Goal: Task Accomplishment & Management: Manage account settings

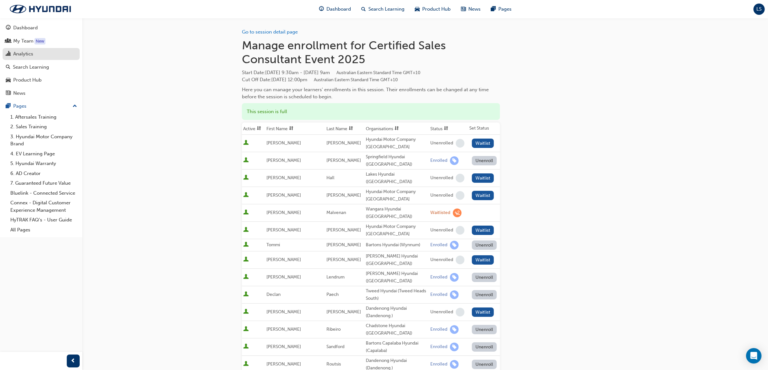
click at [43, 55] on div "Analytics" at bounding box center [41, 54] width 71 height 8
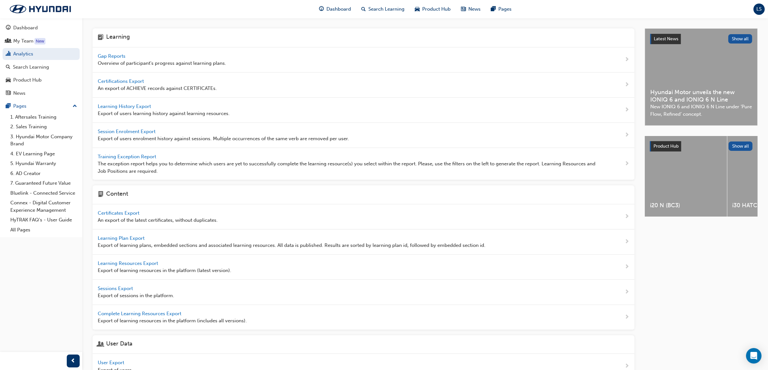
click at [118, 54] on span "Gap Reports" at bounding box center [112, 56] width 29 height 6
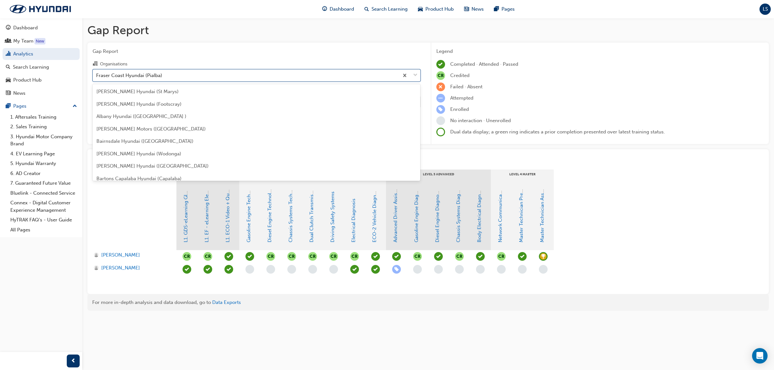
click at [171, 74] on div "Fraser Coast Hyundai (Pialba)" at bounding box center [246, 75] width 306 height 11
click at [97, 74] on input "Organisations option Fraser Coast Hyundai (Pialba) focused, 52 of 182. 182 resu…" at bounding box center [96, 74] width 1 height 5
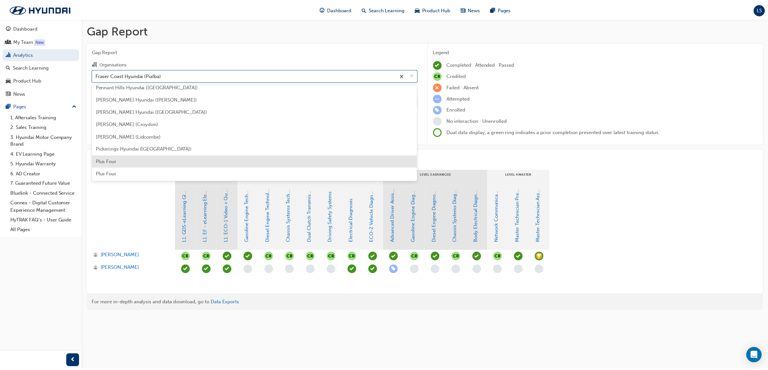
scroll to position [1532, 0]
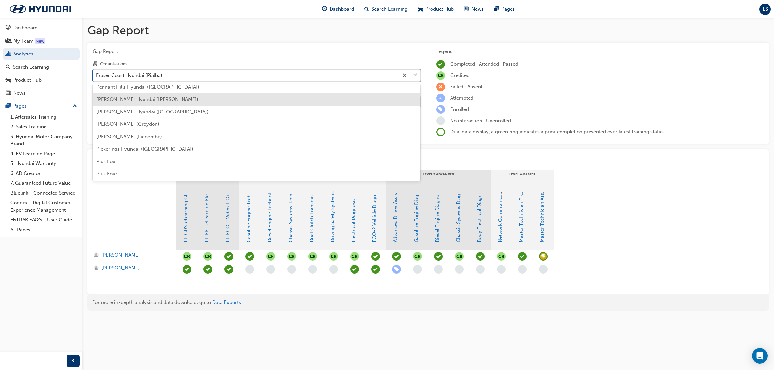
click at [159, 103] on div "[PERSON_NAME] Hyundai ([PERSON_NAME])" at bounding box center [257, 99] width 328 height 13
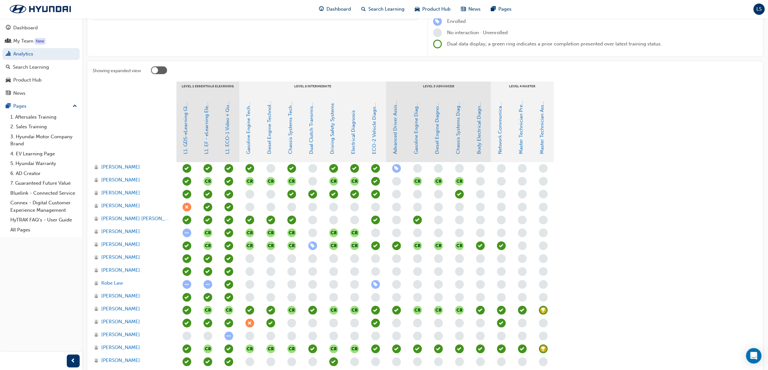
scroll to position [121, 0]
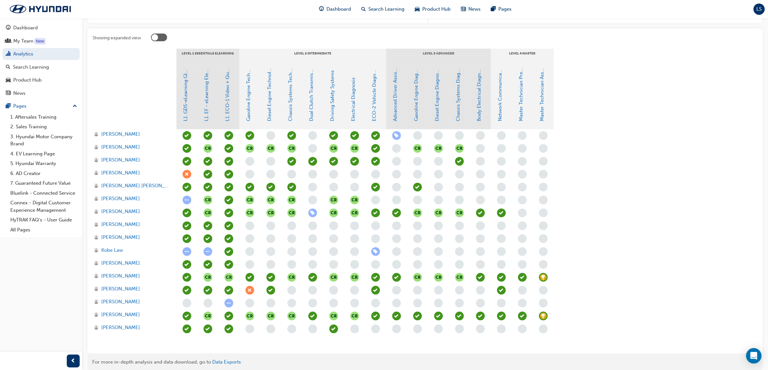
click at [543, 317] on span "learningRecordVerb_ACHIEVE-icon" at bounding box center [543, 316] width 9 height 9
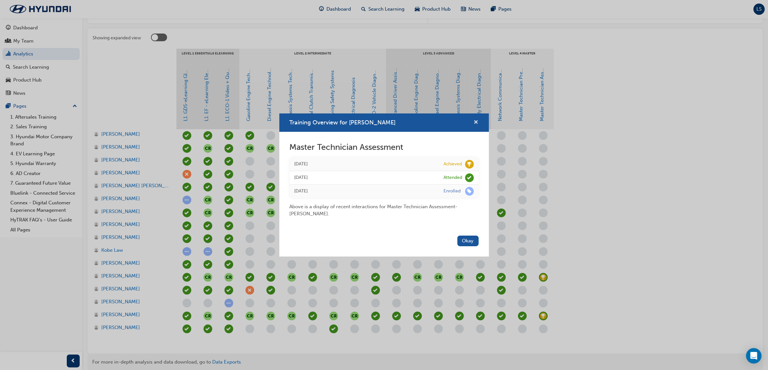
click at [474, 120] on span "cross-icon" at bounding box center [476, 123] width 5 height 6
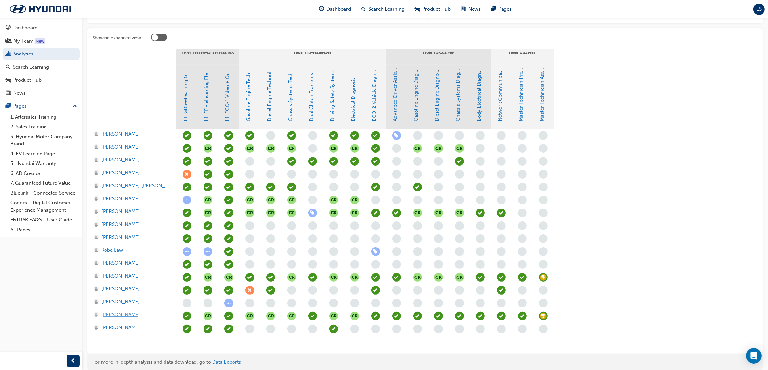
click at [134, 313] on span "[PERSON_NAME]" at bounding box center [120, 314] width 39 height 7
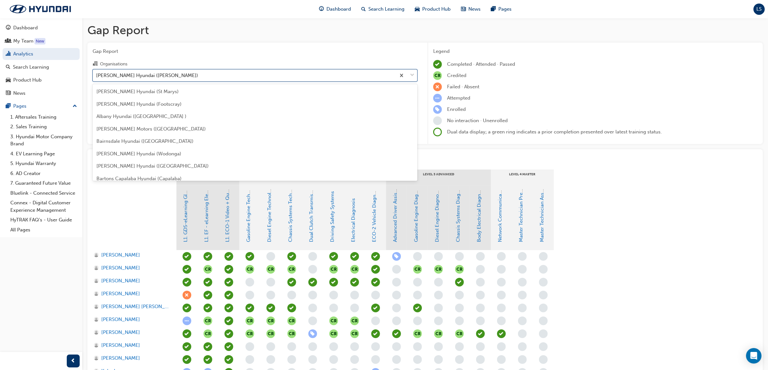
click at [149, 78] on div "[PERSON_NAME] Hyundai ([PERSON_NAME])" at bounding box center [147, 75] width 102 height 7
click at [97, 78] on input "Organisations option [PERSON_NAME] ([PERSON_NAME]) focused, 125 of 182. 182 res…" at bounding box center [96, 74] width 1 height 5
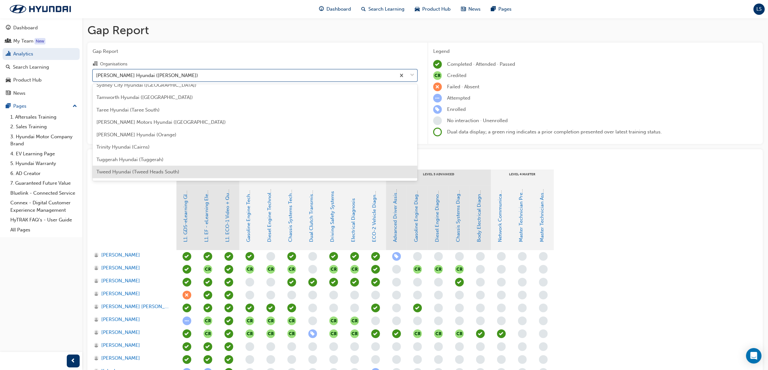
scroll to position [1943, 0]
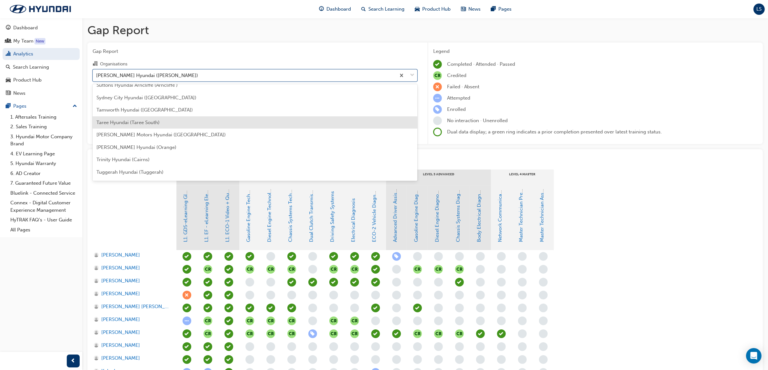
click at [143, 120] on span "Taree Hyundai (Taree South)" at bounding box center [127, 123] width 63 height 6
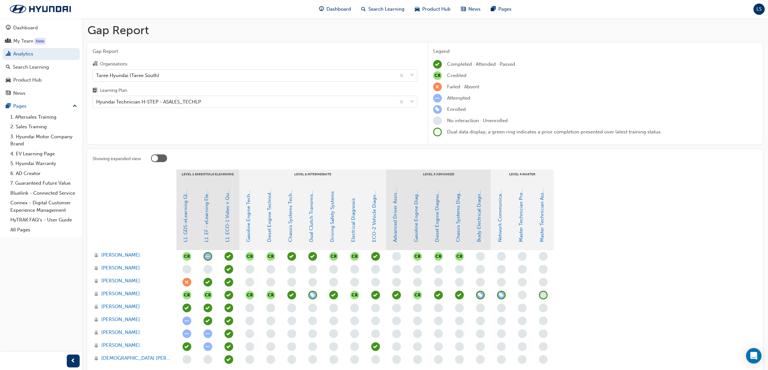
click at [544, 293] on span "learningRecordVerb_NONE-icon" at bounding box center [543, 295] width 9 height 9
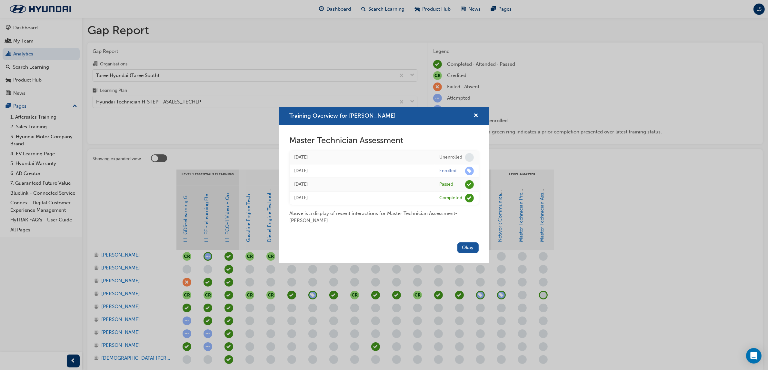
click at [120, 291] on div "Training Overview for [PERSON_NAME] Master Technician Assessment [DATE] Unenrol…" at bounding box center [384, 185] width 768 height 370
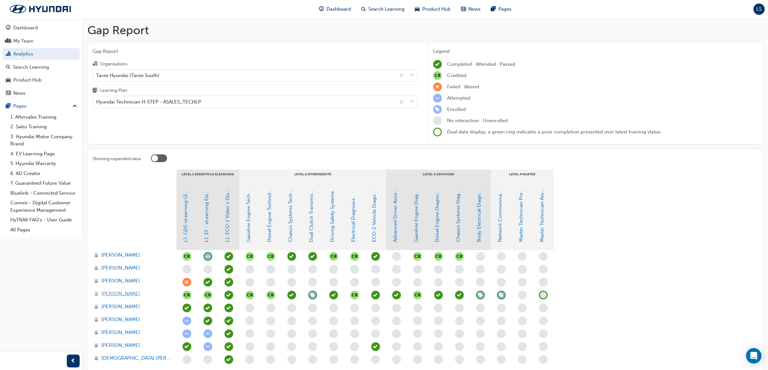
click at [123, 291] on span "[PERSON_NAME]" at bounding box center [120, 293] width 39 height 7
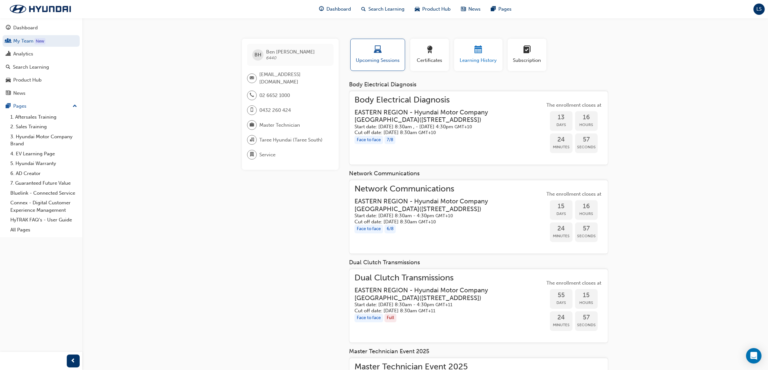
click at [477, 47] on span "calendar-icon" at bounding box center [478, 50] width 8 height 9
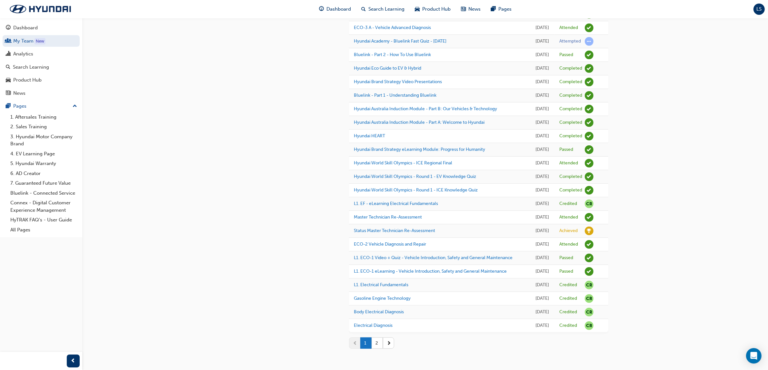
scroll to position [574, 0]
click at [27, 54] on div "Analytics" at bounding box center [23, 53] width 20 height 7
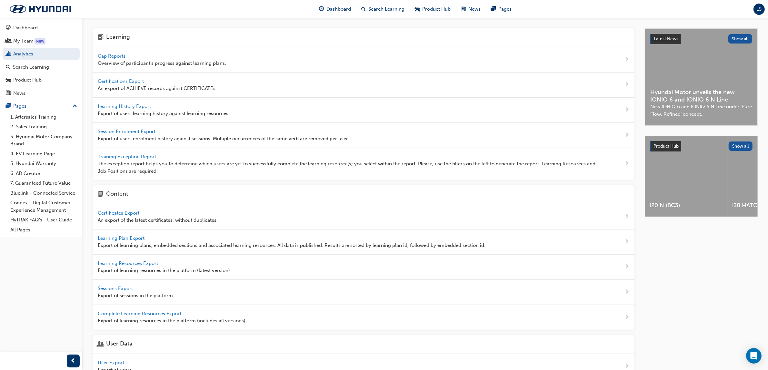
click at [114, 58] on span "Gap Reports" at bounding box center [112, 56] width 29 height 6
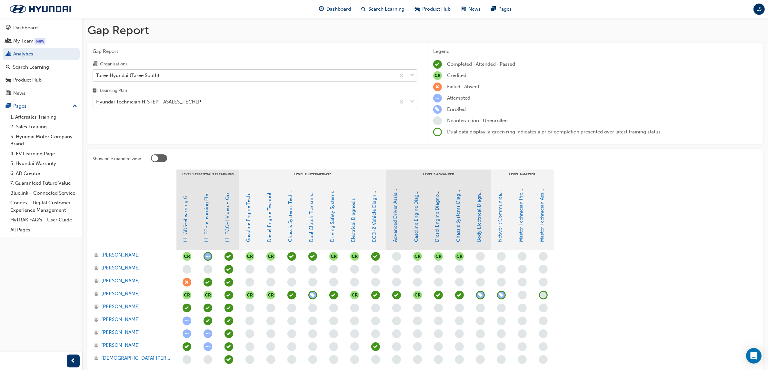
click at [143, 73] on div "Taree Hyundai (Taree South)" at bounding box center [127, 75] width 63 height 7
click at [97, 73] on input "Organisations Taree Hyundai (Taree South)" at bounding box center [96, 74] width 1 height 5
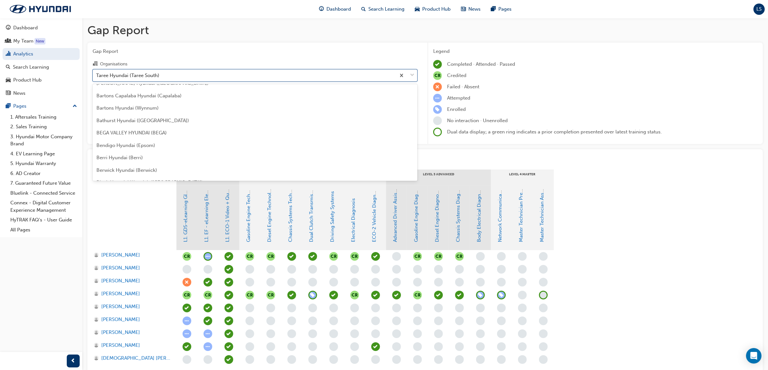
scroll to position [161, 0]
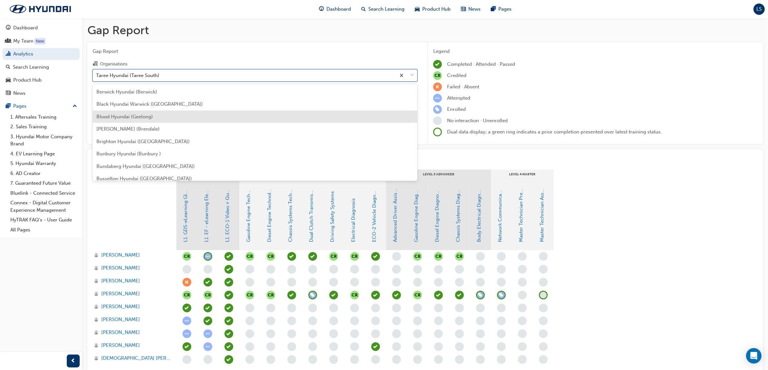
click at [139, 117] on span "Blood Hyundai (Geelong)" at bounding box center [124, 117] width 56 height 6
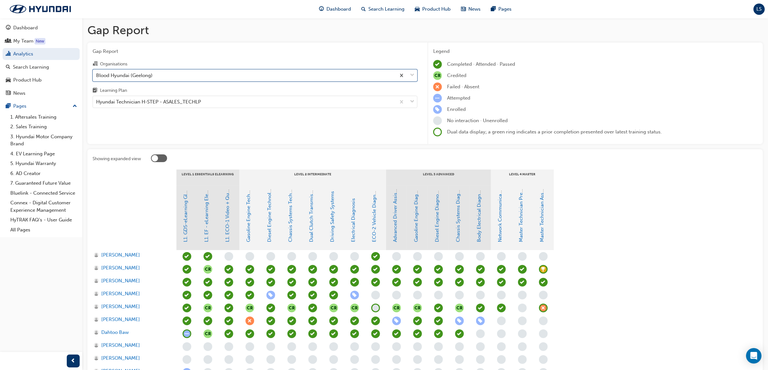
scroll to position [147, 0]
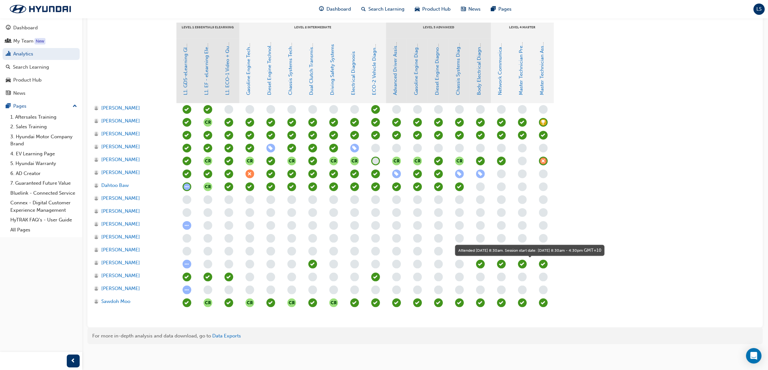
click at [544, 263] on span "learningRecordVerb_ATTEND-icon" at bounding box center [543, 264] width 9 height 9
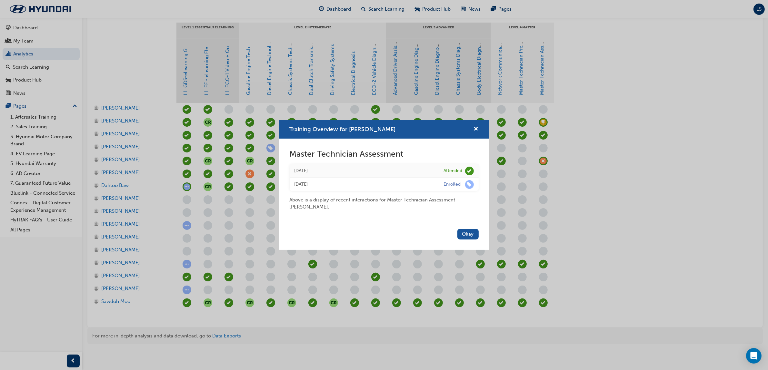
click at [128, 261] on div "Training Overview for [PERSON_NAME] Master Technician Assessment [DATE] Attende…" at bounding box center [384, 185] width 768 height 370
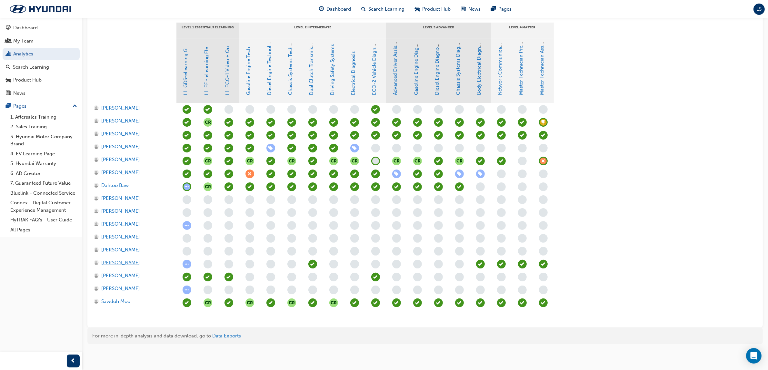
click at [122, 263] on span "[PERSON_NAME]" at bounding box center [120, 262] width 39 height 7
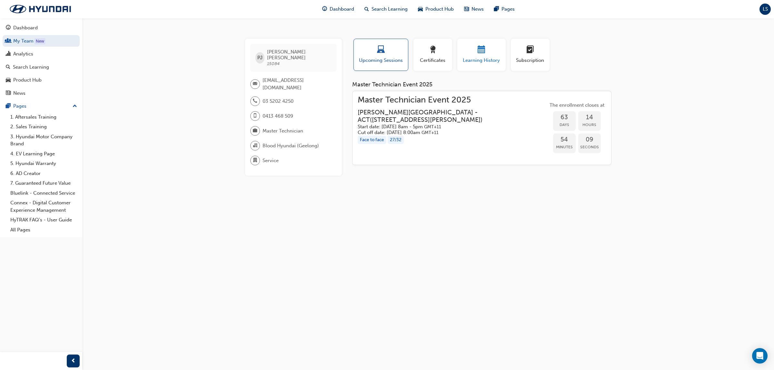
click at [479, 56] on div "Learning History" at bounding box center [481, 55] width 39 height 18
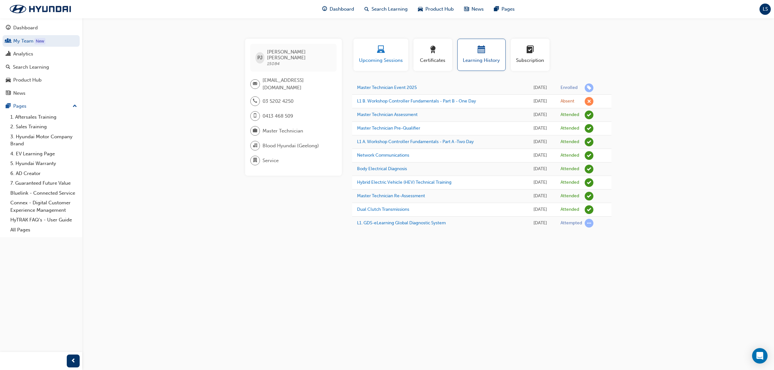
click at [366, 57] on span "Upcoming Sessions" at bounding box center [380, 60] width 45 height 7
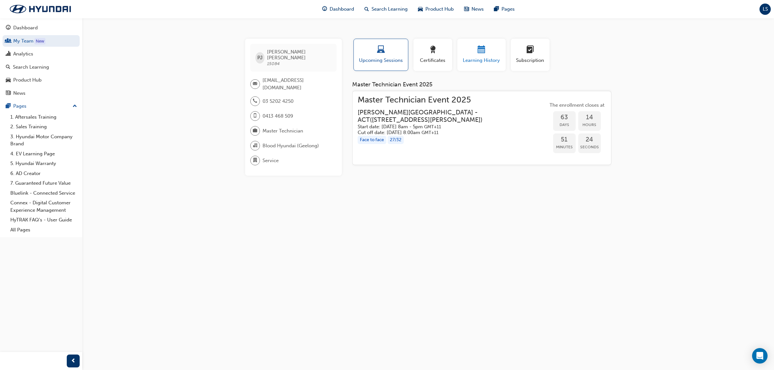
click at [491, 62] on span "Learning History" at bounding box center [481, 60] width 39 height 7
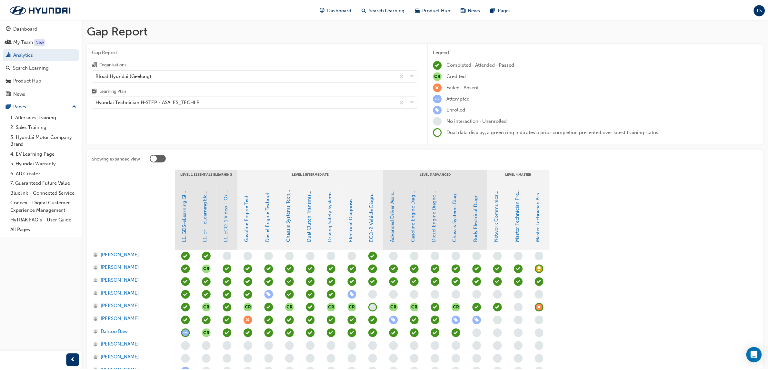
scroll to position [147, 0]
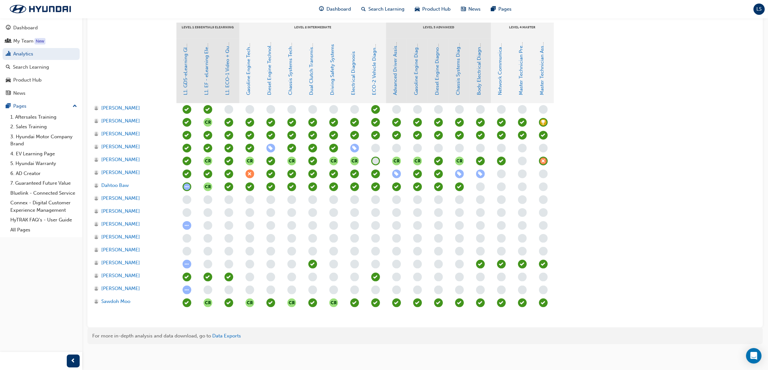
click at [544, 262] on span "learningRecordVerb_ATTEND-icon" at bounding box center [543, 264] width 9 height 9
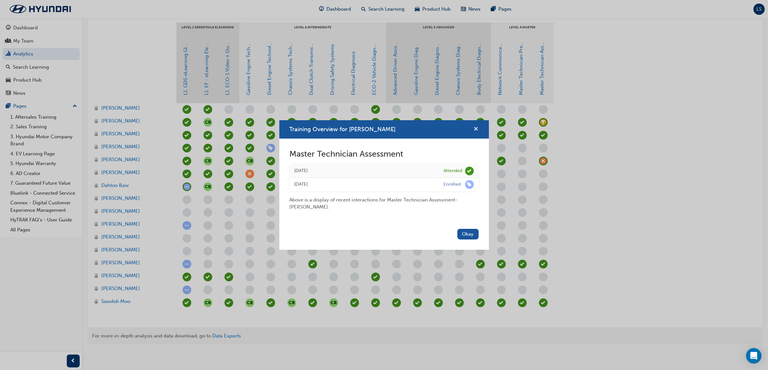
click at [475, 128] on span "cross-icon" at bounding box center [476, 130] width 5 height 6
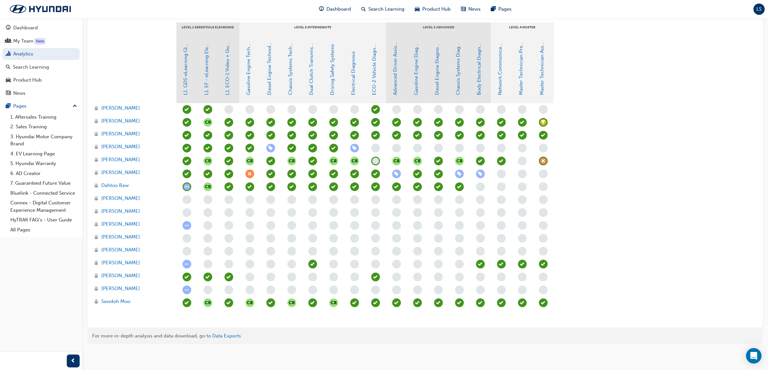
click at [244, 251] on div at bounding box center [249, 251] width 21 height 13
click at [371, 264] on span "learningRecordVerb_NONE-icon" at bounding box center [375, 264] width 9 height 9
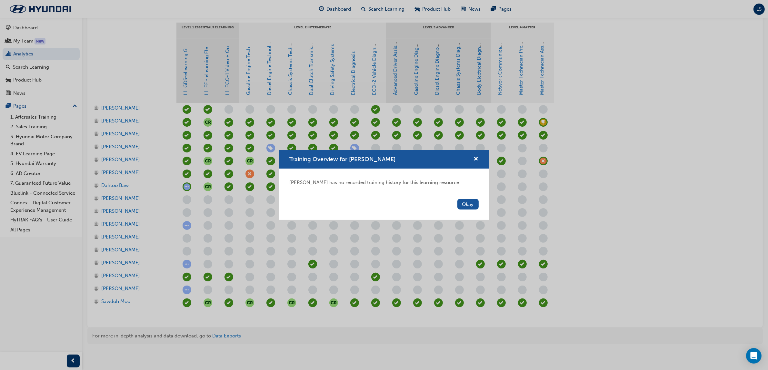
click at [378, 264] on div "Training Overview for [PERSON_NAME] [PERSON_NAME] has no recorded training hist…" at bounding box center [384, 185] width 768 height 370
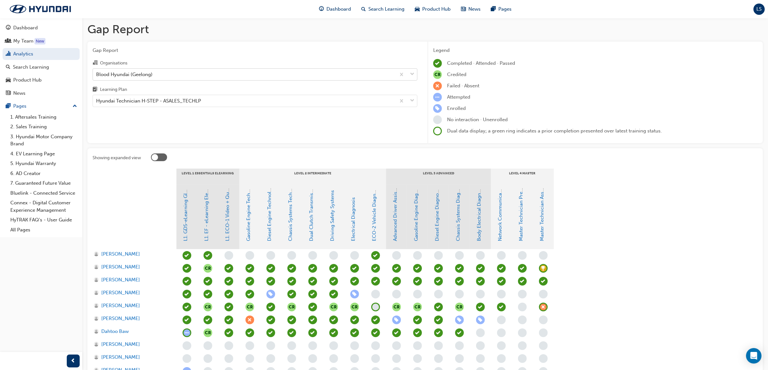
scroll to position [0, 0]
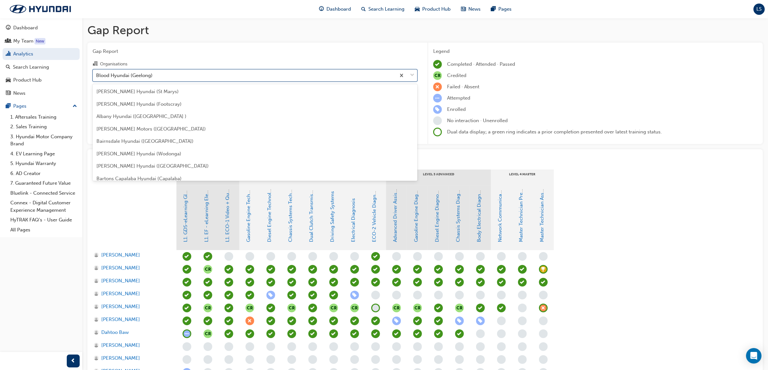
click at [156, 76] on div "Blood Hyundai (Geelong)" at bounding box center [244, 75] width 303 height 11
click at [97, 76] on input "Organisations option Blood Hyundai (Geelong) focused, 16 of 182. 182 results av…" at bounding box center [96, 74] width 1 height 5
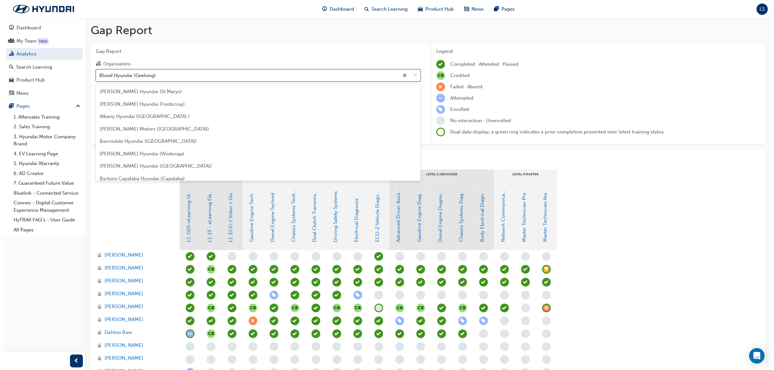
scroll to position [107, 0]
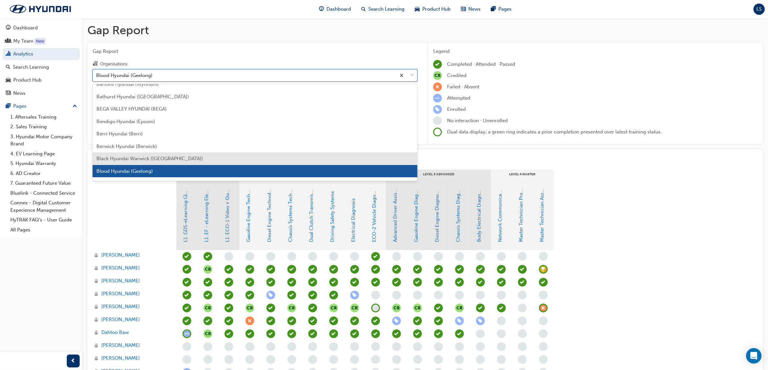
click at [141, 157] on span "Black Hyundai Warwick ([GEOGRAPHIC_DATA])" at bounding box center [149, 159] width 106 height 6
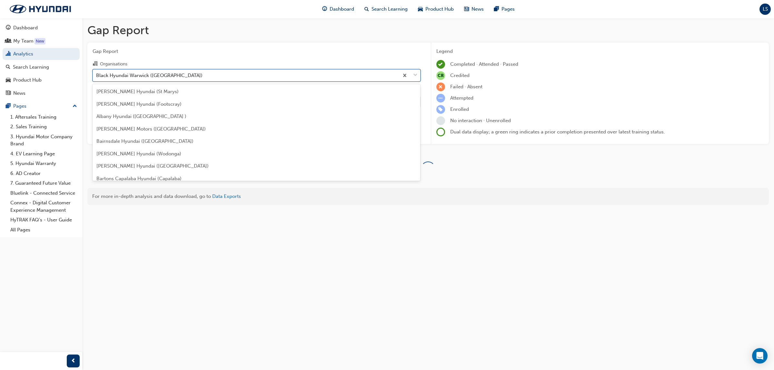
click at [170, 79] on div "Black Hyundai Warwick ([GEOGRAPHIC_DATA])" at bounding box center [246, 75] width 306 height 11
click at [97, 78] on input "Organisations option Black Hyundai Warwick ([GEOGRAPHIC_DATA]), selected. optio…" at bounding box center [96, 74] width 1 height 5
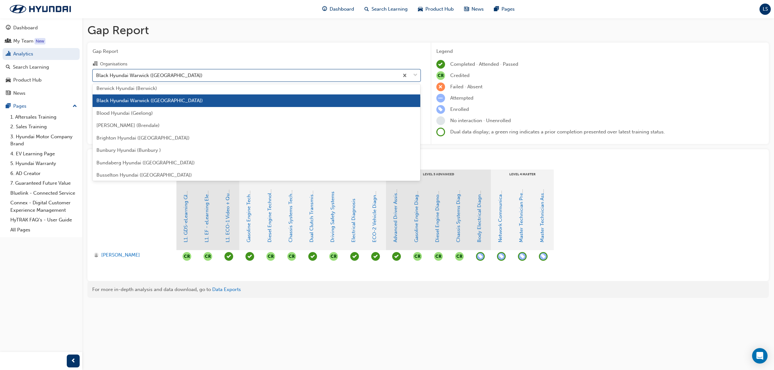
scroll to position [175, 0]
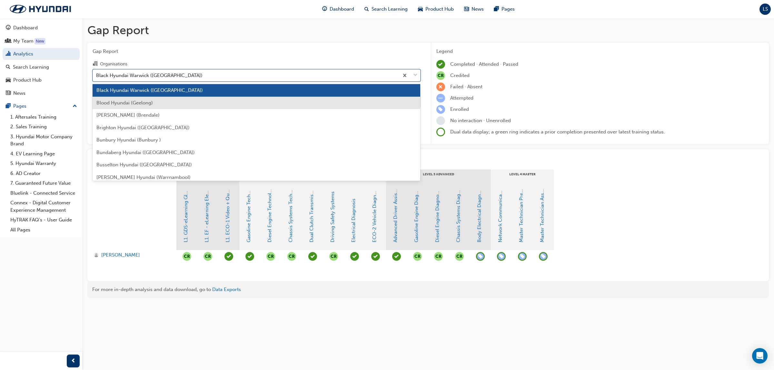
click at [149, 105] on span "Blood Hyundai (Geelong)" at bounding box center [124, 103] width 56 height 6
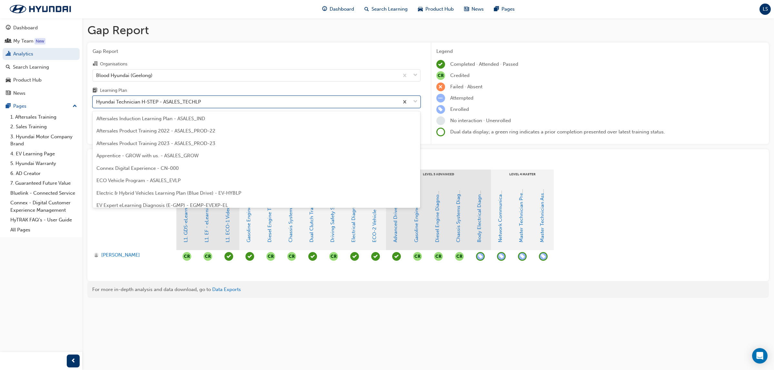
click at [175, 102] on div "Hyundai Technician H-STEP - ASALES_TECHLP" at bounding box center [148, 101] width 105 height 7
click at [97, 102] on input "Learning Plan option Hyundai Technician H-STEP - ASALES_TECHLP focused, 21 of 3…" at bounding box center [96, 101] width 1 height 5
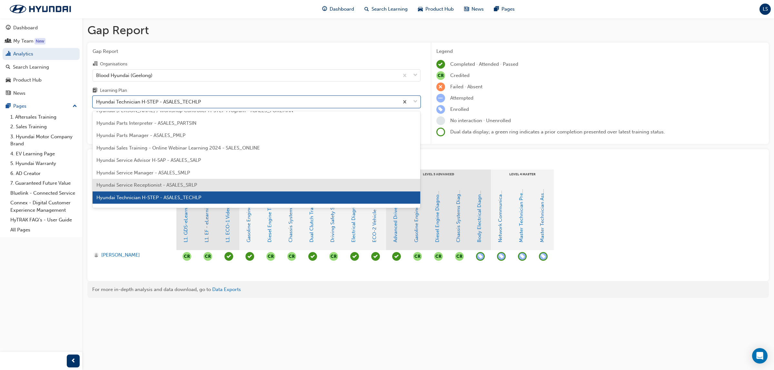
click at [174, 187] on span "Hyundai Service Receptionist - ASALES_SRLP" at bounding box center [146, 185] width 101 height 6
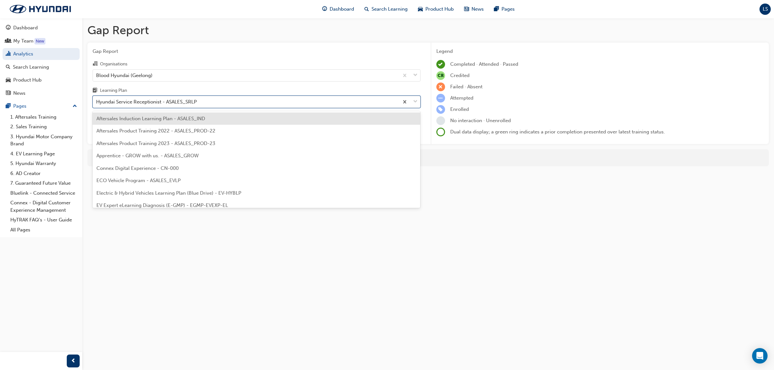
click at [154, 100] on div "Hyundai Service Receptionist - ASALES_SRLP" at bounding box center [146, 101] width 101 height 7
click at [97, 100] on input "Learning Plan option Hyundai Service Receptionist - ASALES_SRLP, selected. opti…" at bounding box center [96, 101] width 1 height 5
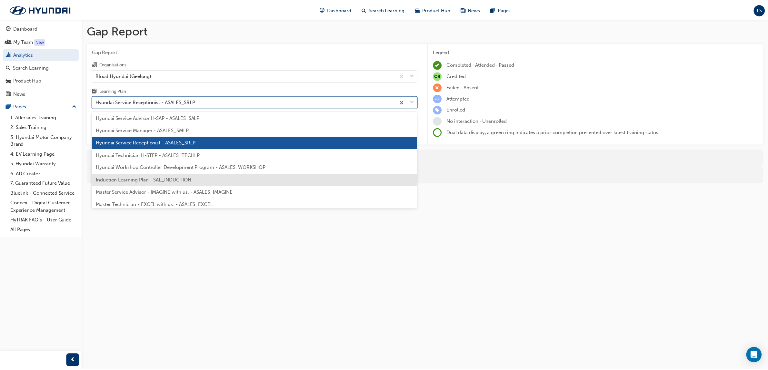
scroll to position [202, 0]
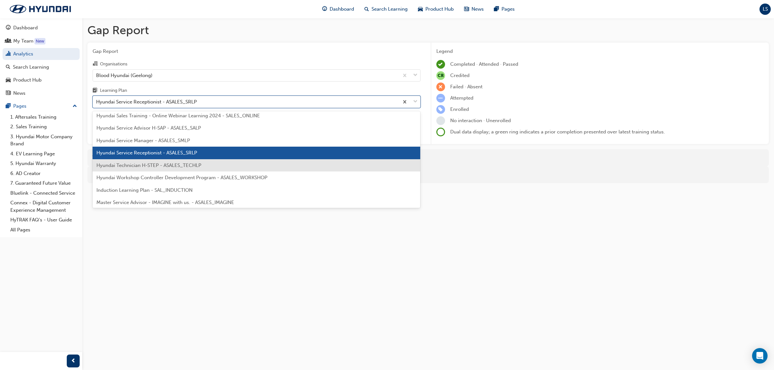
click at [160, 166] on span "Hyundai Technician H-STEP - ASALES_TECHLP" at bounding box center [148, 166] width 105 height 6
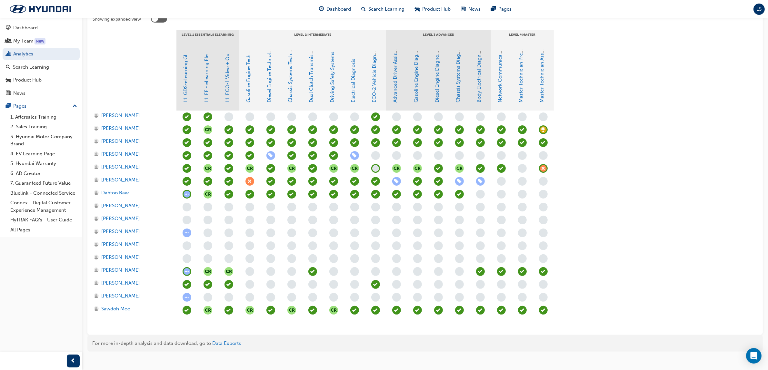
scroll to position [147, 0]
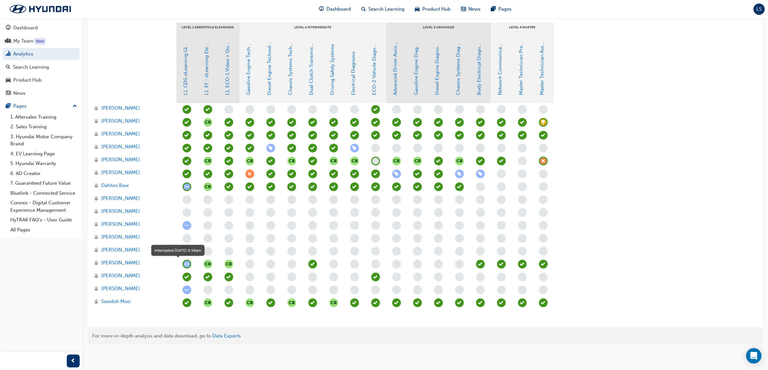
click at [185, 262] on span "learningRecordVerb_ATTEMPT-icon" at bounding box center [187, 264] width 9 height 9
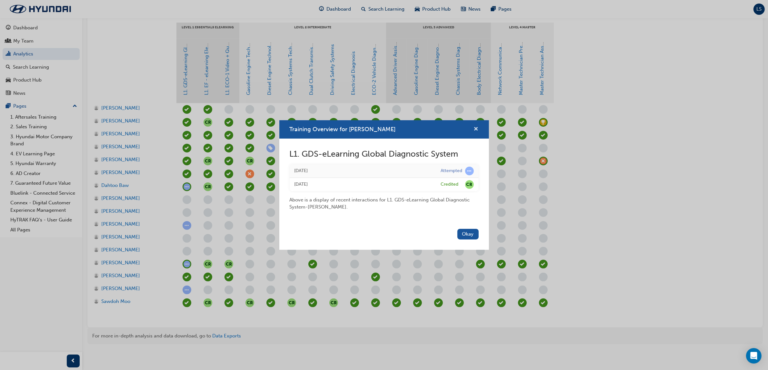
click at [474, 129] on button "Training Overview for Peterson Jimenez" at bounding box center [476, 129] width 5 height 8
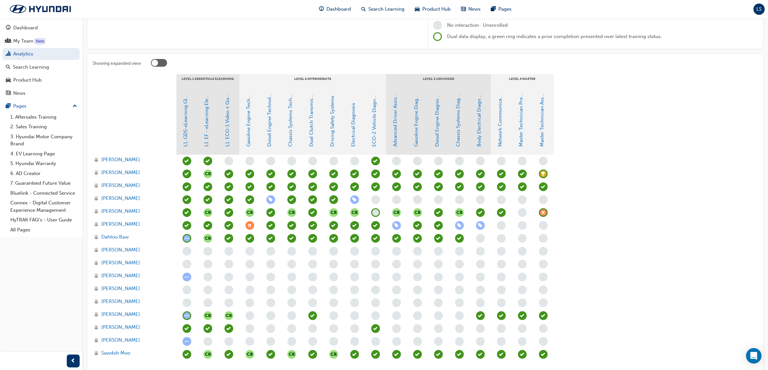
scroll to position [26, 0]
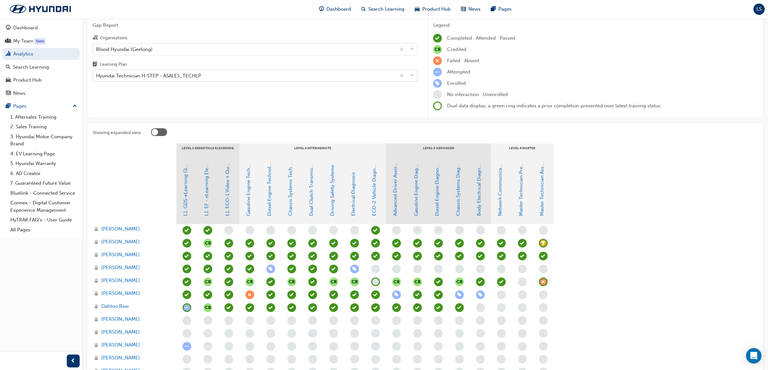
click at [189, 78] on div "Hyundai Technician H-STEP - ASALES_TECHLP" at bounding box center [148, 75] width 105 height 7
click at [97, 78] on input "Learning Plan Hyundai Technician H-STEP - ASALES_TECHLP" at bounding box center [96, 75] width 1 height 5
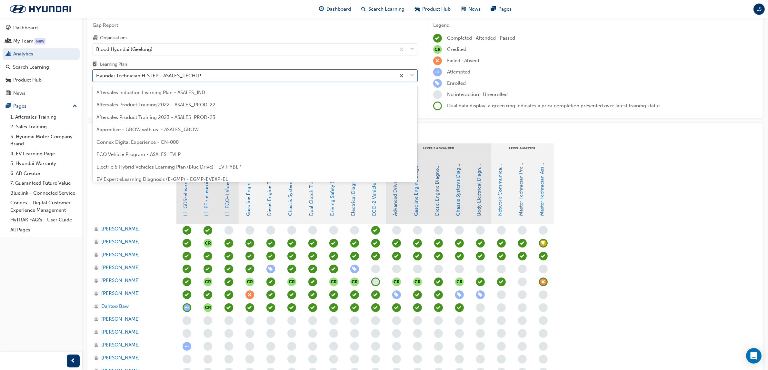
scroll to position [169, 0]
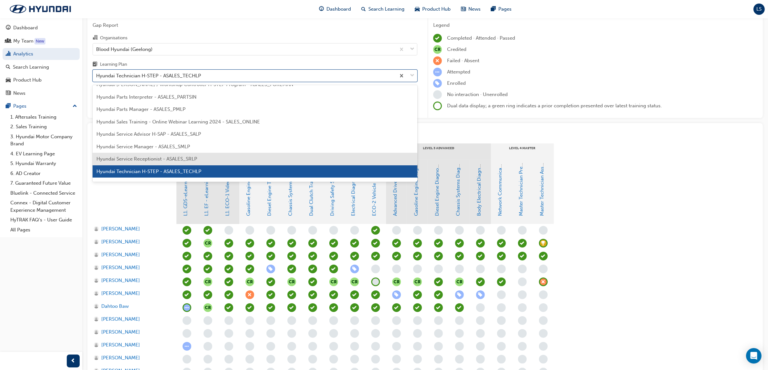
drag, startPoint x: 191, startPoint y: 160, endPoint x: 175, endPoint y: 69, distance: 92.0
click at [191, 160] on span "Hyundai Service Receptionist - ASALES_SRLP" at bounding box center [146, 159] width 101 height 6
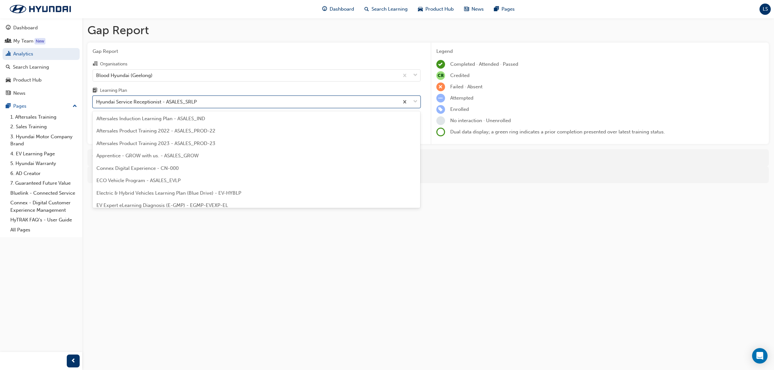
click at [180, 103] on div "Hyundai Service Receptionist - ASALES_SRLP" at bounding box center [146, 101] width 101 height 7
click at [97, 103] on input "Learning Plan option Hyundai Service Receptionist - ASALES_SRLP, selected. opti…" at bounding box center [96, 101] width 1 height 5
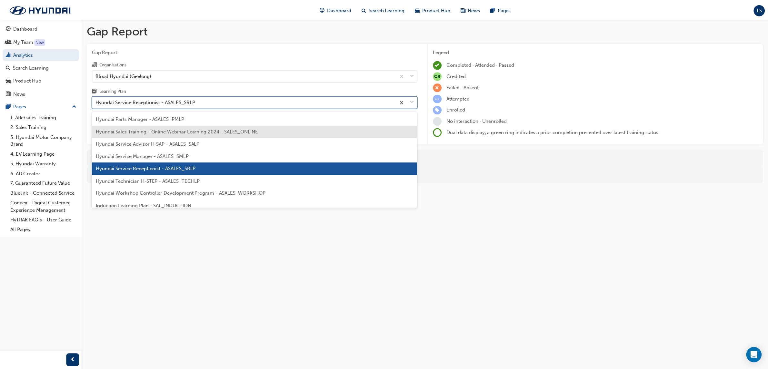
scroll to position [197, 0]
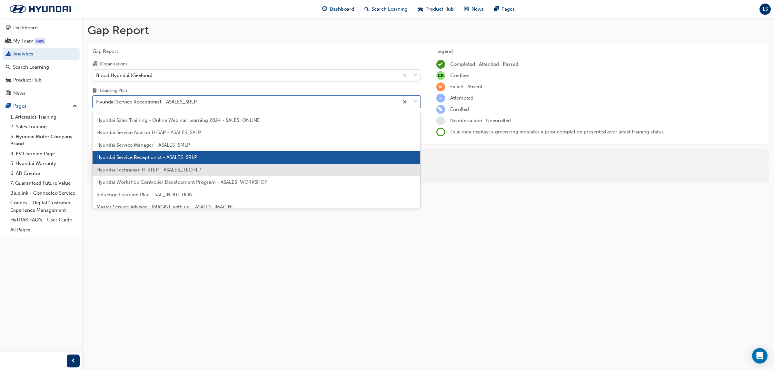
click at [175, 168] on span "Hyundai Technician H-STEP - ASALES_TECHLP" at bounding box center [148, 170] width 105 height 6
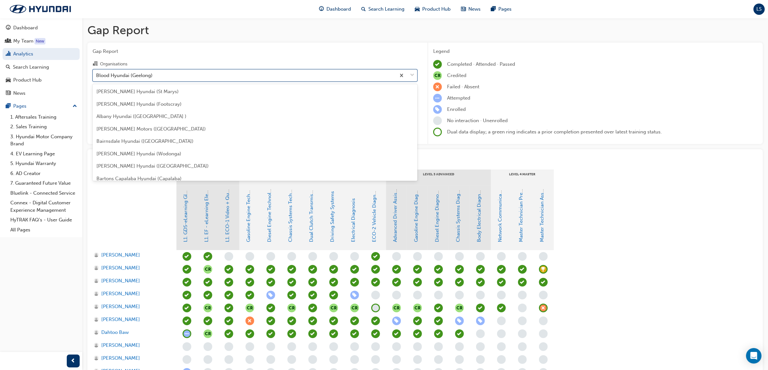
click at [163, 76] on div "Blood Hyundai (Geelong)" at bounding box center [244, 75] width 303 height 11
click at [97, 76] on input "Organisations option Blood Hyundai (Geelong), selected. option Blood Hyundai (G…" at bounding box center [96, 74] width 1 height 5
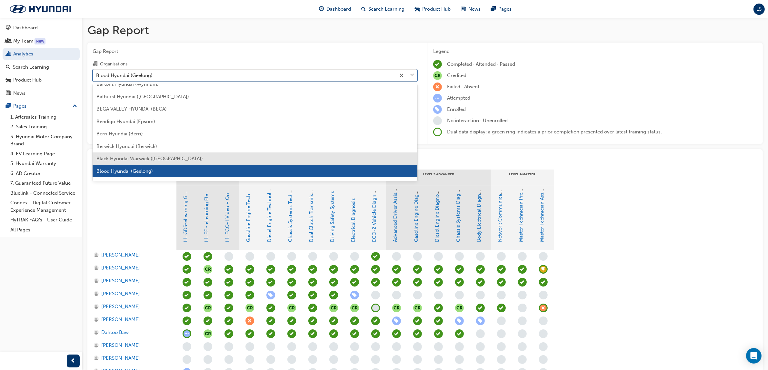
click at [147, 157] on span "Black Hyundai Warwick ([GEOGRAPHIC_DATA])" at bounding box center [149, 159] width 106 height 6
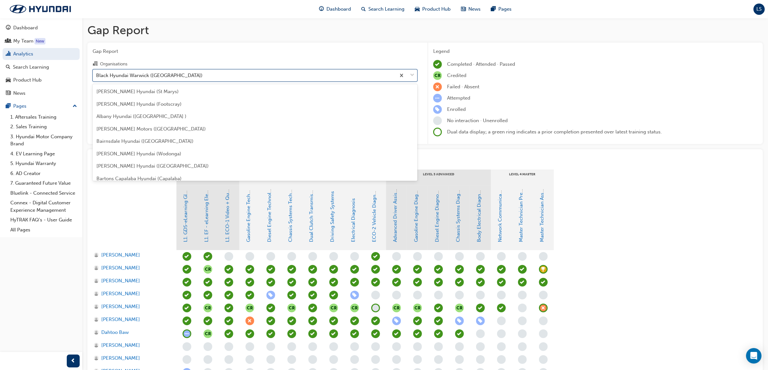
click at [177, 73] on div "Black Hyundai Warwick ([GEOGRAPHIC_DATA])" at bounding box center [244, 75] width 303 height 11
click at [97, 73] on input "Organisations option Black Hyundai Warwick ([GEOGRAPHIC_DATA]), selected. optio…" at bounding box center [96, 74] width 1 height 5
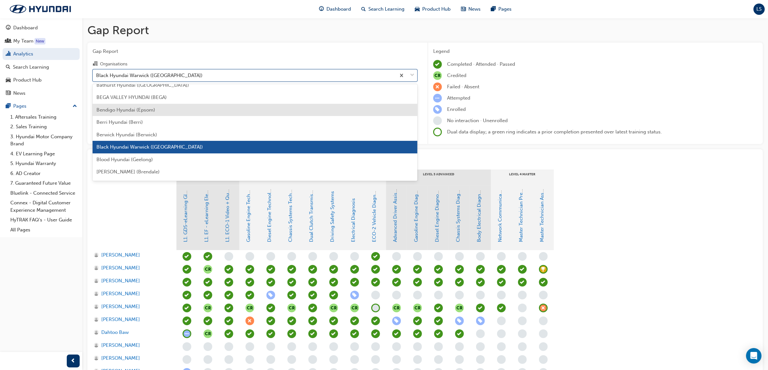
scroll to position [175, 0]
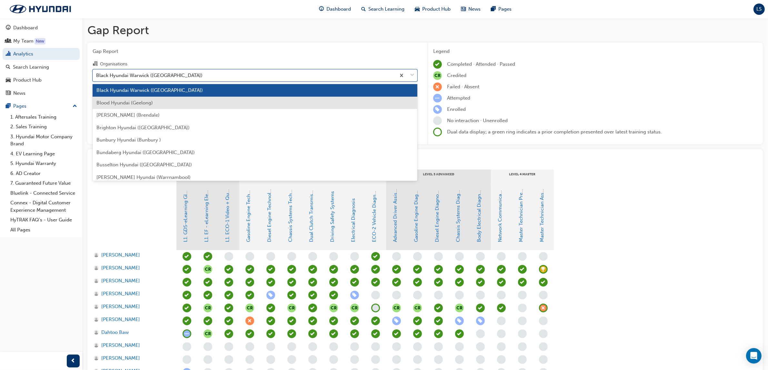
click at [144, 108] on div "Blood Hyundai (Geelong)" at bounding box center [255, 103] width 325 height 13
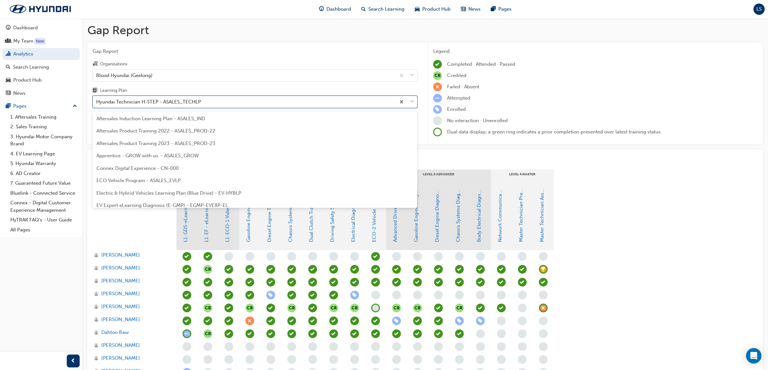
click at [160, 105] on div "Hyundai Technician H-STEP - ASALES_TECHLP" at bounding box center [148, 101] width 105 height 7
click at [97, 104] on input "Learning Plan option Hyundai Technician H-STEP - ASALES_TECHLP, selected. optio…" at bounding box center [96, 101] width 1 height 5
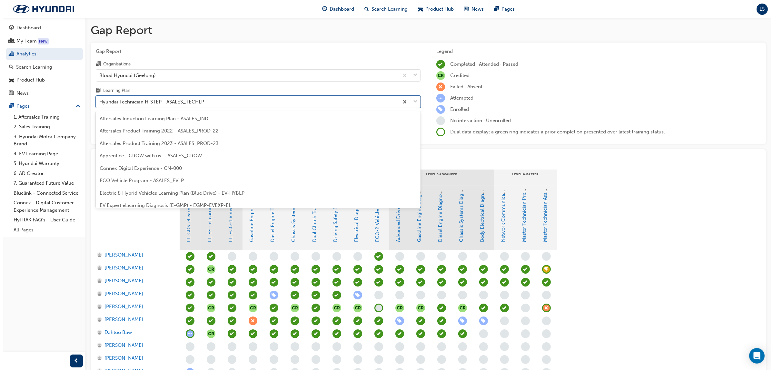
scroll to position [169, 0]
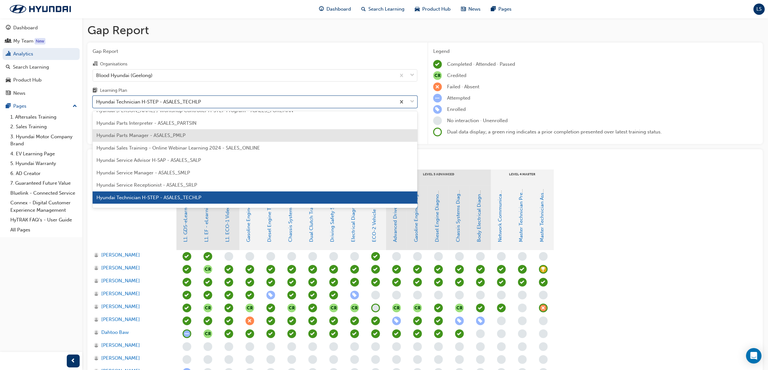
click at [159, 137] on span "Hyundai Parts Manager - ASALES_PMLP" at bounding box center [140, 136] width 89 height 6
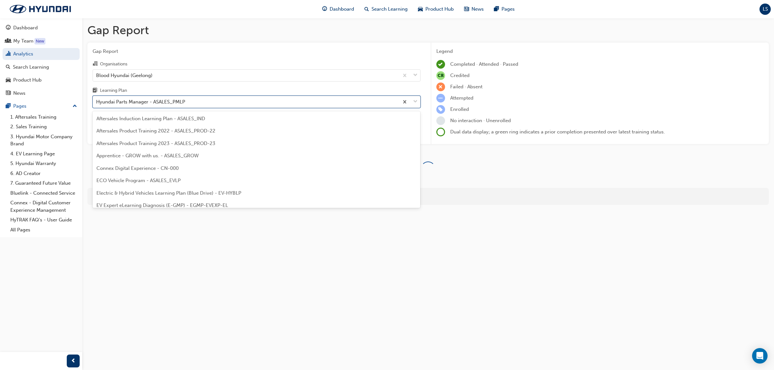
click at [174, 102] on div "Hyundai Parts Manager - ASALES_PMLP" at bounding box center [140, 101] width 89 height 7
click at [97, 102] on input "Learning Plan option Hyundai Parts Manager - ASALES_PMLP, selected. option Hyun…" at bounding box center [96, 101] width 1 height 5
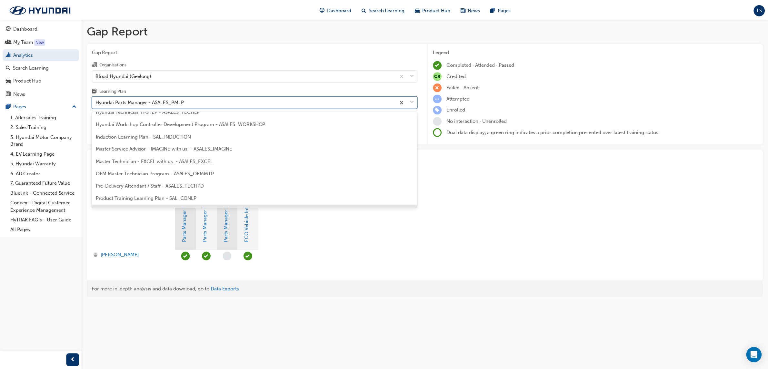
scroll to position [222, 0]
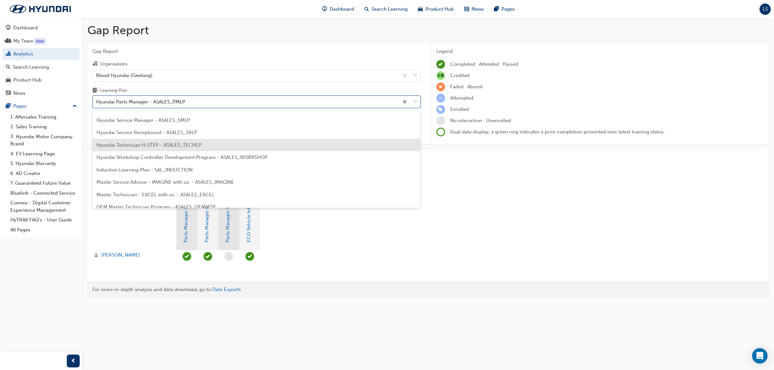
click at [167, 145] on span "Hyundai Technician H-STEP - ASALES_TECHLP" at bounding box center [148, 145] width 105 height 6
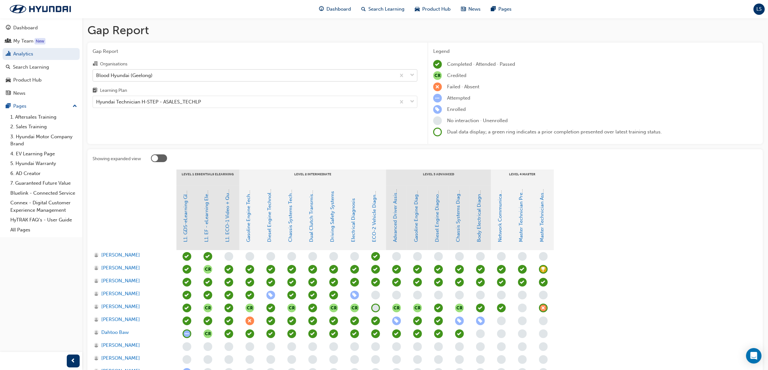
click at [164, 76] on div "Blood Hyundai (Geelong)" at bounding box center [244, 75] width 303 height 11
click at [97, 76] on input "Organisations Blood Hyundai (Geelong)" at bounding box center [96, 74] width 1 height 5
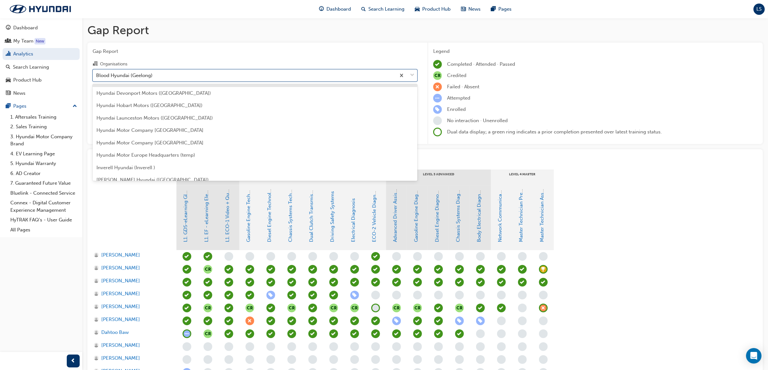
scroll to position [832, 0]
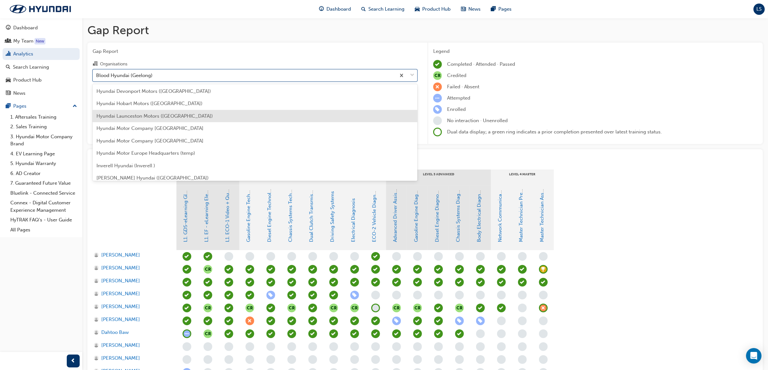
click at [161, 116] on span "Hyundai Launceston Motors ([GEOGRAPHIC_DATA])" at bounding box center [154, 116] width 116 height 6
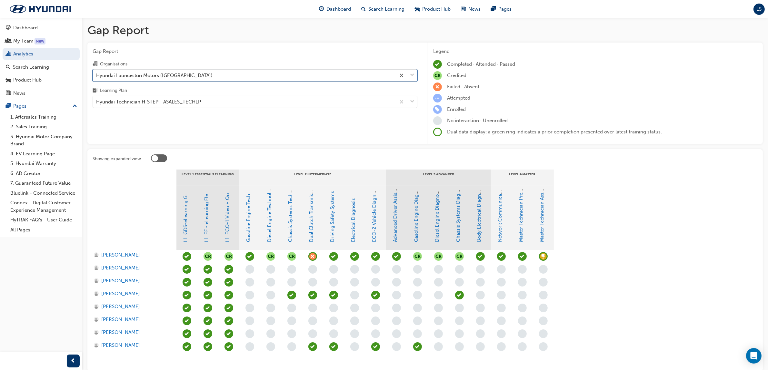
click at [542, 255] on span "learningRecordVerb_ACHIEVE-icon" at bounding box center [543, 256] width 9 height 9
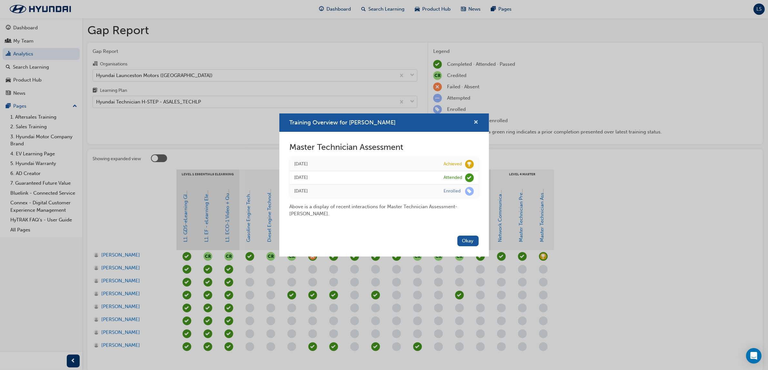
click at [475, 120] on span "cross-icon" at bounding box center [476, 123] width 5 height 6
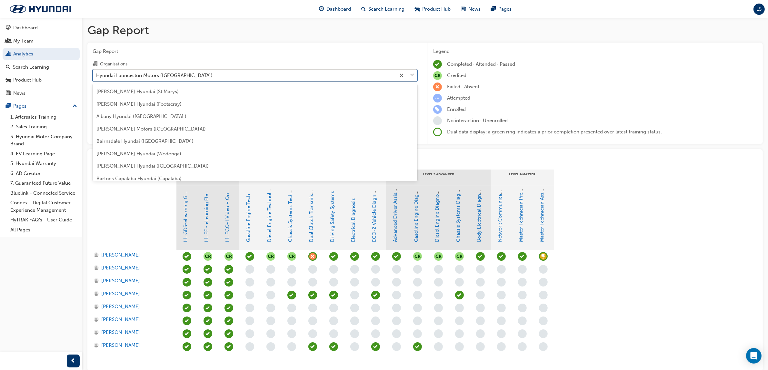
click at [231, 73] on div "Hyundai Launceston Motors ([GEOGRAPHIC_DATA])" at bounding box center [244, 75] width 303 height 11
click at [97, 73] on input "Organisations option Hyundai Launceston Motors ([GEOGRAPHIC_DATA]), selected. o…" at bounding box center [96, 74] width 1 height 5
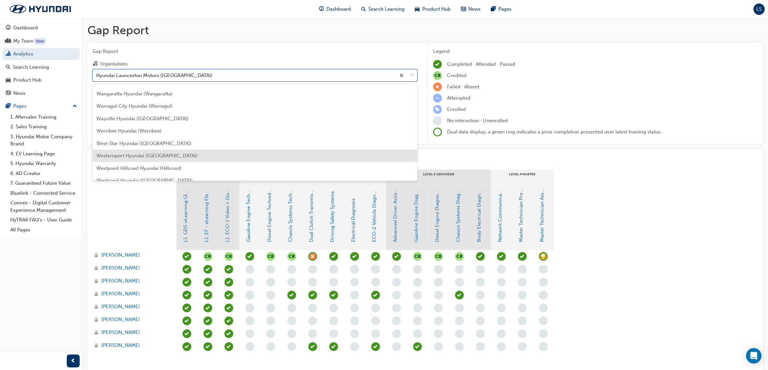
scroll to position [2084, 0]
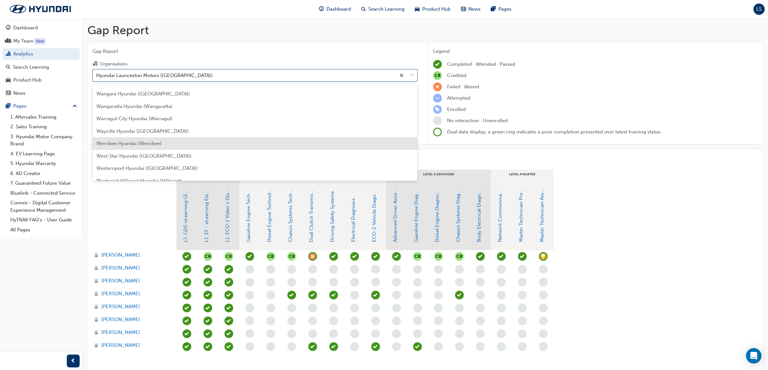
click at [117, 144] on span "Werribee Hyundai (Werribee)" at bounding box center [128, 144] width 65 height 6
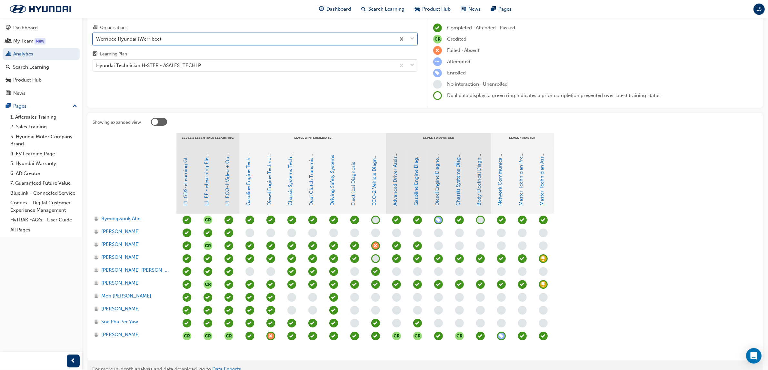
scroll to position [70, 0]
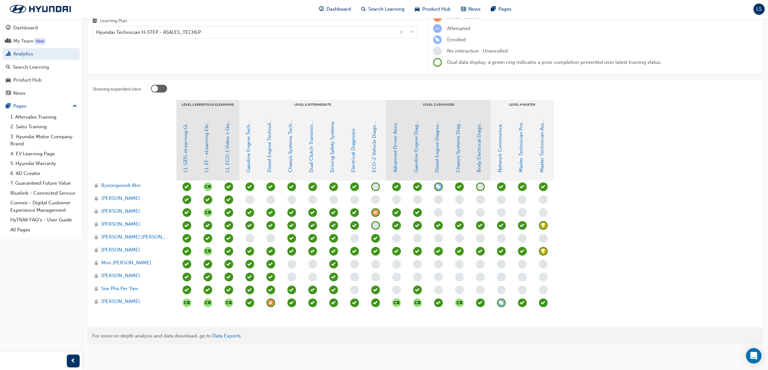
click at [547, 302] on span "learningRecordVerb_ATTEND-icon" at bounding box center [543, 303] width 9 height 9
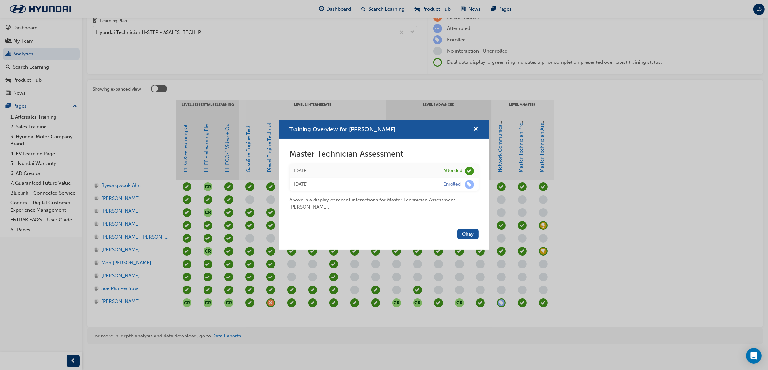
click at [641, 173] on div "Training Overview for [PERSON_NAME] Master Technician Assessment [DATE] Attende…" at bounding box center [384, 185] width 768 height 370
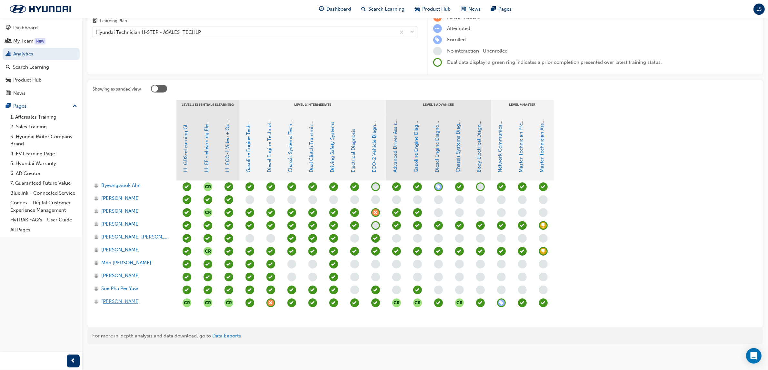
click at [116, 303] on span "[PERSON_NAME]" at bounding box center [120, 301] width 39 height 7
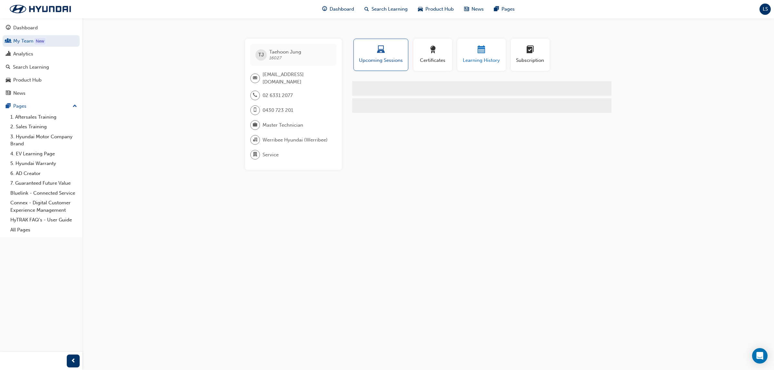
click at [478, 55] on div "Learning History" at bounding box center [481, 55] width 39 height 18
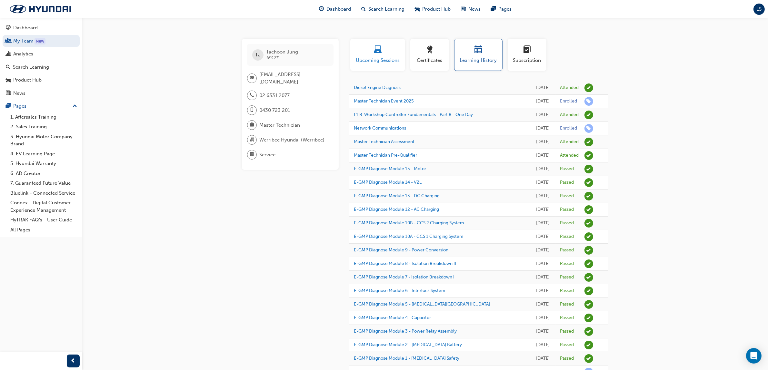
click at [383, 52] on div "button" at bounding box center [377, 51] width 45 height 10
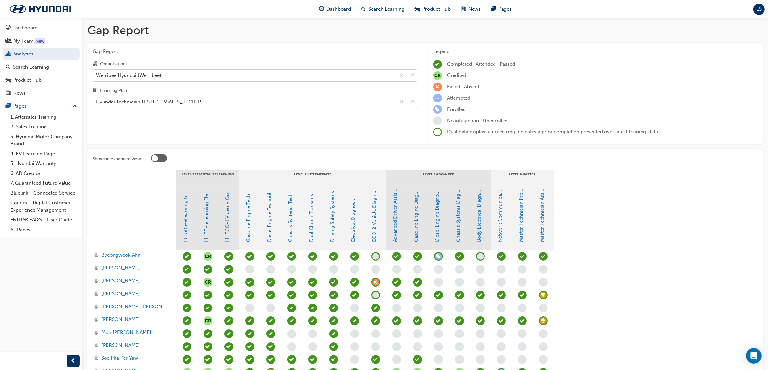
click at [157, 71] on div "Werribee Hyundai (Werribee)" at bounding box center [244, 75] width 303 height 11
click at [97, 72] on input "Organisations Werribee Hyundai (Werribee)" at bounding box center [96, 74] width 1 height 5
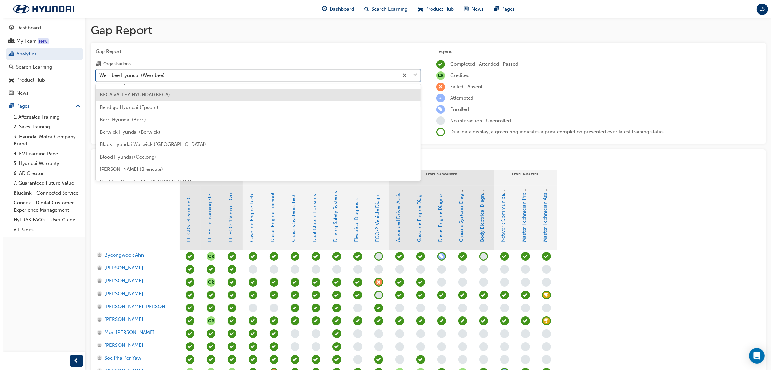
scroll to position [81, 0]
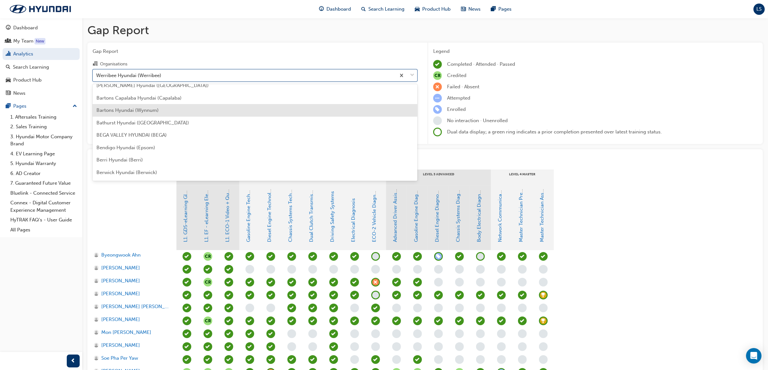
click at [154, 110] on span "Bartons Hyundai (Wynnum)" at bounding box center [127, 110] width 62 height 6
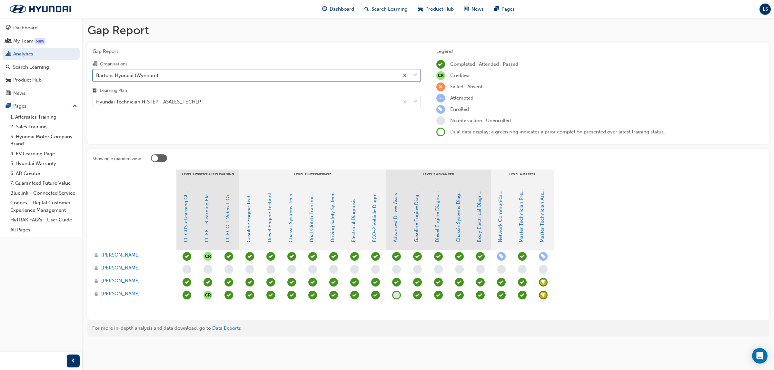
click at [545, 294] on span "learningRecordVerb_ACHIEVE-icon" at bounding box center [543, 295] width 9 height 9
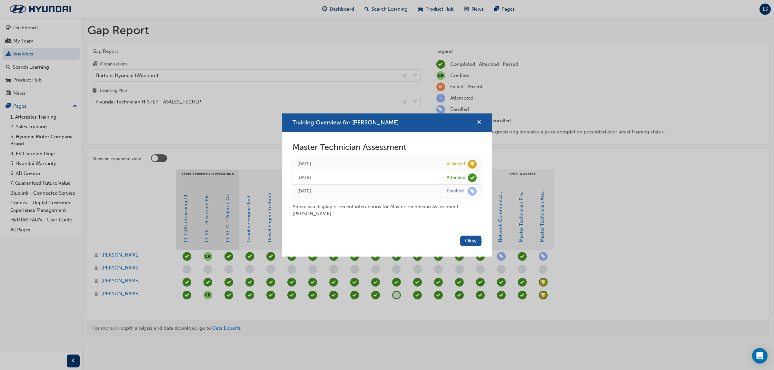
click at [480, 124] on div "Training Overview for [PERSON_NAME]" at bounding box center [387, 123] width 210 height 18
click at [480, 124] on span "cross-icon" at bounding box center [479, 123] width 5 height 6
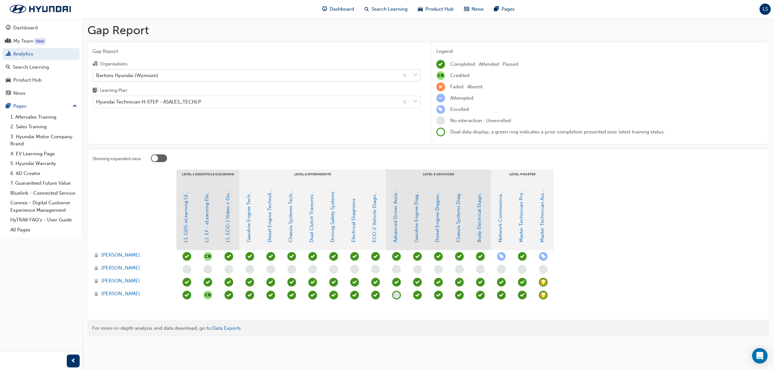
click at [202, 75] on div "Bartons Hyundai (Wynnum)" at bounding box center [246, 75] width 306 height 11
click at [97, 75] on input "Organisations Bartons Hyundai (Wynnum)" at bounding box center [96, 74] width 1 height 5
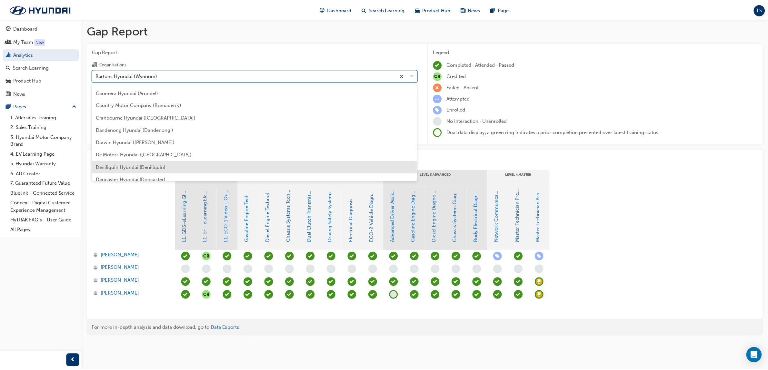
scroll to position [423, 0]
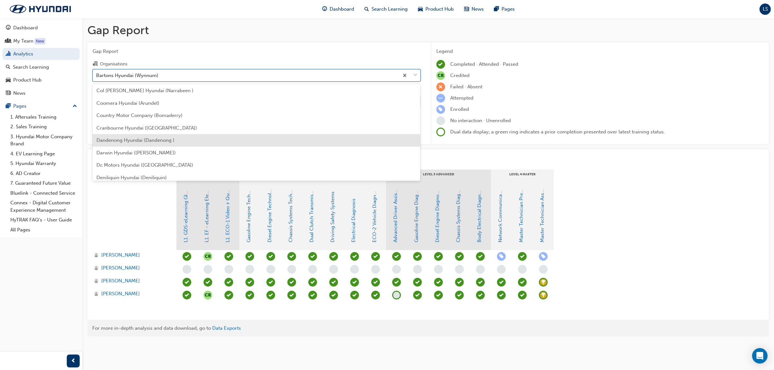
click at [151, 140] on span "Dandenong Hyundai (Dandenong )" at bounding box center [135, 140] width 78 height 6
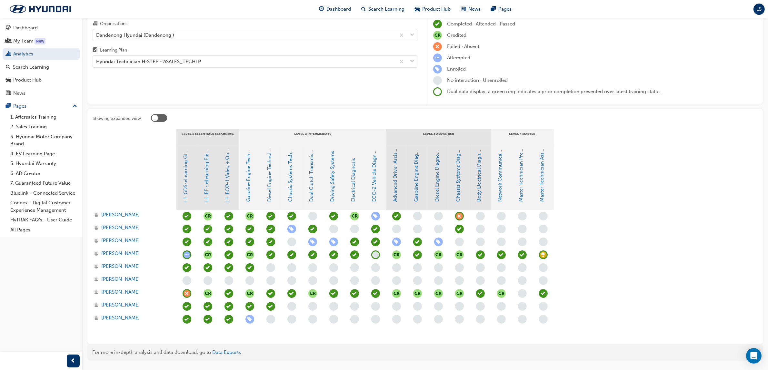
scroll to position [57, 0]
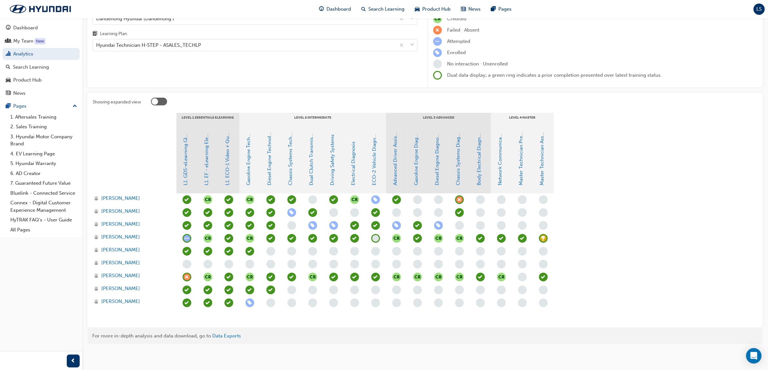
click at [151, 245] on div "[PERSON_NAME]" at bounding box center [135, 251] width 84 height 13
click at [542, 241] on span "learningRecordVerb_ACHIEVE-icon" at bounding box center [543, 238] width 9 height 9
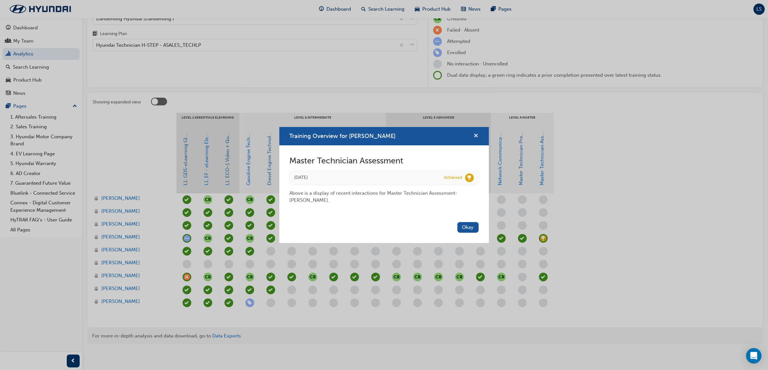
click at [477, 135] on span "cross-icon" at bounding box center [476, 137] width 5 height 6
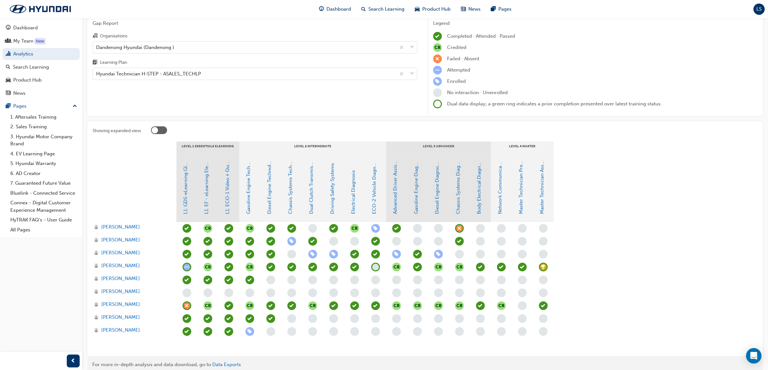
scroll to position [0, 0]
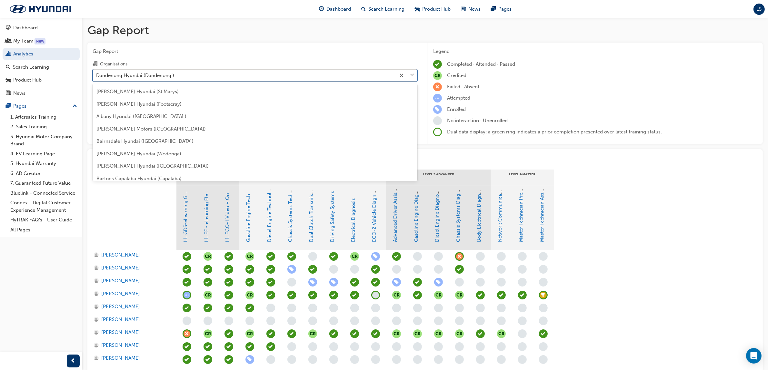
click at [177, 70] on div "Dandenong Hyundai (Dandenong )" at bounding box center [244, 75] width 303 height 11
click at [97, 72] on input "Organisations option Dandenong Hyundai (Dandenong ), selected. option Dandenong…" at bounding box center [96, 74] width 1 height 5
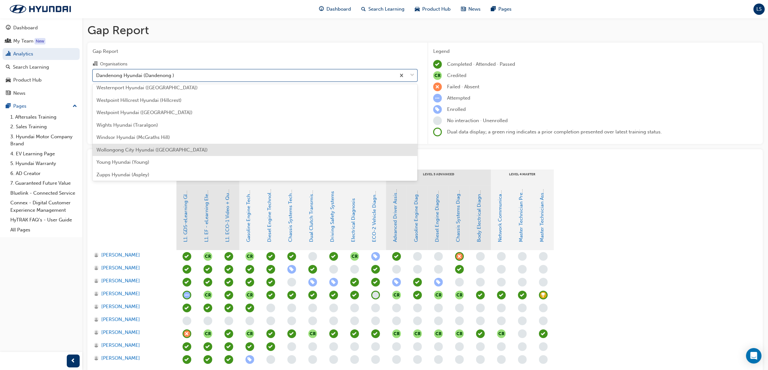
click at [172, 149] on span "Wollongong City Hyundai ([GEOGRAPHIC_DATA])" at bounding box center [151, 150] width 111 height 6
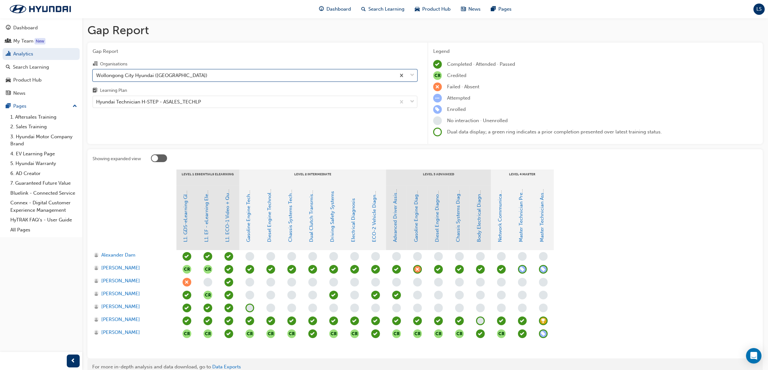
click at [545, 320] on span "learningRecordVerb_ACHIEVE-icon" at bounding box center [543, 321] width 9 height 9
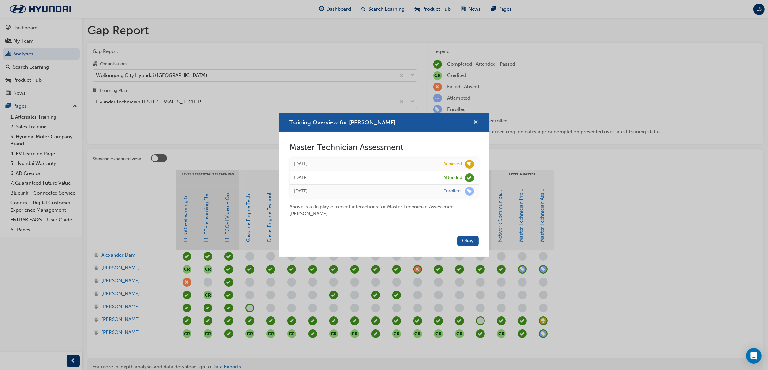
click at [478, 120] on span "cross-icon" at bounding box center [476, 123] width 5 height 6
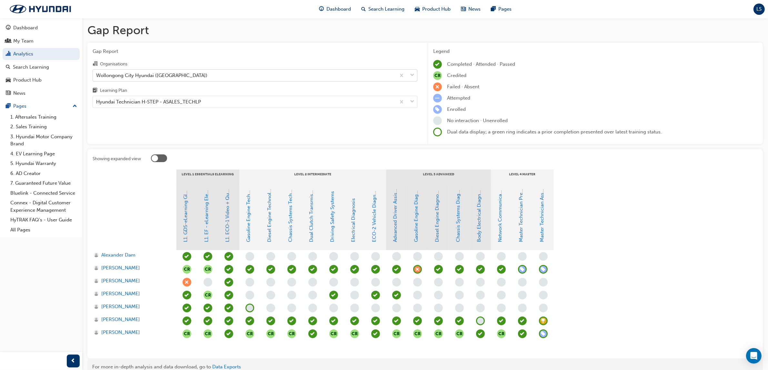
click at [233, 77] on div "Wollongong City Hyundai ([GEOGRAPHIC_DATA])" at bounding box center [244, 75] width 303 height 11
click at [97, 77] on input "Organisations Wollongong City Hyundai ([GEOGRAPHIC_DATA])" at bounding box center [96, 74] width 1 height 5
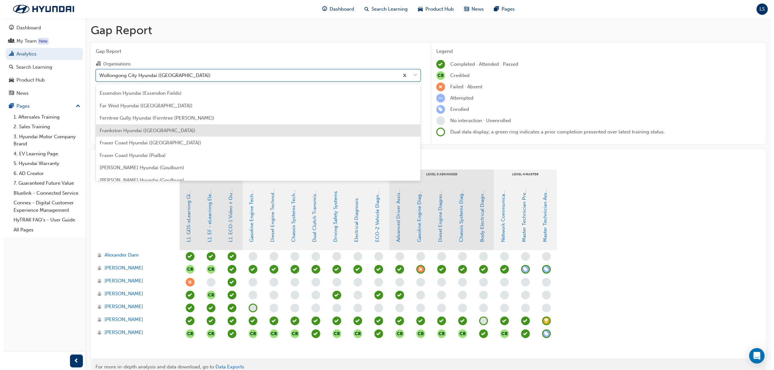
scroll to position [650, 0]
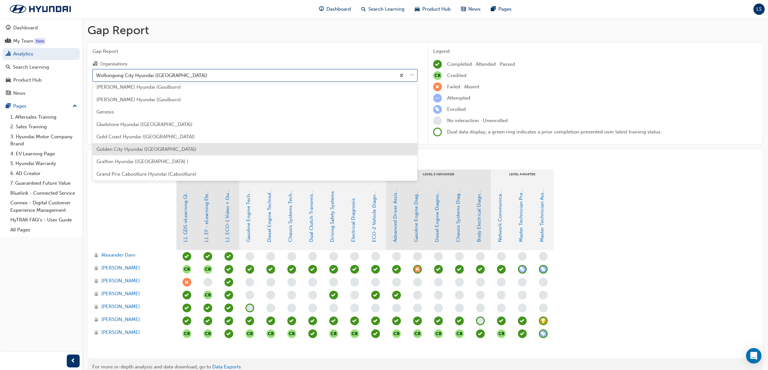
click at [176, 143] on div "Golden City Hyundai ([GEOGRAPHIC_DATA])" at bounding box center [255, 149] width 325 height 13
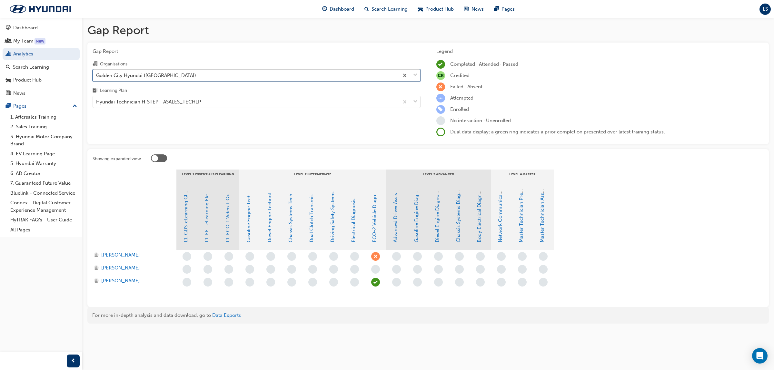
click at [172, 78] on div "Golden City Hyundai ([GEOGRAPHIC_DATA])" at bounding box center [246, 75] width 306 height 11
click at [97, 78] on input "Organisations option Golden City Hyundai ([GEOGRAPHIC_DATA]), selected. 0 resul…" at bounding box center [96, 74] width 1 height 5
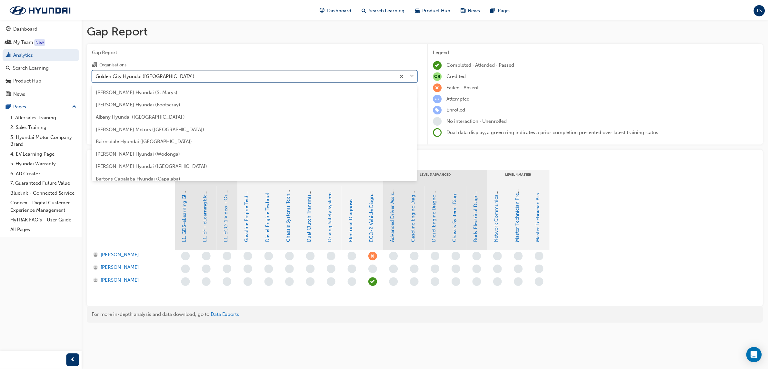
scroll to position [628, 0]
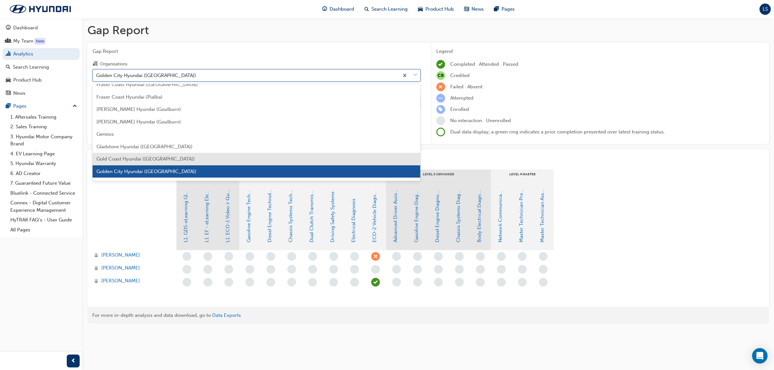
click at [163, 157] on span "Gold Coast Hyundai ([GEOGRAPHIC_DATA])" at bounding box center [145, 159] width 98 height 6
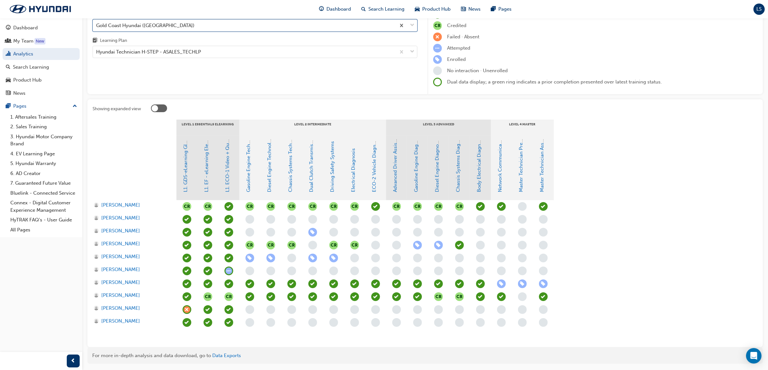
scroll to position [70, 0]
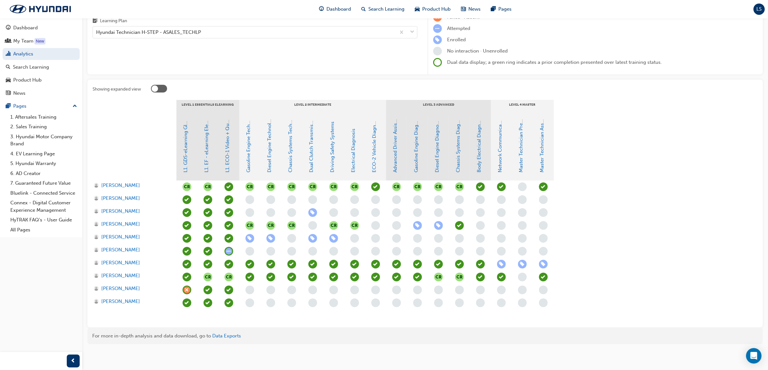
click at [542, 187] on span "learningRecordVerb_ATTEND-icon" at bounding box center [543, 187] width 9 height 9
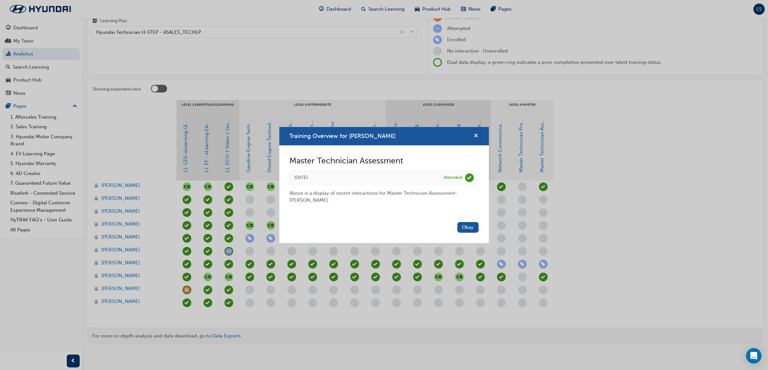
click at [477, 138] on span "cross-icon" at bounding box center [476, 137] width 5 height 6
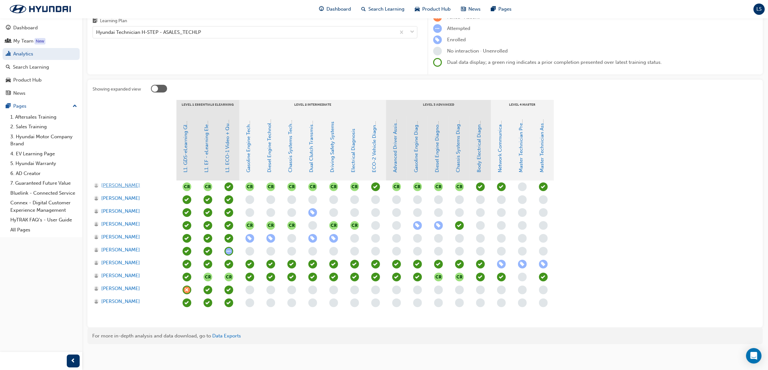
click at [118, 183] on span "[PERSON_NAME]" at bounding box center [120, 185] width 39 height 7
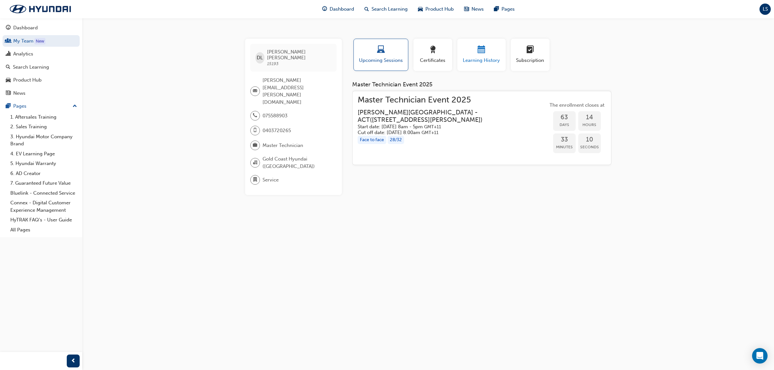
click at [487, 61] on span "Learning History" at bounding box center [481, 60] width 39 height 7
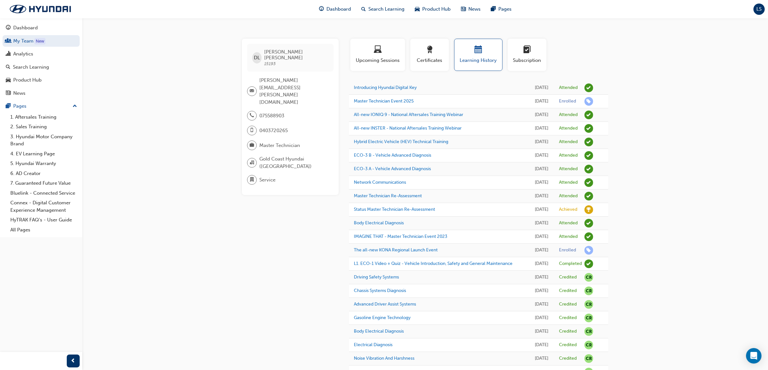
click at [448, 230] on td "Body Electrical Diagnosis" at bounding box center [439, 224] width 180 height 14
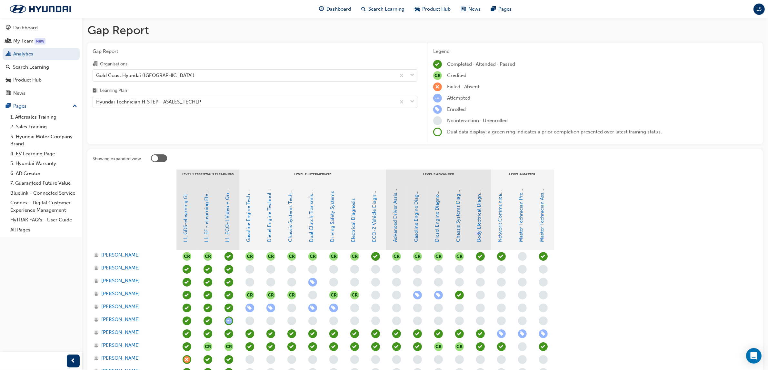
scroll to position [70, 0]
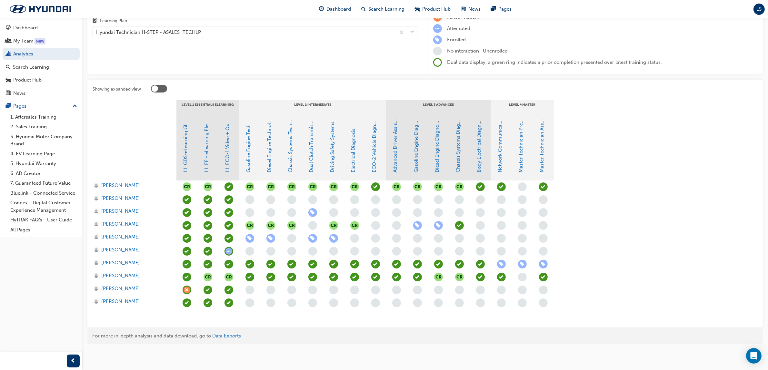
click at [547, 186] on span "learningRecordVerb_ATTEND-icon" at bounding box center [543, 187] width 9 height 9
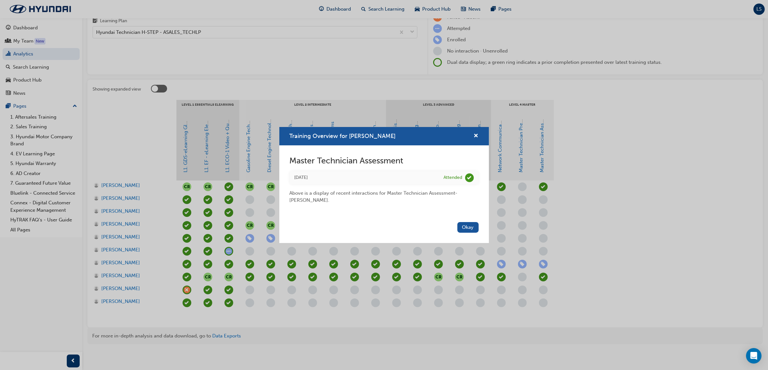
click at [547, 186] on div "Training Overview for [PERSON_NAME] Master Technician Assessment [DATE] Attende…" at bounding box center [384, 185] width 768 height 370
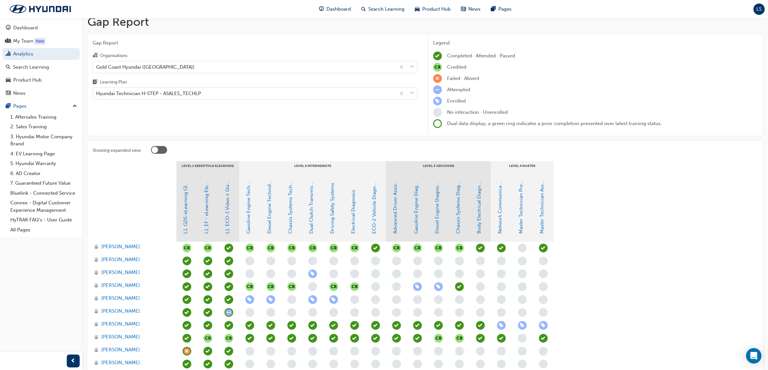
scroll to position [0, 0]
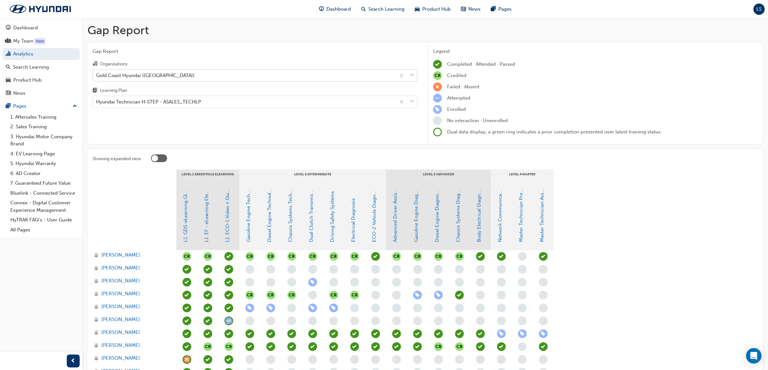
click at [235, 78] on div "Gold Coast Hyundai ([GEOGRAPHIC_DATA])" at bounding box center [244, 75] width 303 height 11
click at [97, 78] on input "Organisations Gold Coast Hyundai ([GEOGRAPHIC_DATA])" at bounding box center [96, 74] width 1 height 5
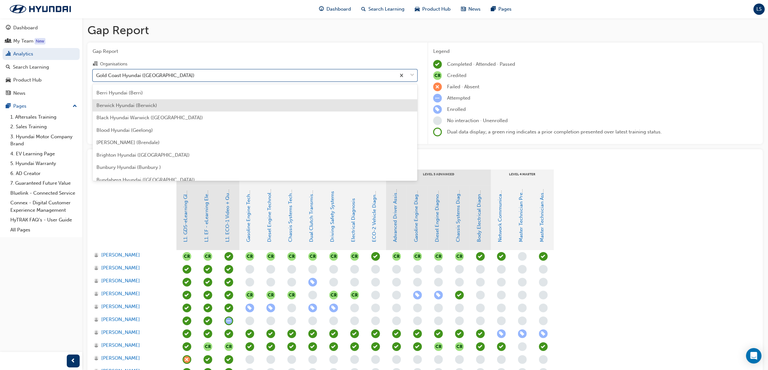
scroll to position [161, 0]
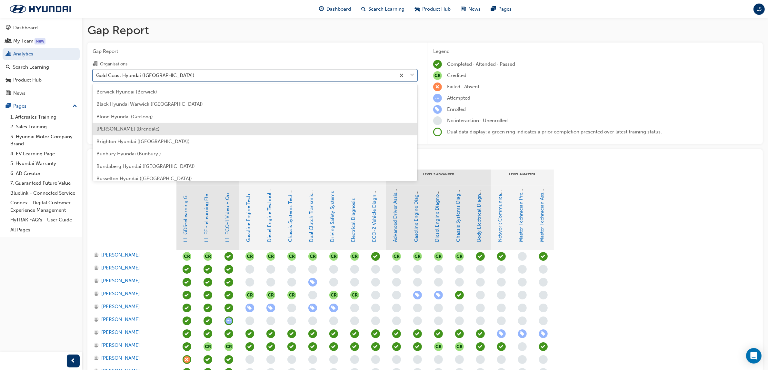
click at [157, 131] on span "[PERSON_NAME] (Brendale)" at bounding box center [127, 129] width 63 height 6
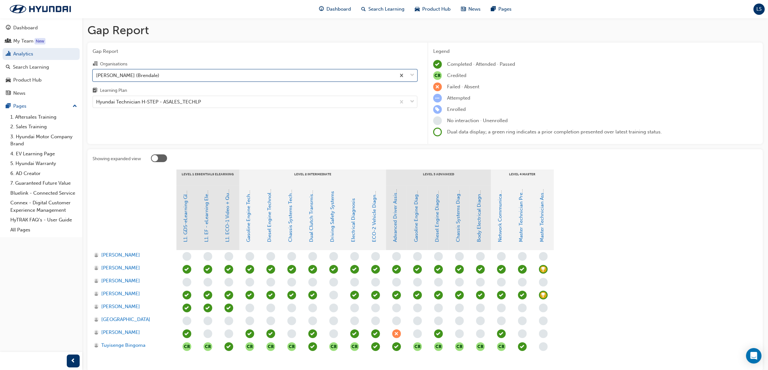
click at [541, 270] on span "learningRecordVerb_ACHIEVE-icon" at bounding box center [543, 269] width 9 height 9
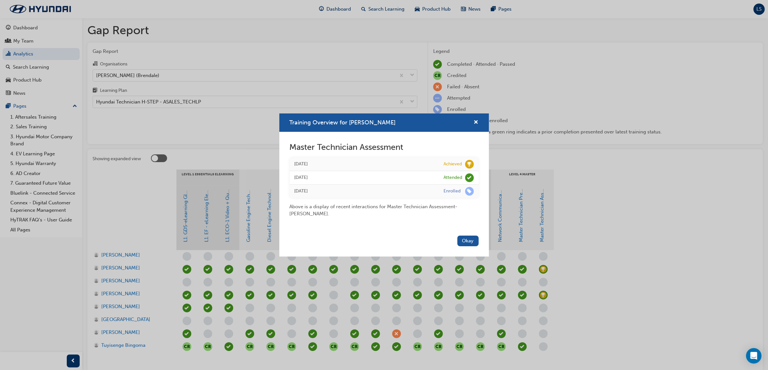
drag, startPoint x: 622, startPoint y: 237, endPoint x: 594, endPoint y: 234, distance: 28.2
click at [614, 237] on div "Training Overview for [PERSON_NAME] Master Technician Assessment [DATE] Achieve…" at bounding box center [384, 185] width 768 height 370
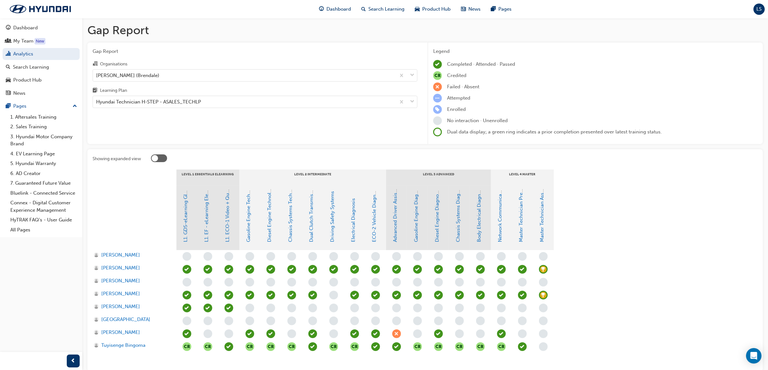
click at [647, 174] on section "LEVEL 1 Essentials eLearning LEVEL 2 Intermediate LEVEL 3 Advanced LEVEL 4 Mast…" at bounding box center [425, 268] width 665 height 197
drag, startPoint x: 610, startPoint y: 193, endPoint x: 609, endPoint y: 190, distance: 4.1
click at [609, 191] on section "LEVEL 1 Essentials eLearning LEVEL 2 Intermediate LEVEL 3 Advanced LEVEL 4 Mast…" at bounding box center [425, 268] width 665 height 197
click at [136, 73] on div "[PERSON_NAME] (Brendale)" at bounding box center [127, 75] width 63 height 7
click at [97, 73] on input "Organisations [PERSON_NAME] (Brendale)" at bounding box center [96, 74] width 1 height 5
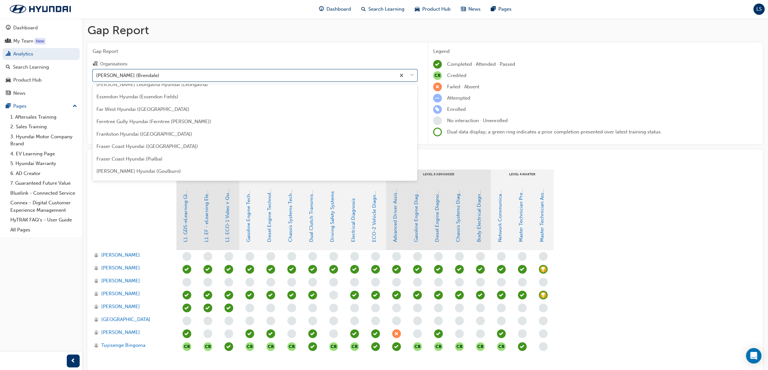
scroll to position [563, 0]
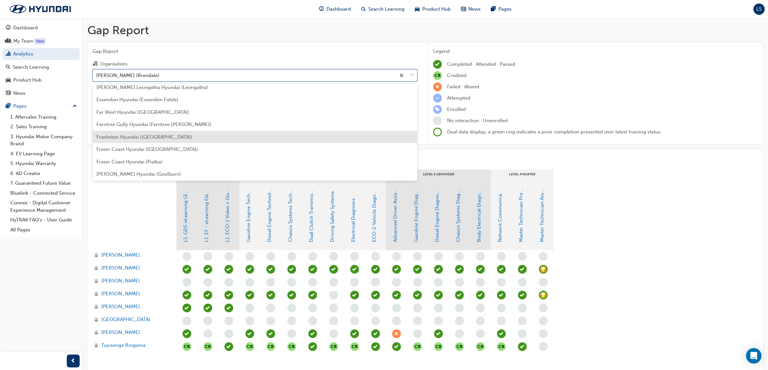
click at [132, 133] on div "Frankston Hyundai ([GEOGRAPHIC_DATA])" at bounding box center [255, 137] width 325 height 13
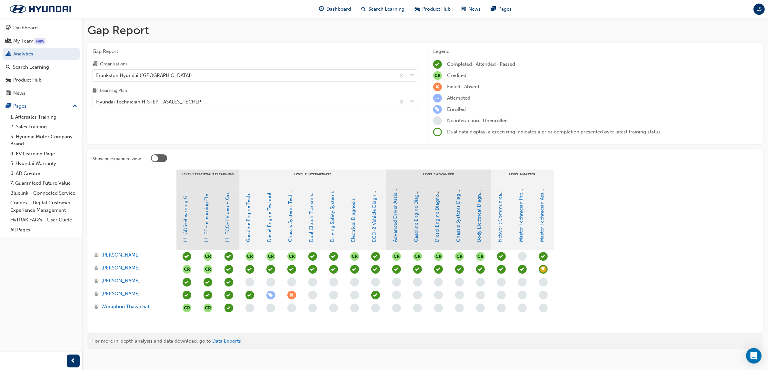
click at [544, 270] on span "learningRecordVerb_ACHIEVE-icon" at bounding box center [543, 269] width 9 height 9
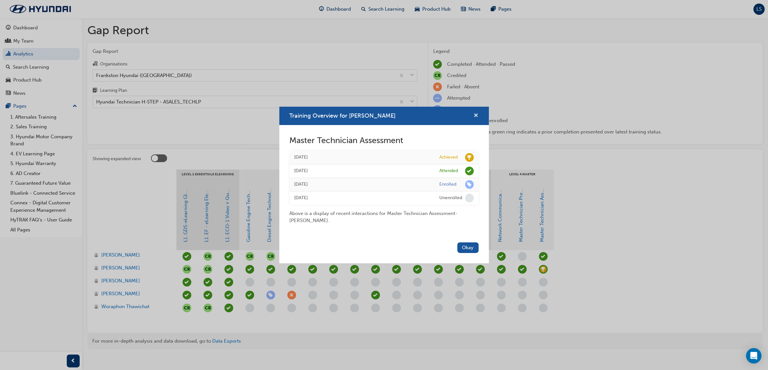
drag, startPoint x: 477, startPoint y: 115, endPoint x: 418, endPoint y: 111, distance: 59.2
click at [477, 115] on span "cross-icon" at bounding box center [476, 116] width 5 height 6
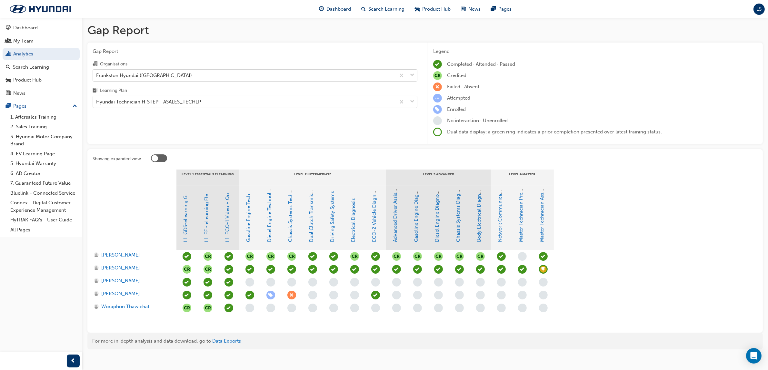
click at [209, 81] on div "Organisations Frankston Hyundai (Frankston) Learning Plan Hyundai Technician H-…" at bounding box center [255, 84] width 325 height 48
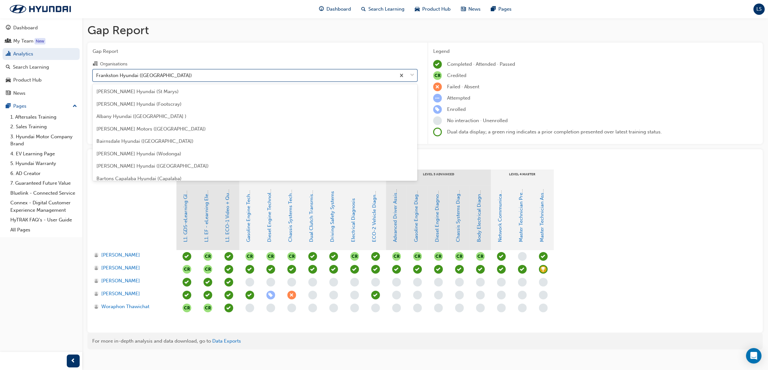
click at [209, 74] on div "Frankston Hyundai ([GEOGRAPHIC_DATA])" at bounding box center [244, 75] width 303 height 11
click at [97, 74] on input "Organisations option Frankston Hyundai (Frankston), selected. option Frankston …" at bounding box center [96, 74] width 1 height 5
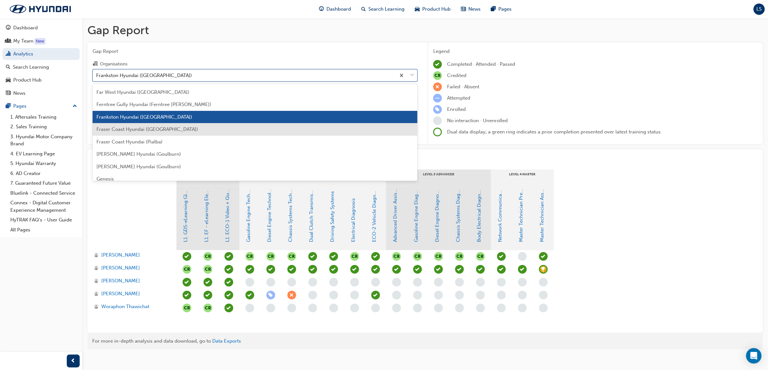
scroll to position [529, 0]
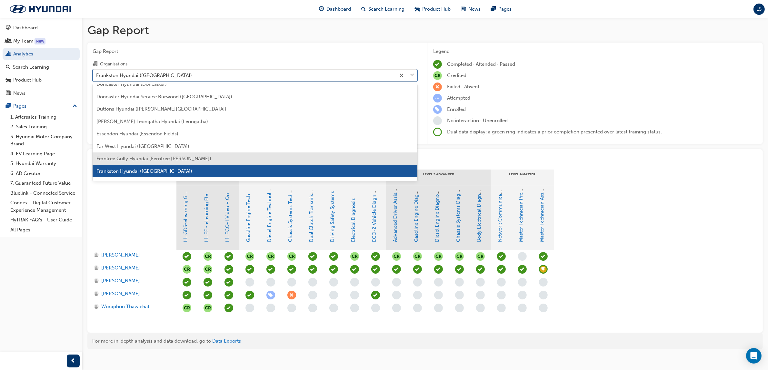
click at [139, 158] on span "Ferntree Gully Hyundai (Ferntree [PERSON_NAME])" at bounding box center [153, 159] width 115 height 6
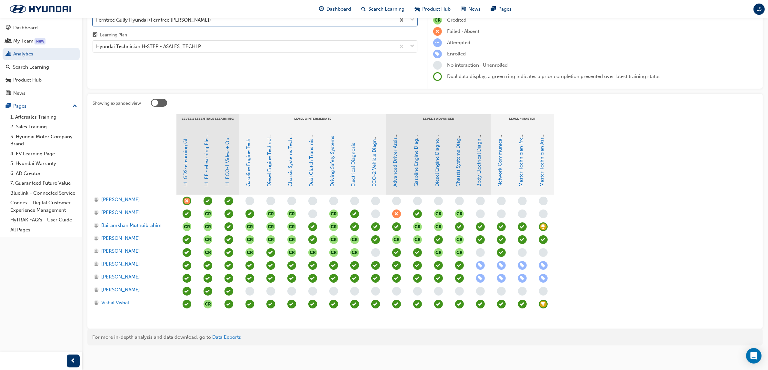
scroll to position [57, 0]
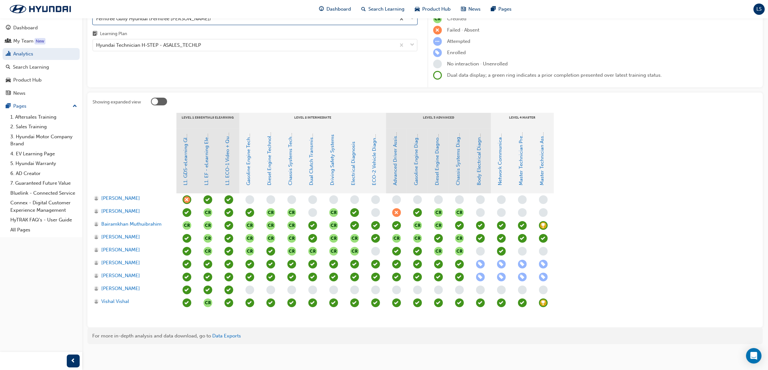
click at [544, 223] on span "learningRecordVerb_ACHIEVE-icon" at bounding box center [543, 225] width 9 height 9
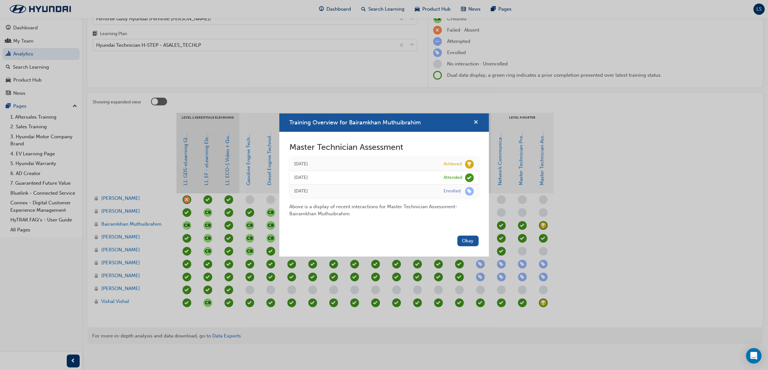
click at [476, 123] on span "cross-icon" at bounding box center [476, 123] width 5 height 6
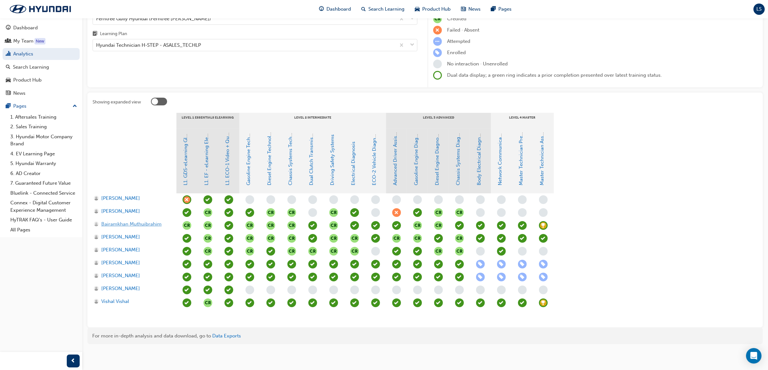
click at [121, 221] on span "Bairamkhan Muthuibrahim" at bounding box center [131, 224] width 60 height 7
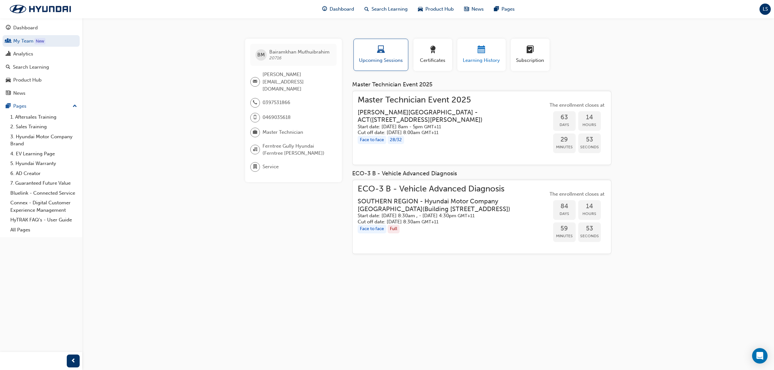
click at [478, 61] on span "Learning History" at bounding box center [481, 60] width 39 height 7
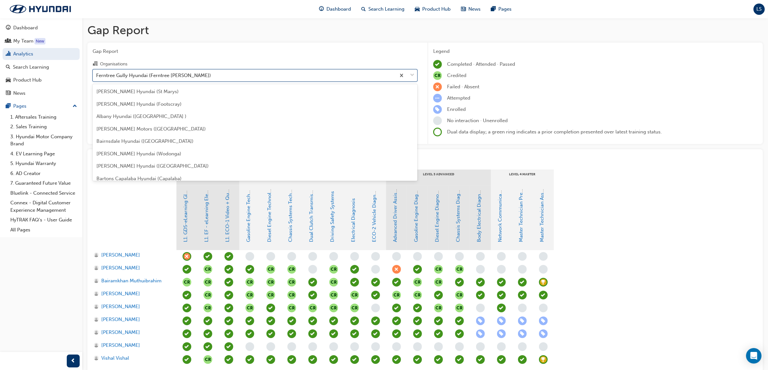
click at [139, 71] on div "Ferntree Gully Hyundai (Ferntree [PERSON_NAME])" at bounding box center [244, 75] width 303 height 11
click at [97, 72] on input "Organisations option Ferntree Gully Hyundai (Ferntree [PERSON_NAME]) focused, 4…" at bounding box center [96, 74] width 1 height 5
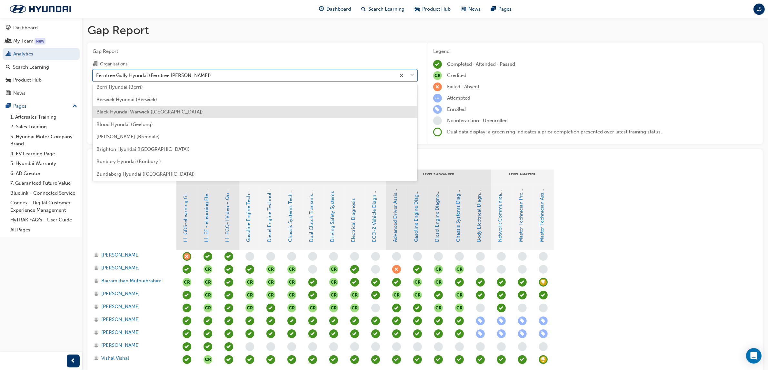
click at [136, 117] on div "Black Hyundai Warwick ([GEOGRAPHIC_DATA])" at bounding box center [255, 112] width 325 height 13
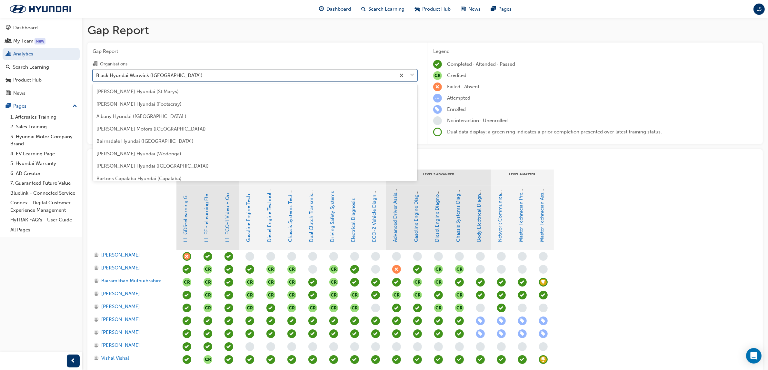
click at [149, 75] on div "Black Hyundai Warwick ([GEOGRAPHIC_DATA])" at bounding box center [149, 75] width 106 height 7
click at [97, 75] on input "Organisations option Black Hyundai Warwick ([GEOGRAPHIC_DATA]), selected. optio…" at bounding box center [96, 74] width 1 height 5
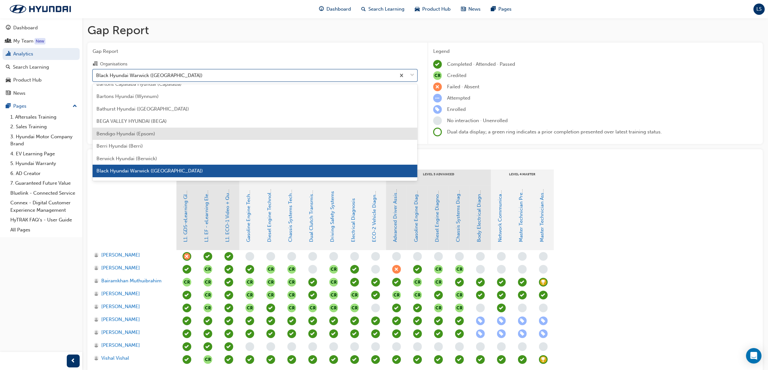
scroll to position [135, 0]
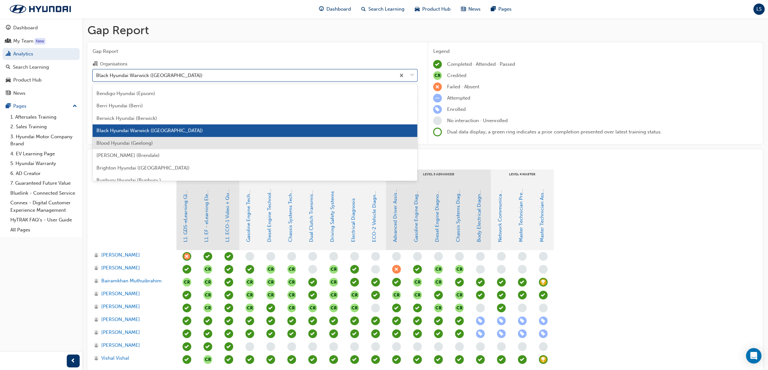
click at [124, 142] on span "Blood Hyundai (Geelong)" at bounding box center [124, 143] width 56 height 6
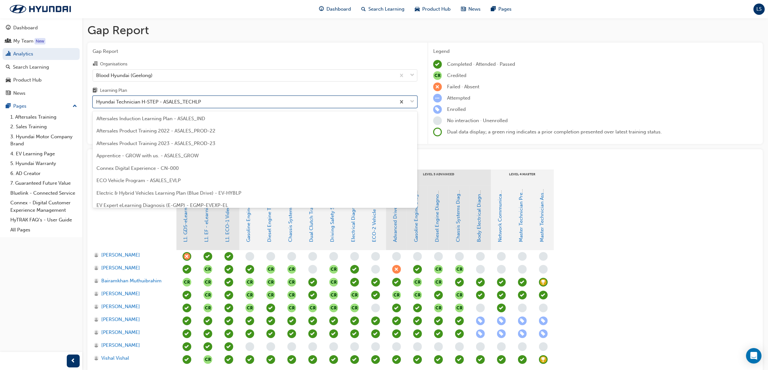
click at [207, 100] on div "Hyundai Technician H-STEP - ASALES_TECHLP" at bounding box center [244, 101] width 303 height 11
click at [97, 100] on input "Learning Plan option Hyundai Technician H-STEP - ASALES_TECHLP focused, 21 of 3…" at bounding box center [96, 101] width 1 height 5
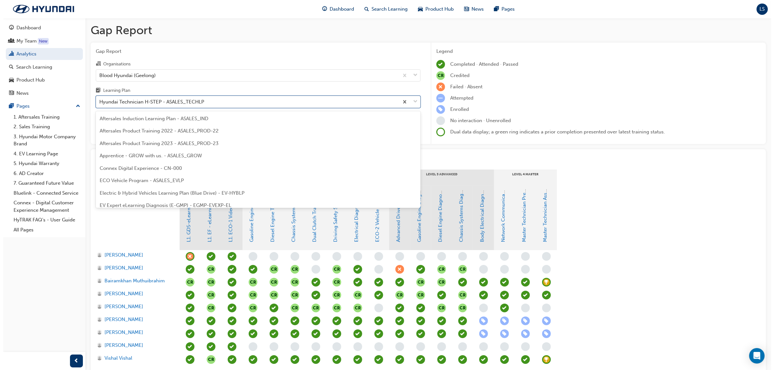
scroll to position [169, 0]
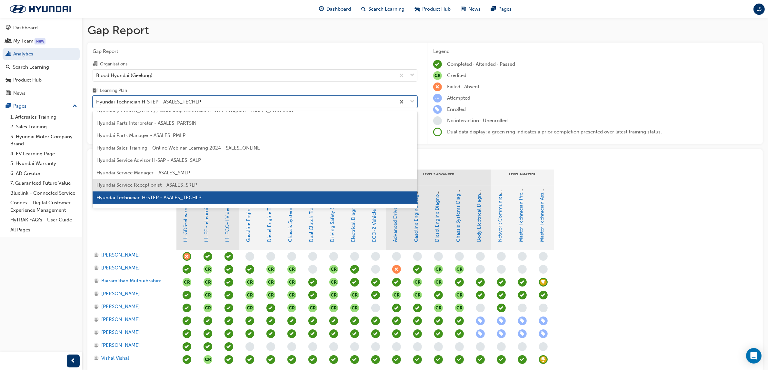
click at [160, 184] on span "Hyundai Service Receptionist - ASALES_SRLP" at bounding box center [146, 185] width 101 height 6
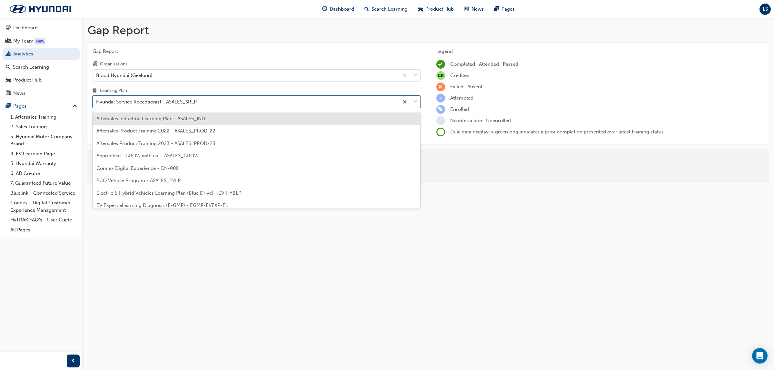
click at [182, 104] on div "Hyundai Service Receptionist - ASALES_SRLP" at bounding box center [146, 101] width 101 height 7
click at [97, 104] on input "Learning Plan option Hyundai Service Receptionist - ASALES_SRLP, selected. opti…" at bounding box center [96, 101] width 1 height 5
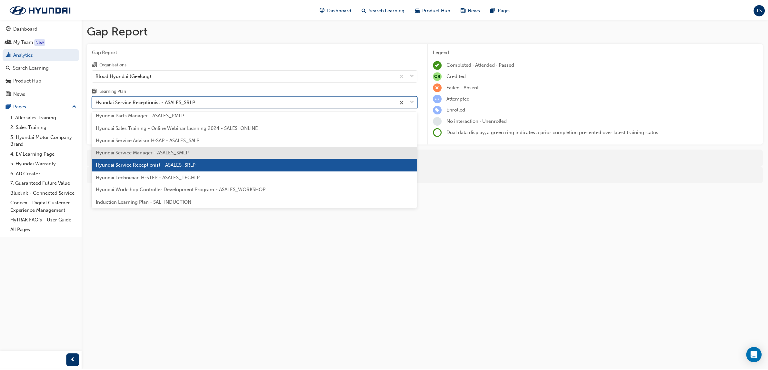
scroll to position [202, 0]
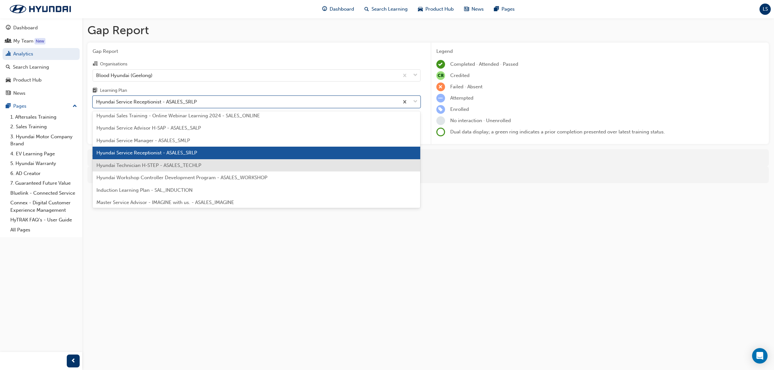
click at [159, 168] on span "Hyundai Technician H-STEP - ASALES_TECHLP" at bounding box center [148, 166] width 105 height 6
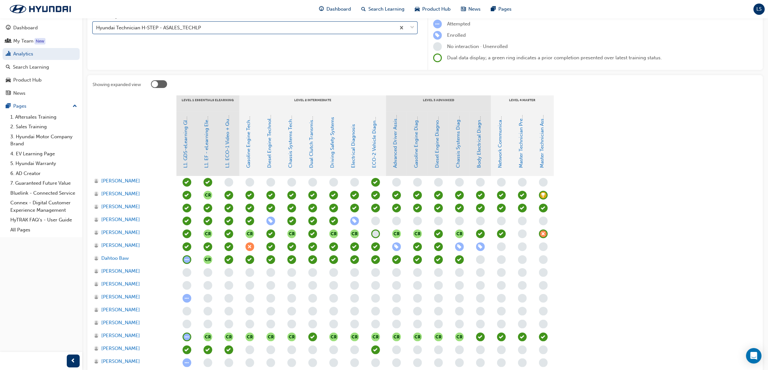
scroll to position [81, 0]
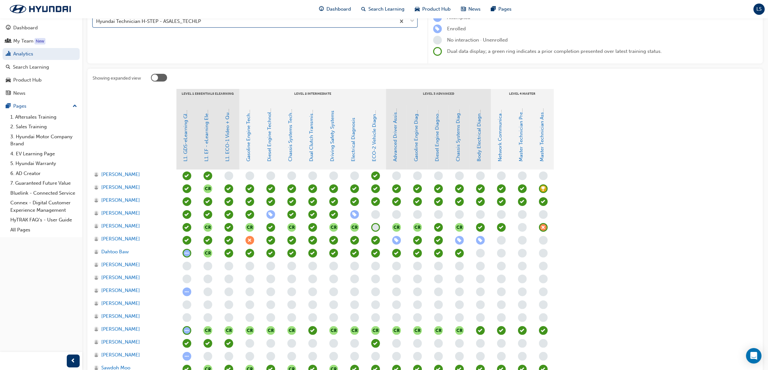
click at [544, 189] on span "learningRecordVerb_ACHIEVE-icon" at bounding box center [543, 188] width 9 height 9
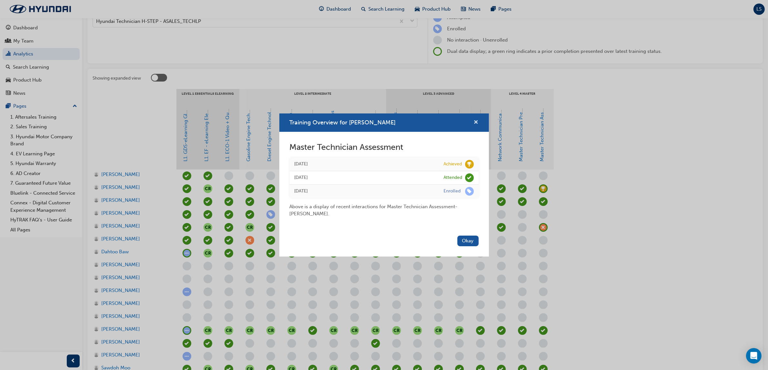
click at [476, 120] on span "cross-icon" at bounding box center [476, 123] width 5 height 6
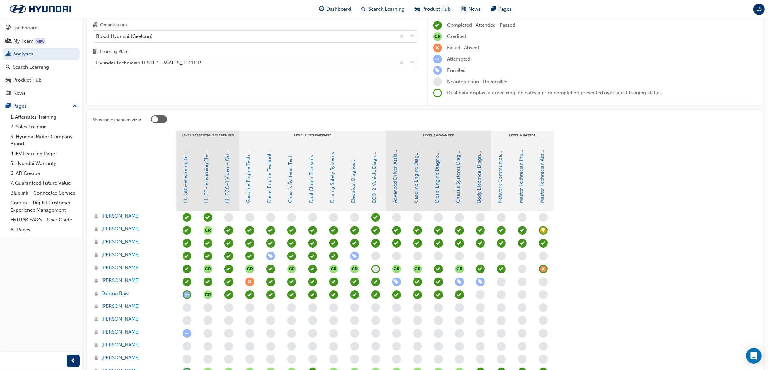
scroll to position [0, 0]
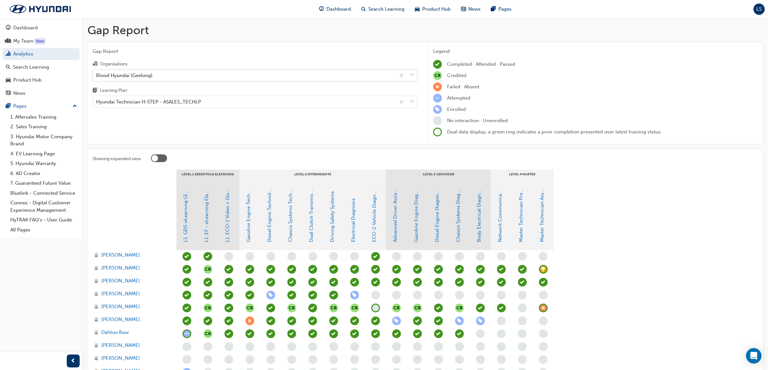
click at [132, 79] on div "Blood Hyundai (Geelong)" at bounding box center [124, 75] width 56 height 7
click at [97, 78] on input "Organisations Blood Hyundai (Geelong)" at bounding box center [96, 74] width 1 height 5
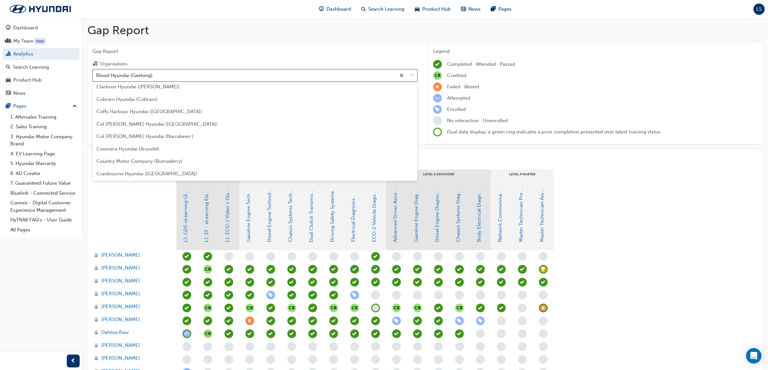
scroll to position [389, 0]
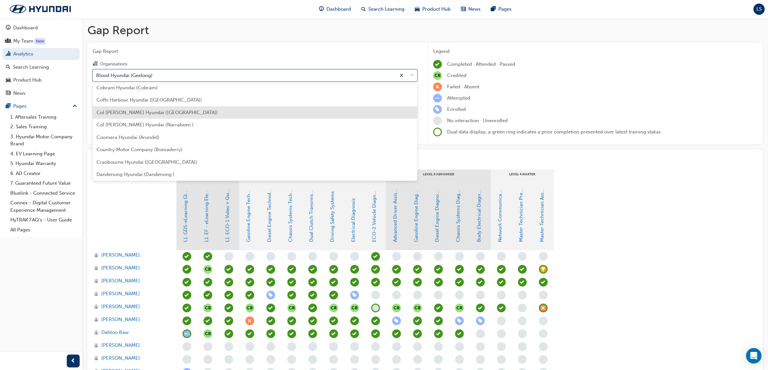
click at [120, 115] on div "Col [PERSON_NAME] Hyundai ([GEOGRAPHIC_DATA])" at bounding box center [255, 112] width 325 height 13
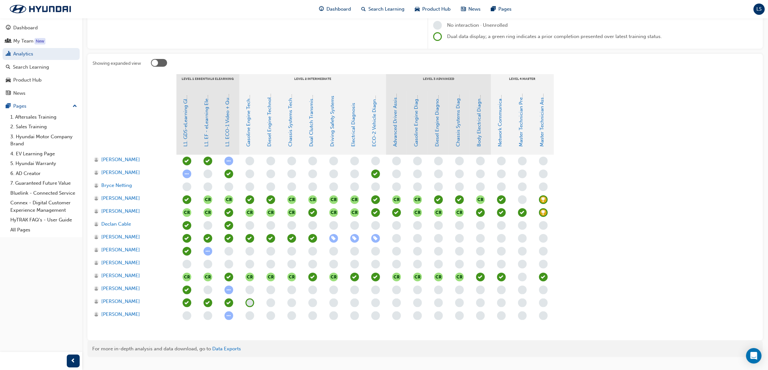
scroll to position [108, 0]
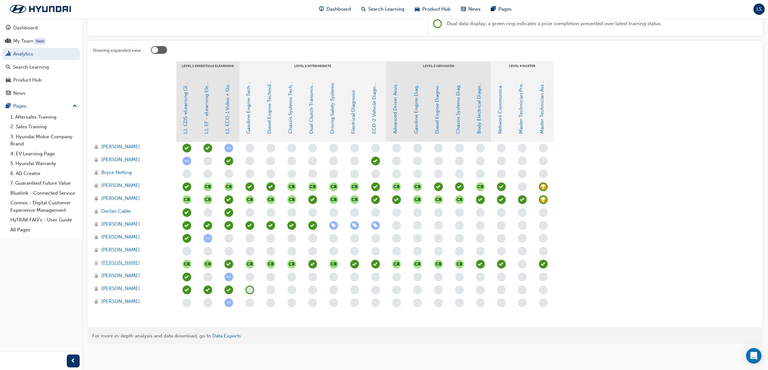
click at [117, 261] on span "[PERSON_NAME]" at bounding box center [120, 262] width 39 height 7
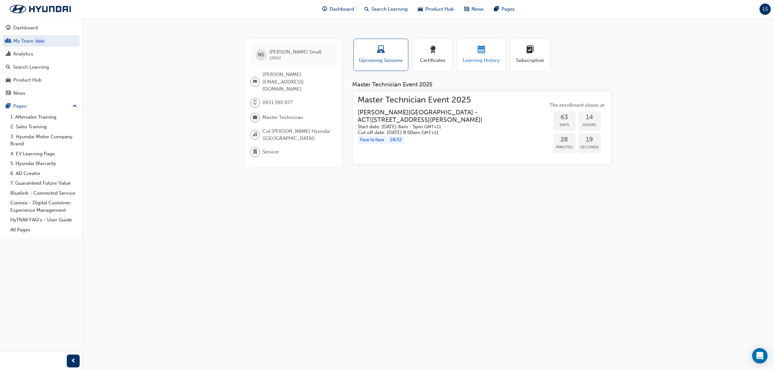
click at [483, 54] on span "calendar-icon" at bounding box center [482, 50] width 8 height 9
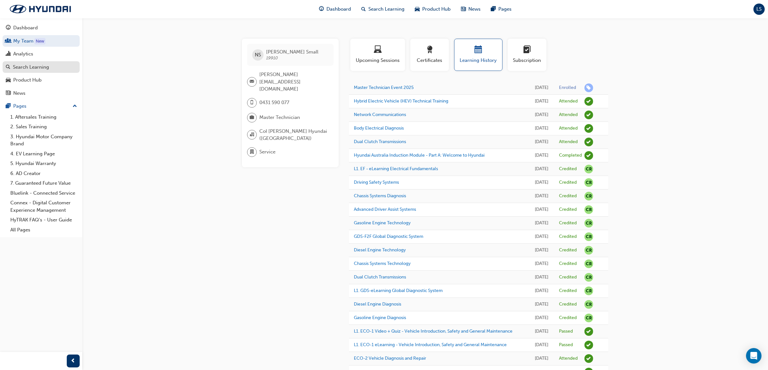
click at [36, 67] on div "Search Learning" at bounding box center [31, 67] width 36 height 7
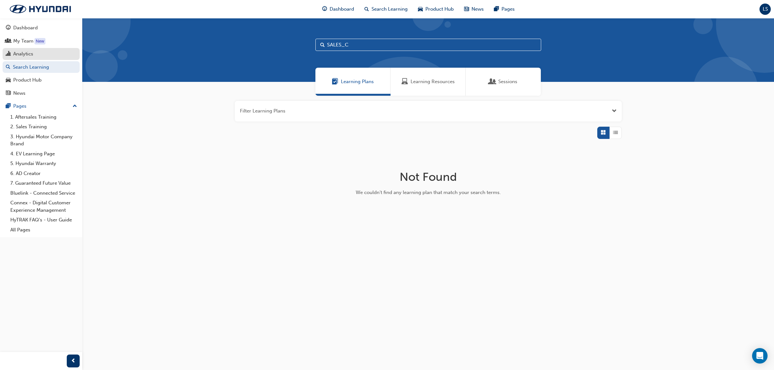
click at [35, 56] on div "Analytics" at bounding box center [41, 54] width 71 height 8
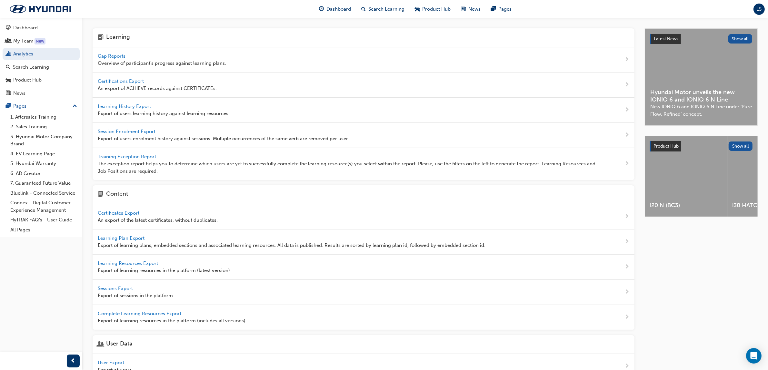
click at [114, 53] on span "Gap Reports" at bounding box center [112, 56] width 29 height 6
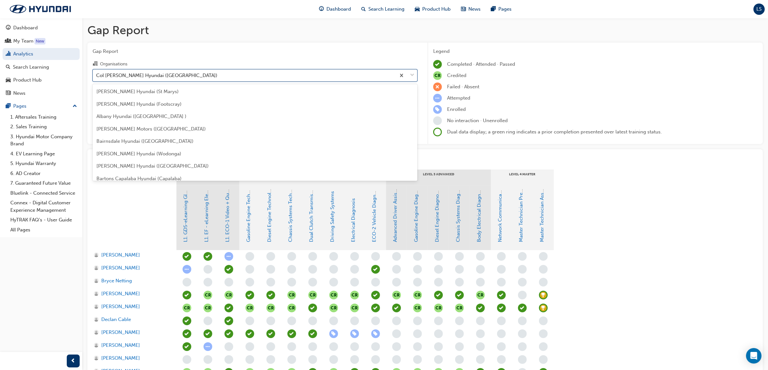
click at [186, 75] on div "Col [PERSON_NAME] Hyundai ([GEOGRAPHIC_DATA])" at bounding box center [244, 75] width 303 height 11
click at [97, 75] on input "Organisations option Col [PERSON_NAME] Hyundai ([GEOGRAPHIC_DATA]) focused, 34 …" at bounding box center [96, 74] width 1 height 5
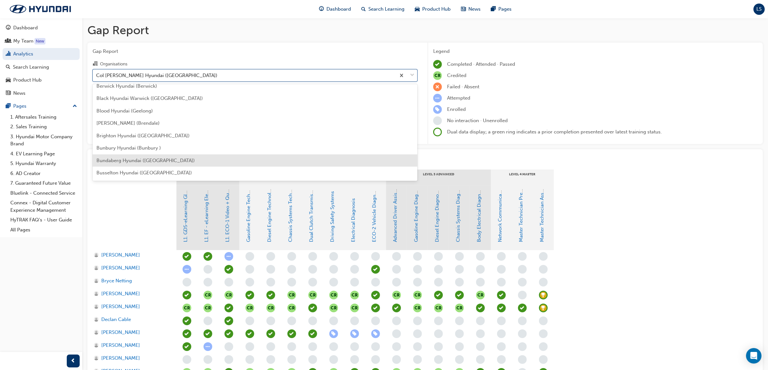
scroll to position [129, 0]
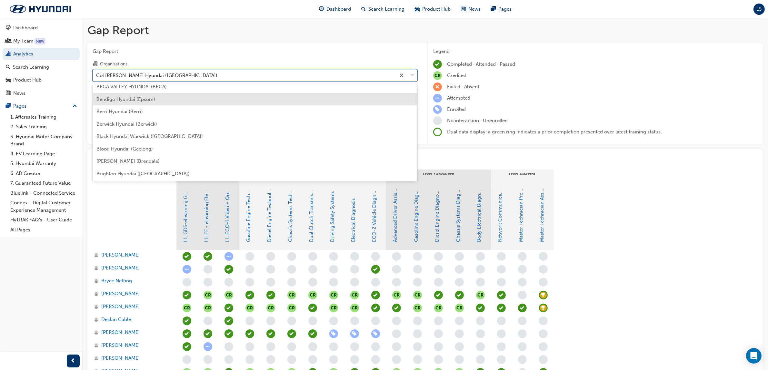
click at [142, 101] on span "Bendigo Hyundai (Epsom)" at bounding box center [125, 99] width 59 height 6
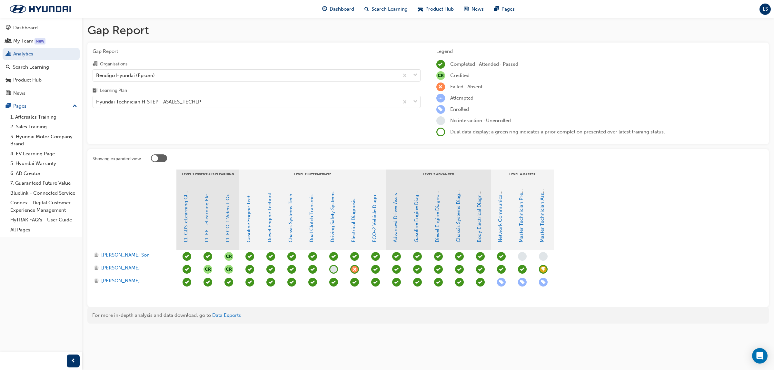
click at [542, 272] on span "learningRecordVerb_ACHIEVE-icon" at bounding box center [543, 269] width 9 height 9
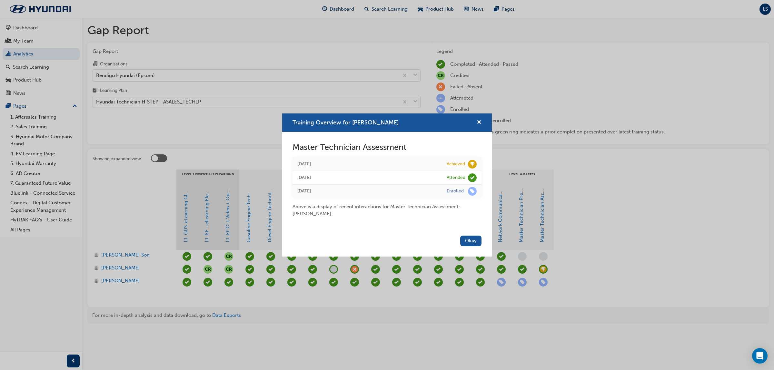
drag, startPoint x: 168, startPoint y: 321, endPoint x: 144, endPoint y: 293, distance: 36.3
click at [168, 319] on div "Training Overview for [PERSON_NAME] Master Technician Assessment [DATE] Achieve…" at bounding box center [387, 185] width 774 height 370
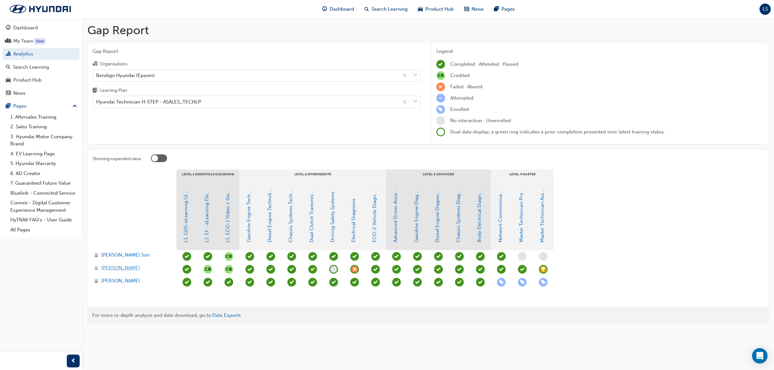
click at [130, 268] on span "[PERSON_NAME]" at bounding box center [120, 267] width 39 height 7
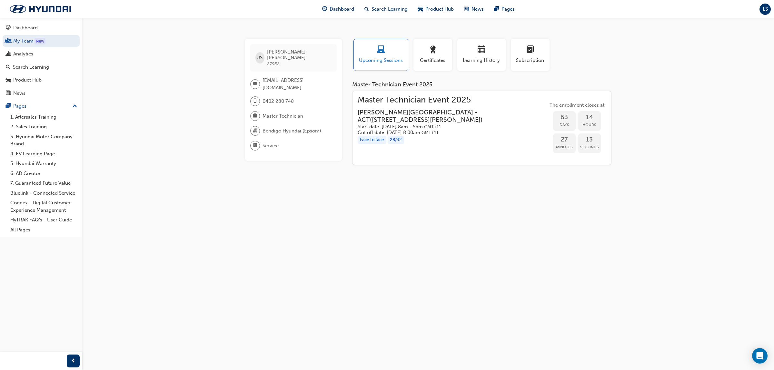
click at [391, 62] on span "Upcoming Sessions" at bounding box center [381, 60] width 45 height 7
click at [481, 58] on span "Learning History" at bounding box center [481, 60] width 39 height 7
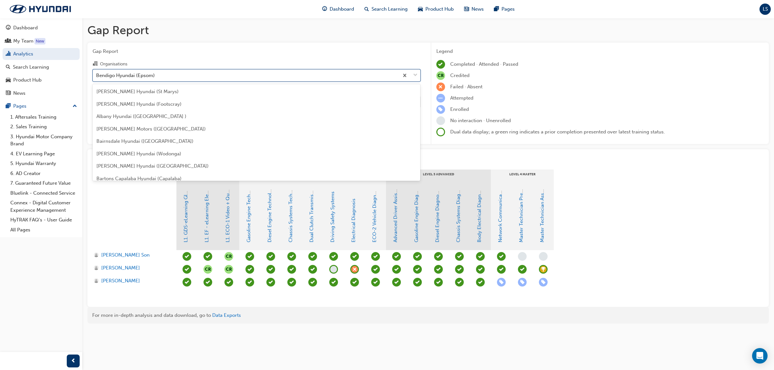
click at [166, 73] on div "Bendigo Hyundai (Epsom)" at bounding box center [246, 75] width 306 height 11
click at [97, 73] on input "Organisations option Bendigo Hyundai (Epsom) focused, 12 of 182. 182 results av…" at bounding box center [96, 74] width 1 height 5
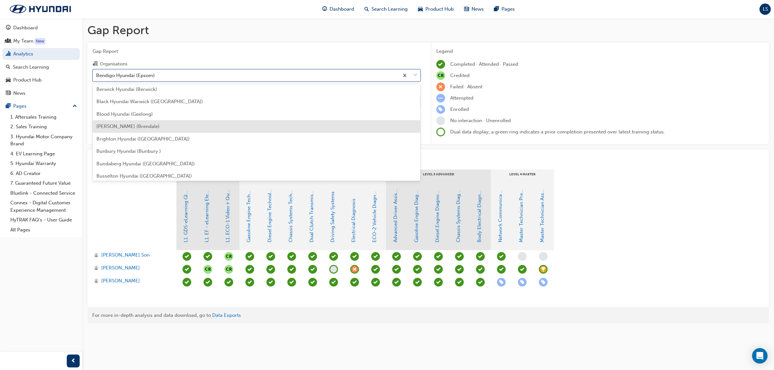
scroll to position [178, 0]
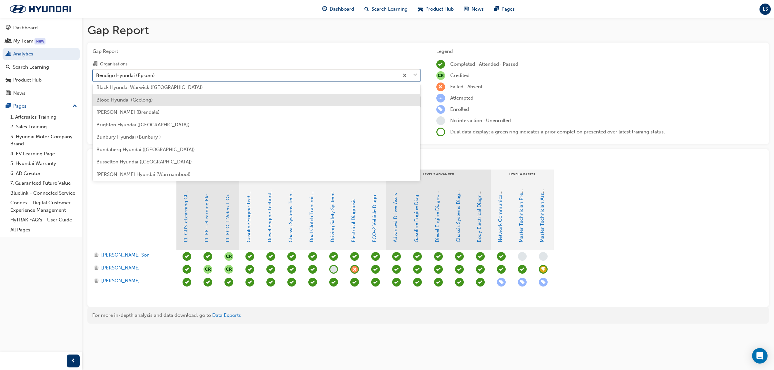
click at [138, 99] on span "Blood Hyundai (Geelong)" at bounding box center [124, 100] width 56 height 6
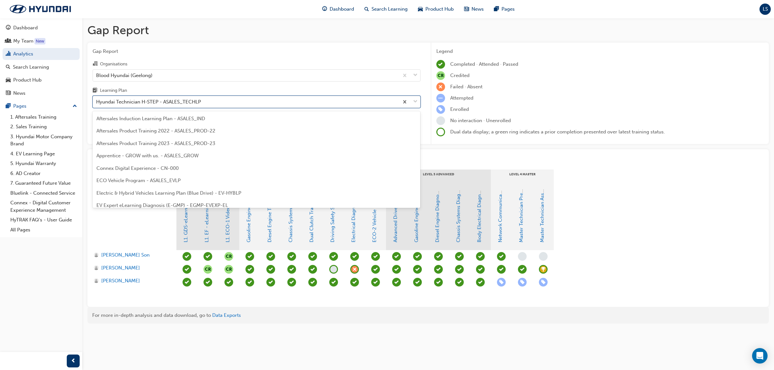
click at [190, 101] on div "Hyundai Technician H-STEP - ASALES_TECHLP" at bounding box center [148, 101] width 105 height 7
click at [97, 101] on input "Learning Plan option Hyundai Technician H-STEP - ASALES_TECHLP focused, 21 of 3…" at bounding box center [96, 101] width 1 height 5
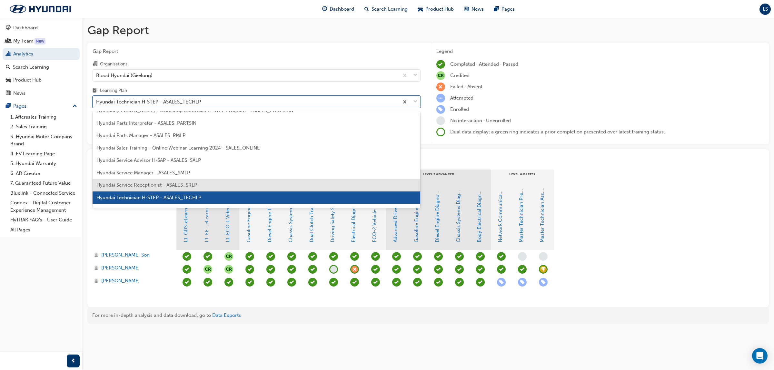
drag, startPoint x: 172, startPoint y: 183, endPoint x: 167, endPoint y: 115, distance: 67.9
click at [171, 179] on div "Hyundai Service Receptionist - ASALES_SRLP" at bounding box center [257, 185] width 328 height 13
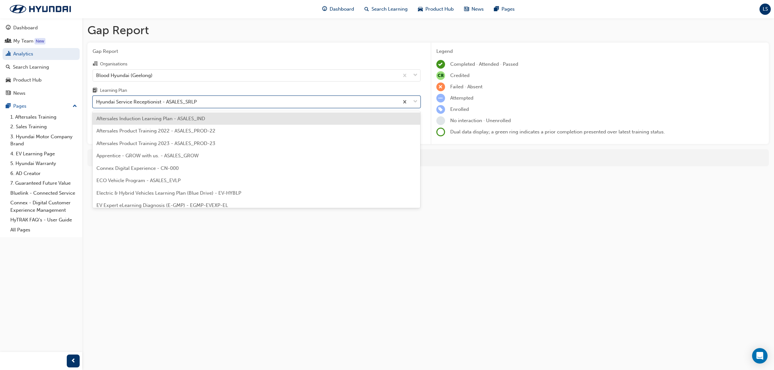
click at [170, 102] on div "Hyundai Service Receptionist - ASALES_SRLP" at bounding box center [146, 101] width 101 height 7
click at [97, 102] on input "Learning Plan option Hyundai Service Receptionist - ASALES_SRLP, selected. opti…" at bounding box center [96, 101] width 1 height 5
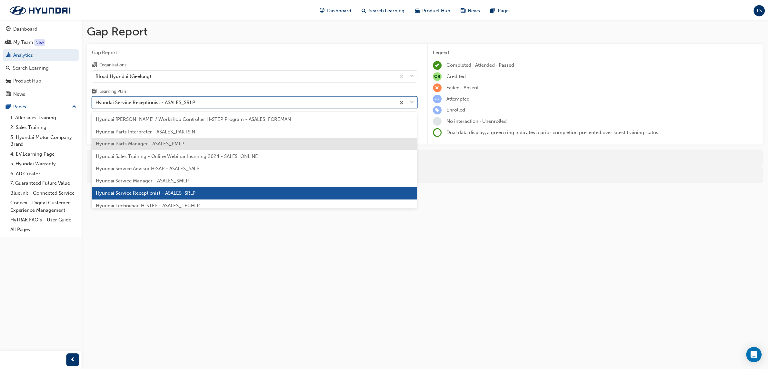
scroll to position [202, 0]
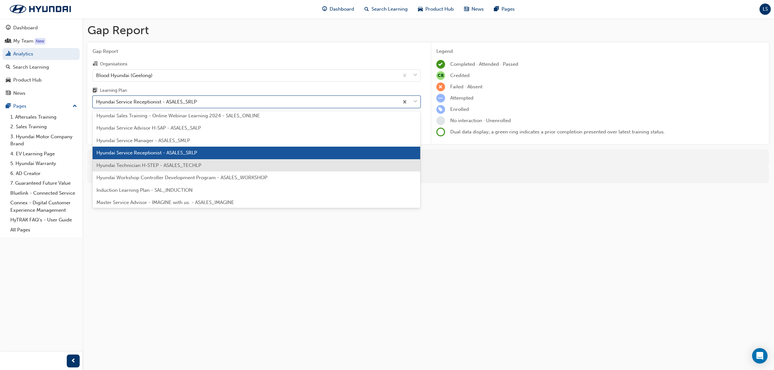
click at [160, 168] on span "Hyundai Technician H-STEP - ASALES_TECHLP" at bounding box center [148, 166] width 105 height 6
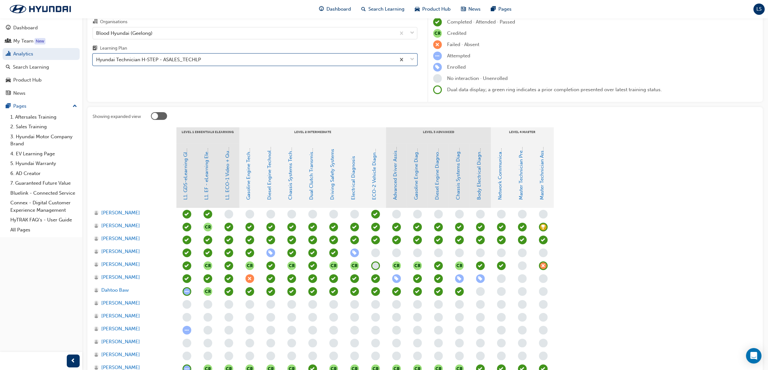
scroll to position [81, 0]
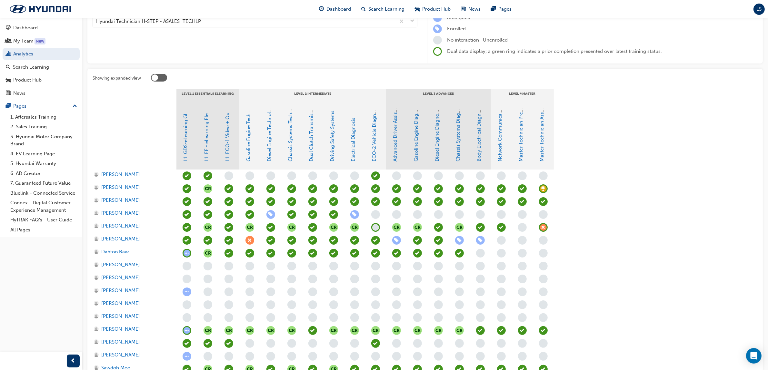
click at [544, 227] on span "learningRecordVerb_ABSENT-icon" at bounding box center [543, 227] width 9 height 9
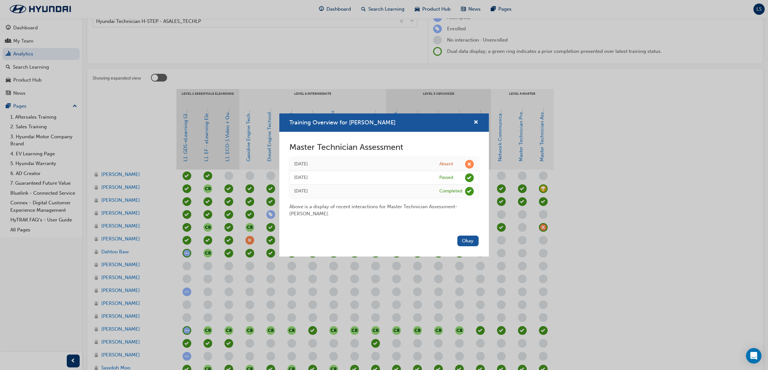
click at [581, 252] on div "Training Overview for [PERSON_NAME] Master Technician Assessment [DATE] Absent …" at bounding box center [384, 185] width 768 height 370
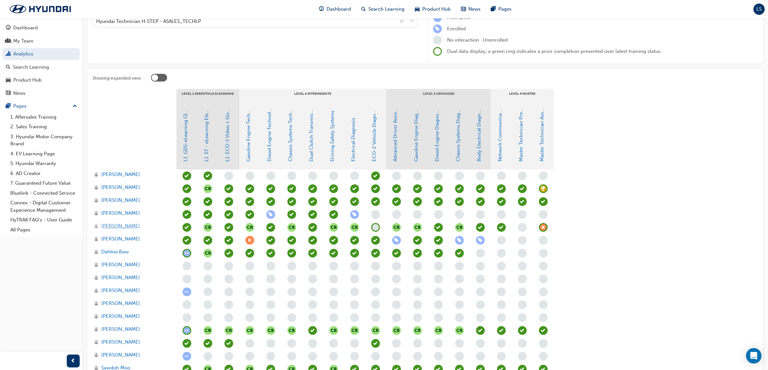
click at [117, 226] on span "[PERSON_NAME]" at bounding box center [120, 226] width 39 height 7
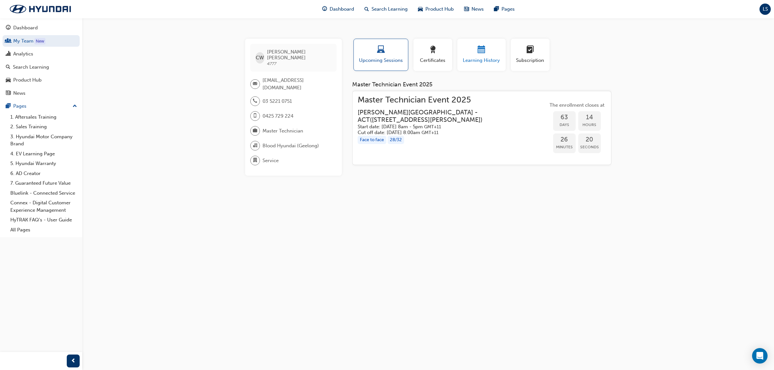
click at [483, 52] on span "calendar-icon" at bounding box center [482, 50] width 8 height 9
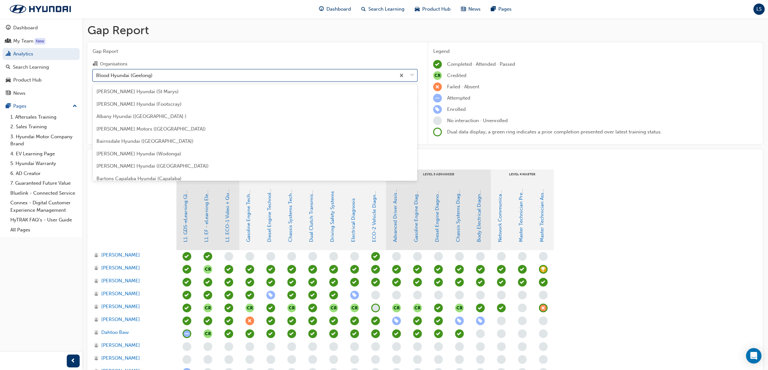
click at [174, 73] on div "Blood Hyundai (Geelong)" at bounding box center [244, 75] width 303 height 11
click at [97, 73] on input "Organisations option Blood Hyundai (Geelong) focused, 16 of 182. 182 results av…" at bounding box center [96, 74] width 1 height 5
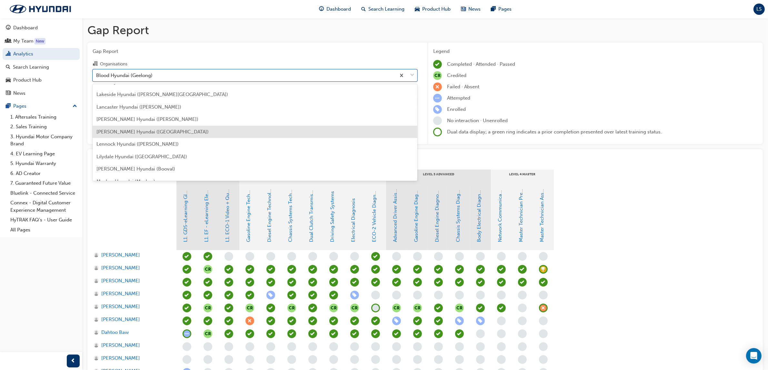
scroll to position [994, 0]
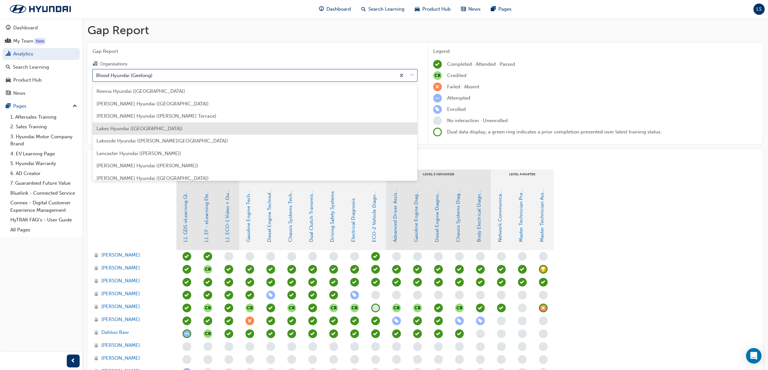
click at [133, 131] on span "Lakes Hyundai ([GEOGRAPHIC_DATA])" at bounding box center [139, 129] width 86 height 6
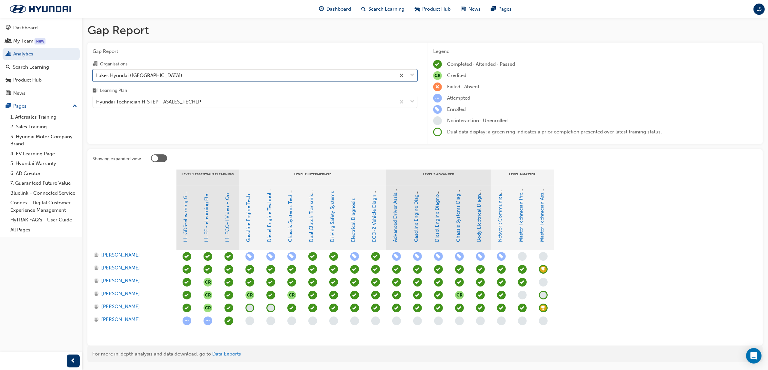
click at [540, 311] on span "learningRecordVerb_ACHIEVE-icon" at bounding box center [543, 308] width 9 height 9
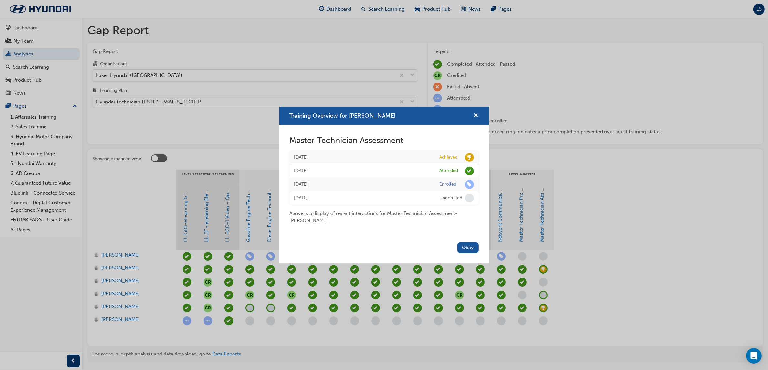
click at [587, 77] on div "Training Overview for [PERSON_NAME] Master Technician Assessment [DATE] Achieve…" at bounding box center [384, 185] width 768 height 370
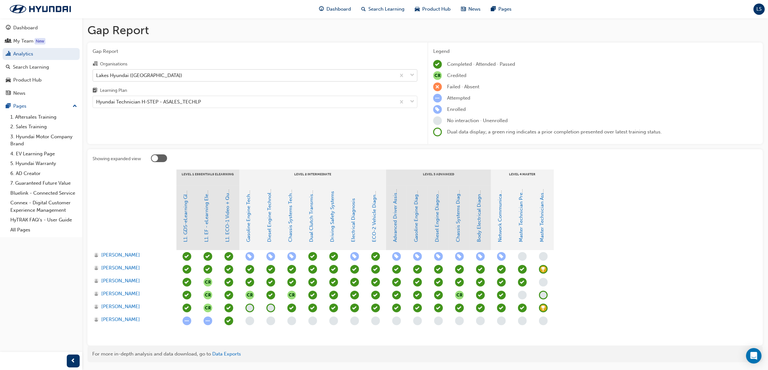
click at [194, 75] on div "Lakes Hyundai ([GEOGRAPHIC_DATA])" at bounding box center [244, 75] width 303 height 11
click at [97, 75] on input "Organisations Lakes Hyundai ([GEOGRAPHIC_DATA])" at bounding box center [96, 74] width 1 height 5
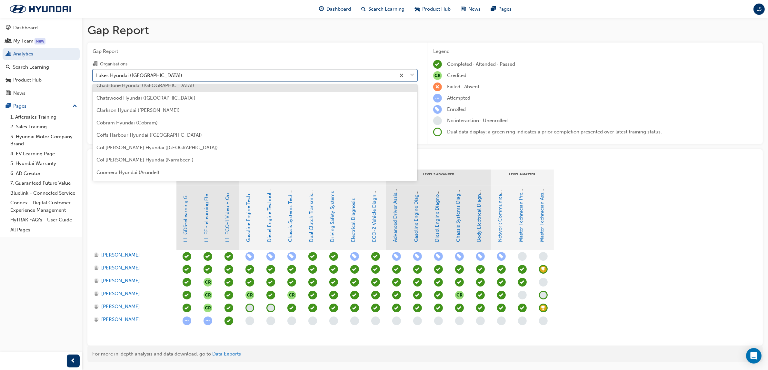
scroll to position [386, 0]
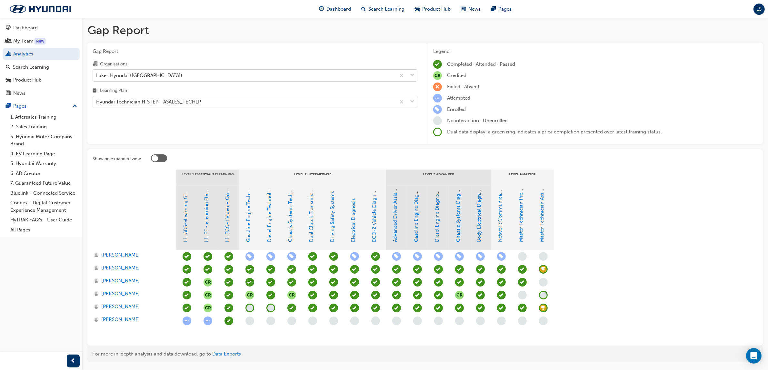
click at [172, 77] on div "Lakes Hyundai ([GEOGRAPHIC_DATA])" at bounding box center [244, 75] width 303 height 11
click at [97, 77] on input "Organisations Lakes Hyundai ([GEOGRAPHIC_DATA])" at bounding box center [96, 74] width 1 height 5
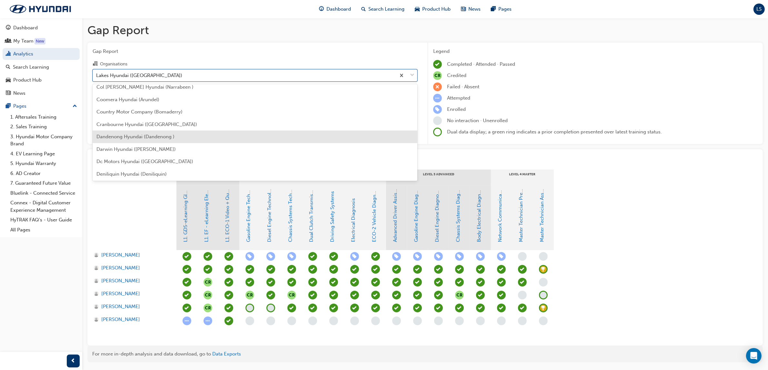
scroll to position [507, 0]
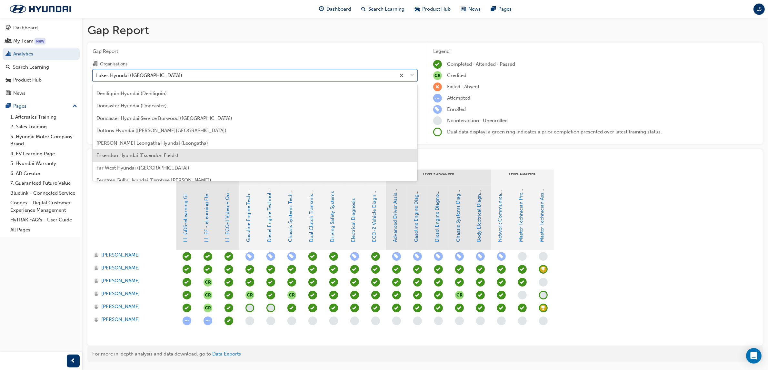
click at [141, 157] on span "Essendon Hyundai (Essendon Fields)" at bounding box center [137, 156] width 82 height 6
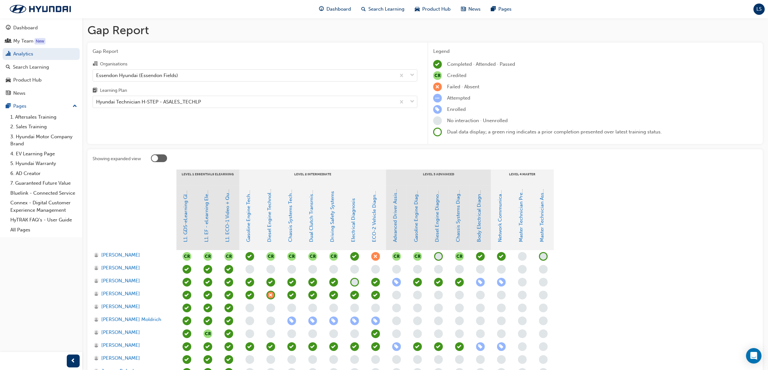
click at [542, 256] on span "learningRecordVerb_NONE-icon" at bounding box center [543, 256] width 9 height 9
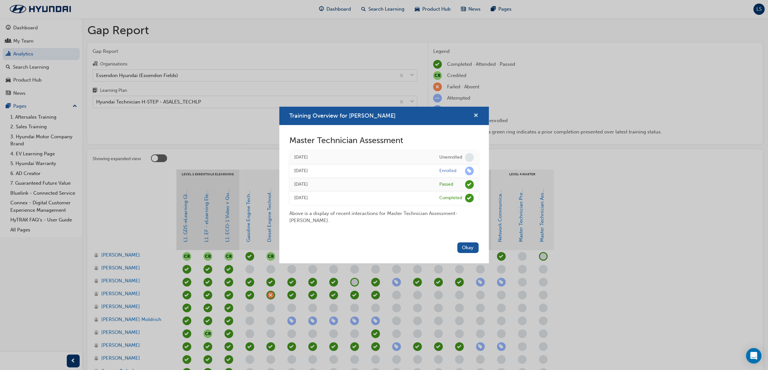
click at [474, 114] on span "cross-icon" at bounding box center [476, 116] width 5 height 6
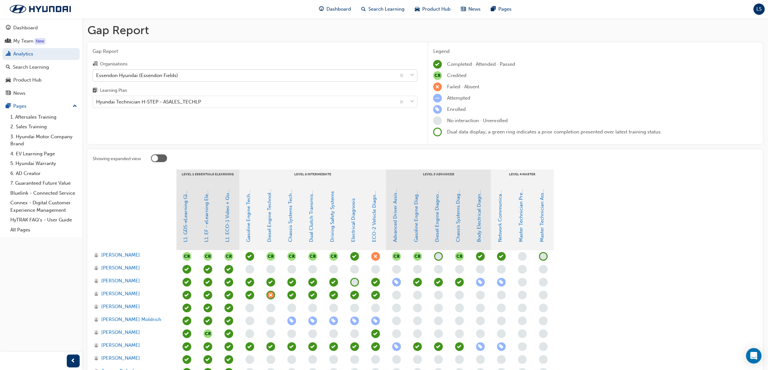
click at [141, 71] on div "Essendon Hyundai (Essendon Fields)" at bounding box center [244, 75] width 303 height 11
click at [97, 72] on input "Organisations Essendon Hyundai (Essendon Fields)" at bounding box center [96, 74] width 1 height 5
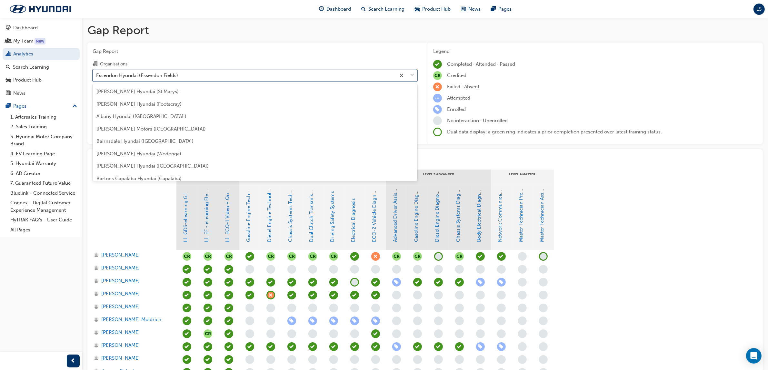
scroll to position [492, 0]
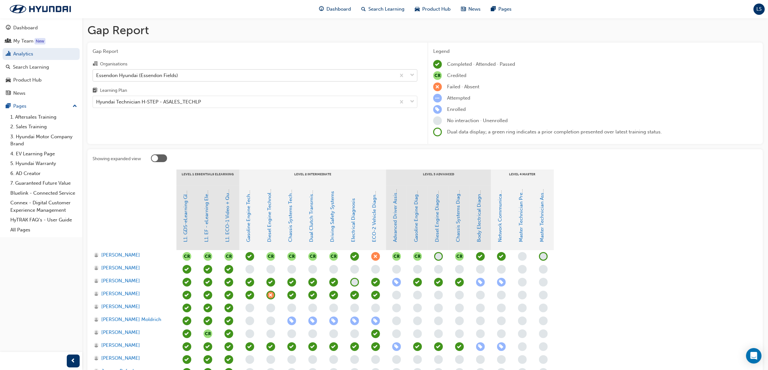
click at [276, 70] on div "Essendon Hyundai (Essendon Fields)" at bounding box center [244, 75] width 303 height 11
click at [97, 72] on input "Organisations Essendon Hyundai (Essendon Fields)" at bounding box center [96, 74] width 1 height 5
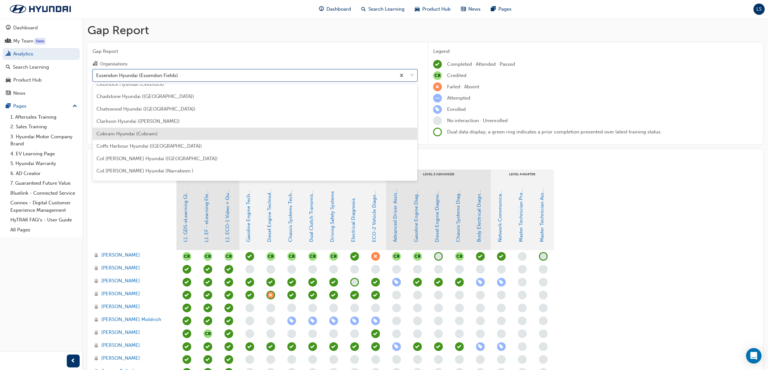
scroll to position [331, 0]
click at [124, 137] on div "Clarkson Hyundai ([PERSON_NAME])" at bounding box center [255, 133] width 325 height 13
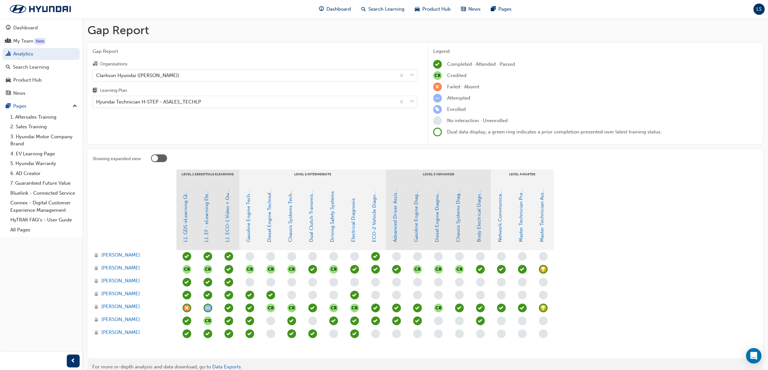
click at [544, 270] on span "learningRecordVerb_ACHIEVE-icon" at bounding box center [543, 269] width 9 height 9
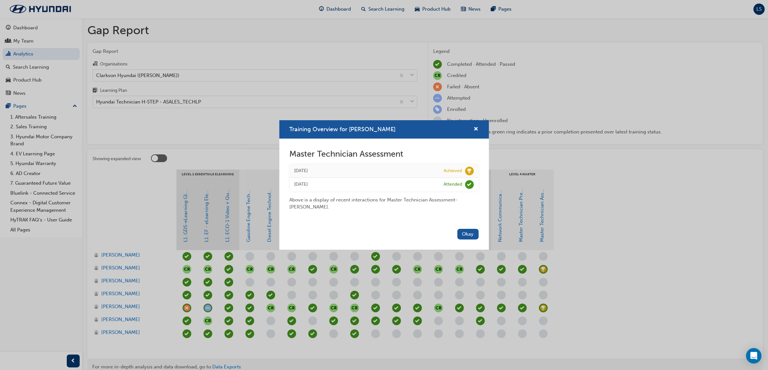
click at [639, 220] on div "Training Overview for [PERSON_NAME] Master Technician Assessment [DATE] Achieve…" at bounding box center [384, 185] width 768 height 370
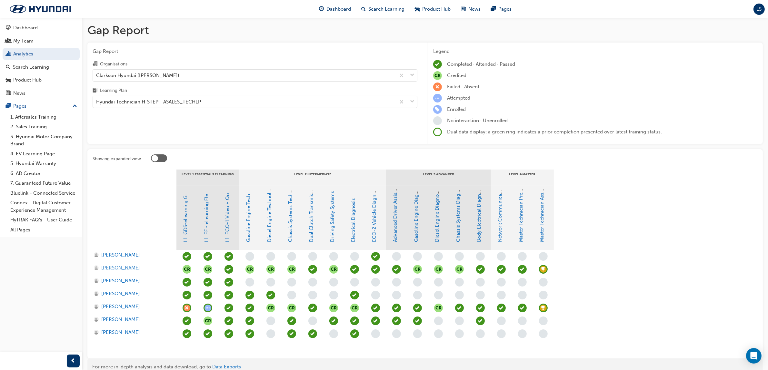
click at [110, 267] on span "[PERSON_NAME]" at bounding box center [120, 267] width 39 height 7
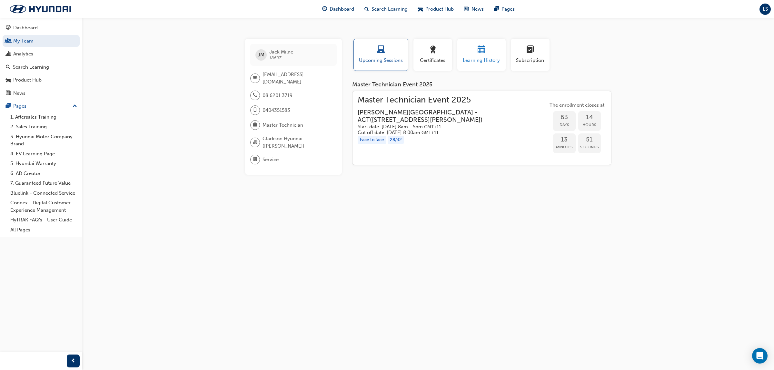
click at [477, 57] on span "Learning History" at bounding box center [481, 60] width 39 height 7
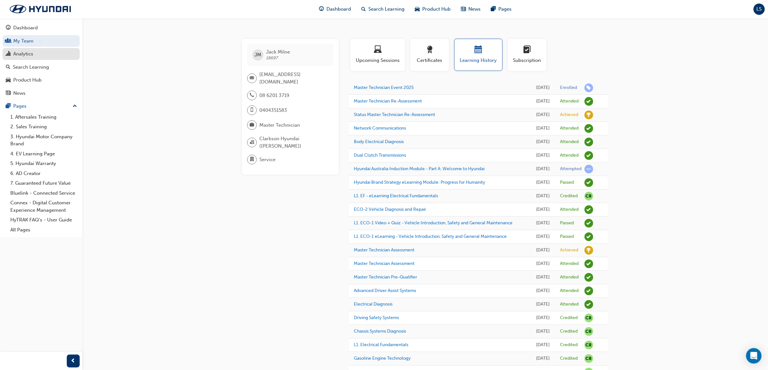
click at [31, 50] on div "Analytics" at bounding box center [23, 53] width 20 height 7
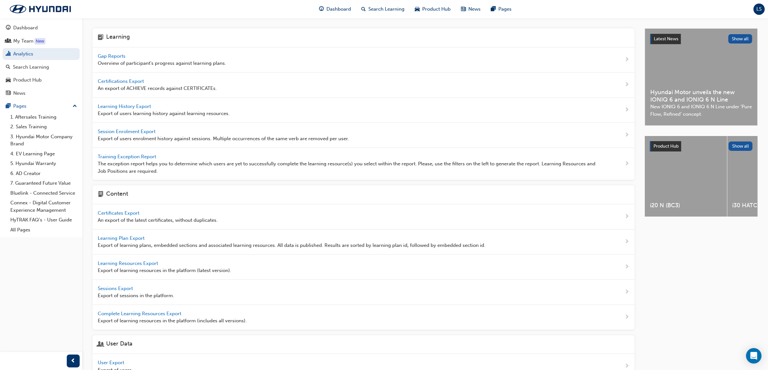
click at [105, 57] on span "Gap Reports" at bounding box center [112, 56] width 29 height 6
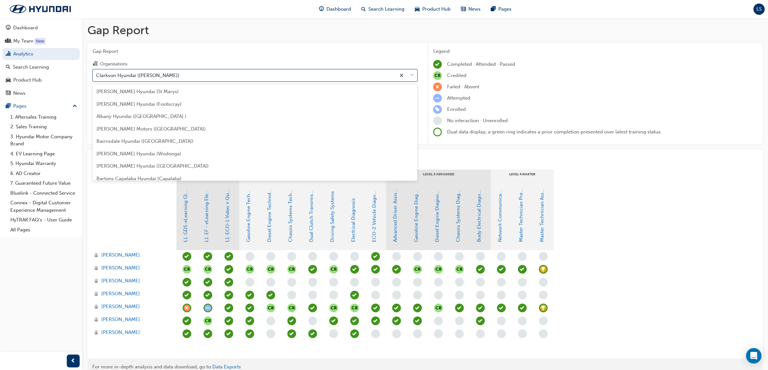
drag, startPoint x: 139, startPoint y: 70, endPoint x: 137, endPoint y: 76, distance: 6.6
click at [139, 70] on div "Clarkson Hyundai ([PERSON_NAME])" at bounding box center [244, 75] width 303 height 11
click at [97, 72] on input "Organisations option [PERSON_NAME] ([PERSON_NAME]) focused, 31 of 182. 182 resu…" at bounding box center [96, 74] width 1 height 5
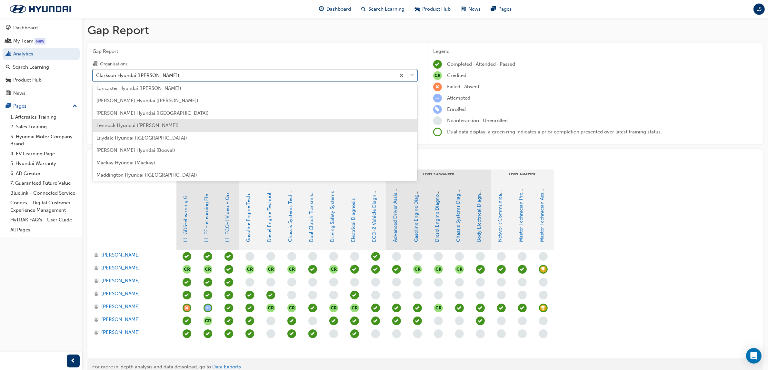
click at [137, 126] on span "Lennock Hyundai ([PERSON_NAME])" at bounding box center [137, 126] width 82 height 6
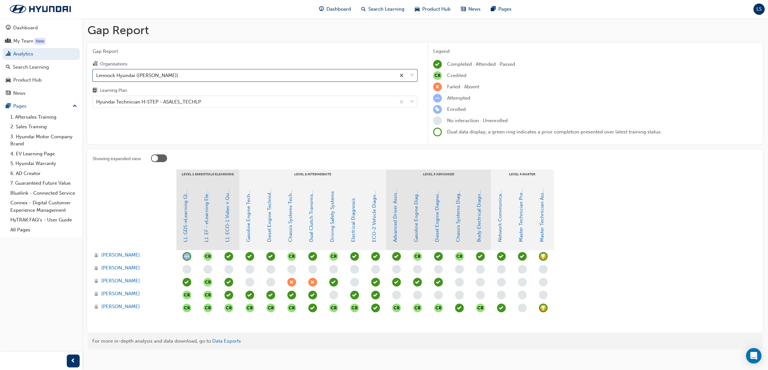
click at [544, 306] on span "learningRecordVerb_ACHIEVE-icon" at bounding box center [543, 308] width 9 height 9
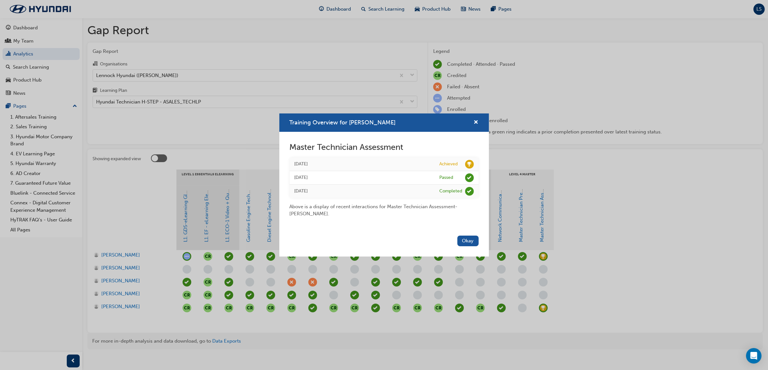
click at [128, 304] on div "Training Overview for [PERSON_NAME] Master Technician Assessment [DATE] Achieve…" at bounding box center [384, 185] width 768 height 370
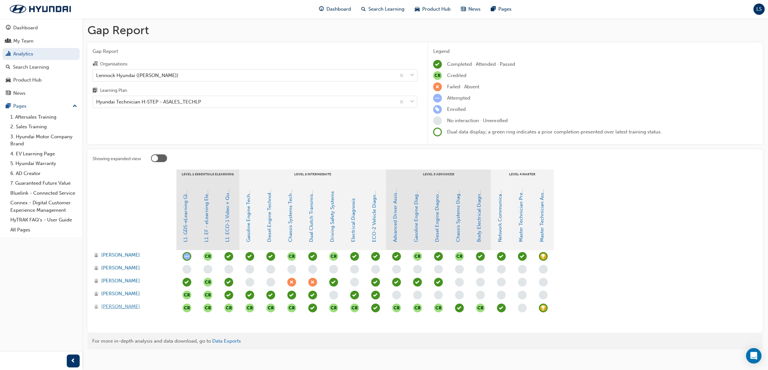
click at [125, 305] on span "[PERSON_NAME]" at bounding box center [120, 306] width 39 height 7
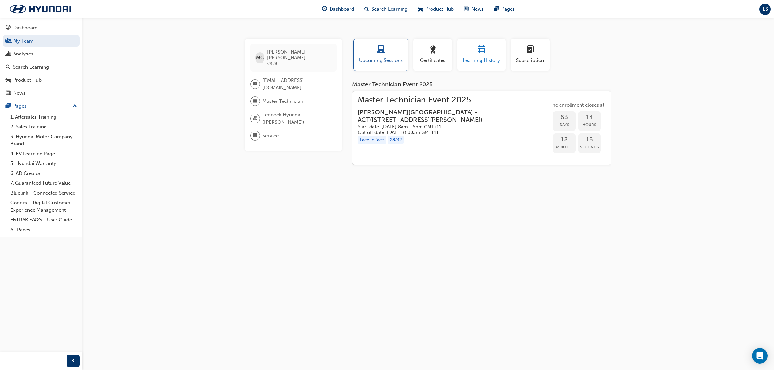
click at [492, 60] on span "Learning History" at bounding box center [481, 60] width 39 height 7
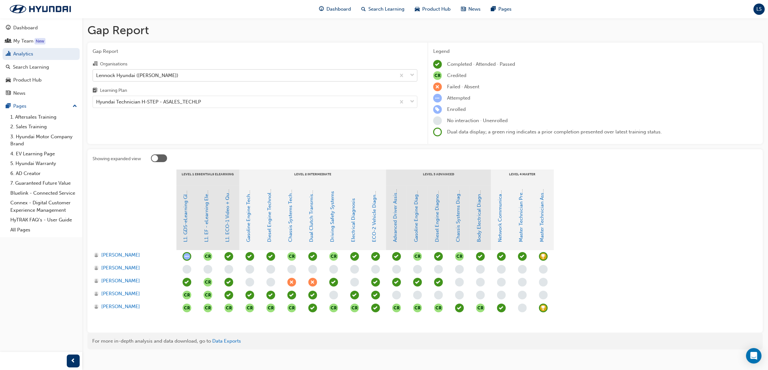
click at [130, 73] on div "Lennock Hyundai ([PERSON_NAME])" at bounding box center [137, 75] width 82 height 7
click at [97, 73] on input "Organisations Lennock Hyundai ([PERSON_NAME])" at bounding box center [96, 74] width 1 height 5
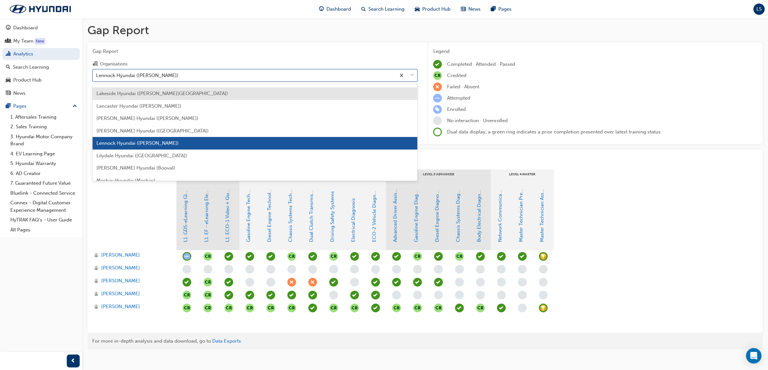
scroll to position [1053, 0]
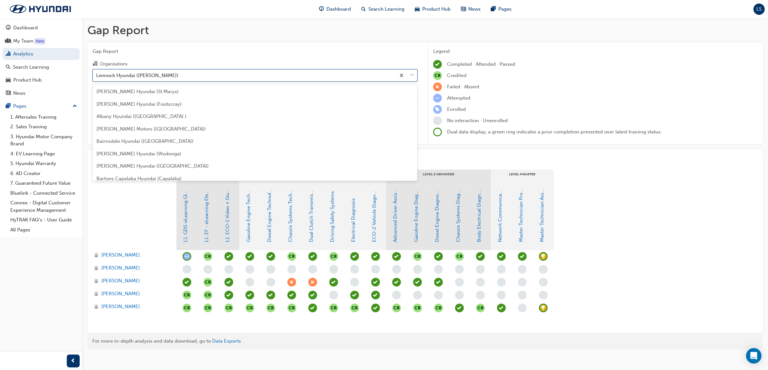
click at [209, 79] on div "Lennock Hyundai ([PERSON_NAME])" at bounding box center [244, 75] width 303 height 11
click at [97, 78] on input "Organisations option Lennock Hyundai ([PERSON_NAME]) focused, 89 of 182. 182 re…" at bounding box center [96, 74] width 1 height 5
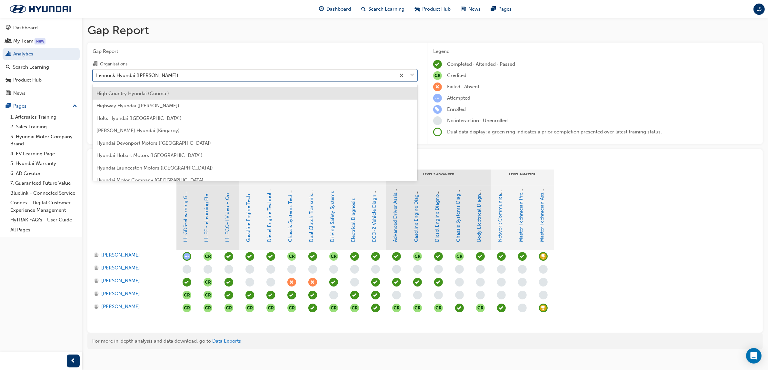
scroll to position [892, 0]
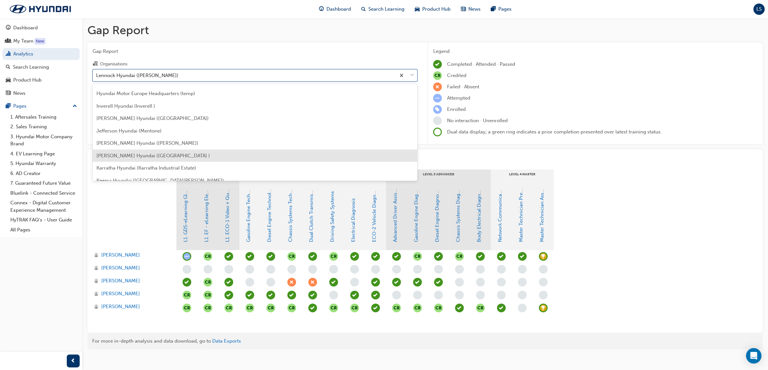
click at [159, 152] on div "[PERSON_NAME] Hyundai ([GEOGRAPHIC_DATA] )" at bounding box center [255, 156] width 325 height 13
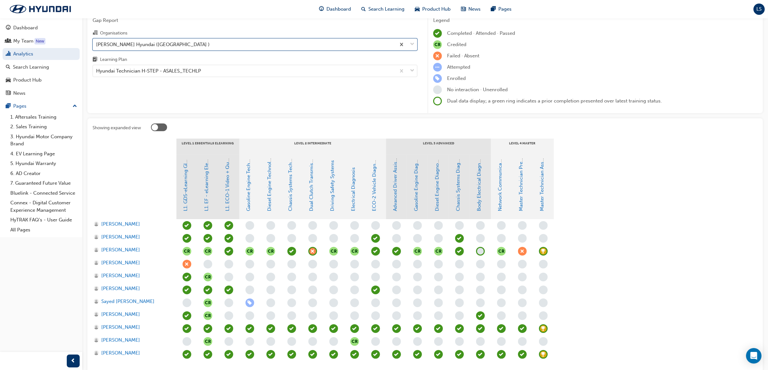
scroll to position [81, 0]
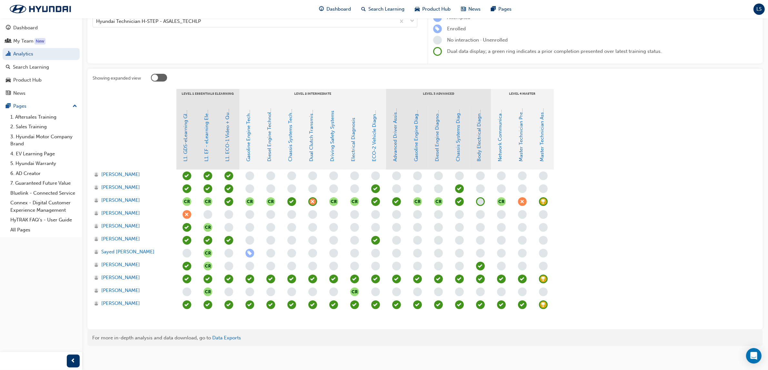
click at [543, 200] on span "learningRecordVerb_ACHIEVE-icon" at bounding box center [543, 201] width 9 height 9
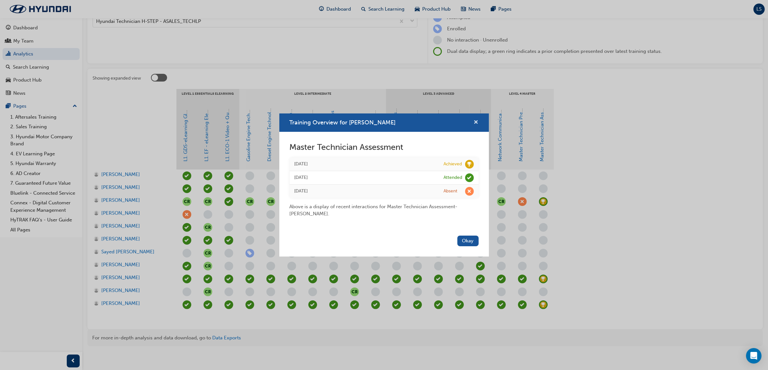
click at [474, 124] on span "cross-icon" at bounding box center [476, 123] width 5 height 6
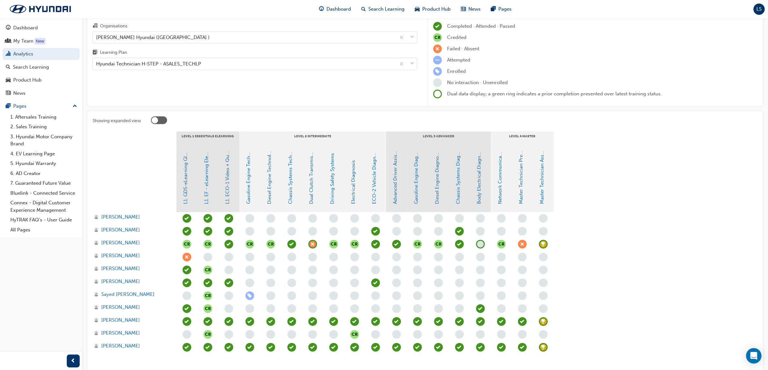
scroll to position [0, 0]
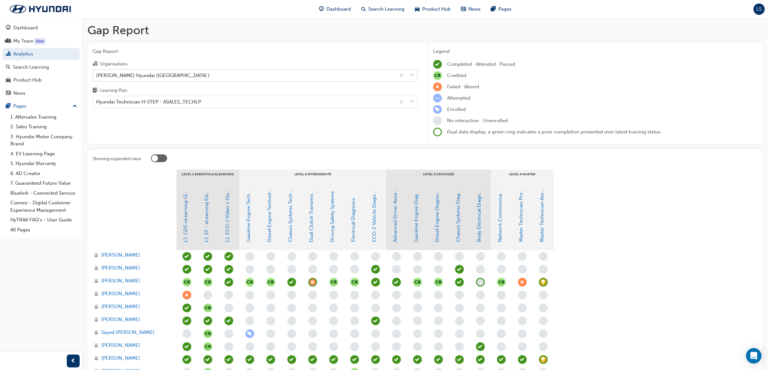
click at [162, 69] on div "[PERSON_NAME] Hyundai ([GEOGRAPHIC_DATA] )" at bounding box center [255, 75] width 325 height 12
click at [97, 72] on input "Organisations [PERSON_NAME] Hyundai ([GEOGRAPHIC_DATA] )" at bounding box center [96, 74] width 1 height 5
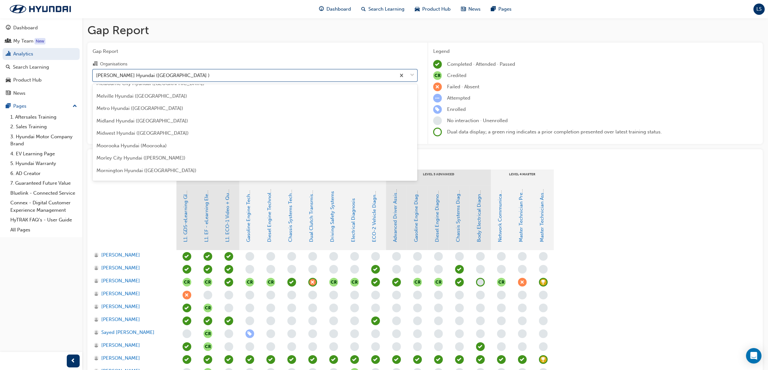
scroll to position [1199, 0]
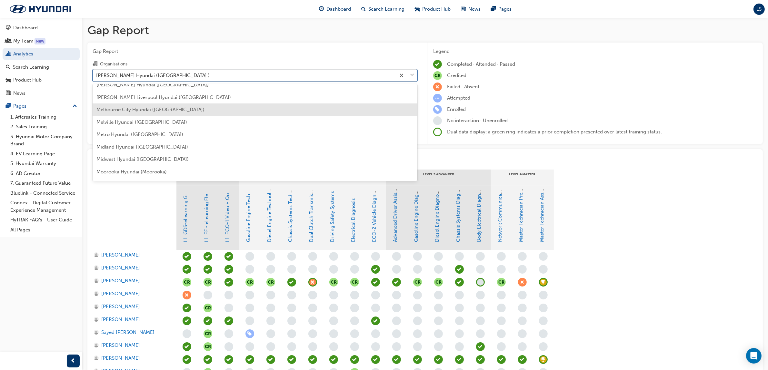
click at [150, 104] on div "Melbourne City Hyundai ([GEOGRAPHIC_DATA])" at bounding box center [255, 110] width 325 height 13
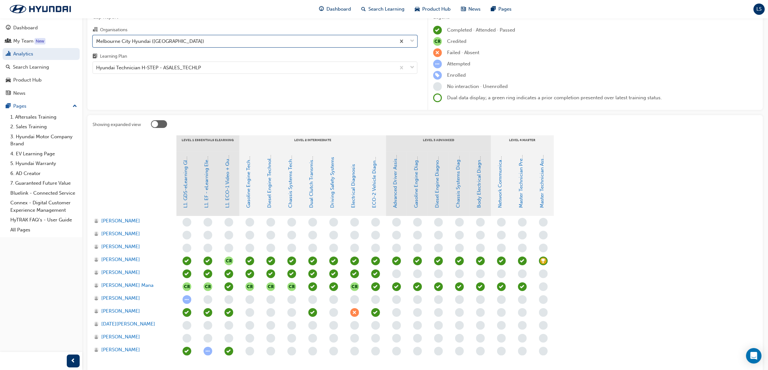
scroll to position [81, 0]
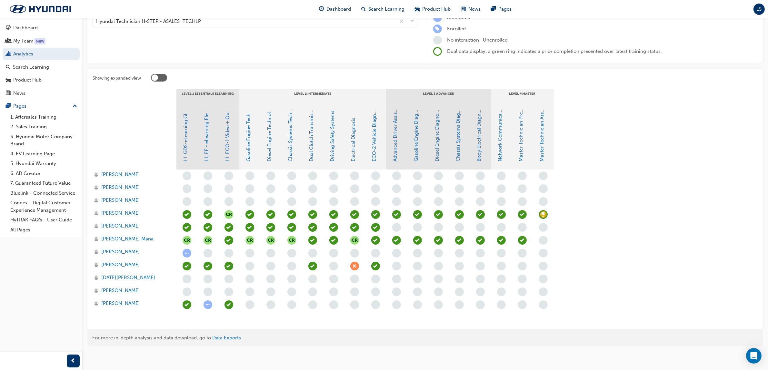
click at [544, 213] on span "learningRecordVerb_ACHIEVE-icon" at bounding box center [543, 214] width 9 height 9
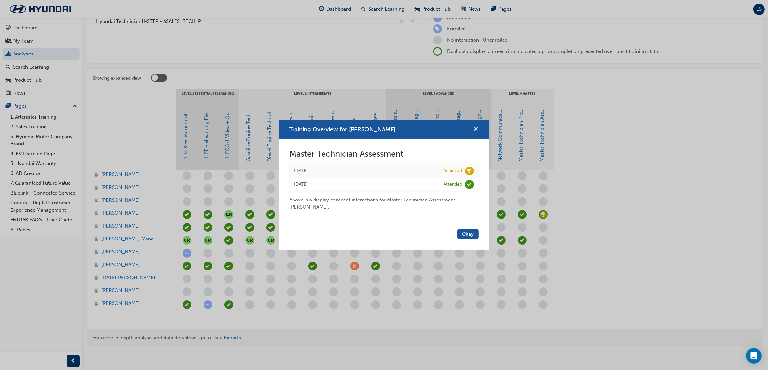
click at [477, 127] on span "cross-icon" at bounding box center [476, 130] width 5 height 6
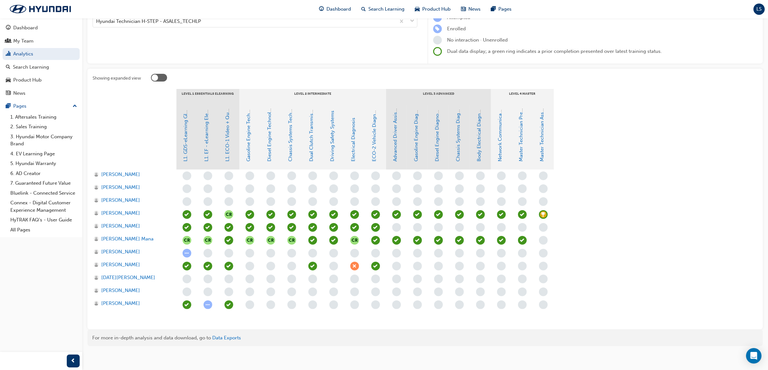
scroll to position [0, 0]
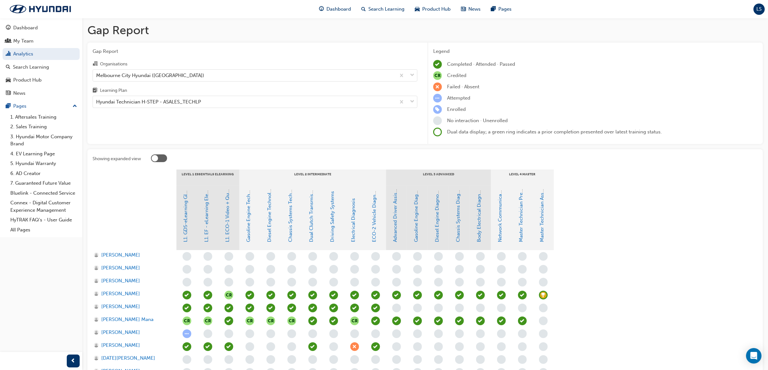
click at [145, 66] on div "Organisations" at bounding box center [255, 64] width 325 height 9
click at [97, 72] on input "Organisations [GEOGRAPHIC_DATA] Hyundai ([GEOGRAPHIC_DATA])" at bounding box center [96, 74] width 1 height 5
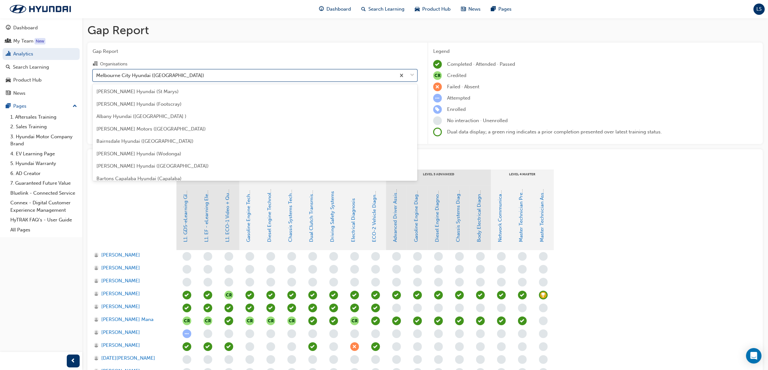
click at [146, 70] on div "Melbourne City Hyundai ([GEOGRAPHIC_DATA])" at bounding box center [244, 75] width 303 height 11
click at [97, 72] on input "Organisations option Melbourne City Hyundai ([GEOGRAPHIC_DATA]), selected. opti…" at bounding box center [96, 74] width 1 height 5
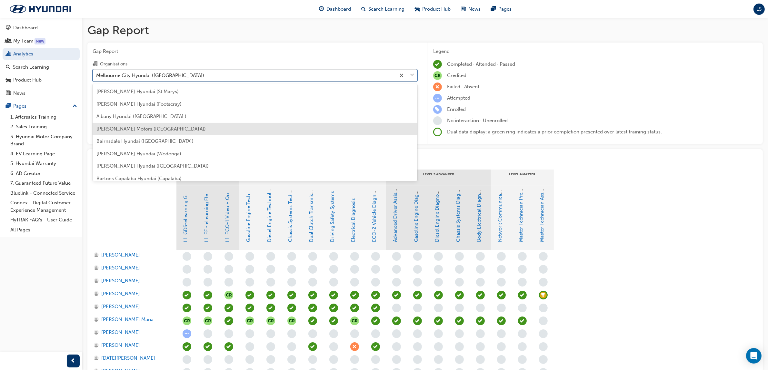
click at [144, 132] on span "[PERSON_NAME] Motors ([GEOGRAPHIC_DATA])" at bounding box center [150, 129] width 109 height 6
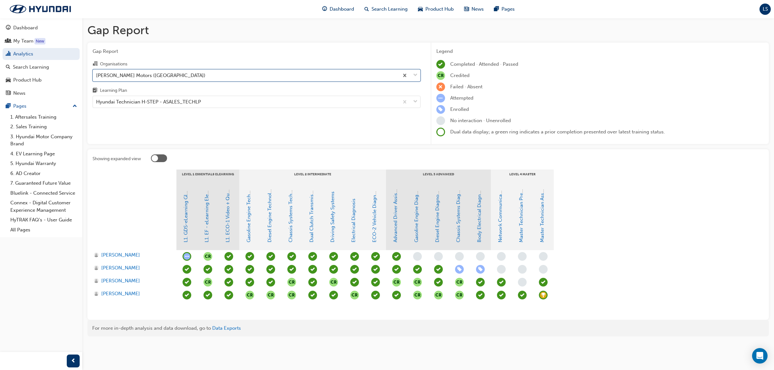
click at [544, 295] on span "learningRecordVerb_ACHIEVE-icon" at bounding box center [543, 295] width 9 height 9
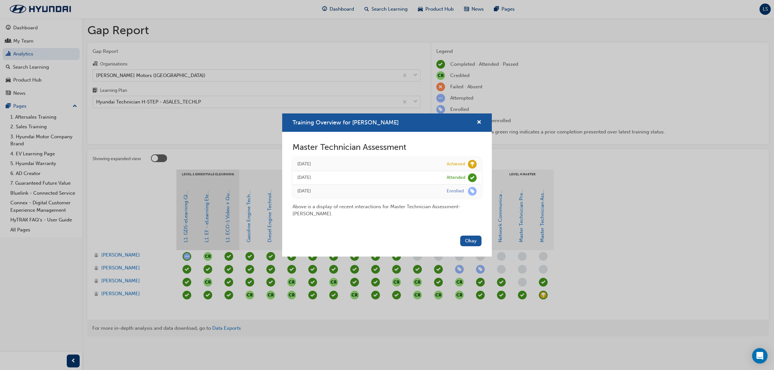
click at [483, 122] on div "Training Overview for [PERSON_NAME]" at bounding box center [387, 123] width 210 height 18
click at [480, 122] on span "cross-icon" at bounding box center [479, 123] width 5 height 6
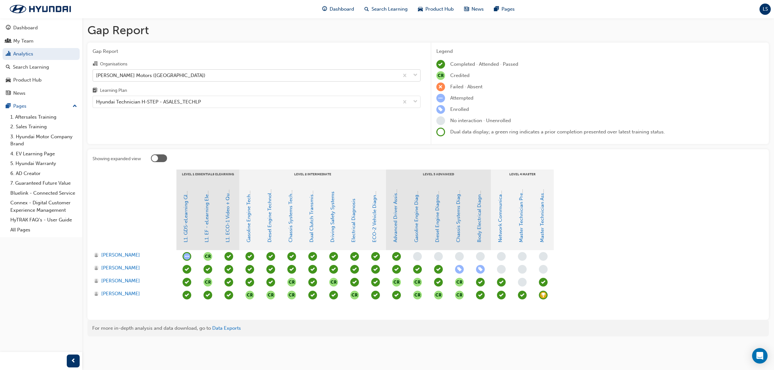
click at [164, 73] on div "[PERSON_NAME] Motors ([GEOGRAPHIC_DATA])" at bounding box center [150, 75] width 109 height 7
click at [97, 73] on input "Organisations [PERSON_NAME] Motors ([GEOGRAPHIC_DATA])" at bounding box center [96, 74] width 1 height 5
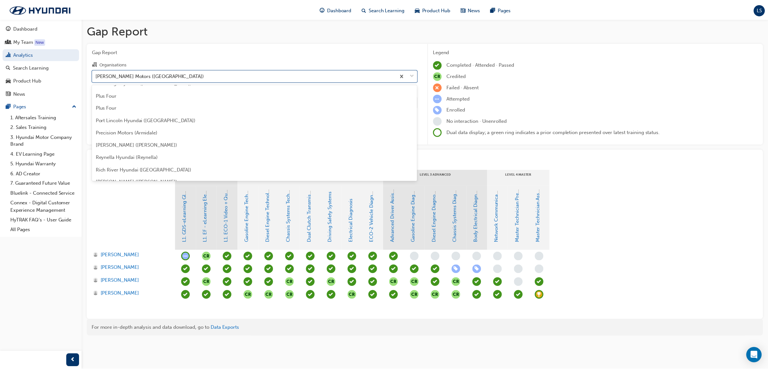
scroll to position [1612, 0]
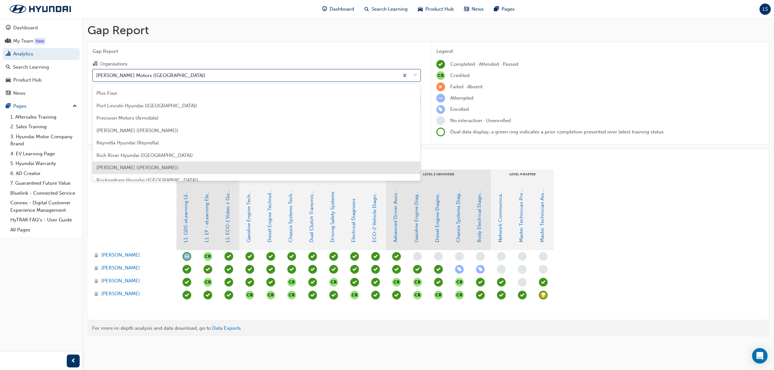
click at [145, 168] on span "[PERSON_NAME] ([PERSON_NAME])" at bounding box center [137, 168] width 82 height 6
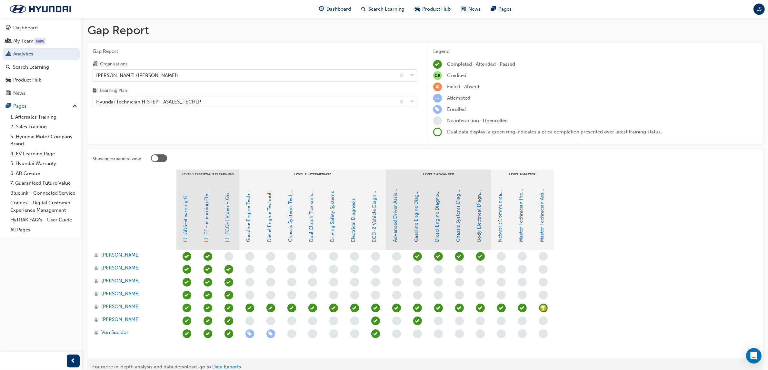
click at [552, 310] on div at bounding box center [543, 308] width 21 height 13
click at [541, 307] on span "learningRecordVerb_ACHIEVE-icon" at bounding box center [543, 308] width 9 height 9
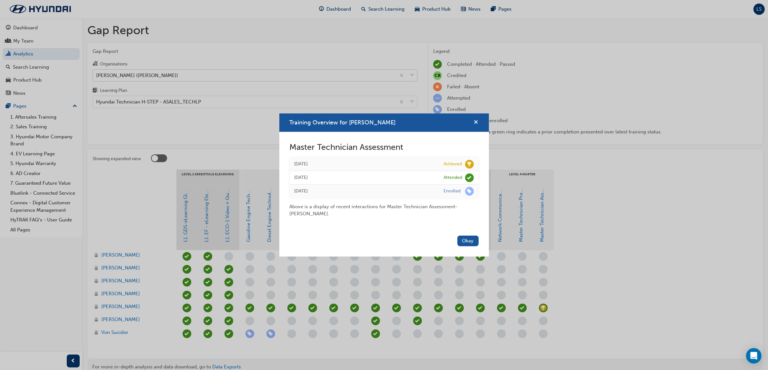
drag, startPoint x: 477, startPoint y: 124, endPoint x: 312, endPoint y: 78, distance: 171.0
click at [477, 124] on span "cross-icon" at bounding box center [476, 123] width 5 height 6
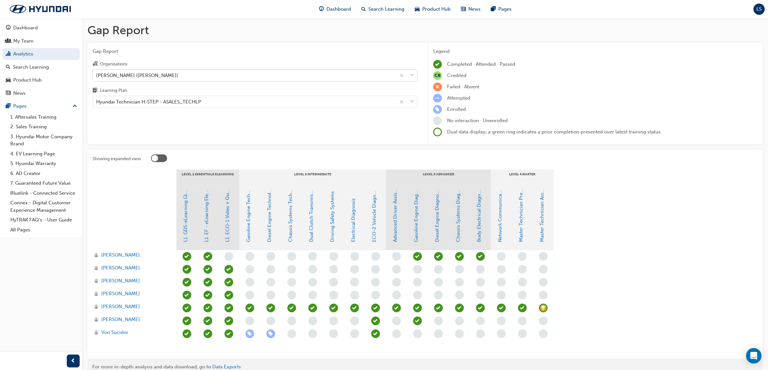
click at [170, 70] on div "[PERSON_NAME] ([PERSON_NAME])" at bounding box center [244, 75] width 303 height 11
click at [97, 72] on input "Organisations [PERSON_NAME] ([PERSON_NAME])" at bounding box center [96, 74] width 1 height 5
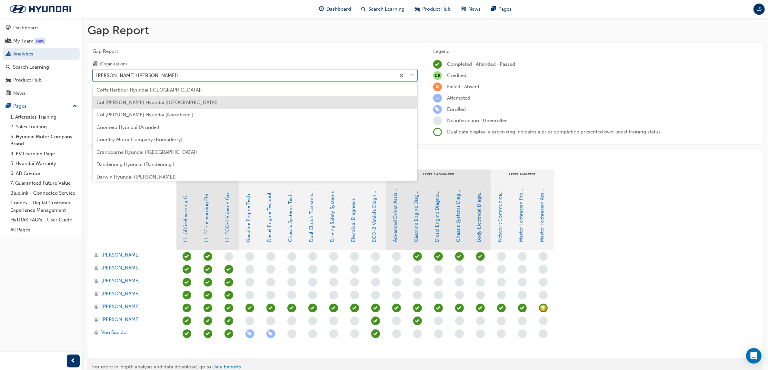
scroll to position [197, 0]
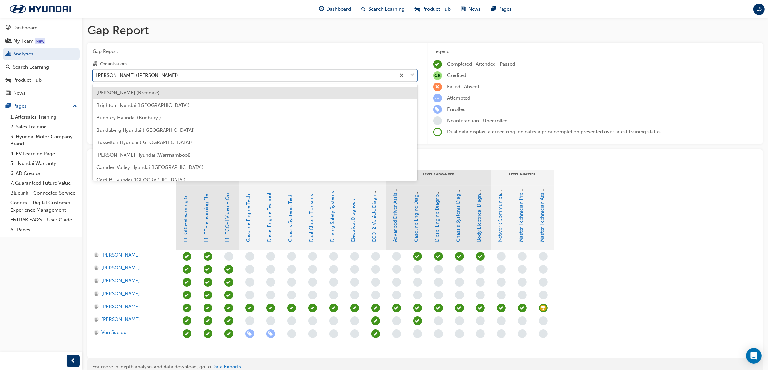
click at [154, 93] on span "[PERSON_NAME] (Brendale)" at bounding box center [127, 93] width 63 height 6
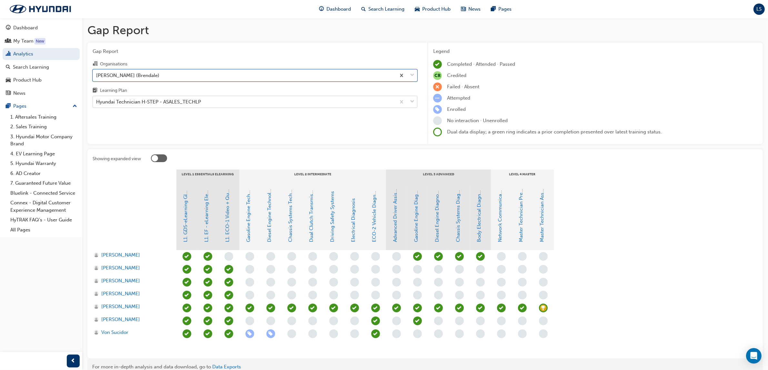
click at [157, 103] on div "Hyundai Technician H-STEP - ASALES_TECHLP" at bounding box center [148, 101] width 105 height 7
click at [97, 103] on input "Learning Plan Hyundai Technician H-STEP - ASALES_TECHLP" at bounding box center [96, 101] width 1 height 5
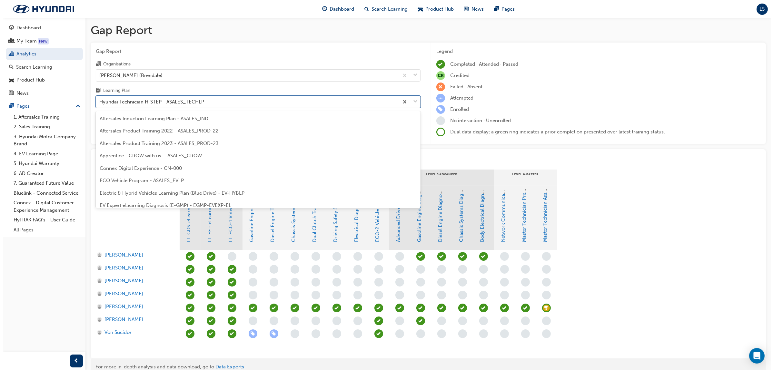
scroll to position [169, 0]
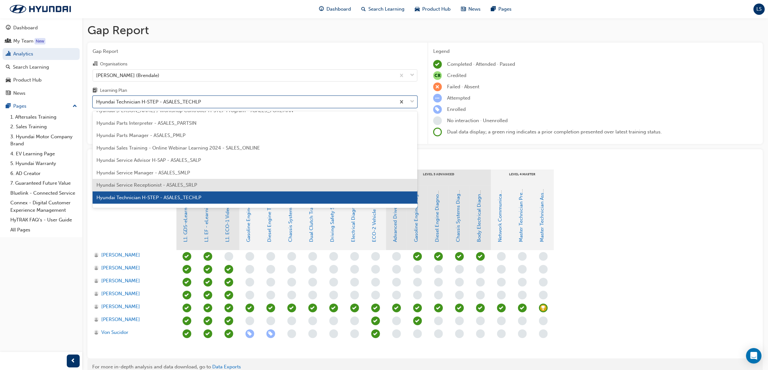
click at [158, 186] on span "Hyundai Service Receptionist - ASALES_SRLP" at bounding box center [146, 185] width 101 height 6
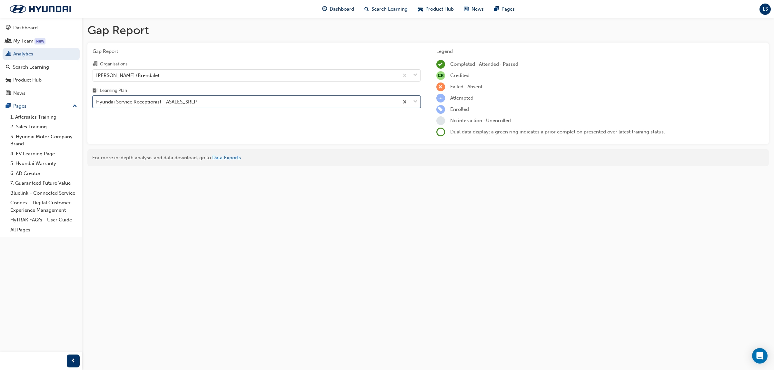
click at [163, 100] on div "Hyundai Service Receptionist - ASALES_SRLP" at bounding box center [146, 101] width 101 height 7
click at [97, 100] on input "Learning Plan option Hyundai Service Receptionist - ASALES_SRLP, selected. 0 re…" at bounding box center [96, 101] width 1 height 5
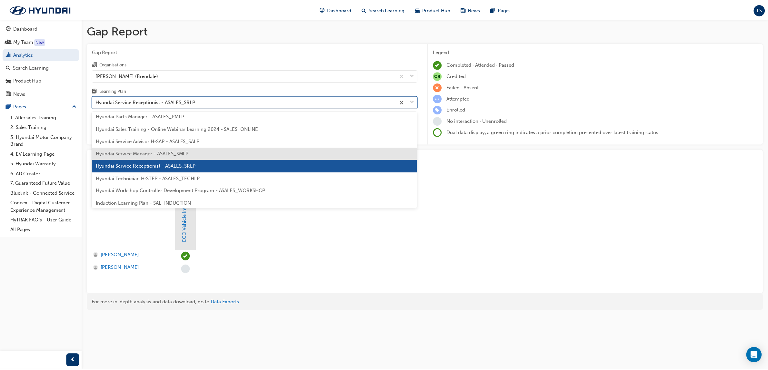
scroll to position [202, 0]
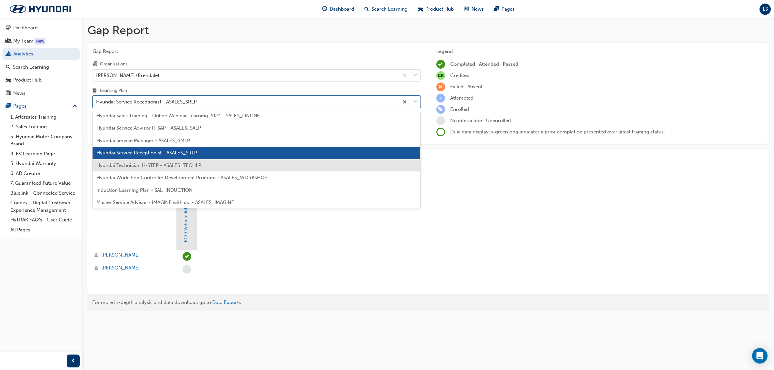
click at [157, 165] on span "Hyundai Technician H-STEP - ASALES_TECHLP" at bounding box center [148, 166] width 105 height 6
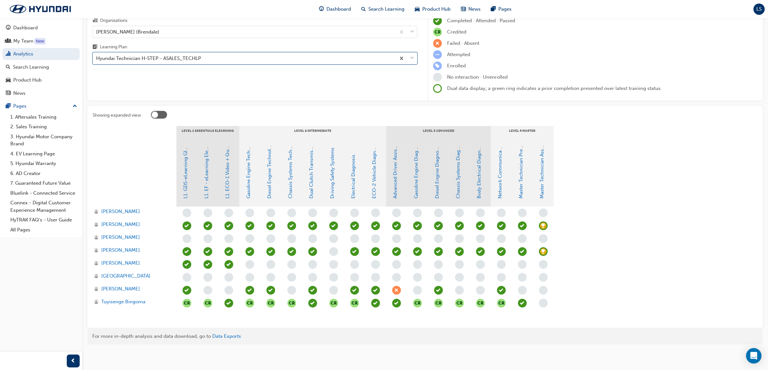
scroll to position [44, 0]
click at [194, 60] on div "Hyundai Technician H-STEP - ASALES_TECHLP" at bounding box center [148, 57] width 105 height 7
click at [97, 60] on input "Learning Plan option Hyundai Technician H-STEP - ASALES_TECHLP, selected. 0 res…" at bounding box center [96, 57] width 1 height 5
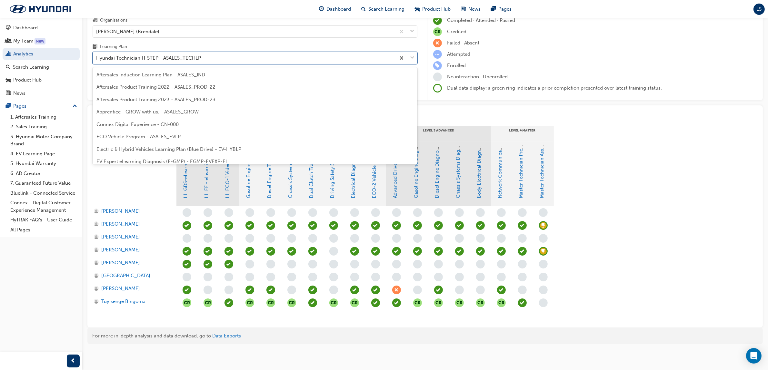
scroll to position [169, 0]
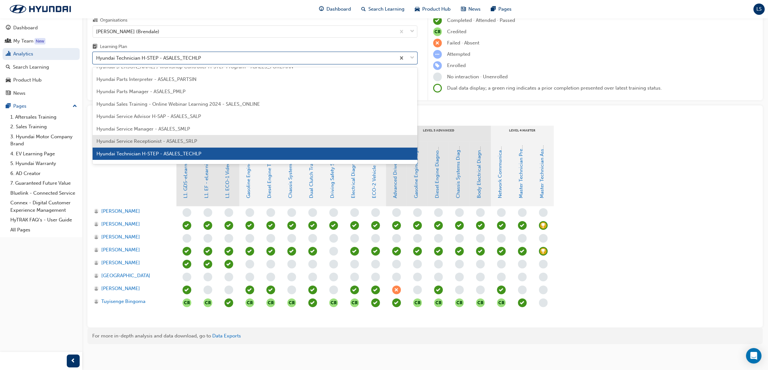
click at [134, 145] on div "Hyundai Service Receptionist - ASALES_SRLP" at bounding box center [255, 141] width 325 height 13
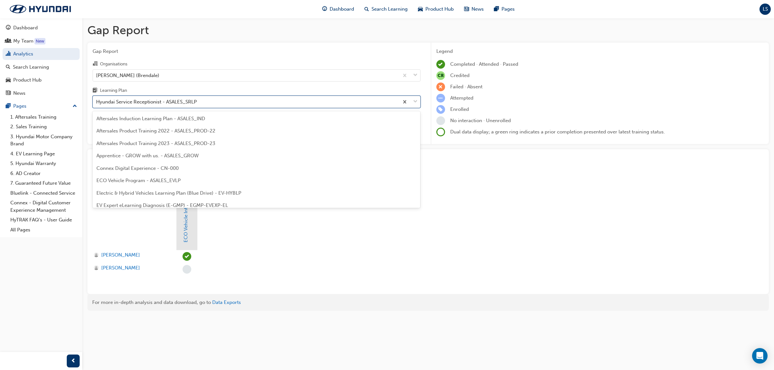
click at [155, 101] on div "Hyundai Service Receptionist - ASALES_SRLP" at bounding box center [146, 101] width 101 height 7
click at [97, 101] on input "Learning Plan option Hyundai Service Receptionist - ASALES_SRLP, selected. opti…" at bounding box center [96, 101] width 1 height 5
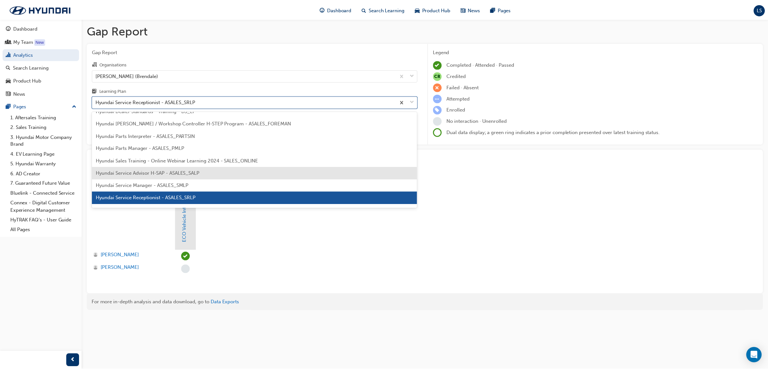
scroll to position [197, 0]
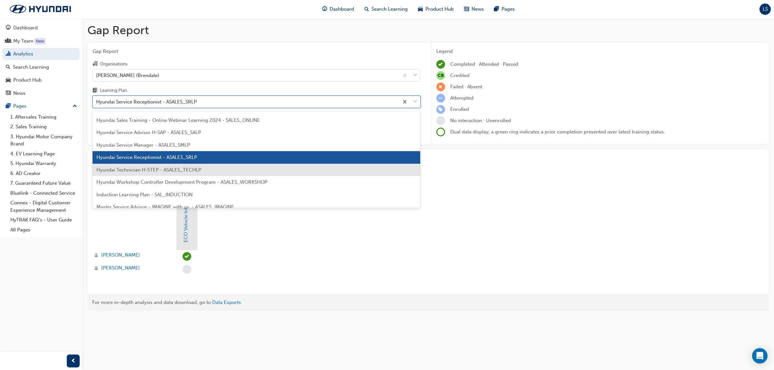
click at [152, 170] on span "Hyundai Technician H-STEP - ASALES_TECHLP" at bounding box center [148, 170] width 105 height 6
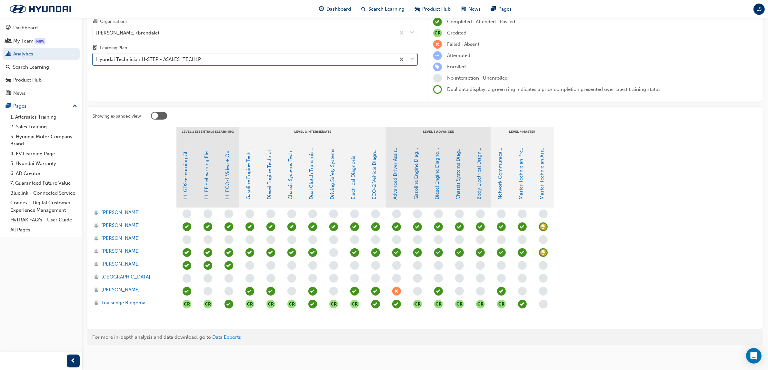
scroll to position [44, 0]
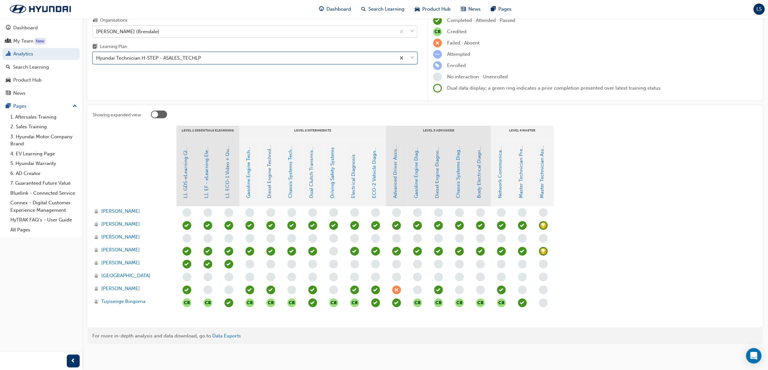
click at [191, 28] on div "[PERSON_NAME] (Brendale)" at bounding box center [244, 31] width 303 height 11
click at [97, 28] on input "Organisations [PERSON_NAME] (Brendale)" at bounding box center [96, 30] width 1 height 5
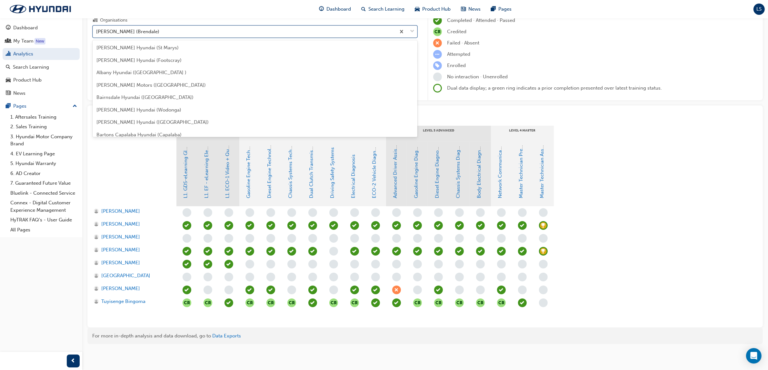
scroll to position [120, 0]
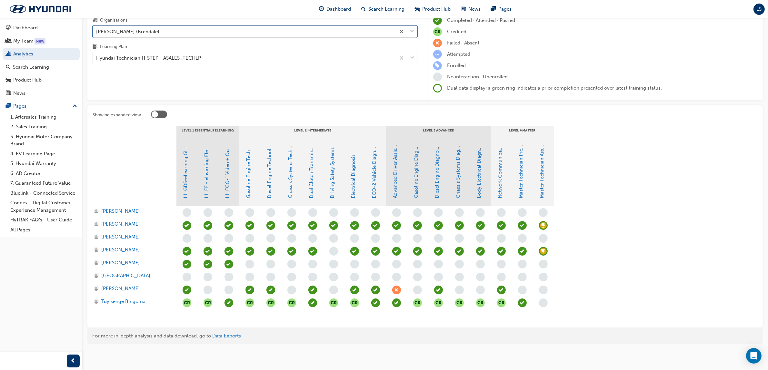
click at [190, 27] on div "[PERSON_NAME] (Brendale)" at bounding box center [244, 31] width 303 height 11
click at [97, 28] on input "Organisations option [PERSON_NAME] (Brendale), selected. 0 results available. S…" at bounding box center [96, 30] width 1 height 5
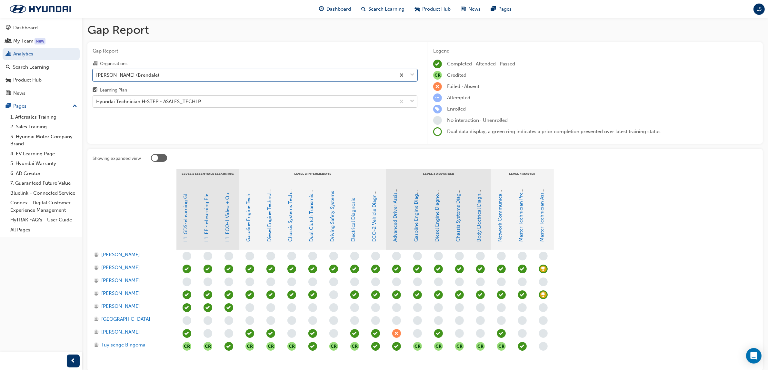
scroll to position [0, 0]
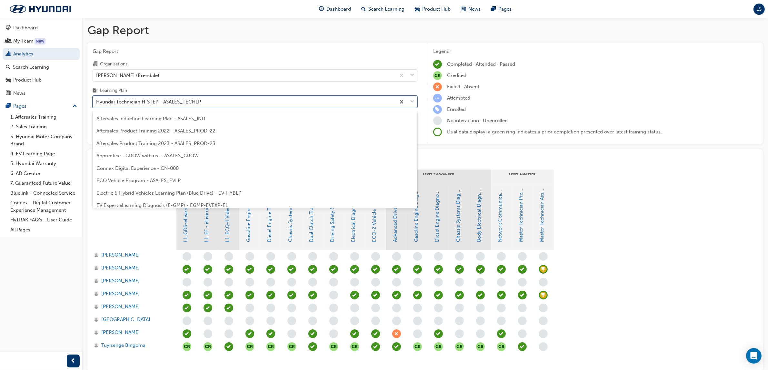
click at [202, 103] on div "Hyundai Technician H-STEP - ASALES_TECHLP" at bounding box center [244, 101] width 303 height 11
click at [97, 103] on input "Learning Plan option Hyundai Technician H-STEP - ASALES_TECHLP, selected. optio…" at bounding box center [96, 101] width 1 height 5
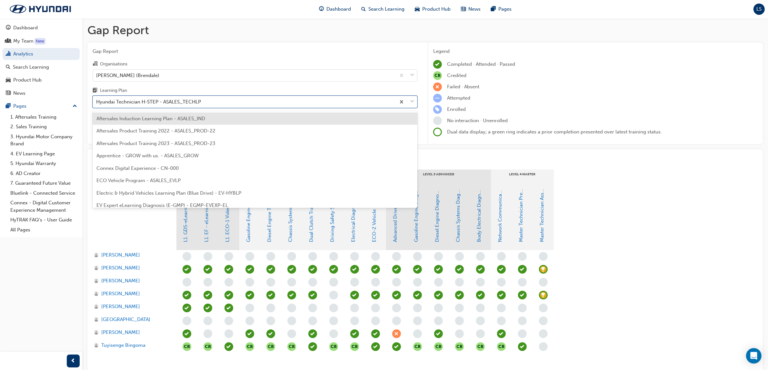
click at [197, 116] on span "Aftersales Induction Learning Plan - ASALES_IND" at bounding box center [150, 119] width 109 height 6
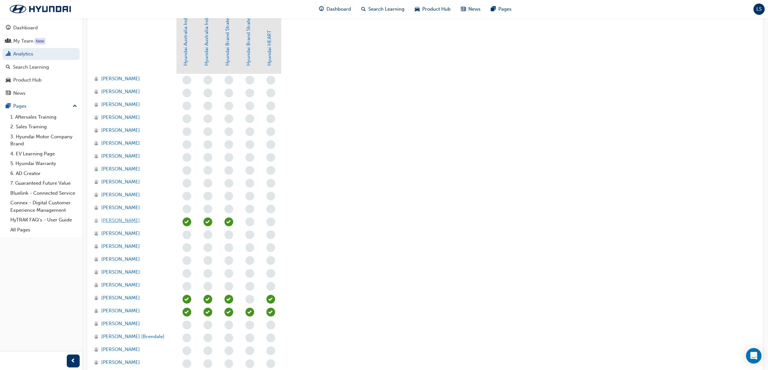
scroll to position [242, 0]
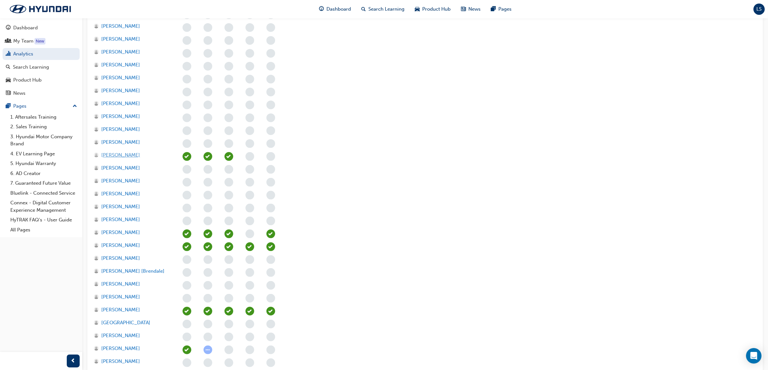
click at [133, 152] on span "[PERSON_NAME]" at bounding box center [120, 155] width 39 height 7
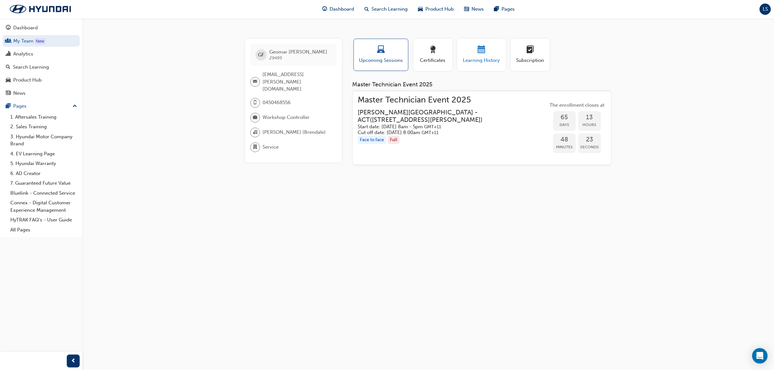
click at [477, 57] on span "Learning History" at bounding box center [481, 60] width 39 height 7
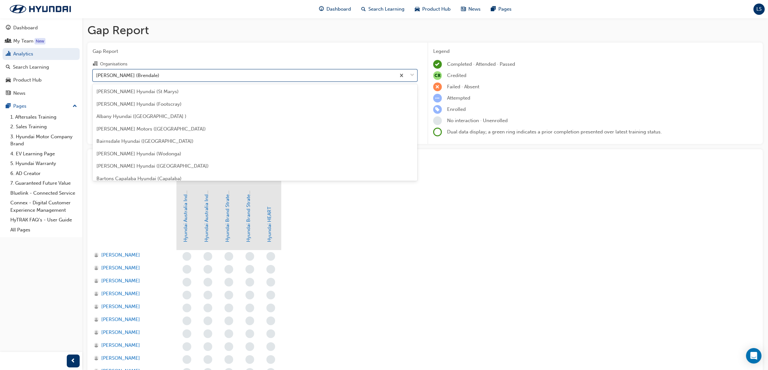
click at [149, 70] on div "[PERSON_NAME] (Brendale)" at bounding box center [244, 75] width 303 height 11
click at [97, 72] on input "Organisations option [PERSON_NAME] (Brendale) focused, 17 of 182. 182 results a…" at bounding box center [96, 74] width 1 height 5
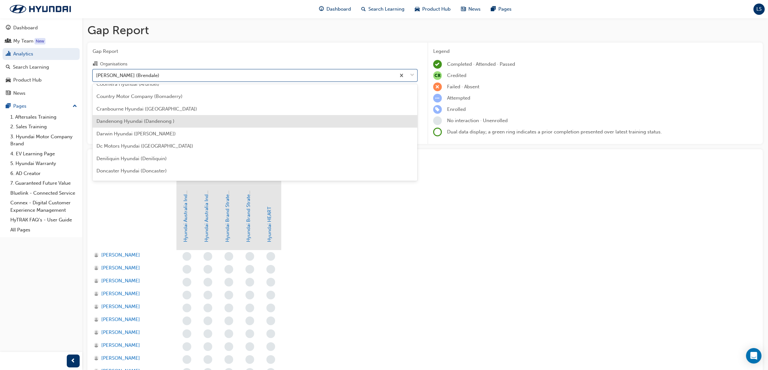
click at [143, 123] on span "Dandenong Hyundai (Dandenong )" at bounding box center [135, 121] width 78 height 6
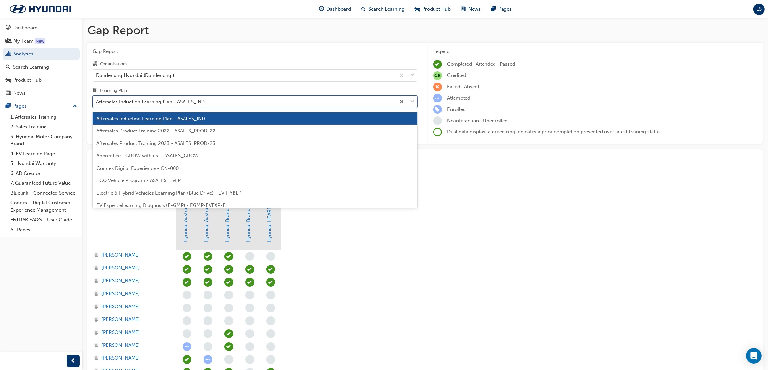
click at [191, 103] on div "Aftersales Induction Learning Plan - ASALES_IND" at bounding box center [150, 101] width 109 height 7
click at [97, 103] on input "Learning Plan option Aftersales Induction Learning Plan - ASALES_IND focused, 1…" at bounding box center [96, 101] width 1 height 5
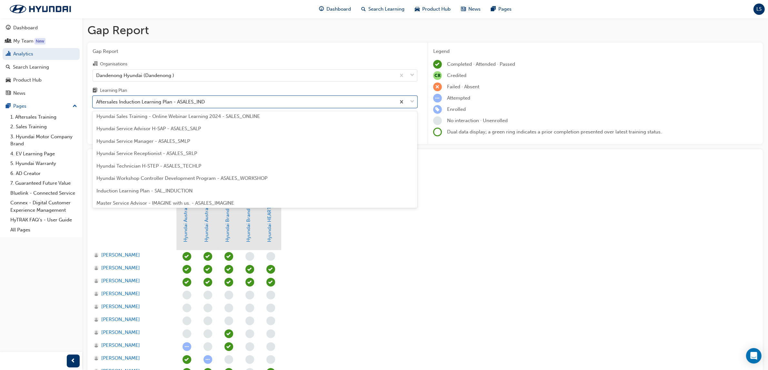
scroll to position [202, 0]
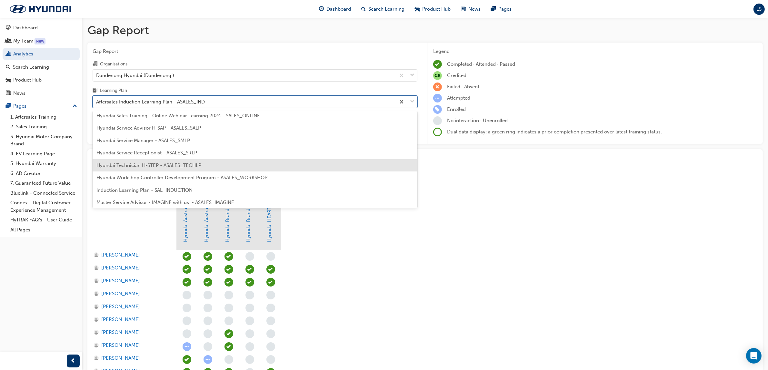
click at [179, 166] on span "Hyundai Technician H-STEP - ASALES_TECHLP" at bounding box center [148, 166] width 105 height 6
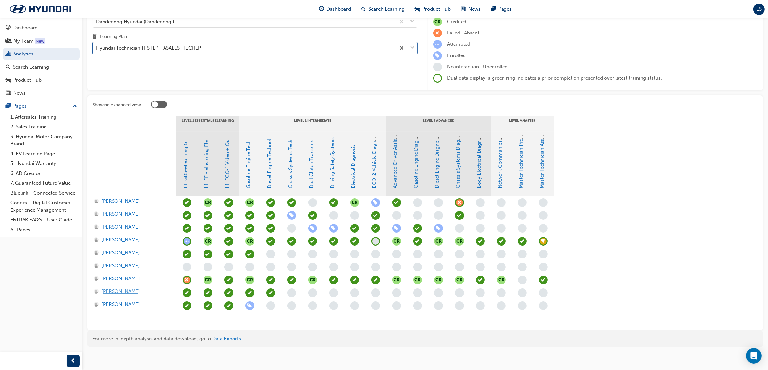
scroll to position [57, 0]
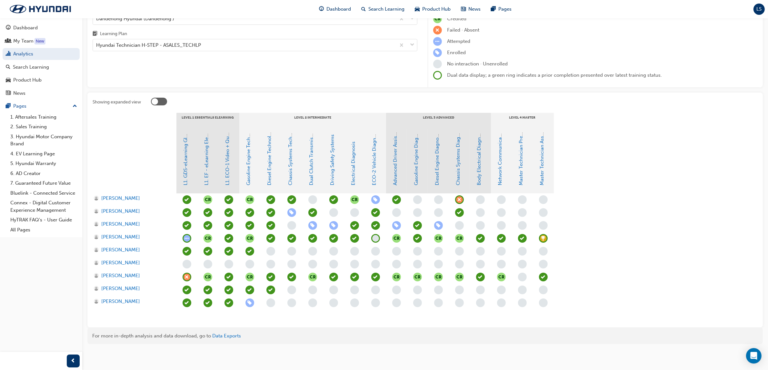
click at [542, 274] on span "learningRecordVerb_PASS-icon" at bounding box center [543, 277] width 9 height 9
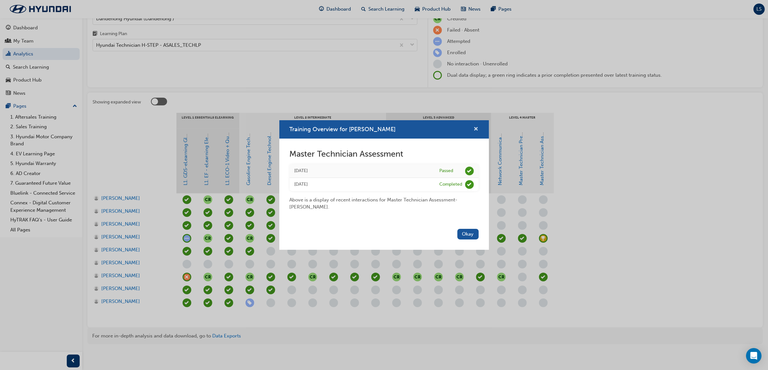
click at [476, 131] on span "cross-icon" at bounding box center [476, 130] width 5 height 6
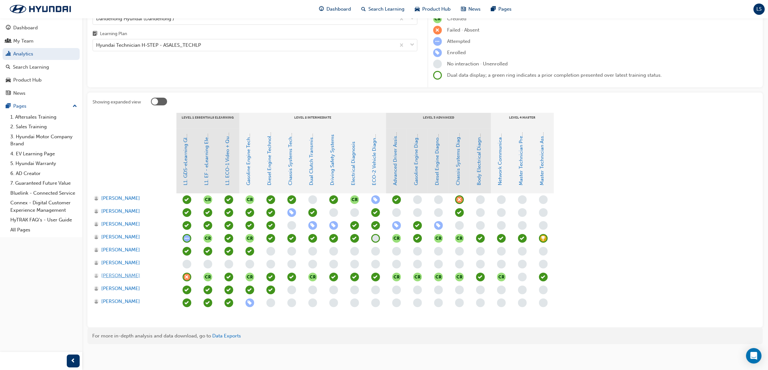
click at [126, 273] on span "[PERSON_NAME]" at bounding box center [120, 275] width 39 height 7
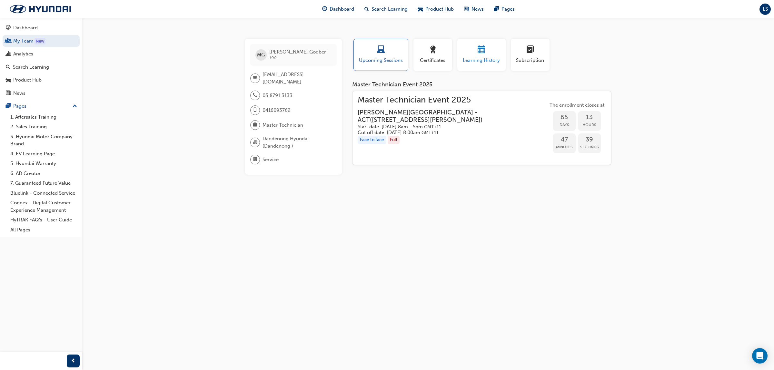
click at [478, 59] on span "Learning History" at bounding box center [481, 60] width 39 height 7
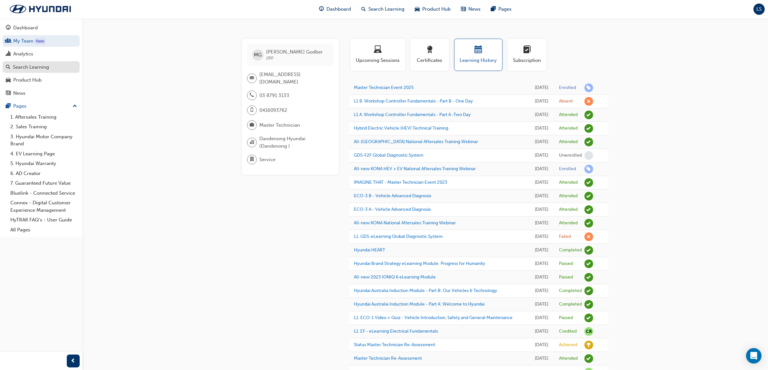
click at [40, 69] on div "Search Learning" at bounding box center [31, 67] width 36 height 7
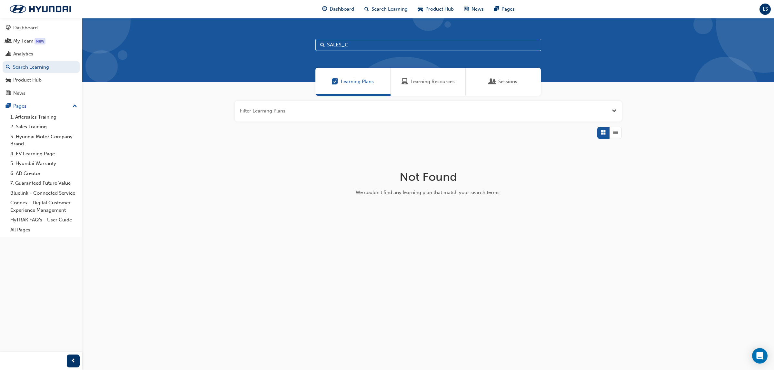
click at [436, 84] on span "Learning Resources" at bounding box center [433, 81] width 44 height 7
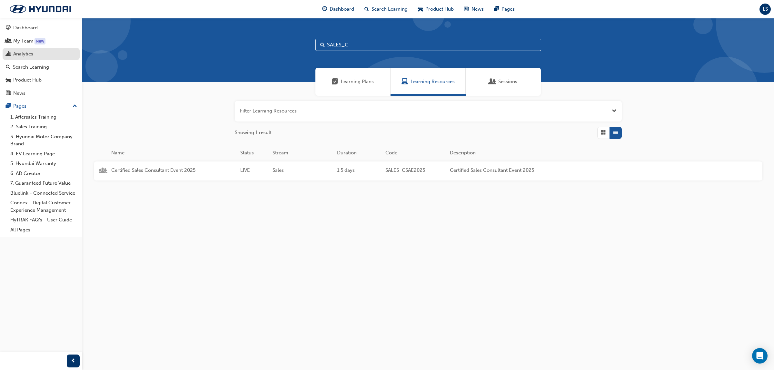
click at [21, 55] on div "Analytics" at bounding box center [23, 53] width 20 height 7
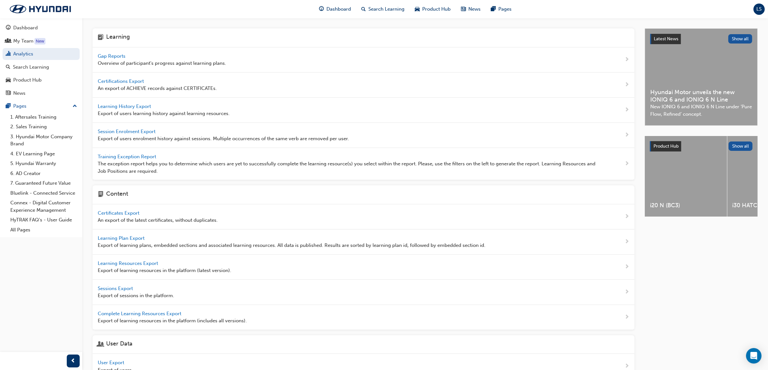
click at [117, 56] on span "Gap Reports" at bounding box center [112, 56] width 29 height 6
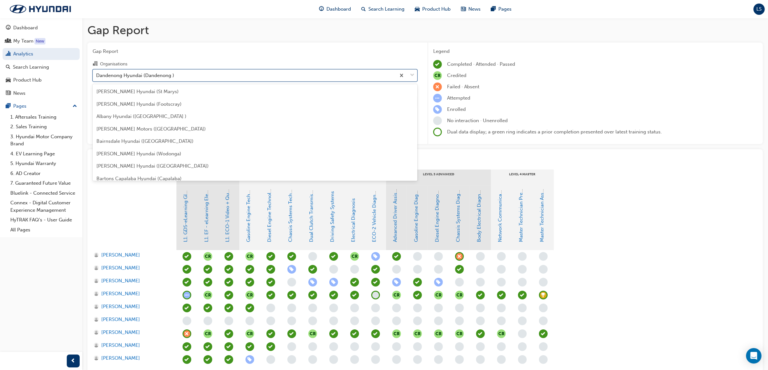
click at [170, 71] on div "Dandenong Hyundai (Dandenong )" at bounding box center [244, 75] width 303 height 11
click at [97, 72] on input "Organisations option Dandenong Hyundai (Dandenong ) focused, 39 of 182. 182 res…" at bounding box center [96, 74] width 1 height 5
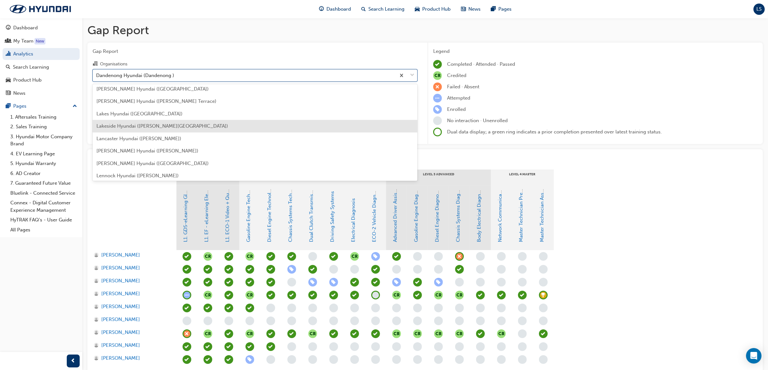
scroll to position [997, 0]
click at [114, 125] on span "Lakes Hyundai ([GEOGRAPHIC_DATA])" at bounding box center [139, 126] width 86 height 6
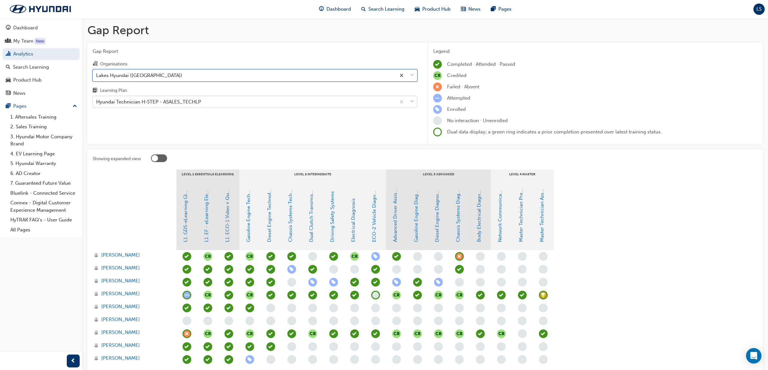
click at [193, 103] on div "Hyundai Technician H-STEP - ASALES_TECHLP" at bounding box center [148, 101] width 105 height 7
click at [97, 103] on input "Learning Plan Hyundai Technician H-STEP - ASALES_TECHLP" at bounding box center [96, 101] width 1 height 5
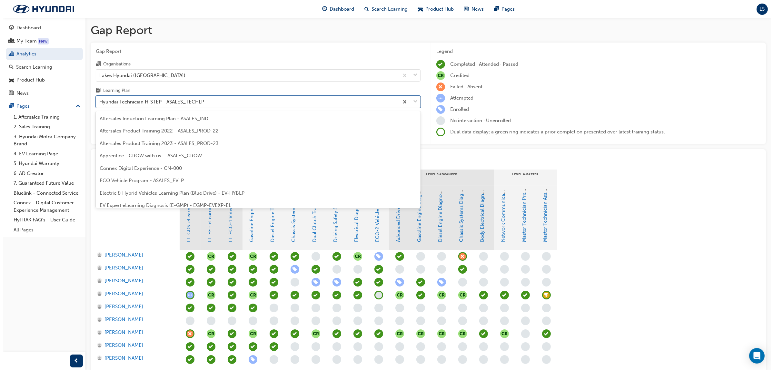
scroll to position [169, 0]
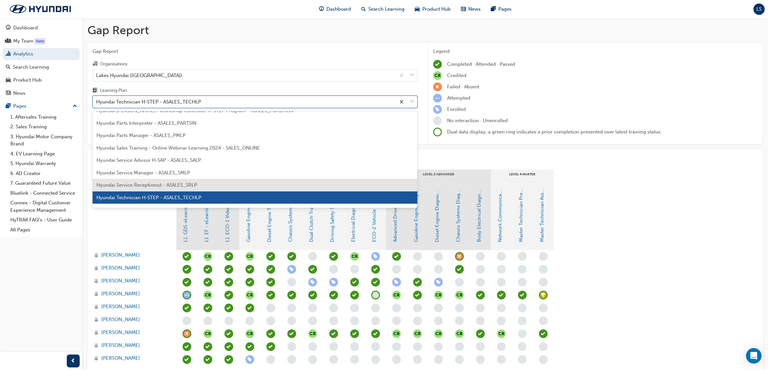
click at [197, 188] on span "Hyundai Service Receptionist - ASALES_SRLP" at bounding box center [146, 185] width 101 height 6
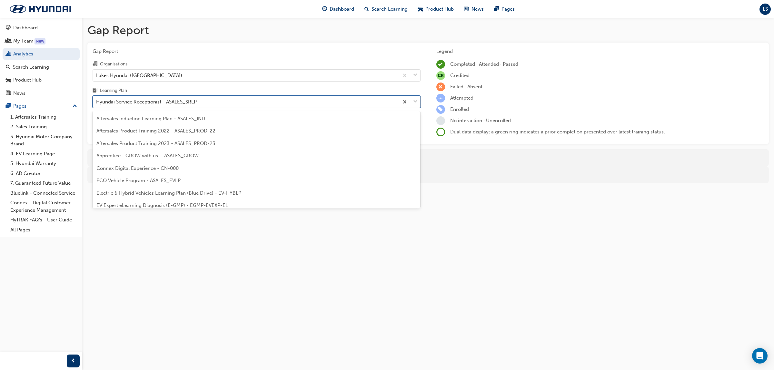
click at [169, 103] on div "Hyundai Service Receptionist - ASALES_SRLP" at bounding box center [146, 101] width 101 height 7
click at [97, 103] on input "Learning Plan option Hyundai Service Receptionist - ASALES_SRLP, selected. opti…" at bounding box center [96, 101] width 1 height 5
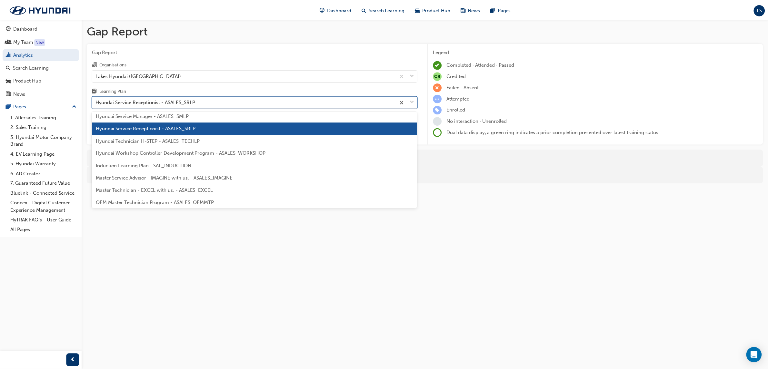
scroll to position [237, 0]
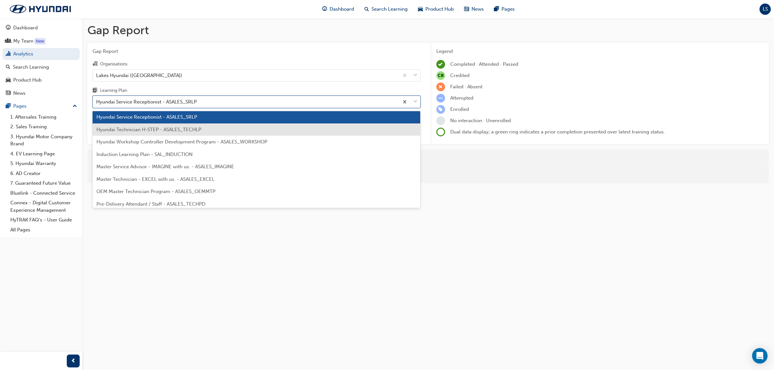
click at [157, 133] on div "Hyundai Technician H-STEP - ASALES_TECHLP" at bounding box center [257, 130] width 328 height 13
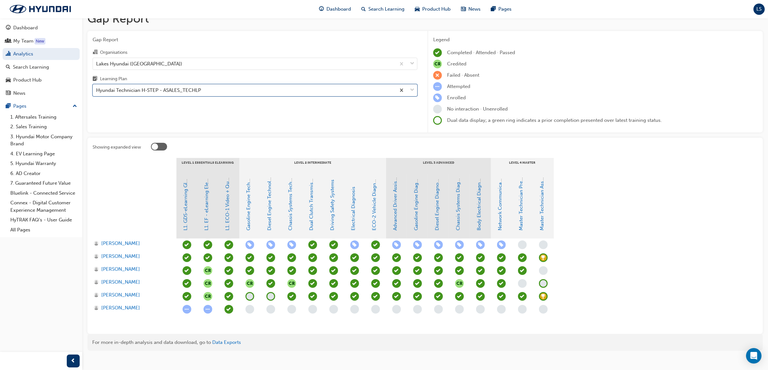
scroll to position [18, 0]
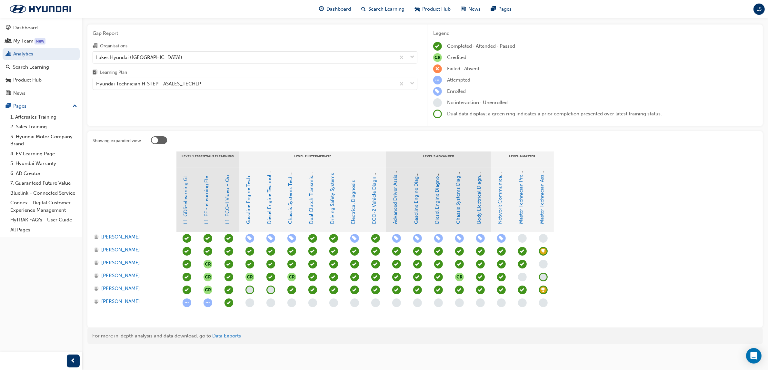
click at [545, 275] on span "learningRecordVerb_NONE-icon" at bounding box center [543, 277] width 9 height 9
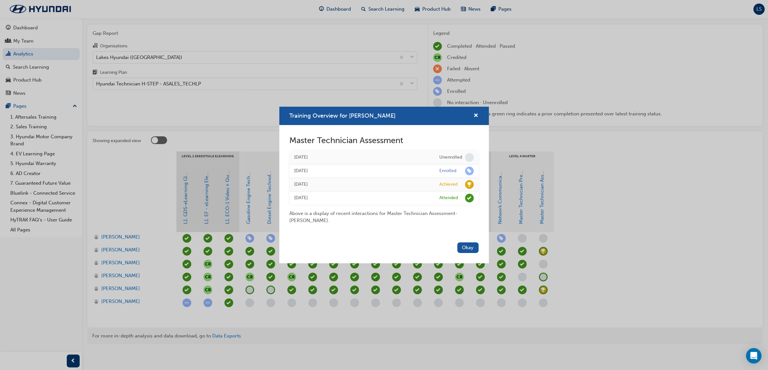
click at [472, 115] on div "Training Overview for Nicholas Goodfellow" at bounding box center [474, 116] width 10 height 8
click at [474, 115] on span "cross-icon" at bounding box center [476, 116] width 5 height 6
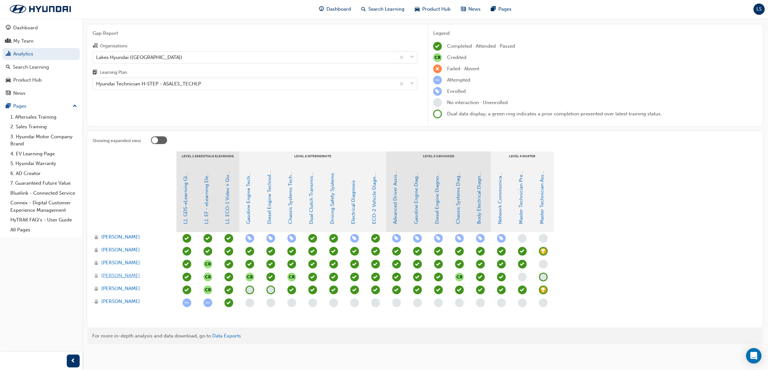
click at [126, 276] on span "[PERSON_NAME]" at bounding box center [120, 275] width 39 height 7
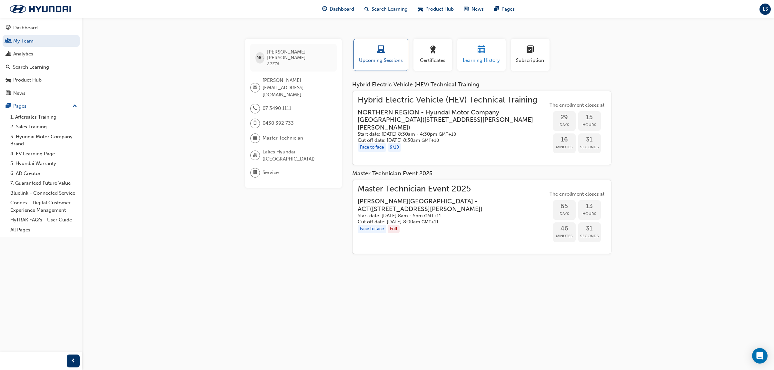
click at [480, 51] on span "calendar-icon" at bounding box center [482, 50] width 8 height 9
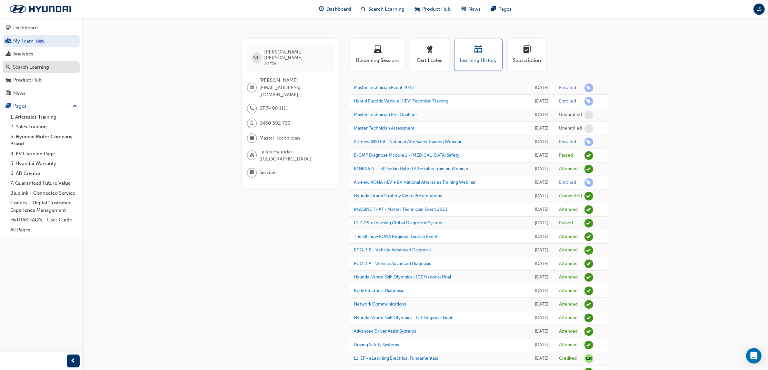
click at [31, 68] on div "Search Learning" at bounding box center [31, 67] width 36 height 7
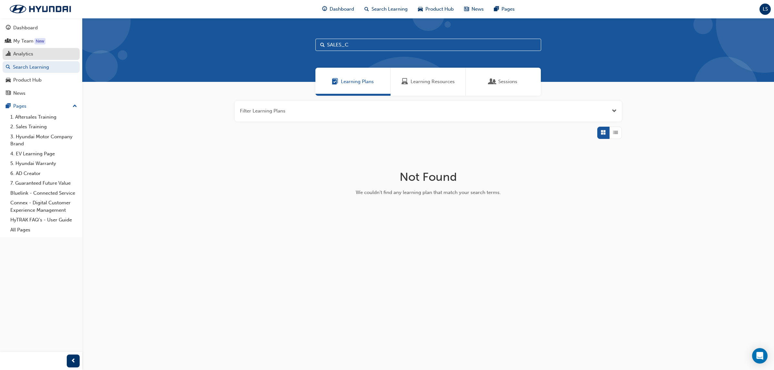
click at [30, 52] on div "Analytics" at bounding box center [23, 53] width 20 height 7
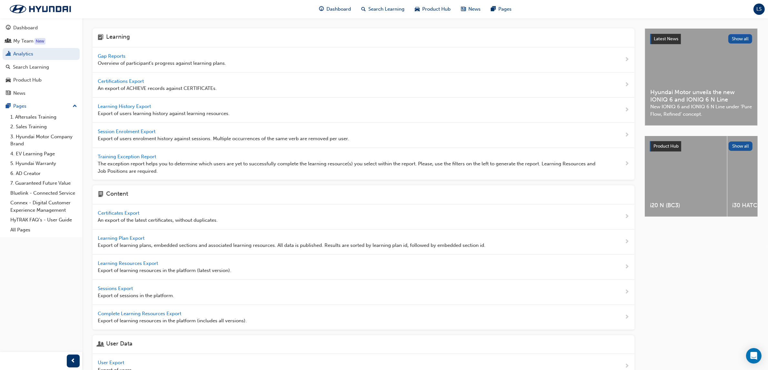
click at [114, 55] on span "Gap Reports" at bounding box center [112, 56] width 29 height 6
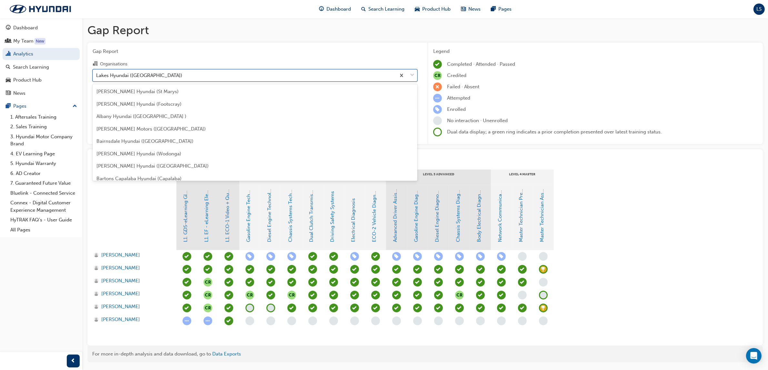
click at [177, 77] on div "Lakes Hyundai ([GEOGRAPHIC_DATA])" at bounding box center [244, 75] width 303 height 11
click at [97, 77] on input "Organisations option Lakes Hyundai ([GEOGRAPHIC_DATA]) focused, 84 of 182. 182 …" at bounding box center [96, 74] width 1 height 5
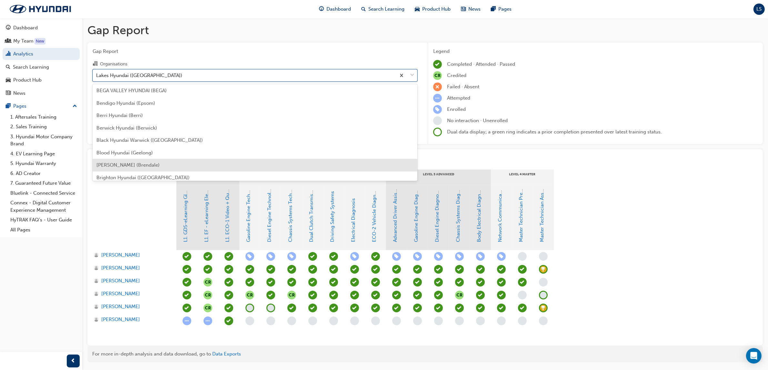
scroll to position [104, 0]
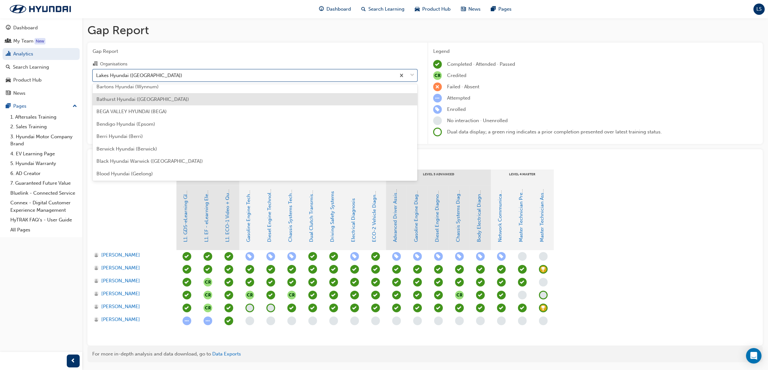
click at [139, 101] on span "Bathurst Hyundai ([GEOGRAPHIC_DATA])" at bounding box center [142, 99] width 93 height 6
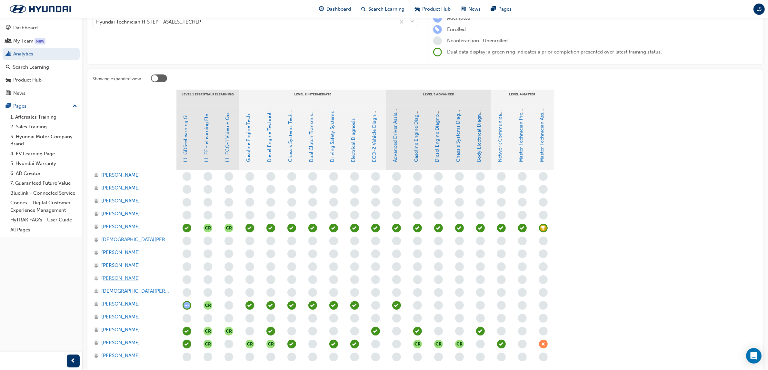
scroll to position [81, 0]
click at [543, 228] on span "learningRecordVerb_ACHIEVE-icon" at bounding box center [543, 227] width 9 height 9
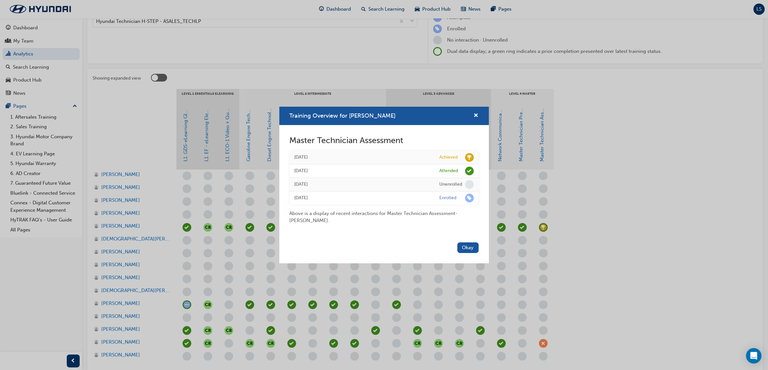
click at [478, 114] on div "Training Overview for [PERSON_NAME]" at bounding box center [384, 116] width 210 height 18
click at [474, 118] on span "cross-icon" at bounding box center [476, 116] width 5 height 6
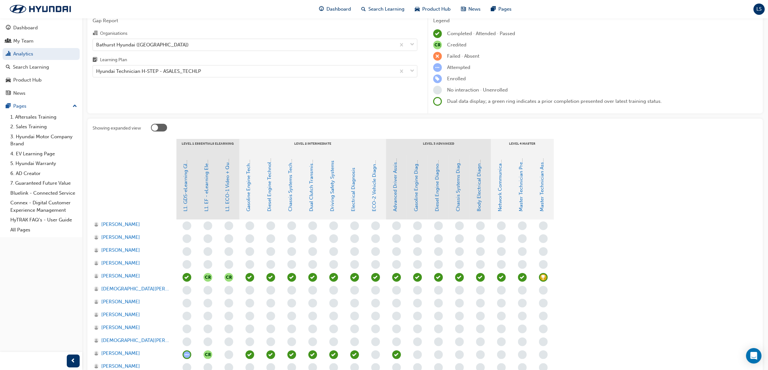
scroll to position [0, 0]
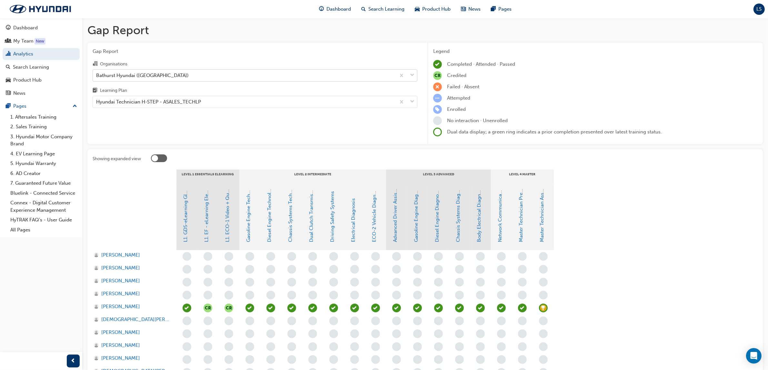
drag, startPoint x: 170, startPoint y: 68, endPoint x: 169, endPoint y: 73, distance: 5.0
click at [169, 72] on label "Organisations Bathurst Hyundai ([GEOGRAPHIC_DATA])" at bounding box center [255, 71] width 325 height 22
click at [169, 73] on div "Bathurst Hyundai ([GEOGRAPHIC_DATA])" at bounding box center [244, 75] width 303 height 11
click at [97, 73] on input "Organisations Bathurst Hyundai ([GEOGRAPHIC_DATA])" at bounding box center [96, 74] width 1 height 5
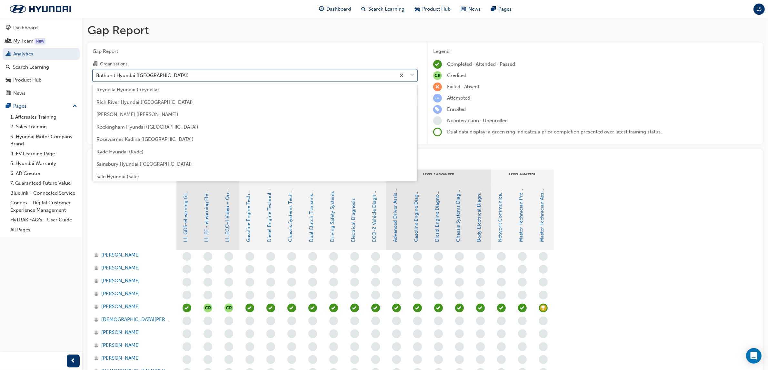
scroll to position [1685, 0]
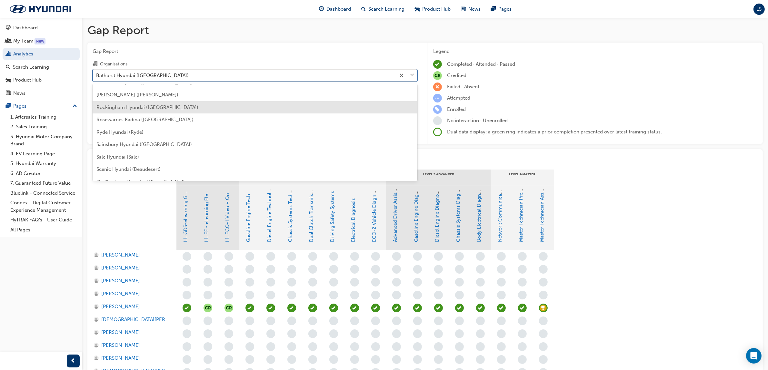
click at [157, 108] on span "Rockingham Hyundai ([GEOGRAPHIC_DATA])" at bounding box center [147, 107] width 102 height 6
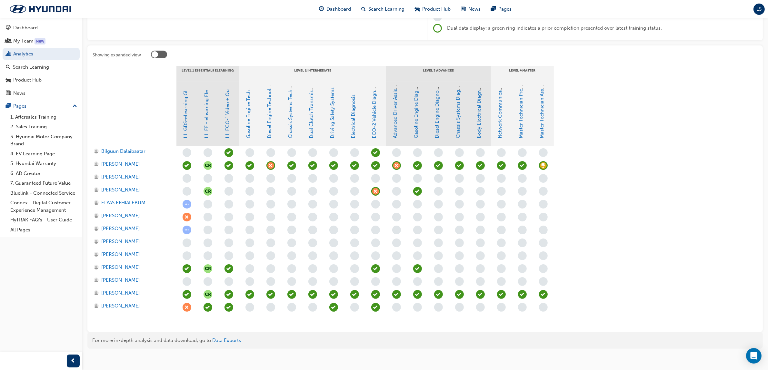
scroll to position [108, 0]
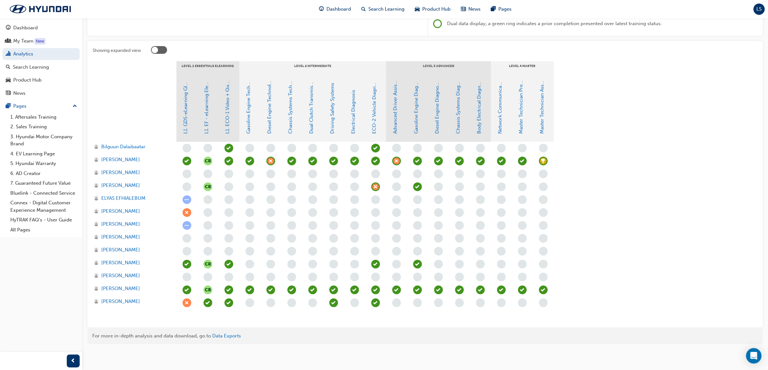
click at [547, 158] on span "learningRecordVerb_ACHIEVE-icon" at bounding box center [543, 161] width 9 height 9
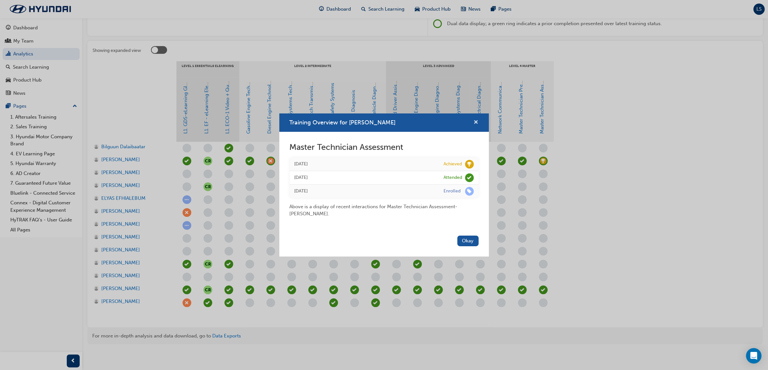
click at [476, 120] on span "cross-icon" at bounding box center [476, 123] width 5 height 6
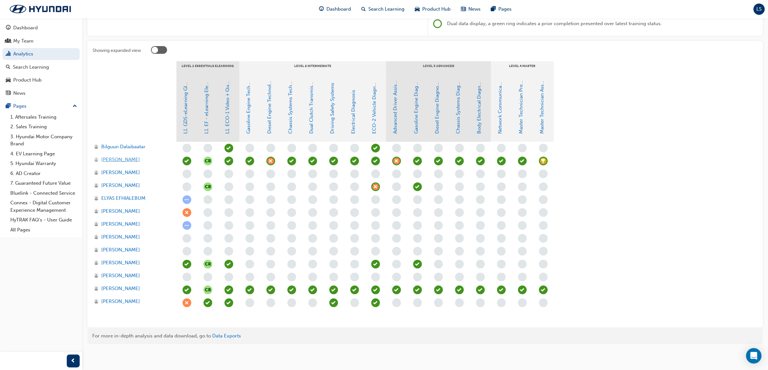
click at [131, 160] on span "[PERSON_NAME]" at bounding box center [120, 159] width 39 height 7
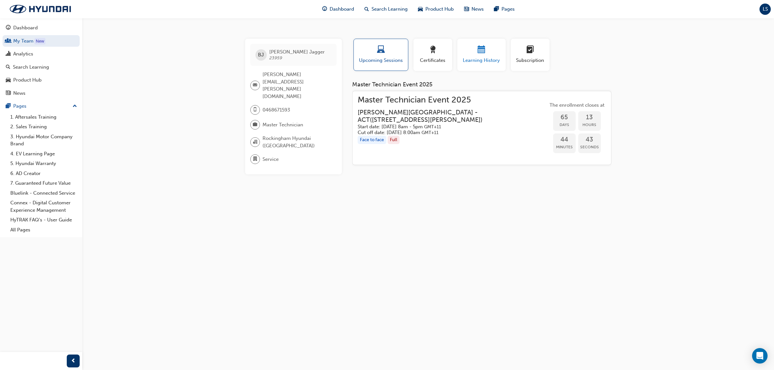
click at [476, 62] on span "Learning History" at bounding box center [481, 60] width 39 height 7
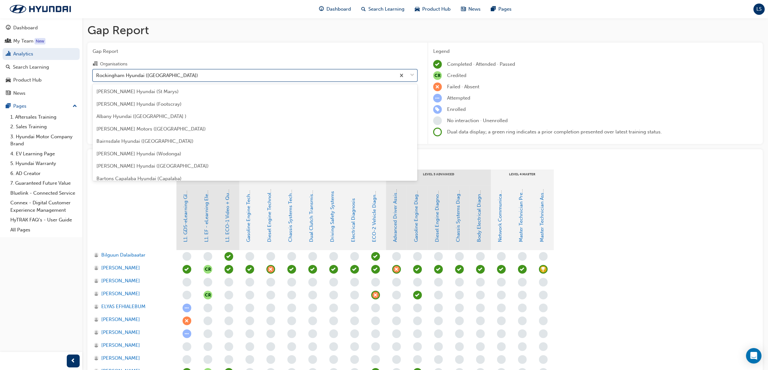
click at [141, 74] on div "Rockingham Hyundai ([GEOGRAPHIC_DATA])" at bounding box center [147, 75] width 102 height 7
click at [97, 74] on input "Organisations option Rockingham Hyundai ([GEOGRAPHIC_DATA]) focused, 138 of 182…" at bounding box center [96, 74] width 1 height 5
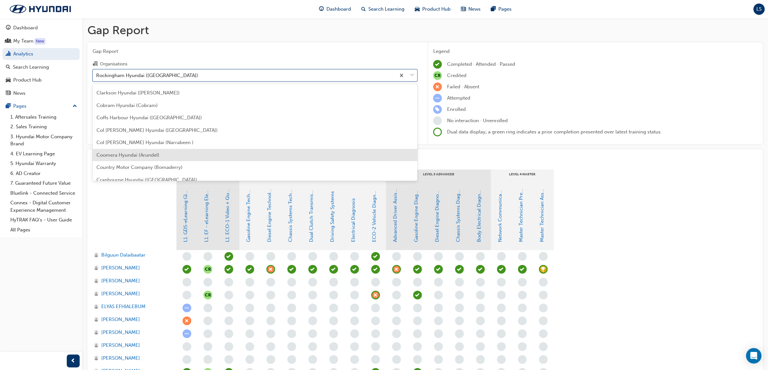
click at [152, 153] on span "Coomera Hyundai (Arundel)" at bounding box center [127, 155] width 63 height 6
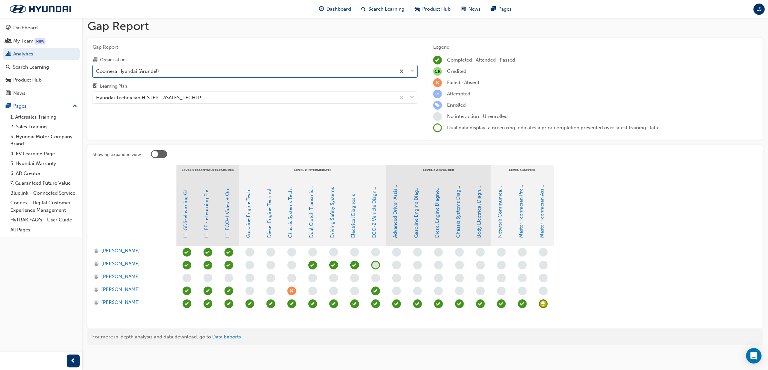
scroll to position [5, 0]
click at [544, 305] on span "learningRecordVerb_ACHIEVE-icon" at bounding box center [543, 303] width 9 height 9
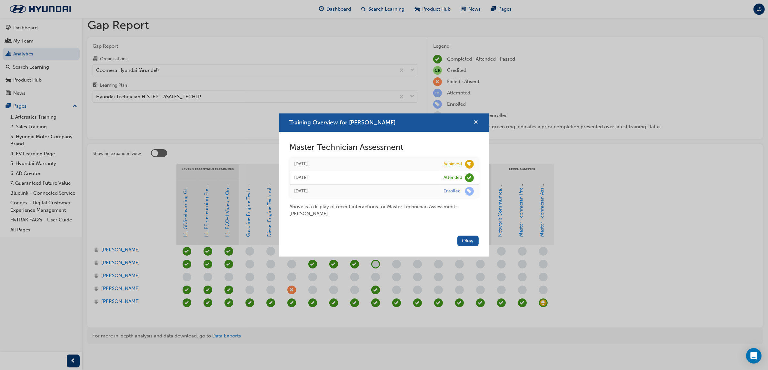
click at [477, 124] on span "cross-icon" at bounding box center [476, 123] width 5 height 6
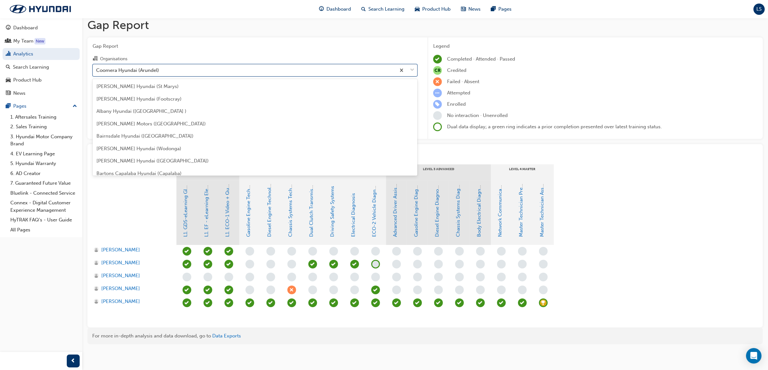
click at [202, 69] on div "Coomera Hyundai (Arundel)" at bounding box center [244, 69] width 303 height 11
click at [97, 69] on input "Organisations option Coomera Hyundai (Arundel), selected. option Coomera Hyunda…" at bounding box center [96, 69] width 1 height 5
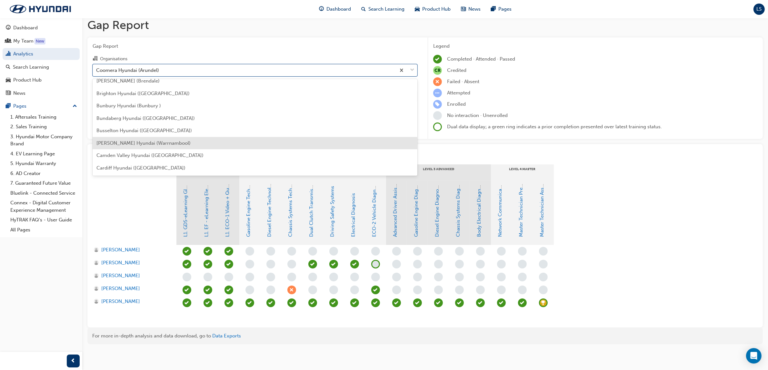
scroll to position [153, 0]
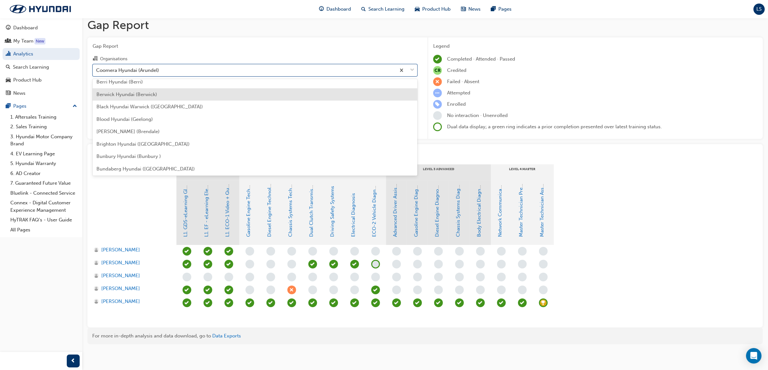
click at [155, 88] on div "Berwick Hyundai (Berwick)" at bounding box center [255, 94] width 325 height 13
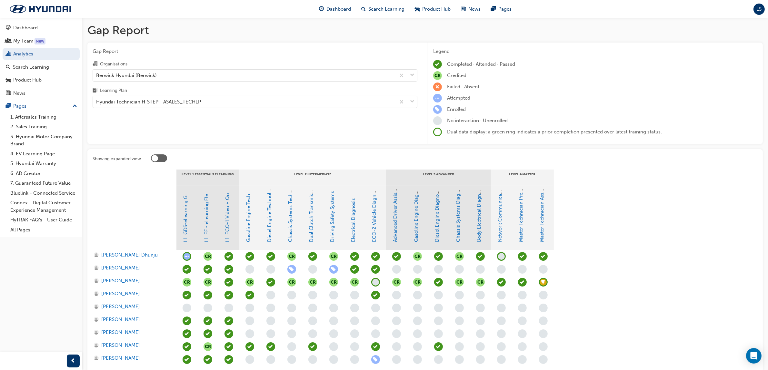
click at [543, 286] on span "learningRecordVerb_ACHIEVE-icon" at bounding box center [543, 282] width 9 height 9
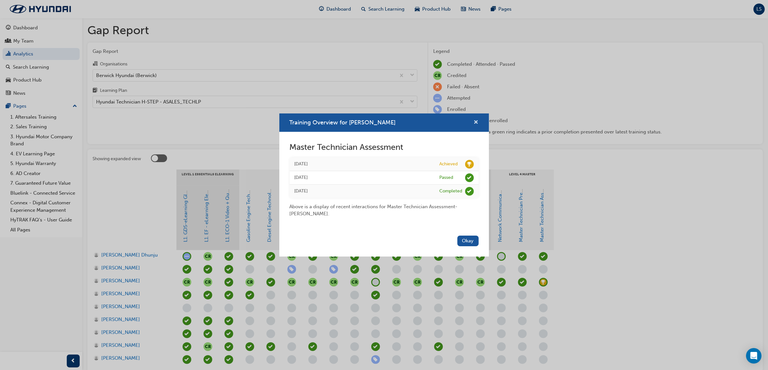
drag, startPoint x: 478, startPoint y: 119, endPoint x: 436, endPoint y: 144, distance: 48.9
click at [478, 120] on span "cross-icon" at bounding box center [476, 123] width 5 height 6
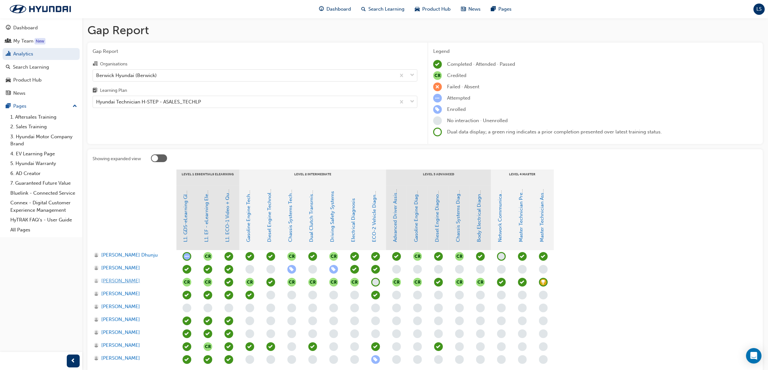
click at [118, 281] on span "[PERSON_NAME]" at bounding box center [120, 280] width 39 height 7
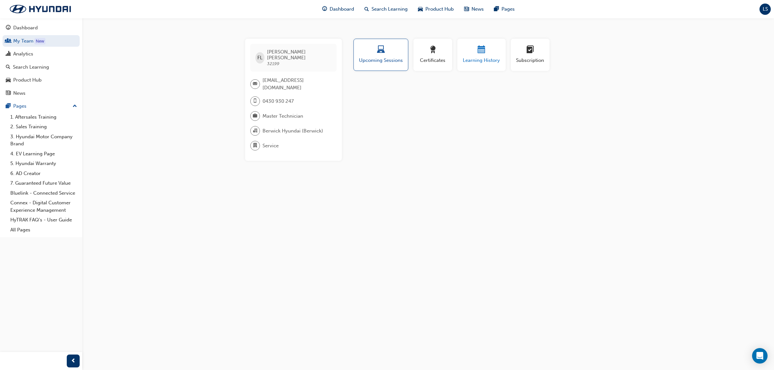
click at [482, 55] on div "button" at bounding box center [481, 51] width 39 height 10
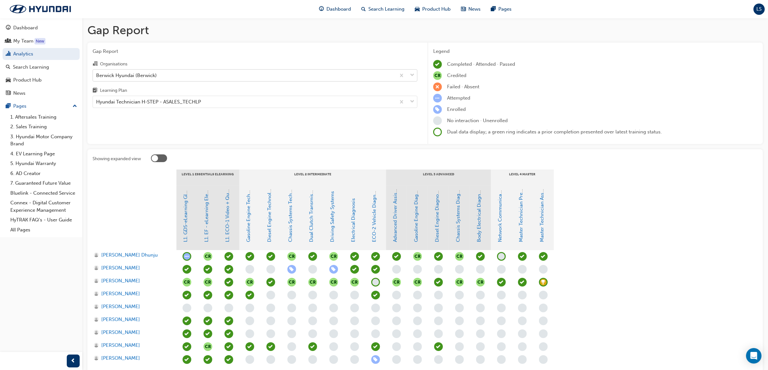
click at [153, 73] on div "Berwick Hyundai (Berwick)" at bounding box center [126, 75] width 61 height 7
click at [97, 73] on input "Organisations Berwick Hyundai (Berwick)" at bounding box center [96, 74] width 1 height 5
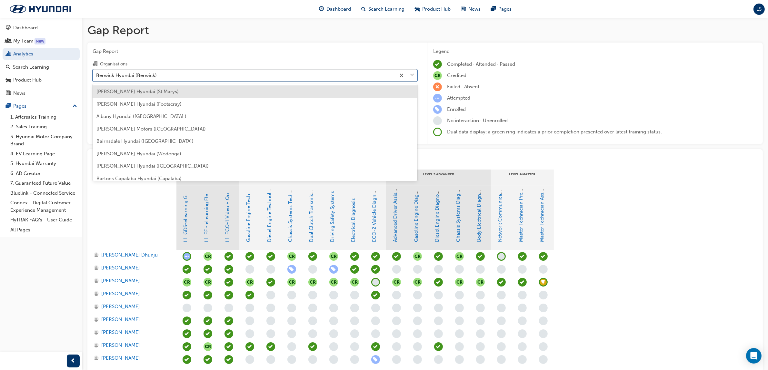
click at [155, 92] on span "[PERSON_NAME] Hyundai (St Marys)" at bounding box center [137, 92] width 82 height 6
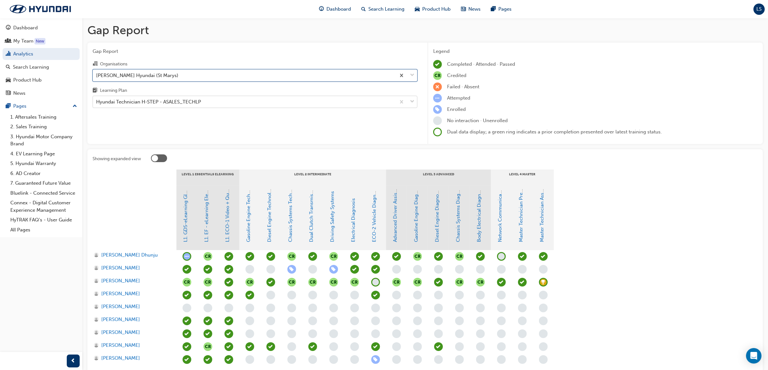
click at [245, 103] on div "Hyundai Technician H-STEP - ASALES_TECHLP" at bounding box center [244, 101] width 303 height 11
click at [97, 103] on input "Learning Plan Hyundai Technician H-STEP - ASALES_TECHLP" at bounding box center [96, 101] width 1 height 5
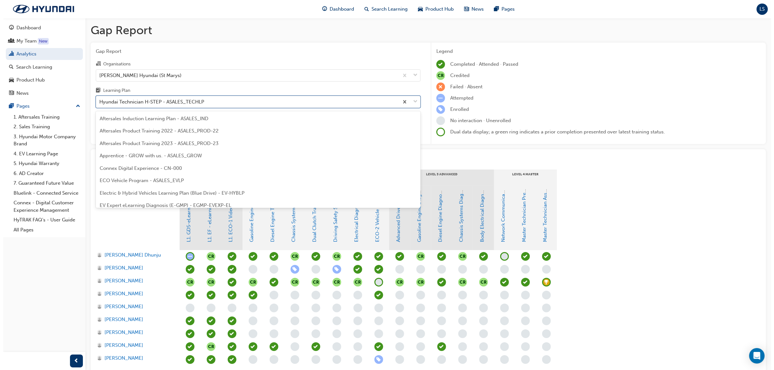
scroll to position [169, 0]
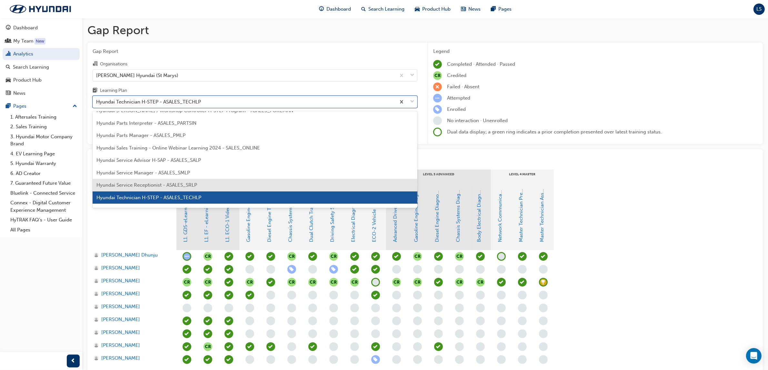
click at [191, 183] on span "Hyundai Service Receptionist - ASALES_SRLP" at bounding box center [146, 185] width 101 height 6
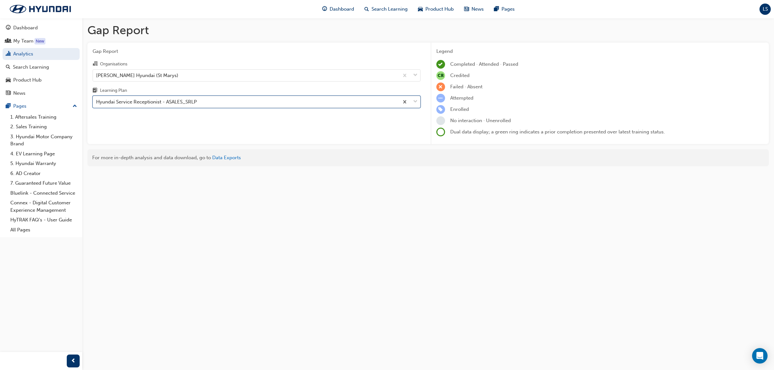
click at [204, 104] on div "Hyundai Service Receptionist - ASALES_SRLP" at bounding box center [246, 101] width 306 height 11
click at [97, 104] on input "Learning Plan option Hyundai Service Receptionist - ASALES_SRLP, selected. 0 re…" at bounding box center [96, 101] width 1 height 5
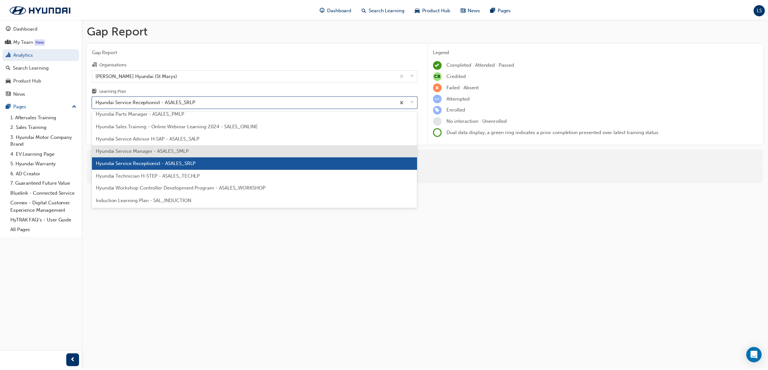
scroll to position [197, 0]
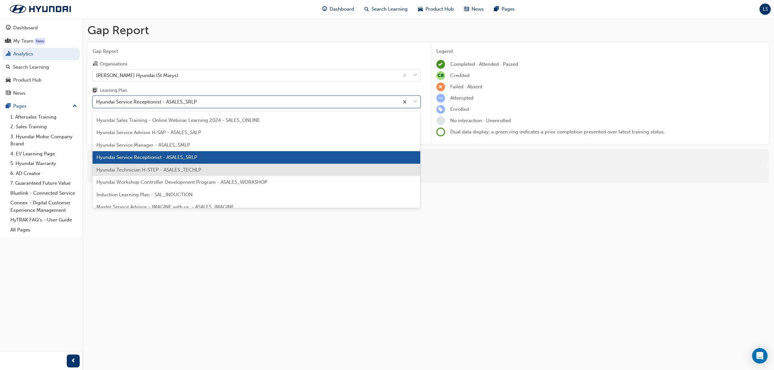
click at [186, 172] on span "Hyundai Technician H-STEP - ASALES_TECHLP" at bounding box center [148, 170] width 105 height 6
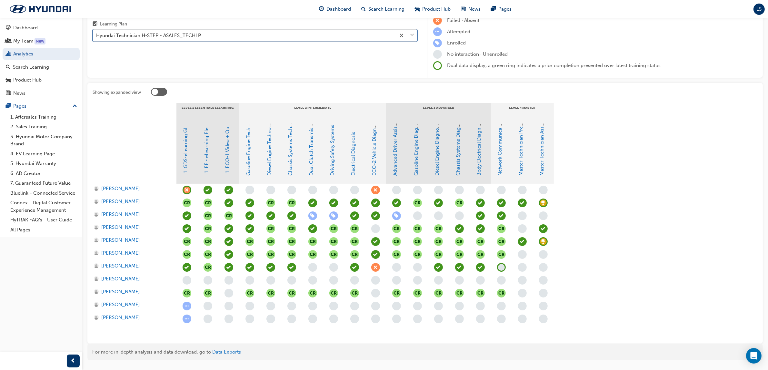
scroll to position [83, 0]
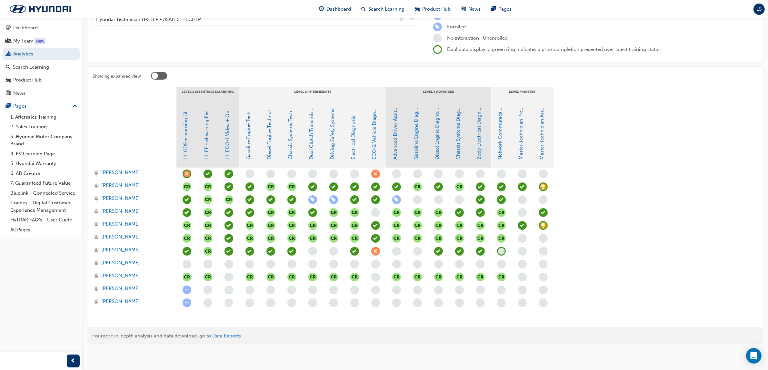
click at [546, 226] on span "learningRecordVerb_ACHIEVE-icon" at bounding box center [543, 225] width 9 height 9
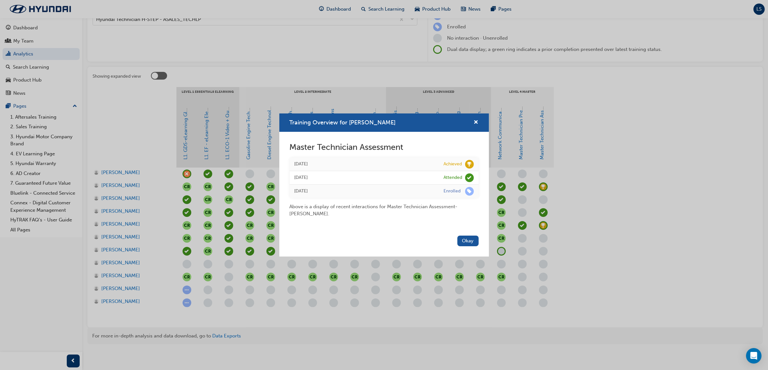
click at [482, 126] on div "Training Overview for [PERSON_NAME]" at bounding box center [384, 123] width 210 height 18
click at [476, 123] on span "cross-icon" at bounding box center [476, 123] width 5 height 6
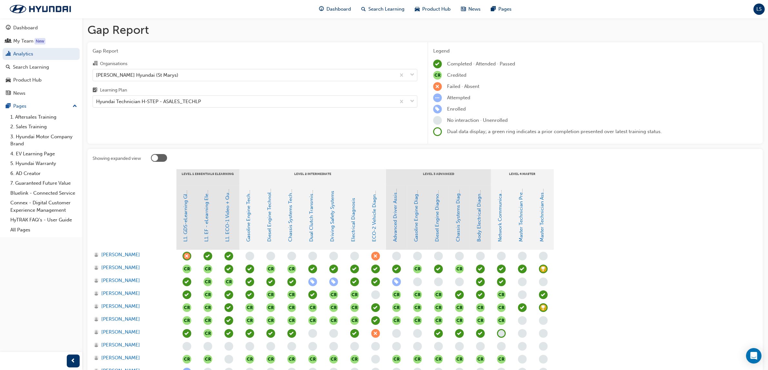
scroll to position [0, 0]
drag, startPoint x: 123, startPoint y: 77, endPoint x: 129, endPoint y: 77, distance: 6.8
click at [123, 77] on div "[PERSON_NAME] Hyundai (St Marys)" at bounding box center [137, 75] width 82 height 7
click at [97, 77] on input "Organisations [PERSON_NAME] Hyundai (St Marys)" at bounding box center [96, 74] width 1 height 5
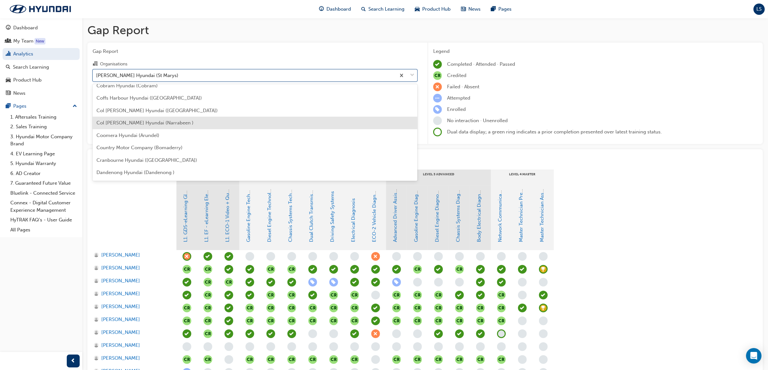
scroll to position [403, 0]
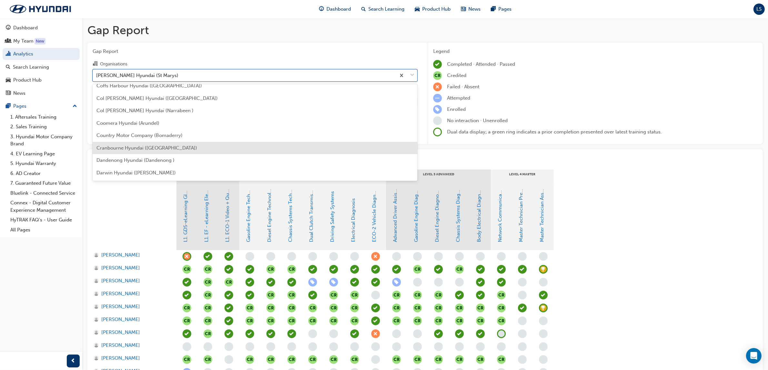
click at [129, 151] on div "Cranbourne Hyundai ([GEOGRAPHIC_DATA])" at bounding box center [255, 148] width 325 height 13
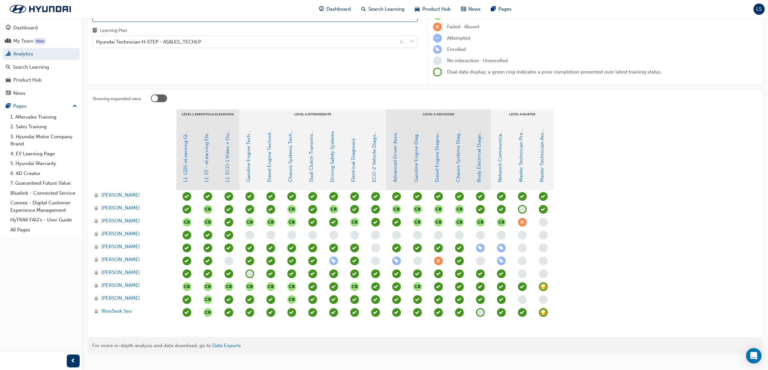
scroll to position [70, 0]
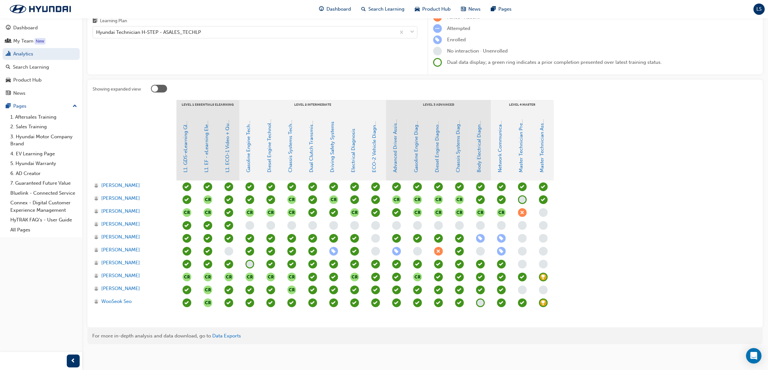
click at [542, 274] on span "learningRecordVerb_ACHIEVE-icon" at bounding box center [543, 277] width 9 height 9
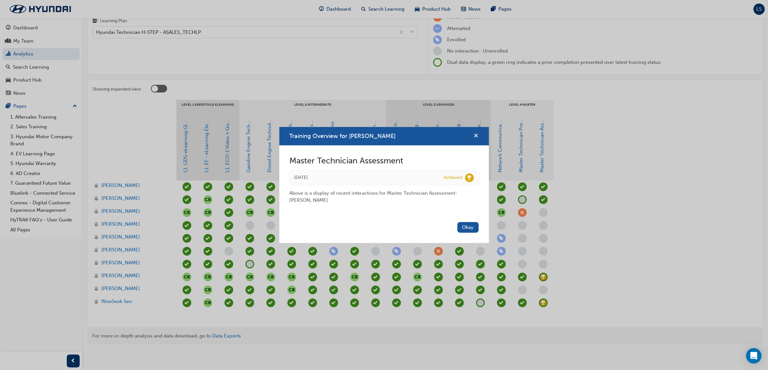
drag, startPoint x: 475, startPoint y: 135, endPoint x: 455, endPoint y: 125, distance: 21.6
click at [474, 134] on span "cross-icon" at bounding box center [476, 137] width 5 height 6
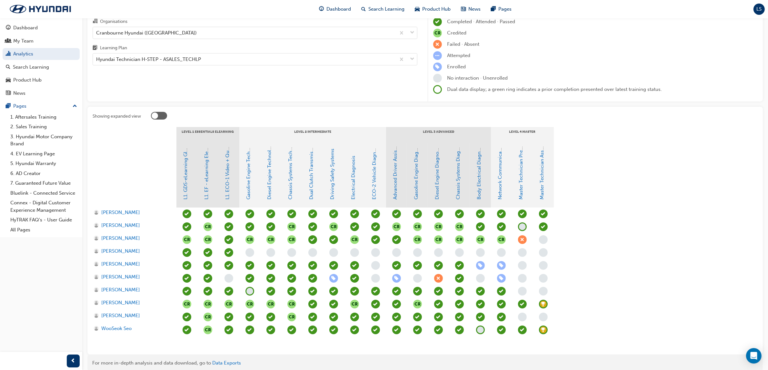
scroll to position [0, 0]
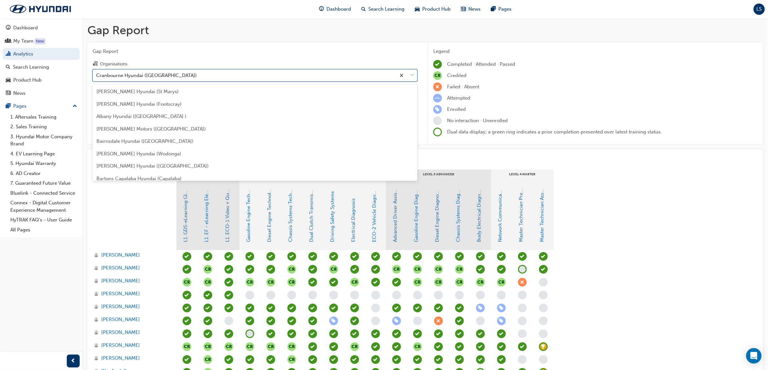
click at [147, 73] on div "Cranbourne Hyundai ([GEOGRAPHIC_DATA])" at bounding box center [146, 75] width 101 height 7
click at [97, 73] on input "Organisations option Cranbourne Hyundai ([GEOGRAPHIC_DATA]), selected. option C…" at bounding box center [96, 74] width 1 height 5
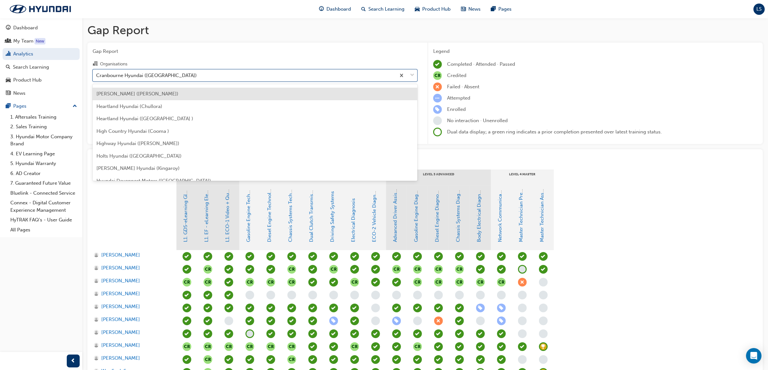
click at [143, 96] on span "[PERSON_NAME] ([PERSON_NAME])" at bounding box center [137, 94] width 82 height 6
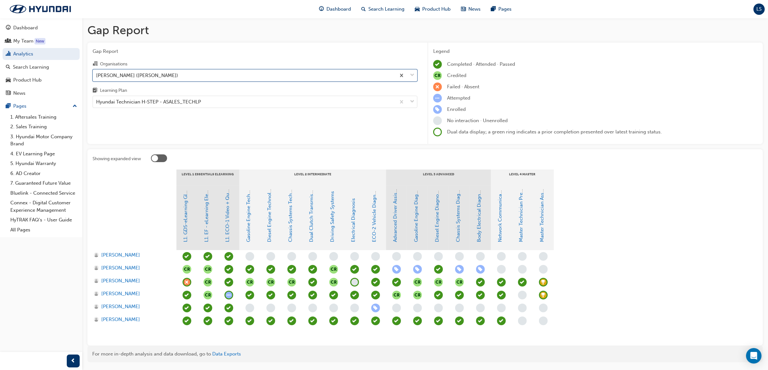
click at [543, 281] on span "learningRecordVerb_ACHIEVE-icon" at bounding box center [543, 282] width 9 height 9
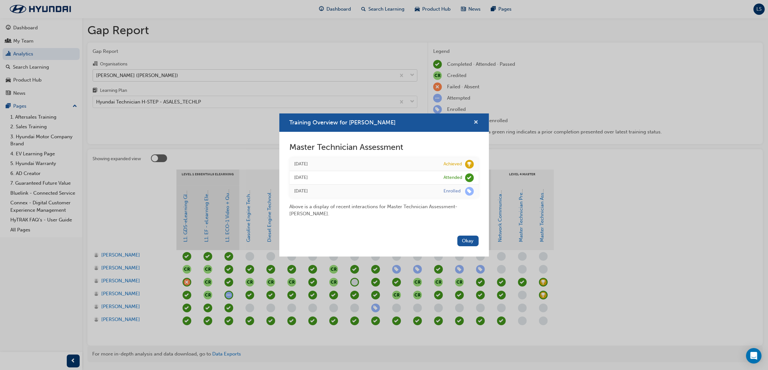
drag, startPoint x: 477, startPoint y: 123, endPoint x: 202, endPoint y: 80, distance: 277.8
click at [476, 123] on span "cross-icon" at bounding box center [476, 123] width 5 height 6
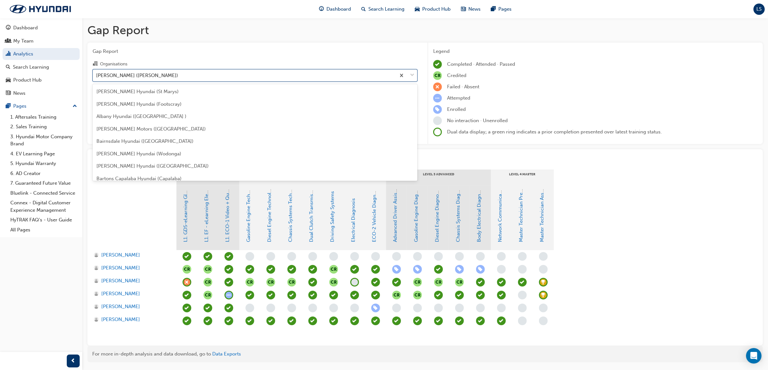
click at [128, 78] on div "[PERSON_NAME] ([PERSON_NAME])" at bounding box center [137, 75] width 82 height 7
click at [97, 78] on input "Organisations option [PERSON_NAME] ([PERSON_NAME]), selected. option [PERSON_NA…" at bounding box center [96, 74] width 1 height 5
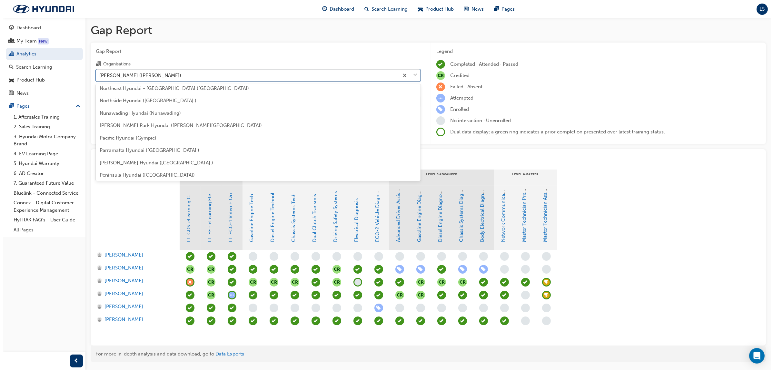
scroll to position [1633, 0]
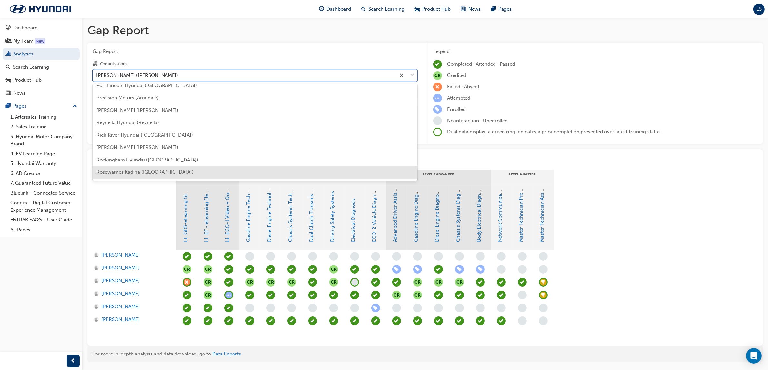
click at [146, 170] on span "Rosewarnes Kadina ([GEOGRAPHIC_DATA])" at bounding box center [144, 172] width 97 height 6
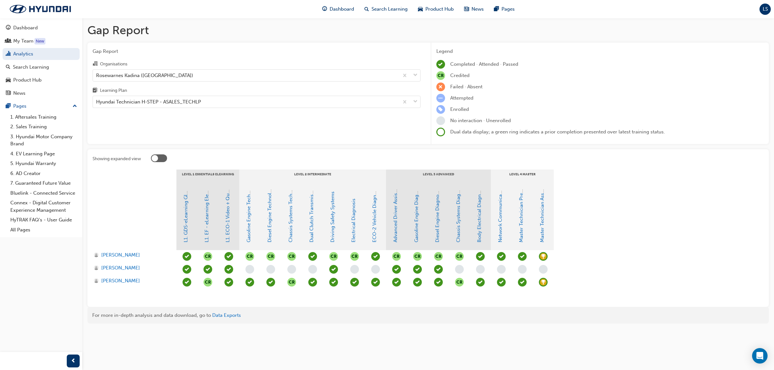
click at [543, 282] on span "learningRecordVerb_ACHIEVE-icon" at bounding box center [543, 282] width 9 height 9
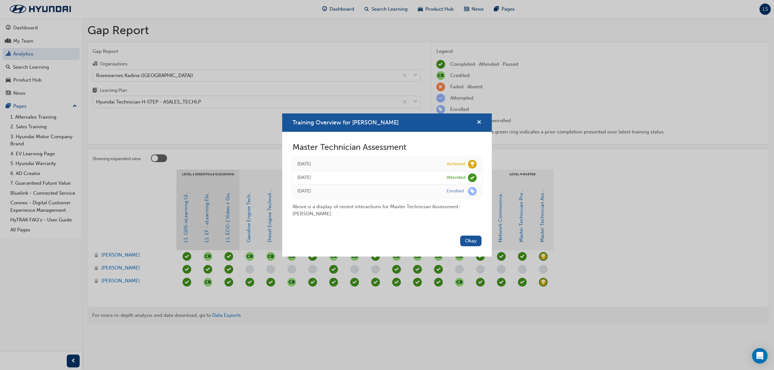
click at [478, 123] on span "cross-icon" at bounding box center [479, 123] width 5 height 6
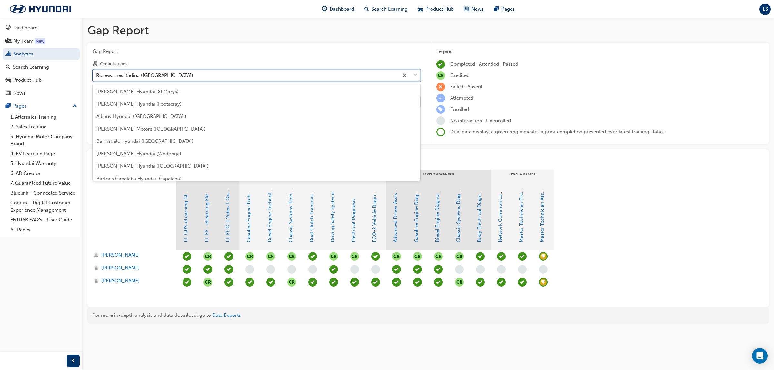
click at [129, 74] on div "Rosewarnes Kadina ([GEOGRAPHIC_DATA])" at bounding box center [144, 75] width 97 height 7
click at [97, 74] on input "Organisations option [PERSON_NAME] ([GEOGRAPHIC_DATA]), selected. option Rosewa…" at bounding box center [96, 74] width 1 height 5
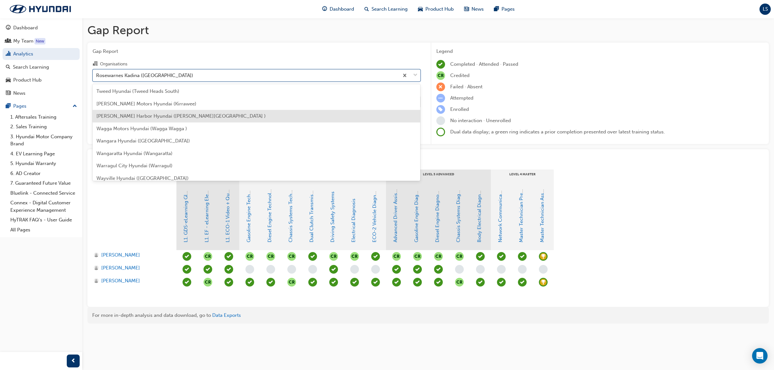
scroll to position [1996, 0]
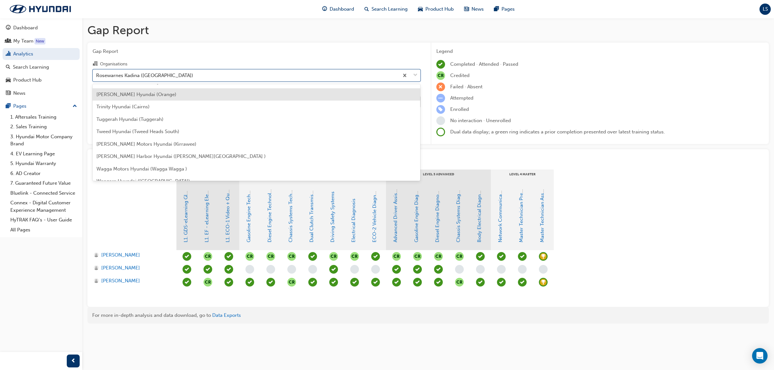
click at [136, 98] on div "[PERSON_NAME] Hyundai (Orange)" at bounding box center [257, 94] width 328 height 13
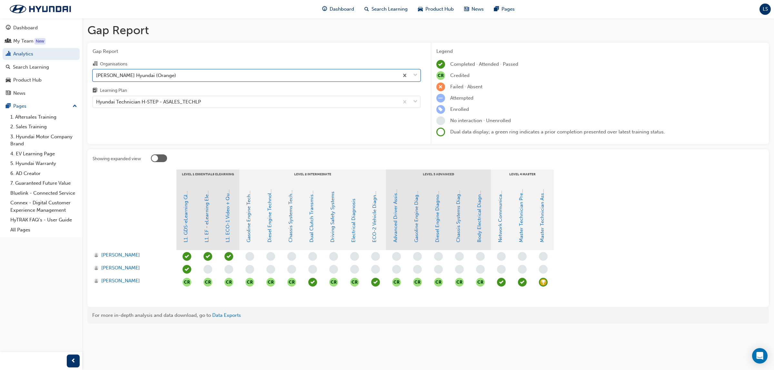
click at [541, 279] on span "learningRecordVerb_ACHIEVE-icon" at bounding box center [543, 282] width 9 height 9
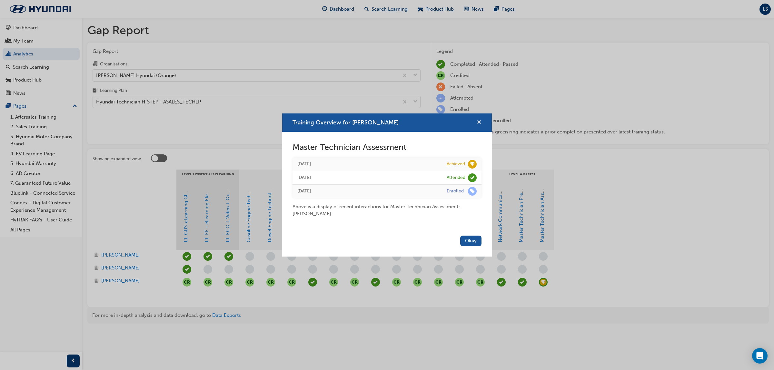
drag, startPoint x: 479, startPoint y: 124, endPoint x: 444, endPoint y: 120, distance: 35.0
click at [477, 123] on span "cross-icon" at bounding box center [479, 123] width 5 height 6
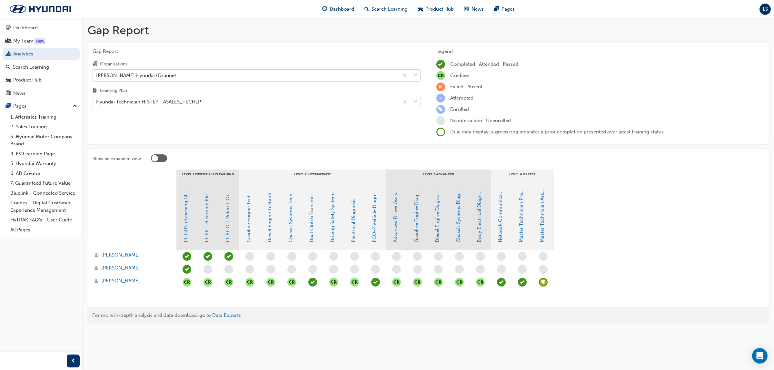
click at [223, 73] on div "[PERSON_NAME] Hyundai (Orange)" at bounding box center [246, 75] width 306 height 11
click at [97, 73] on input "Organisations [PERSON_NAME] Hyundai (Orange)" at bounding box center [96, 74] width 1 height 5
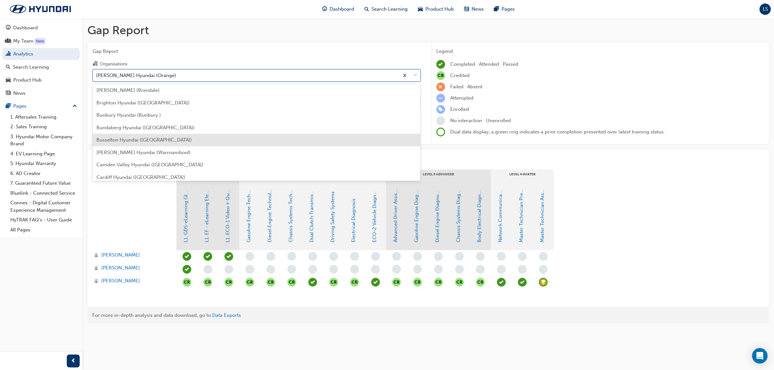
scroll to position [161, 0]
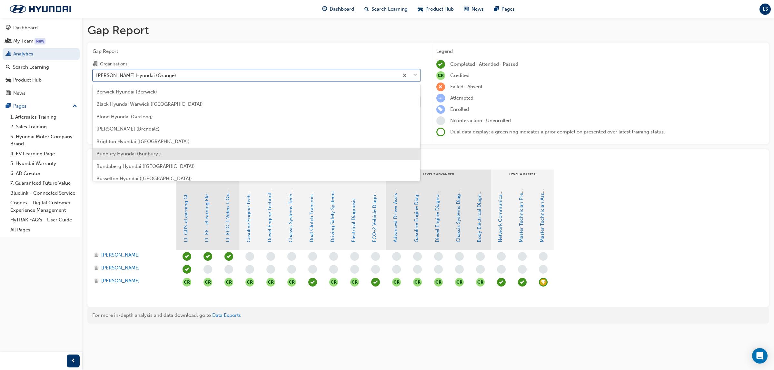
click at [121, 149] on div "Bunbury Hyundai (Bunbury )" at bounding box center [257, 154] width 328 height 13
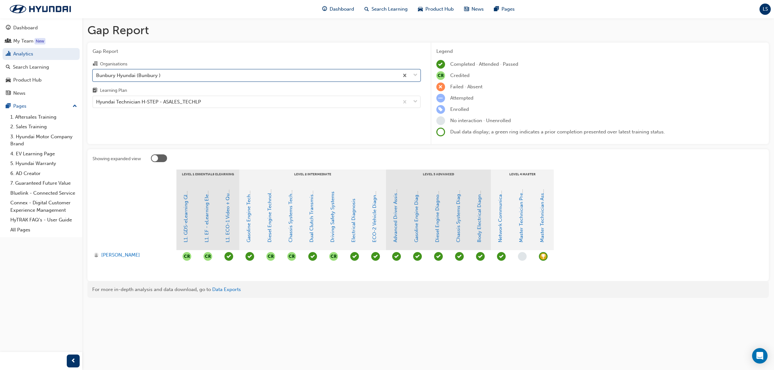
click at [542, 256] on span "learningRecordVerb_ACHIEVE-icon" at bounding box center [543, 256] width 9 height 9
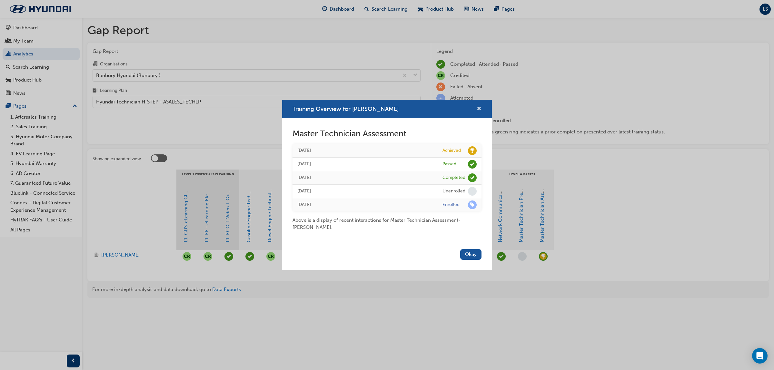
drag, startPoint x: 480, startPoint y: 108, endPoint x: 296, endPoint y: 99, distance: 183.7
click at [479, 108] on span "cross-icon" at bounding box center [479, 109] width 5 height 6
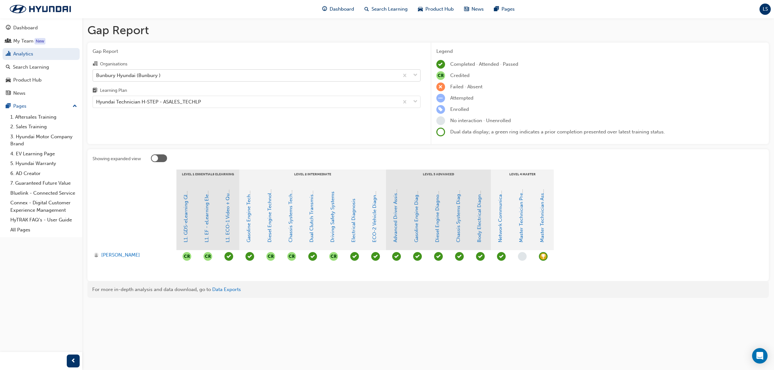
click at [192, 75] on div "Bunbury Hyundai (Bunbury )" at bounding box center [246, 75] width 306 height 11
click at [97, 75] on input "Organisations Bunbury Hyundai (Bunbury )" at bounding box center [96, 74] width 1 height 5
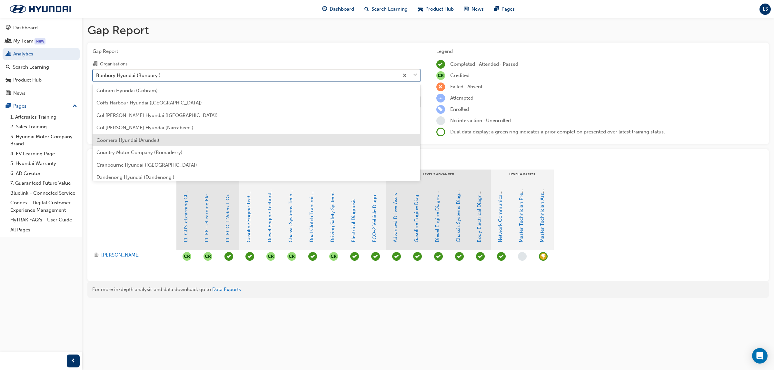
scroll to position [426, 0]
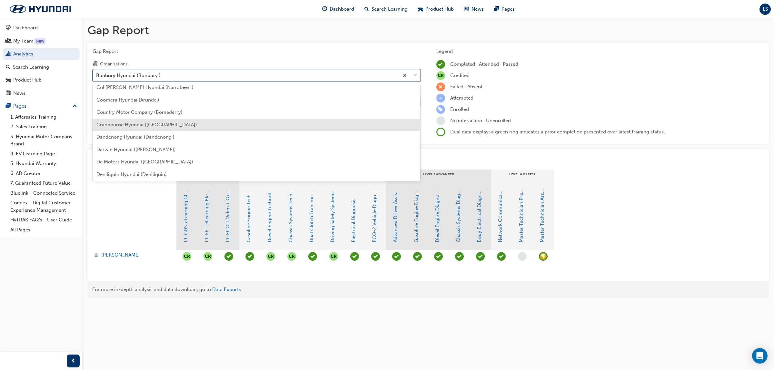
click at [136, 124] on span "Cranbourne Hyundai ([GEOGRAPHIC_DATA])" at bounding box center [146, 125] width 101 height 6
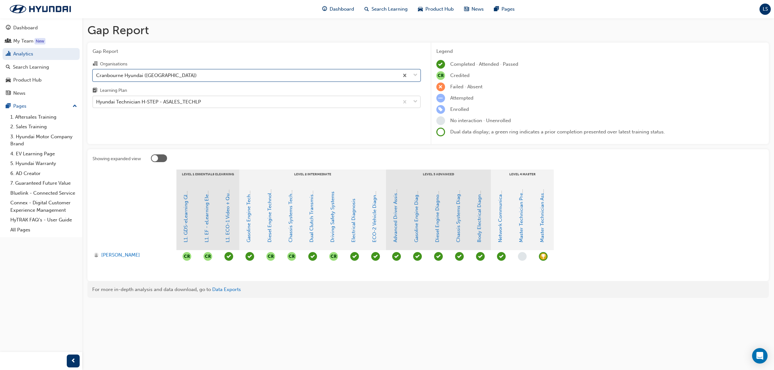
click at [171, 105] on div "Hyundai Technician H-STEP - ASALES_TECHLP" at bounding box center [148, 101] width 105 height 7
click at [97, 104] on input "Learning Plan Hyundai Technician H-STEP - ASALES_TECHLP" at bounding box center [96, 101] width 1 height 5
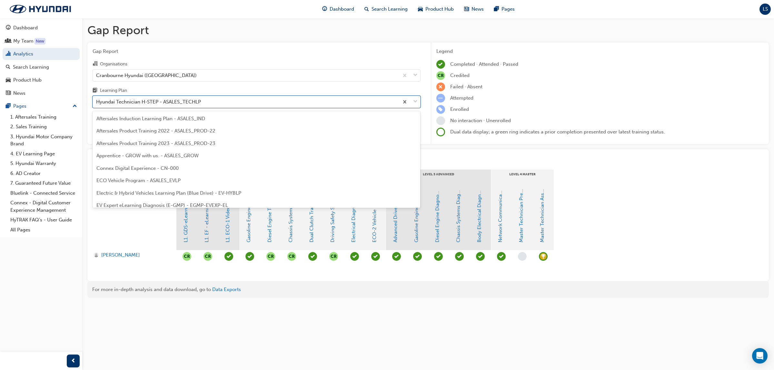
scroll to position [169, 0]
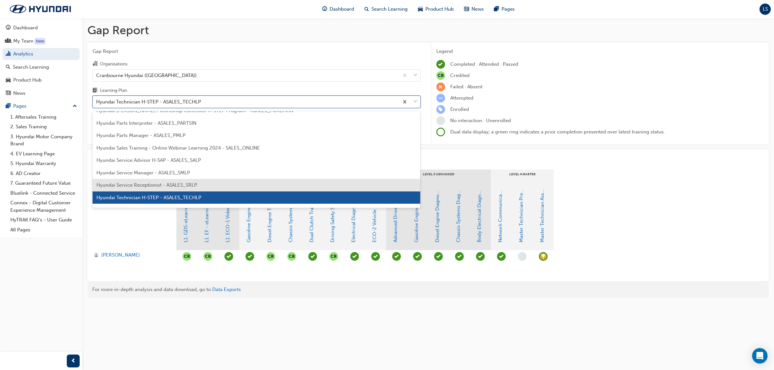
click at [182, 181] on div "Hyundai Service Receptionist - ASALES_SRLP" at bounding box center [257, 185] width 328 height 13
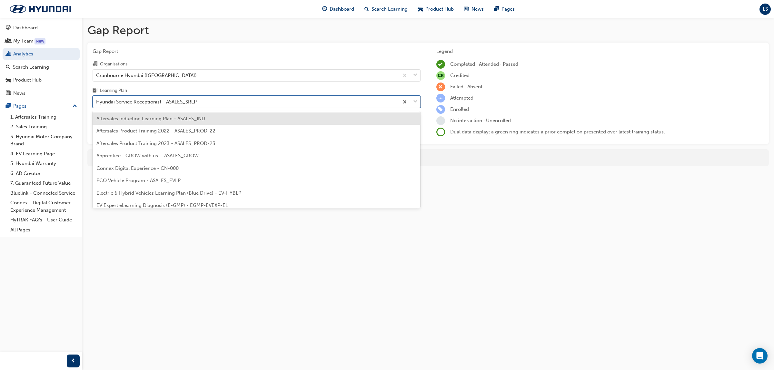
click at [187, 103] on div "Hyundai Service Receptionist - ASALES_SRLP" at bounding box center [146, 101] width 101 height 7
click at [97, 103] on input "Learning Plan option Hyundai Service Receptionist - ASALES_SRLP, selected. opti…" at bounding box center [96, 101] width 1 height 5
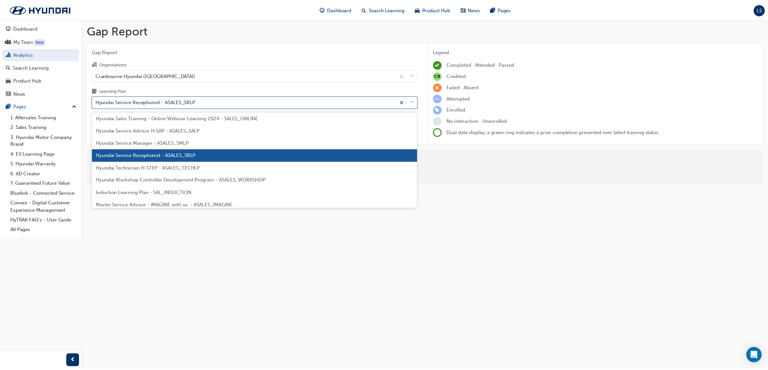
scroll to position [202, 0]
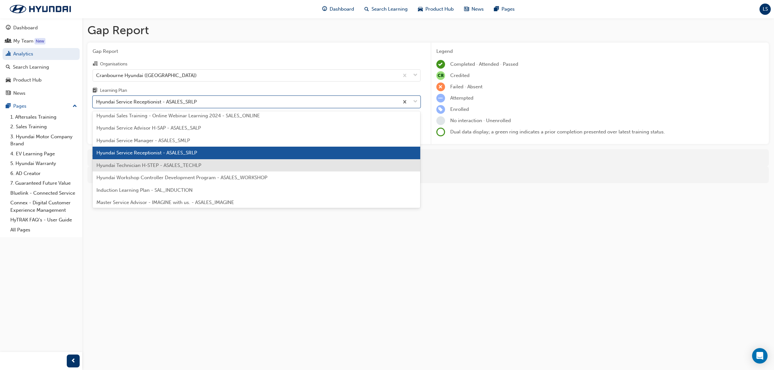
click at [168, 169] on div "Hyundai Technician H-STEP - ASALES_TECHLP" at bounding box center [257, 165] width 328 height 13
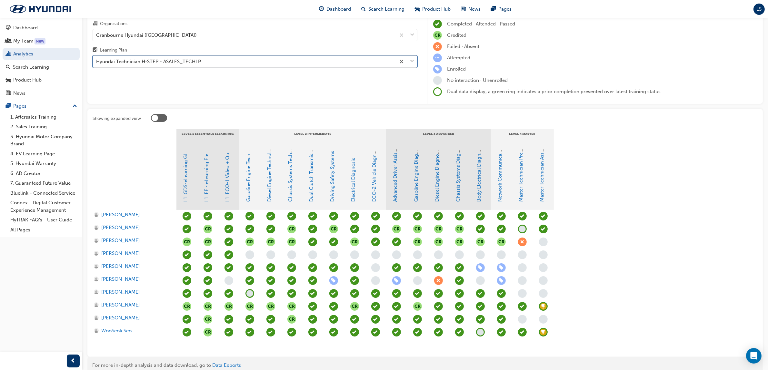
scroll to position [70, 0]
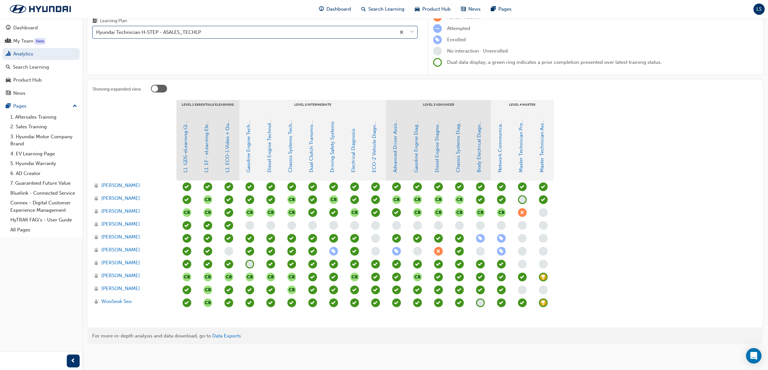
click at [543, 301] on span "learningRecordVerb_ACHIEVE-icon" at bounding box center [543, 303] width 9 height 9
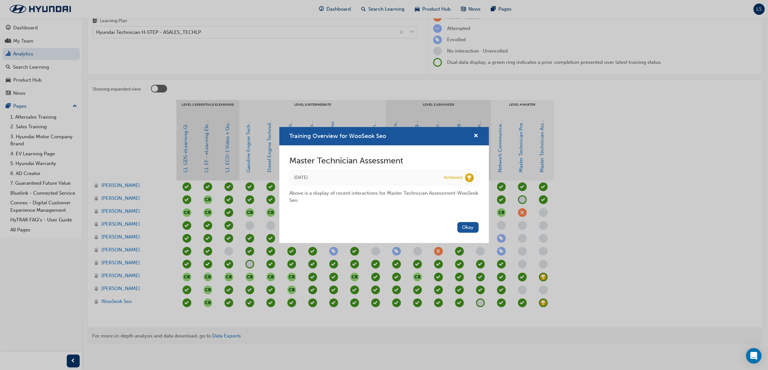
click at [480, 136] on div "Training Overview for WooSeok Seo" at bounding box center [384, 136] width 210 height 18
click at [474, 134] on span "cross-icon" at bounding box center [476, 137] width 5 height 6
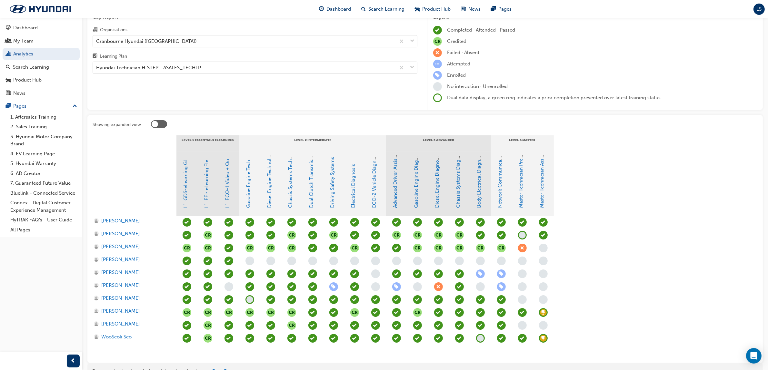
scroll to position [0, 0]
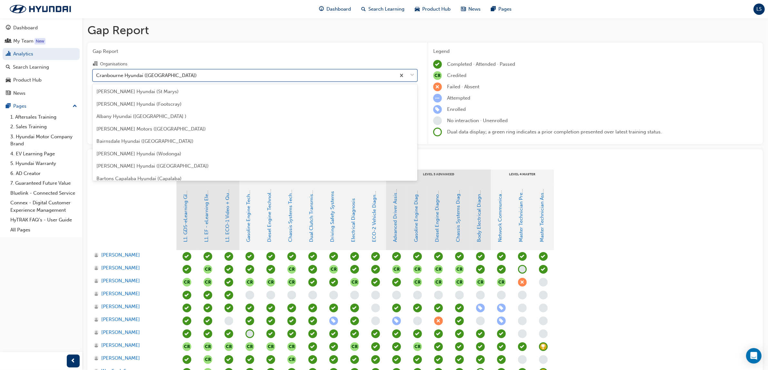
click at [152, 76] on div "Cranbourne Hyundai ([GEOGRAPHIC_DATA])" at bounding box center [146, 75] width 101 height 7
click at [97, 76] on input "Organisations option Cranbourne Hyundai ([GEOGRAPHIC_DATA]), selected. option C…" at bounding box center [96, 74] width 1 height 5
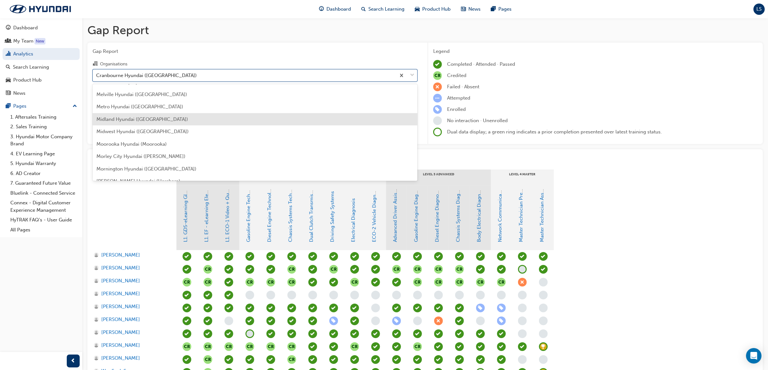
scroll to position [1253, 0]
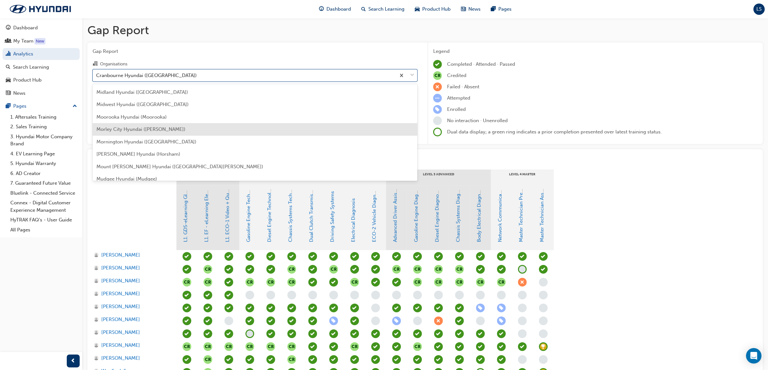
click at [109, 123] on div "Morley City Hyundai ([PERSON_NAME])" at bounding box center [255, 129] width 325 height 13
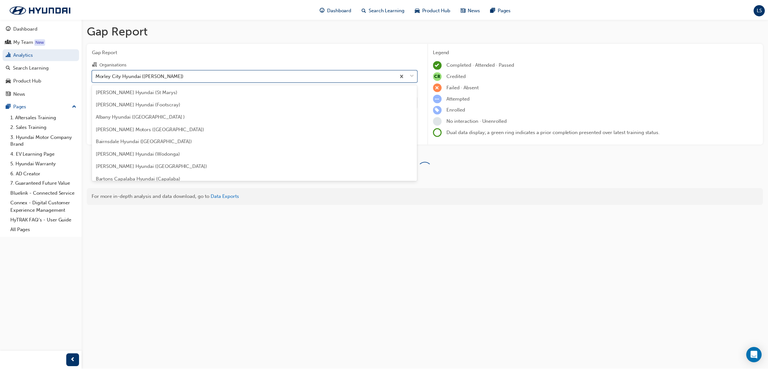
scroll to position [1211, 0]
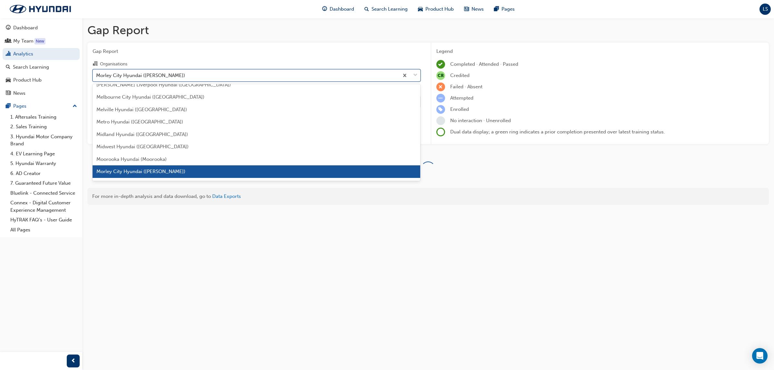
click at [148, 73] on div "Morley City Hyundai ([PERSON_NAME])" at bounding box center [140, 75] width 89 height 7
click at [97, 73] on input "Organisations option Morley City Hyundai ([PERSON_NAME]), selected. option Morl…" at bounding box center [96, 74] width 1 height 5
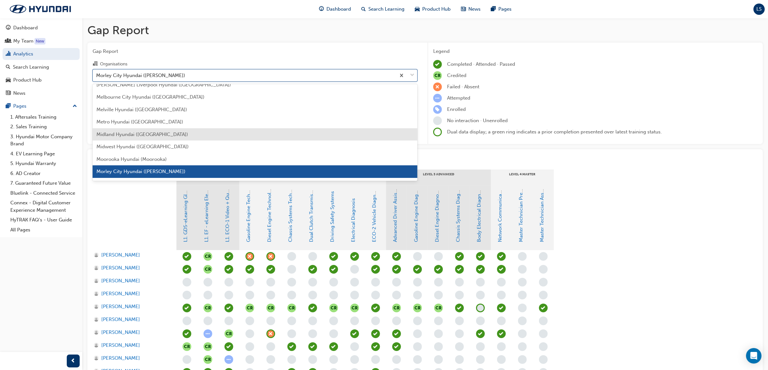
click at [126, 136] on span "Midland Hyundai ([GEOGRAPHIC_DATA])" at bounding box center [142, 135] width 92 height 6
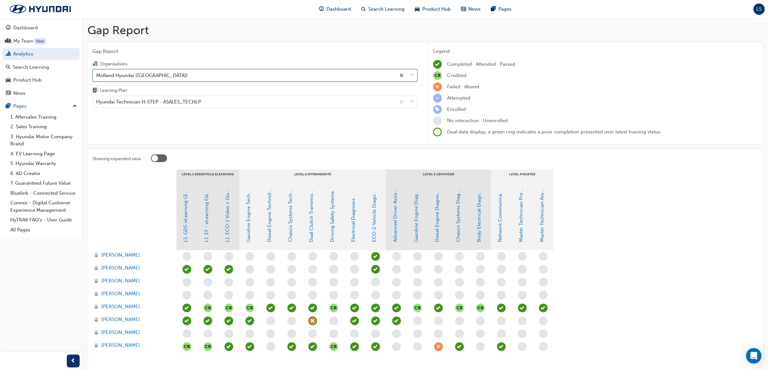
scroll to position [44, 0]
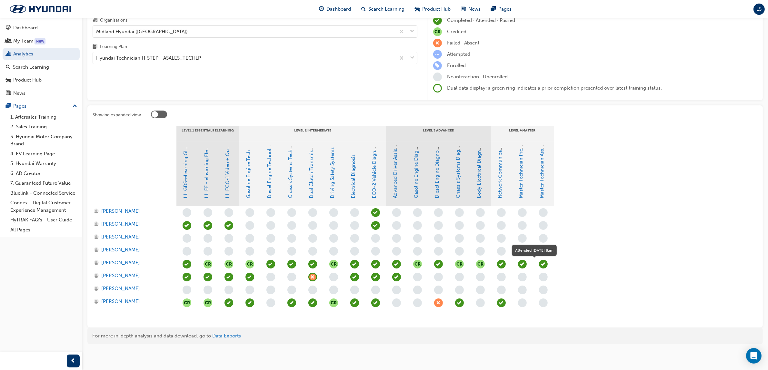
click at [547, 266] on div "button" at bounding box center [543, 264] width 9 height 9
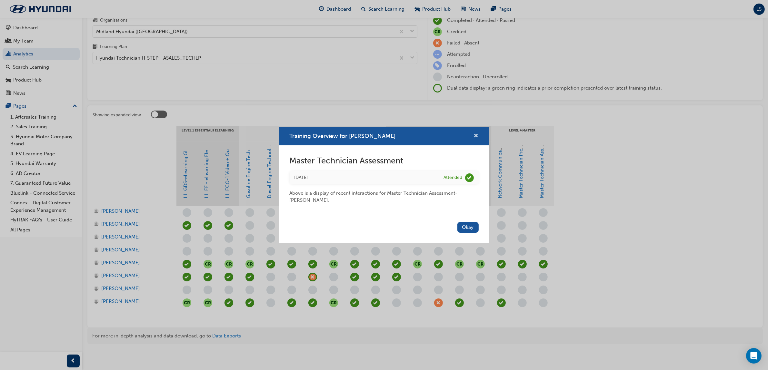
click at [475, 134] on span "cross-icon" at bounding box center [476, 137] width 5 height 6
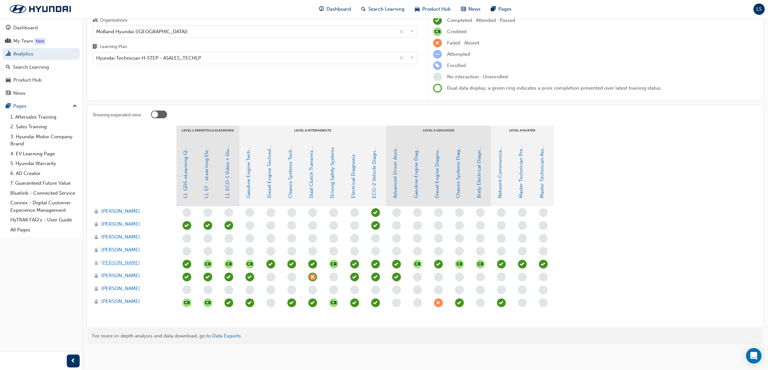
click at [122, 262] on span "[PERSON_NAME]" at bounding box center [120, 262] width 39 height 7
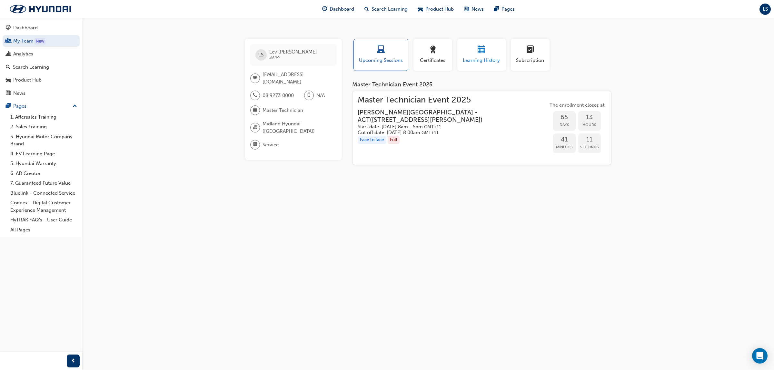
click at [470, 56] on div "Learning History" at bounding box center [481, 55] width 39 height 18
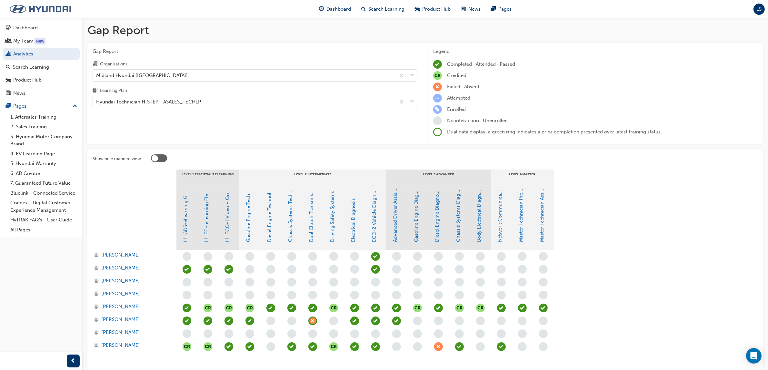
scroll to position [44, 0]
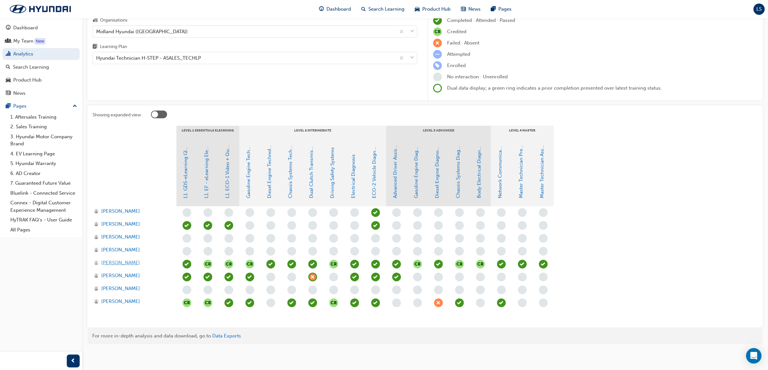
click at [128, 262] on span "[PERSON_NAME]" at bounding box center [120, 262] width 39 height 7
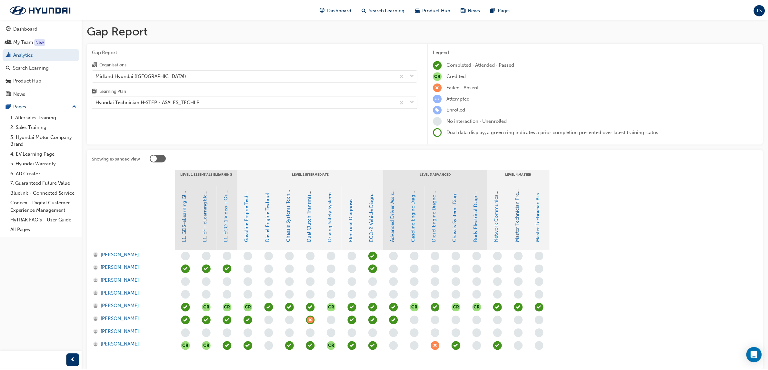
scroll to position [44, 0]
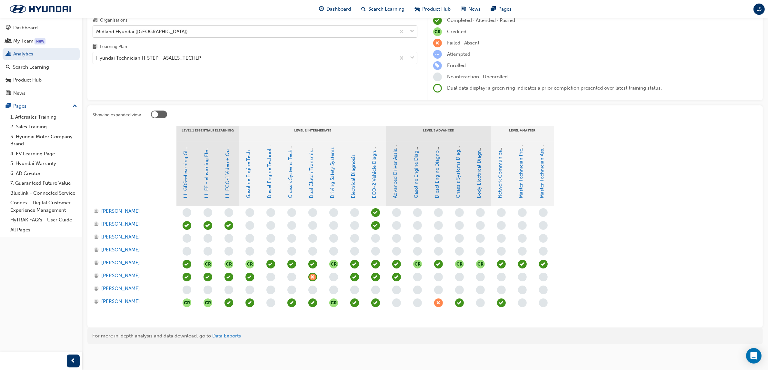
click at [144, 28] on div "Midland Hyundai ([GEOGRAPHIC_DATA])" at bounding box center [142, 31] width 92 height 7
click at [97, 28] on input "Organisations Midland Hyundai ([GEOGRAPHIC_DATA])" at bounding box center [96, 30] width 1 height 5
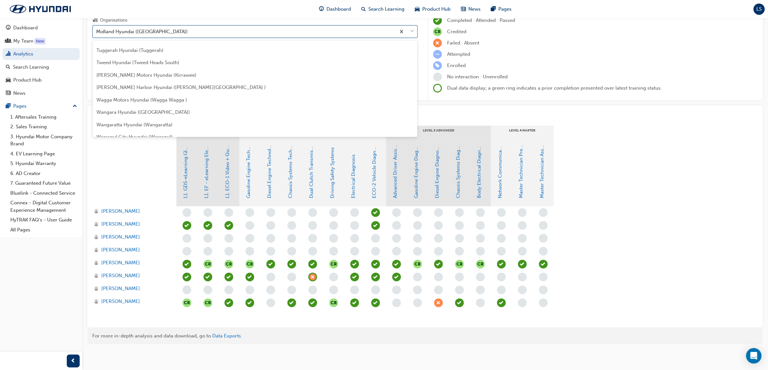
scroll to position [2021, 0]
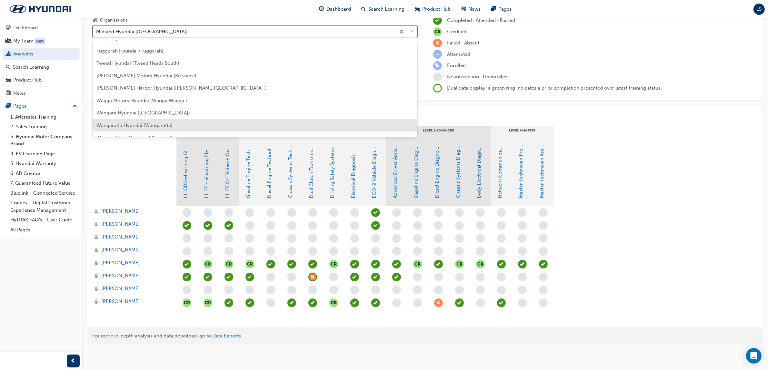
click at [155, 117] on div "Wangara Hyundai ([GEOGRAPHIC_DATA])" at bounding box center [255, 113] width 325 height 13
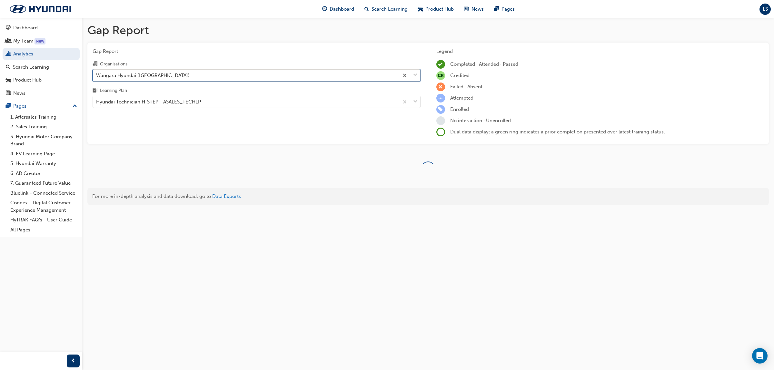
click at [166, 76] on div "Wangara Hyundai ([GEOGRAPHIC_DATA])" at bounding box center [246, 75] width 306 height 11
click at [97, 76] on input "Organisations option Wangara Hyundai (Wangara), selected. 0 results available. …" at bounding box center [96, 74] width 1 height 5
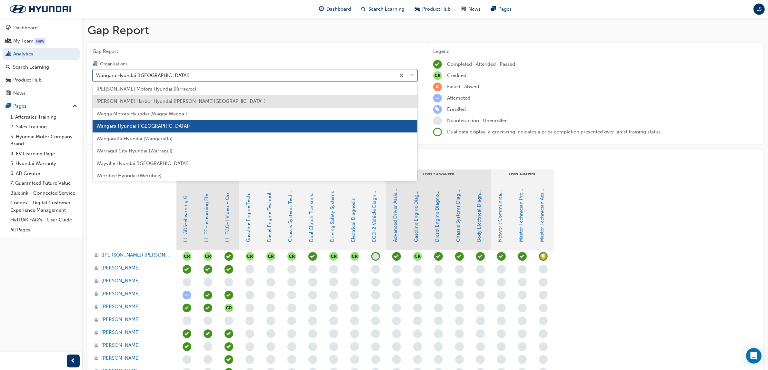
scroll to position [2086, 0]
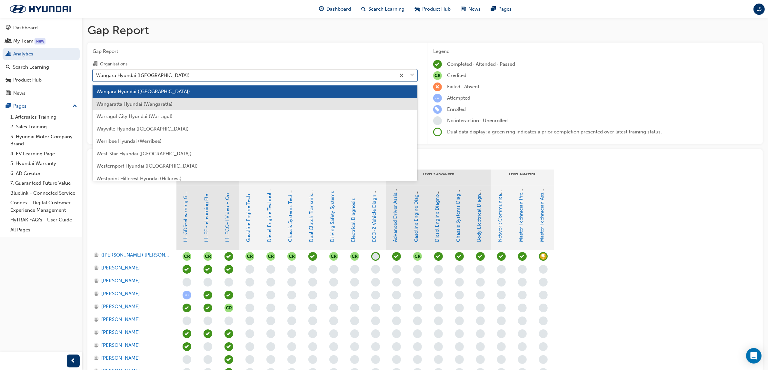
click at [150, 103] on span "Wangaratta Hyundai (Wangaratta)" at bounding box center [134, 104] width 76 height 6
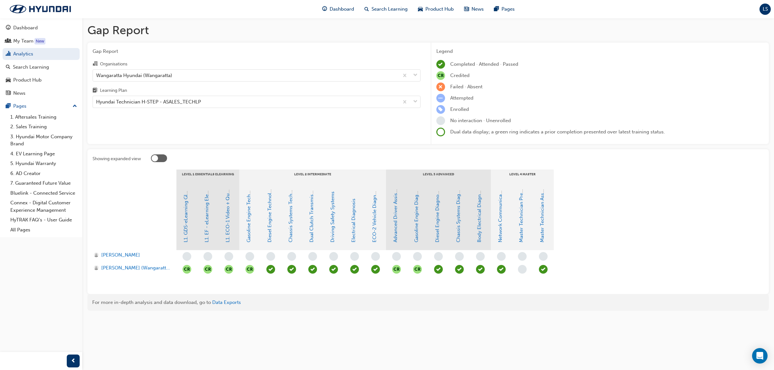
click at [545, 266] on span "learningRecordVerb_ATTEND-icon" at bounding box center [543, 269] width 9 height 9
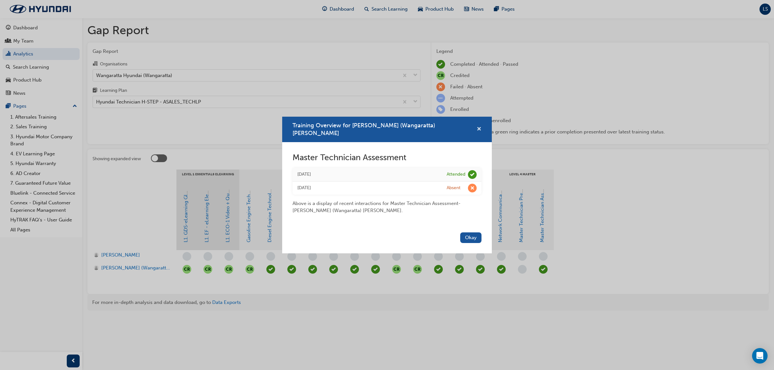
click at [478, 131] on span "cross-icon" at bounding box center [479, 130] width 5 height 6
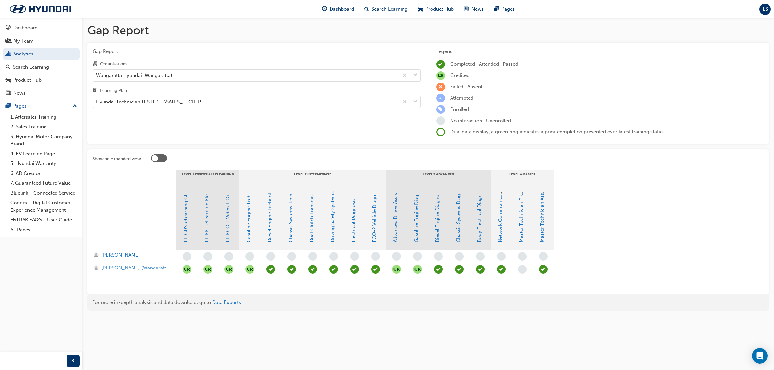
click at [135, 268] on span "[PERSON_NAME] (Wangaratta) [PERSON_NAME]" at bounding box center [135, 267] width 69 height 7
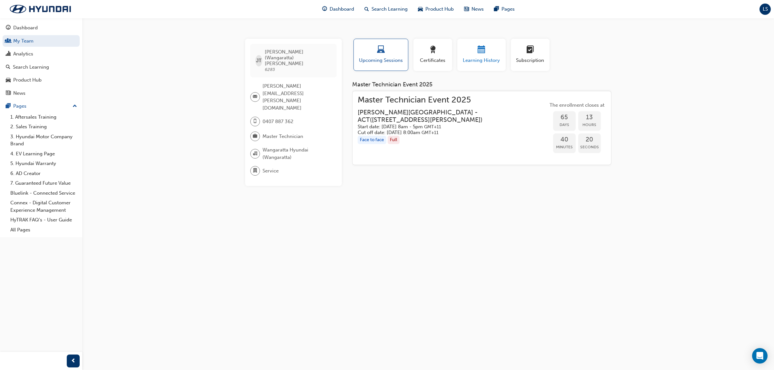
click at [473, 55] on div "button" at bounding box center [481, 51] width 39 height 10
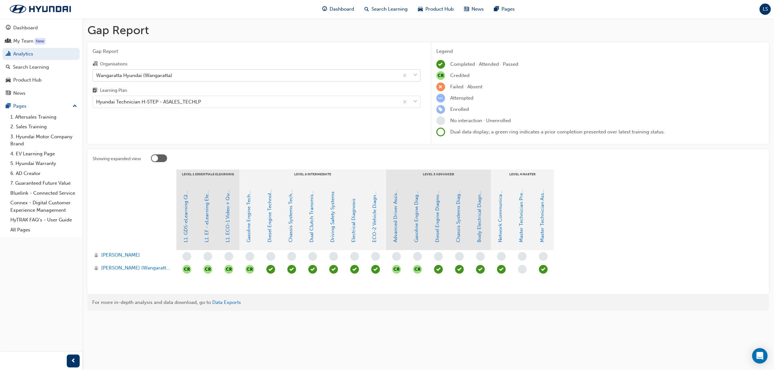
click at [174, 79] on div "Wangaratta Hyundai (Wangaratta)" at bounding box center [246, 75] width 306 height 11
click at [97, 78] on input "Organisations Wangaratta Hyundai (Wangaratta)" at bounding box center [96, 74] width 1 height 5
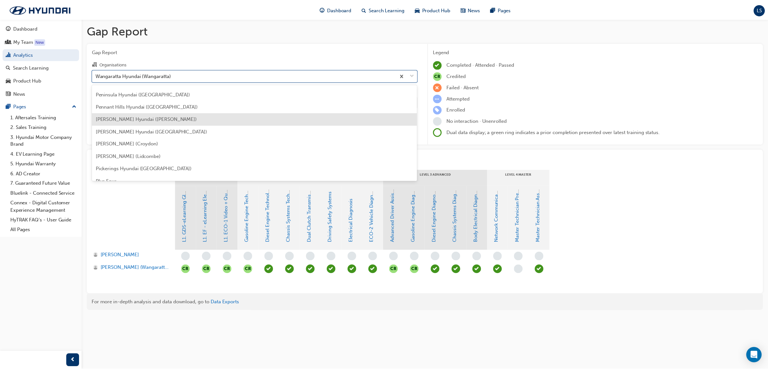
scroll to position [1494, 0]
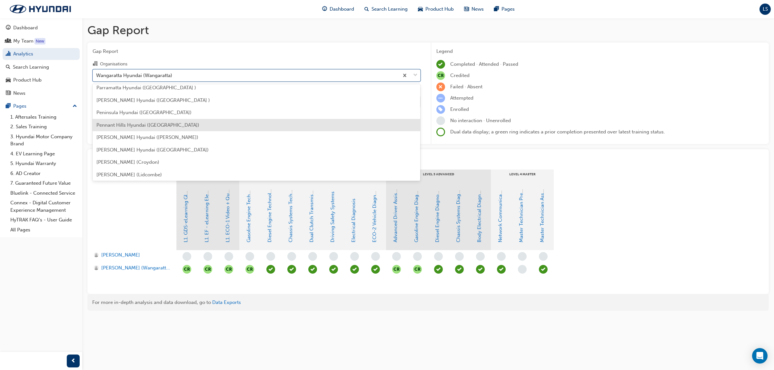
click at [153, 125] on span "Pennant Hills Hyundai ([GEOGRAPHIC_DATA])" at bounding box center [147, 125] width 103 height 6
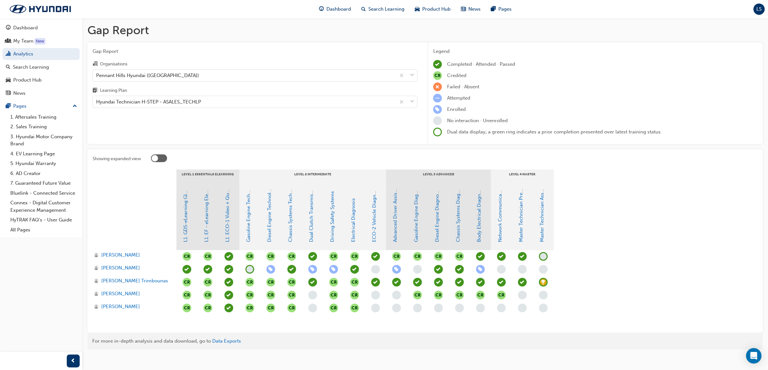
click at [544, 282] on span "learningRecordVerb_ACHIEVE-icon" at bounding box center [543, 282] width 9 height 9
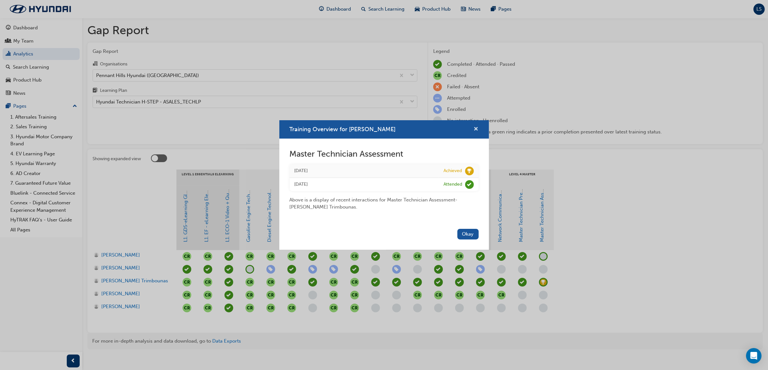
drag, startPoint x: 476, startPoint y: 131, endPoint x: 447, endPoint y: 117, distance: 32.3
click at [476, 131] on span "cross-icon" at bounding box center [476, 130] width 5 height 6
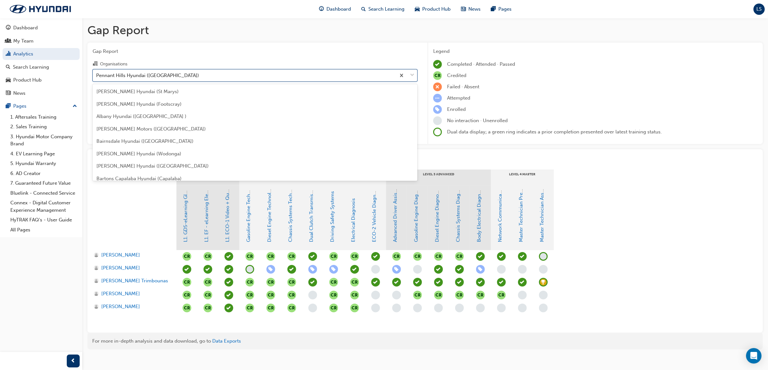
click at [223, 73] on div "Pennant Hills Hyundai ([GEOGRAPHIC_DATA])" at bounding box center [244, 75] width 303 height 11
click at [97, 73] on input "Organisations option Pennant Hills Hyundai ([GEOGRAPHIC_DATA]), selected. optio…" at bounding box center [96, 74] width 1 height 5
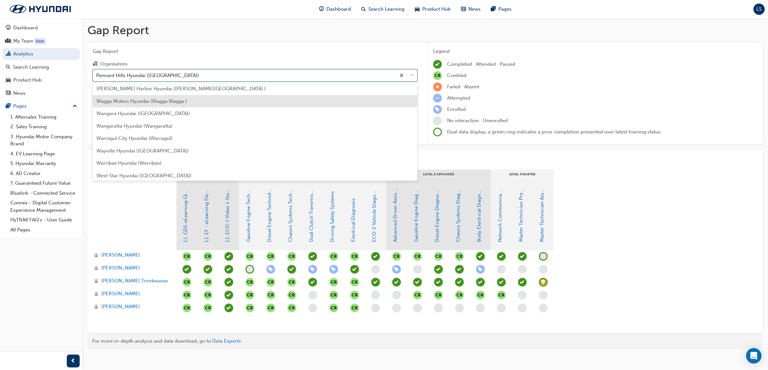
scroll to position [2084, 0]
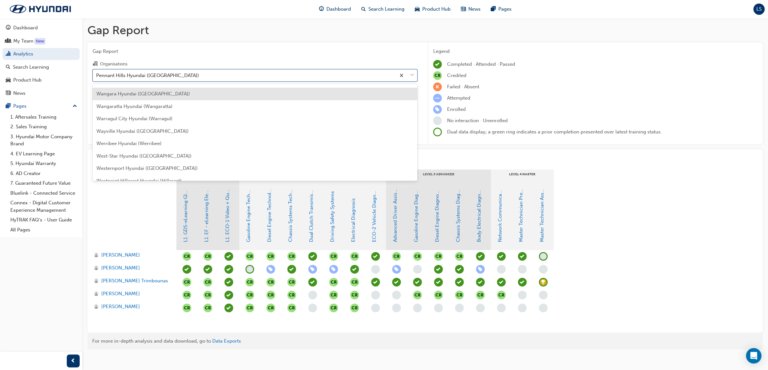
click at [148, 97] on div "Wangara Hyundai ([GEOGRAPHIC_DATA])" at bounding box center [255, 94] width 325 height 13
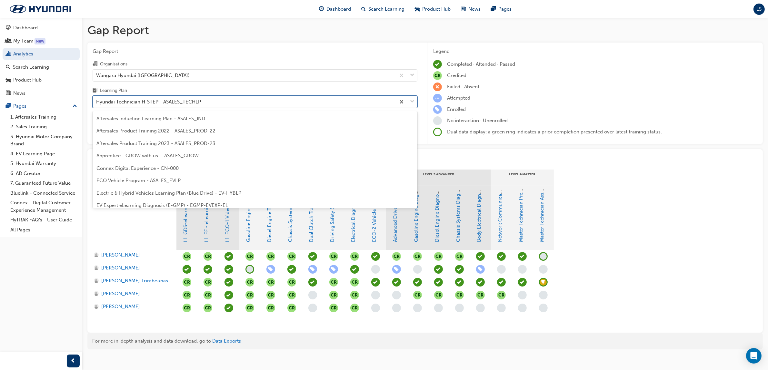
click at [165, 101] on div "Hyundai Technician H-STEP - ASALES_TECHLP" at bounding box center [148, 101] width 105 height 7
click at [97, 101] on input "Learning Plan option Hyundai Technician H-STEP - ASALES_TECHLP focused, 21 of 3…" at bounding box center [96, 101] width 1 height 5
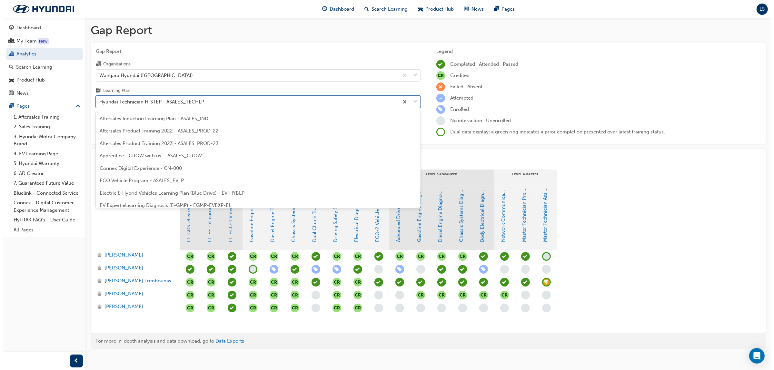
scroll to position [169, 0]
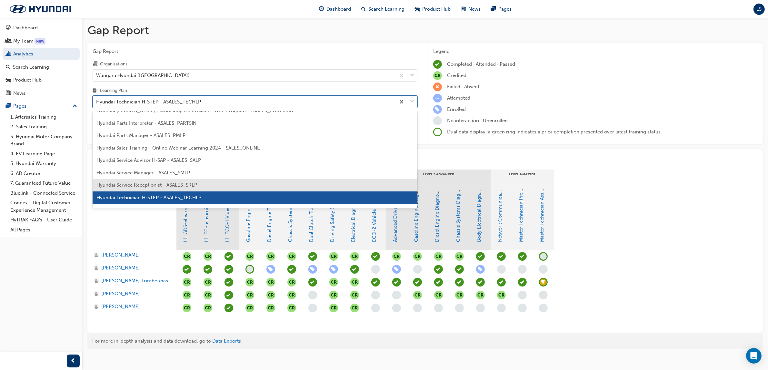
click at [157, 184] on span "Hyundai Service Receptionist - ASALES_SRLP" at bounding box center [146, 185] width 101 height 6
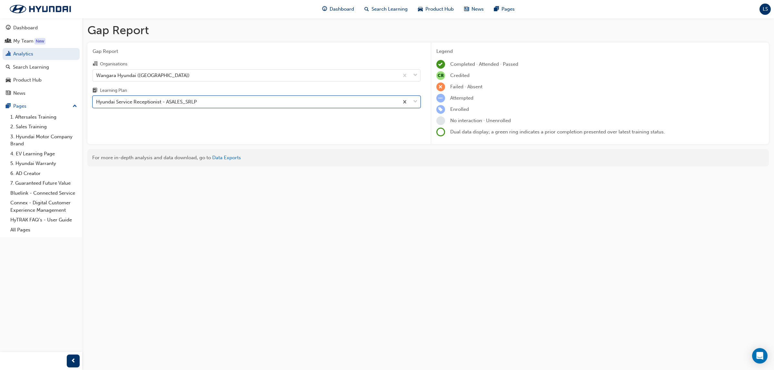
click at [159, 104] on div "Hyundai Service Receptionist - ASALES_SRLP" at bounding box center [146, 101] width 101 height 7
click at [97, 104] on input "Learning Plan option Hyundai Service Receptionist - ASALES_SRLP, selected. 0 re…" at bounding box center [96, 101] width 1 height 5
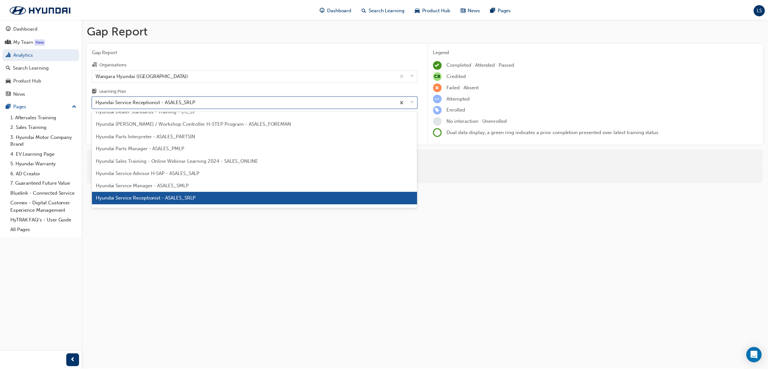
scroll to position [161, 0]
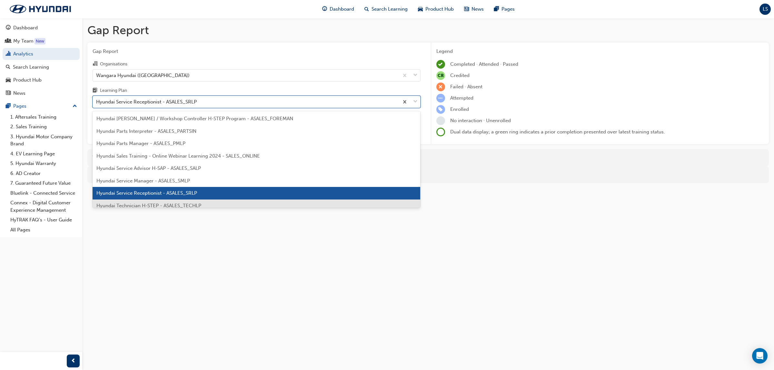
click at [147, 203] on span "Hyundai Technician H-STEP - ASALES_TECHLP" at bounding box center [148, 206] width 105 height 6
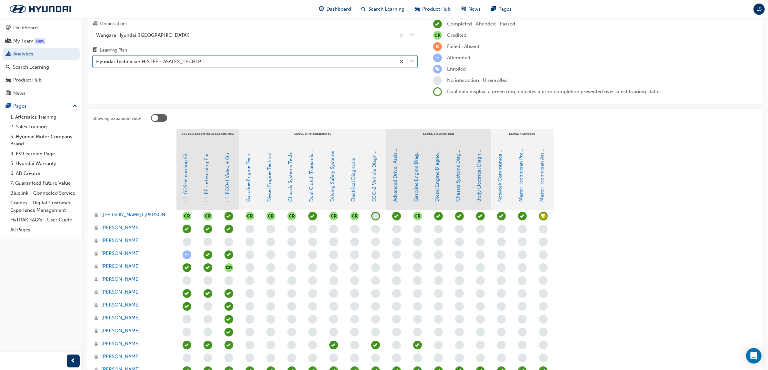
scroll to position [108, 0]
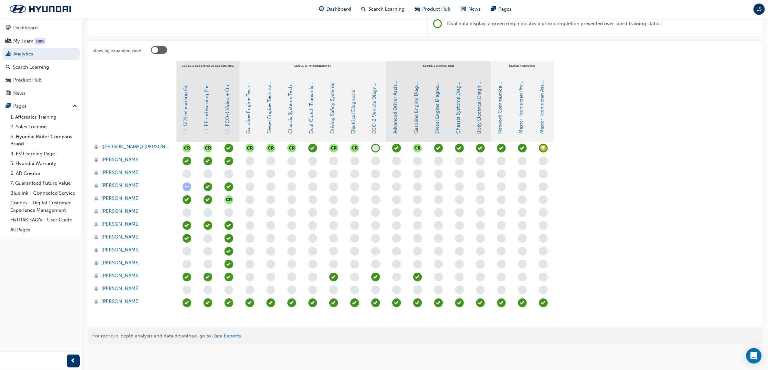
click at [546, 306] on span "learningRecordVerb_ATTEND-icon" at bounding box center [543, 303] width 9 height 9
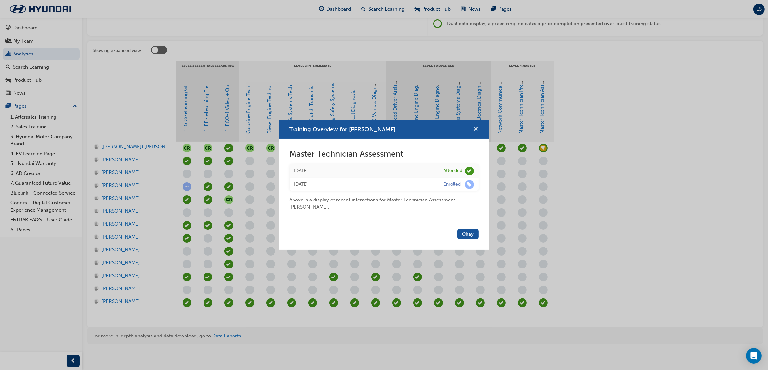
click at [475, 128] on span "cross-icon" at bounding box center [476, 130] width 5 height 6
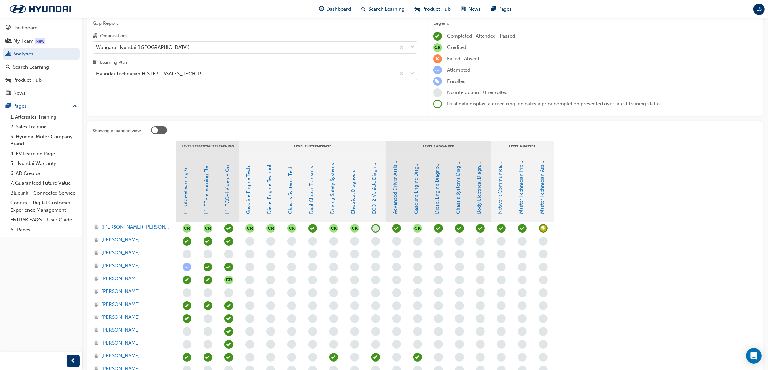
scroll to position [28, 0]
drag, startPoint x: 173, startPoint y: 50, endPoint x: 173, endPoint y: 54, distance: 4.2
click at [173, 50] on div "Wangara Hyundai ([GEOGRAPHIC_DATA])" at bounding box center [244, 47] width 303 height 11
click at [97, 50] on input "Organisations Wangara Hyundai (Wangara)" at bounding box center [96, 47] width 1 height 5
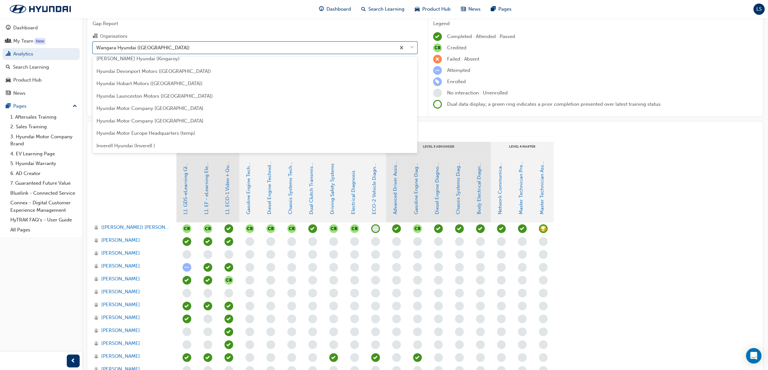
scroll to position [675, 0]
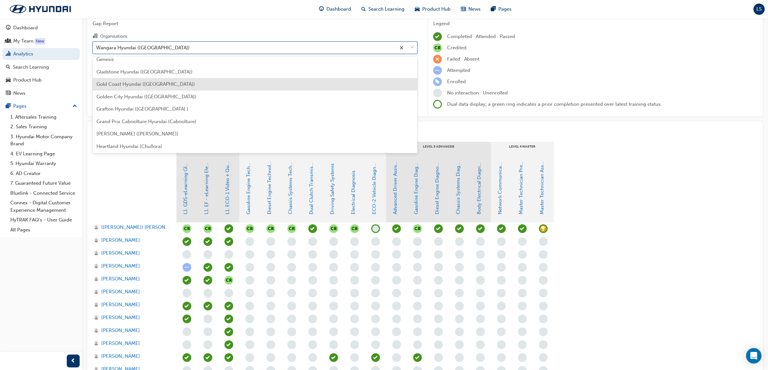
click at [173, 83] on div "Gold Coast Hyundai ([GEOGRAPHIC_DATA])" at bounding box center [255, 84] width 325 height 13
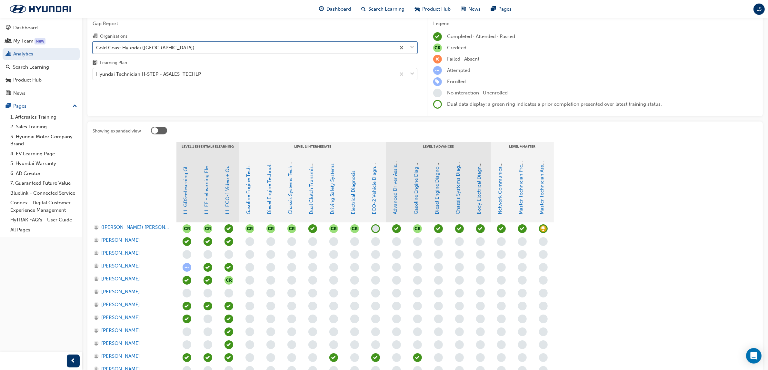
drag, startPoint x: 161, startPoint y: 68, endPoint x: 161, endPoint y: 74, distance: 6.1
click at [161, 74] on div "Hyundai Technician H-STEP - ASALES_TECHLP" at bounding box center [255, 74] width 325 height 12
click at [97, 74] on input "Learning Plan Hyundai Technician H-STEP - ASALES_TECHLP" at bounding box center [96, 73] width 1 height 5
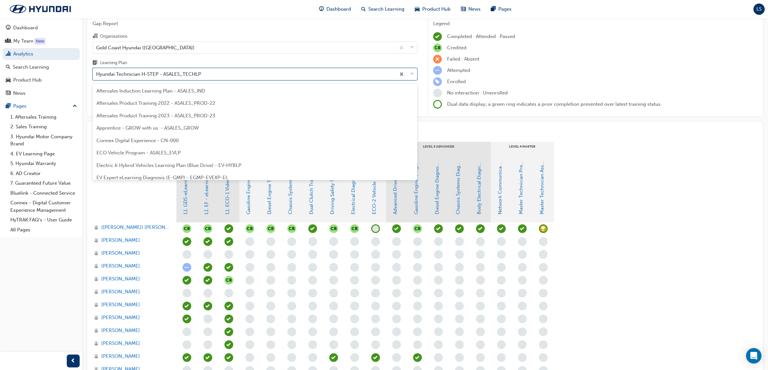
scroll to position [169, 0]
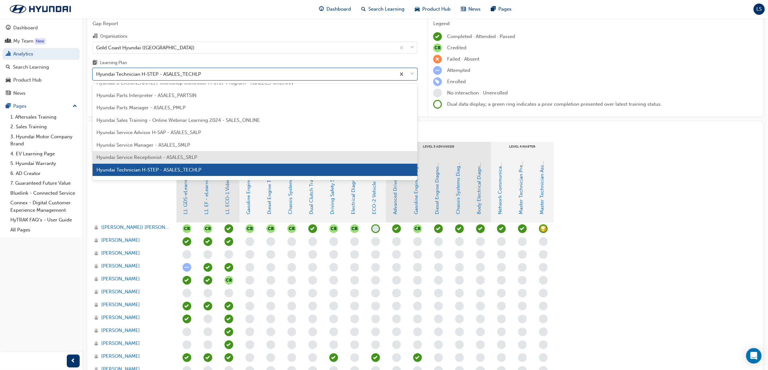
click at [173, 159] on span "Hyundai Service Receptionist - ASALES_SRLP" at bounding box center [146, 157] width 101 height 6
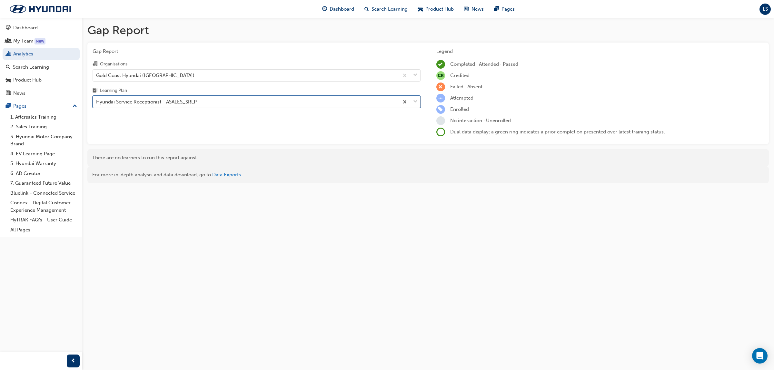
click at [144, 102] on div "Hyundai Service Receptionist - ASALES_SRLP" at bounding box center [146, 101] width 101 height 7
click at [97, 102] on input "Learning Plan option Hyundai Service Receptionist - ASALES_SRLP, selected. 0 re…" at bounding box center [96, 101] width 1 height 5
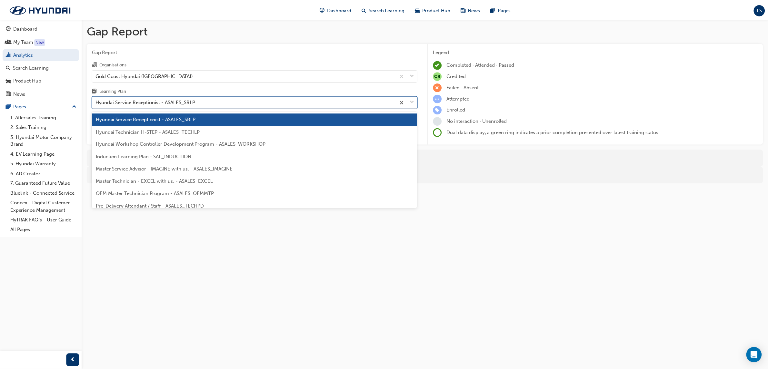
scroll to position [237, 0]
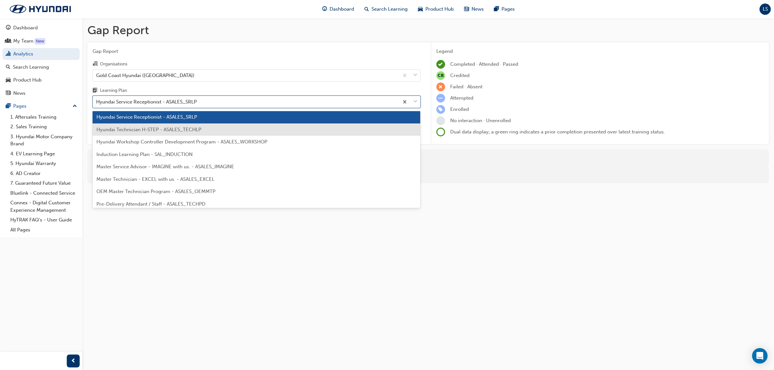
click at [156, 134] on div "Hyundai Technician H-STEP - ASALES_TECHLP" at bounding box center [257, 130] width 328 height 13
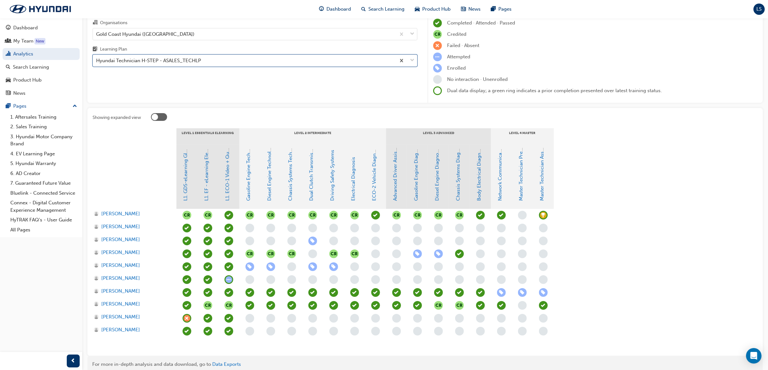
scroll to position [29, 0]
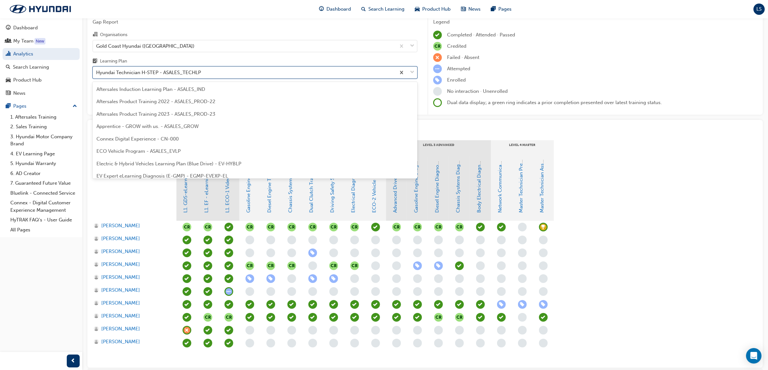
click at [181, 73] on div "Hyundai Technician H-STEP - ASALES_TECHLP" at bounding box center [148, 72] width 105 height 7
click at [97, 73] on input "Learning Plan option Hyundai Technician H-STEP - ASALES_TECHLP, selected. optio…" at bounding box center [96, 72] width 1 height 5
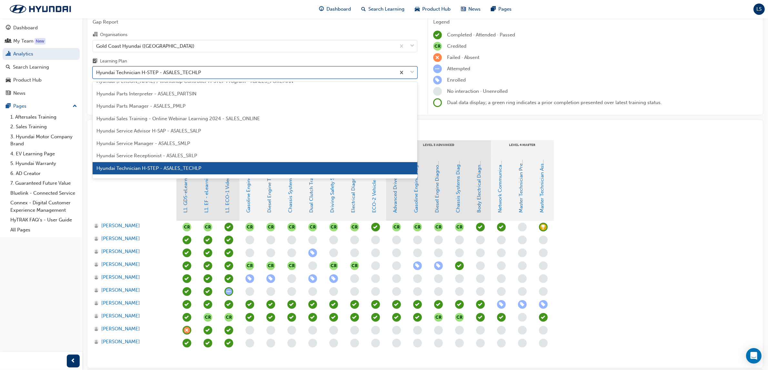
click at [181, 73] on div "Hyundai Technician H-STEP - ASALES_TECHLP" at bounding box center [148, 72] width 105 height 7
click at [97, 73] on input "Learning Plan option Hyundai Technician H-STEP - ASALES_TECHLP, selected. optio…" at bounding box center [96, 72] width 1 height 5
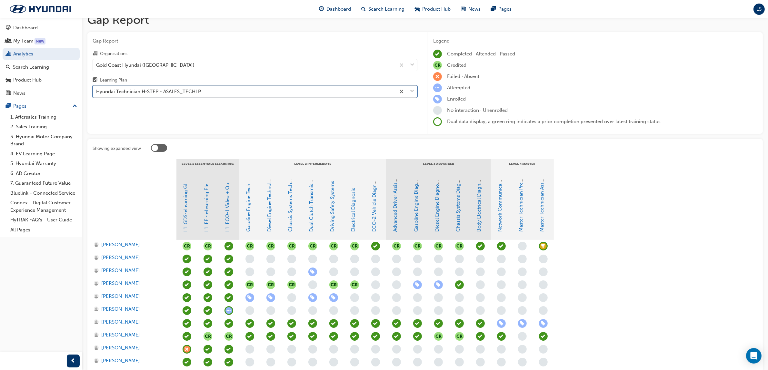
scroll to position [0, 0]
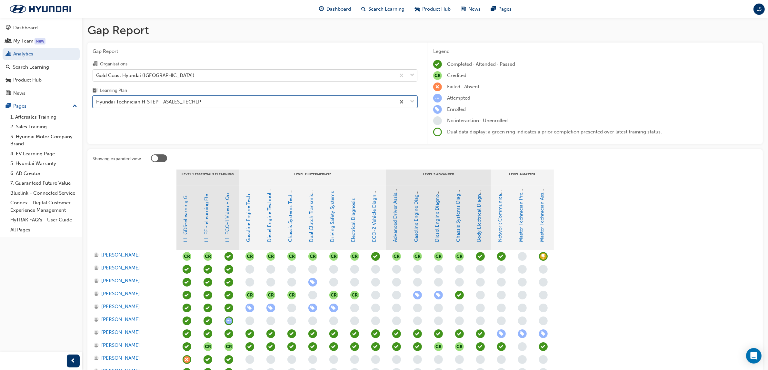
click at [162, 73] on div "Gold Coast Hyundai ([GEOGRAPHIC_DATA])" at bounding box center [145, 75] width 98 height 7
click at [97, 73] on input "Organisations Gold Coast Hyundai ([GEOGRAPHIC_DATA])" at bounding box center [96, 74] width 1 height 5
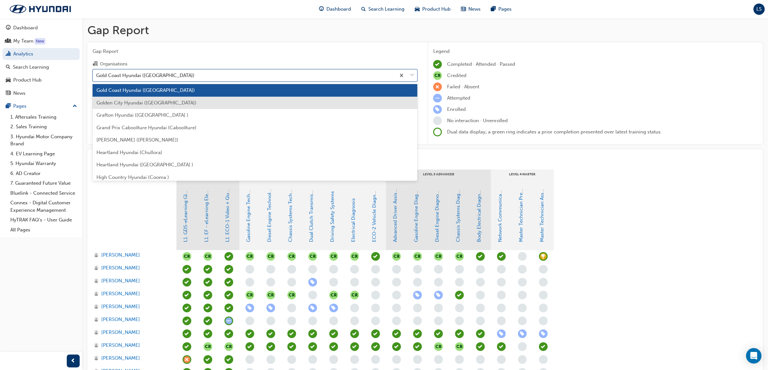
scroll to position [656, 0]
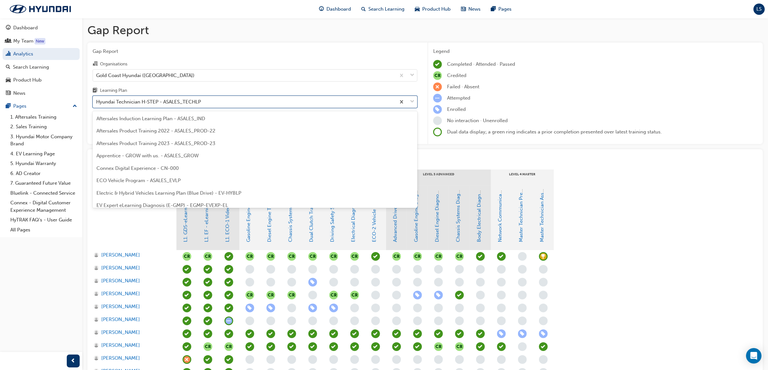
click at [201, 101] on div "Hyundai Technician H-STEP - ASALES_TECHLP" at bounding box center [244, 101] width 303 height 11
click at [97, 101] on input "Learning Plan option Hyundai Technician H-STEP - ASALES_TECHLP, selected. optio…" at bounding box center [96, 101] width 1 height 5
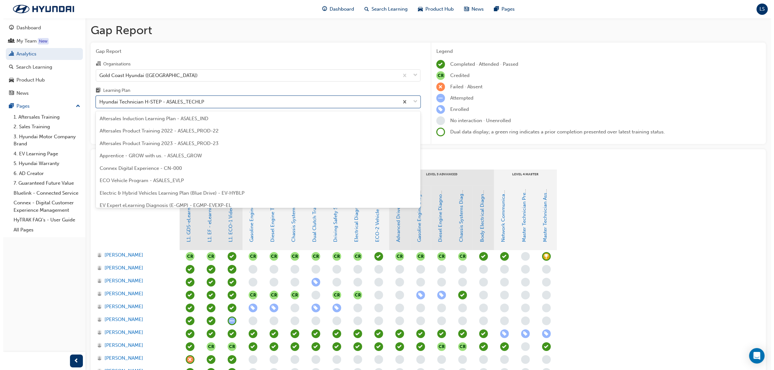
scroll to position [169, 0]
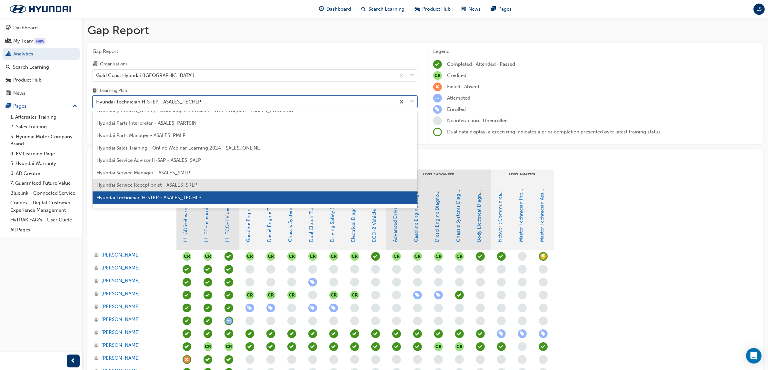
click at [197, 186] on span "Hyundai Service Receptionist - ASALES_SRLP" at bounding box center [146, 185] width 101 height 6
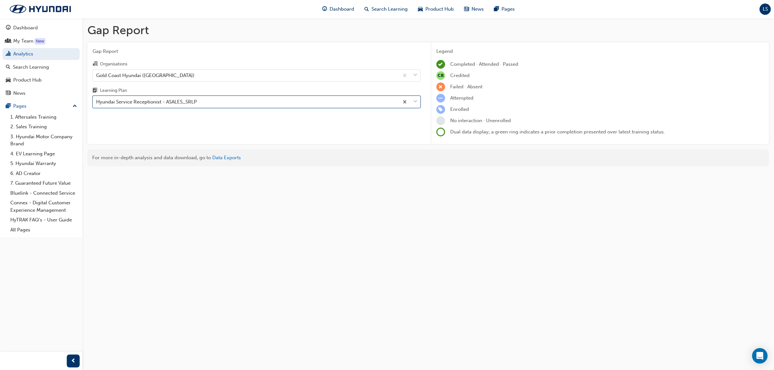
drag, startPoint x: 207, startPoint y: 96, endPoint x: 206, endPoint y: 101, distance: 5.1
click at [207, 97] on div "Hyundai Service Receptionist - ASALES_SRLP" at bounding box center [257, 102] width 328 height 12
click at [97, 99] on input "Learning Plan option Hyundai Service Receptionist - ASALES_SRLP, selected. 0 re…" at bounding box center [96, 101] width 1 height 5
click at [203, 103] on div "Hyundai Service Receptionist - ASALES_SRLP" at bounding box center [246, 101] width 306 height 11
click at [97, 103] on input "Learning Plan option Hyundai Service Receptionist - ASALES_SRLP, selected. 0 re…" at bounding box center [96, 101] width 1 height 5
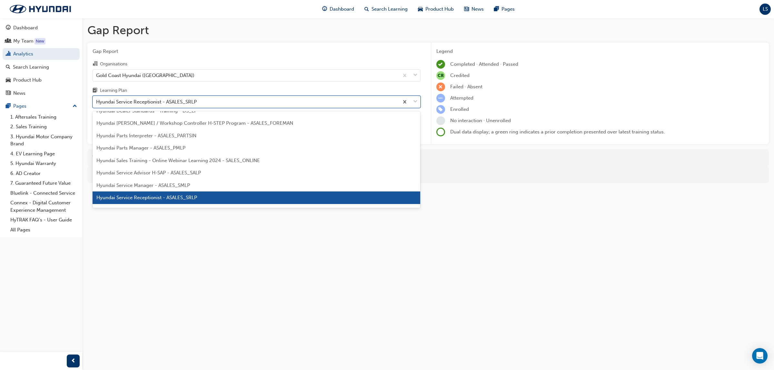
click at [203, 103] on div "Hyundai Service Receptionist - ASALES_SRLP" at bounding box center [246, 101] width 306 height 11
click at [97, 103] on input "Learning Plan option Hyundai Service Receptionist - ASALES_SRLP, selected. opti…" at bounding box center [96, 101] width 1 height 5
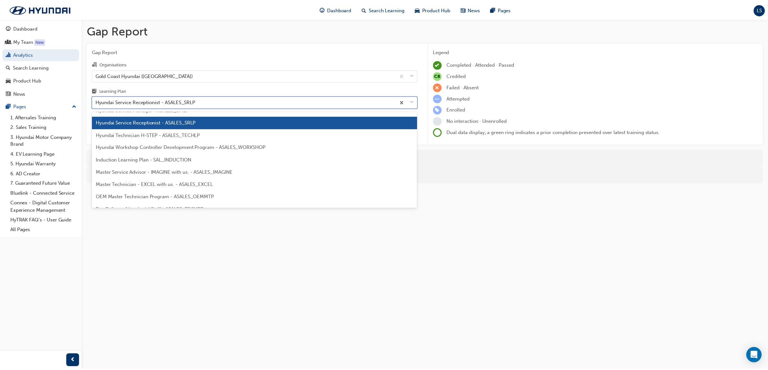
scroll to position [237, 0]
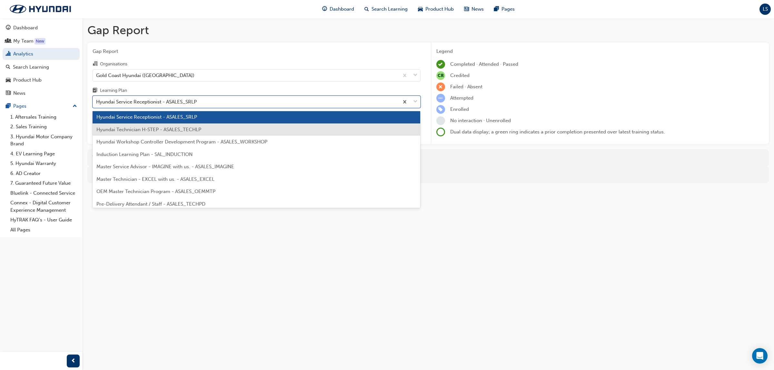
click at [176, 129] on span "Hyundai Technician H-STEP - ASALES_TECHLP" at bounding box center [148, 130] width 105 height 6
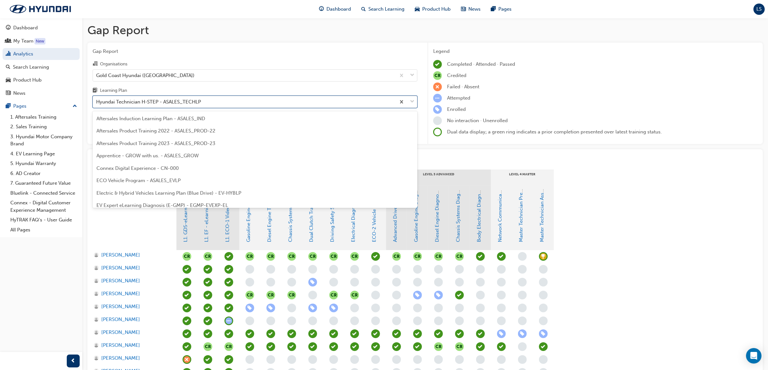
click at [174, 100] on div "Hyundai Technician H-STEP - ASALES_TECHLP" at bounding box center [148, 101] width 105 height 7
click at [97, 100] on input "Learning Plan option Hyundai Technician H-STEP - ASALES_TECHLP, selected. optio…" at bounding box center [96, 101] width 1 height 5
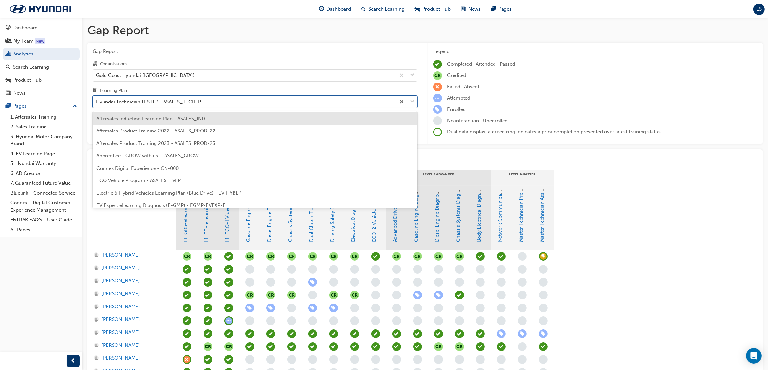
click at [174, 115] on div "Aftersales Induction Learning Plan - ASALES_IND" at bounding box center [255, 119] width 325 height 13
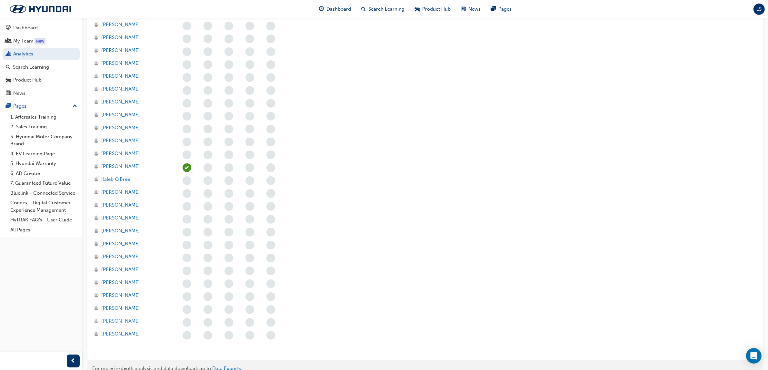
scroll to position [282, 0]
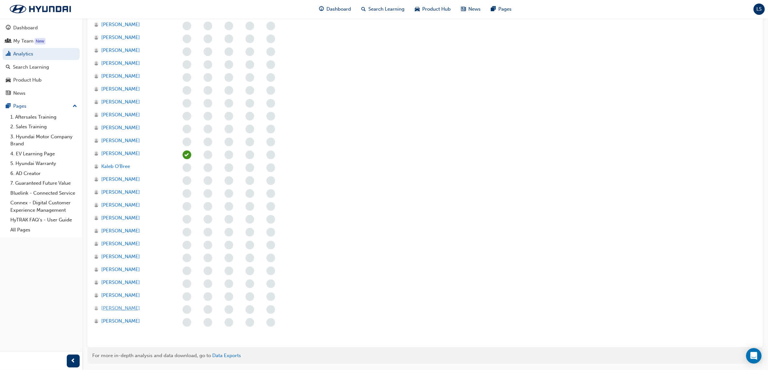
click at [123, 309] on span "[PERSON_NAME]" at bounding box center [120, 308] width 39 height 7
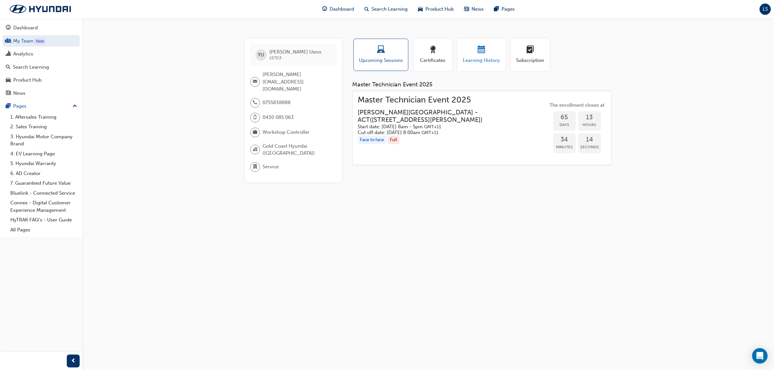
click at [476, 59] on span "Learning History" at bounding box center [481, 60] width 39 height 7
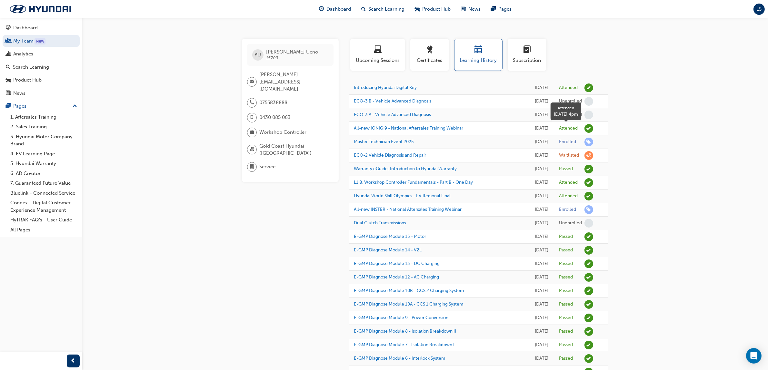
click at [564, 129] on div "Attended" at bounding box center [568, 128] width 19 height 6
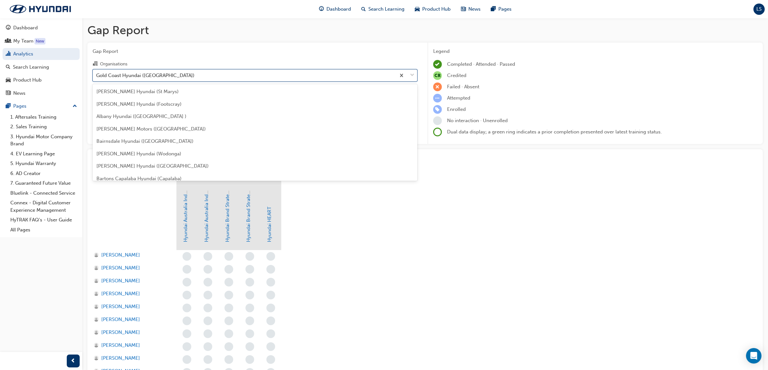
click at [126, 75] on div "Gold Coast Hyundai ([GEOGRAPHIC_DATA])" at bounding box center [145, 75] width 98 height 7
click at [97, 75] on input "Organisations option Gold Coast Hyundai ([GEOGRAPHIC_DATA]) focused, 57 of 182.…" at bounding box center [96, 74] width 1 height 5
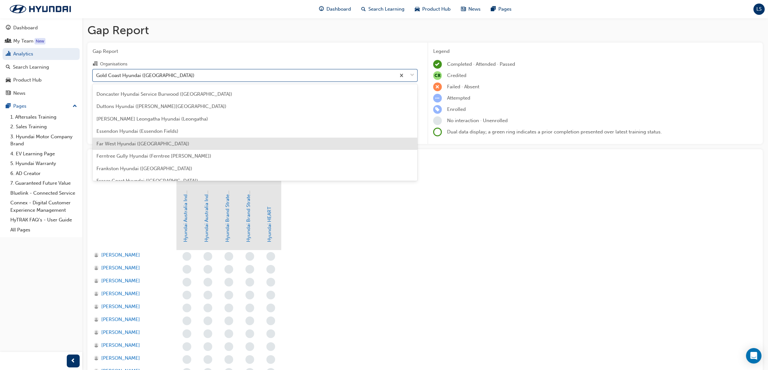
scroll to position [535, 0]
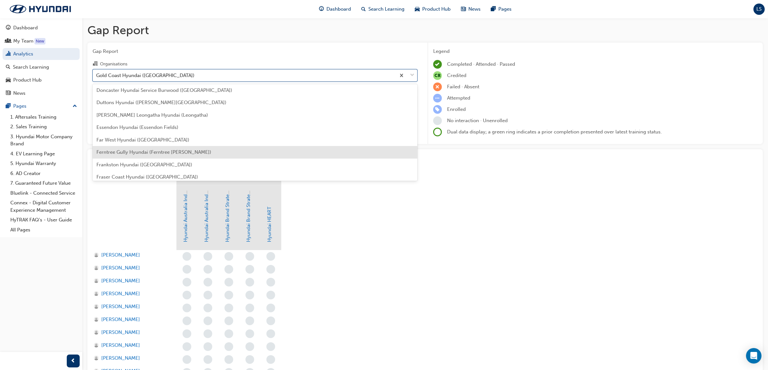
click at [142, 155] on div "Ferntree Gully Hyundai (Ferntree [PERSON_NAME])" at bounding box center [255, 152] width 325 height 13
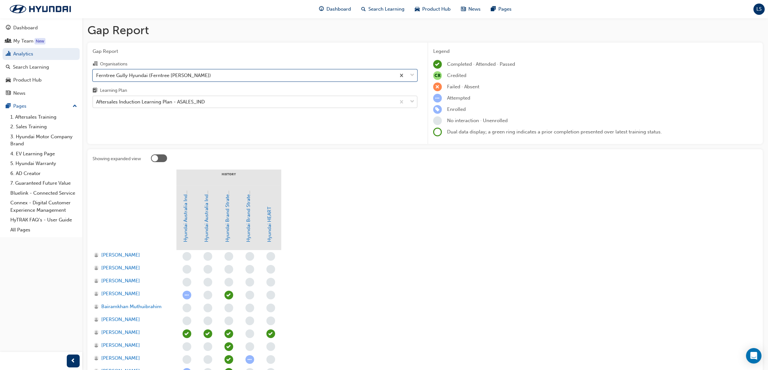
click at [148, 101] on div "Aftersales Induction Learning Plan - ASALES_IND" at bounding box center [150, 101] width 109 height 7
click at [97, 101] on input "Learning Plan Aftersales Induction Learning Plan - ASALES_IND" at bounding box center [96, 101] width 1 height 5
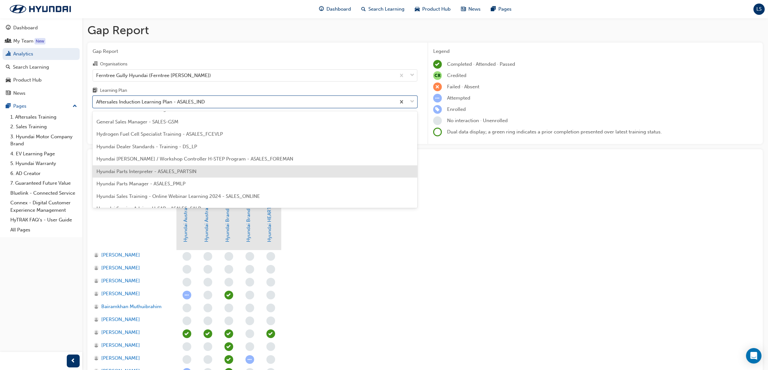
scroll to position [242, 0]
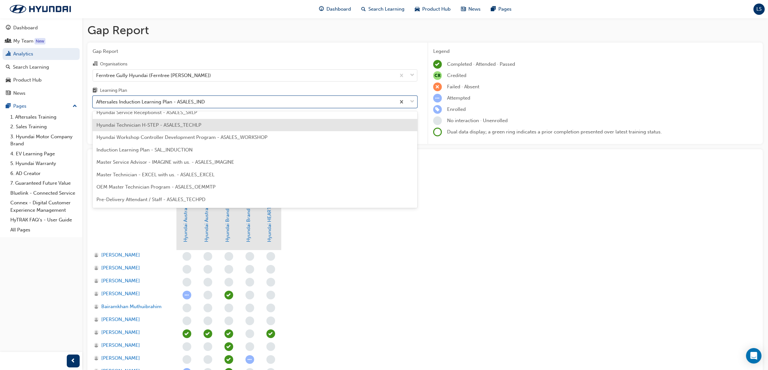
click at [170, 126] on span "Hyundai Technician H-STEP - ASALES_TECHLP" at bounding box center [148, 125] width 105 height 6
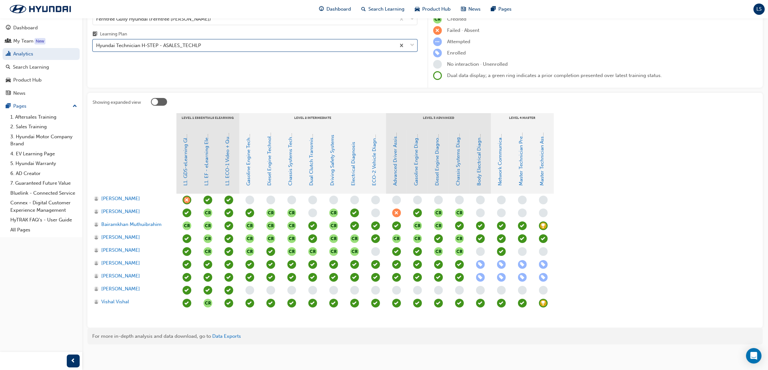
scroll to position [57, 0]
click at [545, 302] on span "learningRecordVerb_ACHIEVE-icon" at bounding box center [543, 303] width 9 height 9
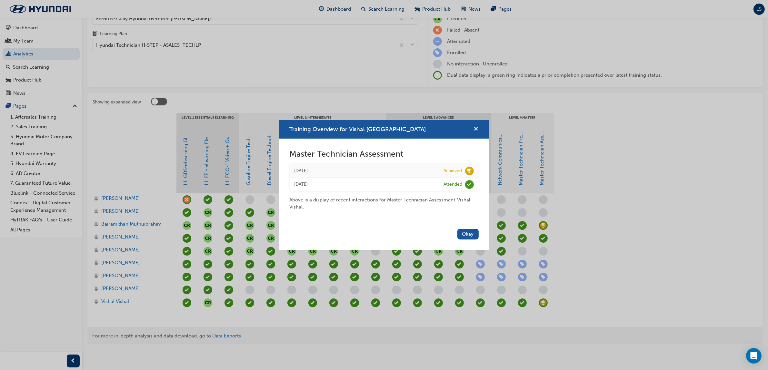
drag, startPoint x: 476, startPoint y: 129, endPoint x: 472, endPoint y: 126, distance: 5.3
click at [476, 129] on span "cross-icon" at bounding box center [476, 130] width 5 height 6
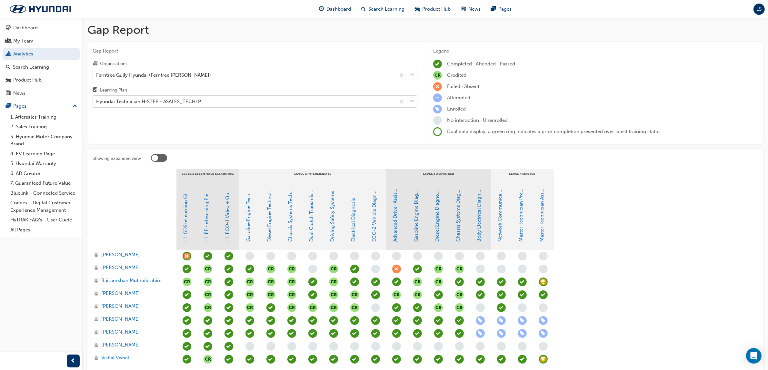
scroll to position [0, 0]
click at [172, 77] on div "Ferntree Gully Hyundai (Ferntree [PERSON_NAME])" at bounding box center [153, 75] width 115 height 7
click at [97, 77] on input "Organisations Ferntree Gully Hyundai (Ferntree [PERSON_NAME])" at bounding box center [96, 74] width 1 height 5
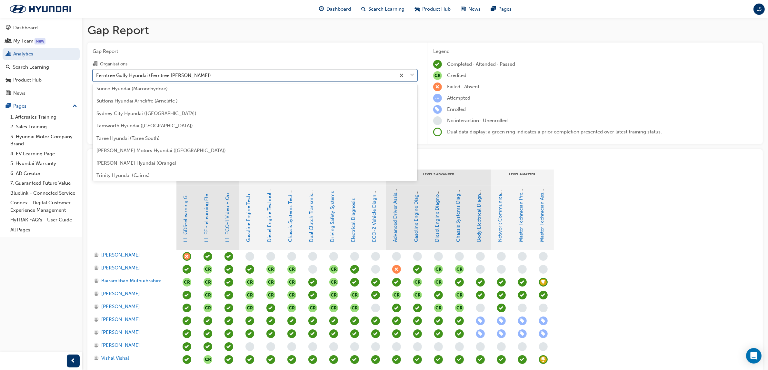
scroll to position [2129, 0]
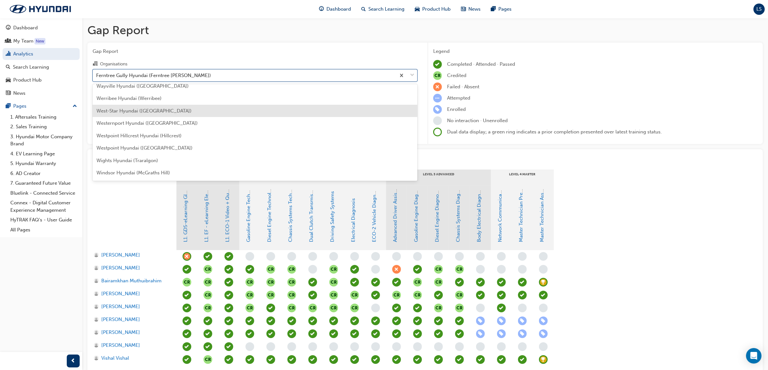
click at [147, 108] on span "West-Star Hyundai ([GEOGRAPHIC_DATA])" at bounding box center [143, 111] width 95 height 6
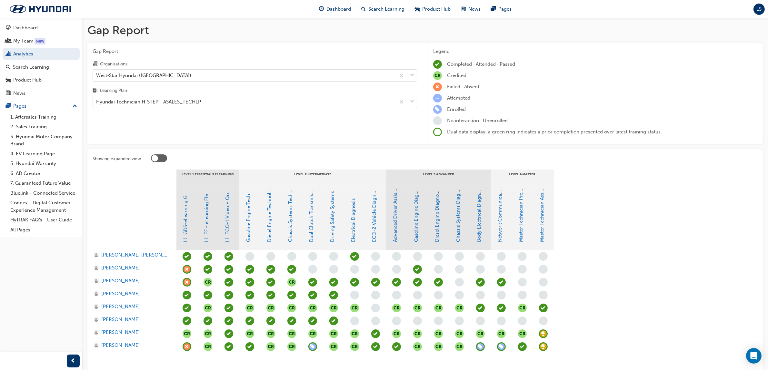
click at [542, 349] on span "learningRecordVerb_ACHIEVE-icon" at bounding box center [543, 346] width 9 height 9
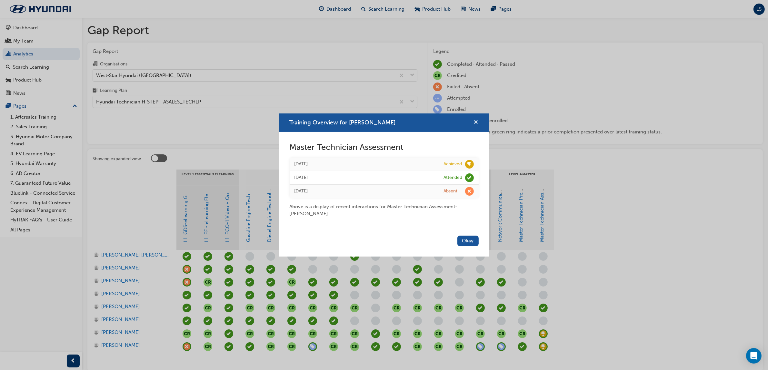
click at [474, 124] on button "Training Overview for Zac Williams" at bounding box center [476, 123] width 5 height 8
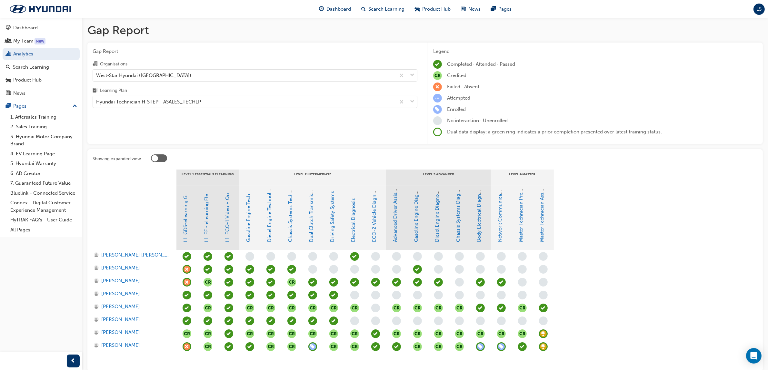
click at [546, 347] on span "learningRecordVerb_ACHIEVE-icon" at bounding box center [543, 346] width 9 height 9
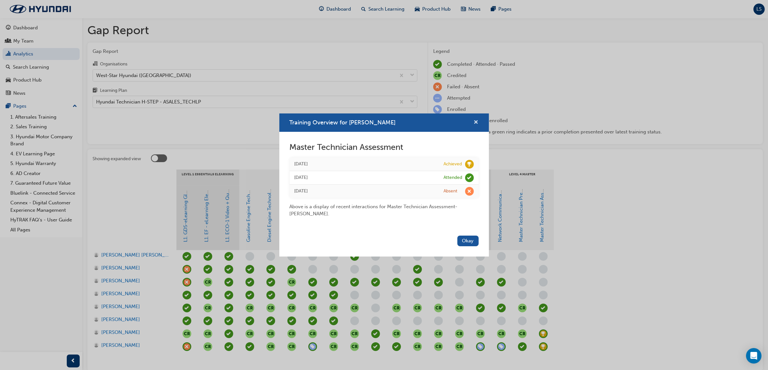
drag, startPoint x: 475, startPoint y: 121, endPoint x: 468, endPoint y: 130, distance: 10.6
click at [475, 121] on span "cross-icon" at bounding box center [476, 123] width 5 height 6
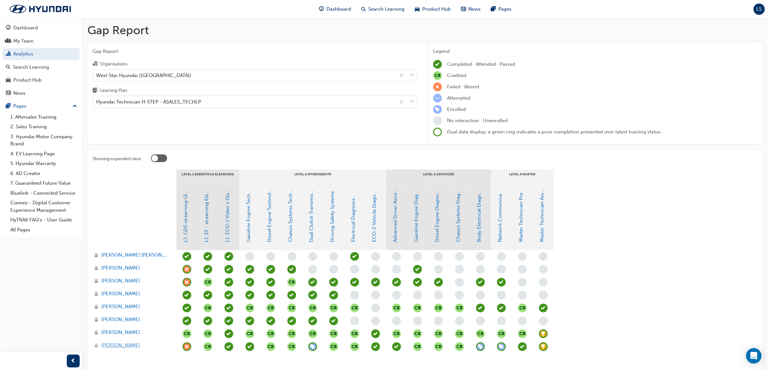
click at [109, 345] on span "[PERSON_NAME]" at bounding box center [120, 345] width 39 height 7
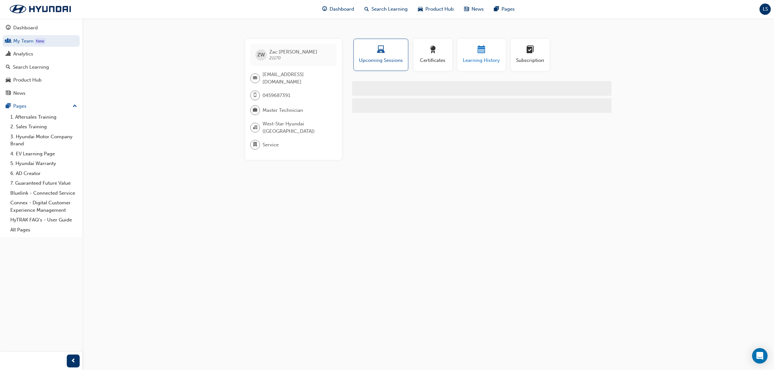
click at [476, 67] on button "Learning History" at bounding box center [481, 55] width 48 height 32
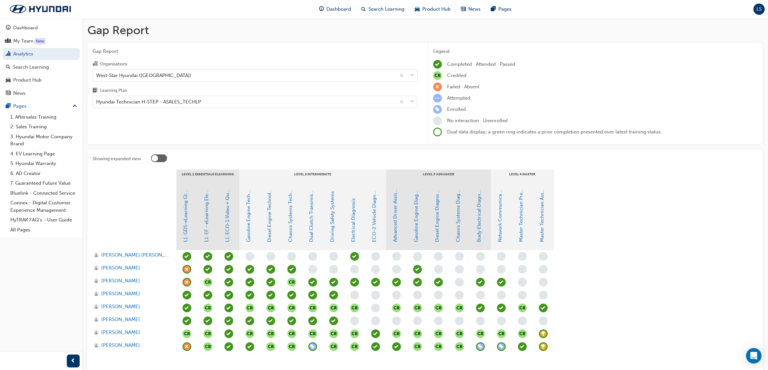
drag, startPoint x: 151, startPoint y: 64, endPoint x: 153, endPoint y: 67, distance: 4.4
click at [152, 65] on div "Organisations" at bounding box center [255, 64] width 325 height 9
click at [97, 72] on input "Organisations West-Star Hyundai ([GEOGRAPHIC_DATA])" at bounding box center [96, 74] width 1 height 5
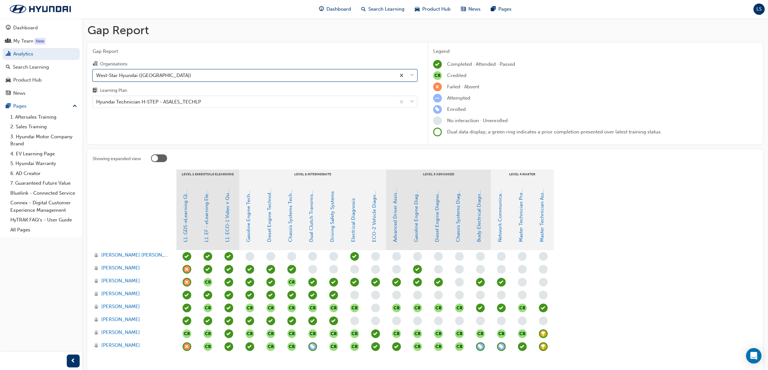
click at [153, 70] on div "West-Star Hyundai ([GEOGRAPHIC_DATA])" at bounding box center [244, 75] width 303 height 11
click at [97, 72] on input "Organisations 0 results available. Select is focused ,type to refine list, pres…" at bounding box center [96, 74] width 1 height 5
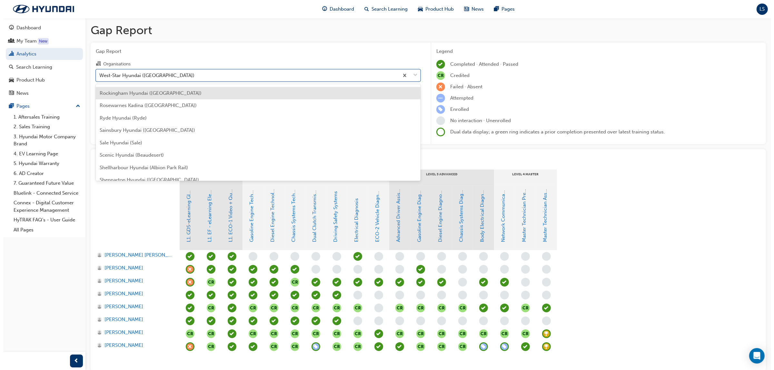
scroll to position [1705, 0]
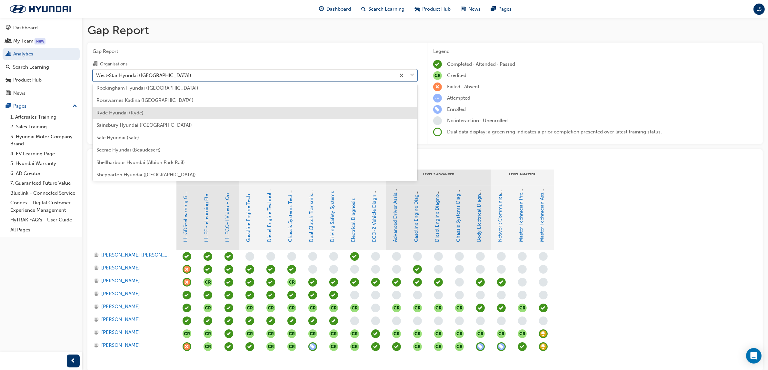
click at [131, 108] on div "Ryde Hyundai (Ryde)" at bounding box center [255, 113] width 325 height 13
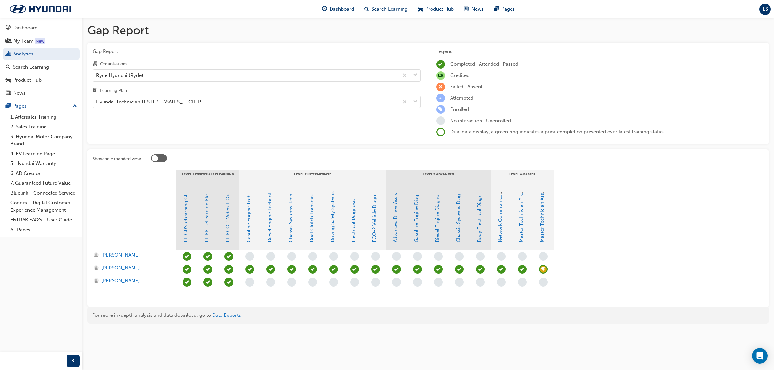
click at [545, 269] on span "learningRecordVerb_ACHIEVE-icon" at bounding box center [543, 269] width 9 height 9
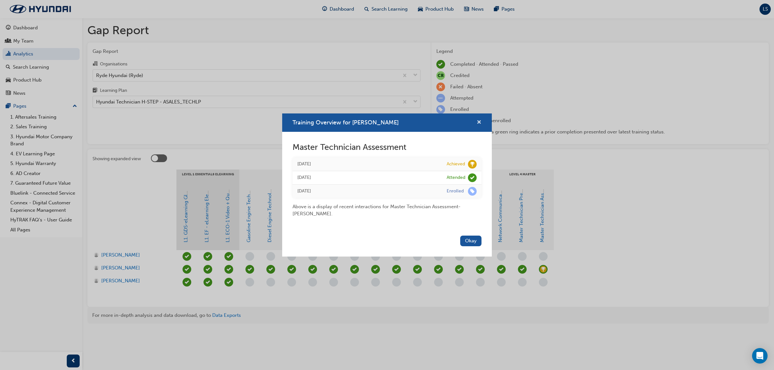
drag, startPoint x: 479, startPoint y: 121, endPoint x: 442, endPoint y: 116, distance: 37.4
click at [479, 121] on span "cross-icon" at bounding box center [479, 123] width 5 height 6
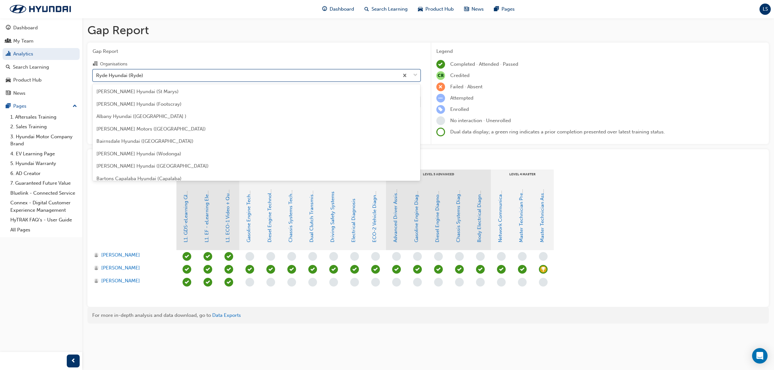
click at [185, 80] on div "Ryde Hyundai (Ryde)" at bounding box center [246, 75] width 306 height 11
click at [97, 78] on input "Organisations option Ryde Hyundai (Ryde), selected. option Ryde Hyundai (Ryde) …" at bounding box center [96, 74] width 1 height 5
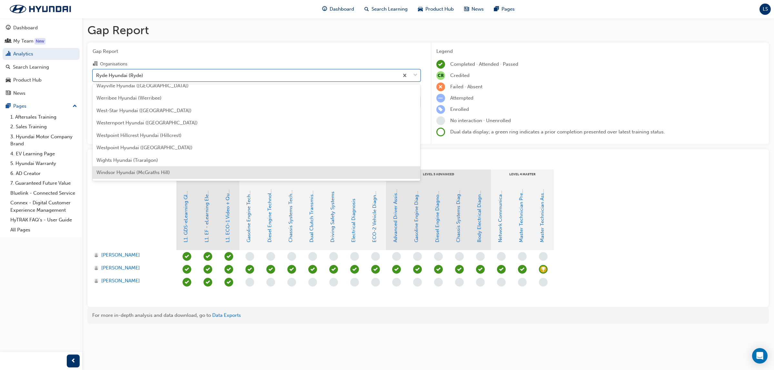
click at [140, 170] on span "Windsor Hyundai (McGraths Hill)" at bounding box center [133, 173] width 74 height 6
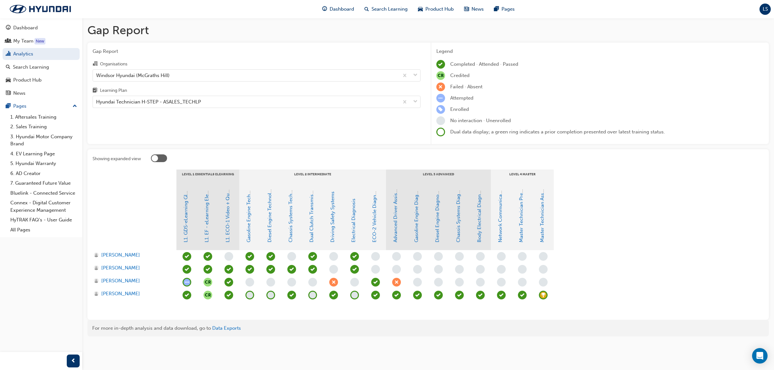
click at [543, 297] on span "learningRecordVerb_ACHIEVE-icon" at bounding box center [543, 295] width 9 height 9
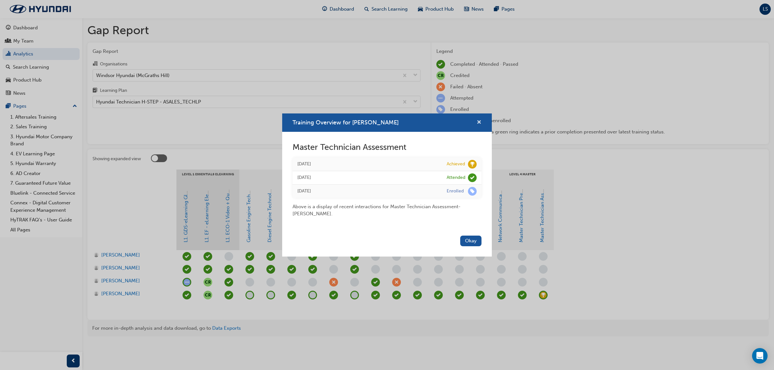
click at [481, 123] on button "Training Overview for Rory Yeoman" at bounding box center [479, 123] width 5 height 8
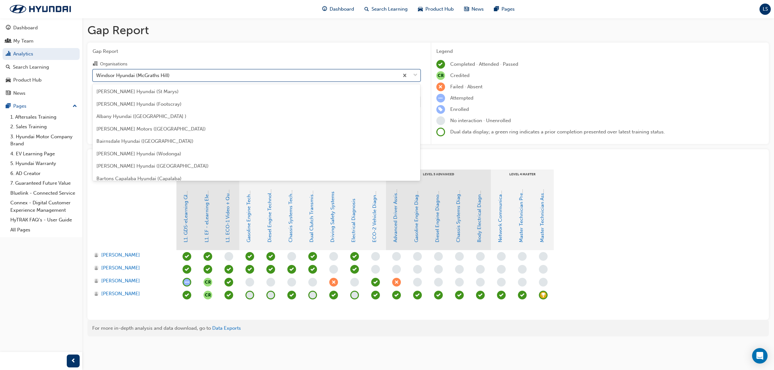
click at [168, 79] on div "Windsor Hyundai (McGraths Hill)" at bounding box center [246, 75] width 306 height 11
click at [97, 78] on input "Organisations option Windsor Hyundai (McGraths Hill), selected. option Windsor …" at bounding box center [96, 74] width 1 height 5
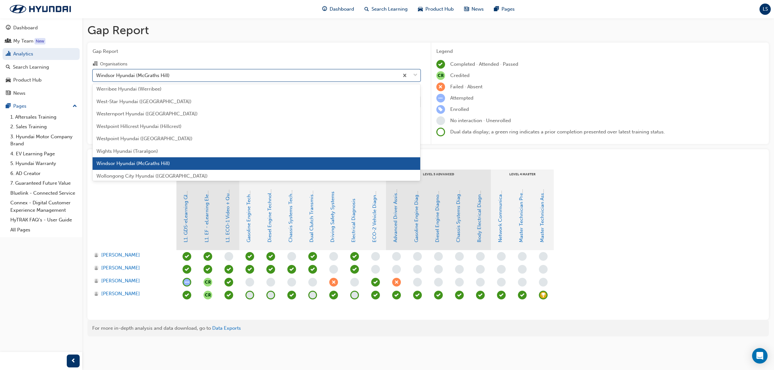
scroll to position [2124, 0]
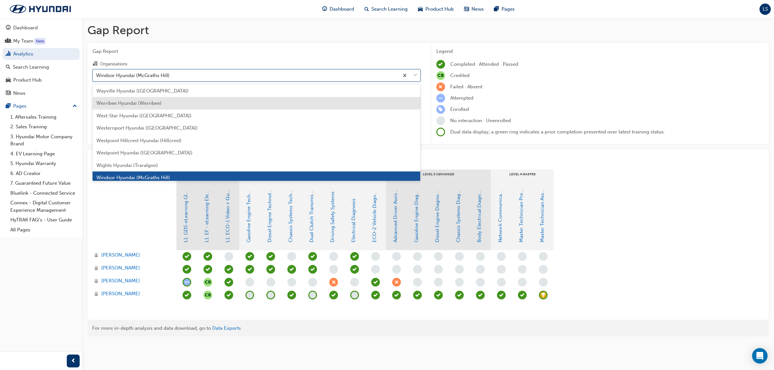
click at [140, 102] on span "Werribee Hyundai (Werribee)" at bounding box center [128, 103] width 65 height 6
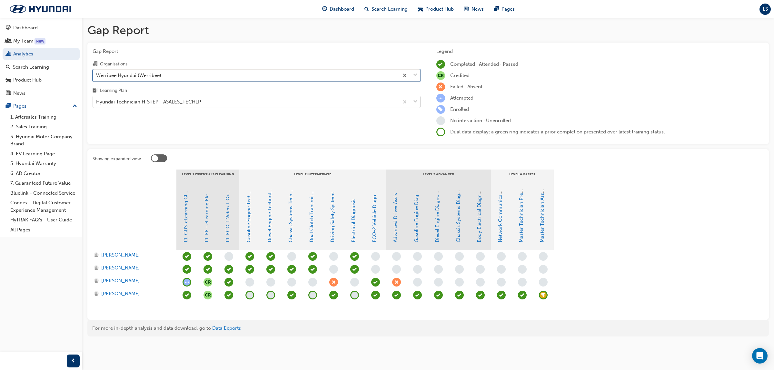
click at [198, 102] on div "Hyundai Technician H-STEP - ASALES_TECHLP" at bounding box center [148, 101] width 105 height 7
click at [97, 102] on input "Learning Plan Hyundai Technician H-STEP - ASALES_TECHLP" at bounding box center [96, 101] width 1 height 5
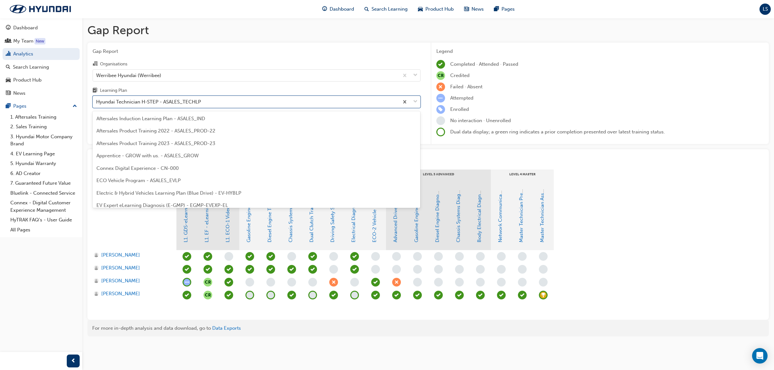
scroll to position [169, 0]
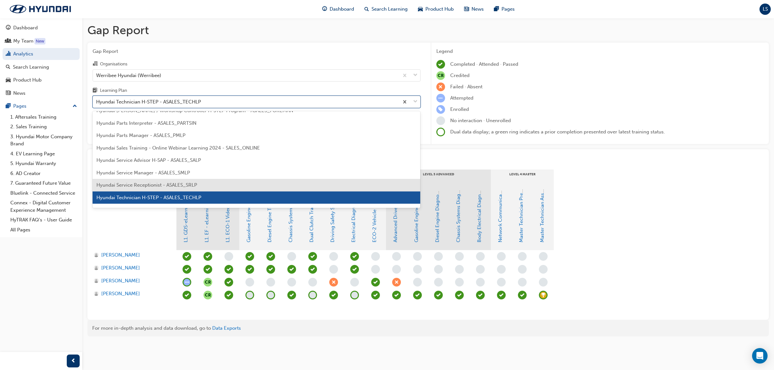
drag, startPoint x: 161, startPoint y: 180, endPoint x: 170, endPoint y: 107, distance: 73.8
click at [161, 178] on div "Aftersales Induction Learning Plan - ASALES_IND Aftersales Product Training 202…" at bounding box center [257, 159] width 328 height 97
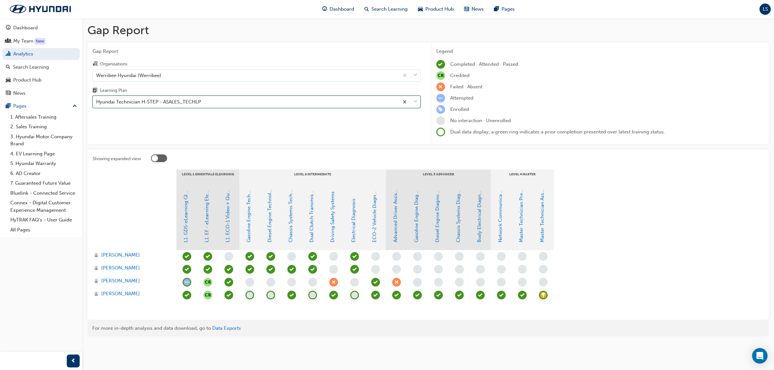
click at [197, 99] on div "Hyundai Technician H-STEP - ASALES_TECHLP" at bounding box center [148, 101] width 105 height 7
click at [97, 99] on input "Learning Plan 0 results available. Select is focused ,type to refine list, pres…" at bounding box center [96, 101] width 1 height 5
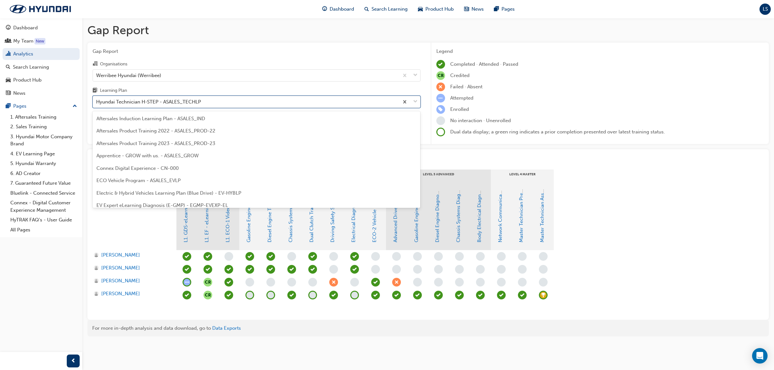
click at [197, 100] on div "Hyundai Technician H-STEP - ASALES_TECHLP" at bounding box center [148, 101] width 105 height 7
click at [97, 100] on input "Learning Plan option Hyundai Technician H-STEP - ASALES_TECHLP focused, 21 of 3…" at bounding box center [96, 101] width 1 height 5
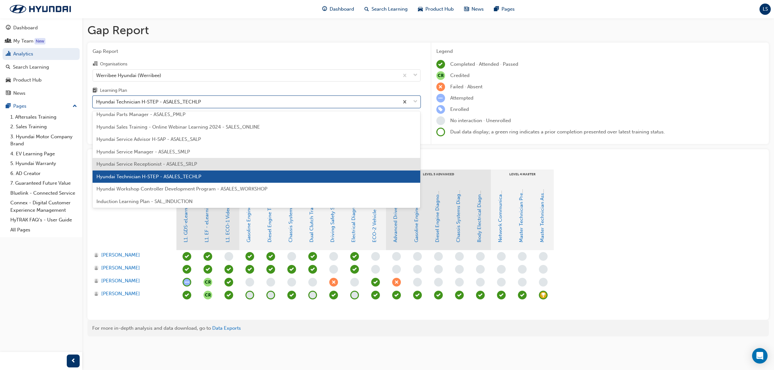
scroll to position [210, 0]
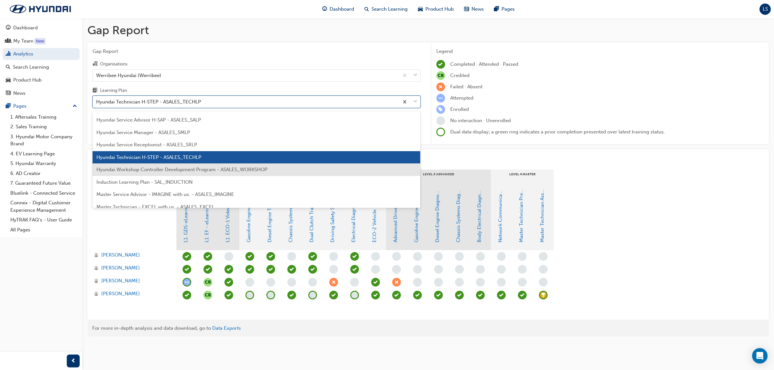
click at [170, 172] on span "Hyundai Workshop Controller Development Program - ASALES_WORKSHOP" at bounding box center [181, 170] width 171 height 6
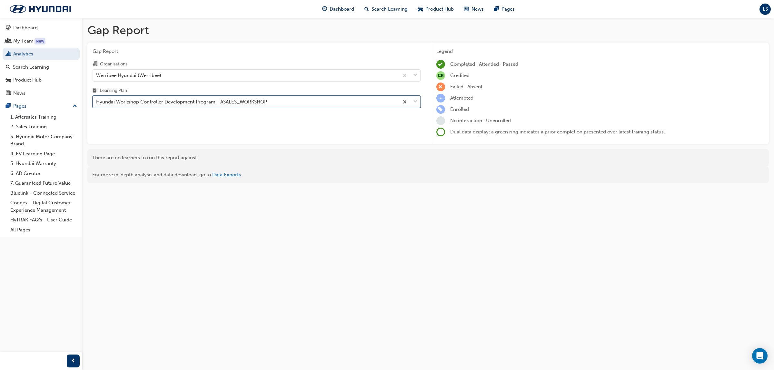
click at [179, 103] on div "Hyundai Workshop Controller Development Program - ASALES_WORKSHOP" at bounding box center [181, 101] width 171 height 7
click at [97, 103] on input "Learning Plan option Hyundai Workshop Controller Development Program - ASALES_W…" at bounding box center [96, 101] width 1 height 5
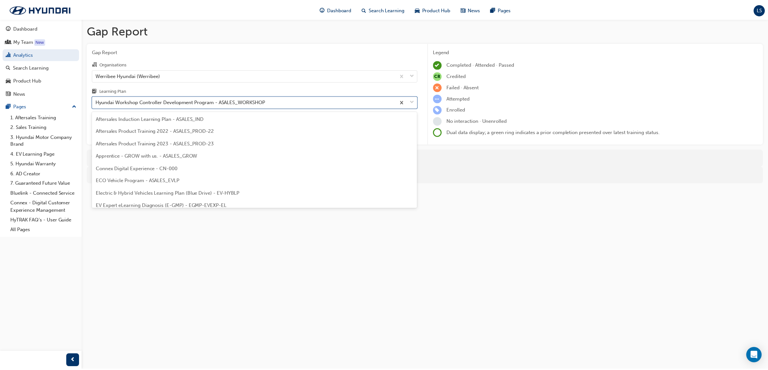
scroll to position [181, 0]
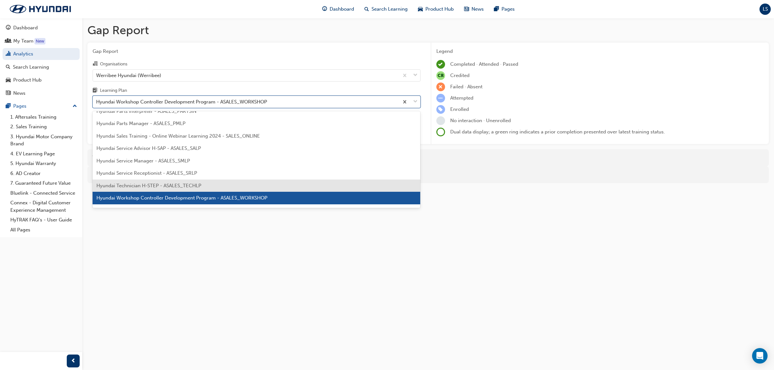
click at [165, 184] on span "Hyundai Technician H-STEP - ASALES_TECHLP" at bounding box center [148, 186] width 105 height 6
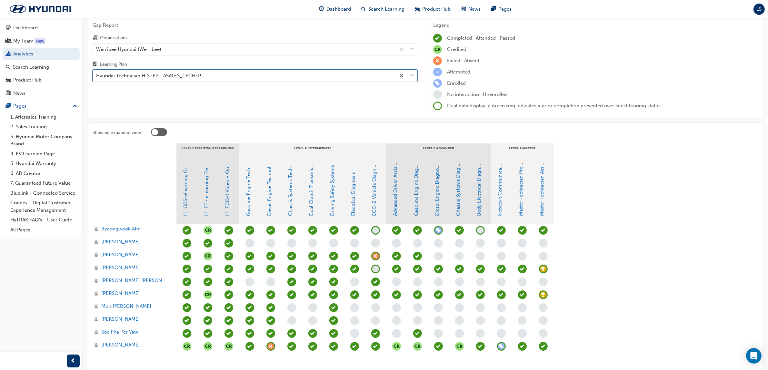
scroll to position [40, 0]
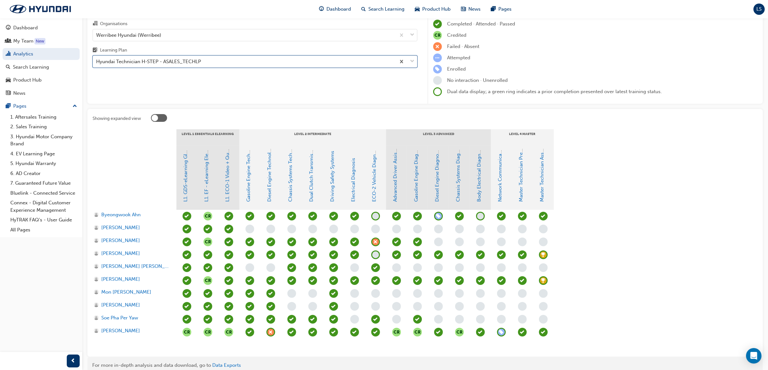
click at [545, 255] on span "learningRecordVerb_ACHIEVE-icon" at bounding box center [543, 255] width 9 height 9
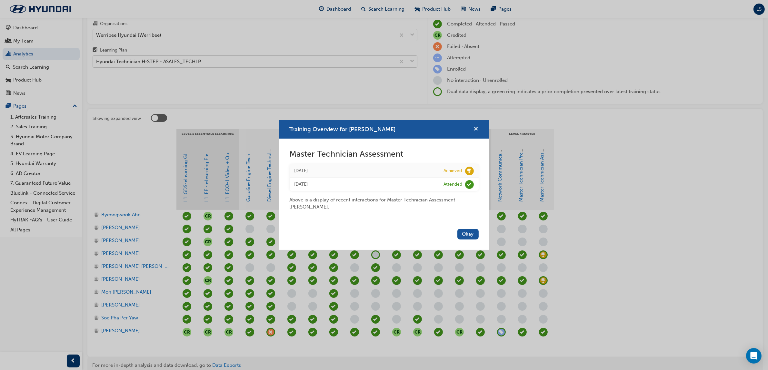
drag, startPoint x: 477, startPoint y: 128, endPoint x: 376, endPoint y: 57, distance: 123.3
click at [477, 128] on span "cross-icon" at bounding box center [476, 130] width 5 height 6
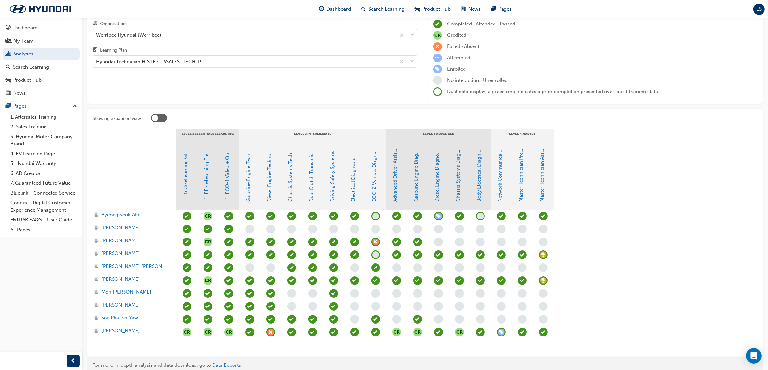
click at [304, 29] on div "Werribee Hyundai (Werribee)" at bounding box center [255, 35] width 325 height 12
click at [97, 32] on input "Organisations Werribee Hyundai (Werribee)" at bounding box center [96, 34] width 1 height 5
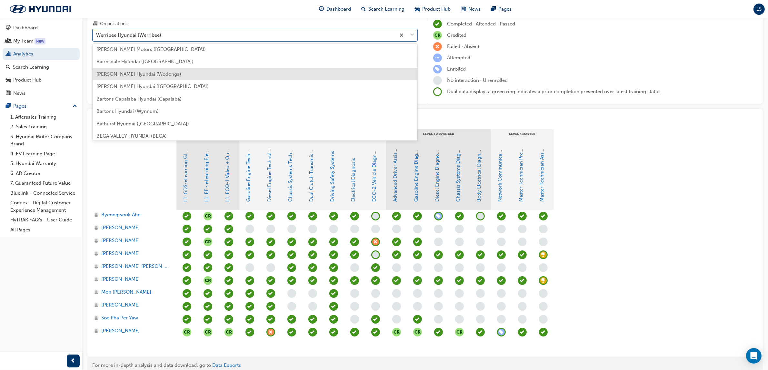
scroll to position [201, 0]
click at [149, 74] on span "Bunbury Hyundai (Bunbury )" at bounding box center [128, 74] width 64 height 6
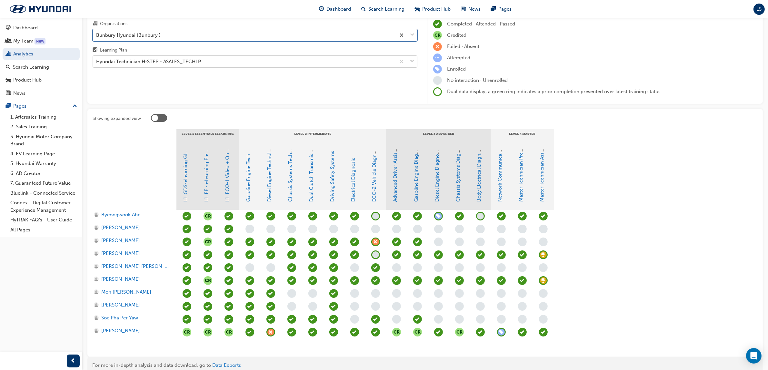
click at [160, 61] on div "Hyundai Technician H-STEP - ASALES_TECHLP" at bounding box center [148, 61] width 105 height 7
click at [97, 61] on input "Learning Plan Hyundai Technician H-STEP - ASALES_TECHLP" at bounding box center [96, 61] width 1 height 5
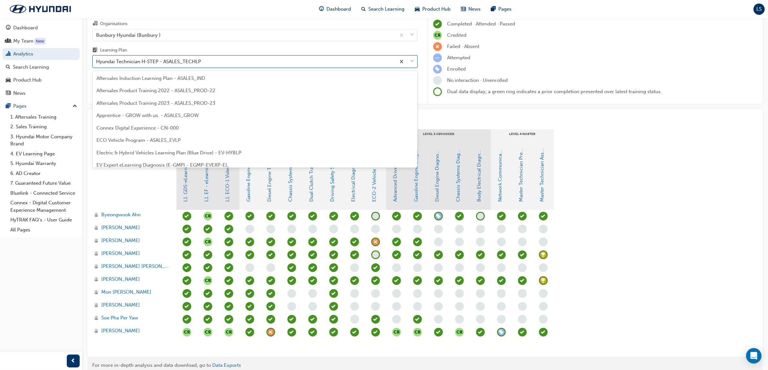
scroll to position [169, 0]
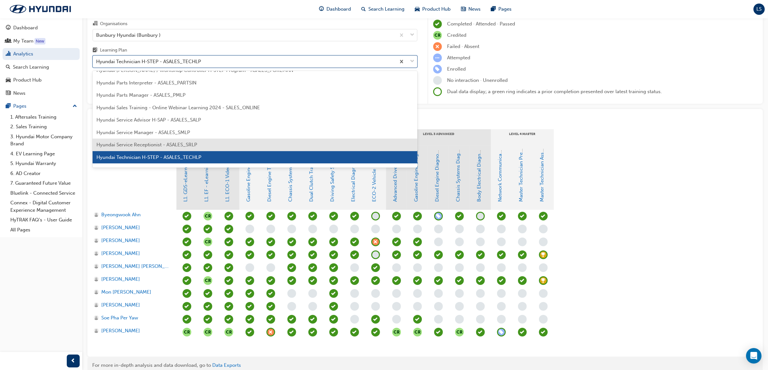
click at [148, 146] on span "Hyundai Service Receptionist - ASALES_SRLP" at bounding box center [146, 145] width 101 height 6
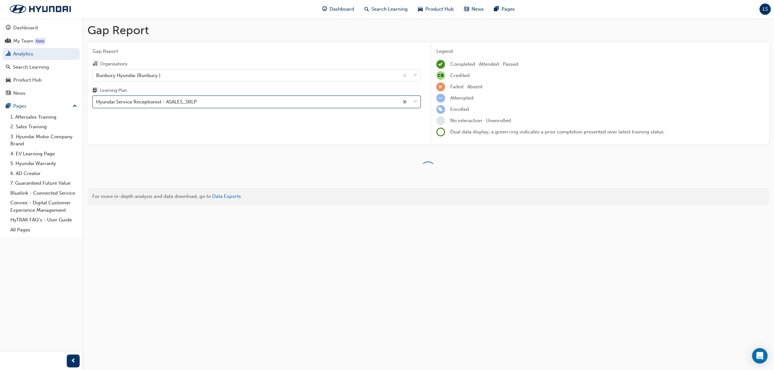
click at [147, 103] on div "Hyundai Service Receptionist - ASALES_SRLP" at bounding box center [146, 101] width 101 height 7
click at [97, 103] on input "Learning Plan option Hyundai Service Receptionist - ASALES_SRLP, selected. 0 re…" at bounding box center [96, 101] width 1 height 5
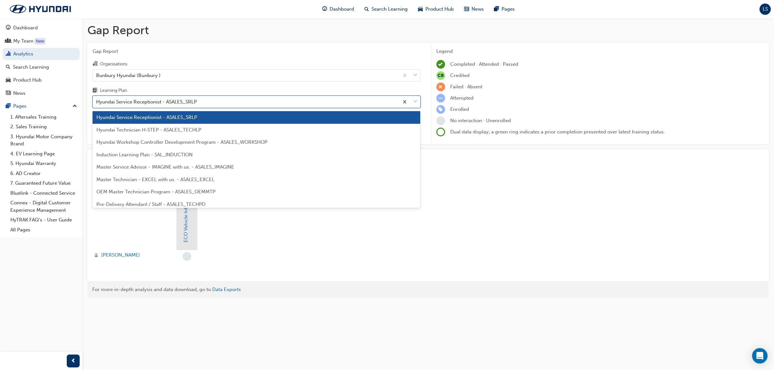
scroll to position [237, 0]
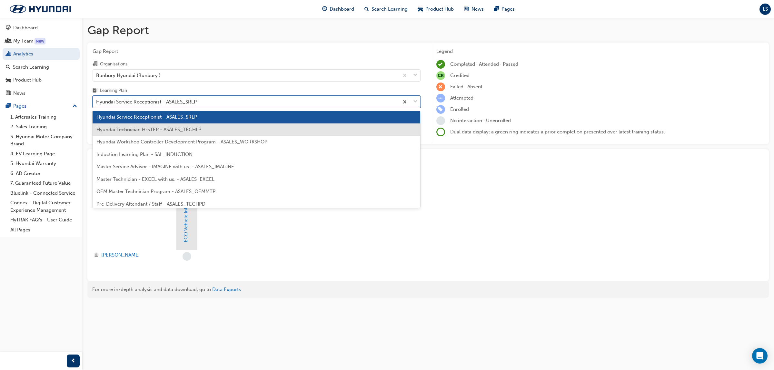
click at [156, 131] on span "Hyundai Technician H-STEP - ASALES_TECHLP" at bounding box center [148, 130] width 105 height 6
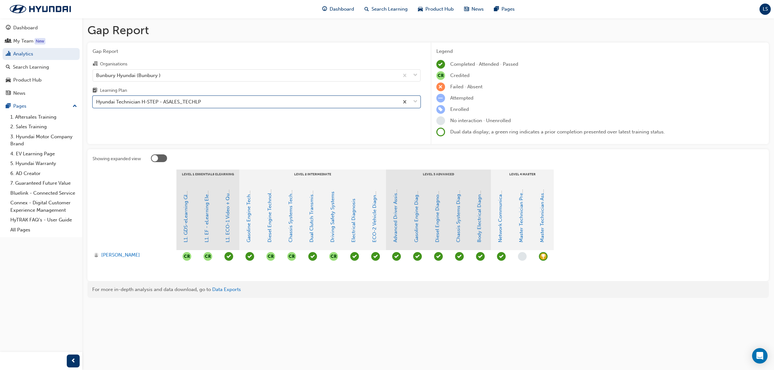
click at [542, 257] on span "learningRecordVerb_ACHIEVE-icon" at bounding box center [543, 256] width 9 height 9
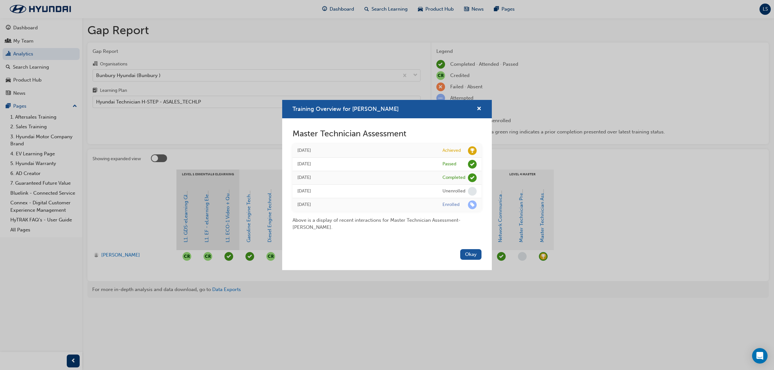
click at [330, 284] on div "Training Overview for [PERSON_NAME] Master Technician Assessment [DATE] Achieve…" at bounding box center [387, 185] width 774 height 370
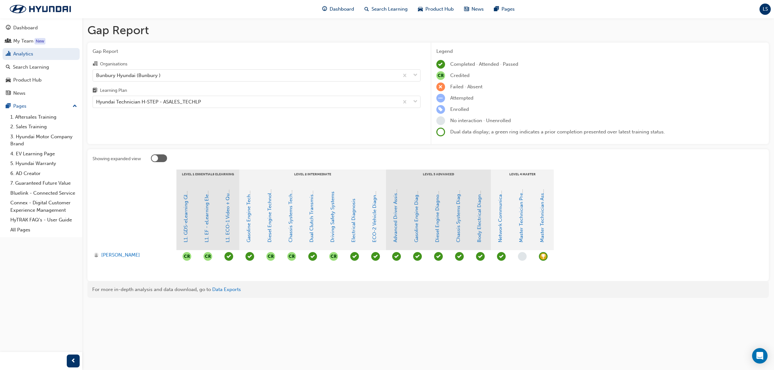
click at [765, 13] on div "LS" at bounding box center [764, 9] width 11 height 11
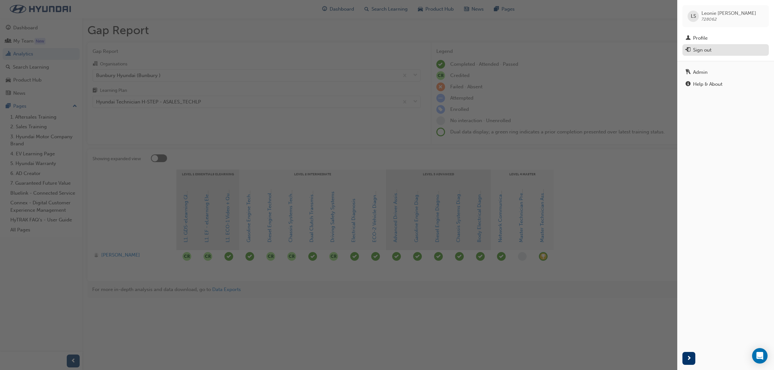
click at [708, 48] on div "Sign out" at bounding box center [702, 49] width 18 height 7
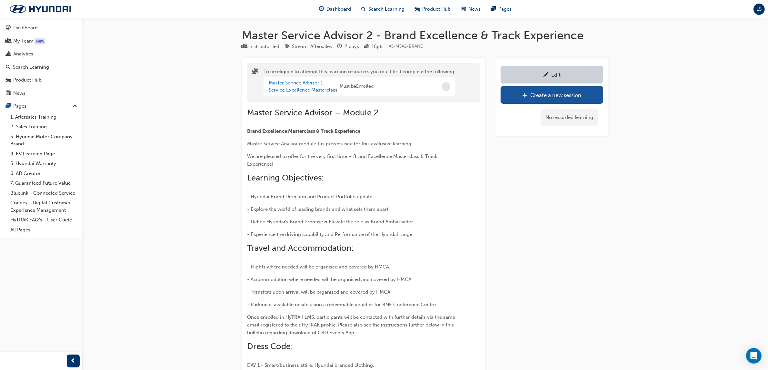
click at [758, 8] on span "LS" at bounding box center [759, 8] width 5 height 7
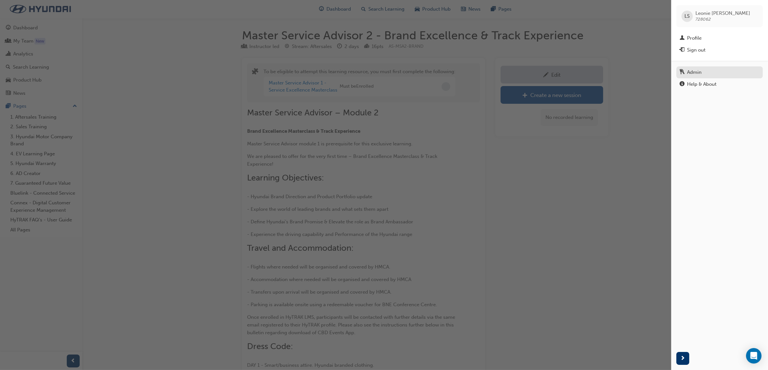
click at [713, 70] on div "Admin" at bounding box center [719, 72] width 80 height 8
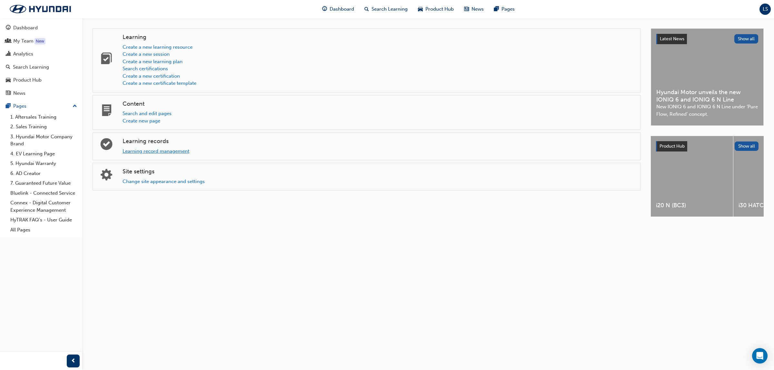
click at [172, 151] on link "Learning record management" at bounding box center [156, 151] width 67 height 6
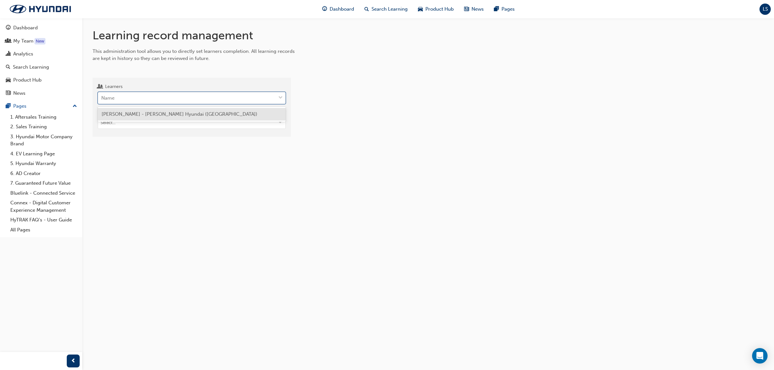
click at [150, 99] on div "Name" at bounding box center [187, 98] width 178 height 11
click at [102, 99] on input "Learners option Daniel Cheetham - Maughan Thiem Hyundai (Cheltenham) focused, 1…" at bounding box center [101, 97] width 1 height 5
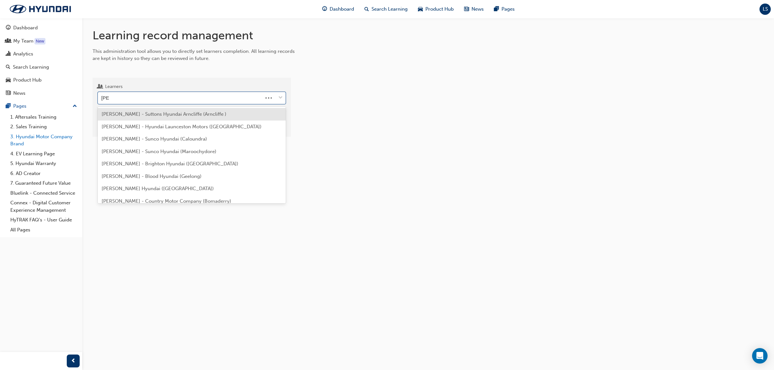
type input "Jime"
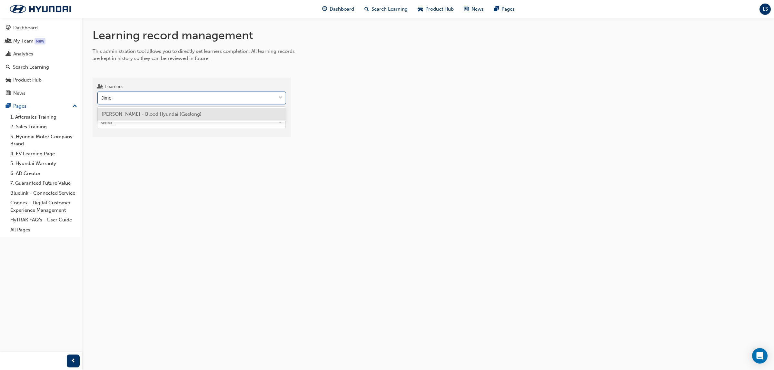
click at [184, 118] on div "Peterson Jimenez - Blood Hyundai (Geelong)" at bounding box center [192, 114] width 188 height 13
click at [171, 127] on input "Target type" at bounding box center [191, 123] width 187 height 12
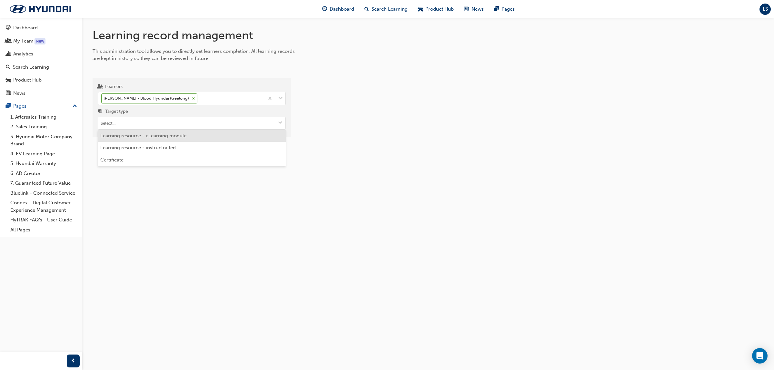
click at [171, 134] on li "Learning resource - eLearning module" at bounding box center [192, 136] width 188 height 12
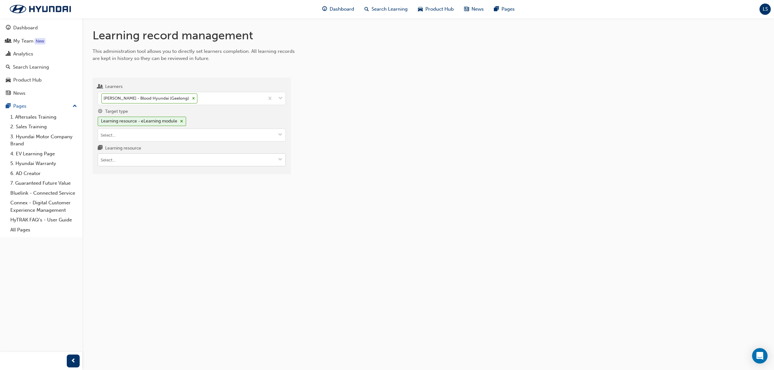
click at [209, 158] on input "Learning resource" at bounding box center [191, 160] width 187 height 12
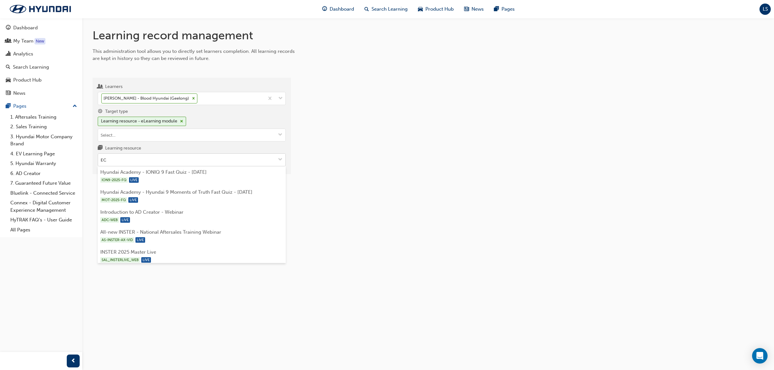
type input "ECO"
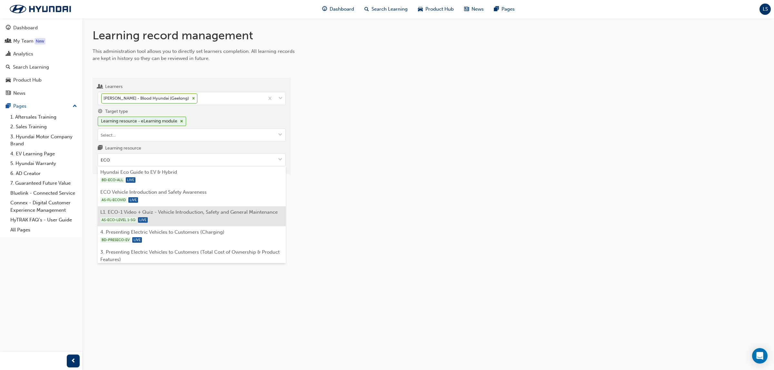
click at [218, 220] on li "L1. ECO-1 Video + Quiz - Vehicle Introduction, Safety and General Maintenance A…" at bounding box center [192, 216] width 188 height 20
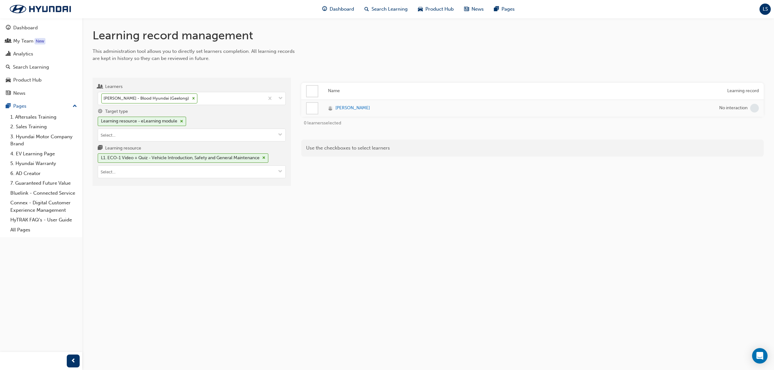
click at [309, 105] on div at bounding box center [312, 108] width 11 height 11
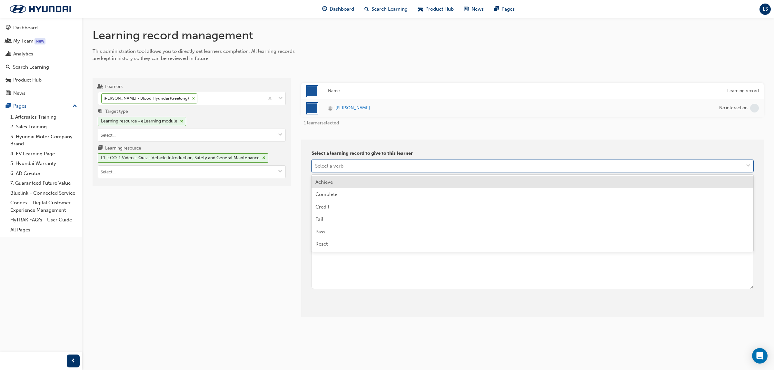
click at [338, 167] on div "Select a verb" at bounding box center [329, 165] width 28 height 7
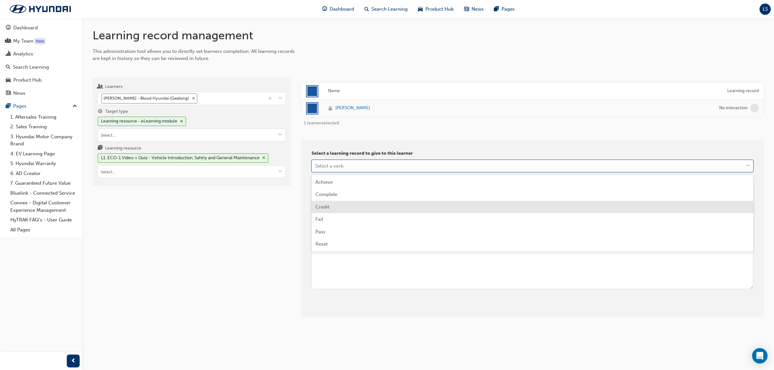
click at [339, 208] on div "Credit" at bounding box center [533, 207] width 442 height 13
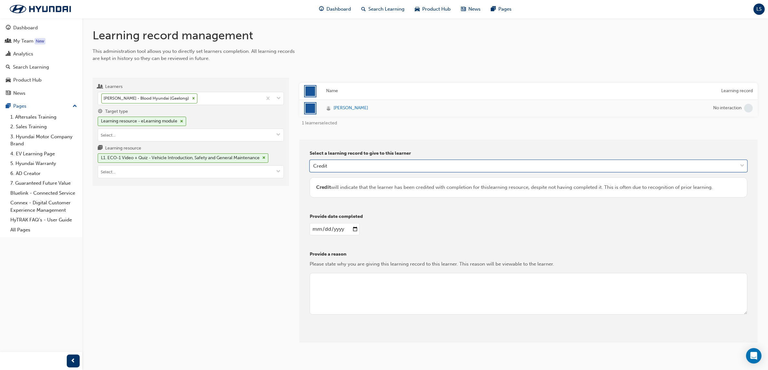
click at [314, 228] on input "date" at bounding box center [335, 229] width 50 height 12
type input "21021-09-15"
type input "2021-09-15"
click at [349, 278] on textarea at bounding box center [529, 294] width 438 height 42
click at [342, 284] on textarea at bounding box center [529, 294] width 438 height 42
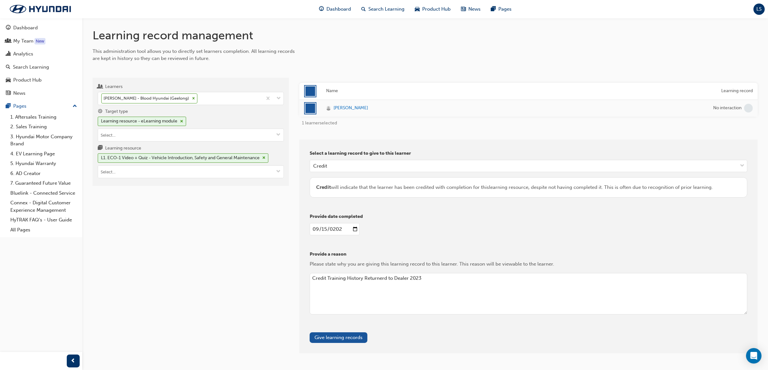
click at [383, 278] on textarea "Credit Training History Returnerd to Dealer 2023" at bounding box center [529, 294] width 438 height 42
drag, startPoint x: 406, startPoint y: 280, endPoint x: 413, endPoint y: 276, distance: 7.5
click at [410, 278] on textarea "Credit Training History Returned to Dealer 2023" at bounding box center [529, 294] width 438 height 42
click at [371, 300] on textarea "Credit Training History Returned to Dealer November 2023" at bounding box center [529, 294] width 438 height 42
type textarea "Credit Training History Returned to Dealer November 2023"
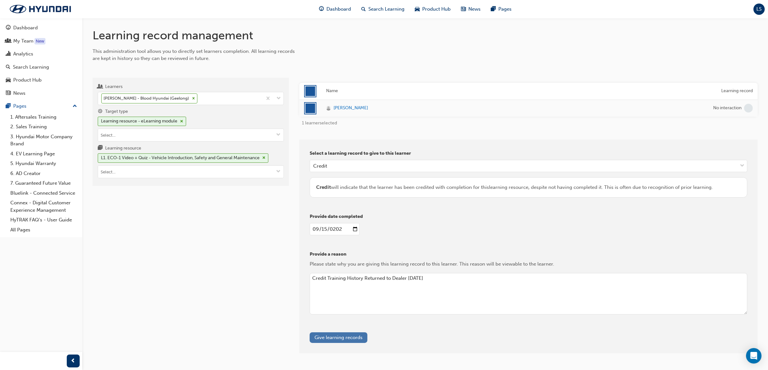
click at [342, 336] on button "Give learning records" at bounding box center [339, 337] width 58 height 11
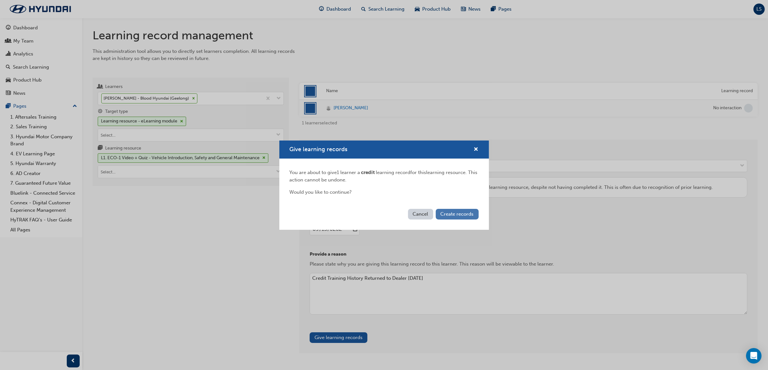
click at [460, 212] on span "Create records" at bounding box center [457, 214] width 33 height 6
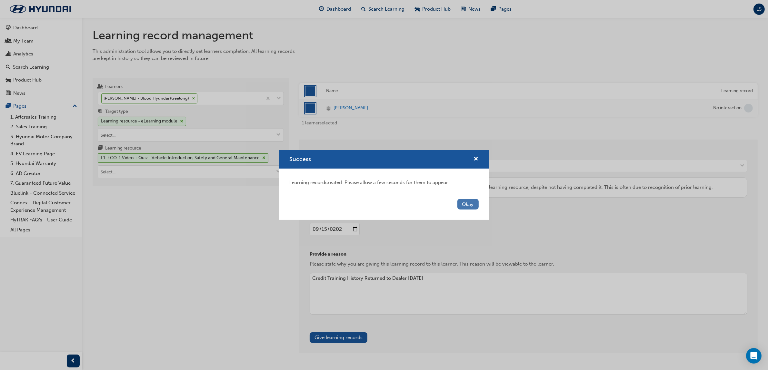
click at [467, 206] on button "Okay" at bounding box center [467, 204] width 21 height 11
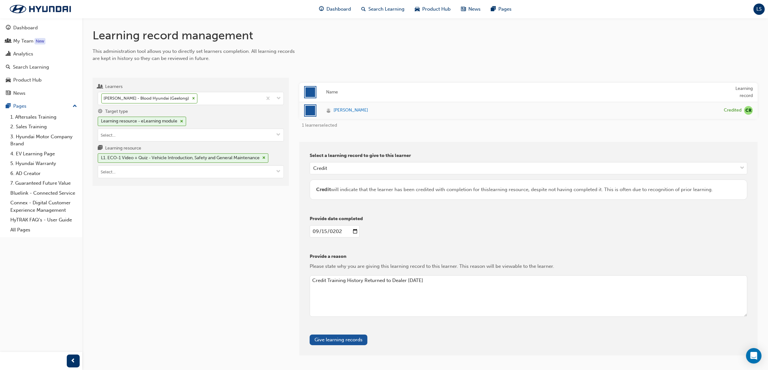
click at [320, 231] on input "2021-09-15" at bounding box center [335, 231] width 50 height 12
type input "2023-11-08"
click at [394, 284] on textarea "Credit Training History Returned to Dealer November 2023" at bounding box center [529, 296] width 438 height 42
click at [117, 173] on input "Learning resource L1. ECO-1 Video + Quiz - Vehicle Introduction, Safety and Gen…" at bounding box center [190, 172] width 185 height 12
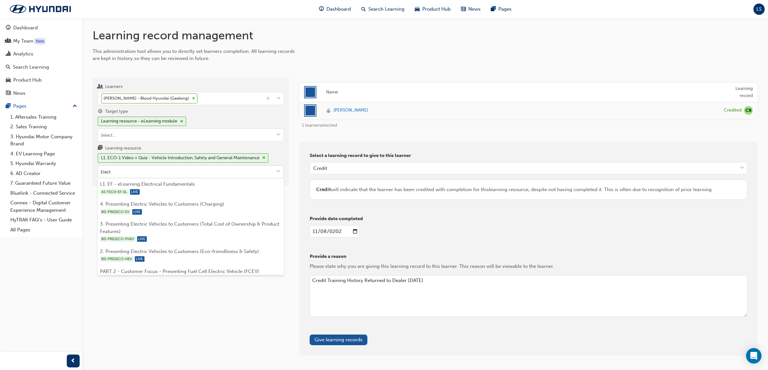
type input "Electr"
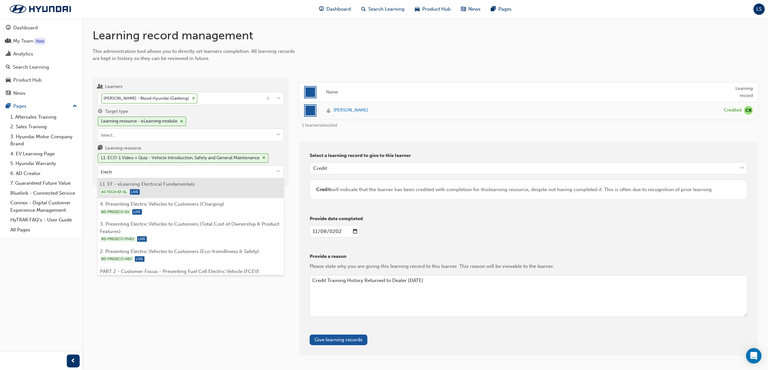
click at [153, 192] on div "AS-TECH-EF-EL LIVE" at bounding box center [190, 192] width 181 height 8
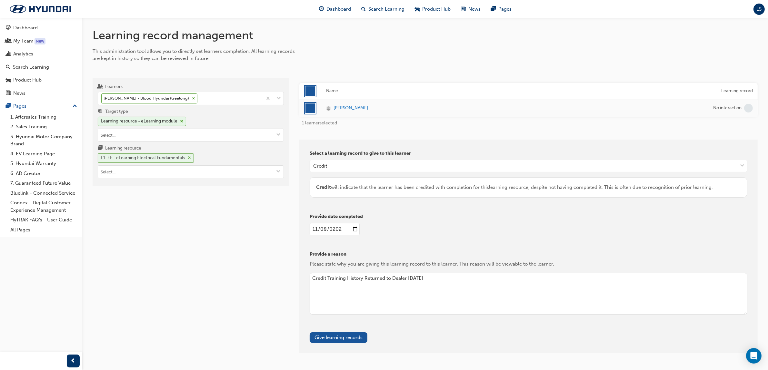
click at [157, 160] on div "L1. EF - eLearning Electrical Fundamentals" at bounding box center [143, 157] width 84 height 7
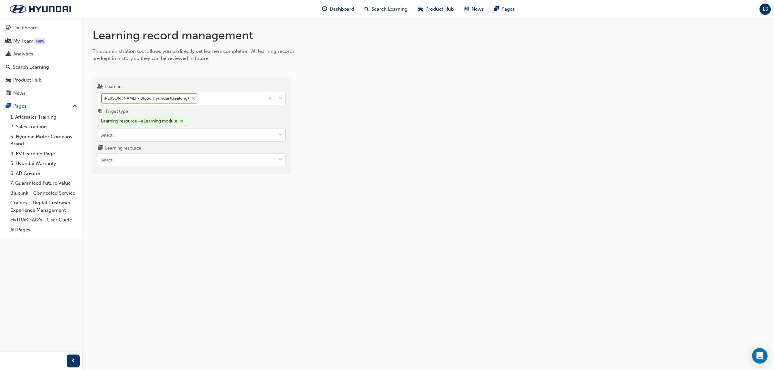
click at [159, 130] on input "Target type Learning resource - eLearning module" at bounding box center [191, 135] width 187 height 12
drag, startPoint x: 152, startPoint y: 149, endPoint x: 152, endPoint y: 134, distance: 14.5
click at [152, 134] on div "Learning resource - eLearning module Learning resource - instructor led Certifi…" at bounding box center [192, 129] width 188 height 25
click at [160, 134] on input "Target type Learning resource - eLearning module Learning resource - instructor…" at bounding box center [191, 135] width 187 height 12
click at [222, 232] on div "Learning record management This administration tool allows you to directly set …" at bounding box center [387, 185] width 774 height 370
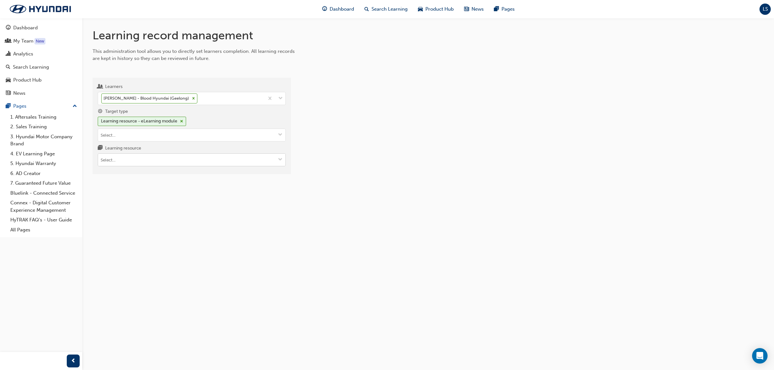
click at [149, 163] on input "Learning resource" at bounding box center [191, 160] width 187 height 12
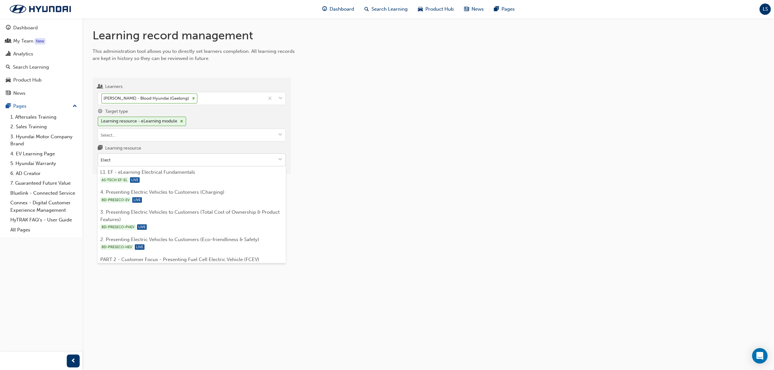
type input "Electr"
click at [173, 183] on div "AS-TECH-EF-EL LIVE" at bounding box center [191, 180] width 183 height 8
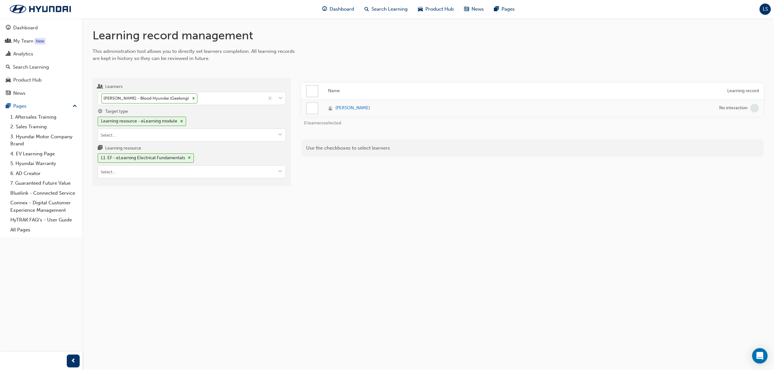
click at [312, 110] on div at bounding box center [312, 108] width 11 height 11
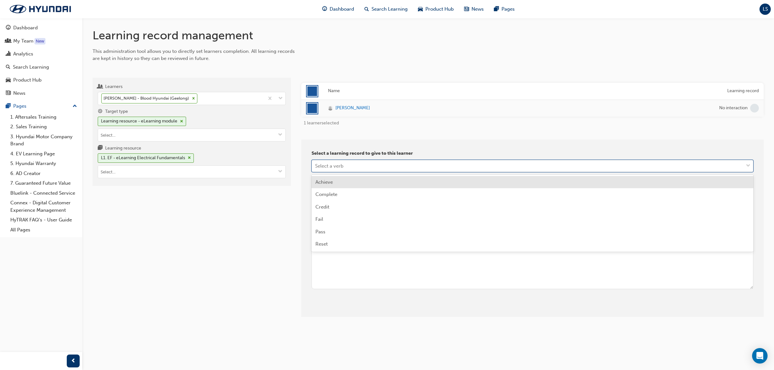
click at [338, 164] on div "Select a verb" at bounding box center [329, 165] width 28 height 7
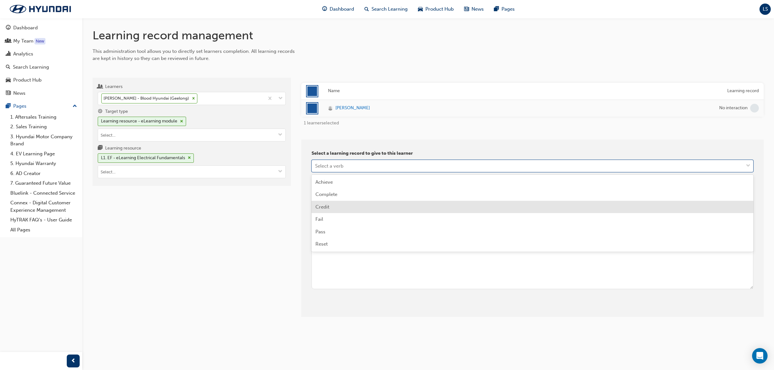
click at [336, 203] on div "Credit" at bounding box center [533, 207] width 442 height 13
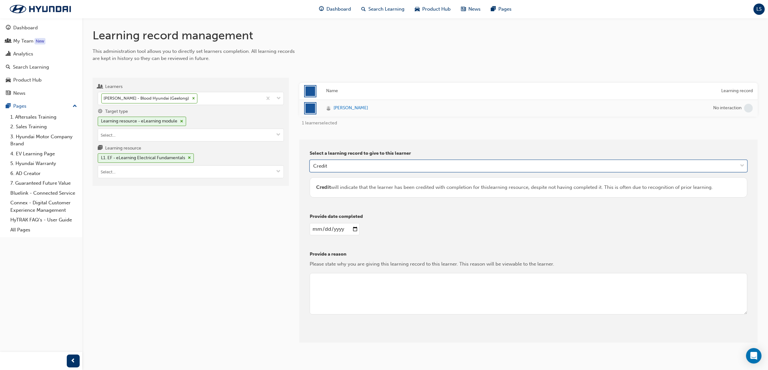
click at [316, 231] on input "date" at bounding box center [335, 229] width 50 height 12
type input "2023-11-08"
click at [357, 286] on textarea at bounding box center [529, 294] width 438 height 42
type textarea "Returned to Dealership"
click at [352, 336] on button "Give learning records" at bounding box center [339, 337] width 58 height 11
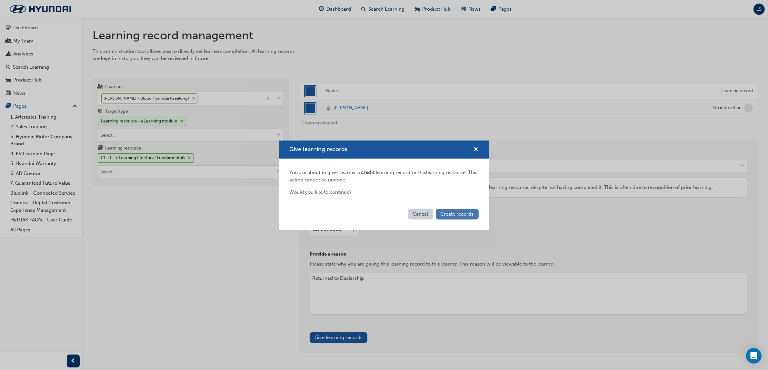
click at [455, 216] on span "Create records" at bounding box center [457, 214] width 33 height 6
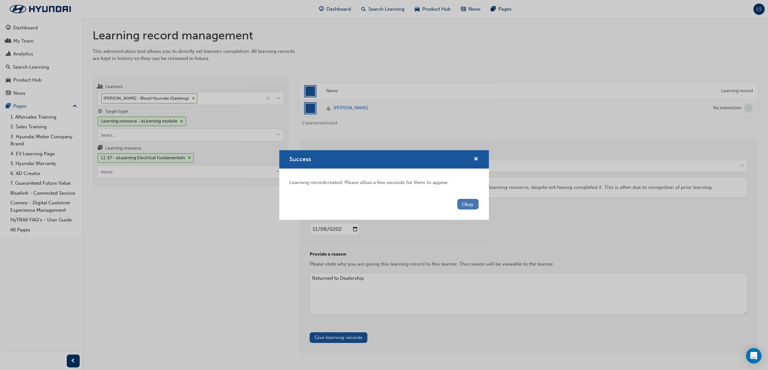
click at [465, 207] on button "Okay" at bounding box center [467, 204] width 21 height 11
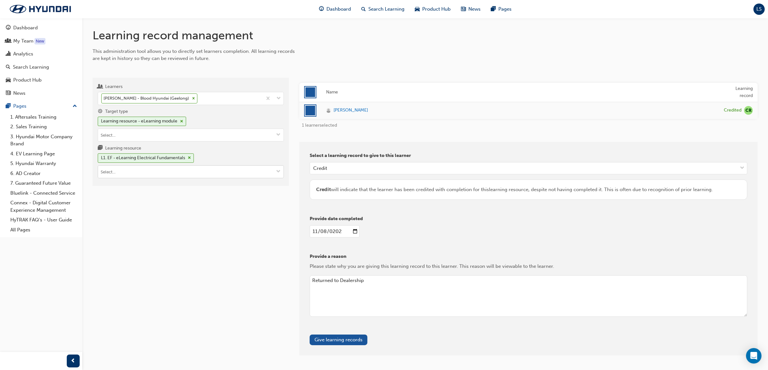
click at [159, 175] on input "Learning resource L1. EF - eLearning Electrical Fundamentals" at bounding box center [190, 172] width 185 height 12
type input "GDs"
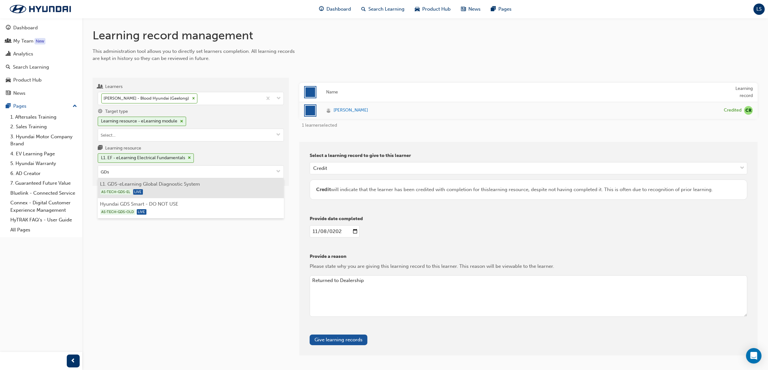
click at [162, 184] on li "L1. GDS-eLearning Global Diagnostic System AS-TECH-GDS-EL LIVE" at bounding box center [191, 188] width 186 height 20
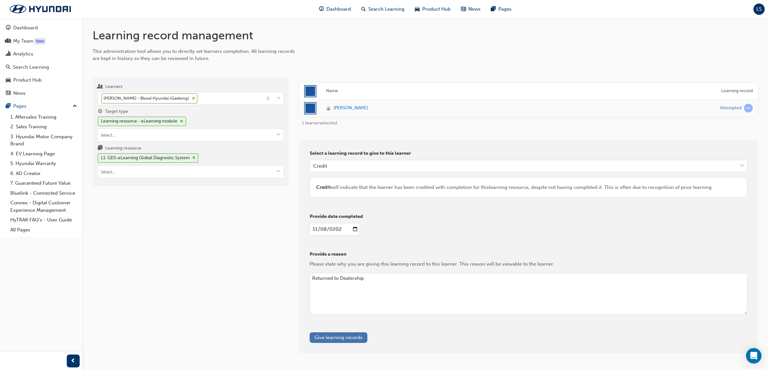
click at [352, 337] on button "Give learning records" at bounding box center [339, 337] width 58 height 11
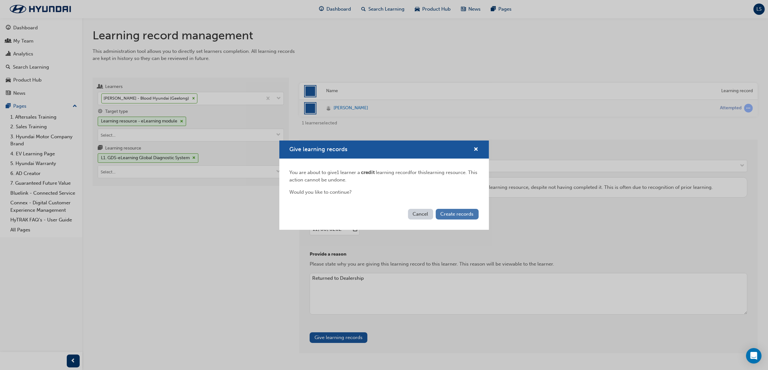
click at [454, 211] on span "Create records" at bounding box center [457, 214] width 33 height 6
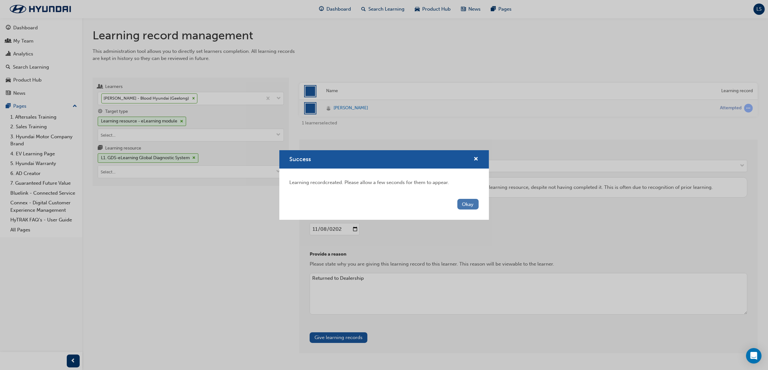
click at [469, 205] on button "Okay" at bounding box center [467, 204] width 21 height 11
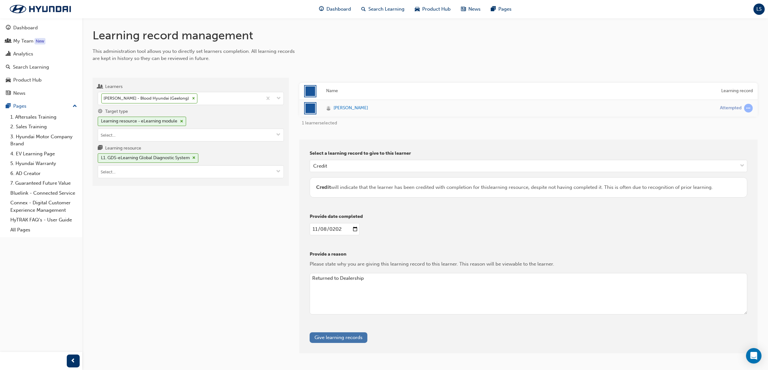
click at [347, 335] on button "Give learning records" at bounding box center [339, 337] width 58 height 11
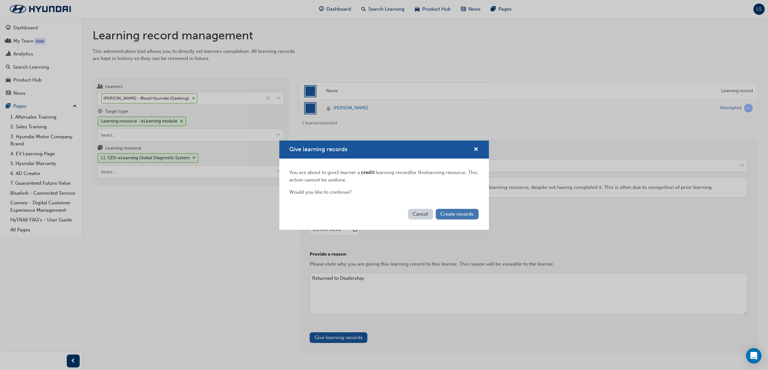
click at [469, 215] on span "Create records" at bounding box center [457, 214] width 33 height 6
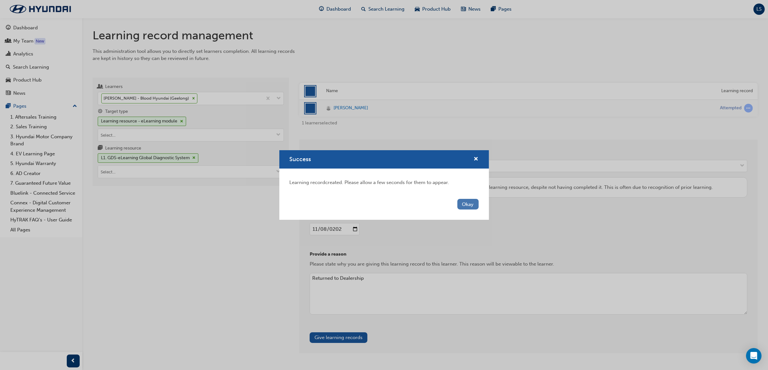
click at [473, 203] on button "Okay" at bounding box center [467, 204] width 21 height 11
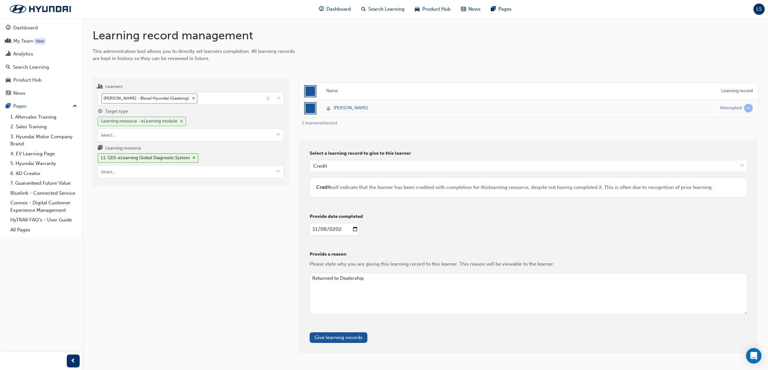
click at [151, 126] on div "Learning resource - eLearning module" at bounding box center [142, 121] width 88 height 9
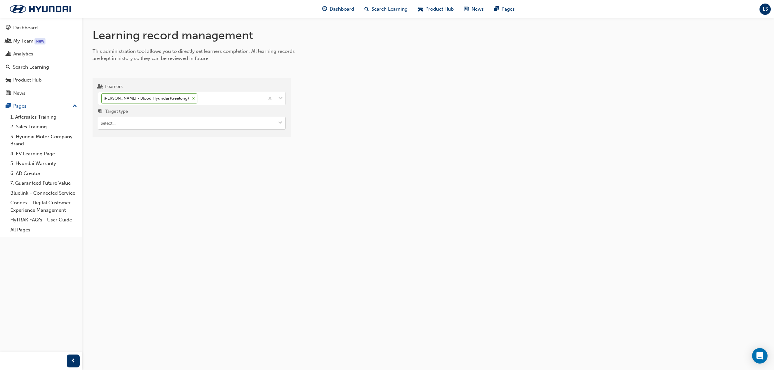
click at [144, 125] on input "Target type" at bounding box center [191, 123] width 187 height 12
click at [144, 149] on li "Learning resource - instructor led" at bounding box center [192, 148] width 188 height 12
click at [131, 157] on input "Learning resource" at bounding box center [191, 160] width 187 height 12
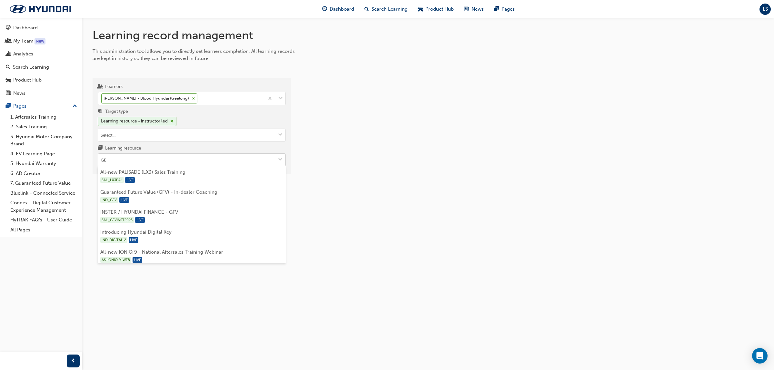
type input "GET"
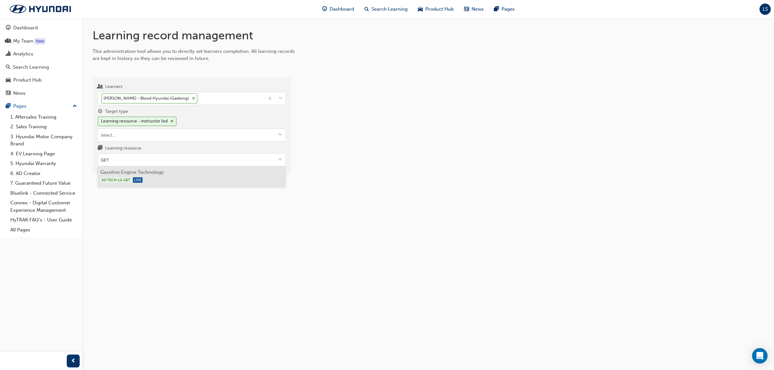
click at [142, 174] on li "Gasoline Engine Technology AS-TECH-L2-GET LIVE" at bounding box center [192, 176] width 188 height 20
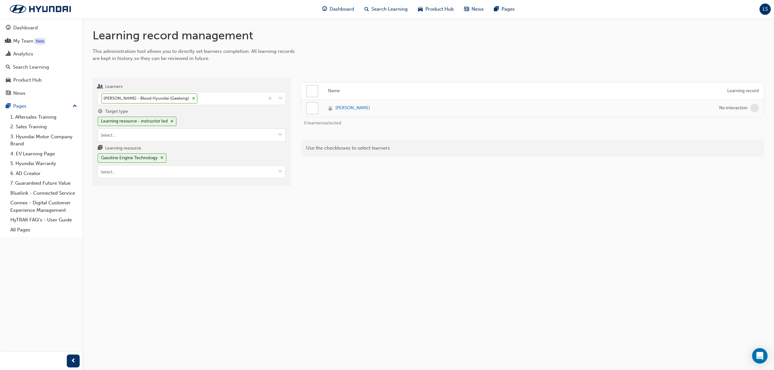
click at [318, 112] on div at bounding box center [312, 108] width 12 height 12
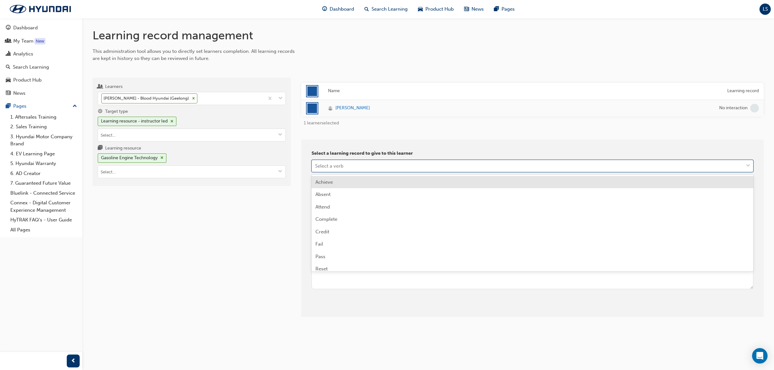
click at [339, 166] on div "Select a verb" at bounding box center [329, 165] width 28 height 7
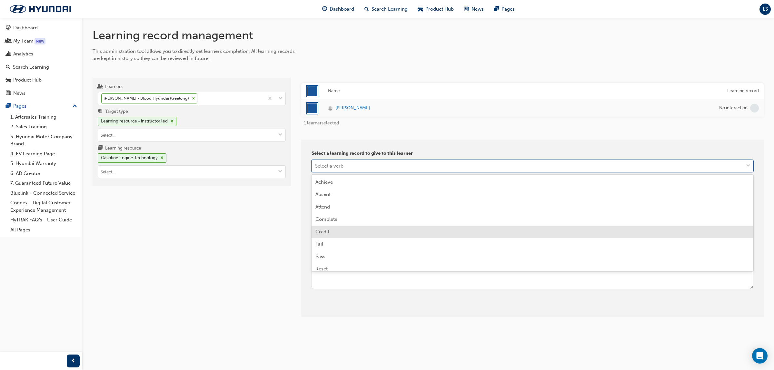
click at [341, 232] on div "Credit" at bounding box center [533, 232] width 442 height 13
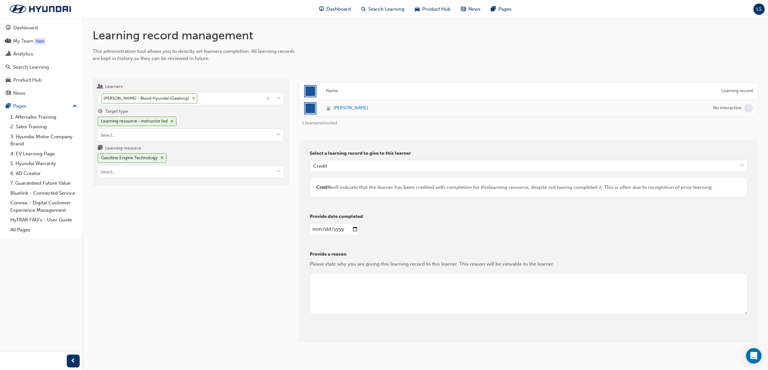
click at [319, 228] on input "date" at bounding box center [335, 229] width 50 height 12
type input "2023-11-08"
click at [375, 284] on textarea at bounding box center [529, 294] width 438 height 42
type textarea "Returned to Dealership"
click at [342, 338] on button "Give learning records" at bounding box center [339, 337] width 58 height 11
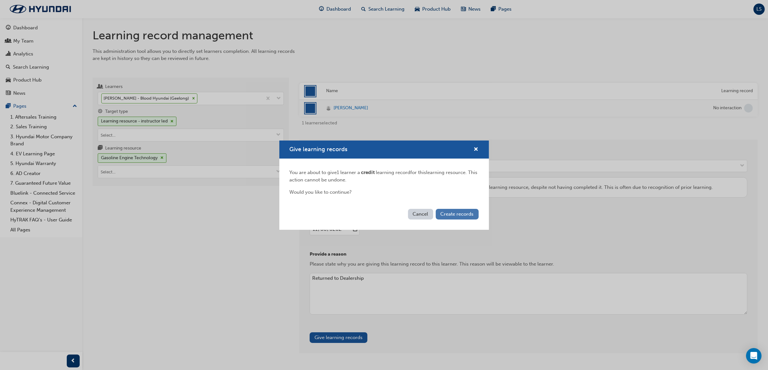
click at [455, 215] on span "Create records" at bounding box center [457, 214] width 33 height 6
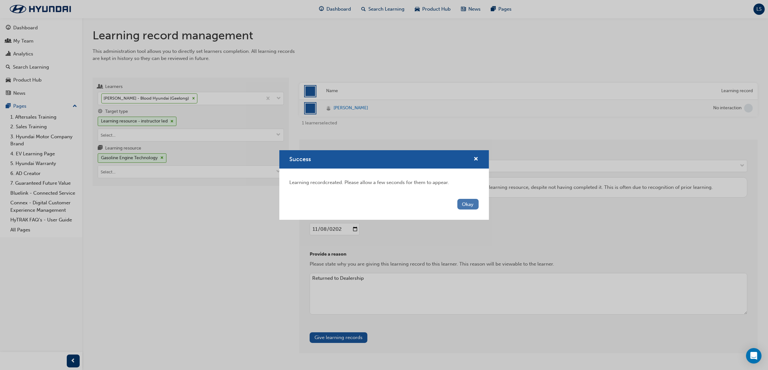
click at [463, 203] on button "Okay" at bounding box center [467, 204] width 21 height 11
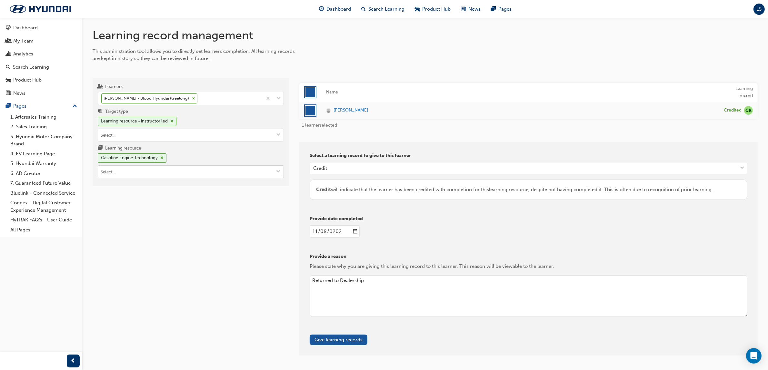
click at [130, 174] on input "Learning resource Gasoline Engine Technology" at bounding box center [190, 172] width 185 height 12
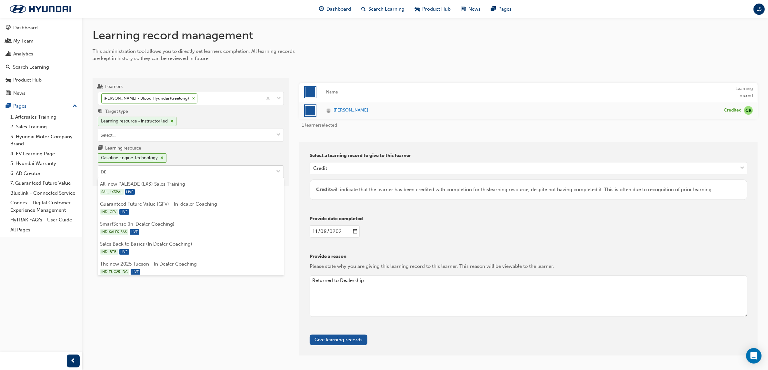
type input "DET"
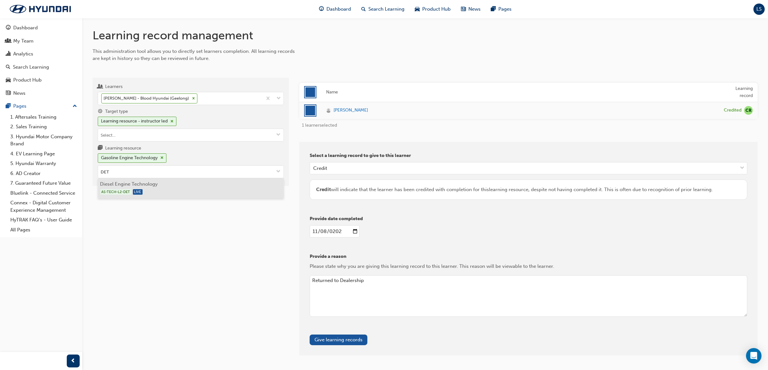
click at [147, 191] on div "AS-TECH-L2-DET LIVE" at bounding box center [190, 192] width 181 height 8
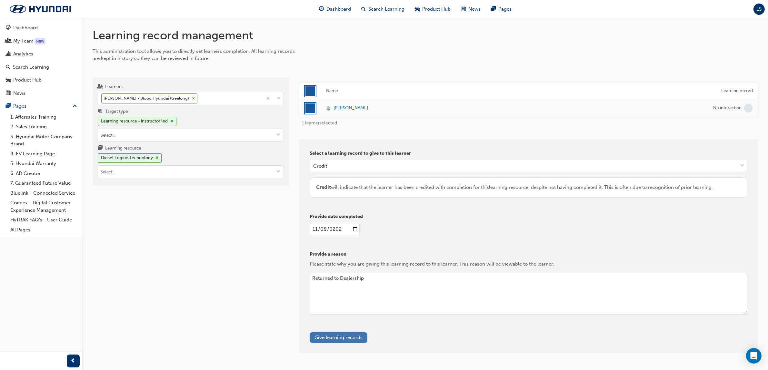
click at [341, 339] on button "Give learning records" at bounding box center [339, 337] width 58 height 11
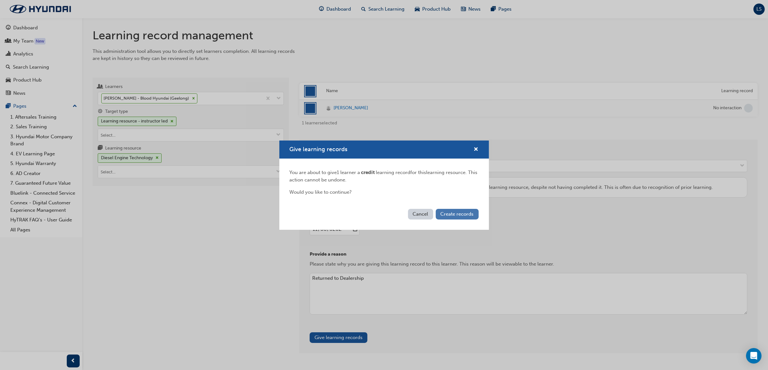
click at [470, 210] on button "Create records" at bounding box center [457, 214] width 43 height 11
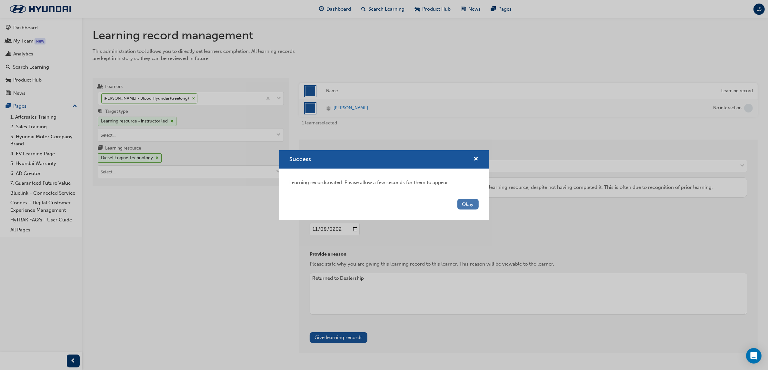
click at [465, 206] on button "Okay" at bounding box center [467, 204] width 21 height 11
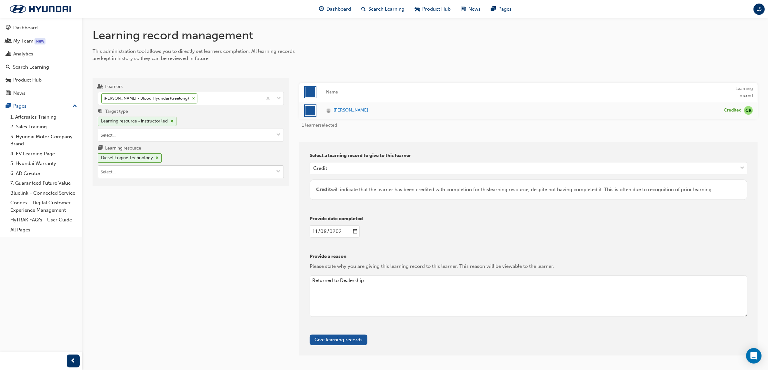
click at [193, 174] on input "Learning resource Diesel Engine Technology" at bounding box center [190, 172] width 185 height 12
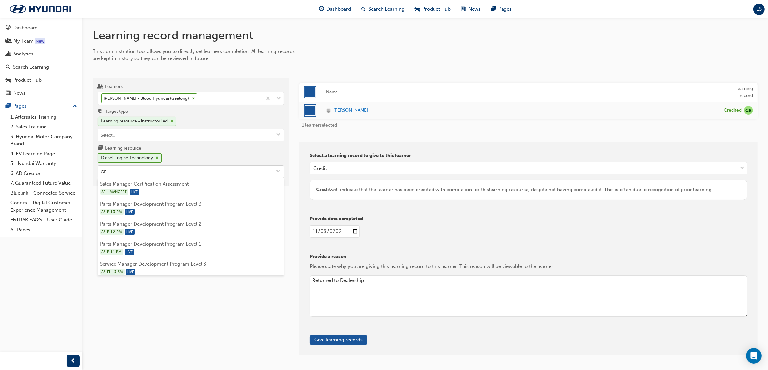
type input "G"
type input "CST"
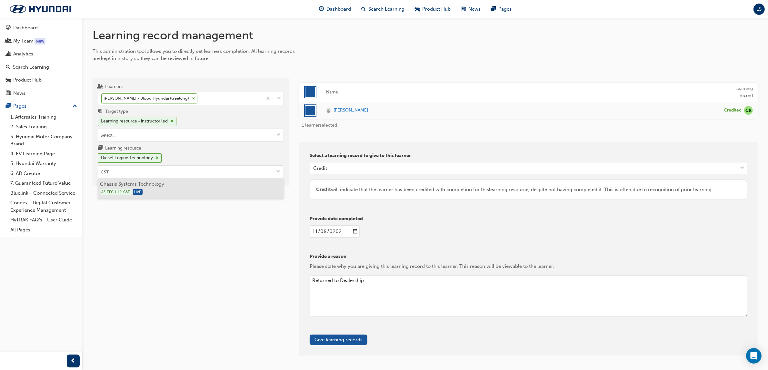
click at [191, 193] on div "AS-TECH-L2-CST LIVE" at bounding box center [190, 192] width 181 height 8
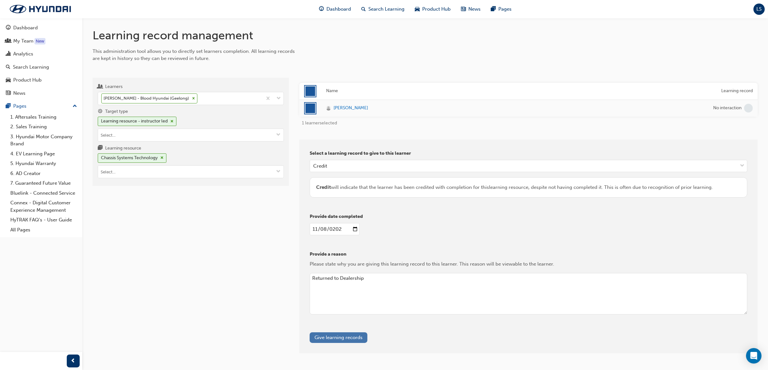
click at [335, 334] on button "Give learning records" at bounding box center [339, 337] width 58 height 11
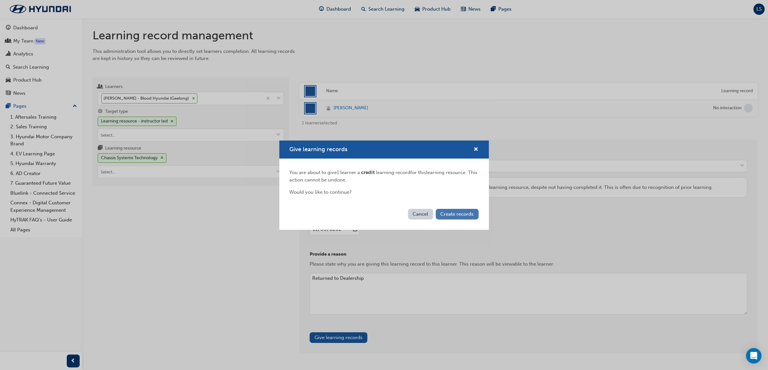
click at [460, 213] on span "Create records" at bounding box center [457, 214] width 33 height 6
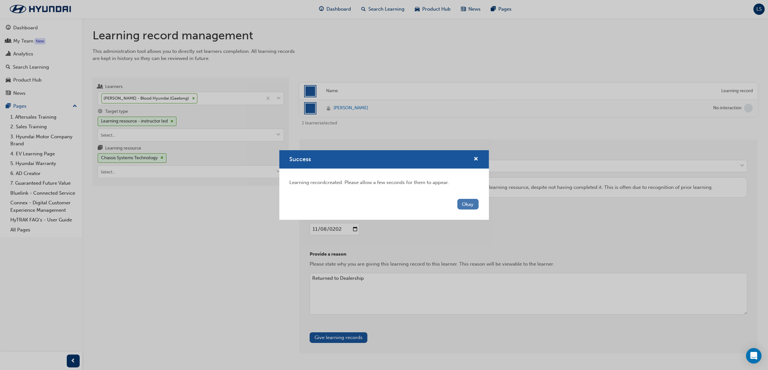
click at [468, 203] on button "Okay" at bounding box center [467, 204] width 21 height 11
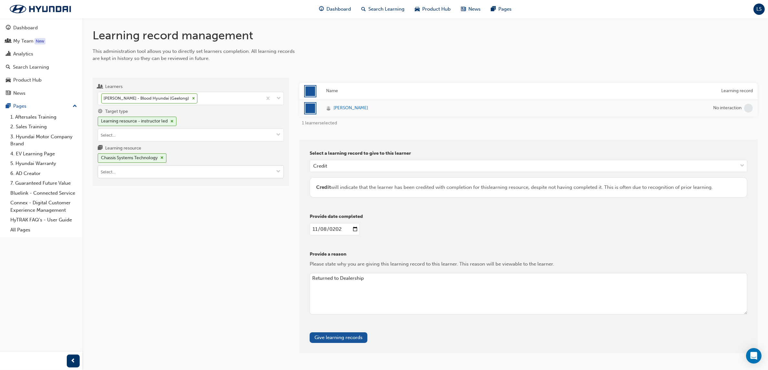
click at [141, 172] on input "Learning resource Chassis Systems Technology" at bounding box center [190, 172] width 185 height 12
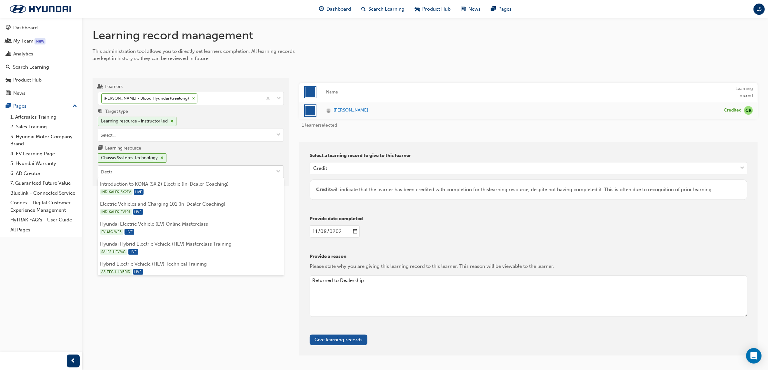
click at [143, 176] on input "Electr" at bounding box center [190, 172] width 185 height 12
type input "Electr"
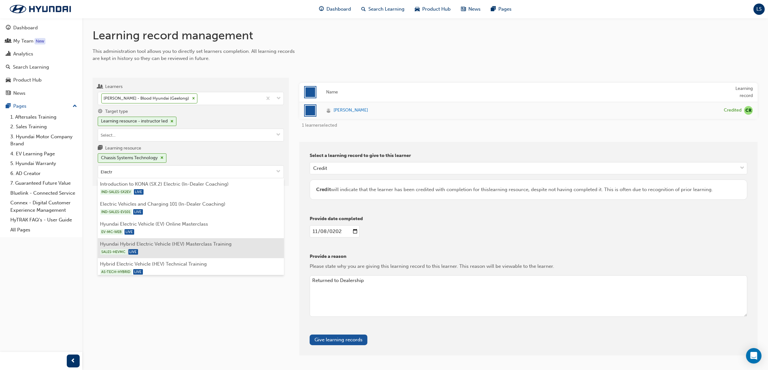
scroll to position [61, 0]
click at [174, 250] on div "AS-TECH-L2-ED LIVE" at bounding box center [190, 251] width 181 height 8
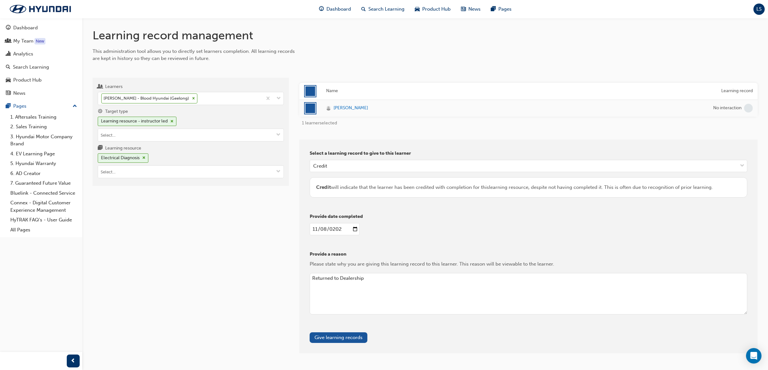
click at [309, 110] on div at bounding box center [310, 109] width 10 height 10
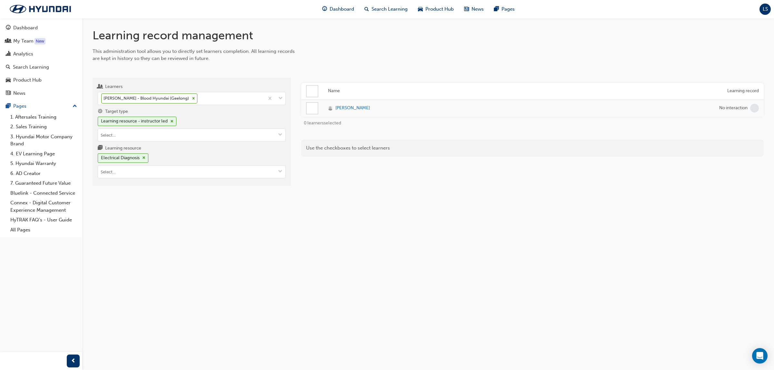
click at [312, 106] on div at bounding box center [312, 108] width 11 height 11
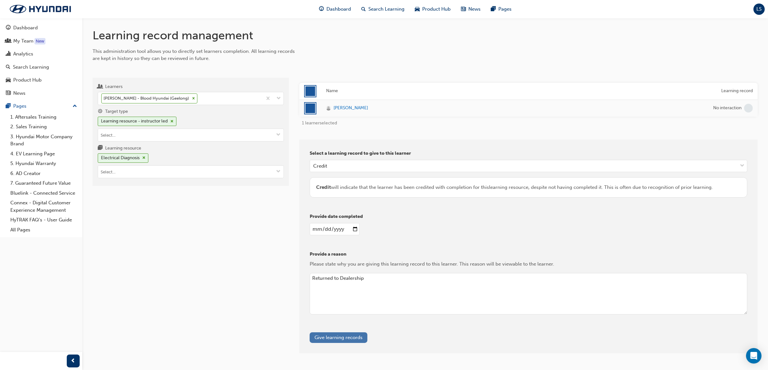
click at [332, 338] on button "Give learning records" at bounding box center [339, 337] width 58 height 11
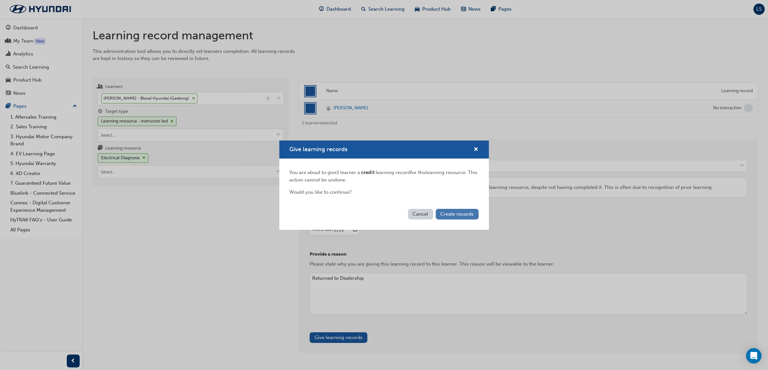
click at [470, 213] on span "Create records" at bounding box center [457, 214] width 33 height 6
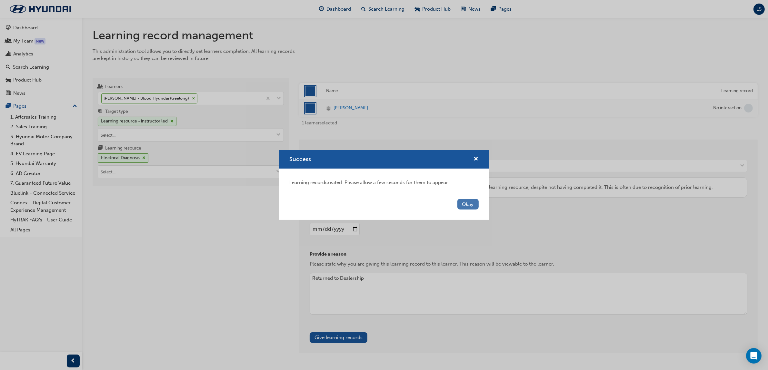
click at [467, 202] on button "Okay" at bounding box center [467, 204] width 21 height 11
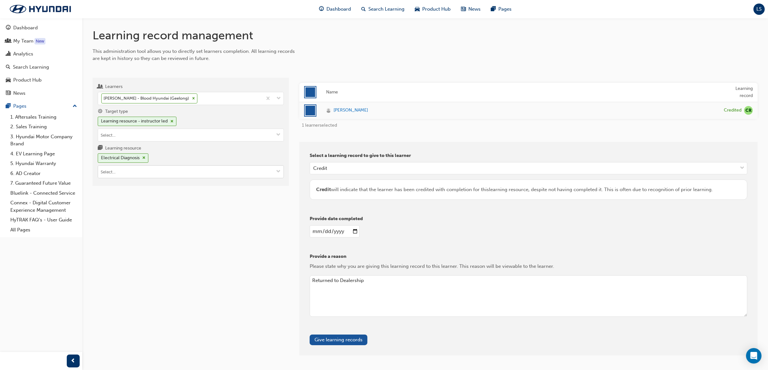
click at [154, 173] on input "Learning resource Electrical Diagnosis" at bounding box center [190, 172] width 185 height 12
type input "ECO"
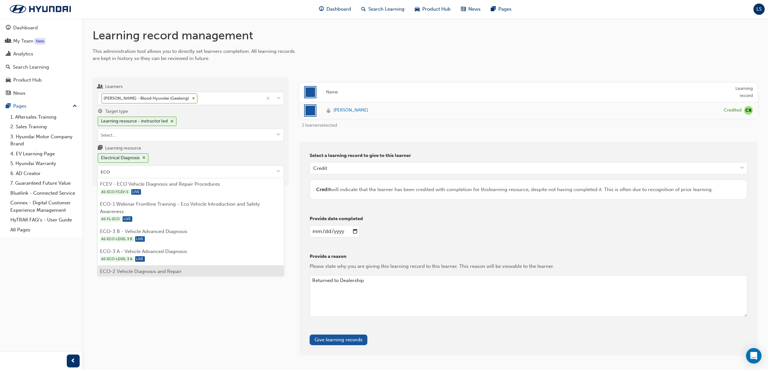
click at [167, 273] on li "ECO-2 Vehicle Diagnosis and Repair AS-ECO-LEVEL 2 LIVE" at bounding box center [191, 275] width 186 height 20
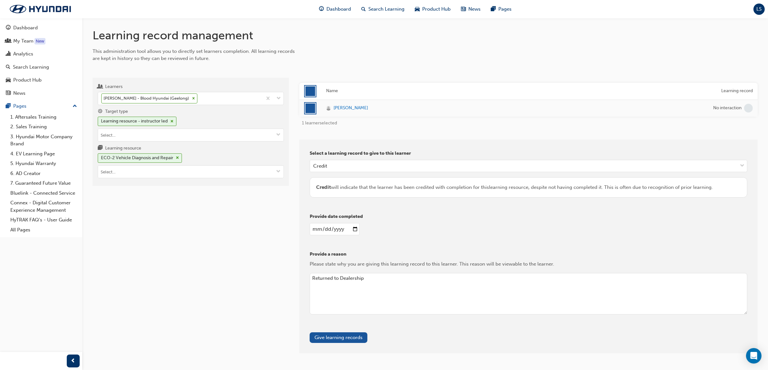
click at [320, 229] on input "2023-11-08" at bounding box center [335, 229] width 50 height 12
type input "122021-06-09"
click at [347, 229] on input "122021-06-09" at bounding box center [335, 229] width 50 height 12
click at [318, 231] on input "2021-06-09" at bounding box center [335, 229] width 50 height 12
click at [328, 231] on input "2021-06-09" at bounding box center [335, 229] width 50 height 12
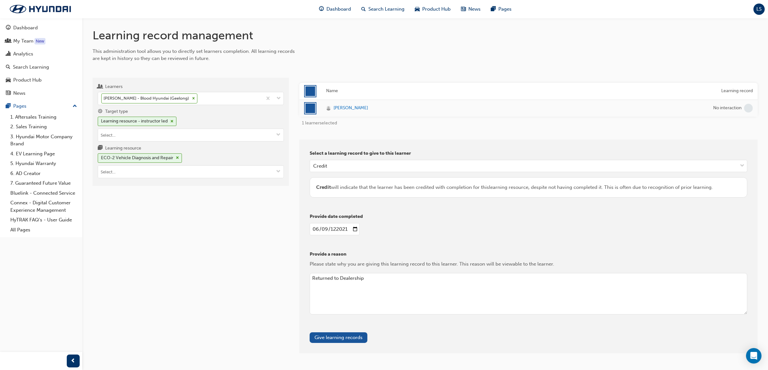
click at [327, 229] on input "2021-06-09" at bounding box center [335, 229] width 50 height 12
type input "2021-12-09"
click at [348, 278] on textarea "Returned to Dealership" at bounding box center [529, 294] width 438 height 42
click at [345, 339] on button "Give learning records" at bounding box center [339, 337] width 58 height 11
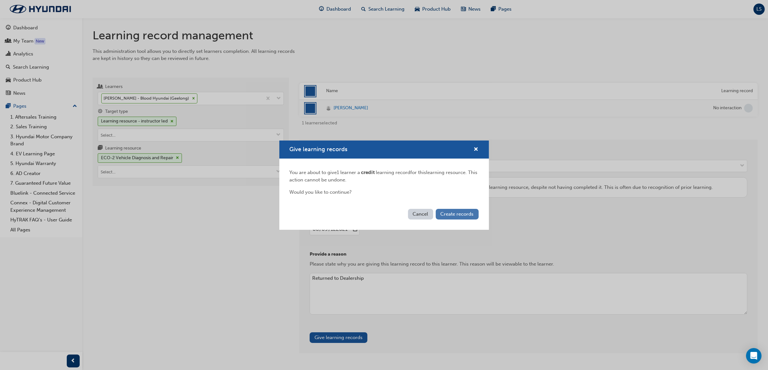
click at [454, 209] on button "Create records" at bounding box center [457, 214] width 43 height 11
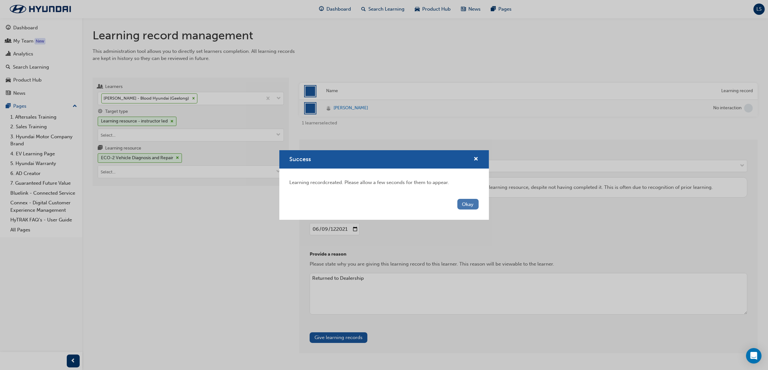
click at [465, 204] on button "Okay" at bounding box center [467, 204] width 21 height 11
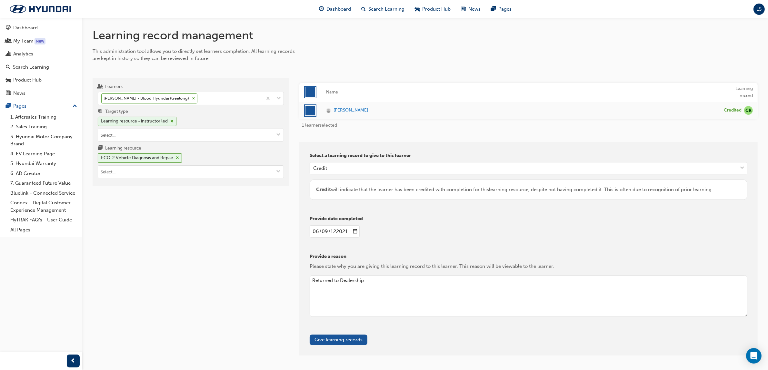
click at [317, 230] on input "2021-12-09" at bounding box center [335, 231] width 50 height 12
type input "2023-11-08"
click at [338, 279] on textarea "Returned to Dealership" at bounding box center [529, 296] width 438 height 42
click at [379, 286] on textarea "Returned to Dealership" at bounding box center [529, 296] width 438 height 42
click at [147, 168] on input "Learning resource ECO-2 Vehicle Diagnosis and Repair" at bounding box center [190, 172] width 185 height 12
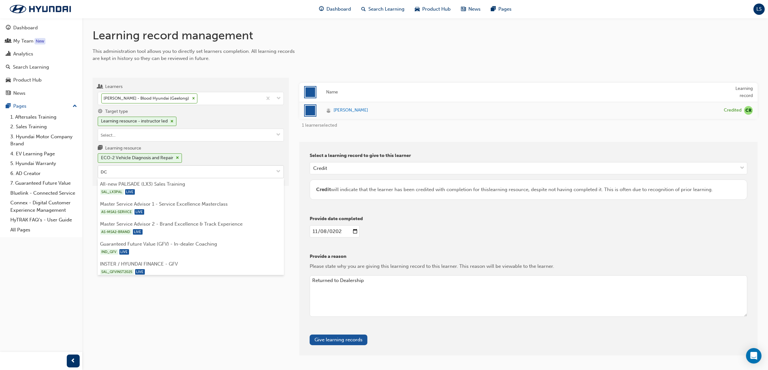
type input "DCT"
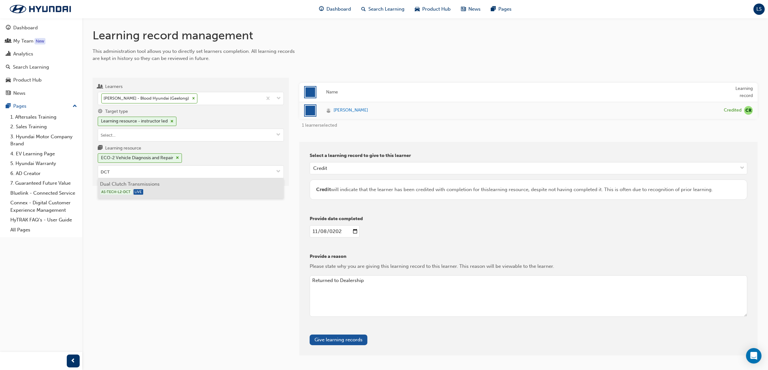
click at [144, 198] on li "Dual Clutch Transmissions AS-TECH-L2-DCT LIVE" at bounding box center [191, 188] width 186 height 20
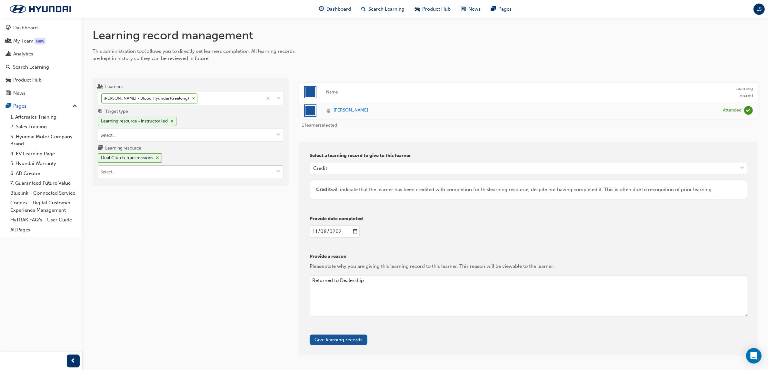
click at [138, 170] on input "Learning resource Dual Clutch Transmissions" at bounding box center [190, 172] width 185 height 12
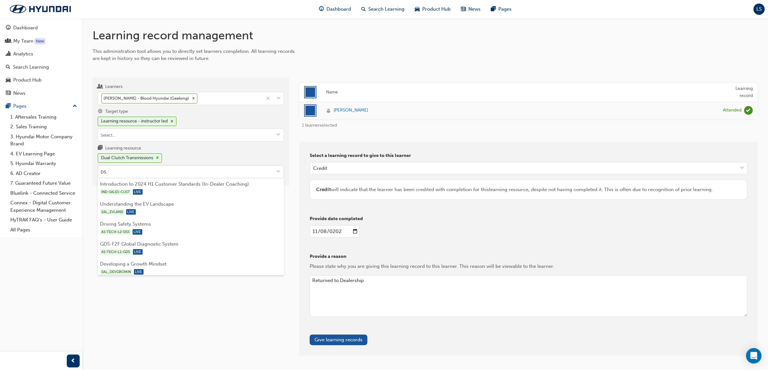
type input "DSS"
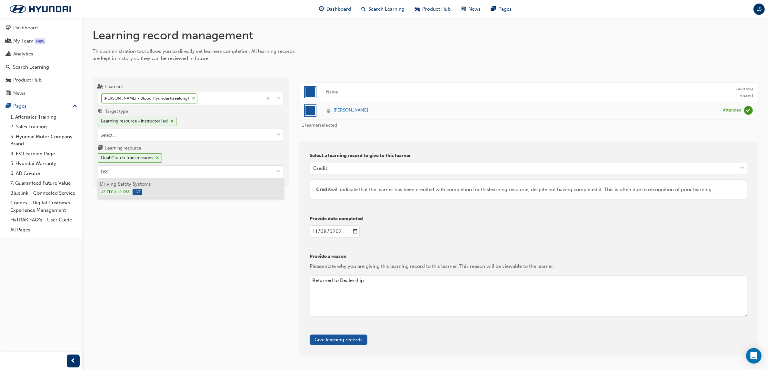
click at [149, 189] on li "Driving Safety Systems AS-TECH-L2-DSS LIVE" at bounding box center [191, 188] width 186 height 20
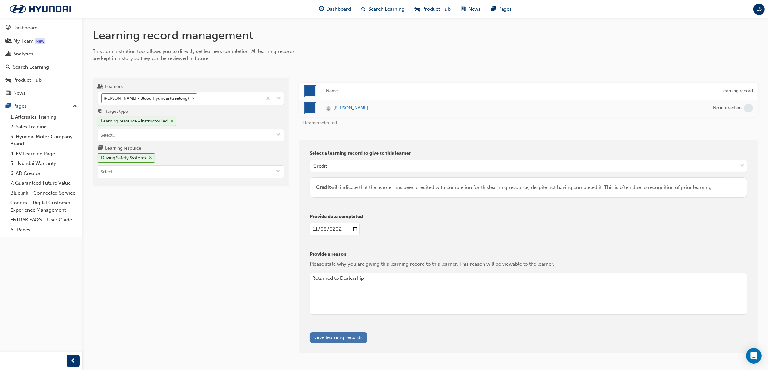
click at [341, 338] on button "Give learning records" at bounding box center [339, 337] width 58 height 11
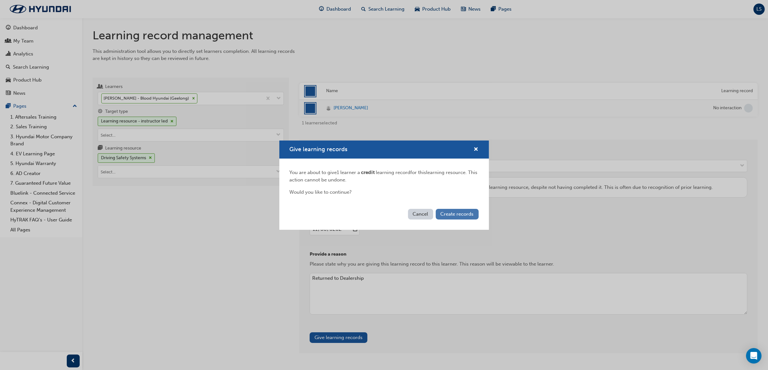
click at [458, 213] on span "Create records" at bounding box center [457, 214] width 33 height 6
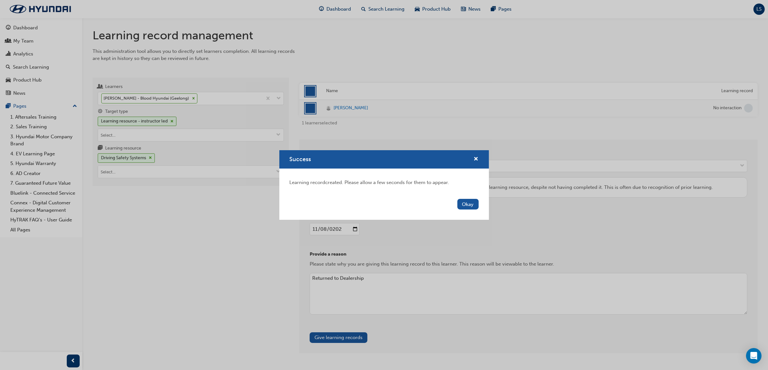
click at [469, 205] on button "Okay" at bounding box center [467, 204] width 21 height 11
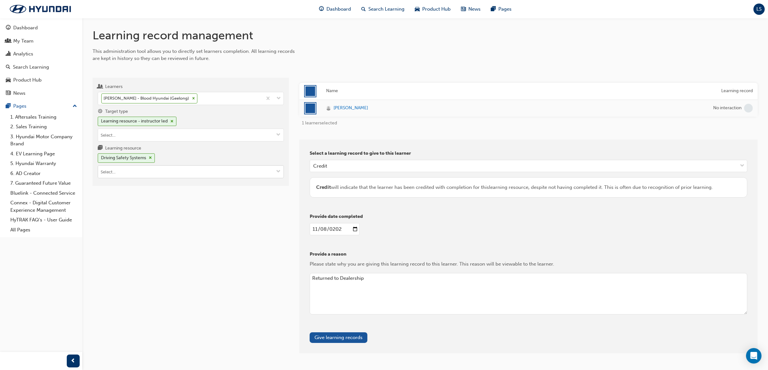
click at [138, 174] on input "Learning resource Driving Safety Systems" at bounding box center [190, 172] width 185 height 12
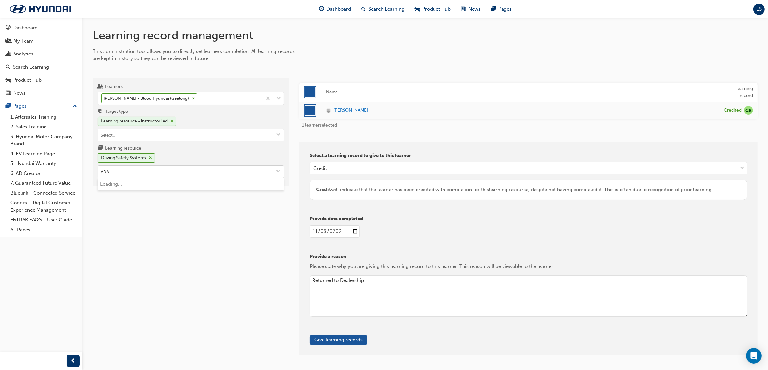
type input "ADAS"
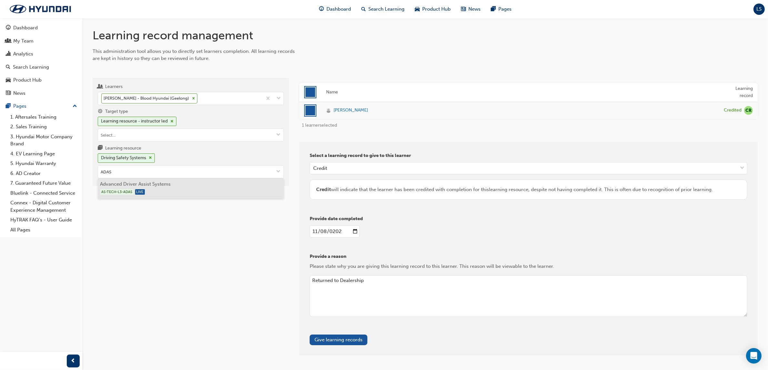
click at [162, 192] on div "AS-TECH-L3-ADAS LIVE" at bounding box center [190, 192] width 181 height 8
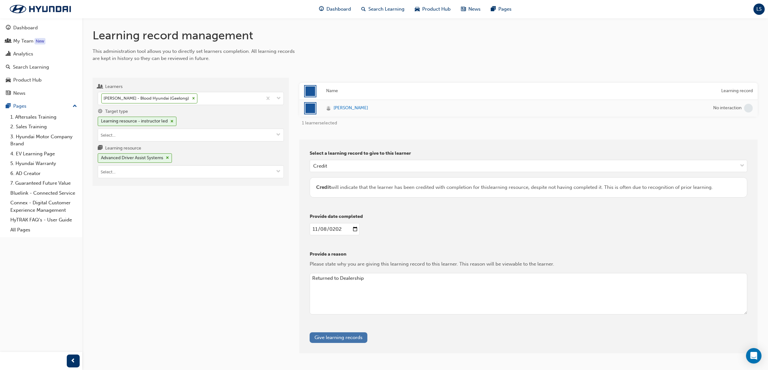
click at [360, 338] on button "Give learning records" at bounding box center [339, 337] width 58 height 11
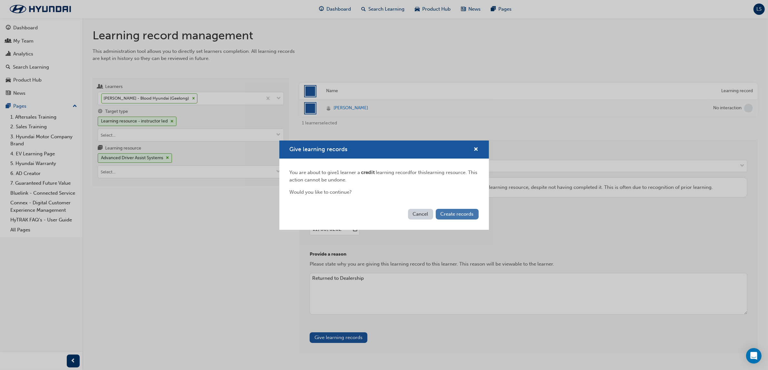
click at [464, 212] on span "Create records" at bounding box center [457, 214] width 33 height 6
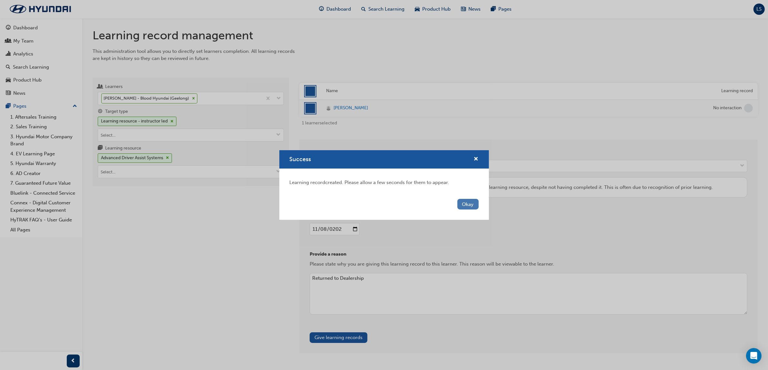
click at [471, 205] on button "Okay" at bounding box center [467, 204] width 21 height 11
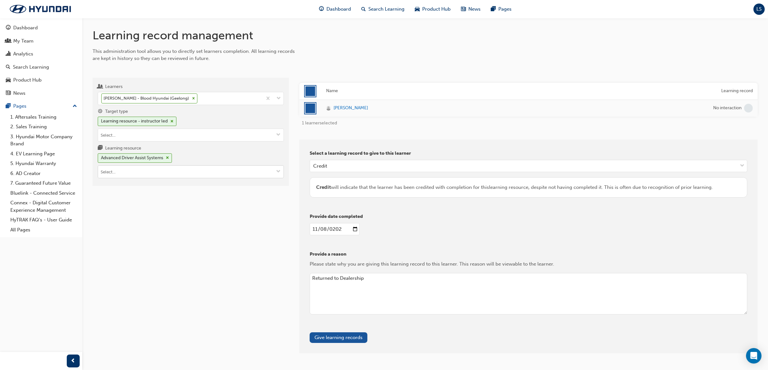
click at [131, 171] on input "Learning resource Advanced Driver Assist Systems" at bounding box center [190, 172] width 185 height 12
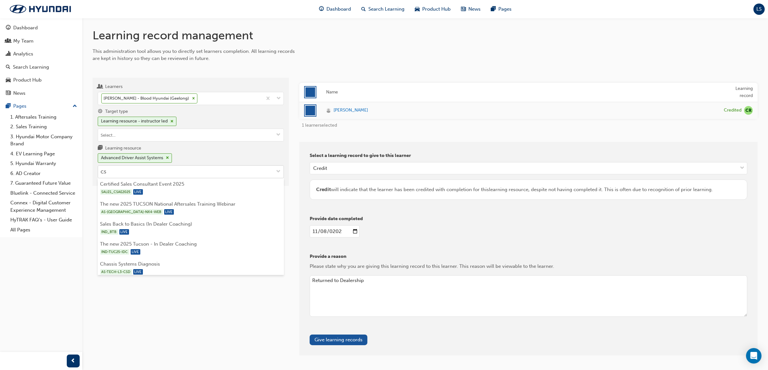
type input "CSD"
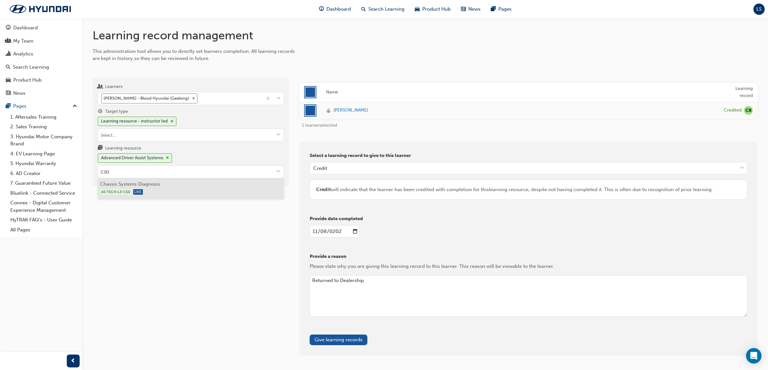
click at [142, 189] on div "AS-TECH-L3-CSD LIVE" at bounding box center [190, 192] width 181 height 8
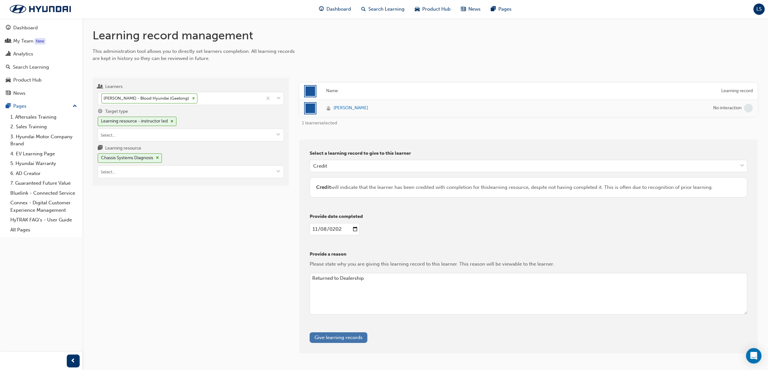
click at [351, 334] on button "Give learning records" at bounding box center [339, 337] width 58 height 11
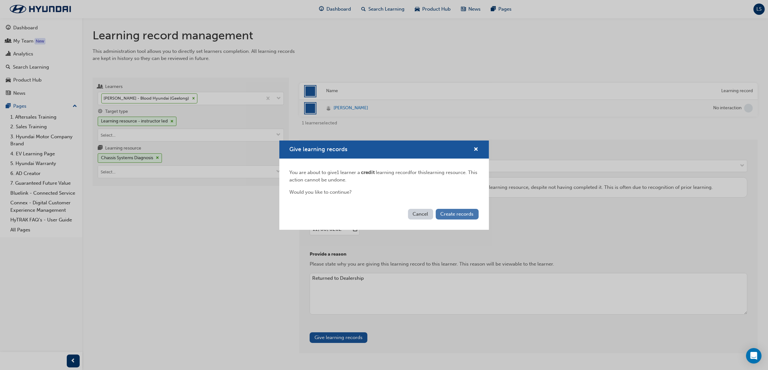
click at [458, 213] on span "Create records" at bounding box center [457, 214] width 33 height 6
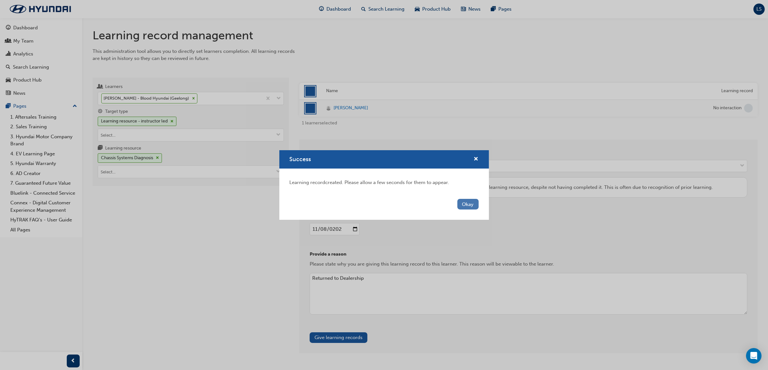
click at [467, 205] on button "Okay" at bounding box center [467, 204] width 21 height 11
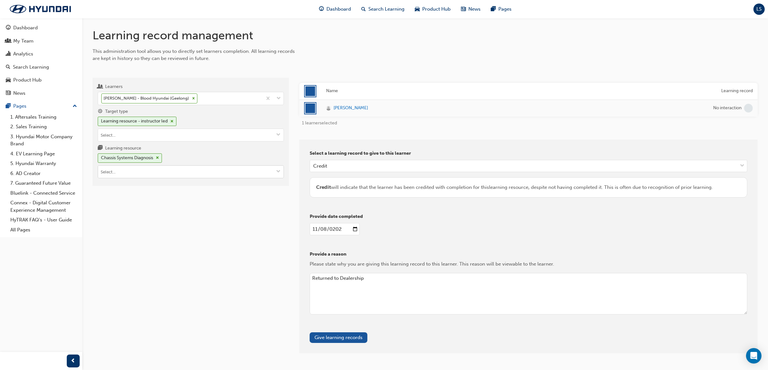
click at [145, 168] on input "Learning resource Chassis Systems Diagnosis" at bounding box center [190, 172] width 185 height 12
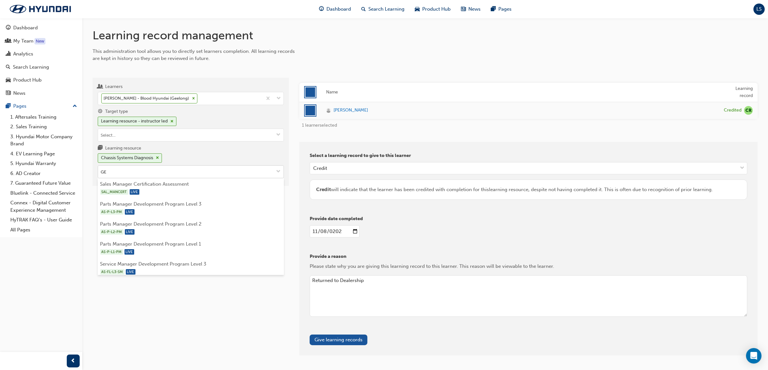
type input "GED"
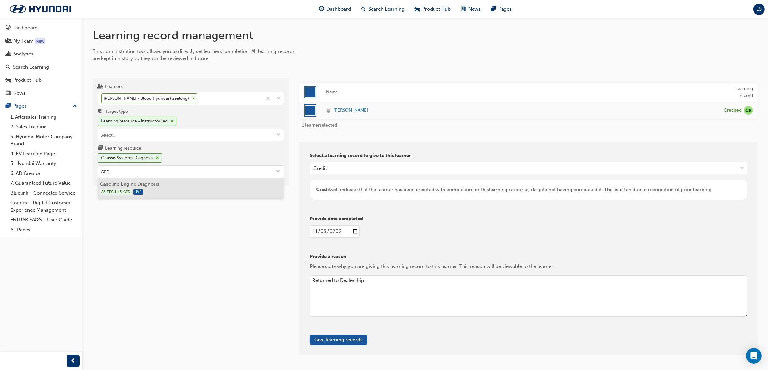
click at [152, 186] on li "Gasoline Engine Diagnosis AS-TECH-L3-GED LIVE" at bounding box center [191, 188] width 186 height 20
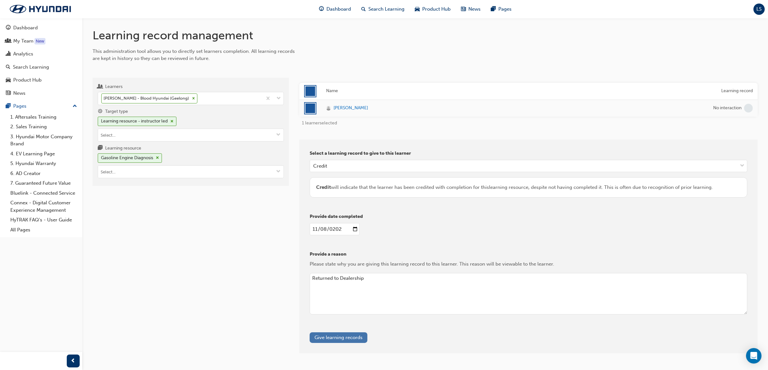
click at [347, 337] on button "Give learning records" at bounding box center [339, 337] width 58 height 11
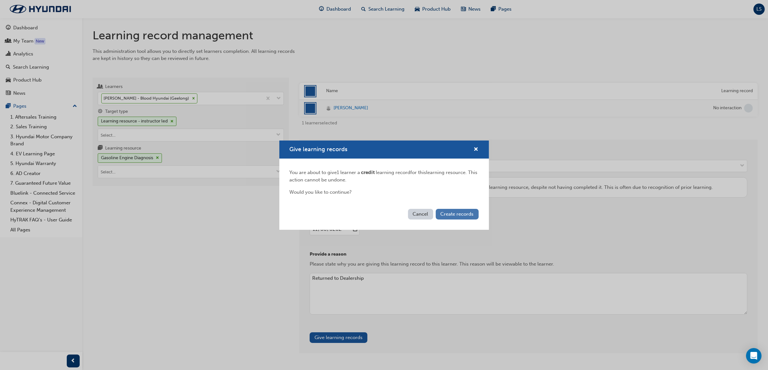
drag, startPoint x: 462, startPoint y: 220, endPoint x: 463, endPoint y: 213, distance: 6.9
click at [462, 219] on div "Cancel Create records" at bounding box center [384, 218] width 210 height 24
click at [463, 213] on span "Create records" at bounding box center [457, 214] width 33 height 6
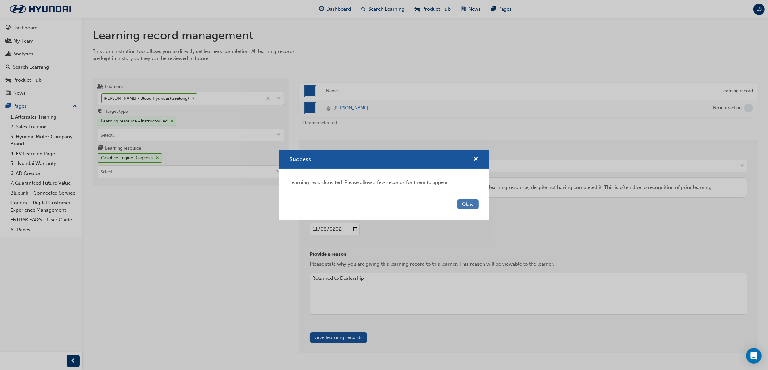
click at [471, 205] on button "Okay" at bounding box center [467, 204] width 21 height 11
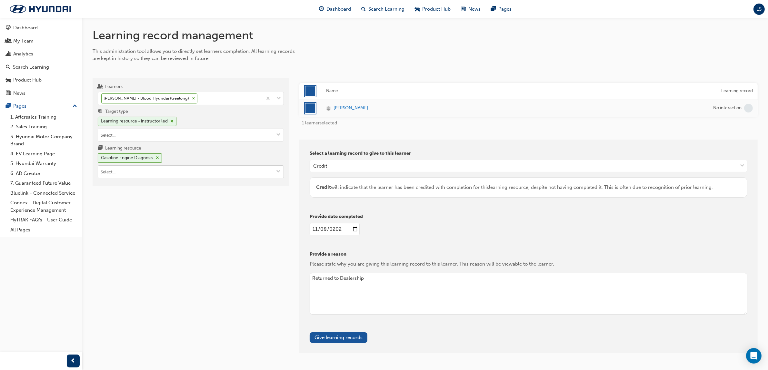
click at [172, 170] on input "Learning resource Gasoline Engine Diagnosis" at bounding box center [190, 172] width 185 height 12
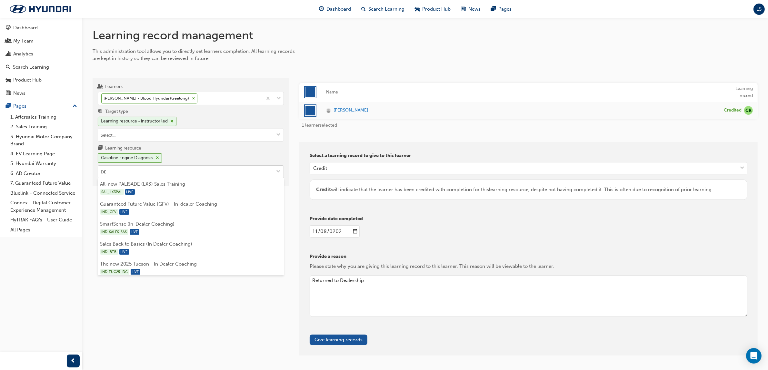
type input "DED"
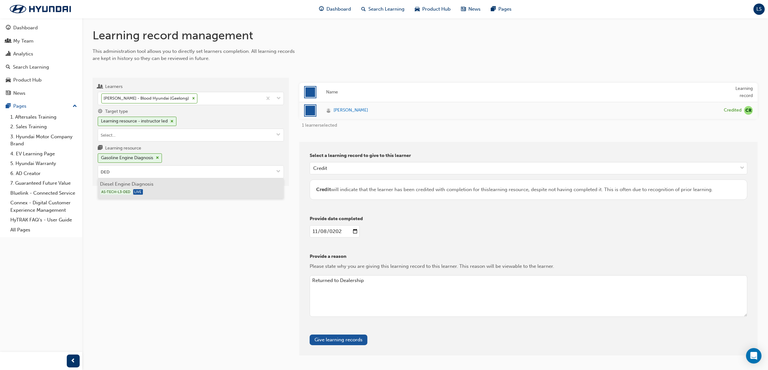
click at [185, 185] on li "Diesel Engine Diagnosis AS-TECH-L3-DED LIVE" at bounding box center [191, 188] width 186 height 20
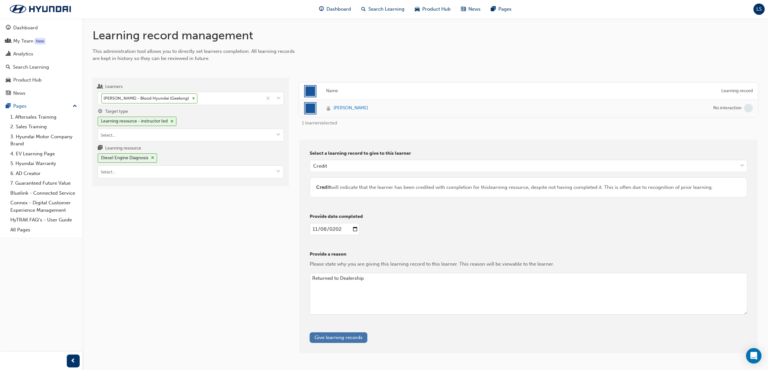
click at [341, 337] on button "Give learning records" at bounding box center [339, 337] width 58 height 11
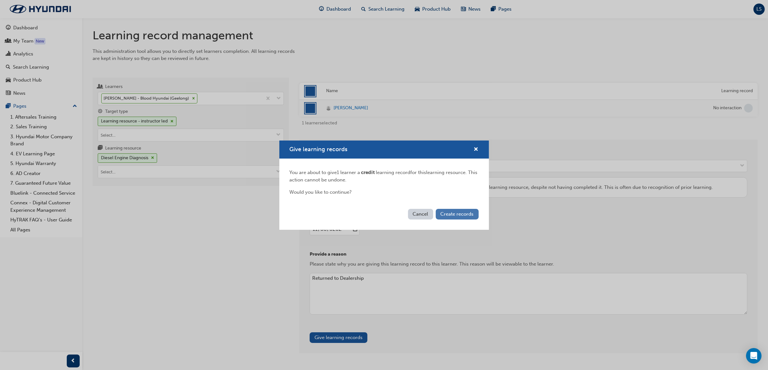
click at [460, 219] on button "Create records" at bounding box center [457, 214] width 43 height 11
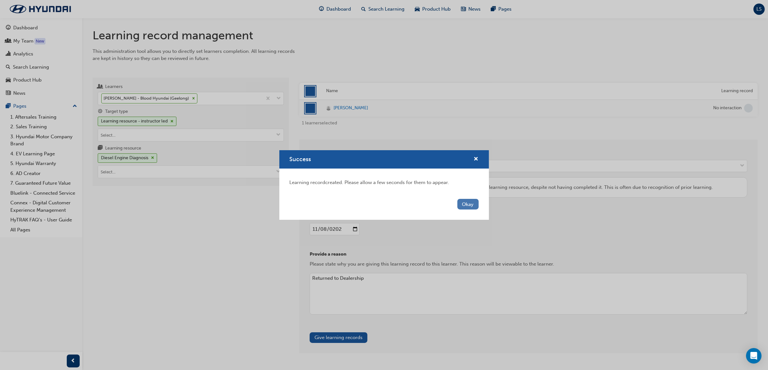
click at [466, 201] on button "Okay" at bounding box center [467, 204] width 21 height 11
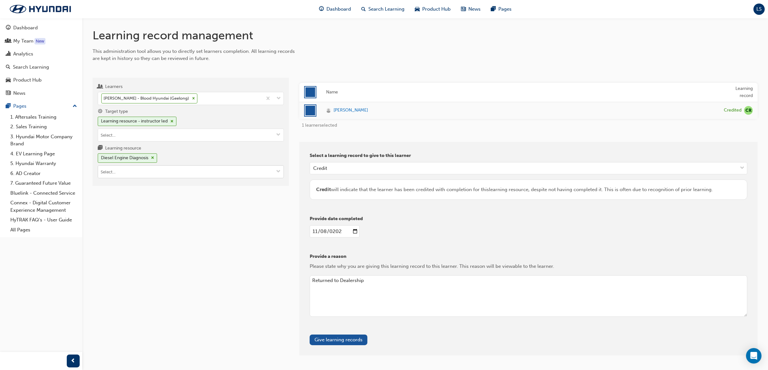
click at [138, 175] on input "Learning resource Diesel Engine Diagnosis" at bounding box center [190, 172] width 185 height 12
type input "D"
type input "Netw"
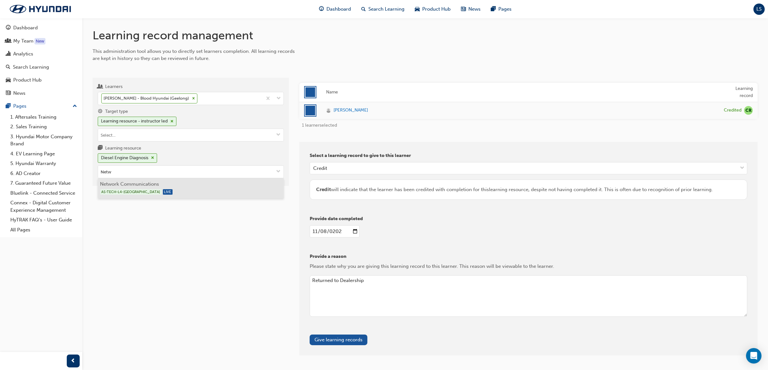
click at [138, 189] on li "Network Communications AS-TECH-L4-NC LIVE" at bounding box center [191, 188] width 186 height 20
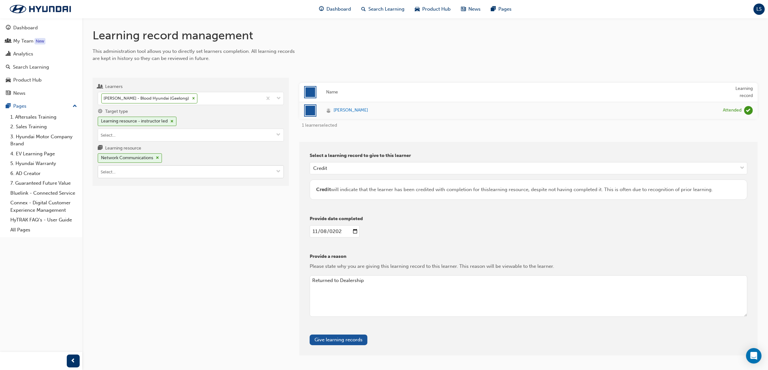
click at [163, 173] on input "Learning resource Network Communications" at bounding box center [190, 172] width 185 height 12
type input "BED"
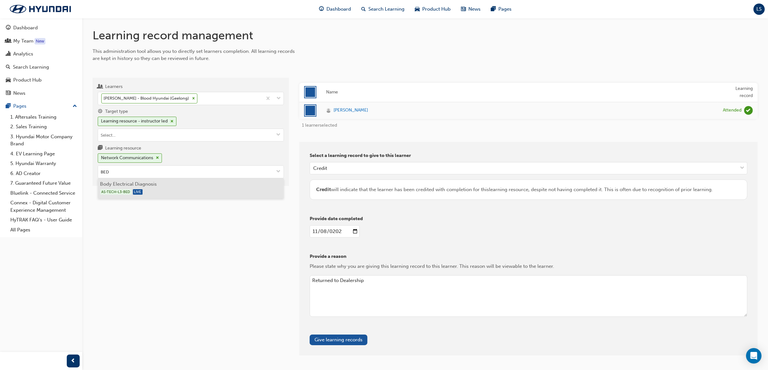
click at [153, 189] on li "Body Electrical Diagnosis AS-TECH-L3-BED LIVE" at bounding box center [191, 188] width 186 height 20
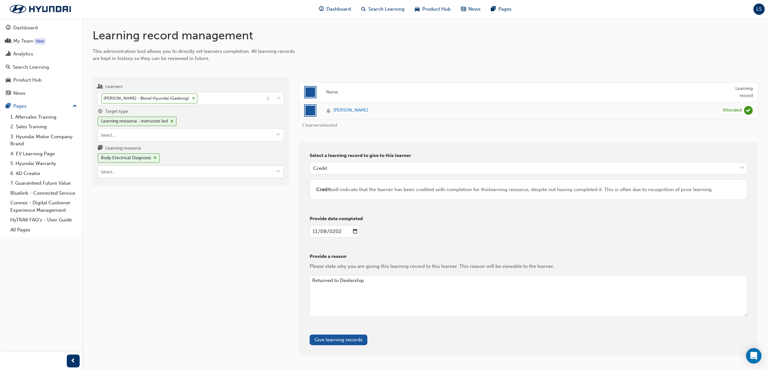
click at [152, 173] on input "Learning resource Body Electrical Diagnosis" at bounding box center [190, 172] width 185 height 12
click at [236, 102] on div "Peterson Jimenez - Blood Hyundai (Geelong)" at bounding box center [180, 98] width 164 height 13
click at [199, 101] on input "Learners option Peterson Jimenez - Blood Hyundai (Geelong), selected. 0 results…" at bounding box center [199, 97] width 1 height 5
type input "lear"
click at [192, 113] on span "David Lear - Gold Coast Hyundai (Southport)" at bounding box center [173, 116] width 142 height 6
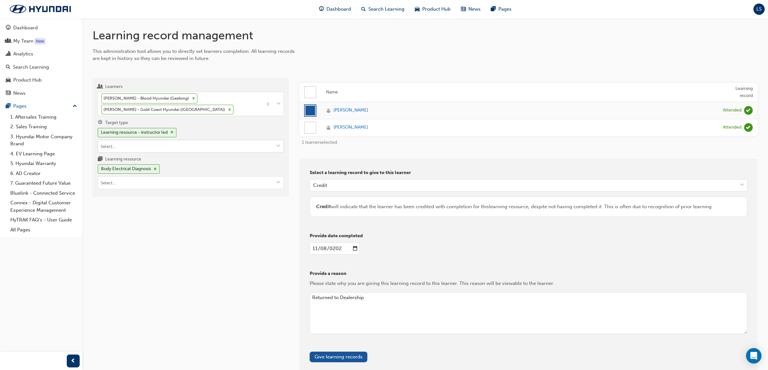
click at [179, 148] on input "Target type Learning resource - instructor led" at bounding box center [190, 146] width 185 height 12
click at [176, 151] on input "Target type Learning resource - instructor led Learning resource - eLearning mo…" at bounding box center [190, 146] width 185 height 12
click at [147, 189] on input "Learning resource Body Electrical Diagnosis" at bounding box center [190, 183] width 185 height 12
type input "master"
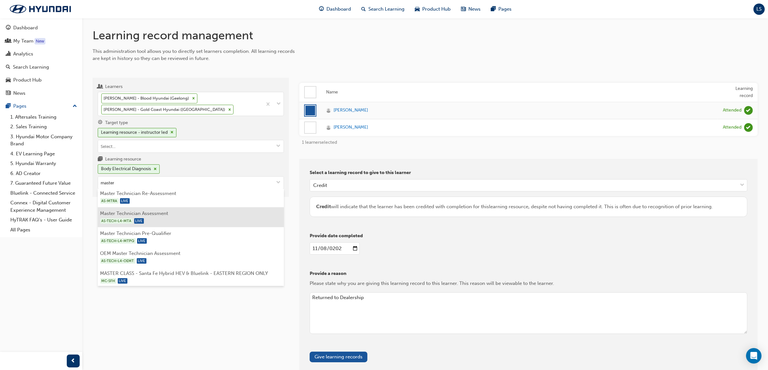
click at [159, 220] on div "AS-TECH-L4-MTA LIVE" at bounding box center [190, 221] width 181 height 8
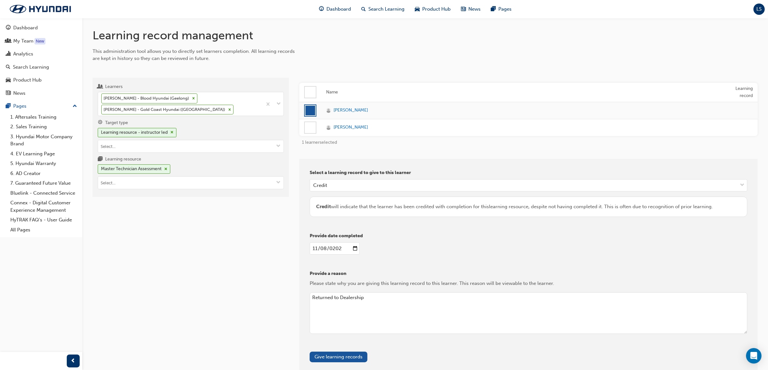
scroll to position [0, 0]
click at [311, 125] on div at bounding box center [310, 127] width 11 height 11
click at [193, 99] on icon at bounding box center [193, 98] width 5 height 5
click at [235, 107] on input "Learners Peterson Jimenez - Blood Hyundai (Geelong) David Lear - Gold Coast Hyu…" at bounding box center [235, 109] width 1 height 5
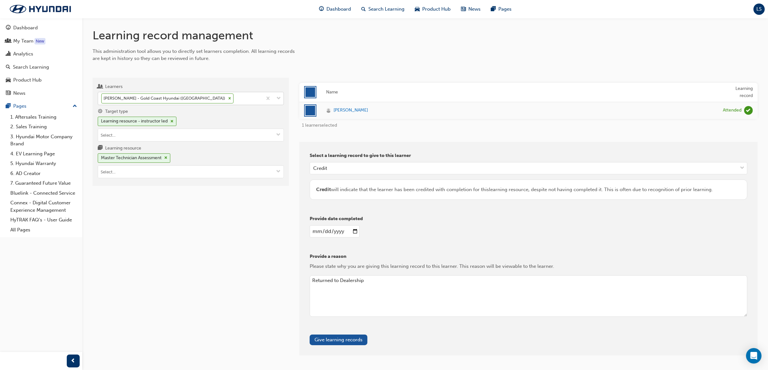
click at [344, 188] on div "Credit will indicate that the learner has been credited with completion for thi…" at bounding box center [528, 189] width 424 height 7
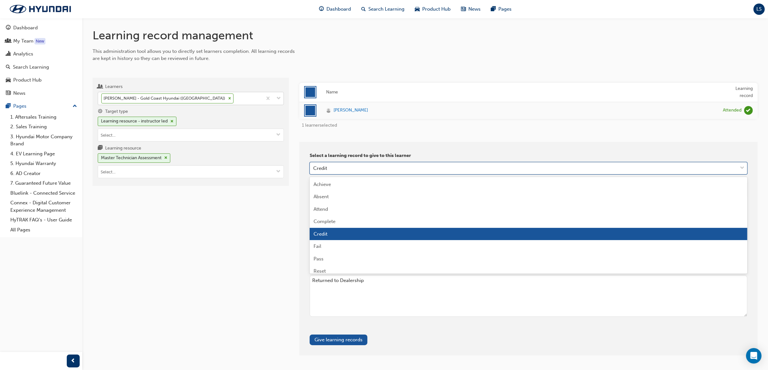
click at [332, 165] on div "Credit" at bounding box center [523, 168] width 427 height 11
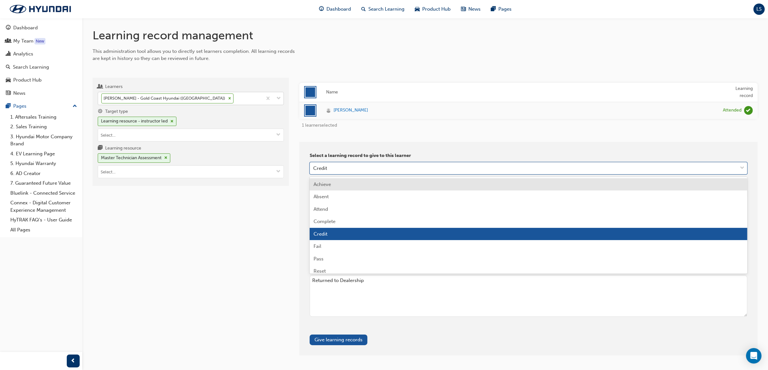
click at [335, 184] on div "Achieve" at bounding box center [529, 184] width 438 height 13
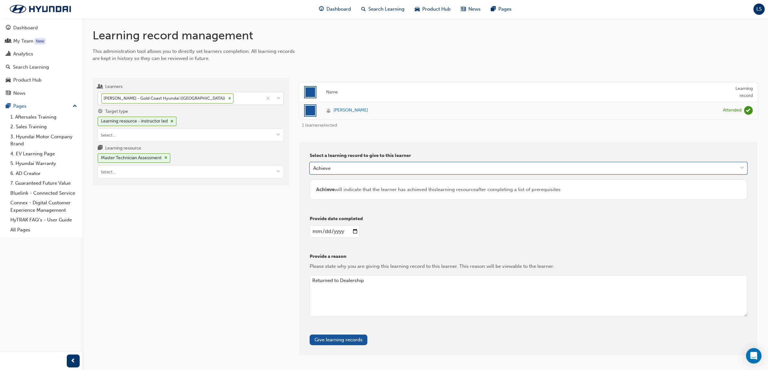
click at [312, 230] on input "2023-11-08" at bounding box center [335, 231] width 50 height 12
drag, startPoint x: 333, startPoint y: 228, endPoint x: 360, endPoint y: 226, distance: 27.5
click at [333, 228] on input "202019-12-06" at bounding box center [335, 231] width 51 height 12
click at [339, 228] on input "202019-12-06" at bounding box center [335, 231] width 51 height 12
type input "0201-12-06"
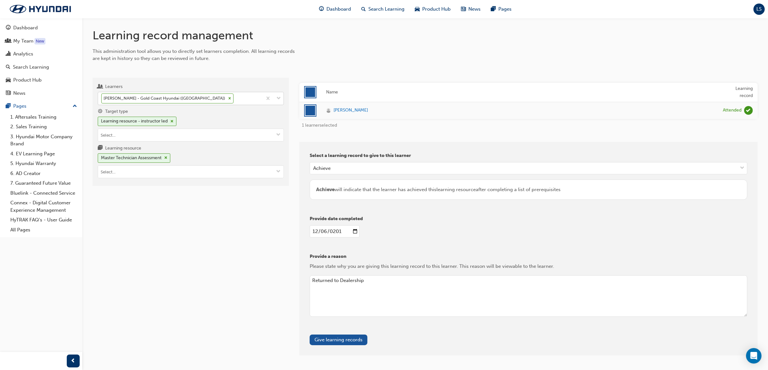
type input "2019-12-06"
drag, startPoint x: 366, startPoint y: 282, endPoint x: 252, endPoint y: 281, distance: 113.8
click at [252, 281] on div "Learners David Lear - Gold Coast Hyundai (Southport) Target type Learning resou…" at bounding box center [425, 211] width 665 height 288
type textarea "Master Status"
click at [354, 341] on button "Give learning records" at bounding box center [339, 340] width 58 height 11
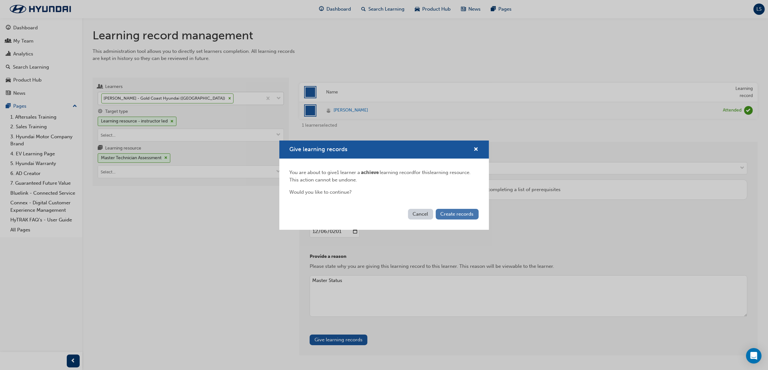
click at [454, 209] on button "Create records" at bounding box center [457, 214] width 43 height 11
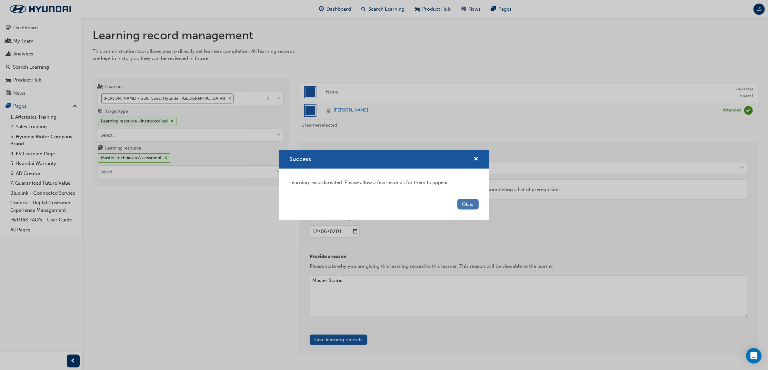
click at [467, 204] on button "Okay" at bounding box center [467, 204] width 21 height 11
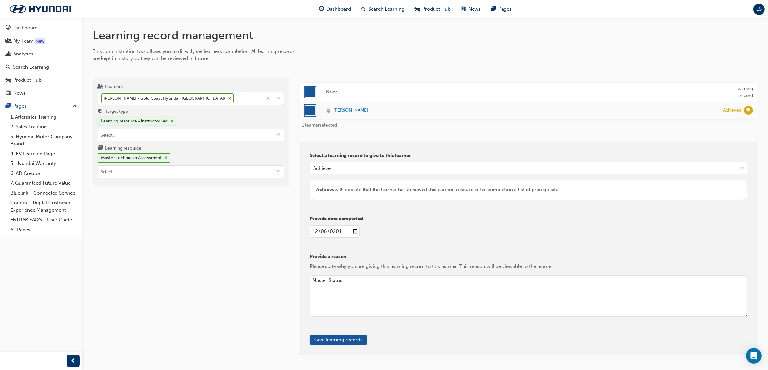
click at [224, 97] on div "David Lear - Gold Coast Hyundai (Southport)" at bounding box center [180, 98] width 164 height 13
click at [235, 97] on input "Learners David Lear - Gold Coast Hyundai (Southport)" at bounding box center [235, 97] width 1 height 5
type input "Daniels"
click at [194, 114] on span "Harrison Daniels - John Hughes Hyundai (Welshpool )" at bounding box center [180, 116] width 157 height 6
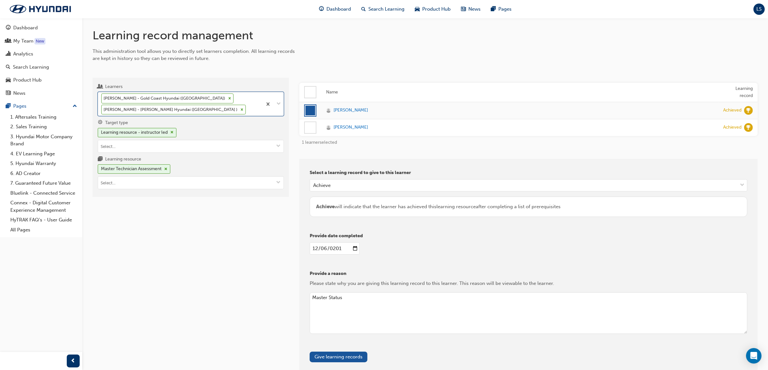
click at [227, 97] on icon at bounding box center [229, 98] width 5 height 5
click at [247, 107] on input "Learners option Harrison Daniels - John Hughes Hyundai (Welshpool ), selected. …" at bounding box center [247, 109] width 1 height 5
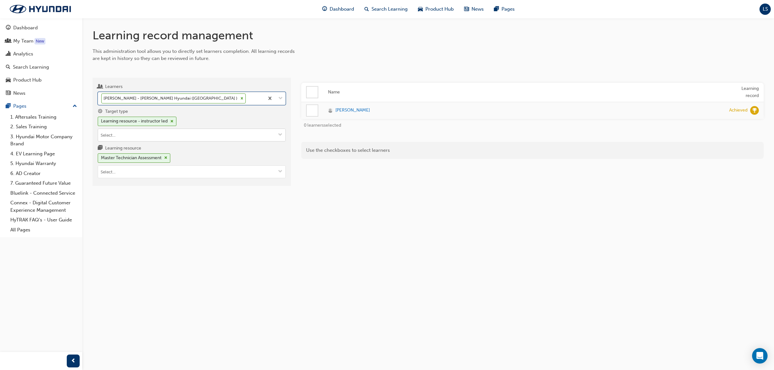
click at [145, 133] on input "Target type Learning resource - instructor led" at bounding box center [191, 135] width 187 height 12
click at [143, 148] on li "Learning resource - eLearning module" at bounding box center [192, 148] width 188 height 12
click at [129, 162] on input "Learning resource" at bounding box center [191, 160] width 187 height 12
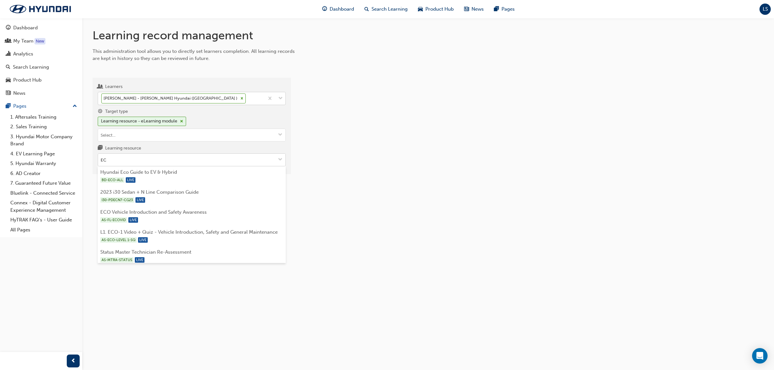
type input "ECO"
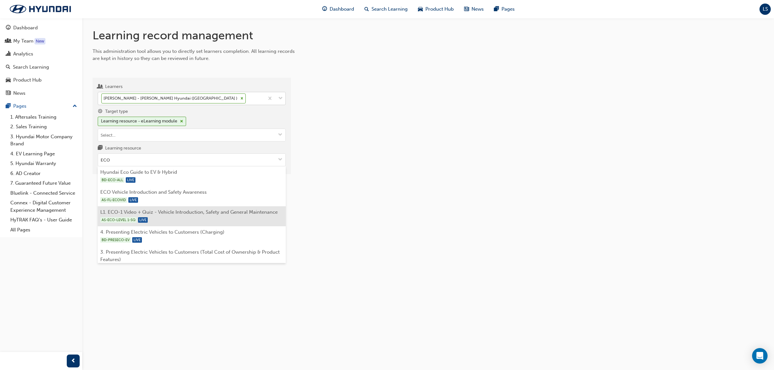
click at [179, 215] on li "L1. ECO-1 Video + Quiz - Vehicle Introduction, Safety and General Maintenance A…" at bounding box center [192, 216] width 188 height 20
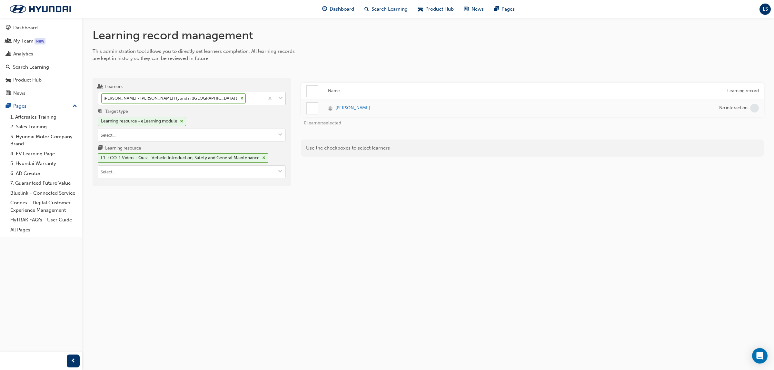
click at [316, 110] on div at bounding box center [312, 108] width 11 height 11
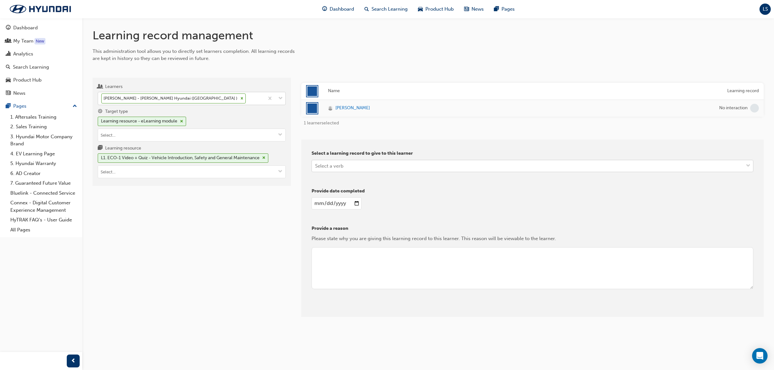
click at [351, 162] on div "Select a verb" at bounding box center [527, 165] width 431 height 11
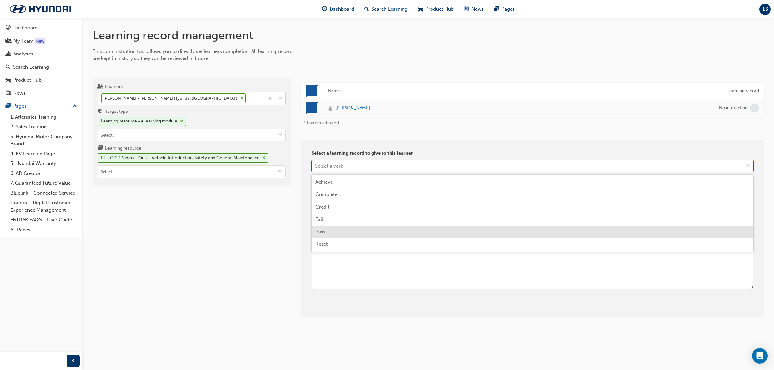
click at [337, 234] on div "Pass" at bounding box center [533, 232] width 442 height 13
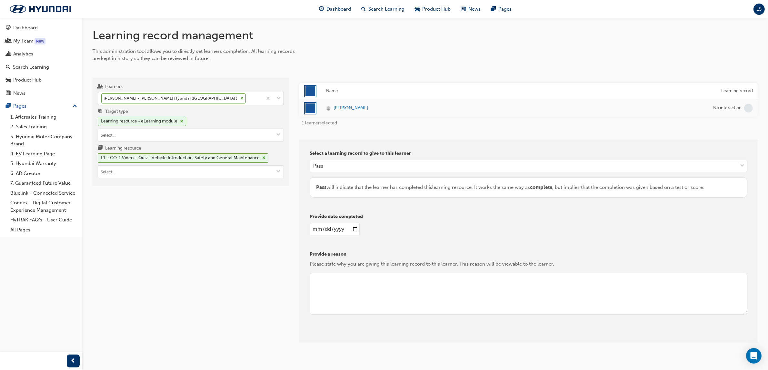
click at [319, 227] on input "date" at bounding box center [335, 229] width 50 height 12
type input "2021-07-12"
click at [339, 281] on textarea at bounding box center [529, 294] width 438 height 42
type textarea "2021"
click at [355, 334] on button "Give learning records" at bounding box center [339, 337] width 58 height 11
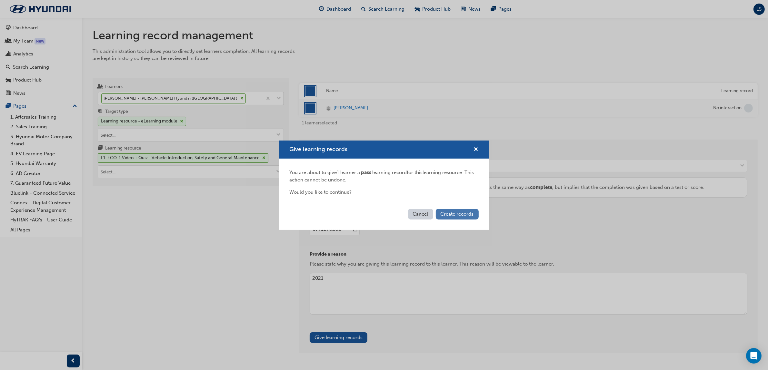
click at [469, 213] on span "Create records" at bounding box center [457, 214] width 33 height 6
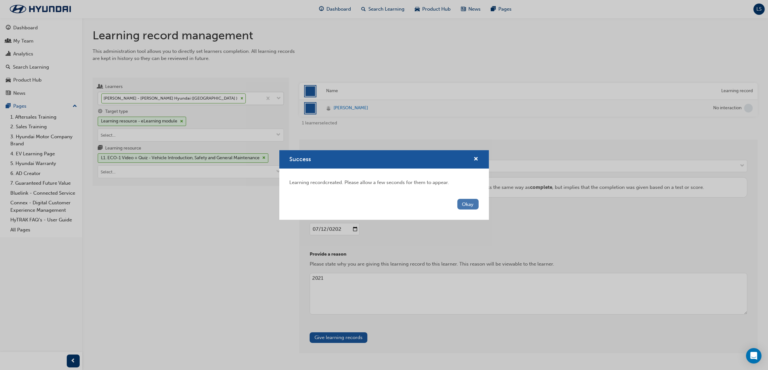
click at [475, 205] on button "Okay" at bounding box center [467, 204] width 21 height 11
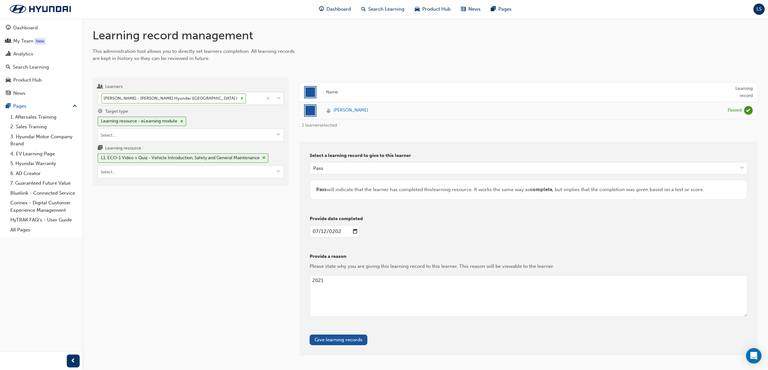
click at [757, 11] on span "LS" at bounding box center [759, 8] width 5 height 7
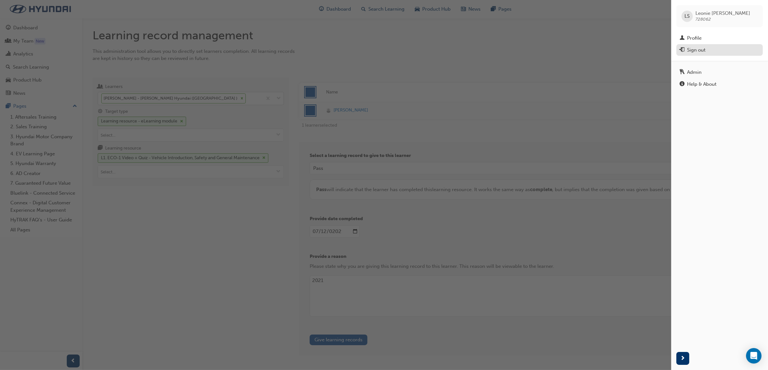
click at [704, 51] on div "Sign out" at bounding box center [696, 49] width 18 height 7
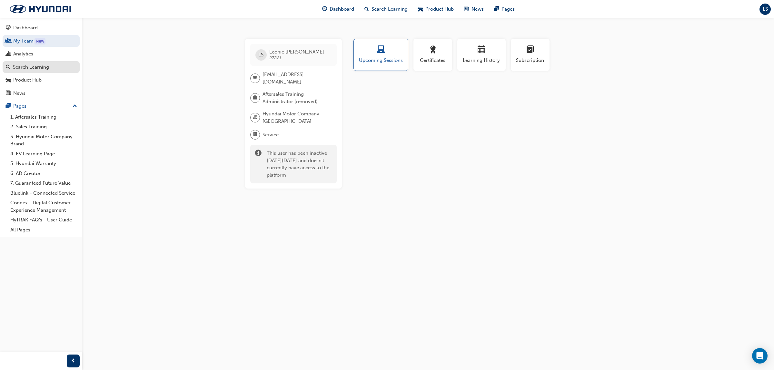
click at [37, 62] on link "Search Learning" at bounding box center [41, 67] width 77 height 12
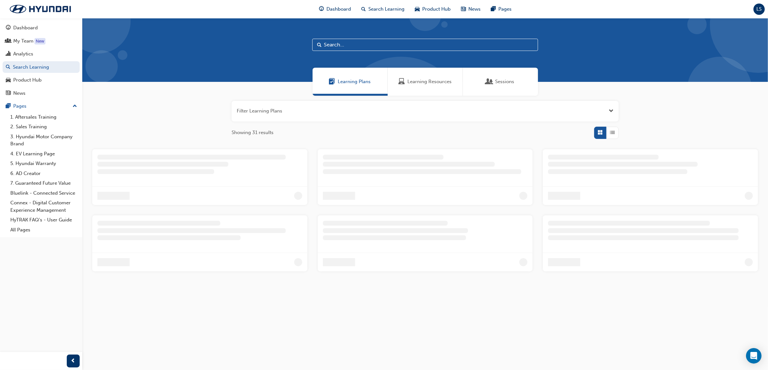
click at [431, 83] on span "Learning Resources" at bounding box center [429, 81] width 44 height 7
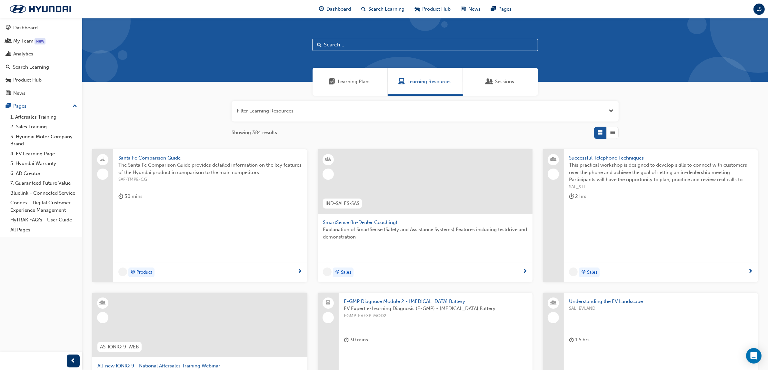
click at [388, 49] on input "text" at bounding box center [425, 45] width 226 height 12
type input "As-EXCE"
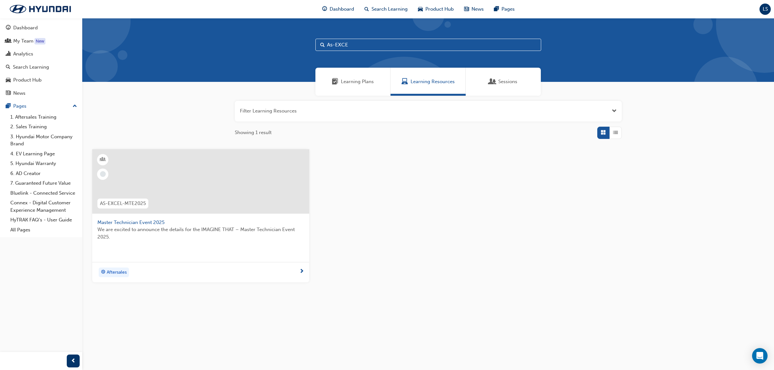
click at [120, 206] on span "AS-EXCEL-MTE2025" at bounding box center [123, 203] width 46 height 7
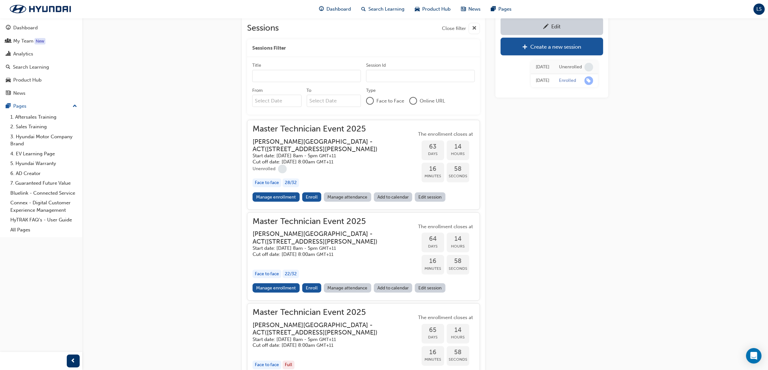
scroll to position [768, 0]
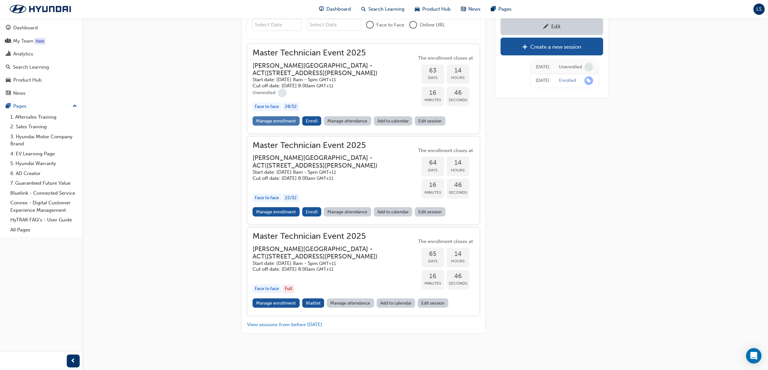
click at [292, 126] on link "Manage enrollment" at bounding box center [275, 120] width 47 height 9
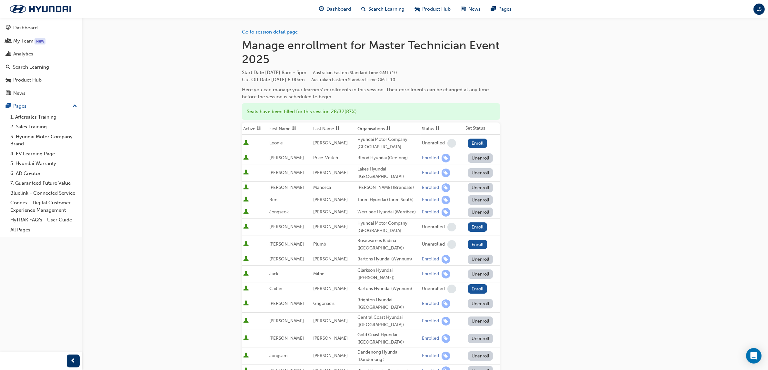
scroll to position [161, 0]
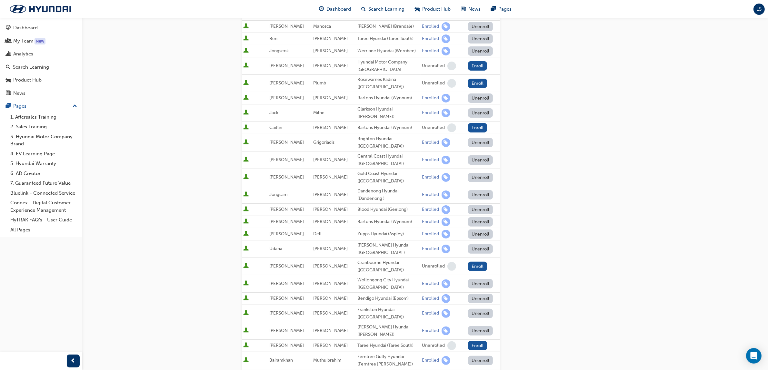
scroll to position [768, 0]
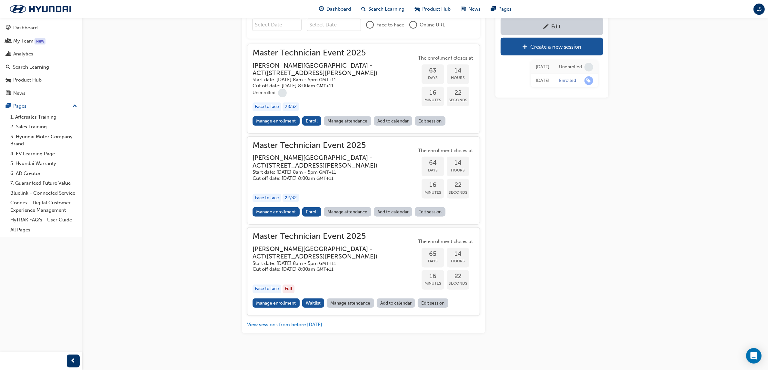
drag, startPoint x: 281, startPoint y: 123, endPoint x: 282, endPoint y: 128, distance: 5.5
click at [281, 111] on div "Face to face" at bounding box center [266, 107] width 29 height 9
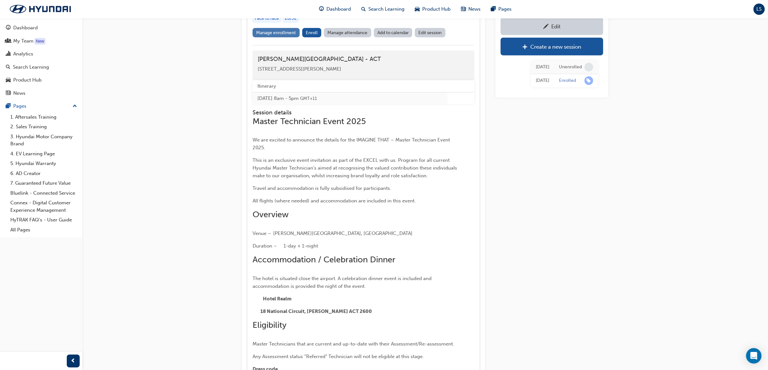
click at [280, 37] on link "Manage enrollment" at bounding box center [275, 32] width 47 height 9
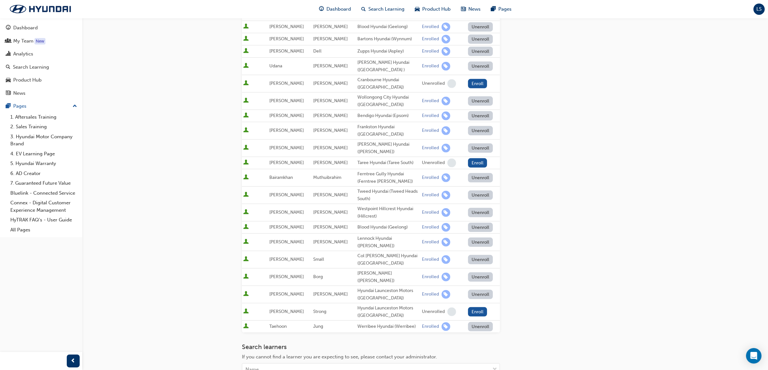
scroll to position [410, 0]
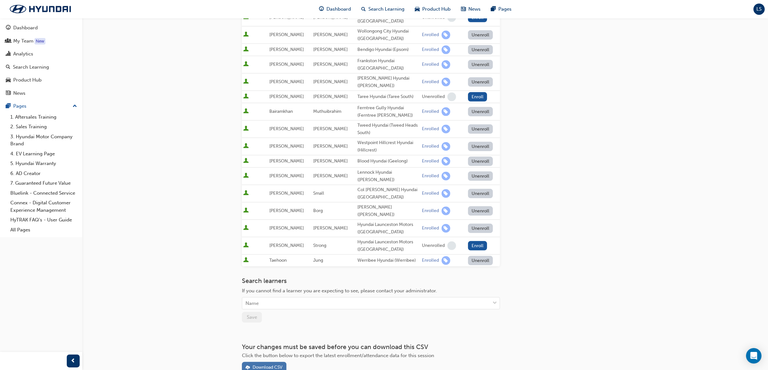
click at [267, 365] on div "Download CSV" at bounding box center [267, 367] width 30 height 5
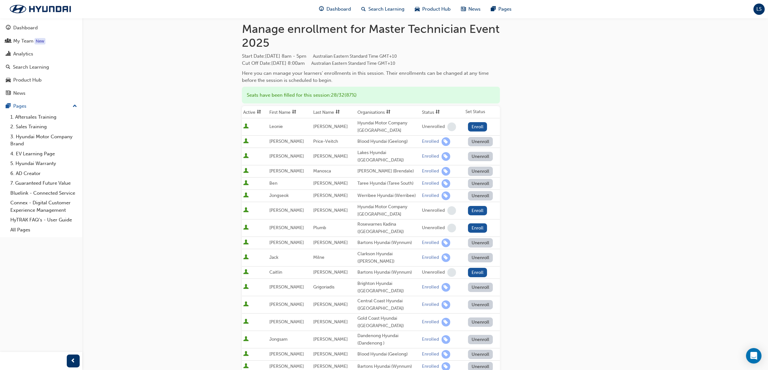
scroll to position [0, 0]
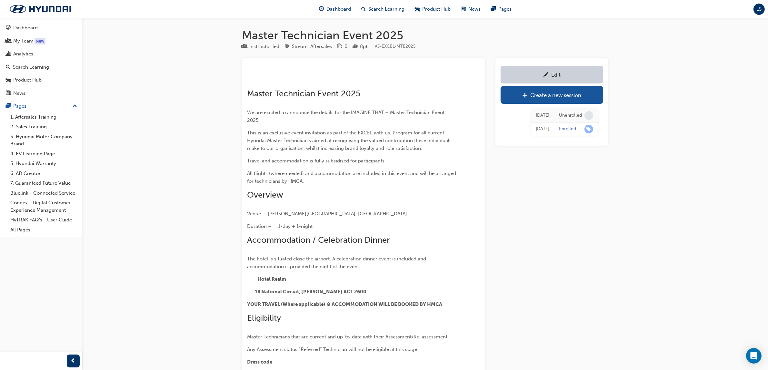
scroll to position [768, 0]
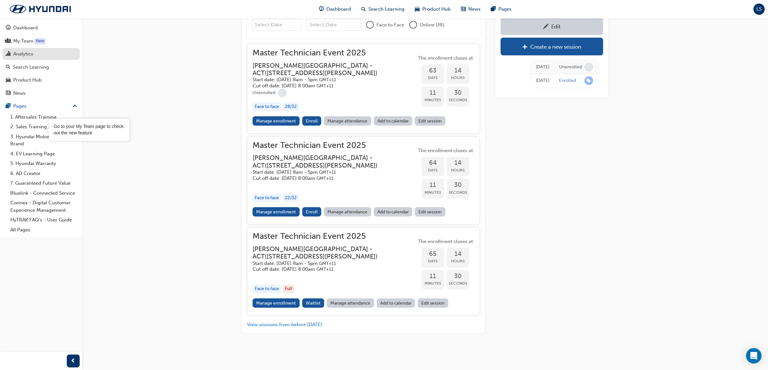
click at [35, 56] on div "Analytics" at bounding box center [41, 54] width 71 height 8
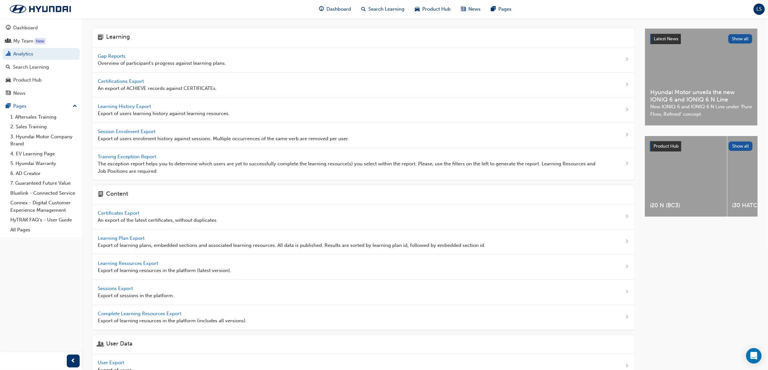
click at [112, 55] on span "Gap Reports" at bounding box center [112, 56] width 29 height 6
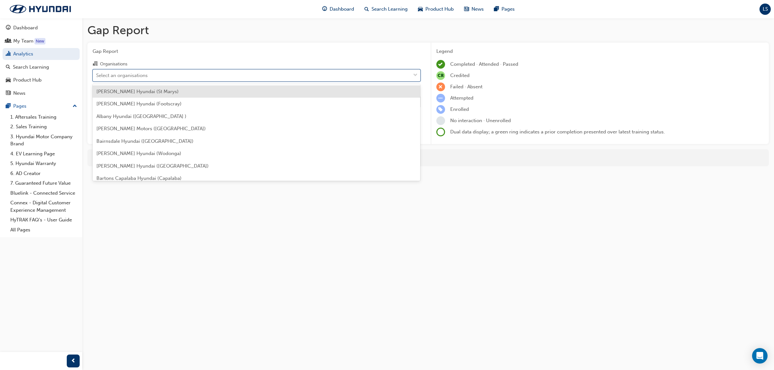
click at [131, 73] on div "Select an organisations" at bounding box center [122, 75] width 52 height 7
click at [97, 73] on input "Organisations option Adrian Brien Hyundai (St Marys) focused, 1 of 182. 182 res…" at bounding box center [96, 74] width 1 height 5
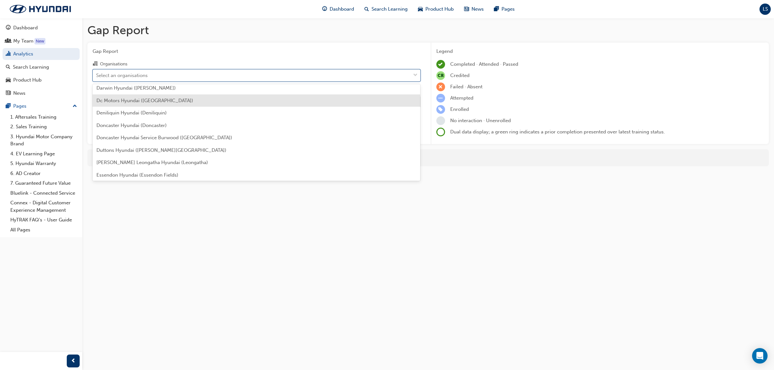
scroll to position [524, 0]
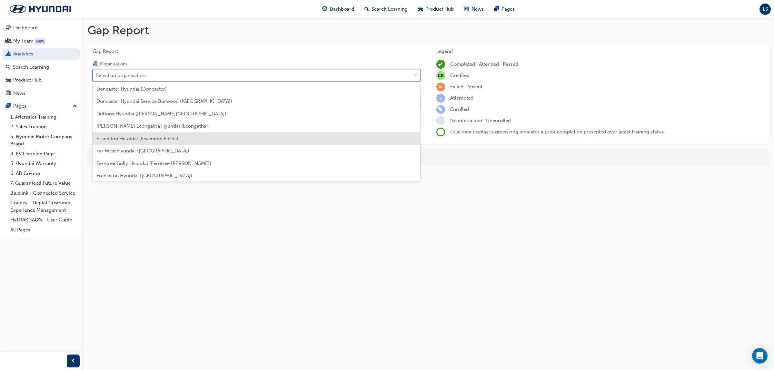
click at [150, 137] on span "Essendon Hyundai (Essendon Fields)" at bounding box center [137, 139] width 82 height 6
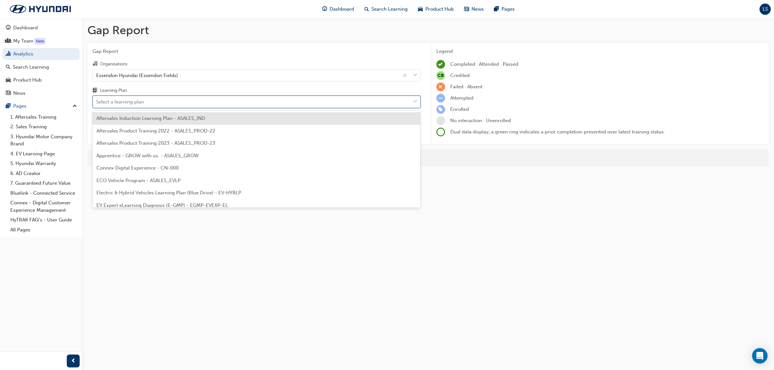
click at [147, 101] on div "Select a learning plan" at bounding box center [252, 101] width 318 height 11
click at [97, 101] on input "Learning Plan option Aftersales Induction Learning Plan - ASALES_IND focused, 1…" at bounding box center [96, 101] width 1 height 5
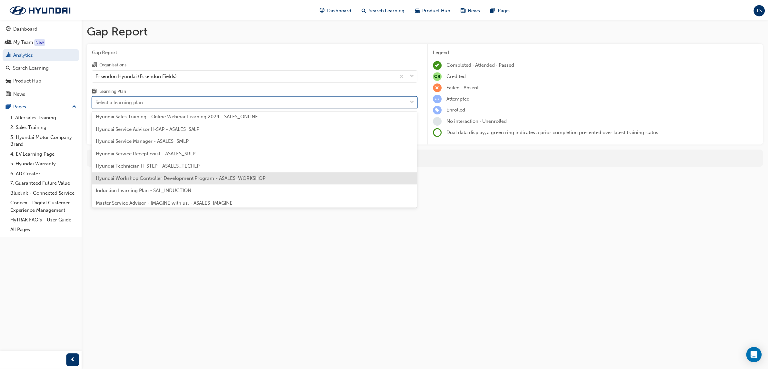
scroll to position [202, 0]
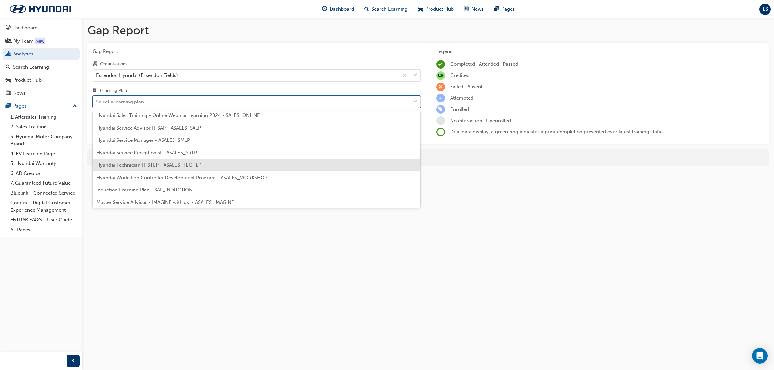
click at [182, 170] on div "Hyundai Technician H-STEP - ASALES_TECHLP" at bounding box center [257, 165] width 328 height 13
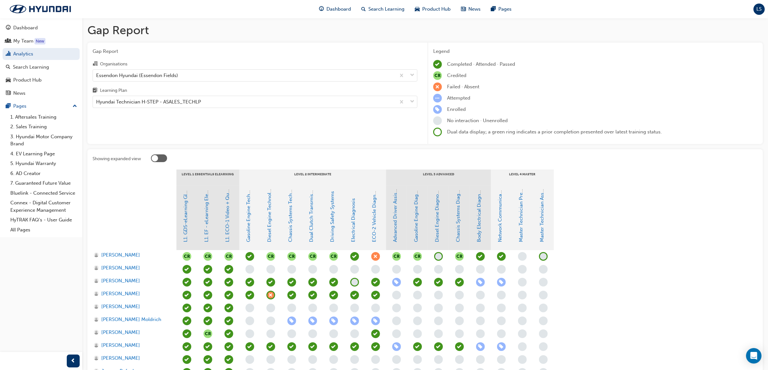
click at [542, 255] on span "learningRecordVerb_NONE-icon" at bounding box center [543, 256] width 9 height 9
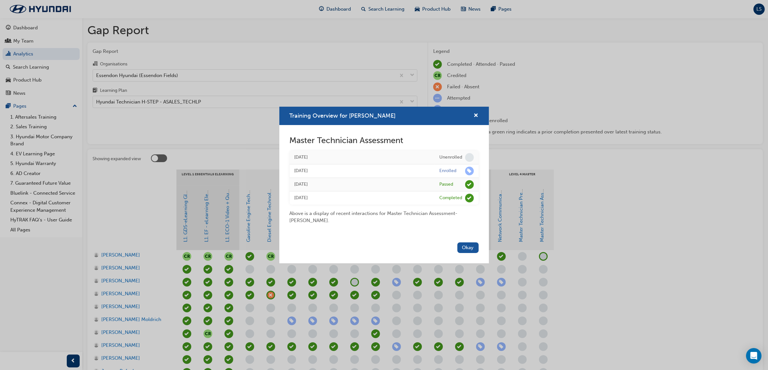
click at [584, 203] on div "Training Overview for Antony Accaputo Master Technician Assessment Fri 11 Aug 2…" at bounding box center [384, 185] width 768 height 370
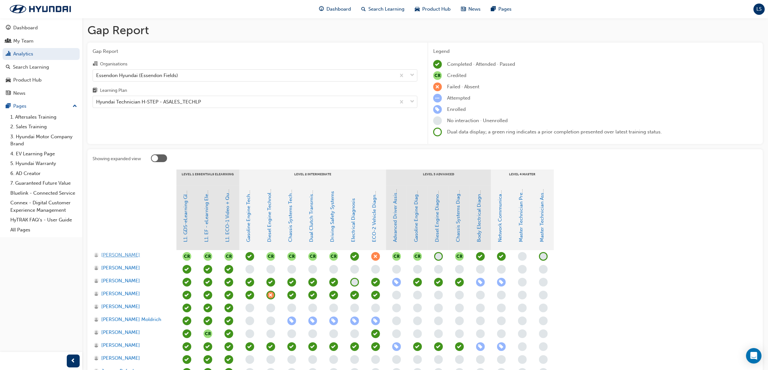
click at [129, 252] on span "[PERSON_NAME]" at bounding box center [120, 255] width 39 height 7
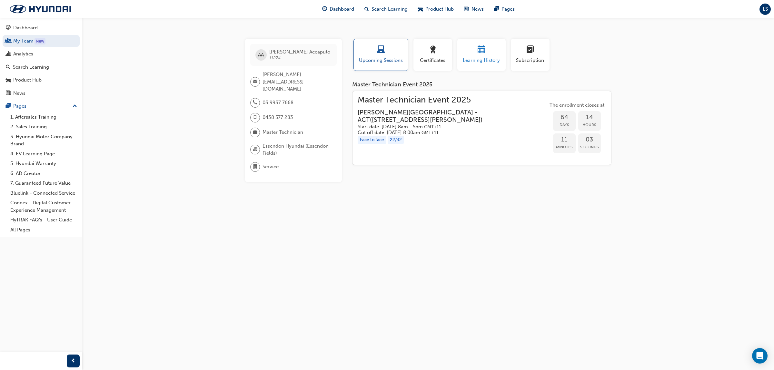
click at [473, 59] on span "Learning History" at bounding box center [481, 60] width 39 height 7
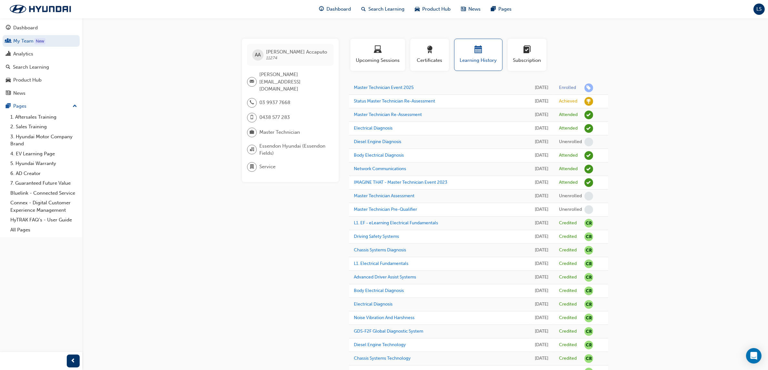
drag, startPoint x: 693, startPoint y: 135, endPoint x: 689, endPoint y: 132, distance: 5.0
click at [690, 133] on div "AA Antony Accaputo 11274 antony.accaputo@essendonhyundai.com.au 03 9937 7668 04…" at bounding box center [384, 339] width 768 height 679
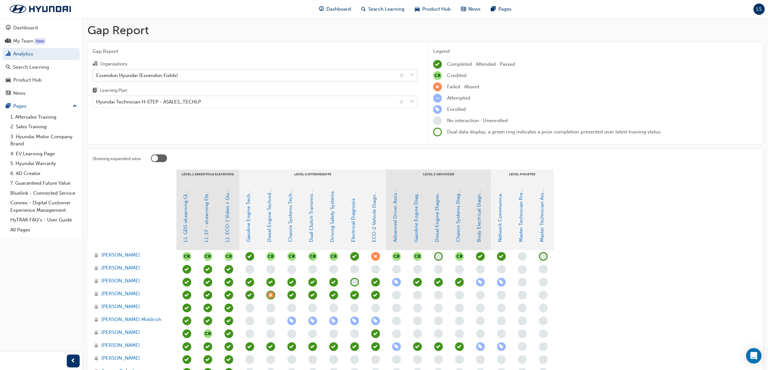
click at [190, 72] on div "Essendon Hyundai (Essendon Fields)" at bounding box center [244, 75] width 303 height 11
click at [97, 72] on input "Organisations Essendon Hyundai (Essendon Fields)" at bounding box center [96, 74] width 1 height 5
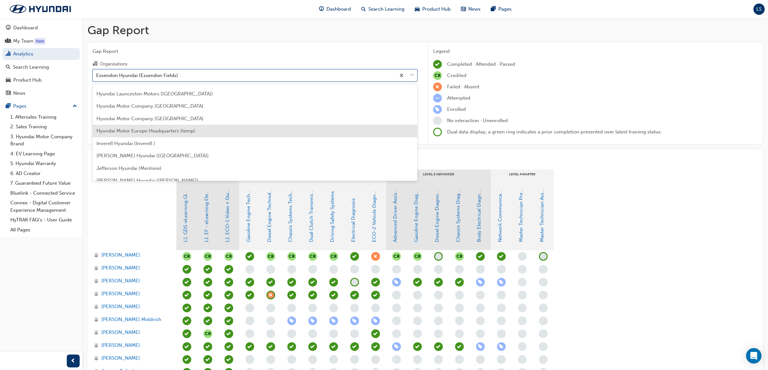
scroll to position [975, 0]
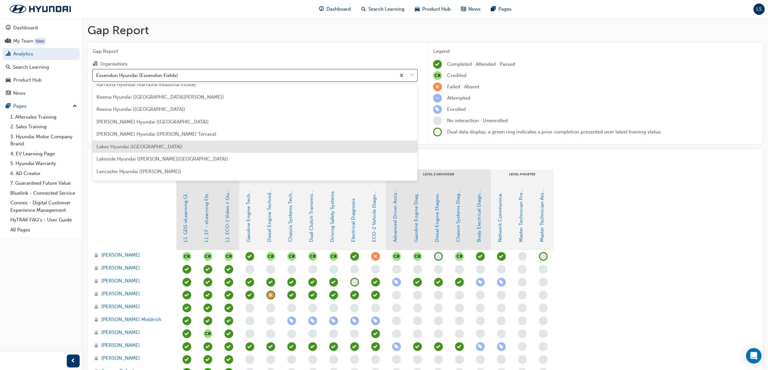
click at [157, 146] on span "Lakes Hyundai ([GEOGRAPHIC_DATA])" at bounding box center [139, 147] width 86 height 6
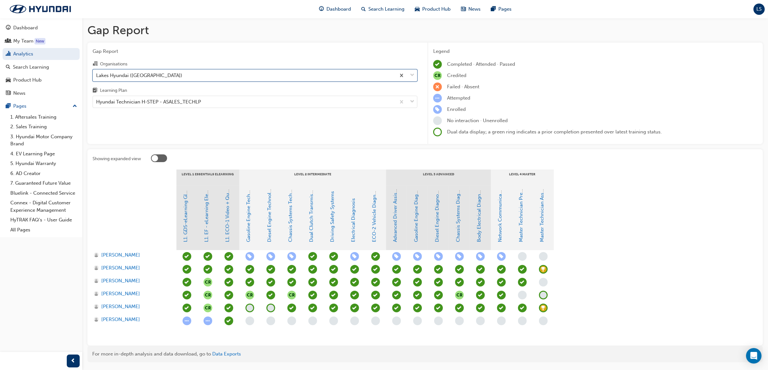
click at [541, 270] on span "learningRecordVerb_ACHIEVE-icon" at bounding box center [543, 269] width 9 height 9
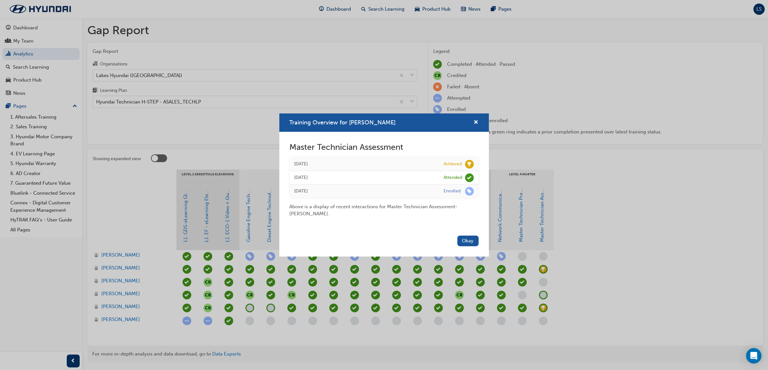
click at [479, 122] on div "Training Overview for Jacob Attrill" at bounding box center [384, 123] width 210 height 18
click at [475, 123] on span "cross-icon" at bounding box center [476, 123] width 5 height 6
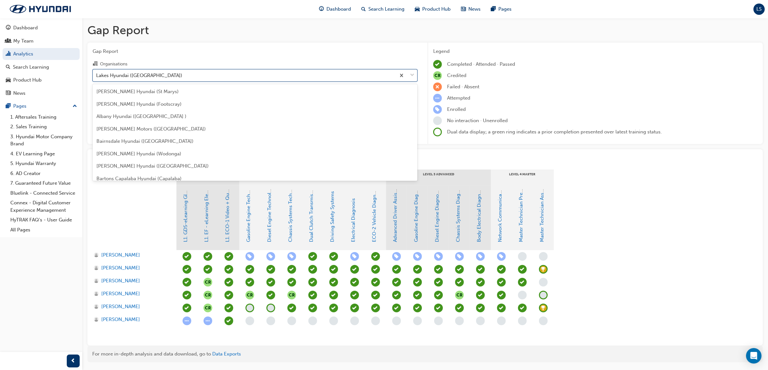
click at [241, 76] on div "Lakes Hyundai ([GEOGRAPHIC_DATA])" at bounding box center [244, 75] width 303 height 11
click at [97, 76] on input "Organisations option Lakes Hyundai (North Lakes), selected. option Lakes Hyunda…" at bounding box center [96, 74] width 1 height 5
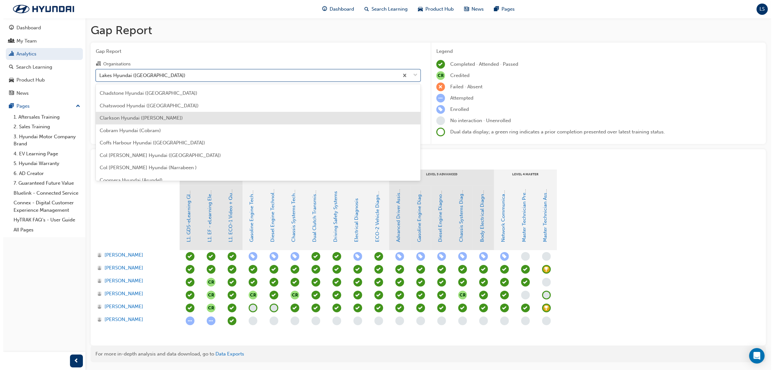
scroll to position [225, 0]
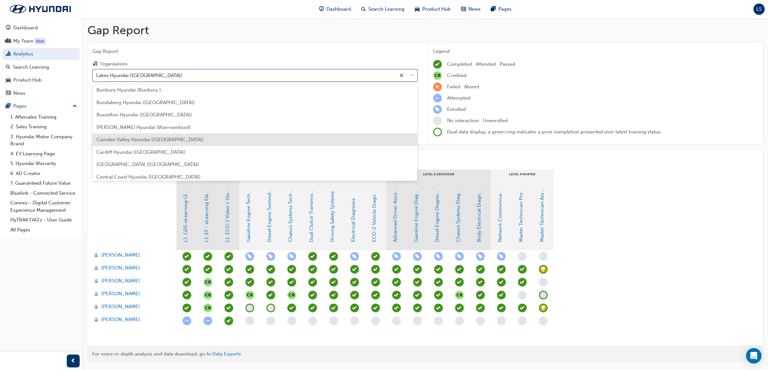
click at [126, 134] on div "Camden Valley Hyundai ([GEOGRAPHIC_DATA])" at bounding box center [255, 140] width 325 height 13
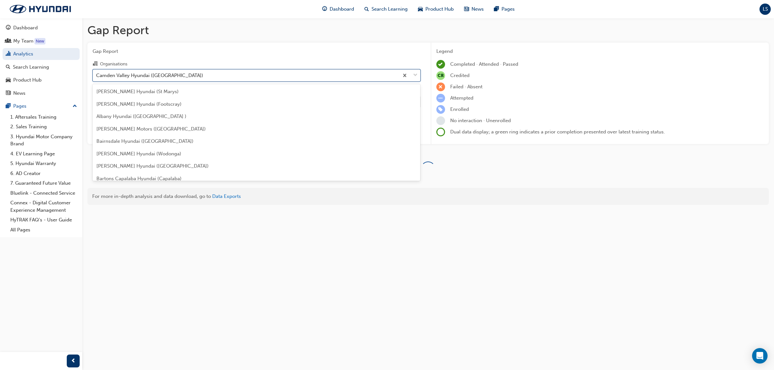
click at [148, 79] on div "Camden Valley Hyundai ([GEOGRAPHIC_DATA])" at bounding box center [246, 75] width 306 height 11
click at [97, 78] on input "Organisations option Camden Valley Hyundai (Smeaton Grange), selected. option C…" at bounding box center [96, 74] width 1 height 5
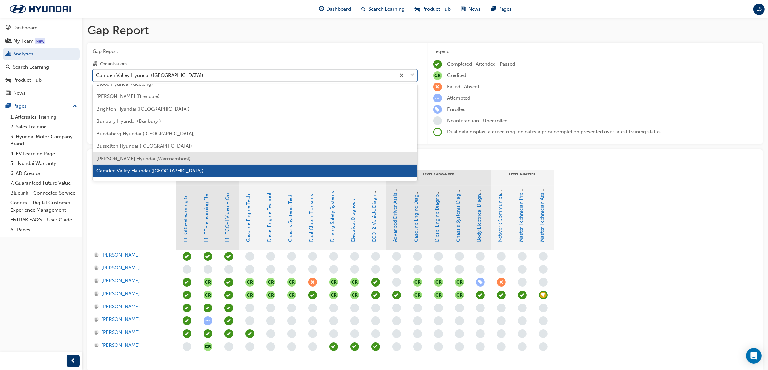
click at [137, 158] on span "[PERSON_NAME] Hyundai (Warrnambool)" at bounding box center [143, 159] width 94 height 6
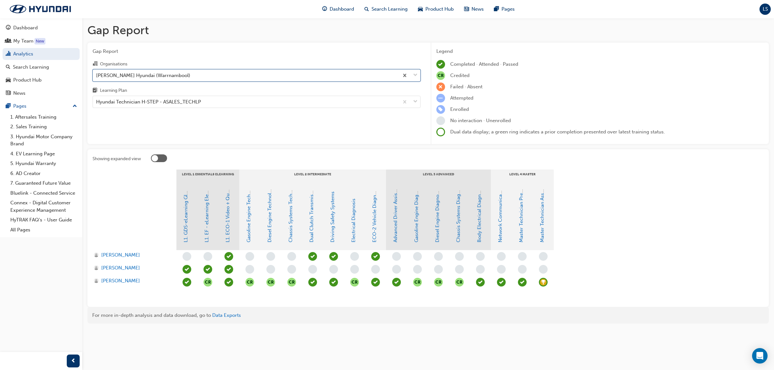
click at [538, 284] on div at bounding box center [543, 282] width 21 height 13
click at [544, 283] on span "learningRecordVerb_ACHIEVE-icon" at bounding box center [543, 282] width 9 height 9
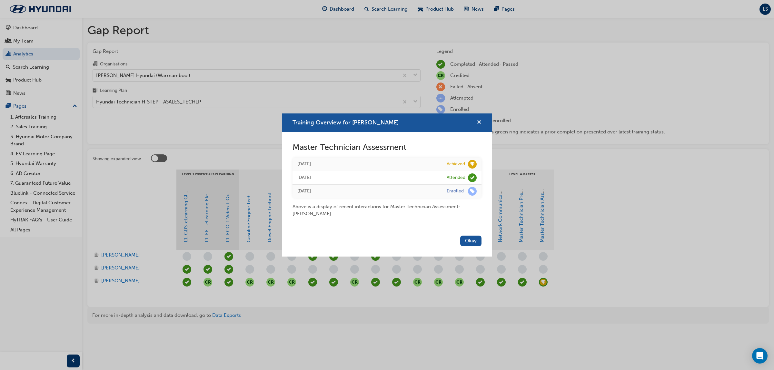
click at [478, 121] on span "cross-icon" at bounding box center [479, 123] width 5 height 6
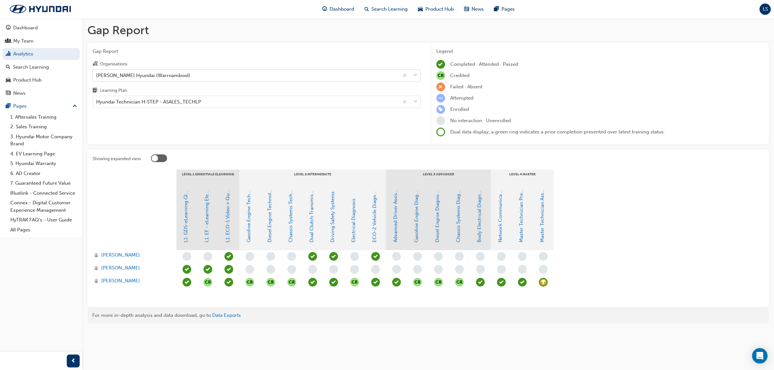
click at [157, 70] on div "[PERSON_NAME] Hyundai (Warrnambool)" at bounding box center [246, 75] width 306 height 11
click at [97, 72] on input "Organisations Callaghan Hyundai (Warrnambool)" at bounding box center [96, 74] width 1 height 5
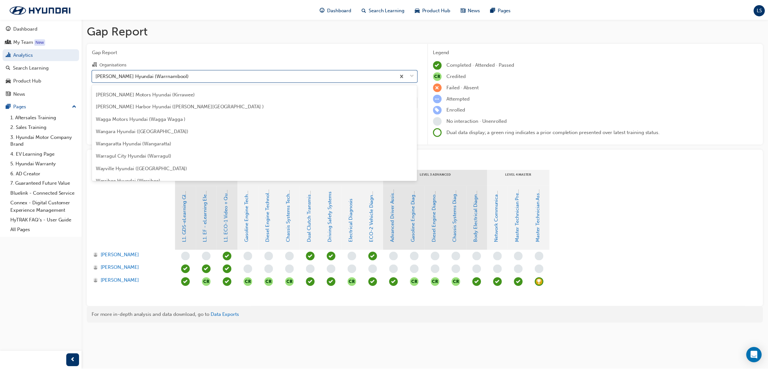
scroll to position [2043, 0]
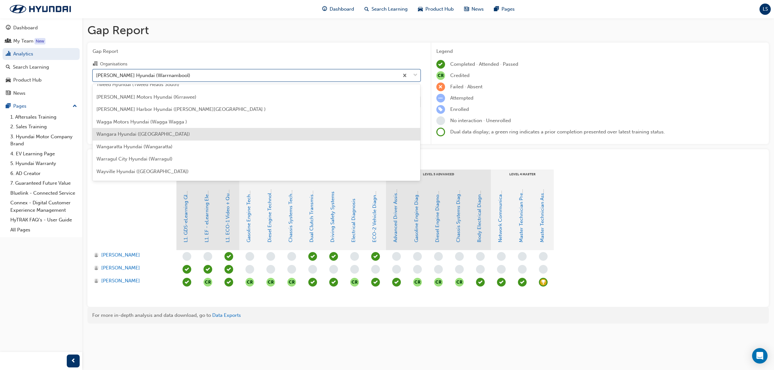
click at [151, 136] on div "Wangara Hyundai ([GEOGRAPHIC_DATA])" at bounding box center [257, 134] width 328 height 13
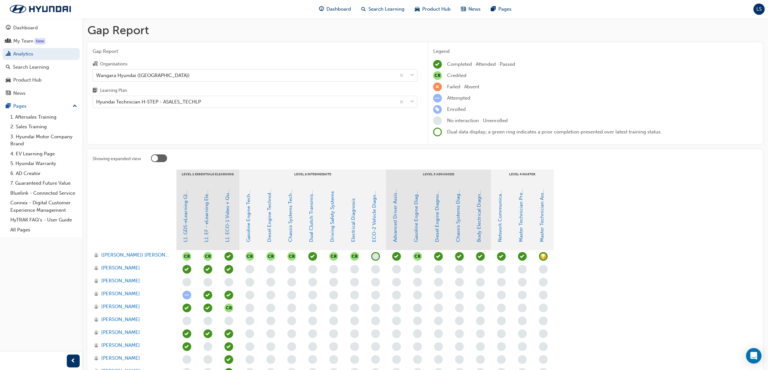
click at [542, 255] on span "learningRecordVerb_ACHIEVE-icon" at bounding box center [543, 256] width 9 height 9
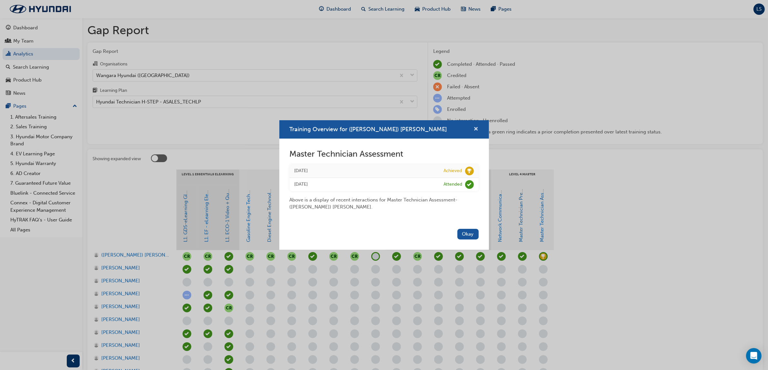
click at [474, 130] on span "cross-icon" at bounding box center [476, 130] width 5 height 6
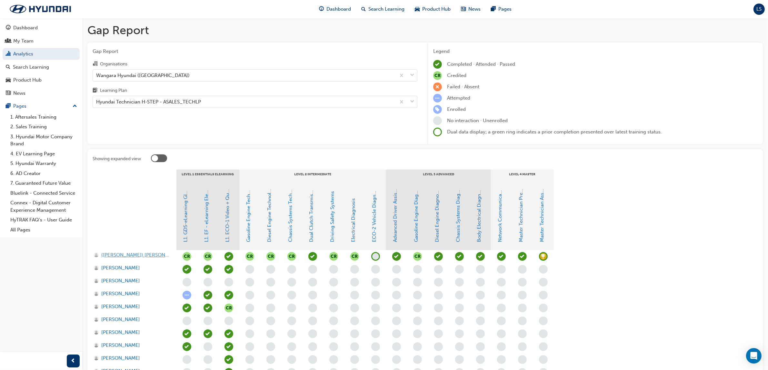
click at [128, 255] on span "([PERSON_NAME]) [PERSON_NAME]" at bounding box center [135, 255] width 69 height 7
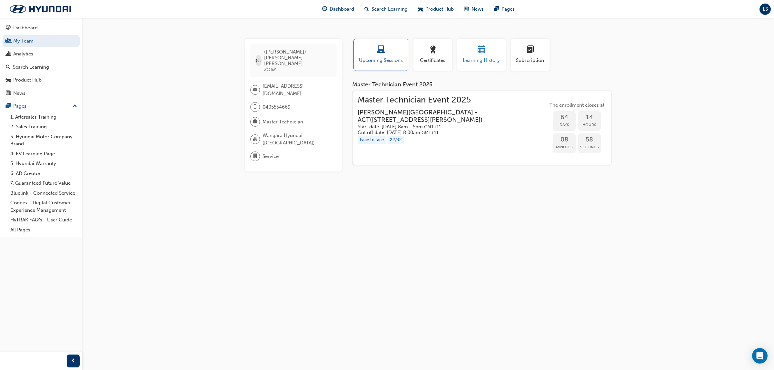
click at [478, 57] on span "Learning History" at bounding box center [481, 60] width 39 height 7
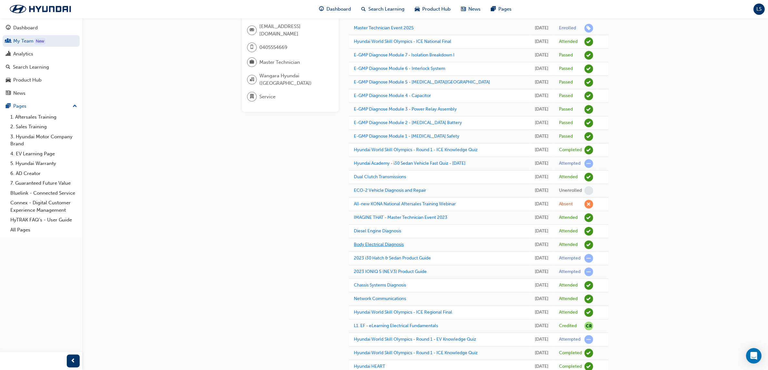
scroll to position [40, 0]
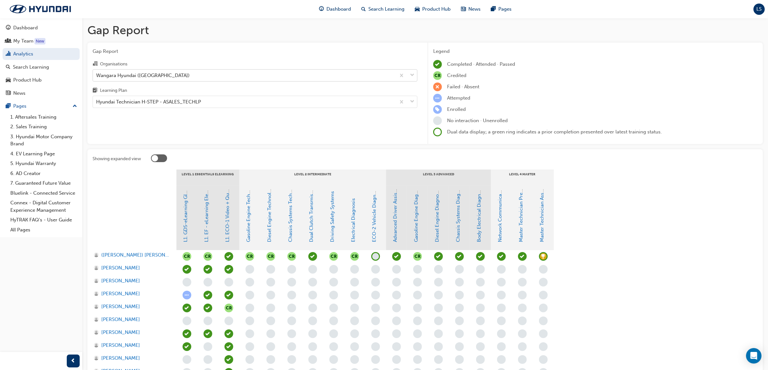
click at [157, 76] on div "Wangara Hyundai ([GEOGRAPHIC_DATA])" at bounding box center [143, 75] width 94 height 7
click at [97, 76] on input "Organisations Wangara Hyundai (Wangara)" at bounding box center [96, 74] width 1 height 5
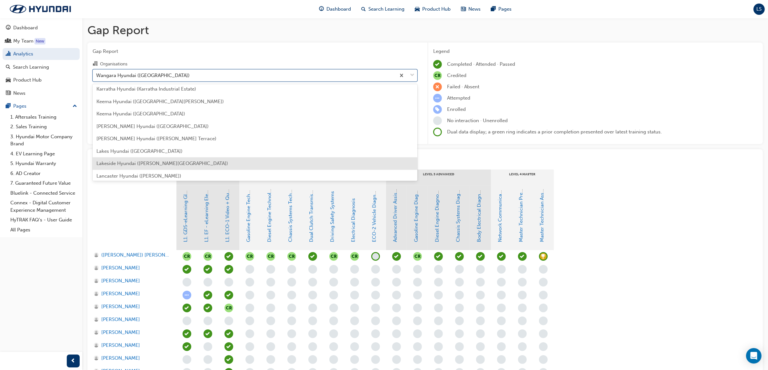
scroll to position [957, 0]
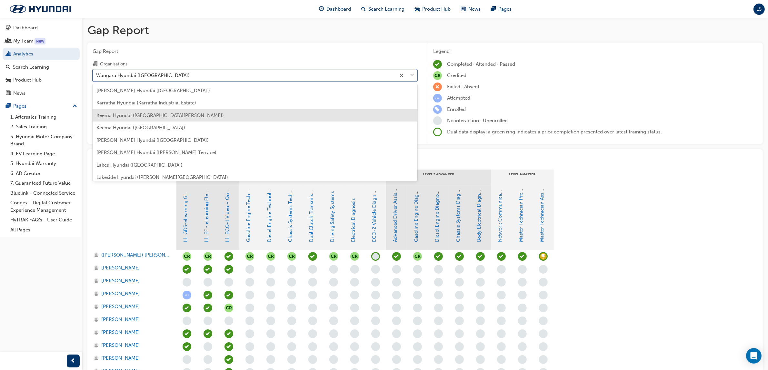
click at [152, 114] on span "Keema Hyundai ([GEOGRAPHIC_DATA][PERSON_NAME])" at bounding box center [159, 116] width 127 height 6
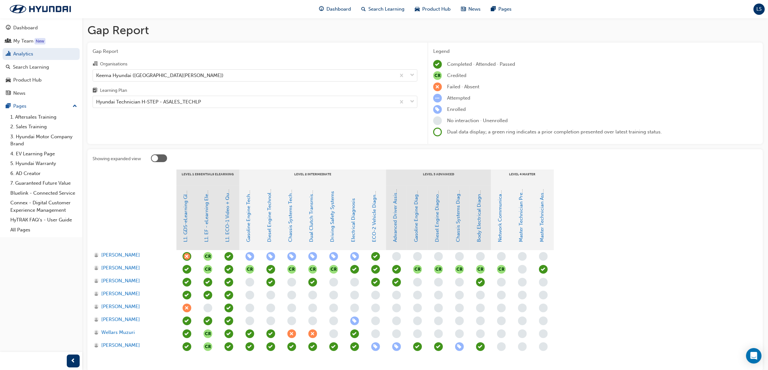
click at [543, 269] on span "learningRecordVerb_ATTEND-icon" at bounding box center [543, 269] width 9 height 9
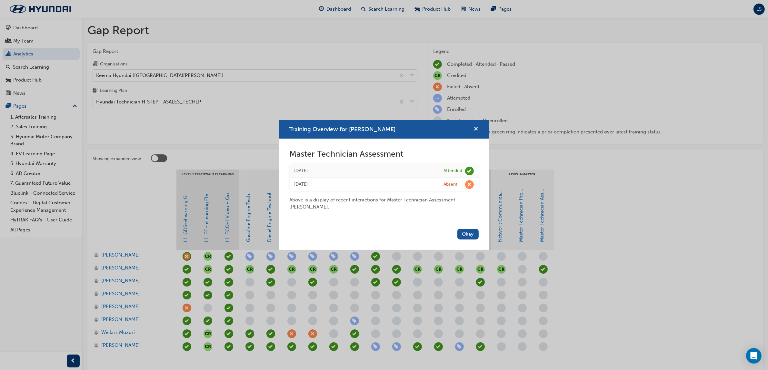
click at [475, 128] on span "cross-icon" at bounding box center [476, 130] width 5 height 6
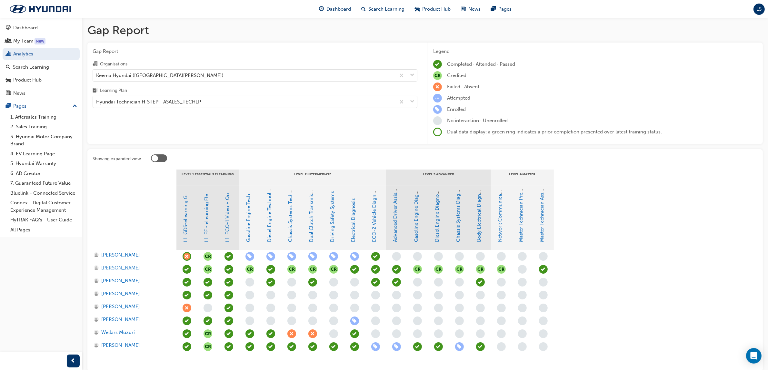
click at [115, 268] on span "David Etchell" at bounding box center [120, 267] width 39 height 7
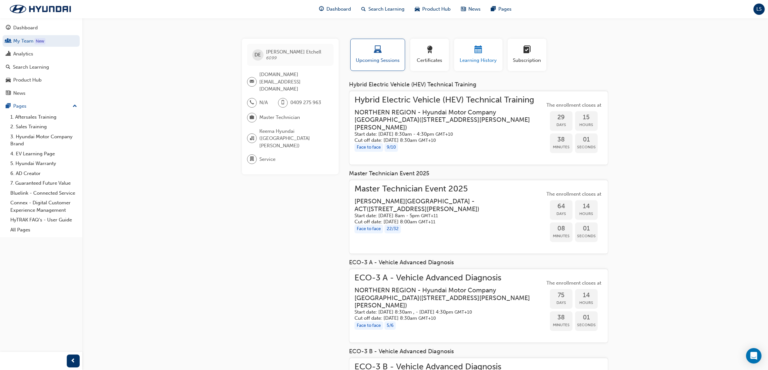
click at [474, 54] on span "calendar-icon" at bounding box center [478, 50] width 8 height 9
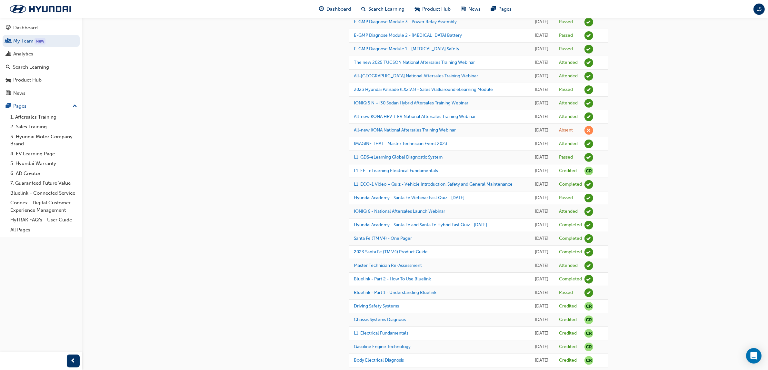
scroll to position [282, 0]
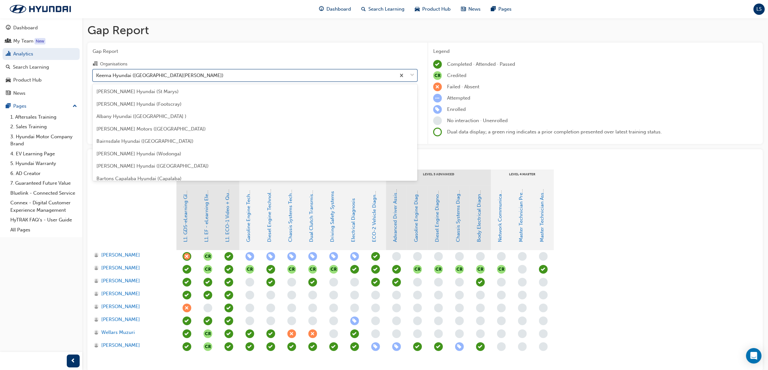
click at [218, 70] on div "Keema Hyundai ([GEOGRAPHIC_DATA][PERSON_NAME])" at bounding box center [244, 75] width 303 height 11
click at [97, 72] on input "Organisations option Keema Hyundai (Mount Gravatt) focused, 80 of 182. 182 resu…" at bounding box center [96, 74] width 1 height 5
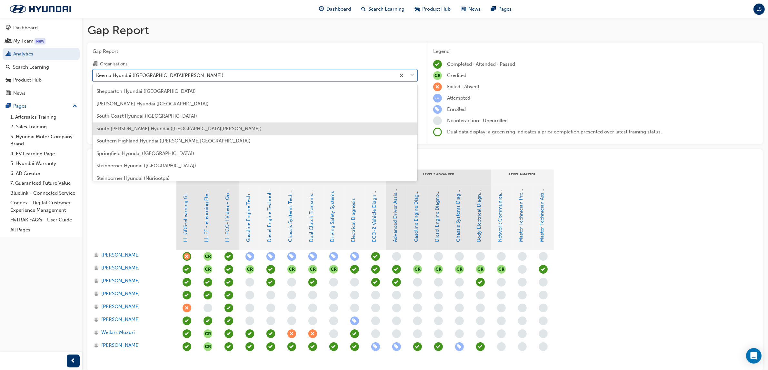
click at [177, 126] on span "South [PERSON_NAME] Hyundai ([GEOGRAPHIC_DATA][PERSON_NAME])" at bounding box center [178, 129] width 165 height 6
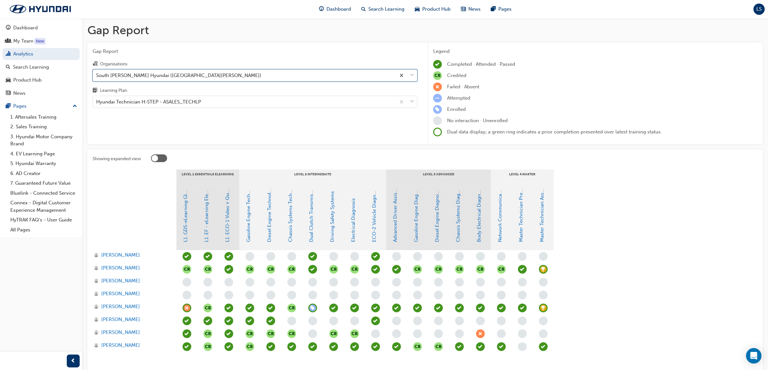
click at [541, 268] on span "learningRecordVerb_ACHIEVE-icon" at bounding box center [543, 269] width 9 height 9
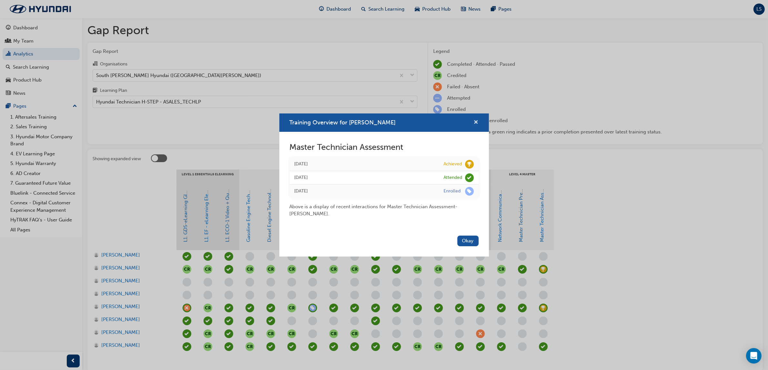
click at [477, 120] on span "cross-icon" at bounding box center [476, 123] width 5 height 6
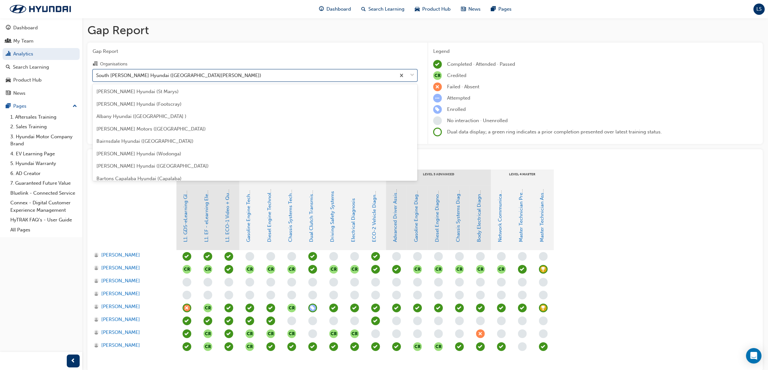
click at [194, 69] on div "South [PERSON_NAME] Hyundai ([GEOGRAPHIC_DATA][PERSON_NAME])" at bounding box center [255, 75] width 325 height 12
click at [97, 72] on input "Organisations option South Morang Hyundai (South Morang), selected. option Sout…" at bounding box center [96, 74] width 1 height 5
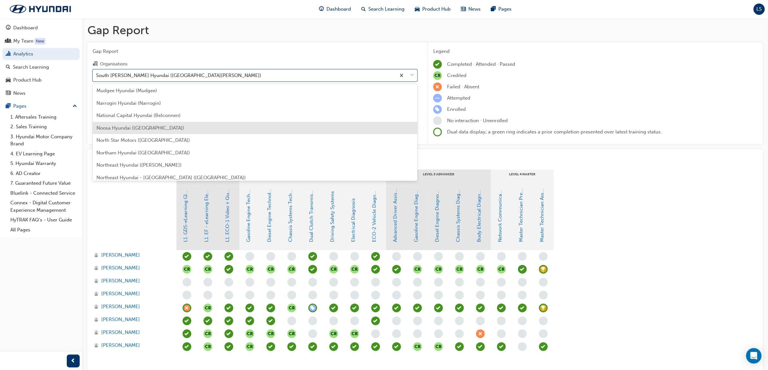
click at [163, 129] on div "Noosa Hyundai ([GEOGRAPHIC_DATA])" at bounding box center [255, 128] width 325 height 13
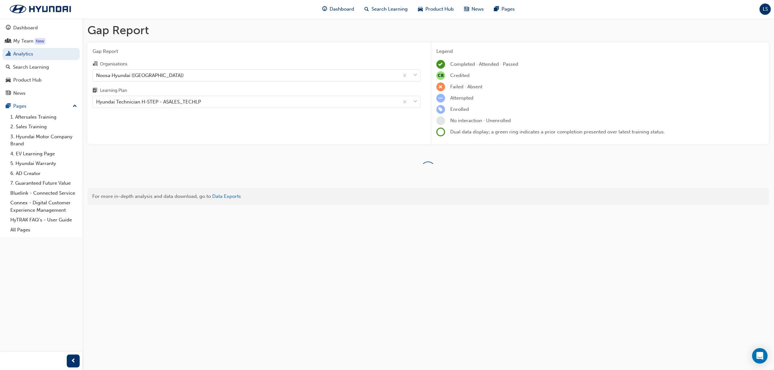
click at [168, 109] on div "Gap Report Organisations Noosa Hyundai (Noosaville) Learning Plan Hyundai Techn…" at bounding box center [256, 94] width 338 height 102
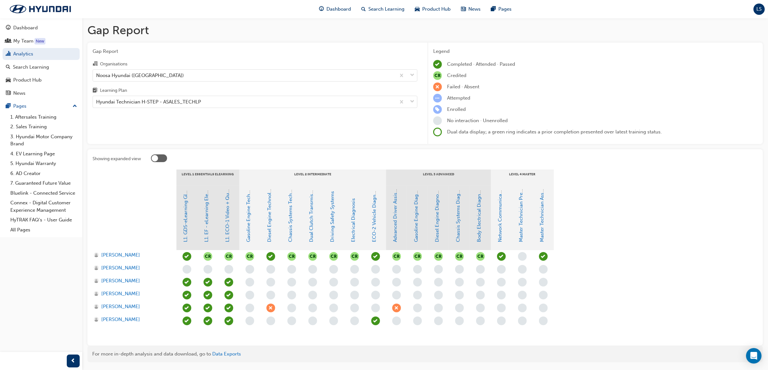
click at [542, 257] on span "learningRecordVerb_PASS-icon" at bounding box center [543, 256] width 9 height 9
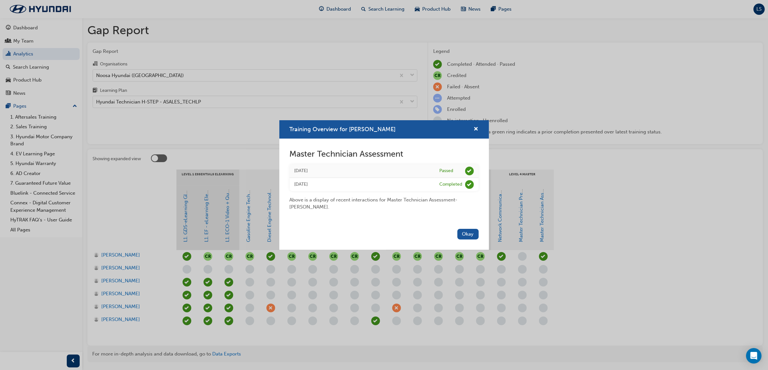
click at [110, 255] on div "Training Overview for Alan Ford Master Technician Assessment Tue 19 Sep 2006 Pa…" at bounding box center [384, 185] width 768 height 370
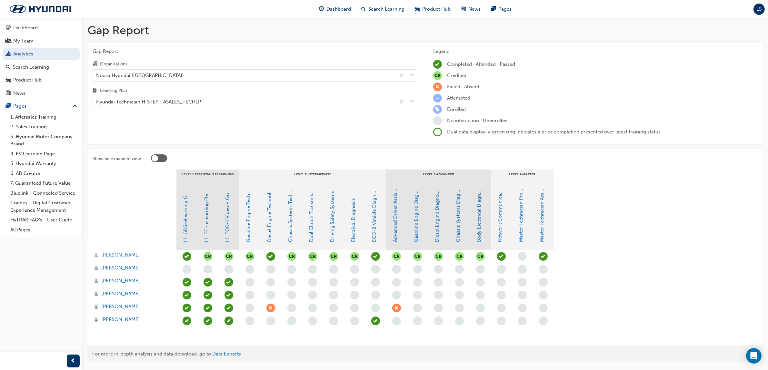
click at [111, 255] on span "Alan Ford" at bounding box center [120, 255] width 39 height 7
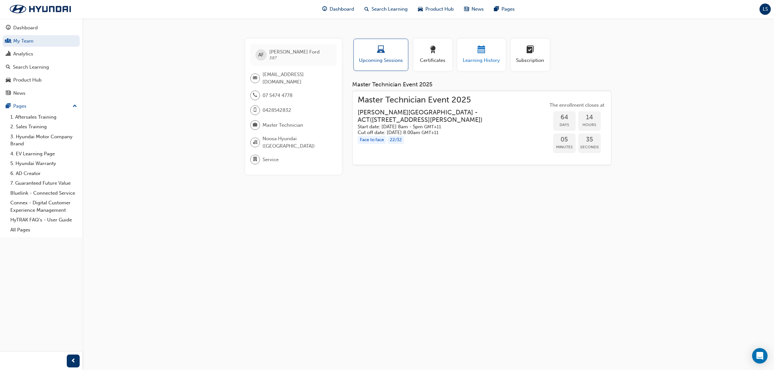
click at [481, 52] on span "calendar-icon" at bounding box center [482, 50] width 8 height 9
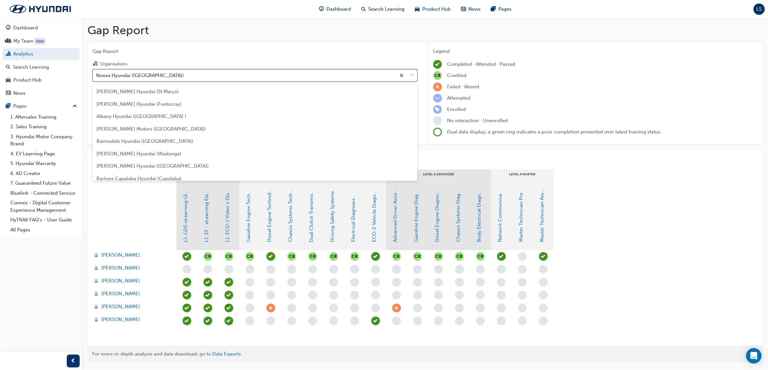
click at [167, 73] on div "Noosa Hyundai ([GEOGRAPHIC_DATA])" at bounding box center [244, 75] width 303 height 11
click at [97, 73] on input "Organisations option Noosa Hyundai (Noosaville) focused, 112 of 182. 182 result…" at bounding box center [96, 74] width 1 height 5
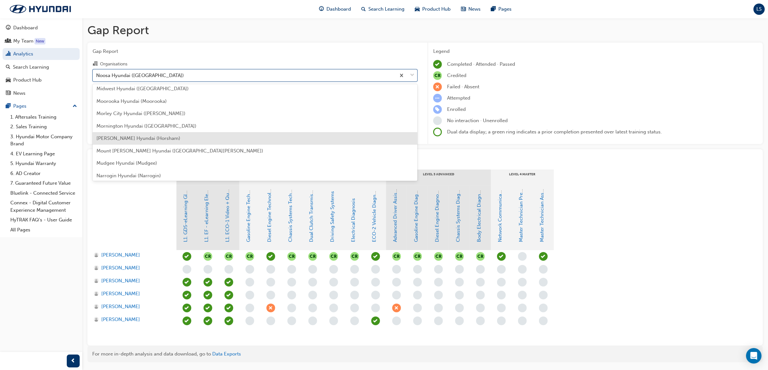
scroll to position [1258, 0]
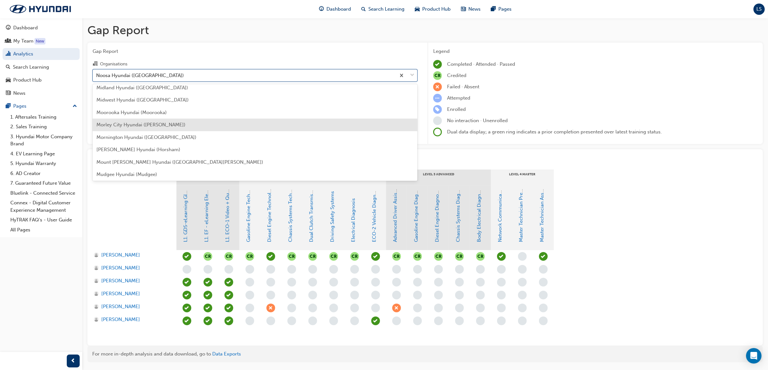
click at [164, 120] on div "Morley City Hyundai ([PERSON_NAME])" at bounding box center [255, 125] width 325 height 13
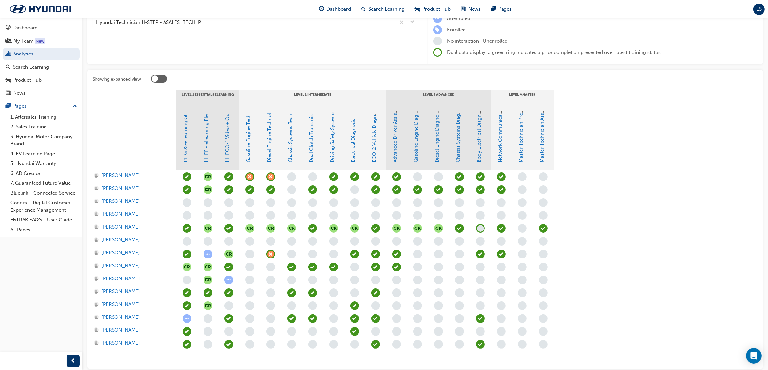
scroll to position [81, 0]
click at [543, 228] on span "learningRecordVerb_ATTEND-icon" at bounding box center [543, 227] width 9 height 9
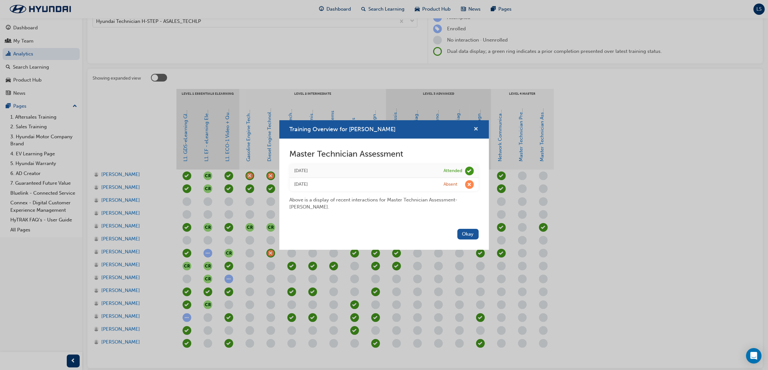
click at [477, 130] on span "cross-icon" at bounding box center [476, 130] width 5 height 6
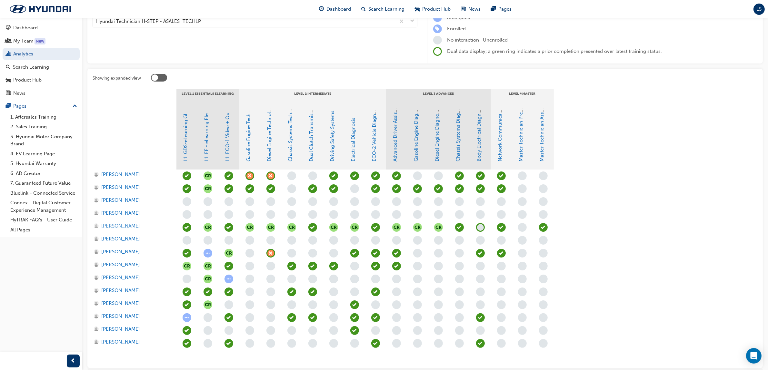
click at [115, 224] on span "[PERSON_NAME]" at bounding box center [120, 226] width 39 height 7
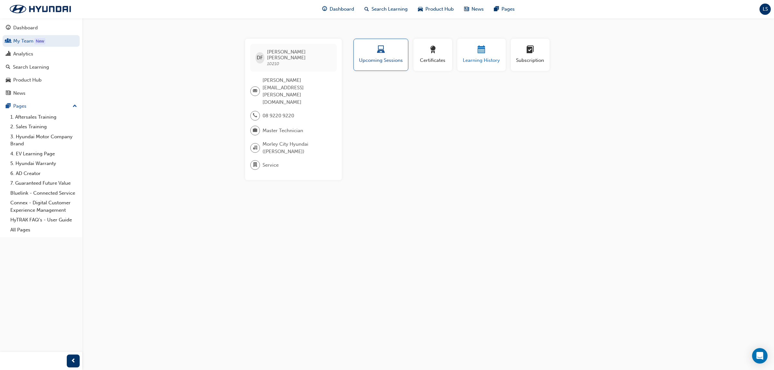
click at [490, 51] on div "button" at bounding box center [481, 51] width 39 height 10
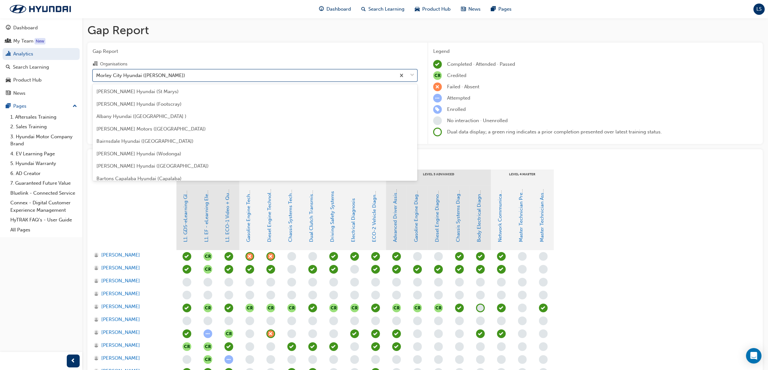
click at [159, 76] on div "Morley City Hyundai ([PERSON_NAME])" at bounding box center [140, 75] width 89 height 7
click at [97, 76] on input "Organisations option Morley City Hyundai (Morley) focused, 105 of 182. 182 resu…" at bounding box center [96, 74] width 1 height 5
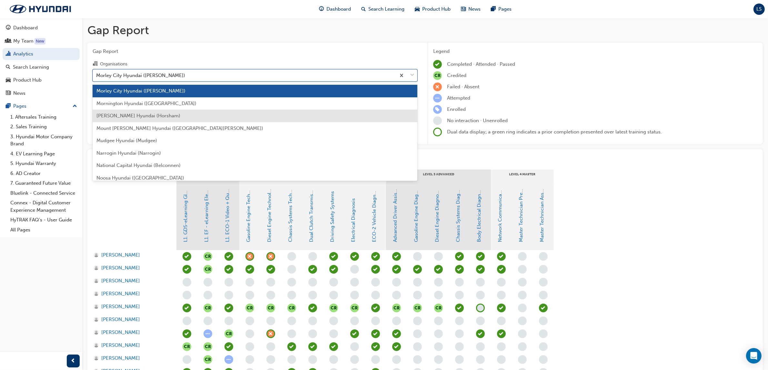
scroll to position [1252, 0]
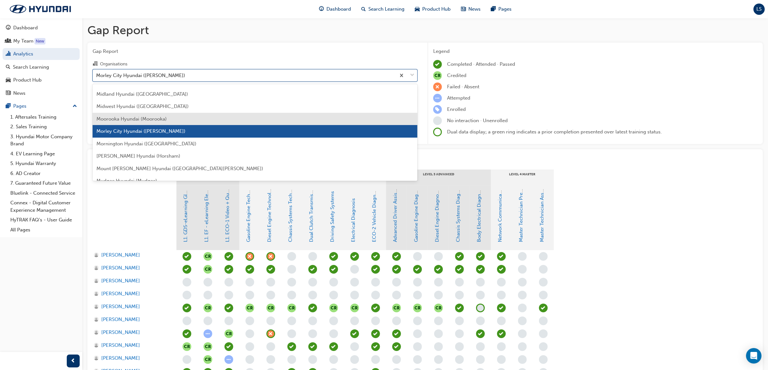
click at [148, 113] on div "Moorooka Hyundai (Moorooka)" at bounding box center [255, 119] width 325 height 13
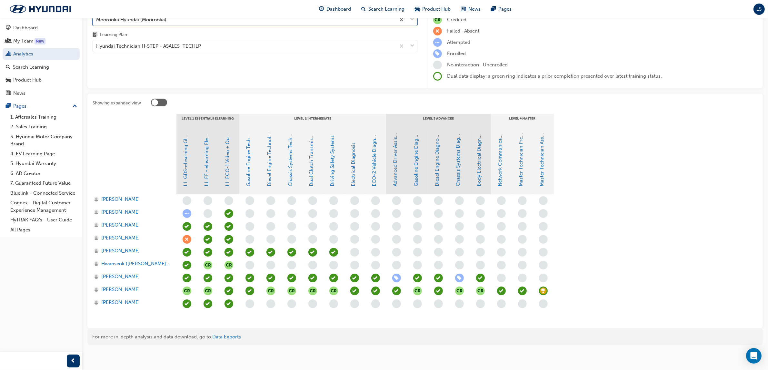
scroll to position [57, 0]
click at [539, 289] on div "button" at bounding box center [543, 290] width 9 height 9
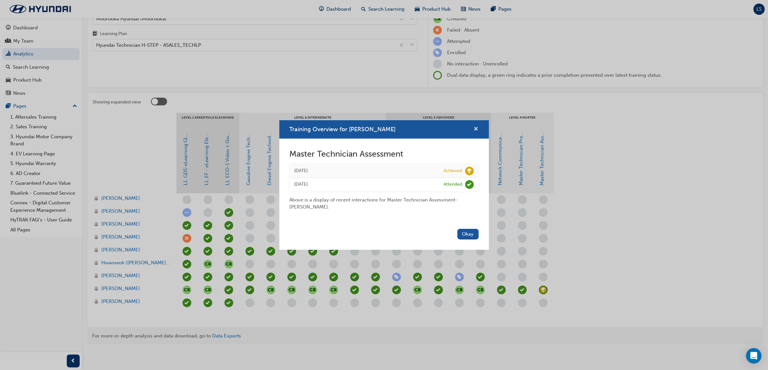
drag, startPoint x: 473, startPoint y: 131, endPoint x: 474, endPoint y: 126, distance: 4.4
click at [474, 126] on div "Training Overview for Matthew Gilroy" at bounding box center [474, 129] width 10 height 8
click at [474, 127] on span "cross-icon" at bounding box center [476, 130] width 5 height 6
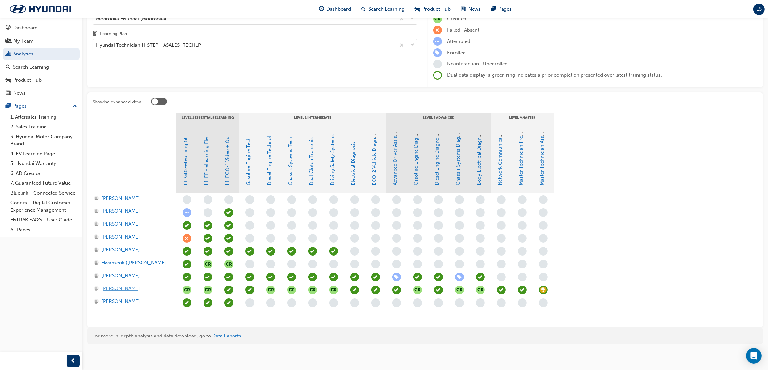
click at [122, 285] on span "Matthew Gilroy" at bounding box center [120, 288] width 39 height 7
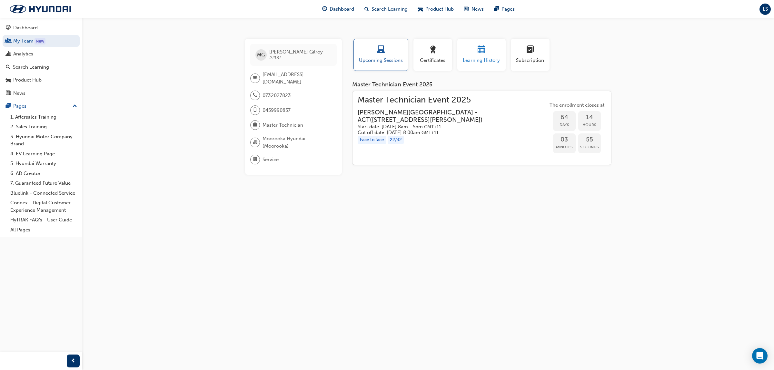
click at [486, 59] on span "Learning History" at bounding box center [481, 60] width 39 height 7
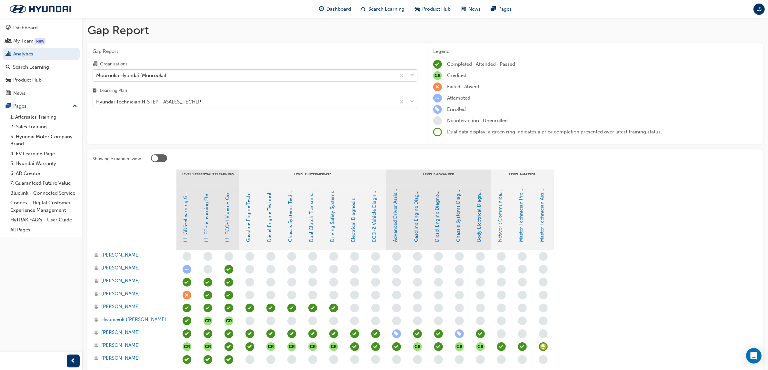
click at [159, 73] on div "Moorooka Hyundai (Moorooka)" at bounding box center [131, 75] width 70 height 7
click at [97, 73] on input "Organisations Moorooka Hyundai (Moorooka)" at bounding box center [96, 74] width 1 height 5
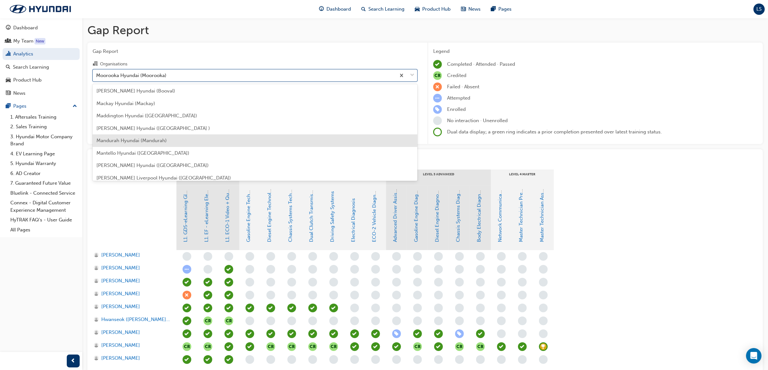
scroll to position [1078, 0]
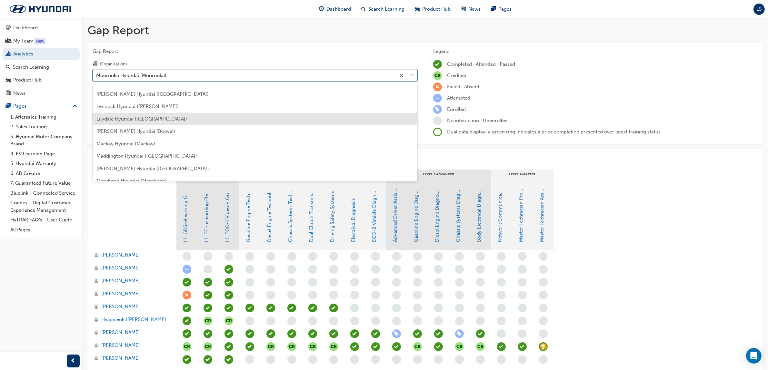
click at [138, 120] on span "Lilydale Hyundai ([GEOGRAPHIC_DATA])" at bounding box center [141, 119] width 91 height 6
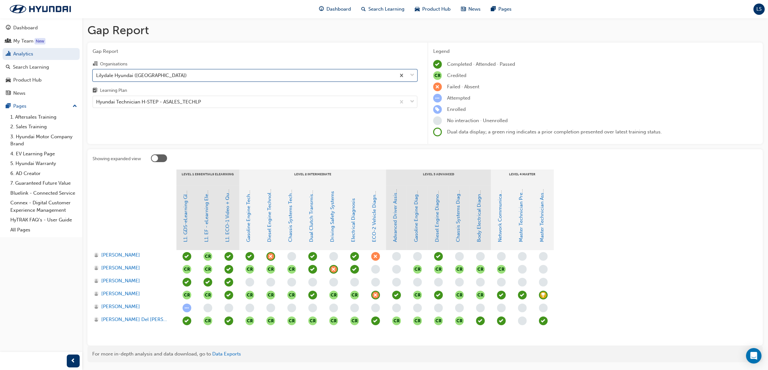
click at [544, 294] on span "learningRecordVerb_ACHIEVE-icon" at bounding box center [543, 295] width 9 height 9
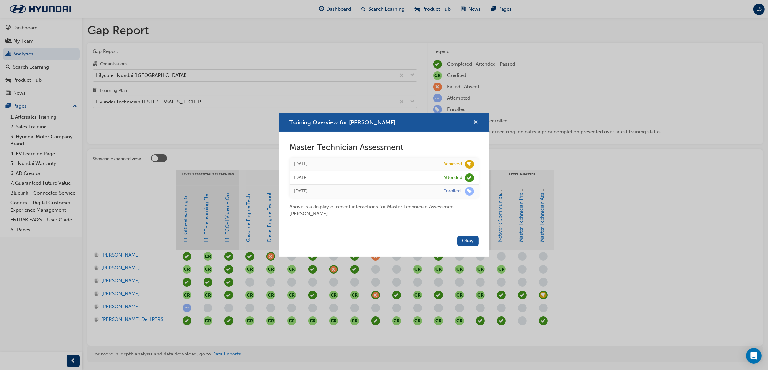
click at [477, 120] on span "cross-icon" at bounding box center [476, 123] width 5 height 6
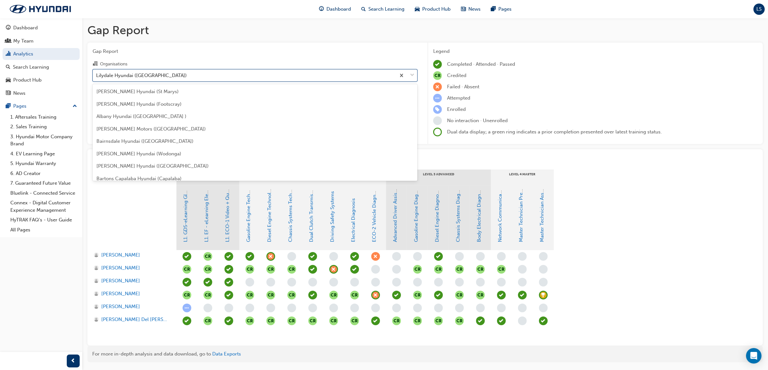
click at [207, 74] on div "Lilydale Hyundai ([GEOGRAPHIC_DATA])" at bounding box center [244, 75] width 303 height 11
click at [97, 74] on input "Organisations option Lilydale Hyundai (Lilydale), selected. option Lilydale Hyu…" at bounding box center [96, 74] width 1 height 5
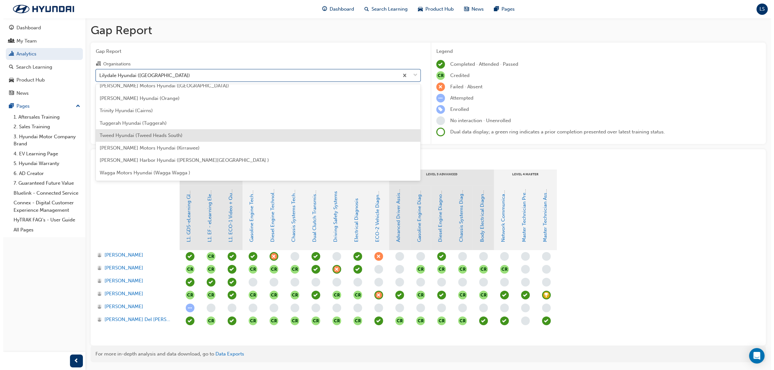
scroll to position [1952, 0]
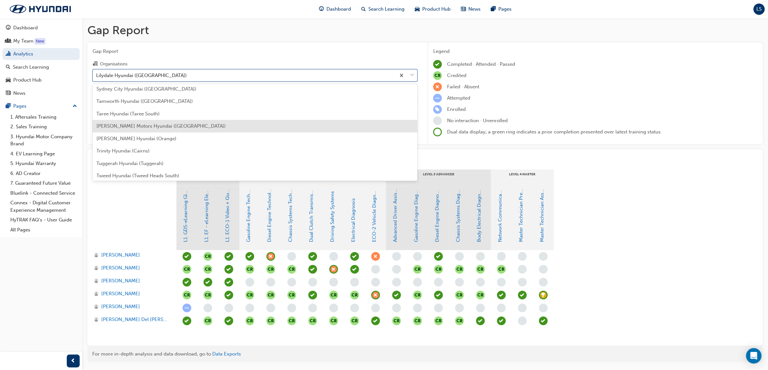
click at [134, 123] on span "[PERSON_NAME] Motors Hyundai ([GEOGRAPHIC_DATA])" at bounding box center [160, 126] width 129 height 6
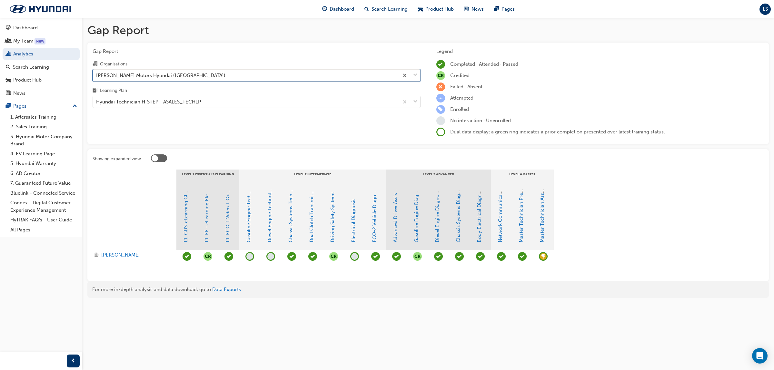
click at [539, 257] on div "button" at bounding box center [543, 256] width 9 height 9
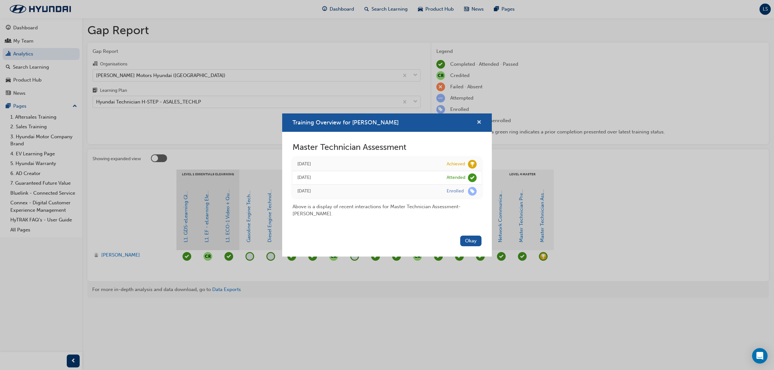
drag, startPoint x: 479, startPoint y: 120, endPoint x: 466, endPoint y: 118, distance: 13.2
click at [479, 120] on span "cross-icon" at bounding box center [479, 123] width 5 height 6
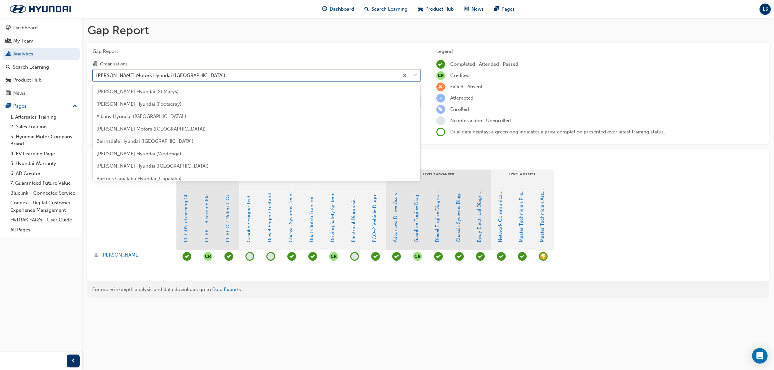
click at [205, 77] on div "[PERSON_NAME] Motors Hyundai ([GEOGRAPHIC_DATA])" at bounding box center [246, 75] width 306 height 11
click at [97, 77] on input "Organisations option Taylor Motors Hyundai (Hamilton), selected. option Taylor …" at bounding box center [96, 74] width 1 height 5
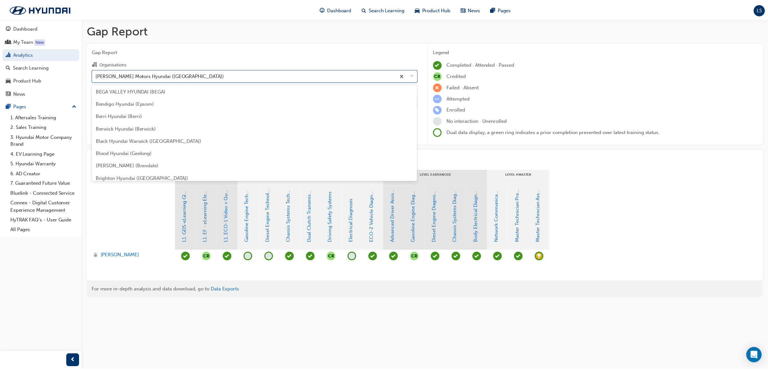
scroll to position [133, 0]
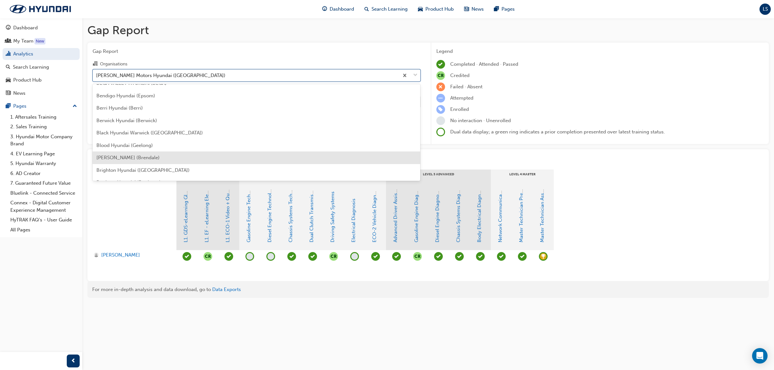
click at [159, 160] on span "[PERSON_NAME] (Brendale)" at bounding box center [127, 158] width 63 height 6
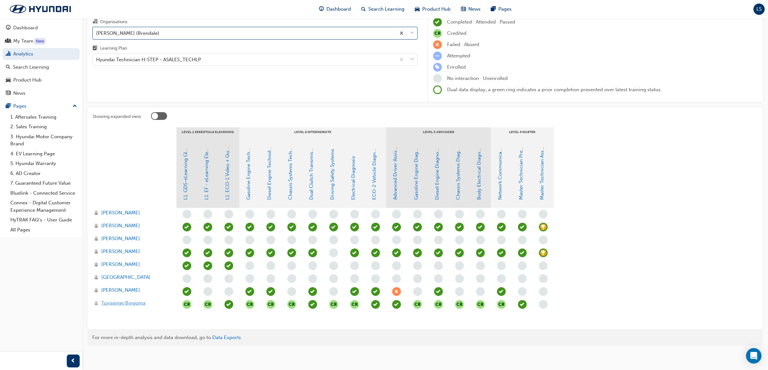
scroll to position [44, 0]
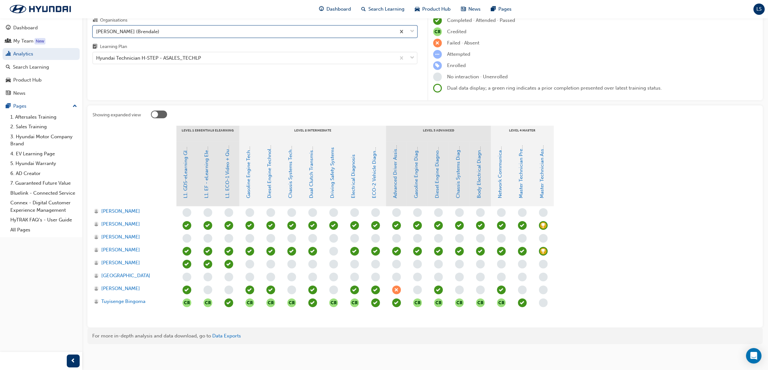
click at [542, 252] on span "learningRecordVerb_ACHIEVE-icon" at bounding box center [543, 251] width 9 height 9
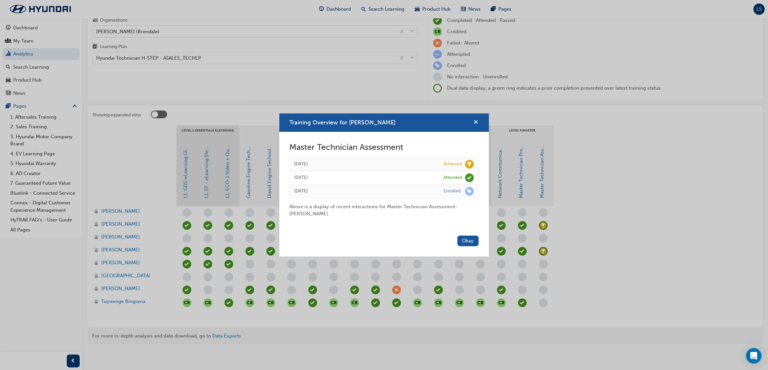
drag, startPoint x: 478, startPoint y: 123, endPoint x: 335, endPoint y: 75, distance: 150.4
click at [478, 123] on span "cross-icon" at bounding box center [476, 123] width 5 height 6
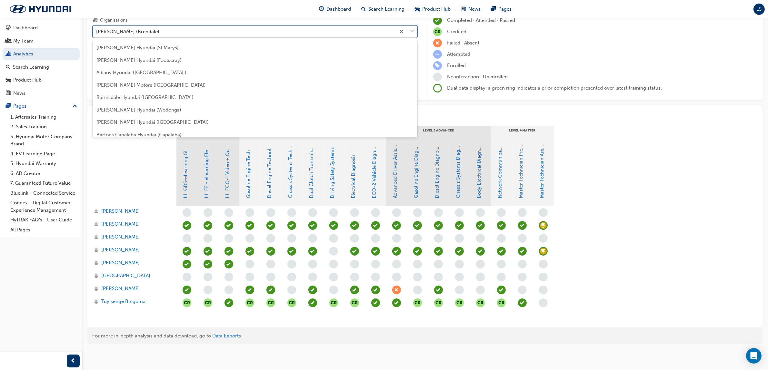
scroll to position [120, 0]
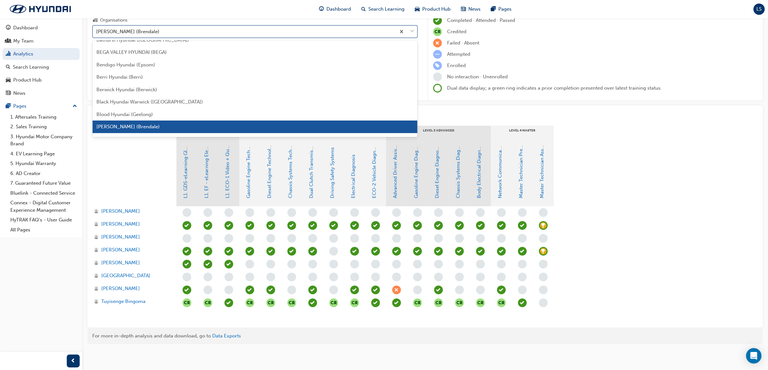
click at [173, 27] on div "[PERSON_NAME] (Brendale)" at bounding box center [244, 31] width 303 height 11
click at [97, 28] on input "Organisations option Brendale Hyundai (Brendale), selected. option Brendale Hyu…" at bounding box center [96, 30] width 1 height 5
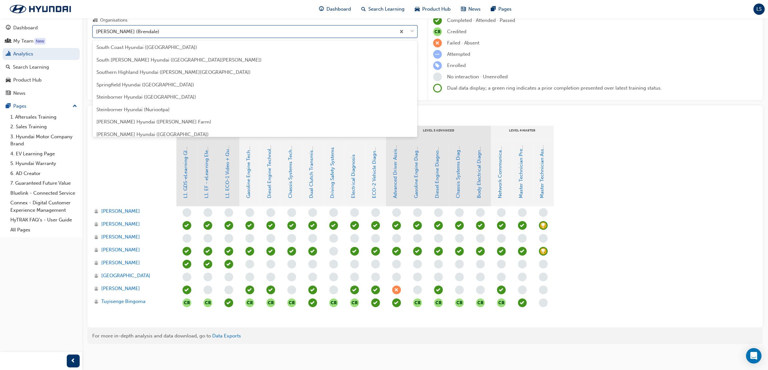
scroll to position [1813, 0]
click at [149, 60] on span "South [PERSON_NAME] Hyundai ([GEOGRAPHIC_DATA][PERSON_NAME])" at bounding box center [178, 60] width 165 height 6
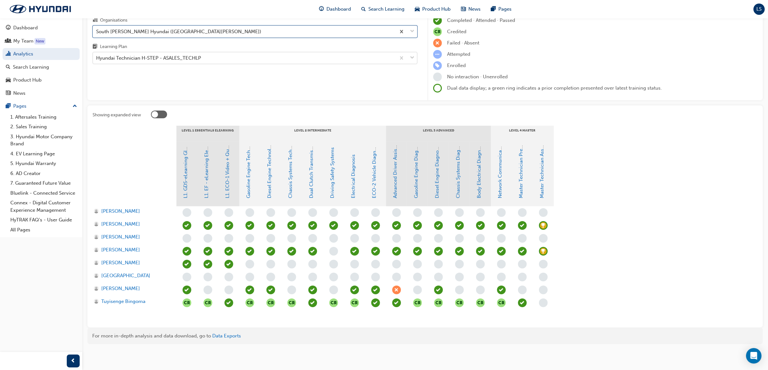
click at [200, 57] on div "Hyundai Technician H-STEP - ASALES_TECHLP" at bounding box center [148, 57] width 105 height 7
click at [97, 57] on input "Learning Plan Hyundai Technician H-STEP - ASALES_TECHLP" at bounding box center [96, 57] width 1 height 5
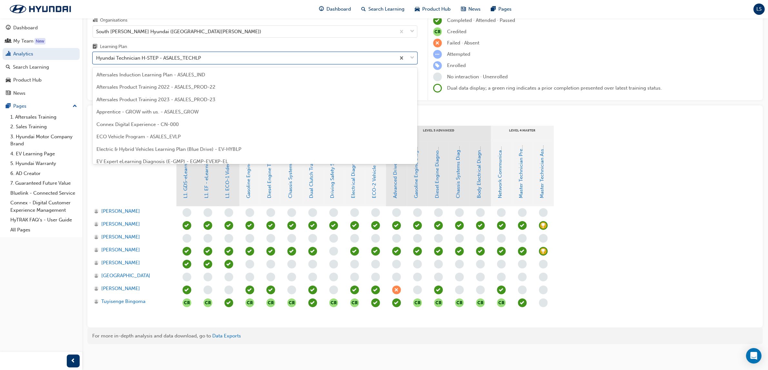
scroll to position [169, 0]
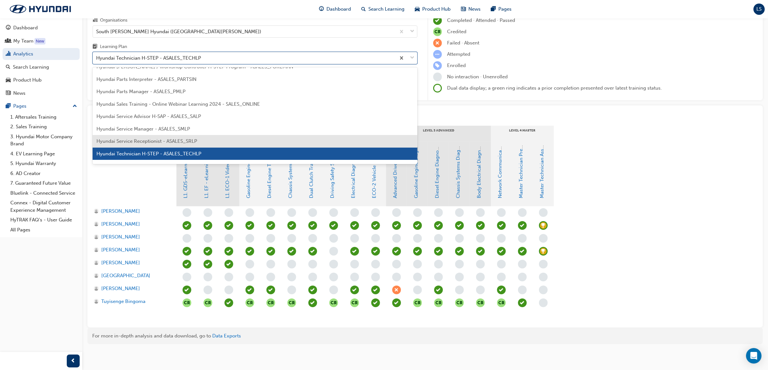
click at [167, 139] on span "Hyundai Service Receptionist - ASALES_SRLP" at bounding box center [146, 141] width 101 height 6
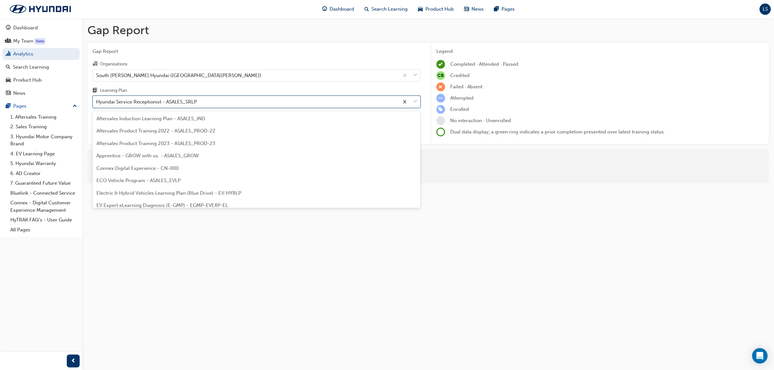
click at [162, 103] on div "Hyundai Service Receptionist - ASALES_SRLP" at bounding box center [146, 101] width 101 height 7
click at [97, 103] on input "Learning Plan option Hyundai Service Receptionist - ASALES_SRLP, selected. opti…" at bounding box center [96, 101] width 1 height 5
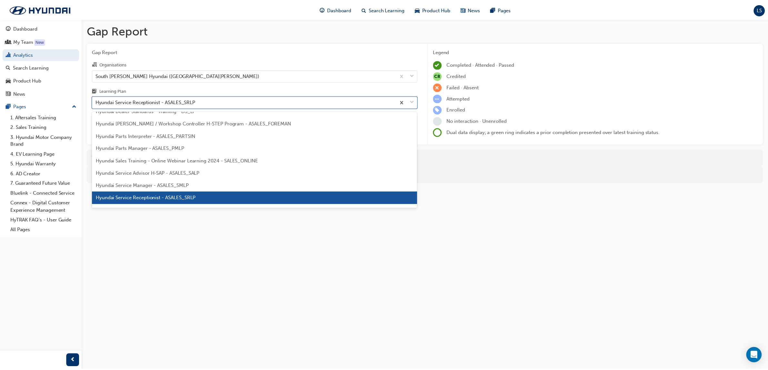
scroll to position [237, 0]
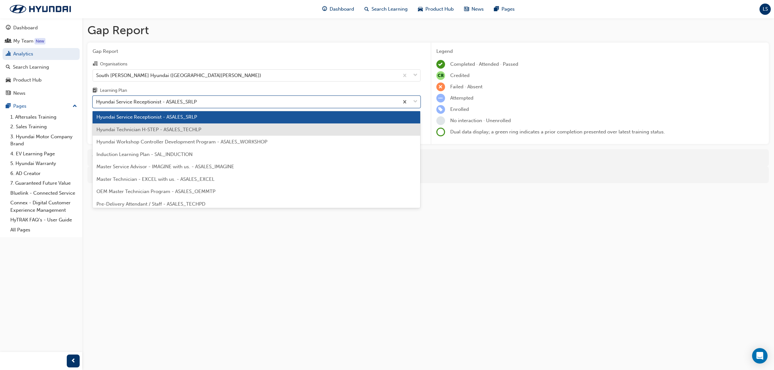
click at [157, 131] on span "Hyundai Technician H-STEP - ASALES_TECHLP" at bounding box center [148, 130] width 105 height 6
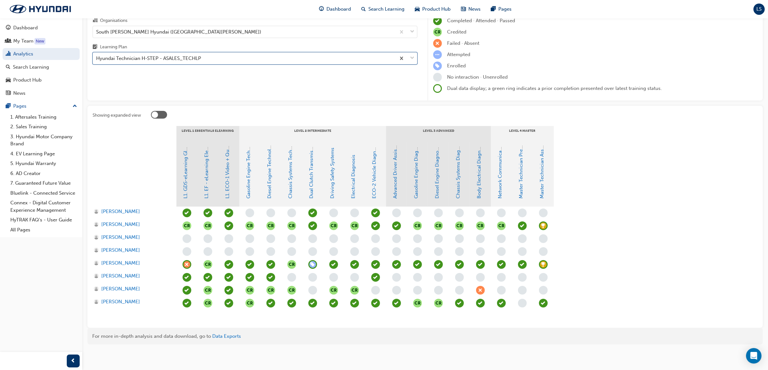
scroll to position [44, 0]
click at [544, 300] on span "learningRecordVerb_ATTEND-icon" at bounding box center [543, 303] width 9 height 9
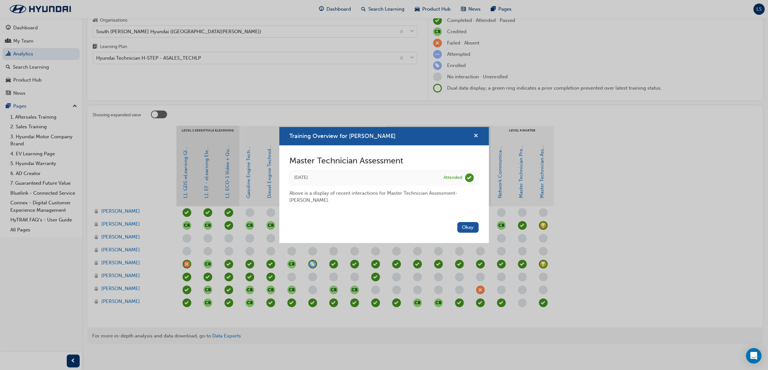
click at [474, 137] on span "cross-icon" at bounding box center [476, 137] width 5 height 6
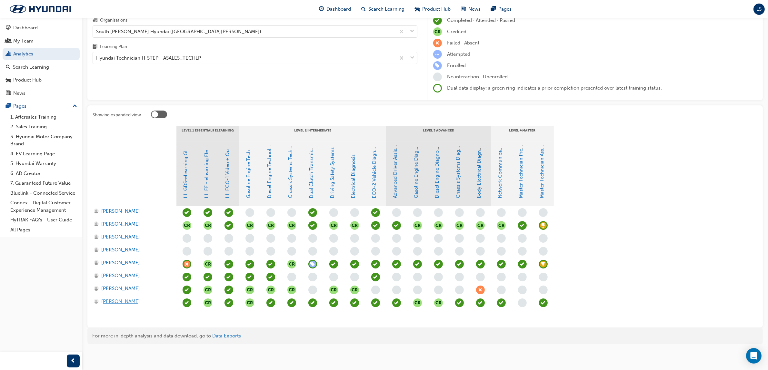
click at [140, 302] on span "Tyson Jamieson - Opie" at bounding box center [120, 301] width 39 height 7
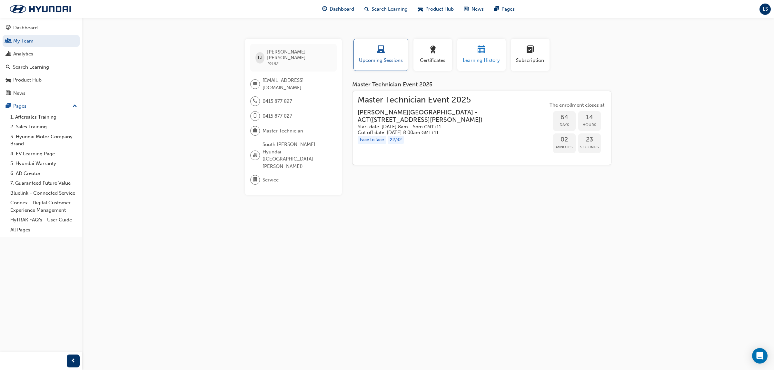
click at [478, 51] on span "calendar-icon" at bounding box center [482, 50] width 8 height 9
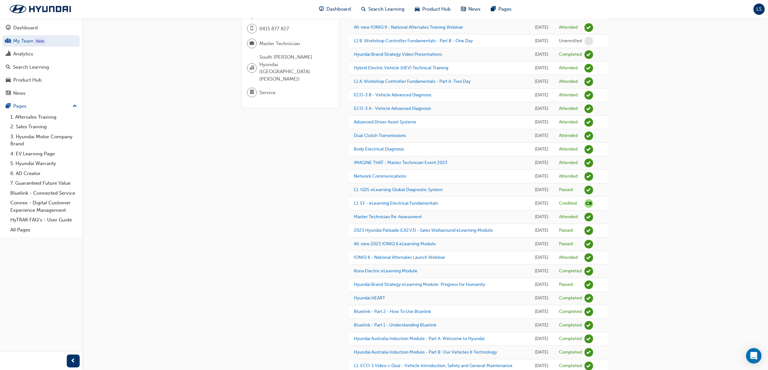
scroll to position [40, 0]
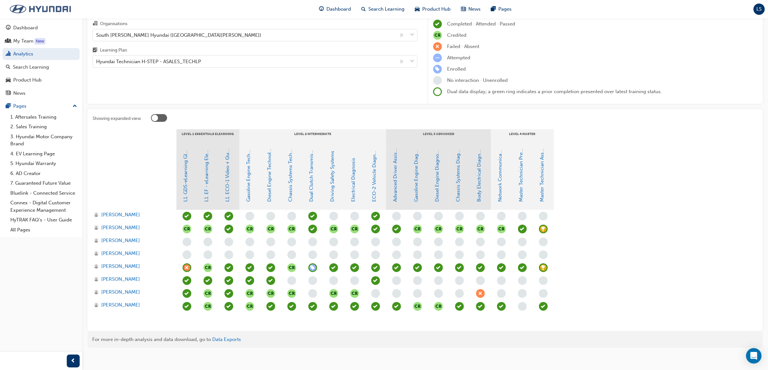
scroll to position [44, 0]
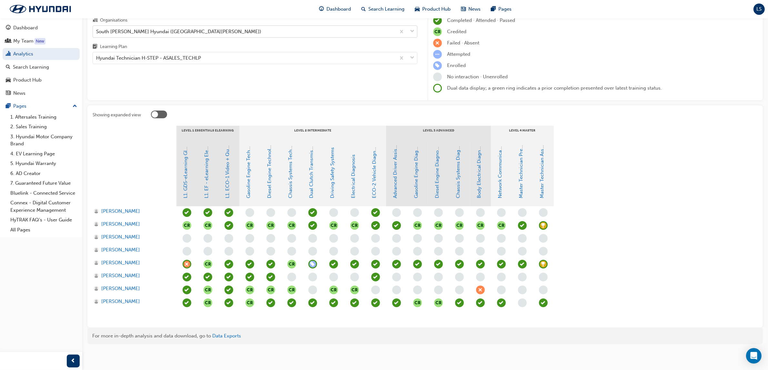
click at [239, 27] on div "South [PERSON_NAME] Hyundai ([GEOGRAPHIC_DATA][PERSON_NAME])" at bounding box center [244, 31] width 303 height 11
click at [97, 28] on input "Organisations South Morang Hyundai (South Morang)" at bounding box center [96, 30] width 1 height 5
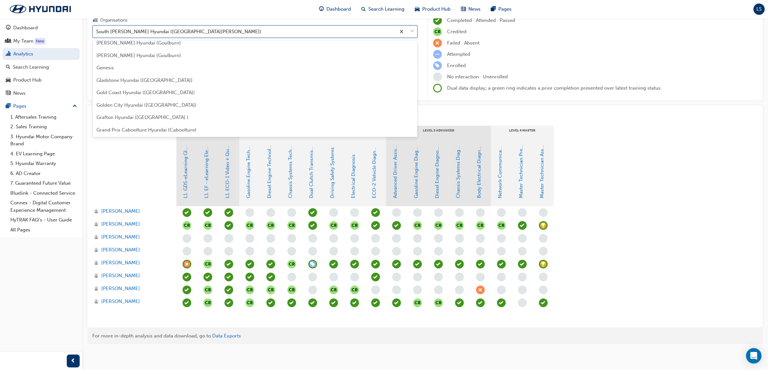
scroll to position [576, 0]
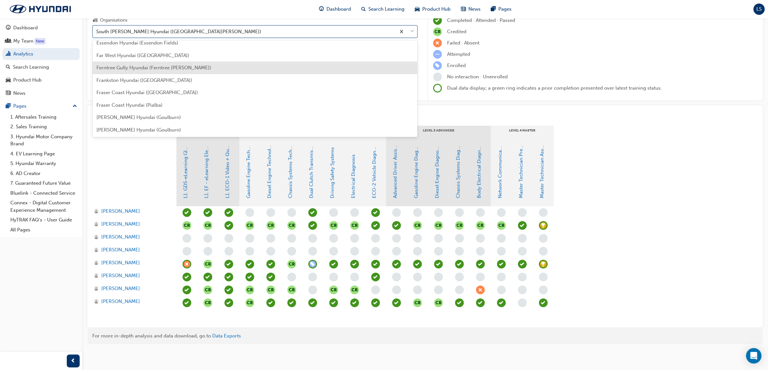
click at [168, 68] on span "Ferntree Gully Hyundai (Ferntree [PERSON_NAME])" at bounding box center [153, 68] width 115 height 6
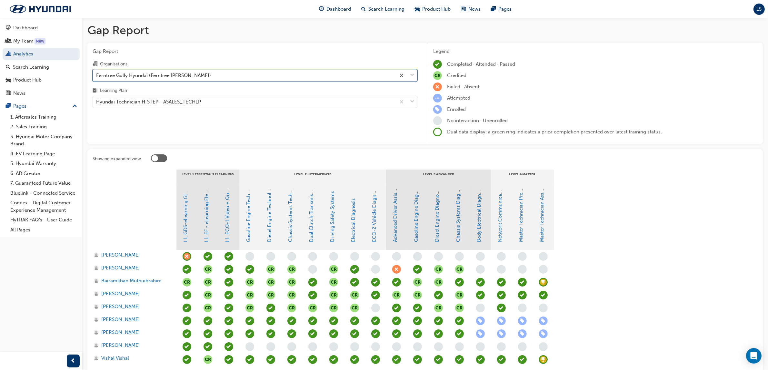
click at [544, 295] on span "learningRecordVerb_PASS-icon" at bounding box center [543, 295] width 9 height 9
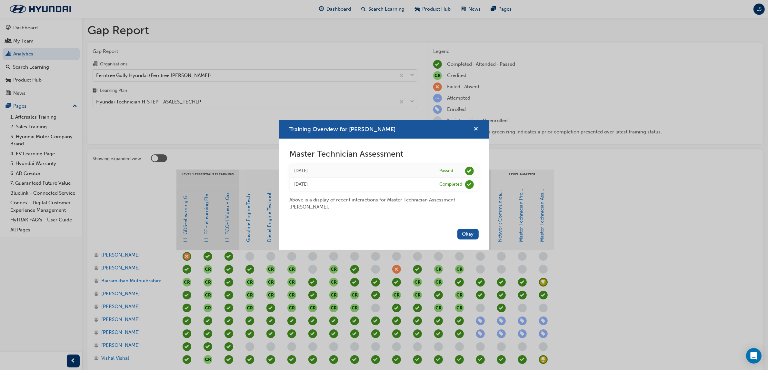
click at [476, 133] on span "cross-icon" at bounding box center [476, 130] width 5 height 6
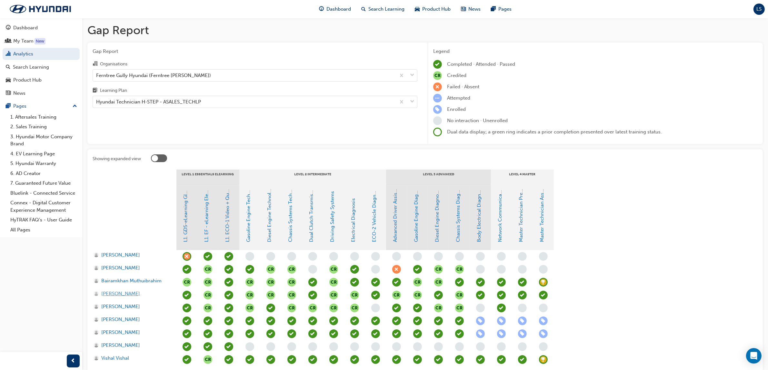
click at [130, 293] on span "[PERSON_NAME]" at bounding box center [120, 293] width 39 height 7
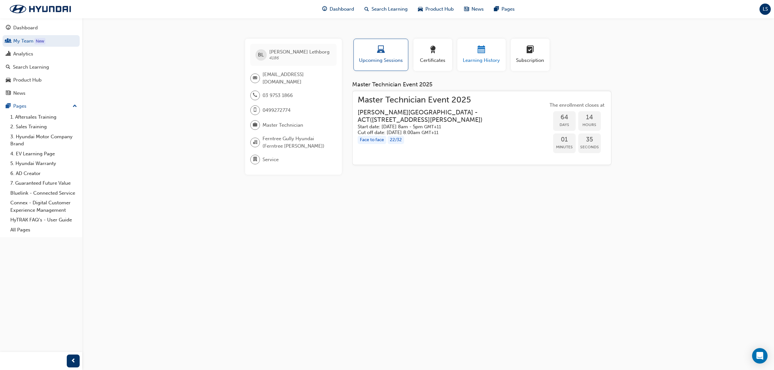
click at [473, 60] on span "Learning History" at bounding box center [481, 60] width 39 height 7
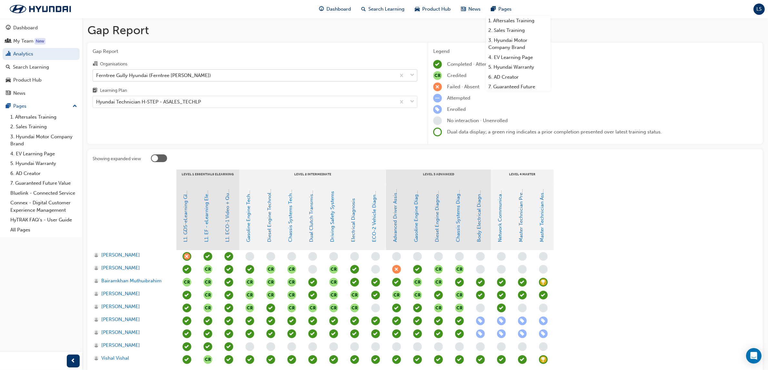
click at [153, 76] on div "Ferntree Gully Hyundai (Ferntree [PERSON_NAME])" at bounding box center [153, 75] width 115 height 7
click at [97, 76] on input "Organisations Ferntree Gully Hyundai (Ferntree [PERSON_NAME])" at bounding box center [96, 74] width 1 height 5
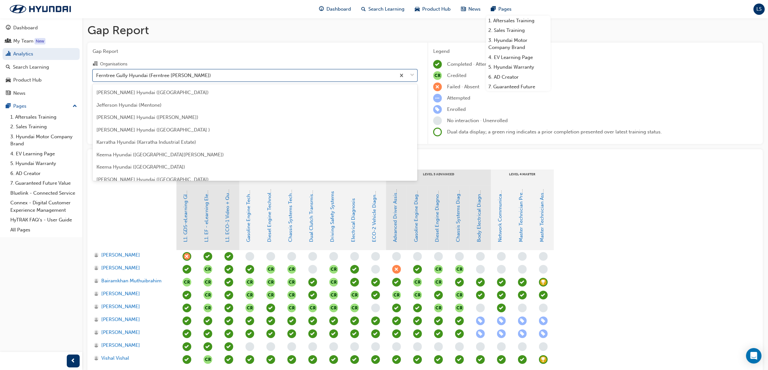
scroll to position [919, 0]
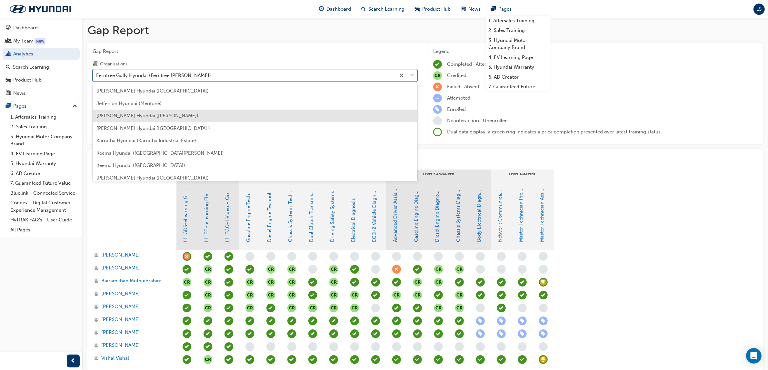
click at [178, 118] on span "[PERSON_NAME] Hyundai ([PERSON_NAME])" at bounding box center [147, 116] width 102 height 6
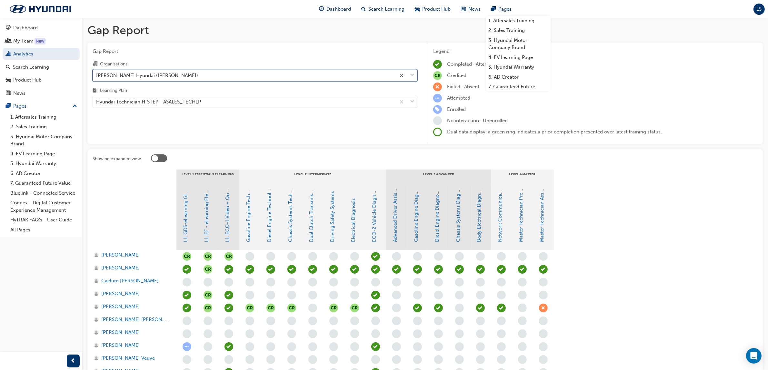
click at [184, 73] on div "[PERSON_NAME] Hyundai ([PERSON_NAME])" at bounding box center [244, 75] width 303 height 11
click at [97, 73] on input "Organisations option John Hughes Hyundai (Victoria Park), selected. 0 results a…" at bounding box center [96, 74] width 1 height 5
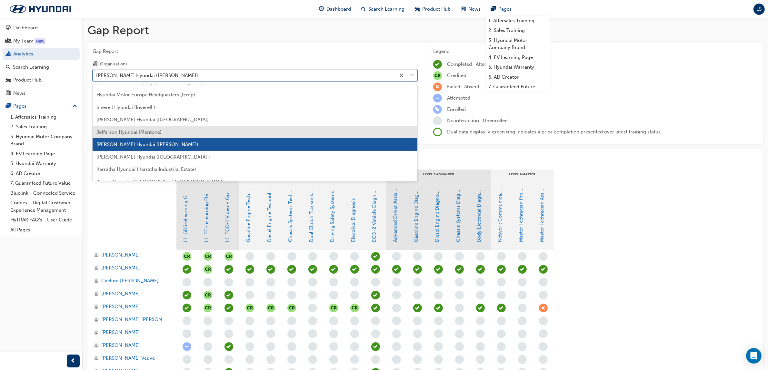
scroll to position [904, 0]
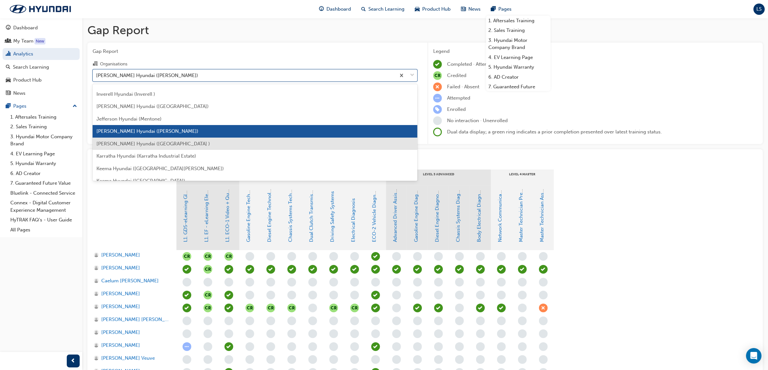
click at [175, 143] on span "[PERSON_NAME] Hyundai ([GEOGRAPHIC_DATA] )" at bounding box center [153, 144] width 114 height 6
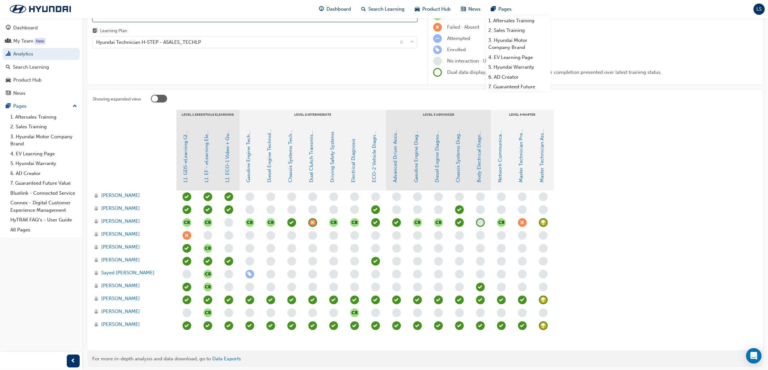
scroll to position [81, 0]
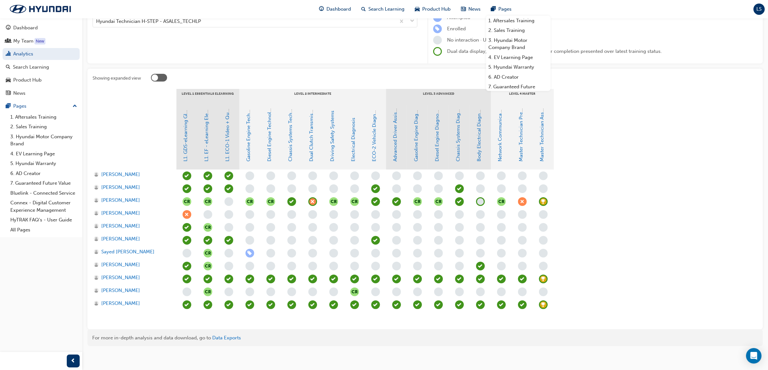
click at [544, 304] on span "learningRecordVerb_ACHIEVE-icon" at bounding box center [543, 305] width 9 height 9
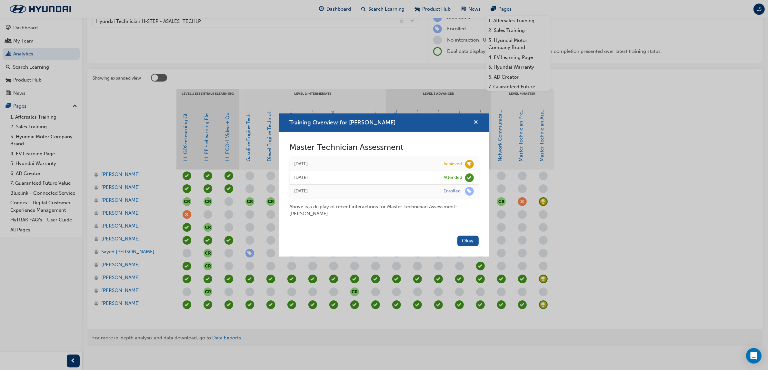
click at [476, 120] on span "cross-icon" at bounding box center [476, 123] width 5 height 6
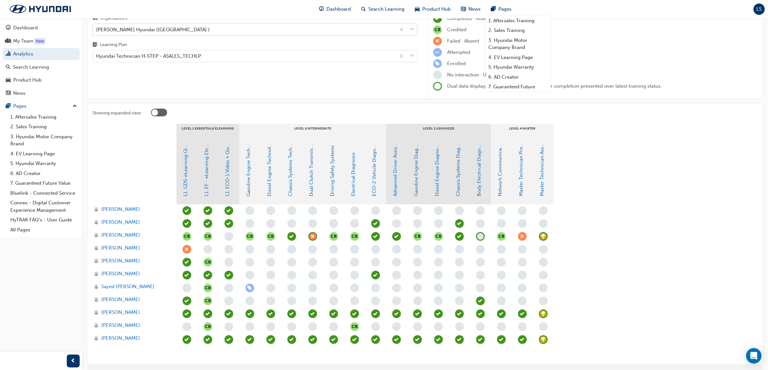
scroll to position [0, 0]
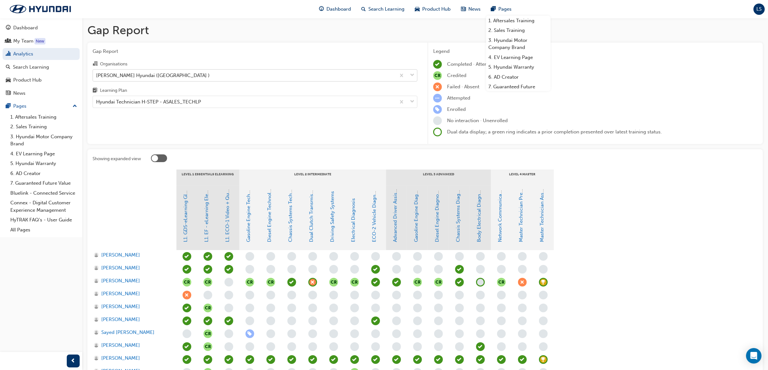
drag, startPoint x: 150, startPoint y: 75, endPoint x: 151, endPoint y: 81, distance: 6.2
click at [150, 75] on div "[PERSON_NAME] Hyundai ([GEOGRAPHIC_DATA] )" at bounding box center [153, 75] width 114 height 7
click at [97, 75] on input "Organisations [PERSON_NAME] Hyundai ([GEOGRAPHIC_DATA] )" at bounding box center [96, 74] width 1 height 5
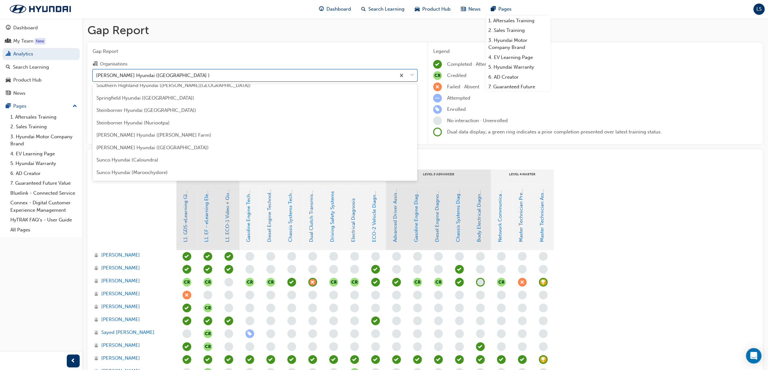
scroll to position [1803, 0]
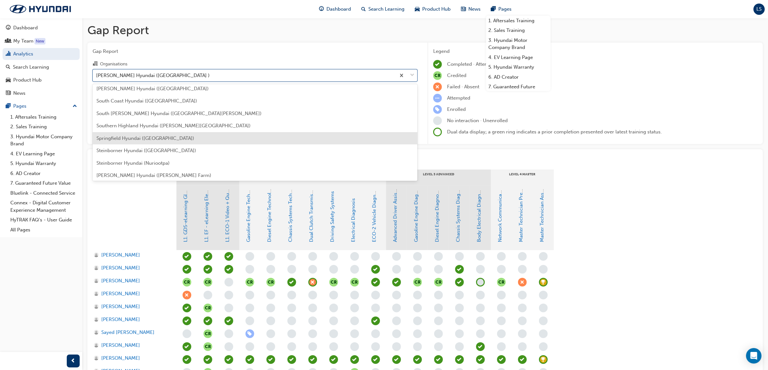
click at [156, 136] on span "Springfield Hyundai ([GEOGRAPHIC_DATA])" at bounding box center [145, 138] width 98 height 6
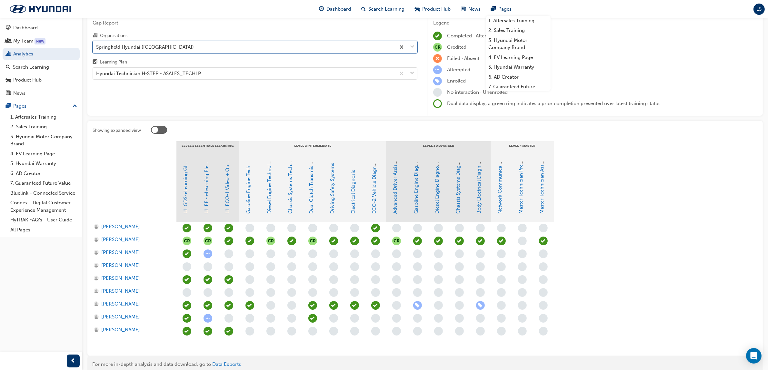
scroll to position [57, 0]
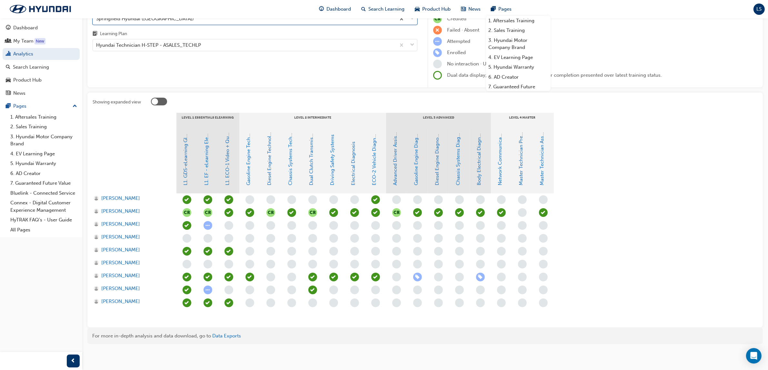
click at [547, 211] on div "button" at bounding box center [543, 212] width 9 height 9
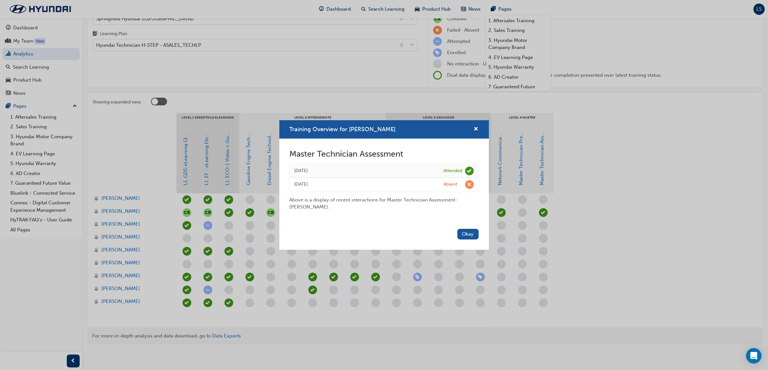
click at [623, 159] on div "Training Overview for Greg Matthews Master Technician Assessment Thu 3 Dec 2015…" at bounding box center [384, 185] width 768 height 370
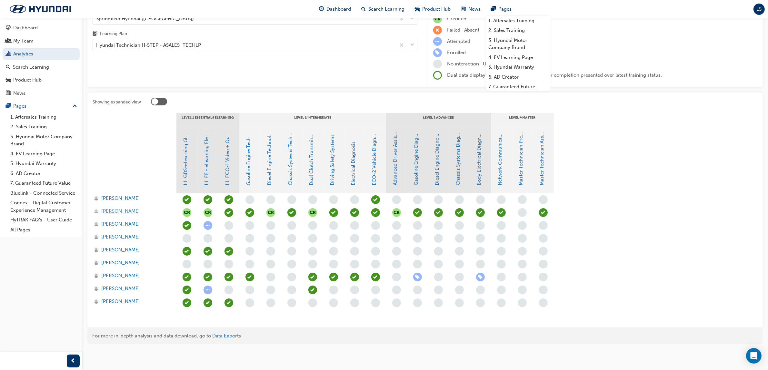
click at [122, 213] on span "Greg Matthews" at bounding box center [120, 211] width 39 height 7
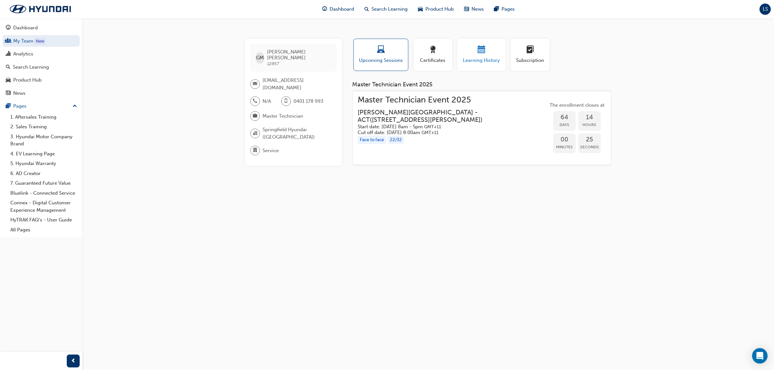
click at [478, 64] on button "Learning History" at bounding box center [481, 55] width 48 height 32
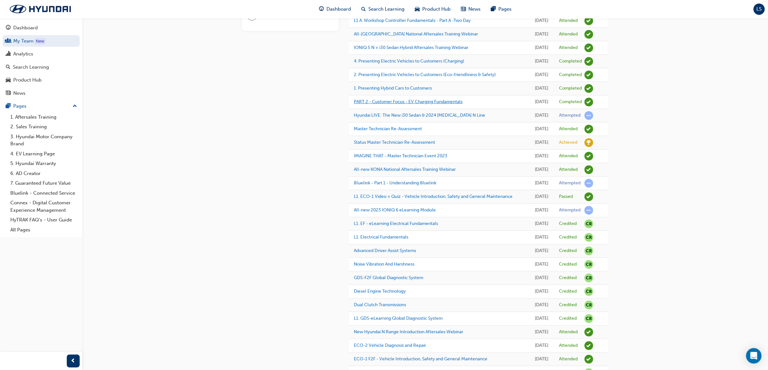
scroll to position [161, 0]
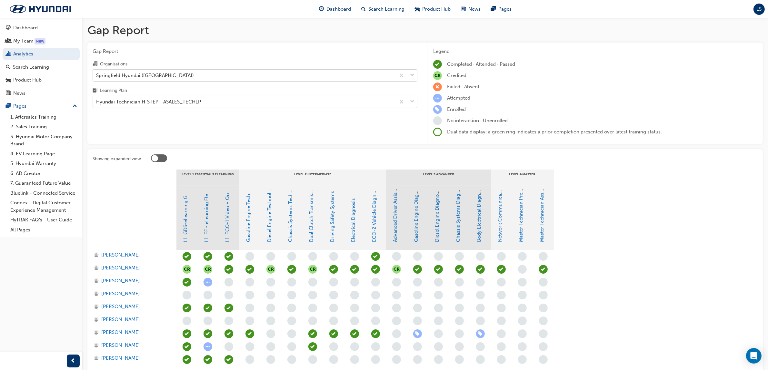
click at [137, 77] on div "Springfield Hyundai ([GEOGRAPHIC_DATA])" at bounding box center [145, 75] width 98 height 7
click at [97, 77] on input "Organisations Springfield Hyundai (Augustine Heights)" at bounding box center [96, 74] width 1 height 5
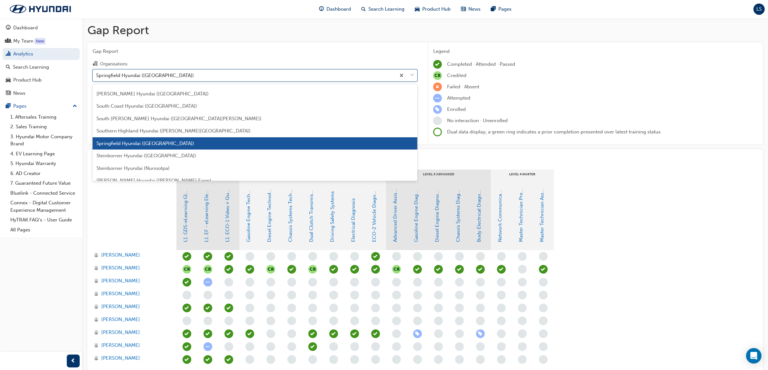
scroll to position [1810, 0]
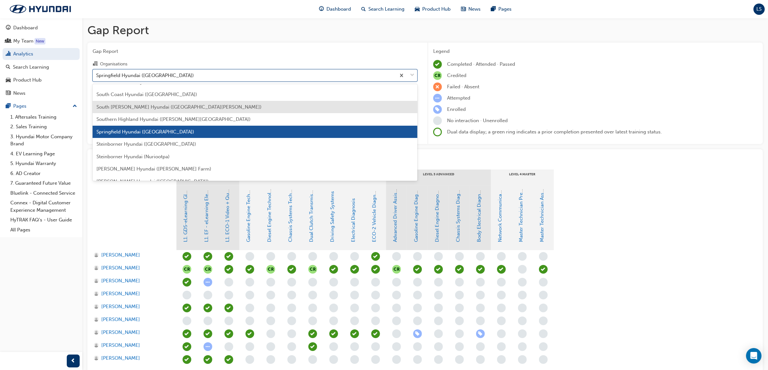
click at [132, 109] on div "South [PERSON_NAME] Hyundai ([GEOGRAPHIC_DATA][PERSON_NAME])" at bounding box center [255, 107] width 325 height 13
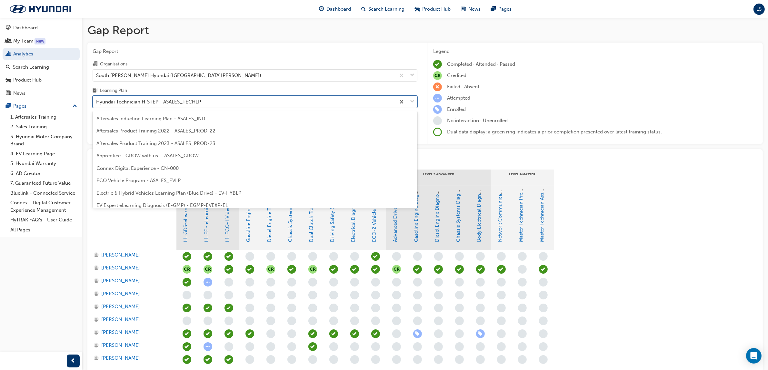
click at [172, 104] on div "Hyundai Technician H-STEP - ASALES_TECHLP" at bounding box center [148, 101] width 105 height 7
click at [97, 104] on input "Learning Plan option Hyundai Technician H-STEP - ASALES_TECHLP focused, 21 of 3…" at bounding box center [96, 101] width 1 height 5
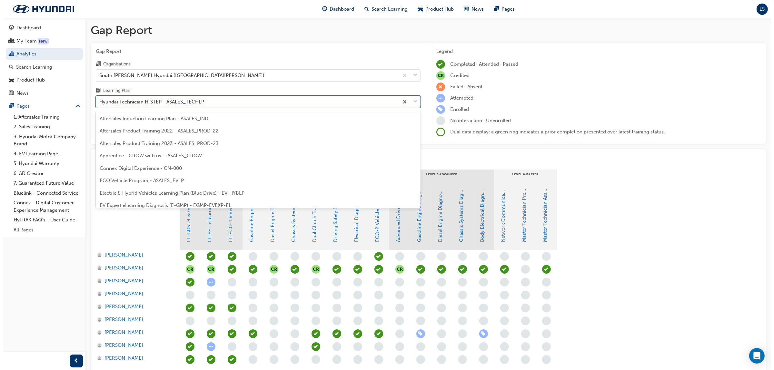
scroll to position [169, 0]
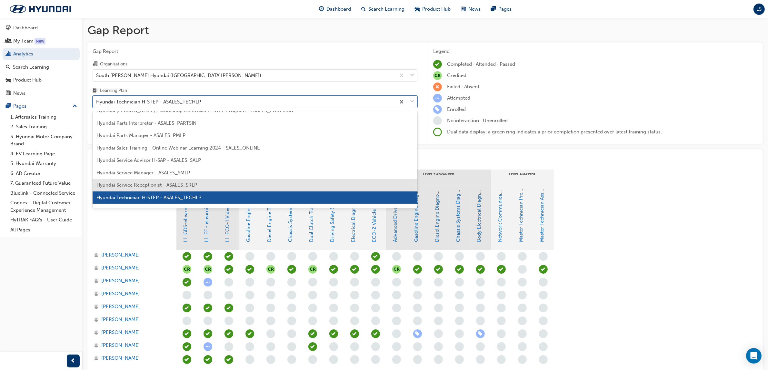
drag, startPoint x: 179, startPoint y: 185, endPoint x: 176, endPoint y: 118, distance: 67.2
click at [179, 184] on span "Hyundai Service Receptionist - ASALES_SRLP" at bounding box center [146, 185] width 101 height 6
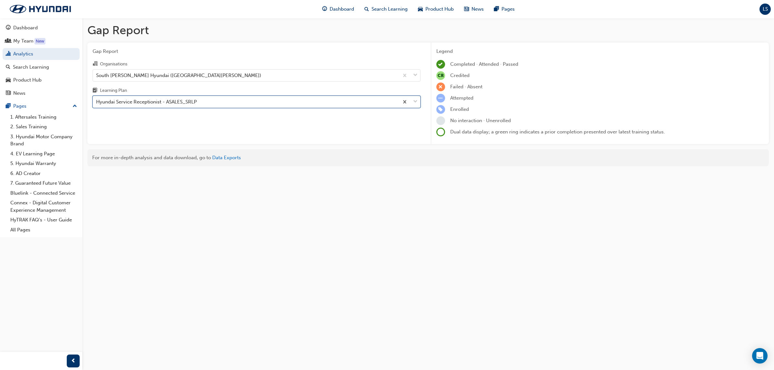
click at [176, 104] on div "Hyundai Service Receptionist - ASALES_SRLP" at bounding box center [146, 101] width 101 height 7
click at [97, 104] on input "Learning Plan option Hyundai Service Receptionist - ASALES_SRLP, selected. 0 re…" at bounding box center [96, 101] width 1 height 5
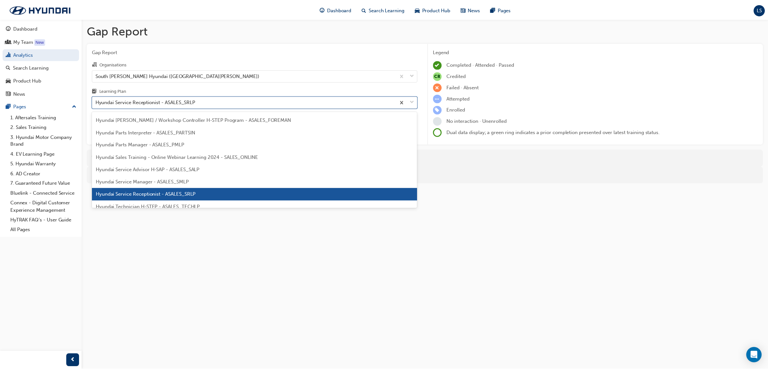
scroll to position [161, 0]
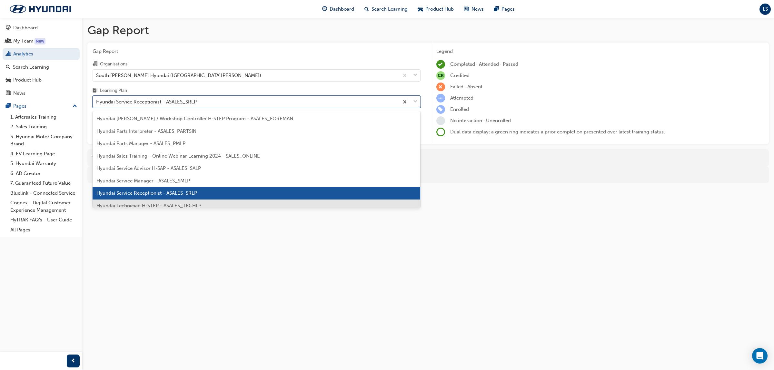
click at [166, 207] on span "Hyundai Technician H-STEP - ASALES_TECHLP" at bounding box center [148, 206] width 105 height 6
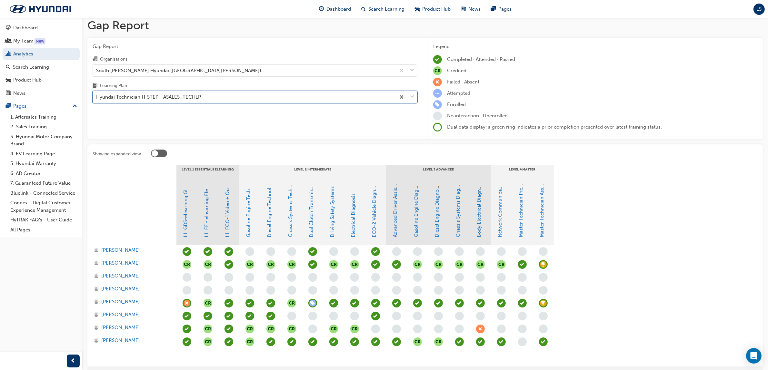
scroll to position [44, 0]
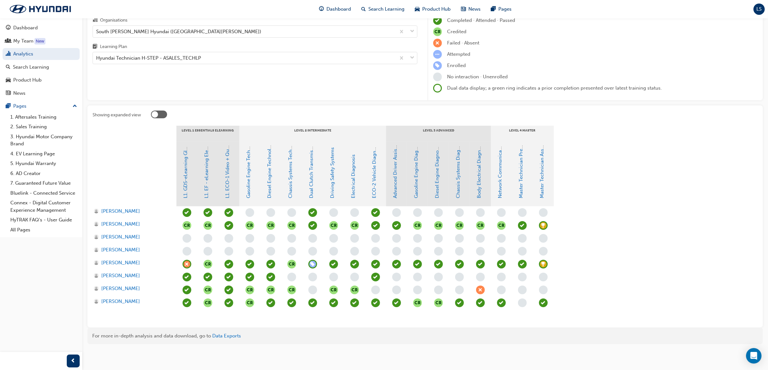
drag, startPoint x: 538, startPoint y: 265, endPoint x: 541, endPoint y: 265, distance: 3.5
click at [539, 265] on div at bounding box center [543, 264] width 21 height 13
click at [542, 265] on span "learningRecordVerb_ACHIEVE-icon" at bounding box center [543, 264] width 9 height 9
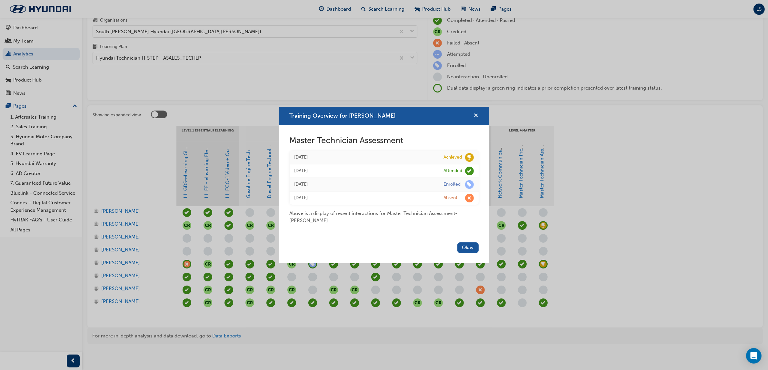
drag, startPoint x: 472, startPoint y: 114, endPoint x: 476, endPoint y: 115, distance: 4.2
click at [476, 115] on div "Training Overview for Rocco Mazzotta" at bounding box center [474, 116] width 10 height 8
click at [476, 115] on span "cross-icon" at bounding box center [476, 116] width 5 height 6
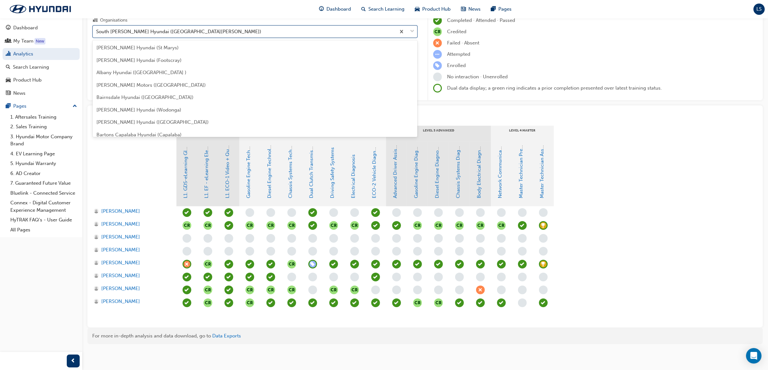
click at [198, 30] on div "South [PERSON_NAME] Hyundai ([GEOGRAPHIC_DATA][PERSON_NAME])" at bounding box center [244, 31] width 303 height 11
click at [97, 30] on input "Organisations option South Morang Hyundai (South Morang), selected. option Sout…" at bounding box center [96, 30] width 1 height 5
click at [140, 132] on div "Westpoint Hillcrest Hyundai (Hillcrest)" at bounding box center [255, 137] width 325 height 13
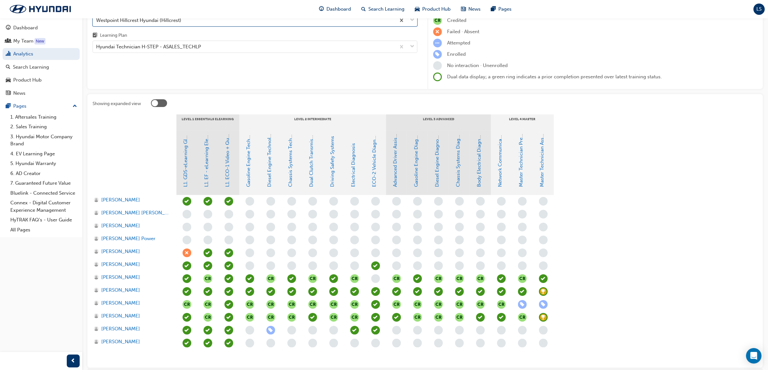
scroll to position [15, 0]
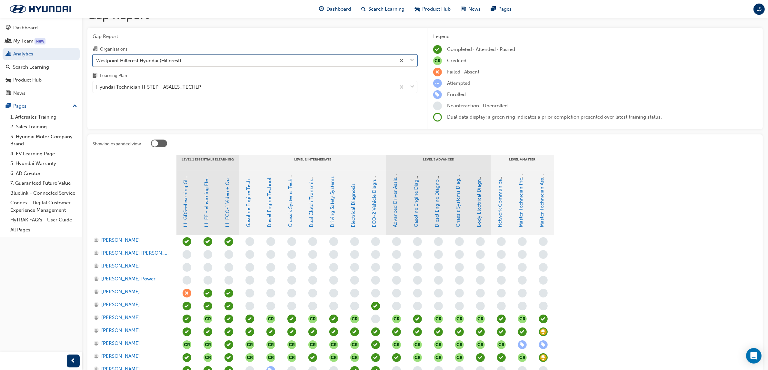
click at [146, 61] on div "Westpoint Hillcrest Hyundai (Hillcrest)" at bounding box center [138, 60] width 85 height 7
click at [97, 61] on input "Organisations option Westpoint Hillcrest Hyundai (Hillcrest), selected. 0 resul…" at bounding box center [96, 59] width 1 height 5
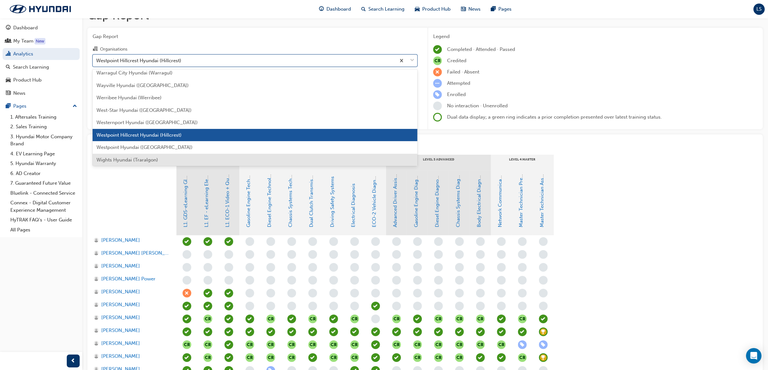
scroll to position [2132, 0]
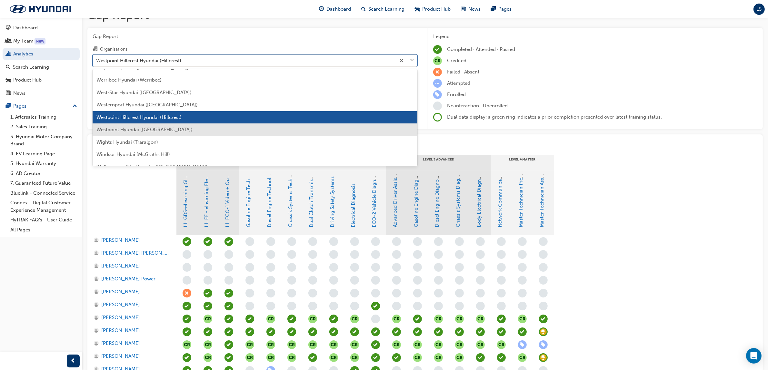
click at [143, 128] on span "Westpoint Hyundai ([GEOGRAPHIC_DATA])" at bounding box center [144, 130] width 96 height 6
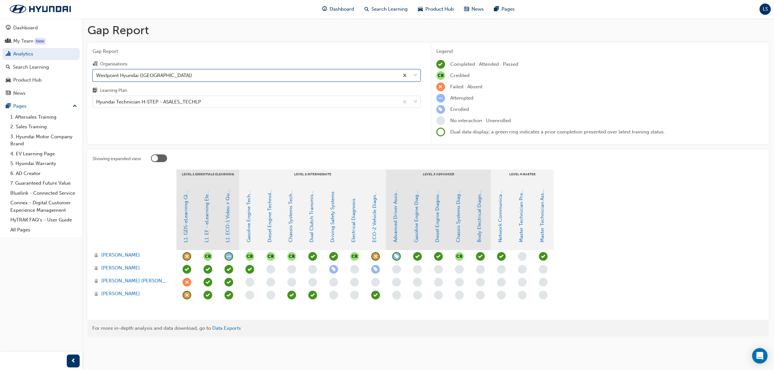
click at [540, 255] on span "learningRecordVerb_ATTEND-icon" at bounding box center [543, 256] width 9 height 9
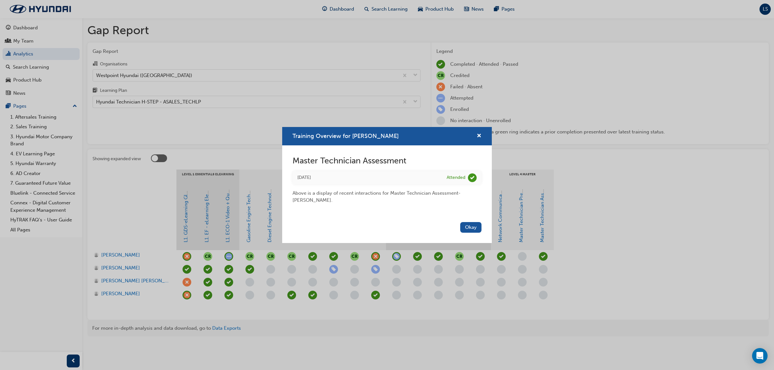
click at [482, 133] on div "Training Overview for Dion Moss" at bounding box center [387, 136] width 210 height 18
click at [478, 134] on span "cross-icon" at bounding box center [479, 137] width 5 height 6
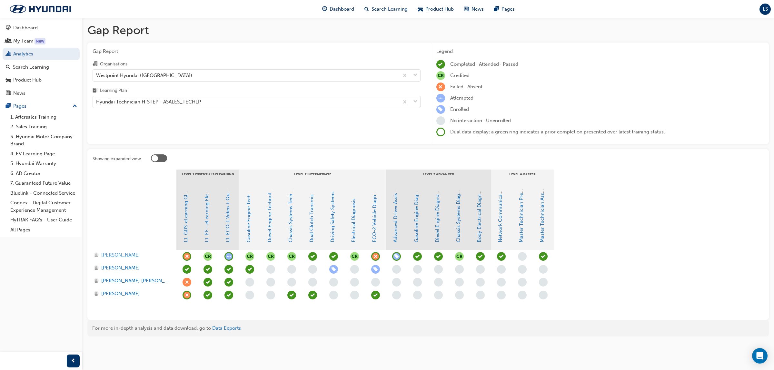
click at [112, 255] on span "Dion Moss" at bounding box center [120, 255] width 39 height 7
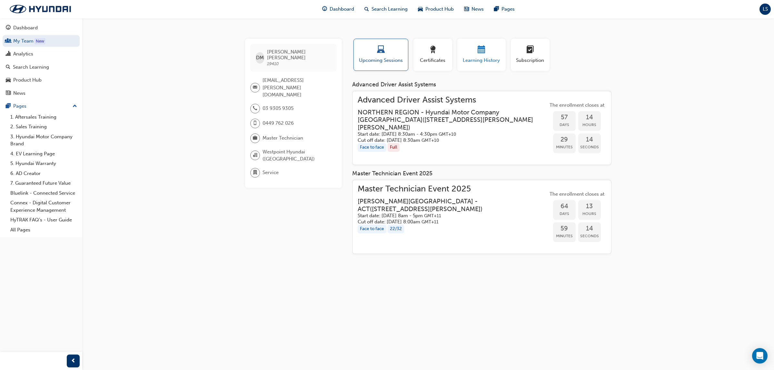
click at [467, 63] on span "Learning History" at bounding box center [481, 60] width 39 height 7
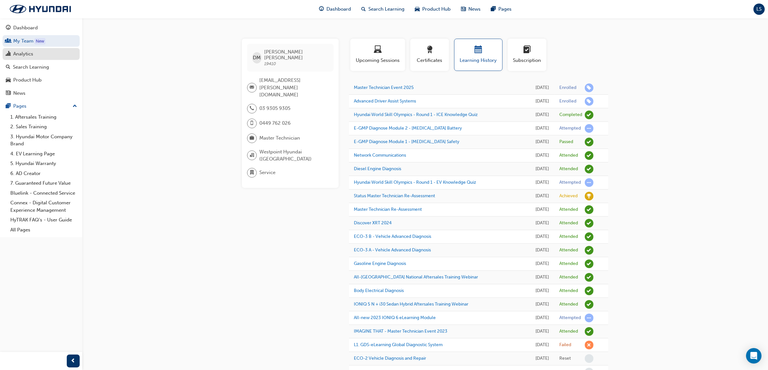
drag, startPoint x: 45, startPoint y: 68, endPoint x: 31, endPoint y: 52, distance: 21.5
click at [45, 68] on div "Search Learning" at bounding box center [31, 67] width 36 height 7
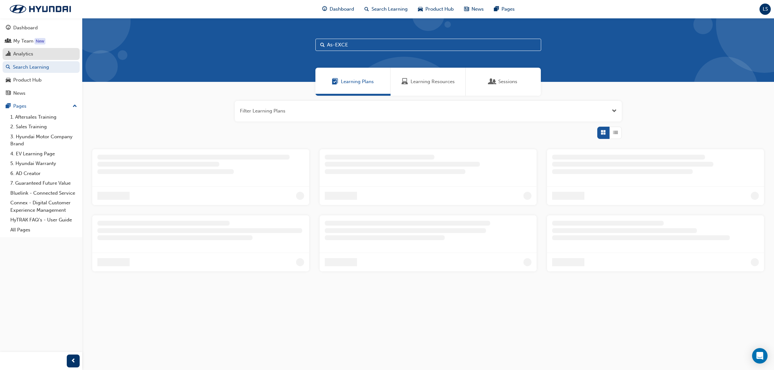
click at [29, 50] on div "Analytics" at bounding box center [23, 53] width 20 height 7
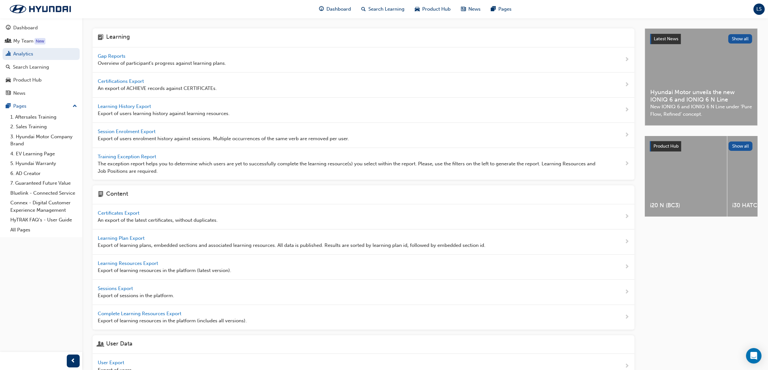
click at [112, 57] on span "Gap Reports" at bounding box center [112, 56] width 29 height 6
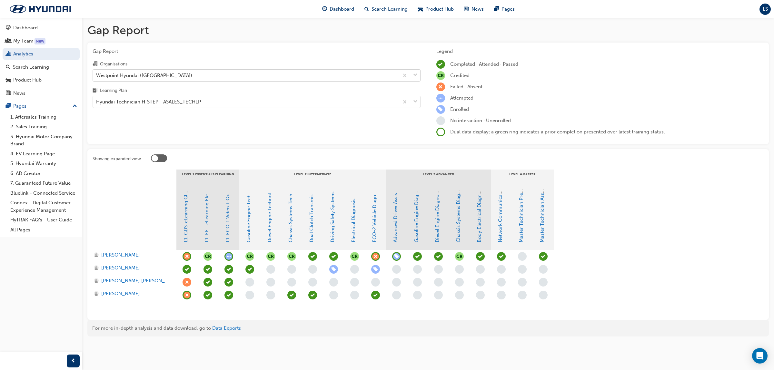
click at [199, 79] on div "Westpoint Hyundai ([GEOGRAPHIC_DATA])" at bounding box center [246, 75] width 306 height 11
click at [97, 78] on input "Organisations Westpoint Hyundai (Indooroopilly)" at bounding box center [96, 74] width 1 height 5
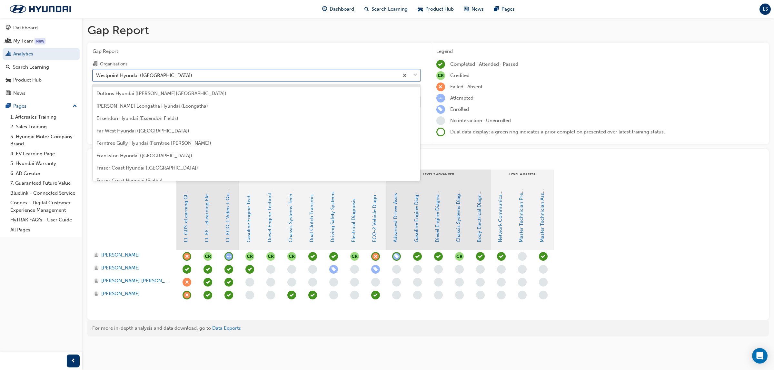
scroll to position [532, 0]
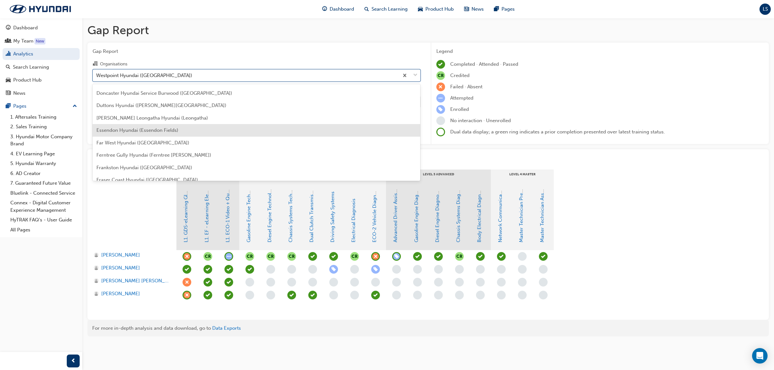
click at [131, 130] on span "Essendon Hyundai (Essendon Fields)" at bounding box center [137, 130] width 82 height 6
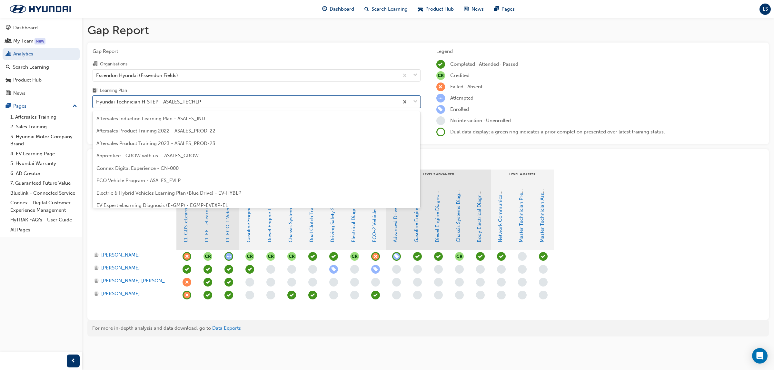
click at [166, 104] on div "Hyundai Technician H-STEP - ASALES_TECHLP" at bounding box center [148, 101] width 105 height 7
click at [97, 104] on input "Learning Plan option Hyundai Technician H-STEP - ASALES_TECHLP focused, 21 of 3…" at bounding box center [96, 101] width 1 height 5
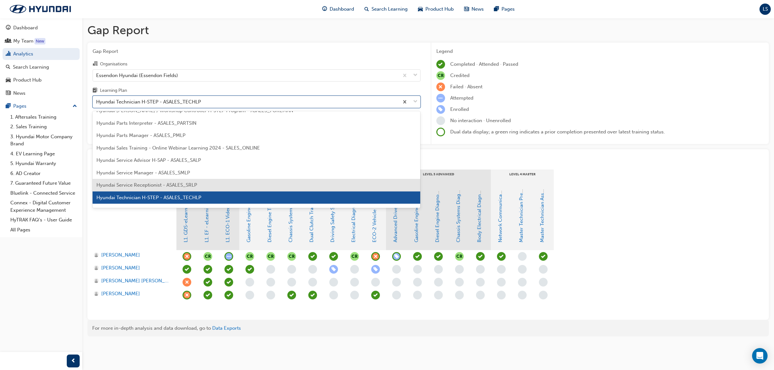
drag, startPoint x: 155, startPoint y: 185, endPoint x: 159, endPoint y: 160, distance: 25.7
click at [155, 186] on span "Hyundai Service Receptionist - ASALES_SRLP" at bounding box center [146, 185] width 101 height 6
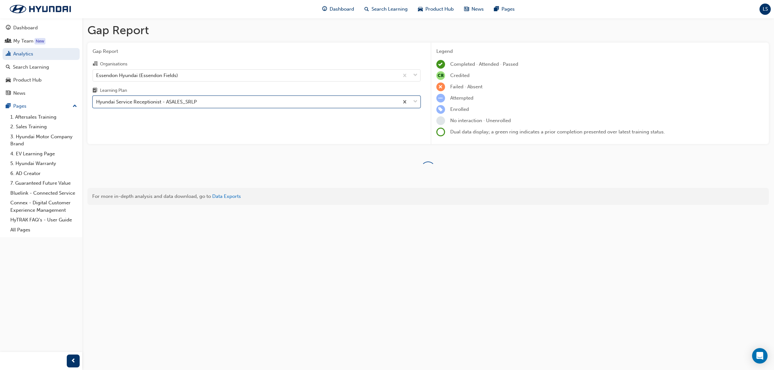
click at [165, 104] on div "Hyundai Service Receptionist - ASALES_SRLP" at bounding box center [146, 101] width 101 height 7
click at [97, 104] on input "Learning Plan option Hyundai Service Receptionist - ASALES_SRLP, selected. 0 re…" at bounding box center [96, 101] width 1 height 5
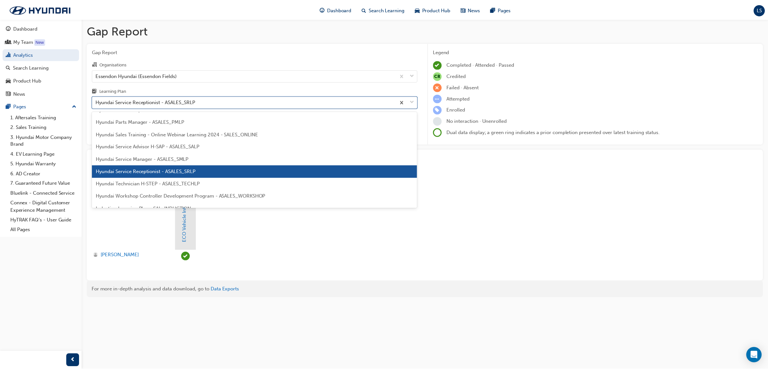
scroll to position [197, 0]
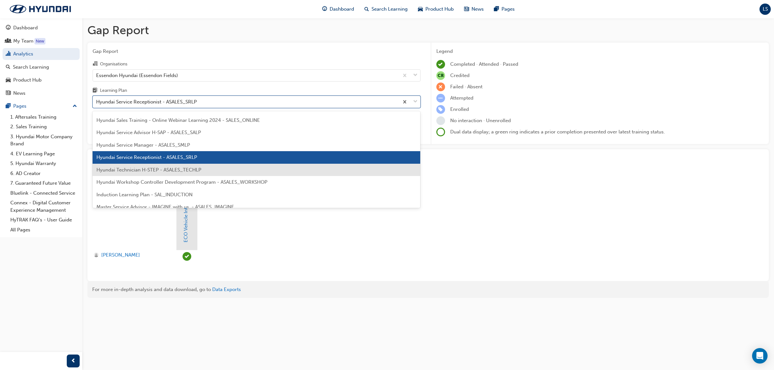
click at [155, 173] on span "Hyundai Technician H-STEP - ASALES_TECHLP" at bounding box center [148, 170] width 105 height 6
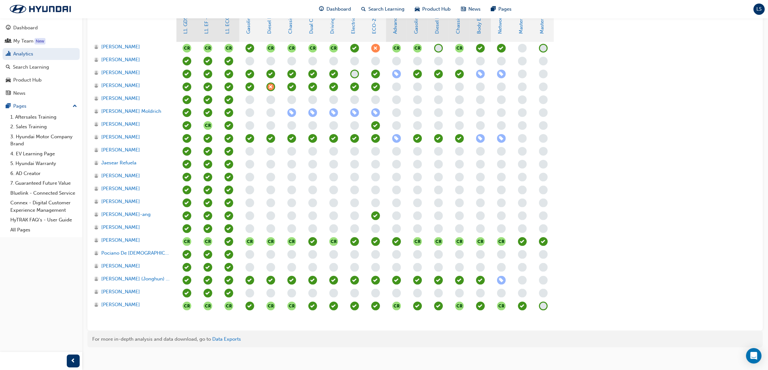
scroll to position [212, 0]
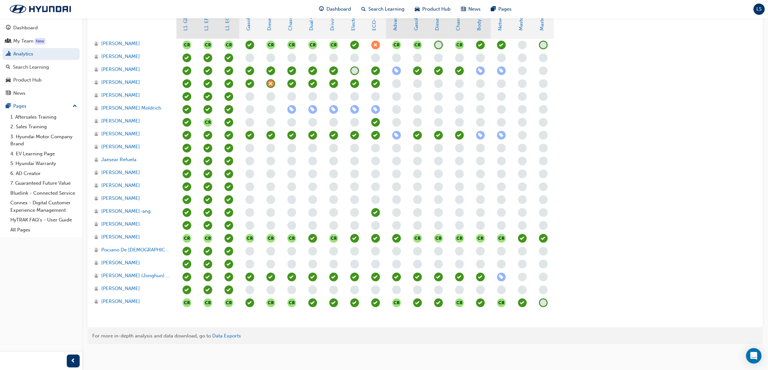
click at [541, 300] on span "learningRecordVerb_NONE-icon" at bounding box center [543, 303] width 9 height 9
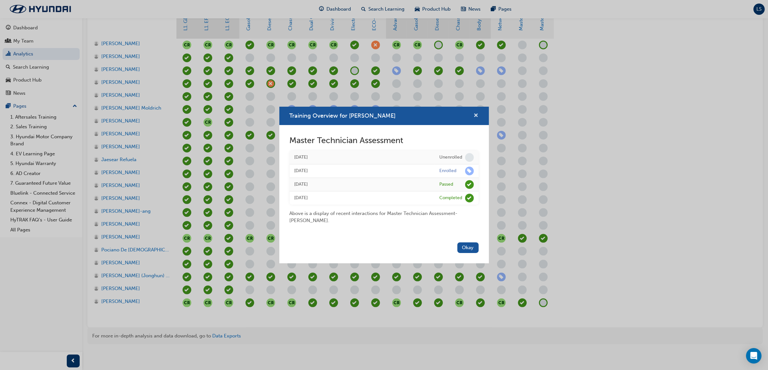
click at [477, 114] on span "cross-icon" at bounding box center [476, 116] width 5 height 6
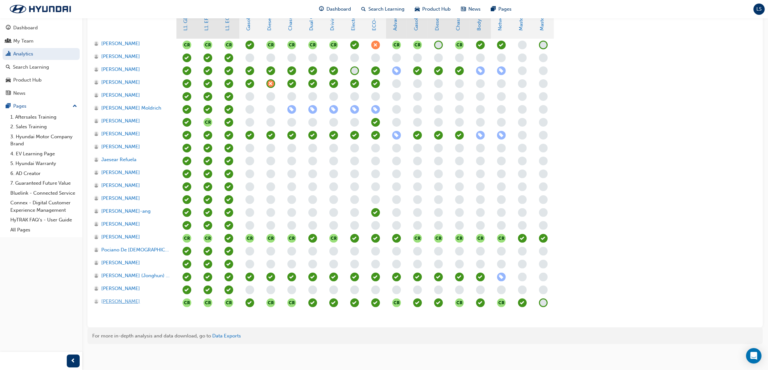
click at [126, 300] on span "[PERSON_NAME]" at bounding box center [120, 301] width 39 height 7
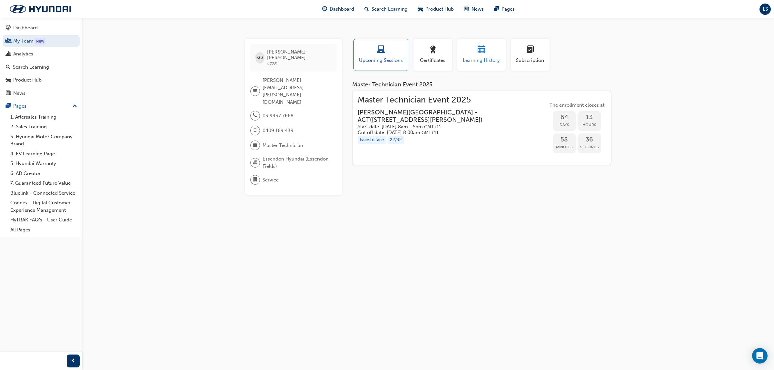
click at [481, 62] on span "Learning History" at bounding box center [481, 60] width 39 height 7
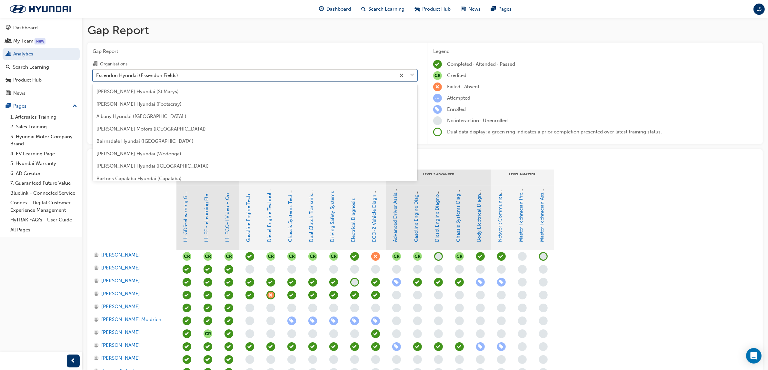
click at [180, 74] on div "Essendon Hyundai (Essendon Fields)" at bounding box center [244, 75] width 303 height 11
click at [97, 74] on input "Organisations option Essendon Hyundai (Essendon Fields) focused, 47 of 182. 182…" at bounding box center [96, 74] width 1 height 5
click at [168, 139] on span "Westpoint Hillcrest Hyundai (Hillcrest)" at bounding box center [138, 141] width 85 height 6
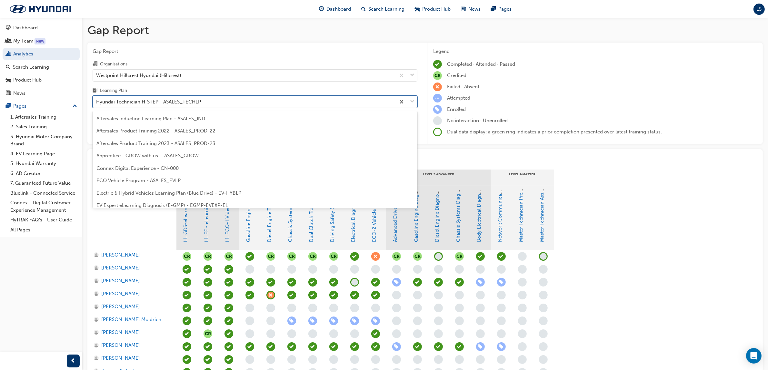
click at [165, 105] on div "Hyundai Technician H-STEP - ASALES_TECHLP" at bounding box center [148, 101] width 105 height 7
click at [97, 104] on input "Learning Plan option Hyundai Technician H-STEP - ASALES_TECHLP focused, 21 of 3…" at bounding box center [96, 101] width 1 height 5
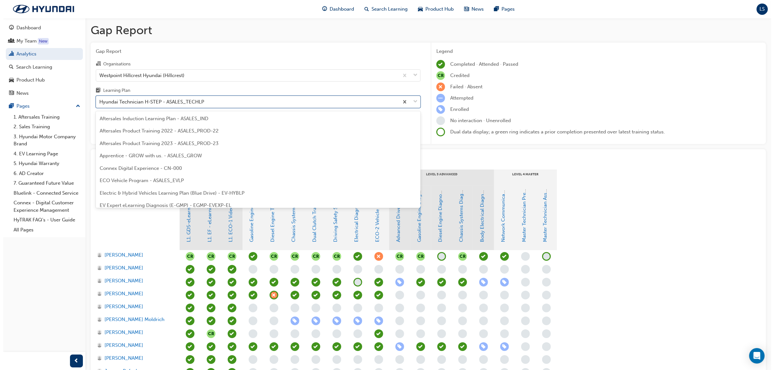
scroll to position [169, 0]
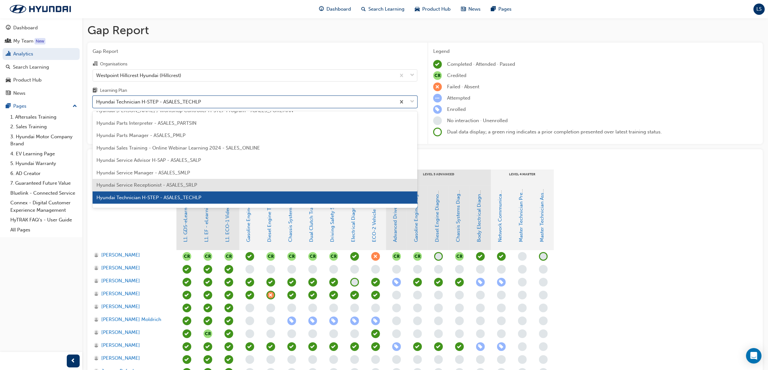
click at [161, 183] on span "Hyundai Service Receptionist - ASALES_SRLP" at bounding box center [146, 185] width 101 height 6
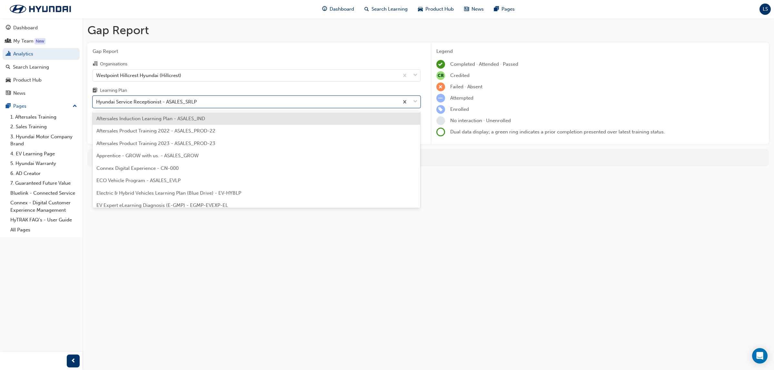
click at [165, 99] on div "Hyundai Service Receptionist - ASALES_SRLP" at bounding box center [146, 101] width 101 height 7
click at [97, 99] on input "Learning Plan option Hyundai Service Receptionist - ASALES_SRLP, selected. opti…" at bounding box center [96, 101] width 1 height 5
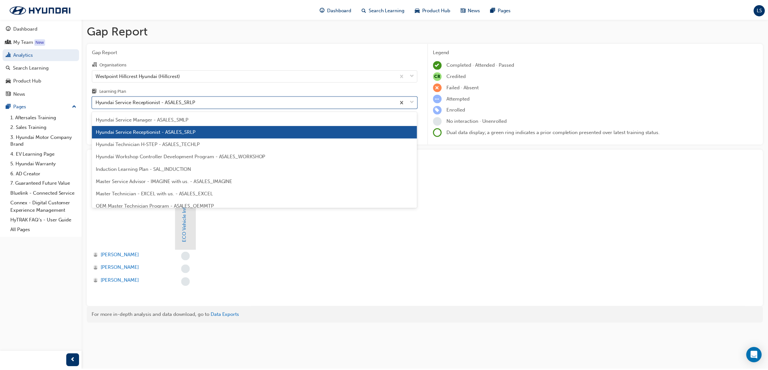
scroll to position [222, 0]
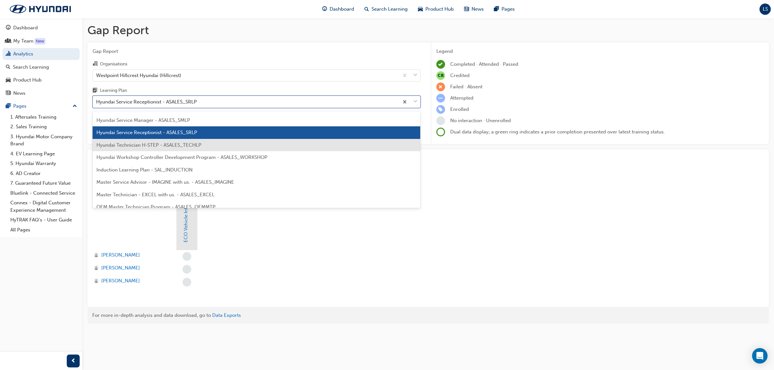
click at [155, 146] on span "Hyundai Technician H-STEP - ASALES_TECHLP" at bounding box center [148, 145] width 105 height 6
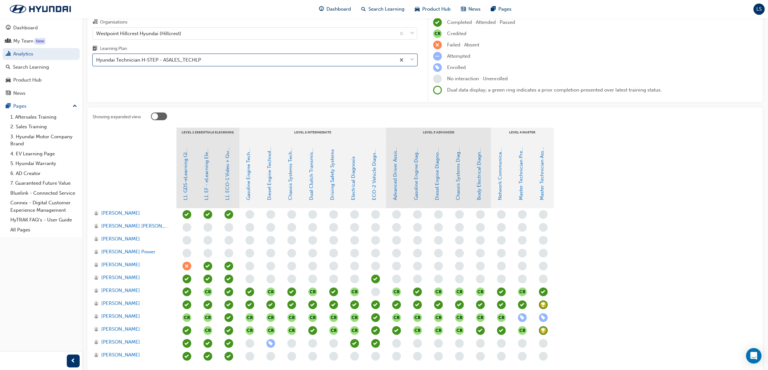
scroll to position [95, 0]
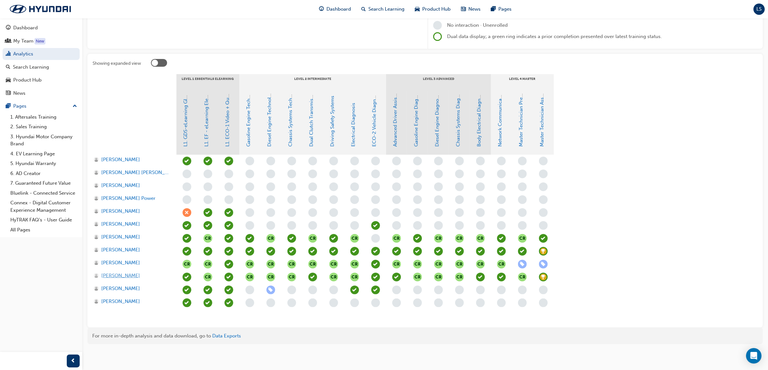
click at [126, 277] on span "Michael Walden" at bounding box center [120, 275] width 39 height 7
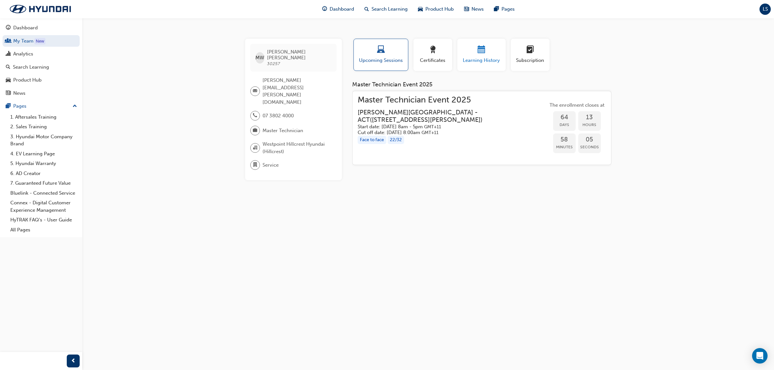
click at [490, 62] on span "Learning History" at bounding box center [481, 60] width 39 height 7
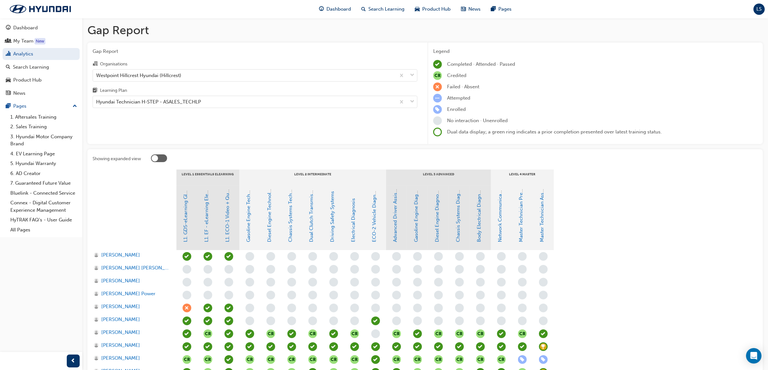
scroll to position [95, 0]
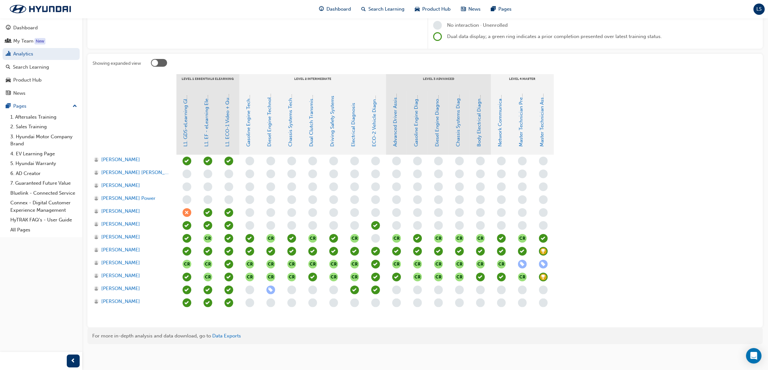
click at [543, 277] on span "learningRecordVerb_ACHIEVE-icon" at bounding box center [543, 277] width 9 height 9
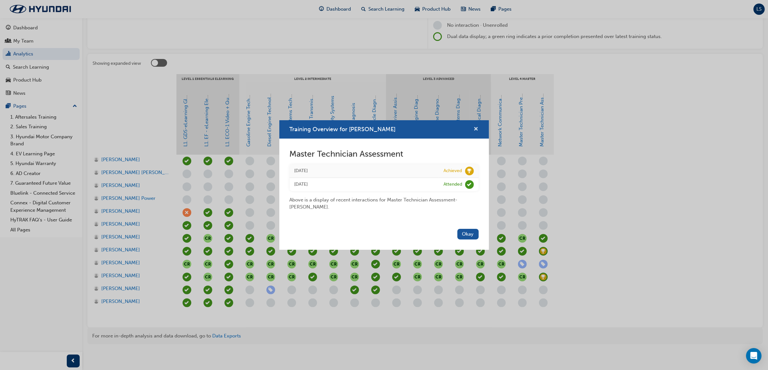
click at [475, 127] on span "cross-icon" at bounding box center [476, 130] width 5 height 6
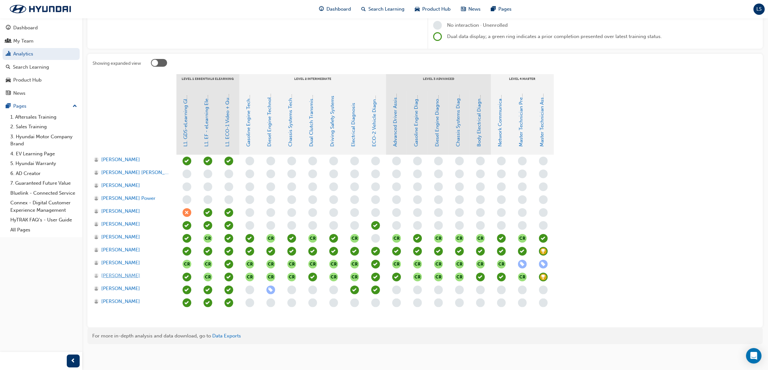
click at [132, 277] on span "Michael Walden" at bounding box center [120, 275] width 39 height 7
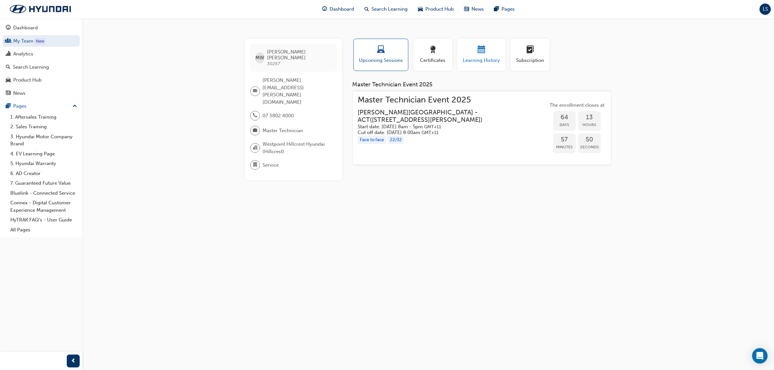
click at [483, 59] on span "Learning History" at bounding box center [481, 60] width 39 height 7
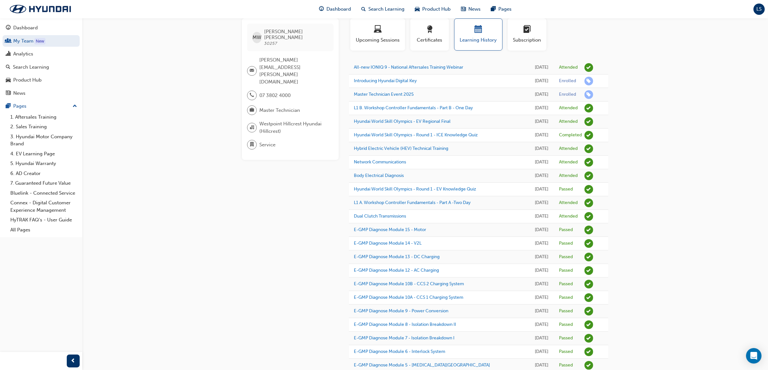
scroll to position [40, 0]
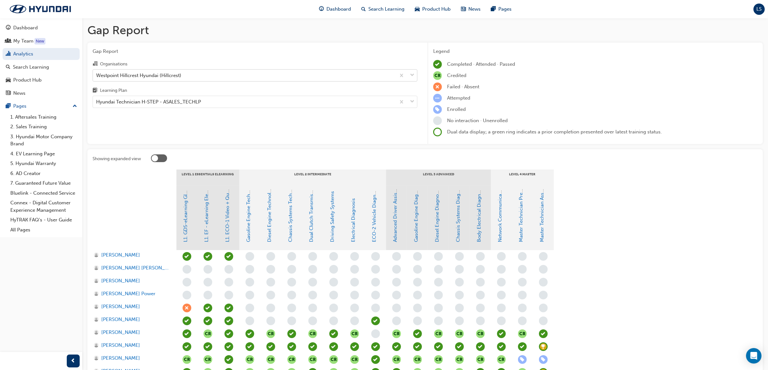
click at [166, 77] on div "Westpoint Hillcrest Hyundai (Hillcrest)" at bounding box center [138, 75] width 85 height 7
click at [97, 77] on input "Organisations Westpoint Hillcrest Hyundai (Hillcrest)" at bounding box center [96, 74] width 1 height 5
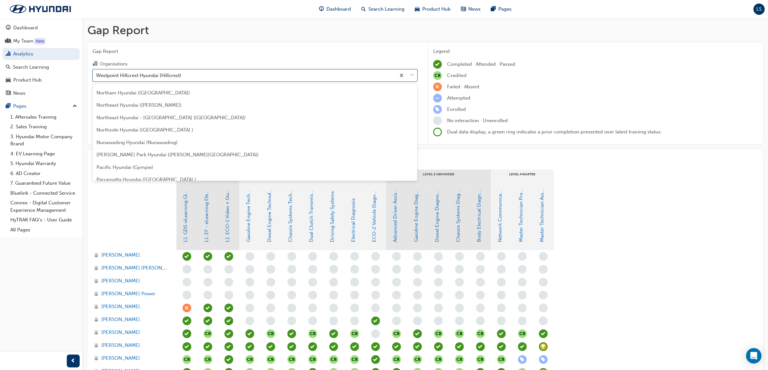
scroll to position [1407, 0]
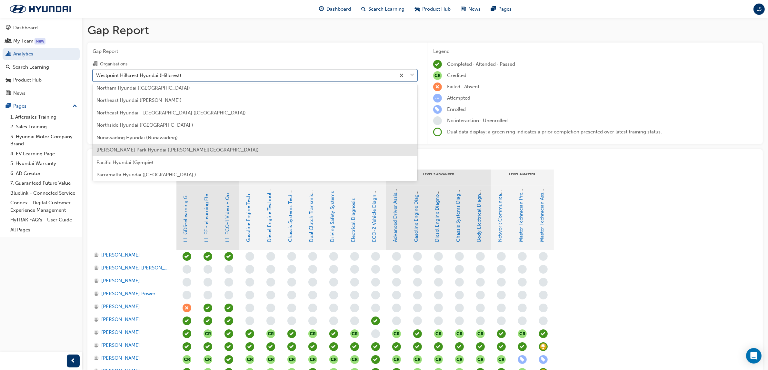
click at [162, 149] on span "[PERSON_NAME] Park Hyundai ([PERSON_NAME][GEOGRAPHIC_DATA])" at bounding box center [177, 150] width 162 height 6
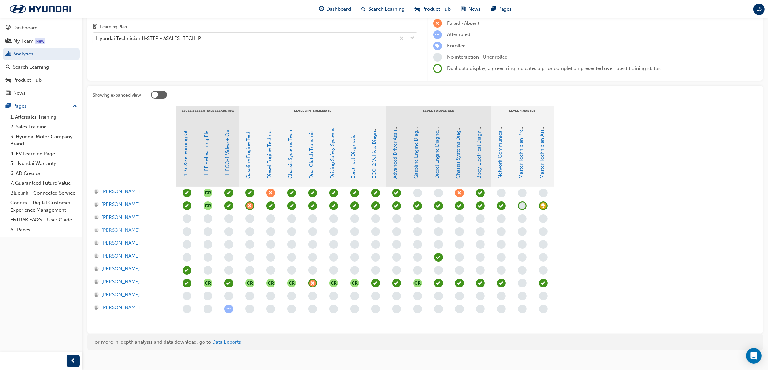
scroll to position [70, 0]
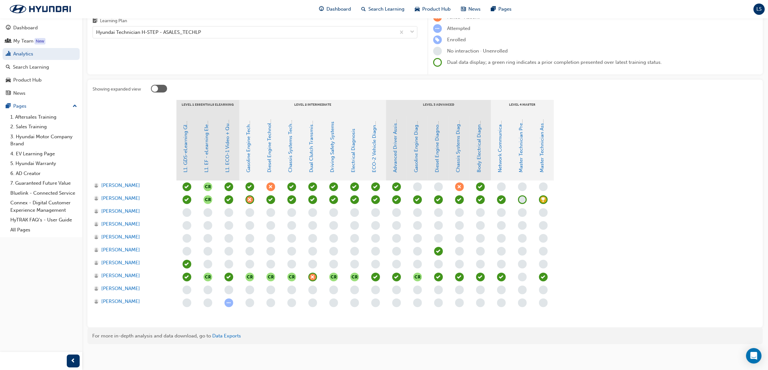
click at [542, 201] on span "learningRecordVerb_ACHIEVE-icon" at bounding box center [543, 199] width 9 height 9
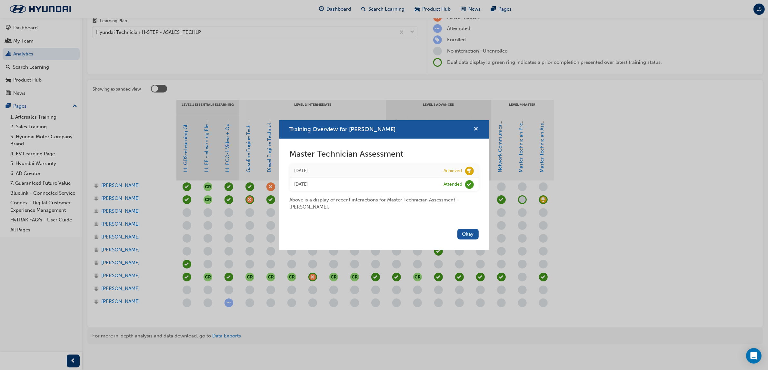
click at [478, 130] on span "cross-icon" at bounding box center [476, 130] width 5 height 6
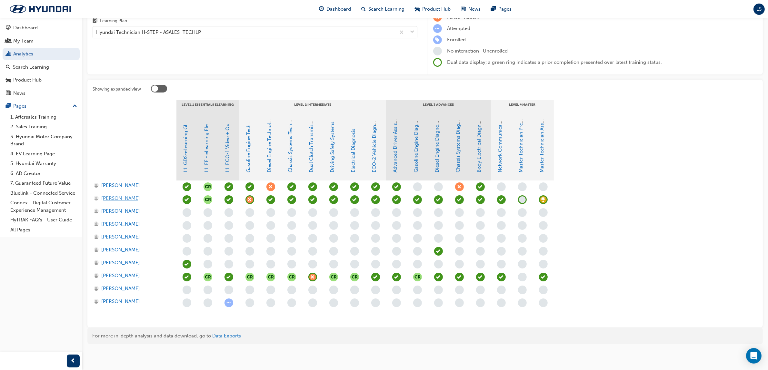
click at [127, 195] on span "Dinesh Abeysekara" at bounding box center [120, 198] width 39 height 7
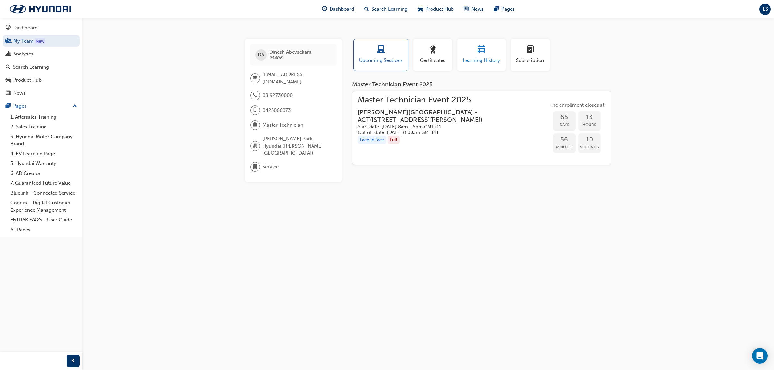
click at [478, 68] on button "Learning History" at bounding box center [481, 55] width 48 height 32
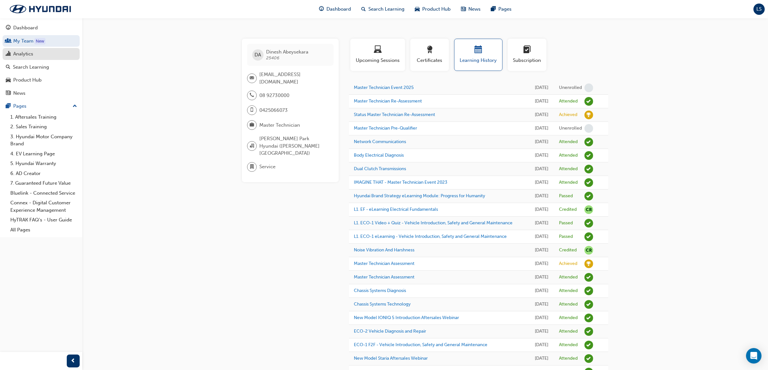
click at [33, 56] on div "Analytics" at bounding box center [41, 54] width 71 height 8
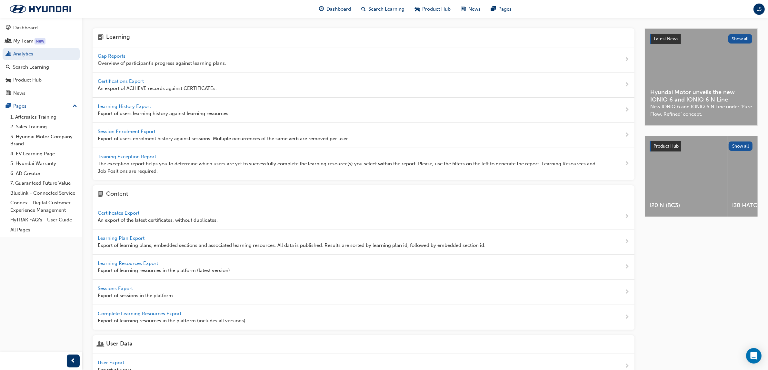
click at [116, 54] on span "Gap Reports" at bounding box center [112, 56] width 29 height 6
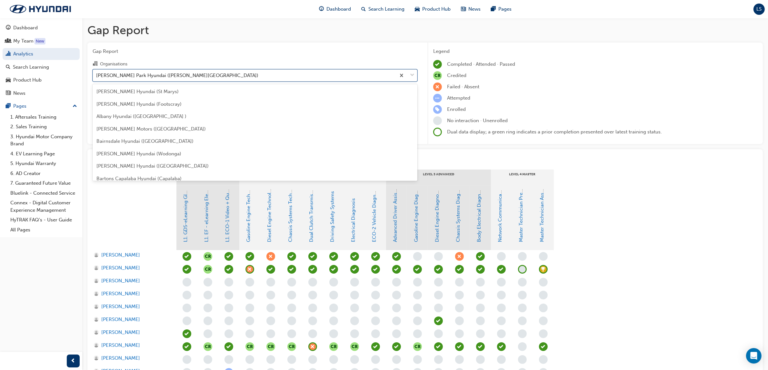
click at [163, 76] on div "[PERSON_NAME] Park Hyundai ([PERSON_NAME][GEOGRAPHIC_DATA])" at bounding box center [177, 75] width 162 height 7
click at [97, 76] on input "Organisations option Osborne Park Hyundai (Osborne Park) focused, 119 of 182. 1…" at bounding box center [96, 74] width 1 height 5
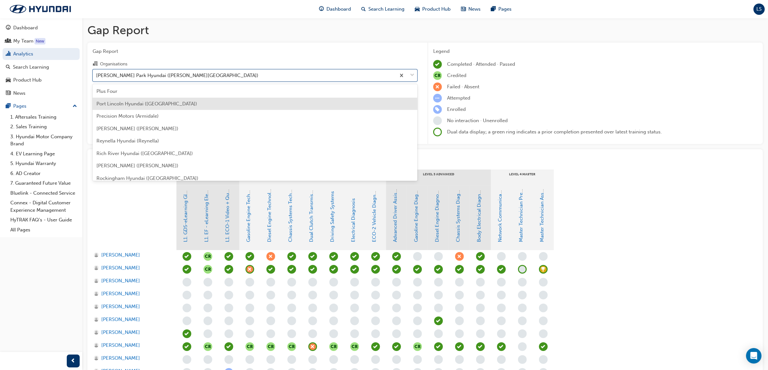
scroll to position [1667, 0]
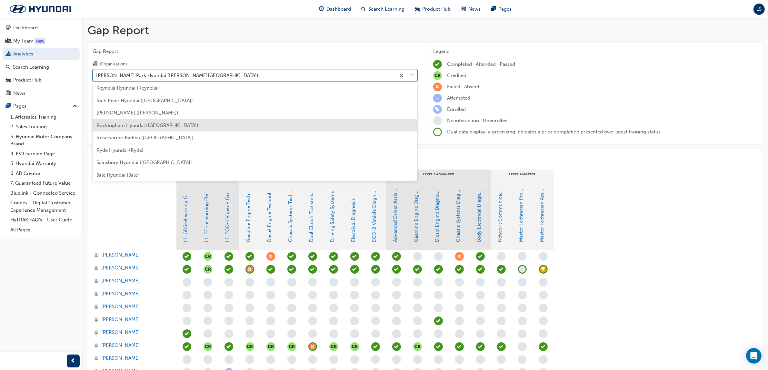
click at [152, 126] on span "Rockingham Hyundai ([GEOGRAPHIC_DATA])" at bounding box center [147, 126] width 102 height 6
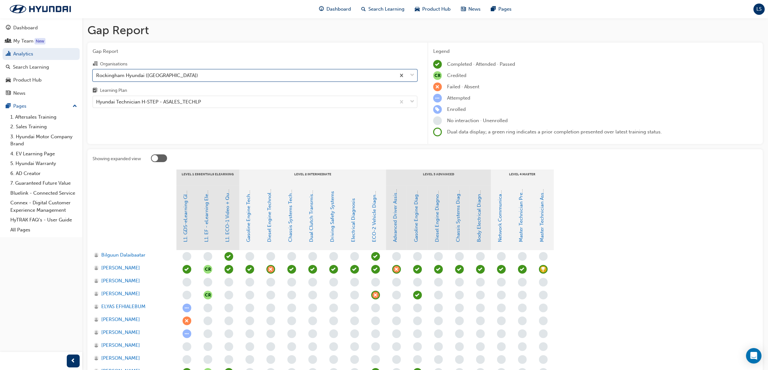
click at [544, 265] on span "learningRecordVerb_ACHIEVE-icon" at bounding box center [543, 269] width 9 height 9
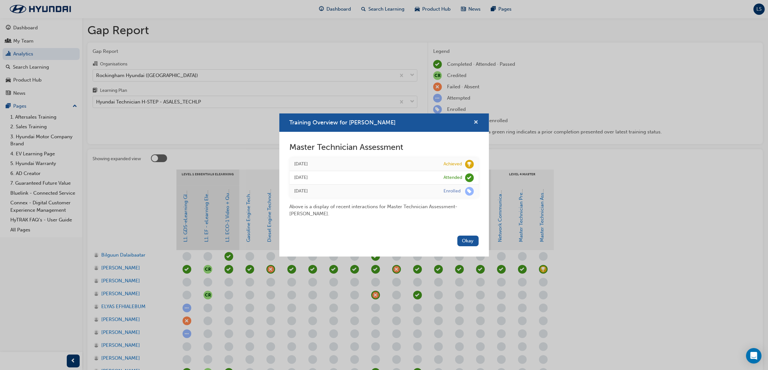
click at [475, 123] on span "cross-icon" at bounding box center [476, 123] width 5 height 6
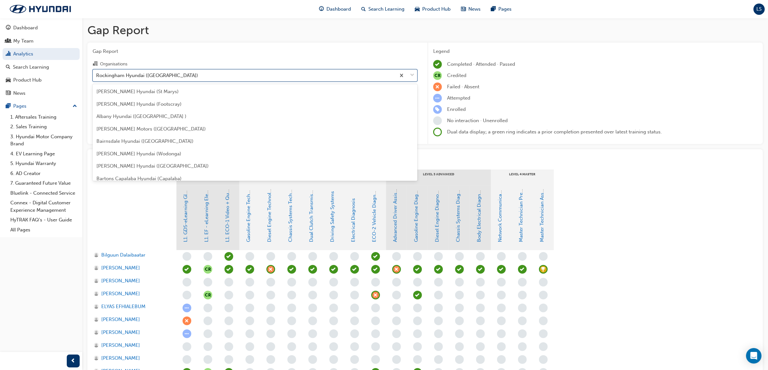
click at [178, 73] on div "Rockingham Hyundai ([GEOGRAPHIC_DATA])" at bounding box center [244, 75] width 303 height 11
click at [97, 73] on input "Organisations option Rockingham Hyundai (Rockingham), selected. option Rockingh…" at bounding box center [96, 74] width 1 height 5
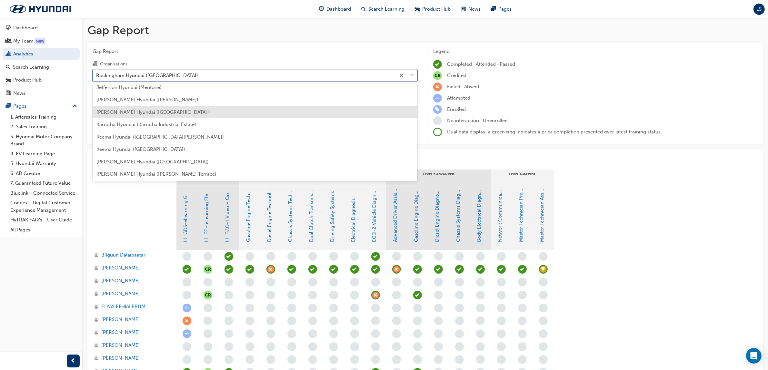
click at [166, 106] on div "[PERSON_NAME] Hyundai ([GEOGRAPHIC_DATA] )" at bounding box center [255, 112] width 325 height 13
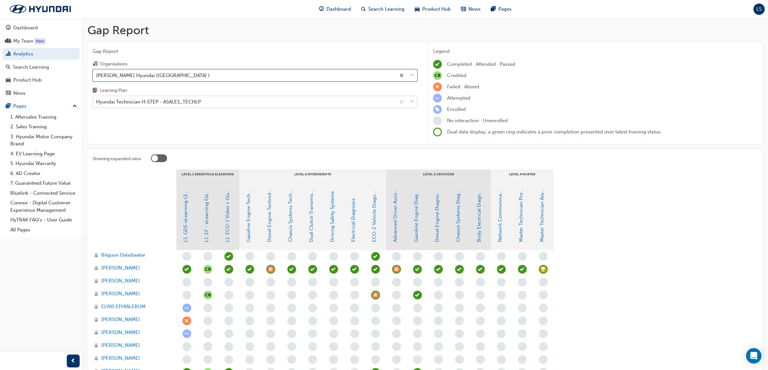
click at [173, 102] on div "Hyundai Technician H-STEP - ASALES_TECHLP" at bounding box center [148, 101] width 105 height 7
click at [97, 102] on input "Learning Plan Hyundai Technician H-STEP - ASALES_TECHLP" at bounding box center [96, 101] width 1 height 5
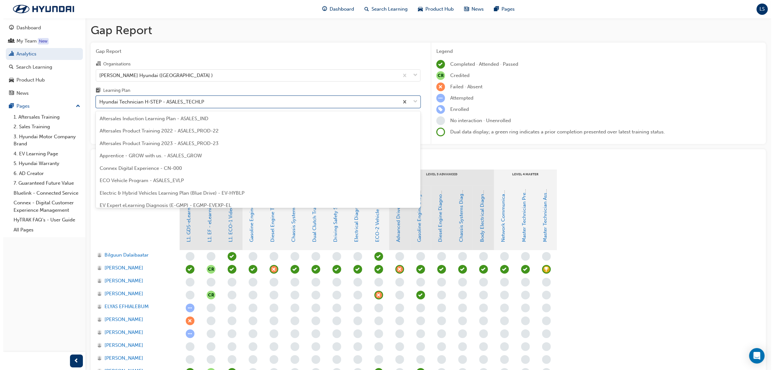
scroll to position [169, 0]
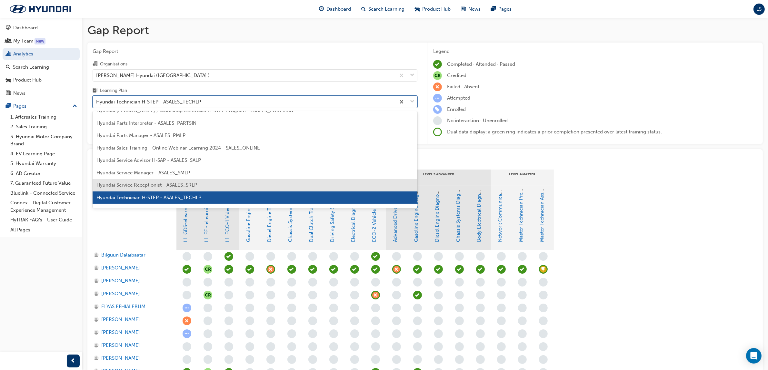
click at [164, 188] on span "Hyundai Service Receptionist - ASALES_SRLP" at bounding box center [146, 185] width 101 height 6
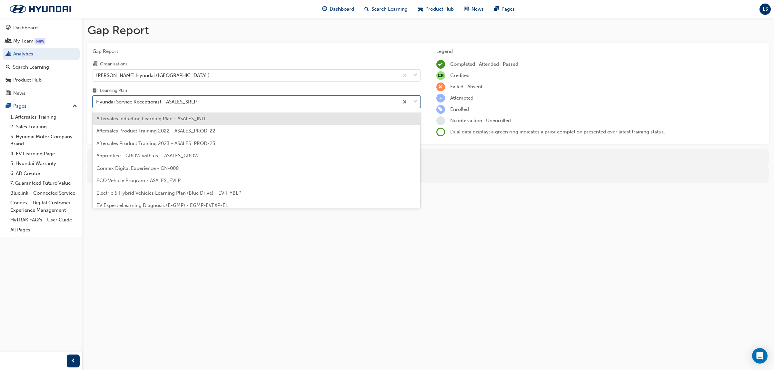
click at [173, 104] on div "Hyundai Service Receptionist - ASALES_SRLP" at bounding box center [146, 101] width 101 height 7
click at [97, 104] on input "Learning Plan option Hyundai Service Receptionist - ASALES_SRLP, selected. opti…" at bounding box center [96, 101] width 1 height 5
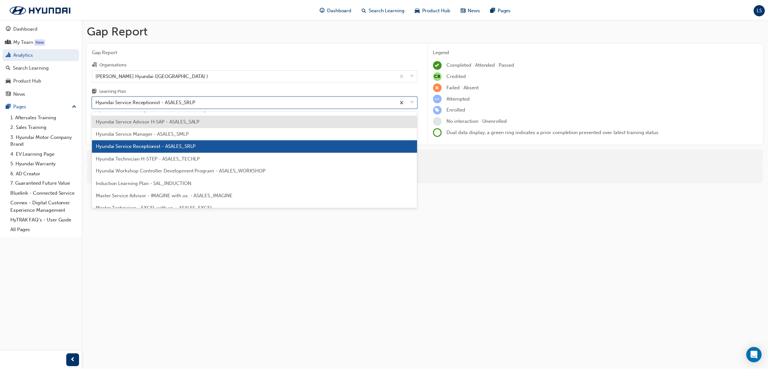
scroll to position [222, 0]
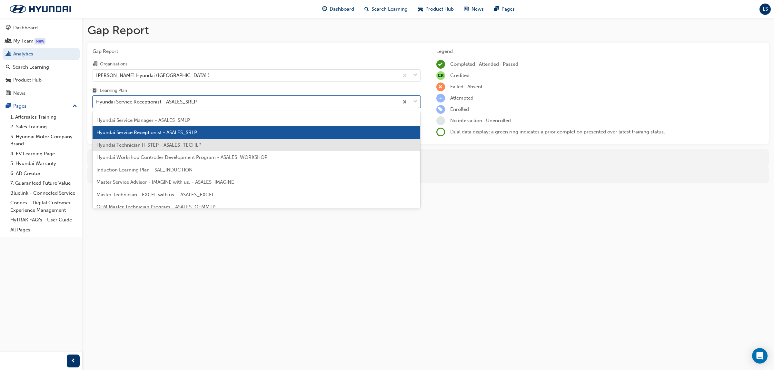
click at [160, 147] on span "Hyundai Technician H-STEP - ASALES_TECHLP" at bounding box center [148, 145] width 105 height 6
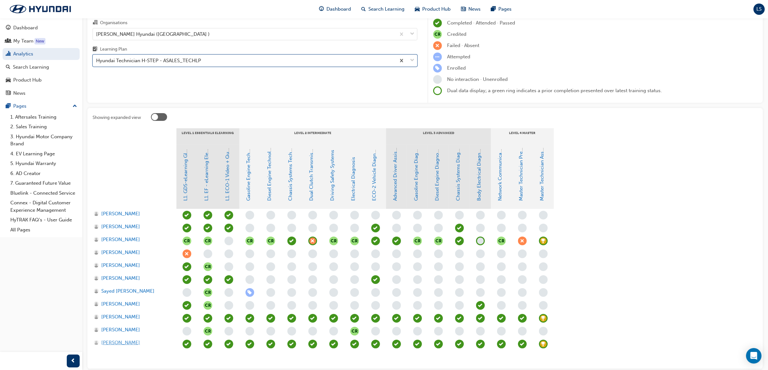
scroll to position [81, 0]
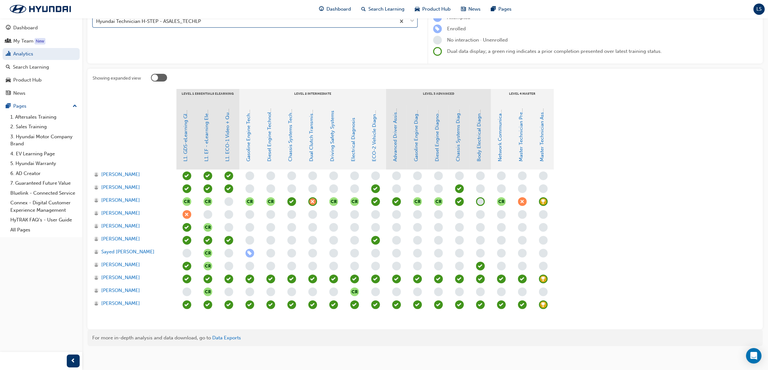
click at [542, 202] on span "learningRecordVerb_ACHIEVE-icon" at bounding box center [543, 201] width 9 height 9
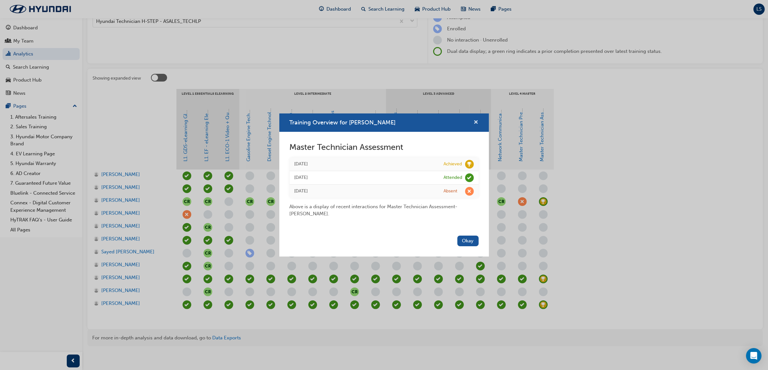
click at [477, 122] on span "cross-icon" at bounding box center [476, 123] width 5 height 6
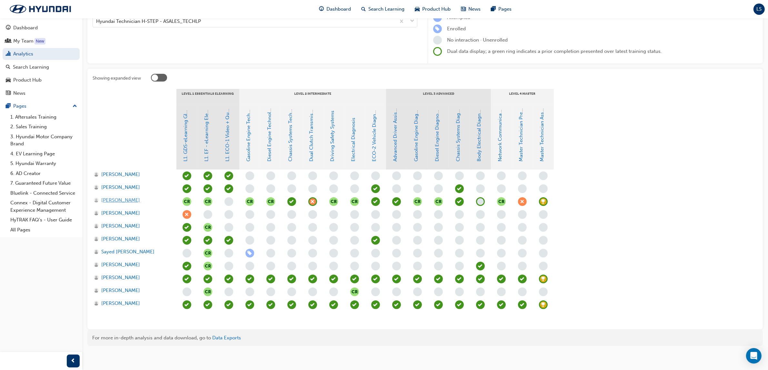
click at [123, 200] on span "[PERSON_NAME]" at bounding box center [120, 200] width 39 height 7
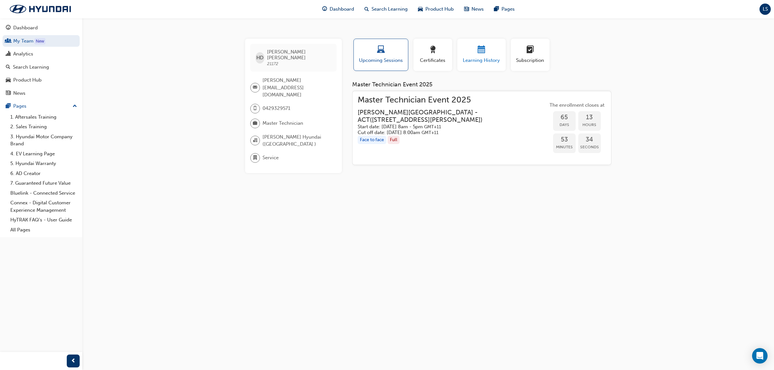
click at [478, 62] on span "Learning History" at bounding box center [481, 60] width 39 height 7
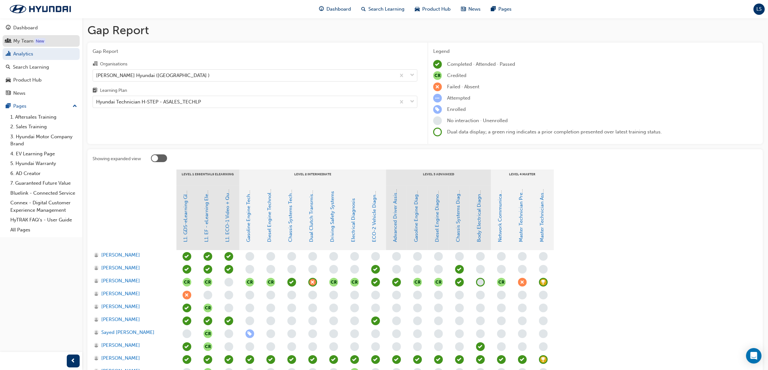
scroll to position [81, 0]
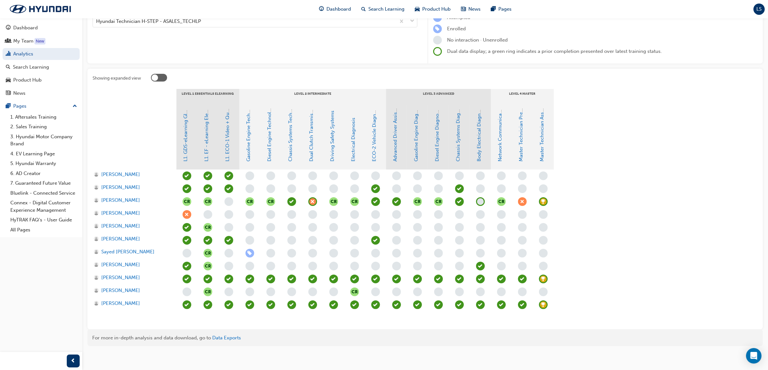
click at [760, 8] on span "LS" at bounding box center [759, 8] width 5 height 7
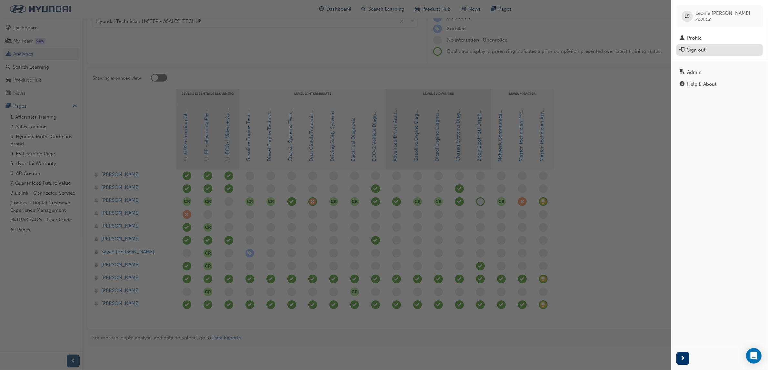
click at [715, 53] on div "Sign out" at bounding box center [719, 50] width 80 height 8
